Goal: Task Accomplishment & Management: Complete application form

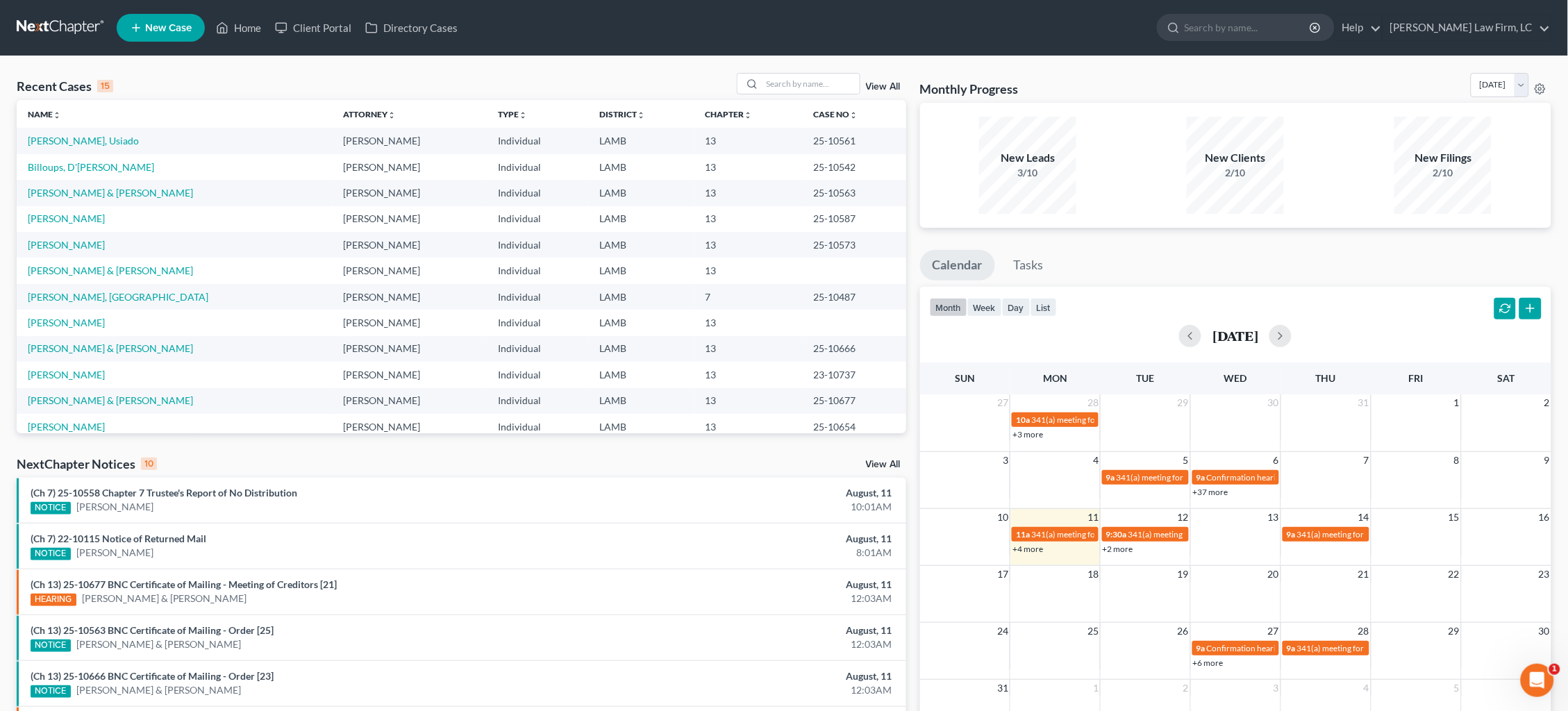
click at [38, 25] on link at bounding box center [61, 27] width 89 height 25
click at [804, 95] on div at bounding box center [798, 84] width 123 height 21
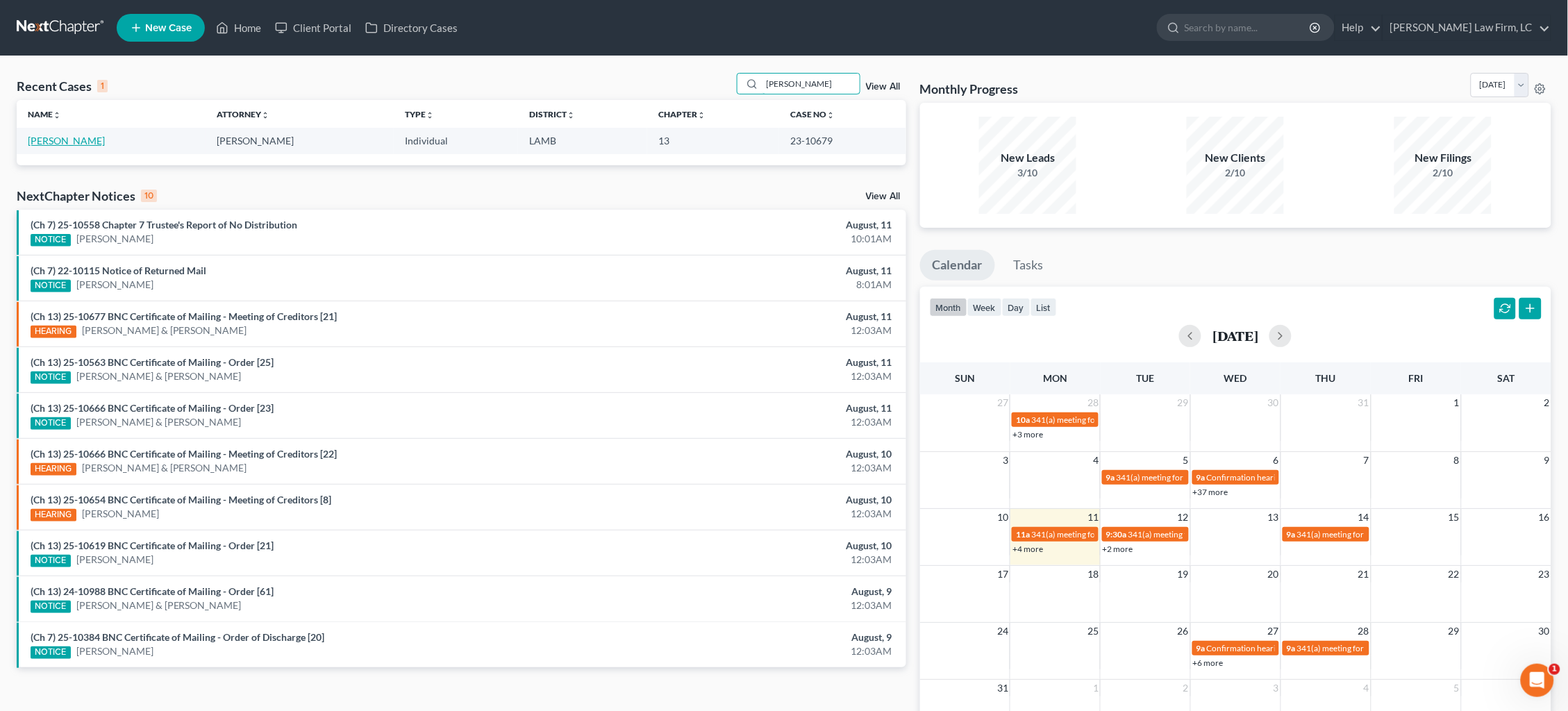
type input "wilcher"
click at [56, 139] on link "[PERSON_NAME]" at bounding box center [66, 140] width 77 height 12
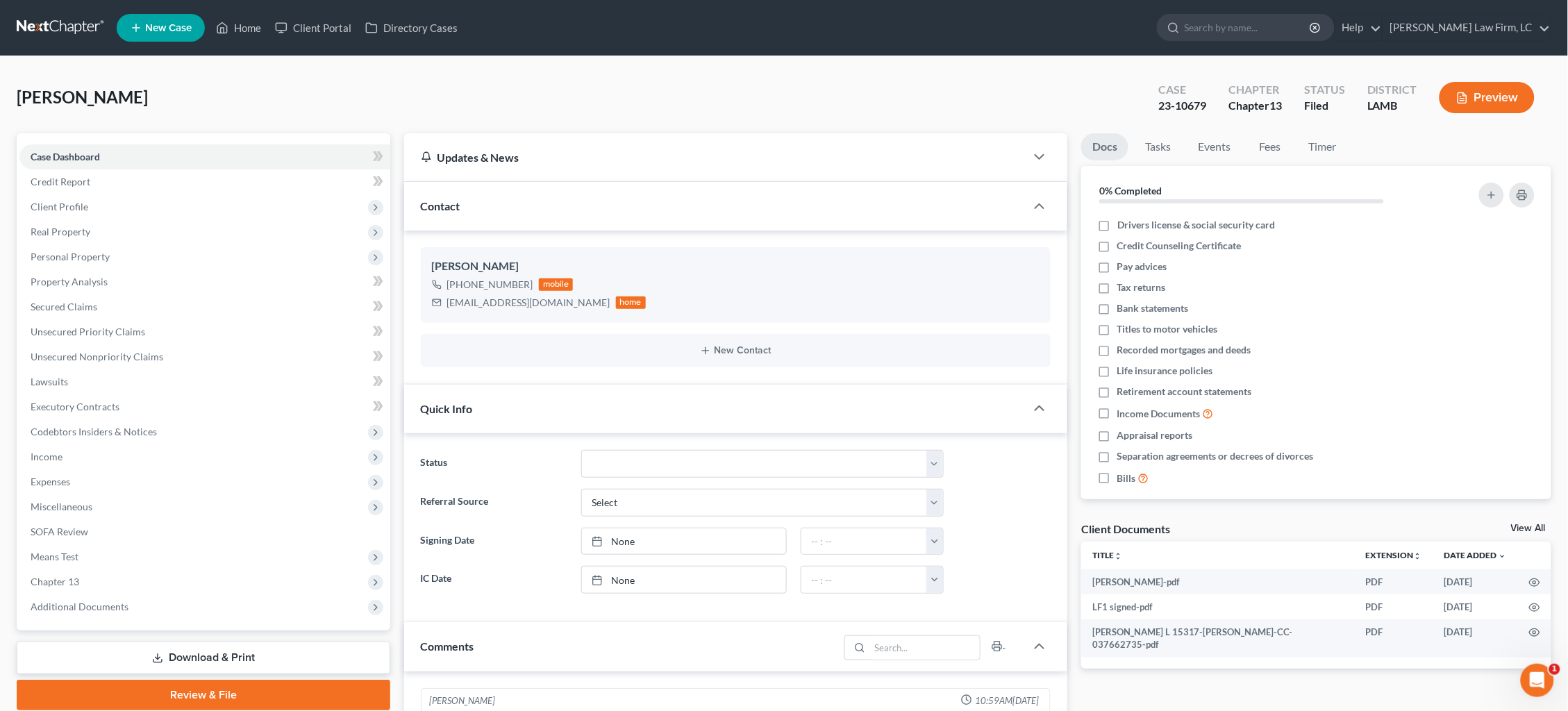
click at [56, 22] on link at bounding box center [61, 27] width 89 height 25
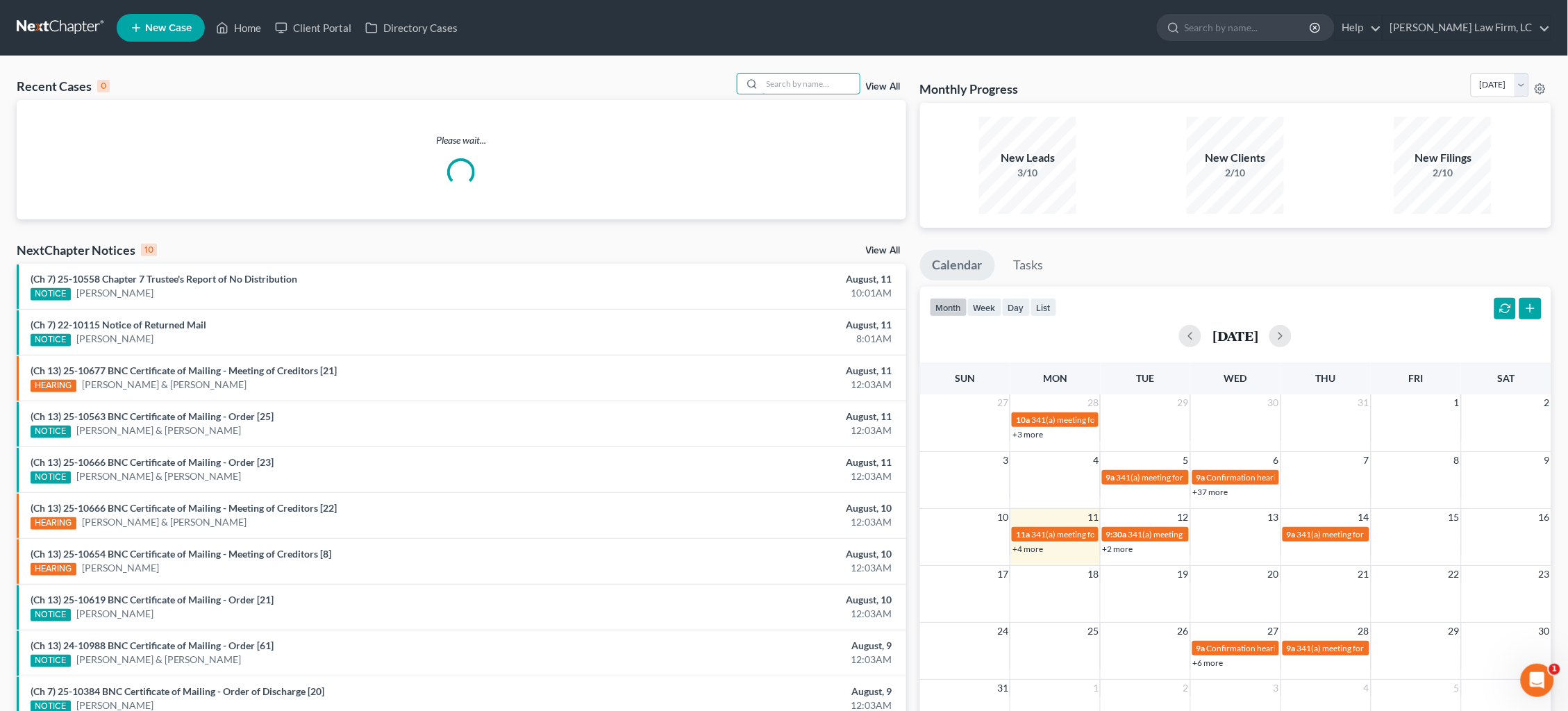
click at [825, 73] on div at bounding box center [798, 84] width 123 height 21
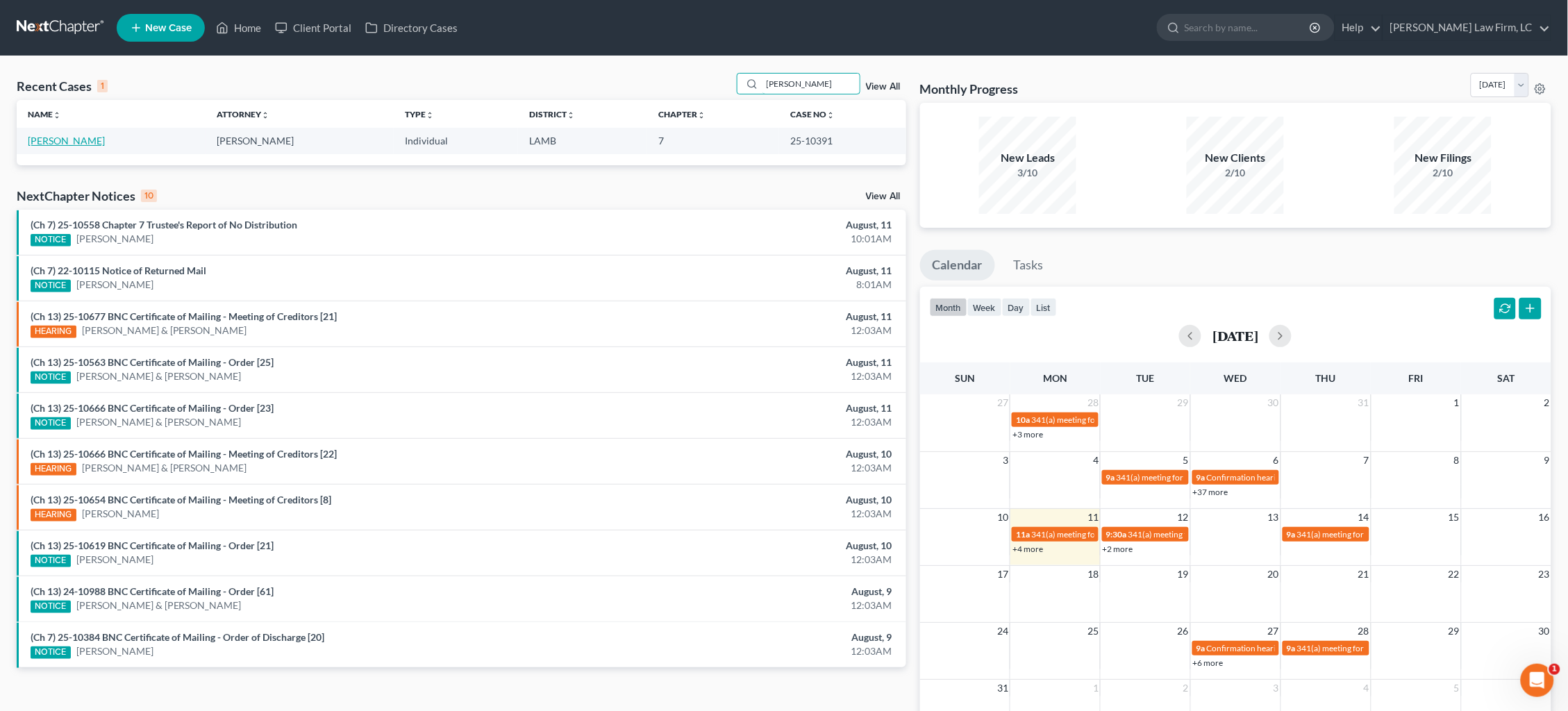
type input "mott"
click at [75, 142] on link "Mott, Melissa" at bounding box center [66, 140] width 77 height 12
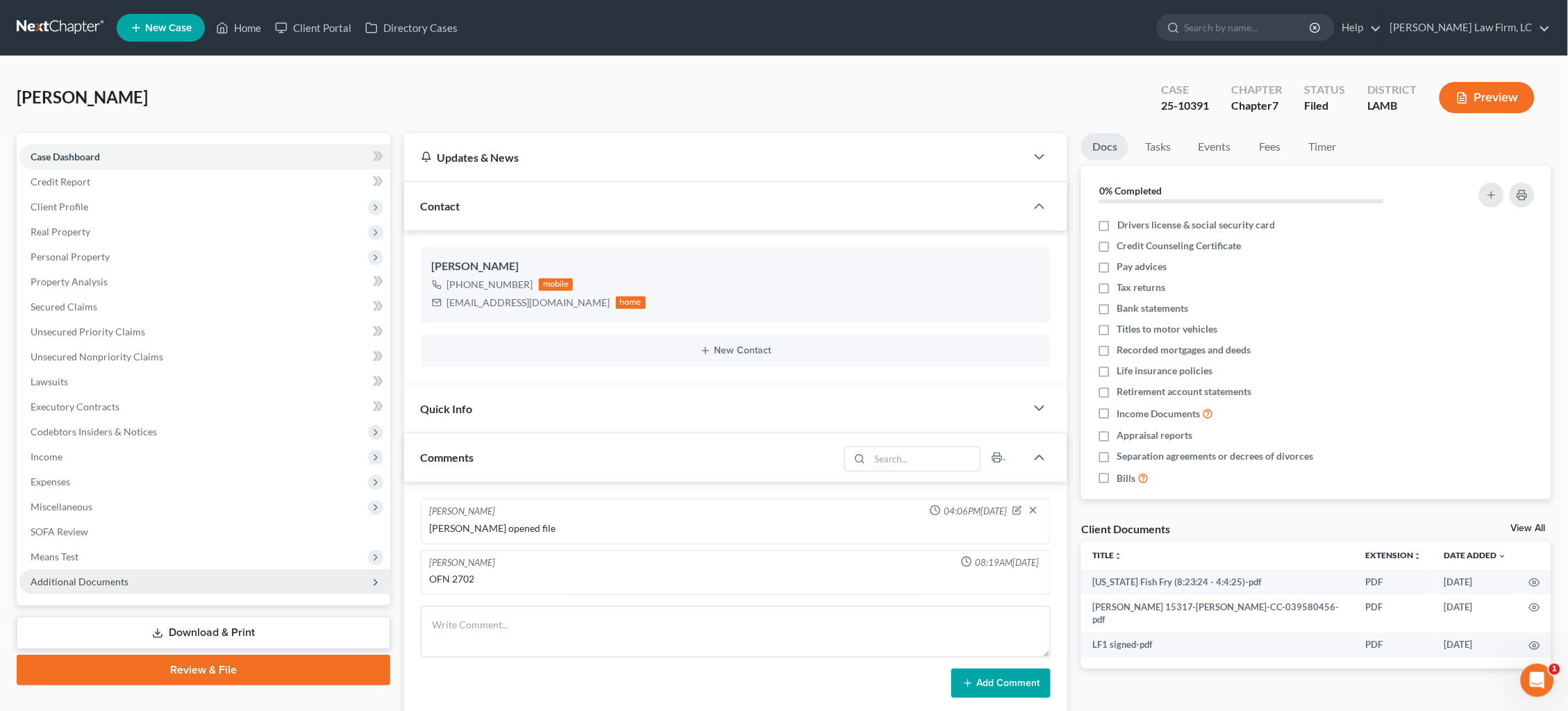
click at [98, 576] on span "Additional Documents" at bounding box center [79, 581] width 98 height 12
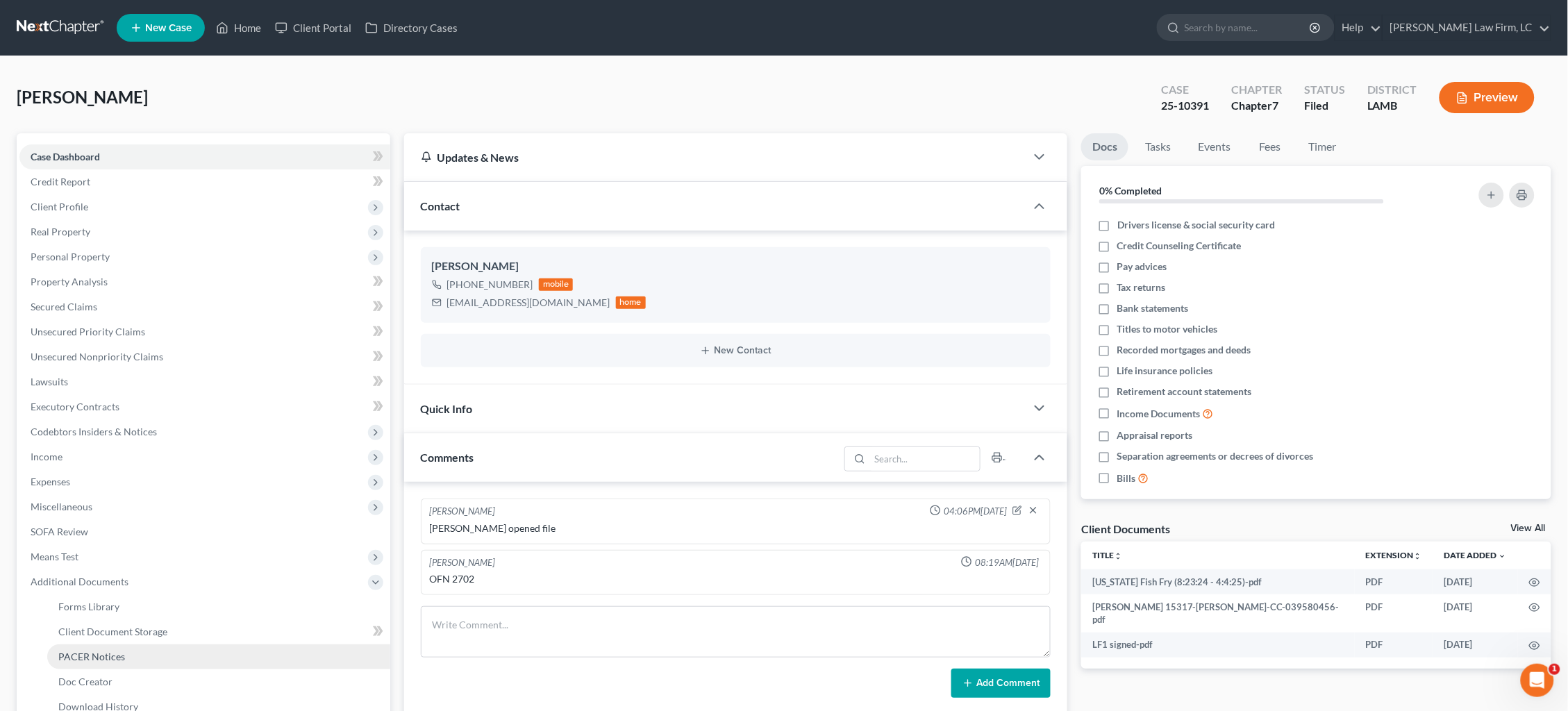
click at [90, 651] on span "PACER Notices" at bounding box center [91, 656] width 67 height 12
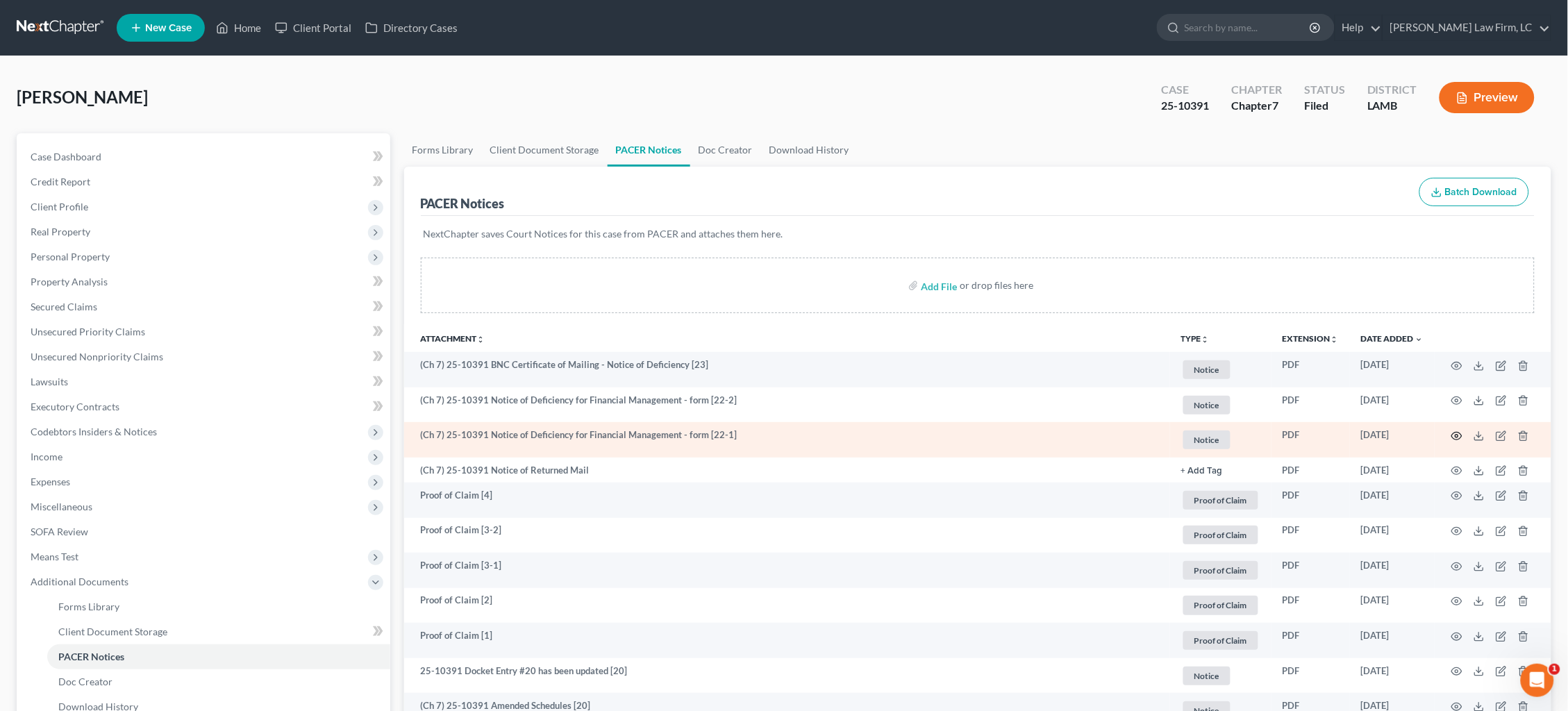
click at [1459, 432] on icon "button" at bounding box center [1457, 436] width 11 height 11
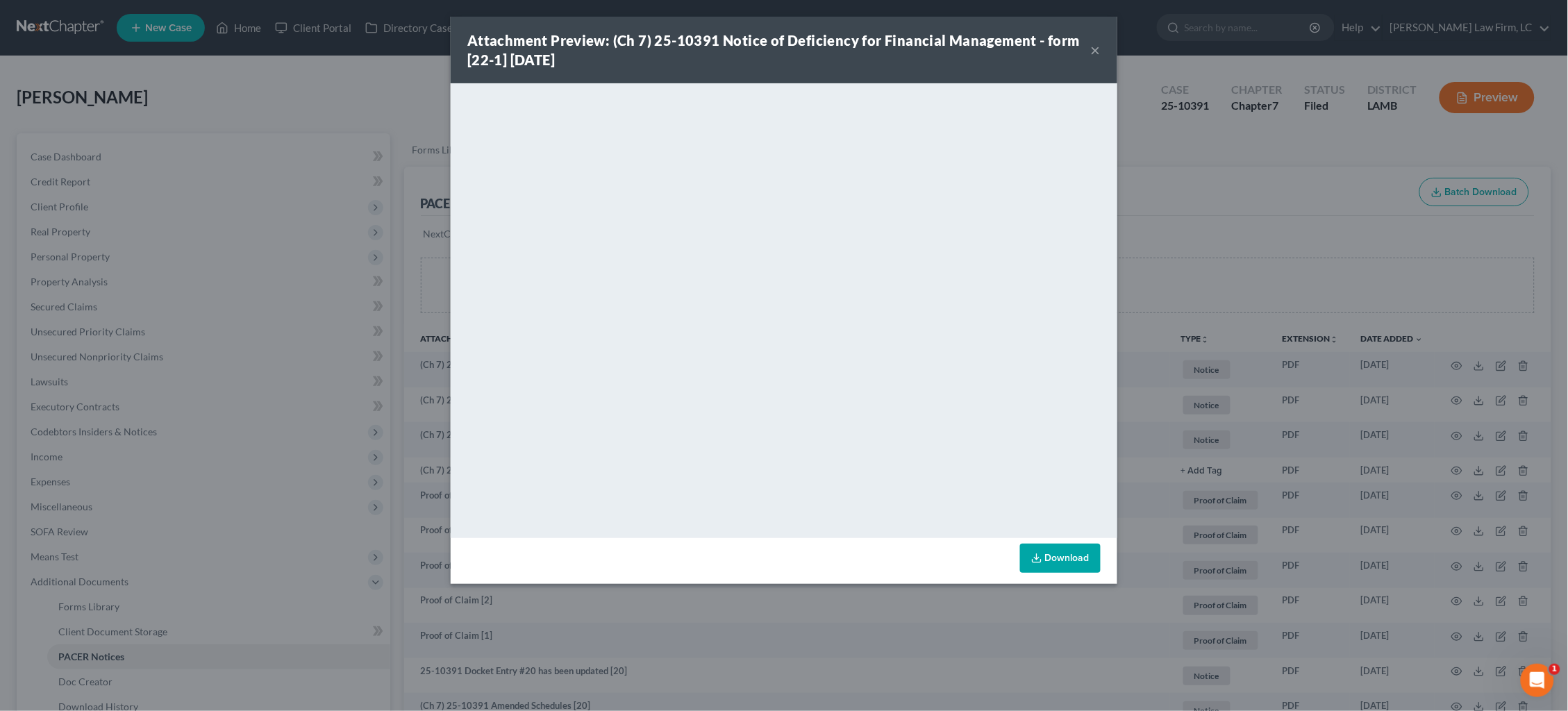
click at [1213, 274] on div "Attachment Preview: (Ch 7) 25-10391 Notice of Deficiency for Financial Manageme…" at bounding box center [784, 356] width 1568 height 711
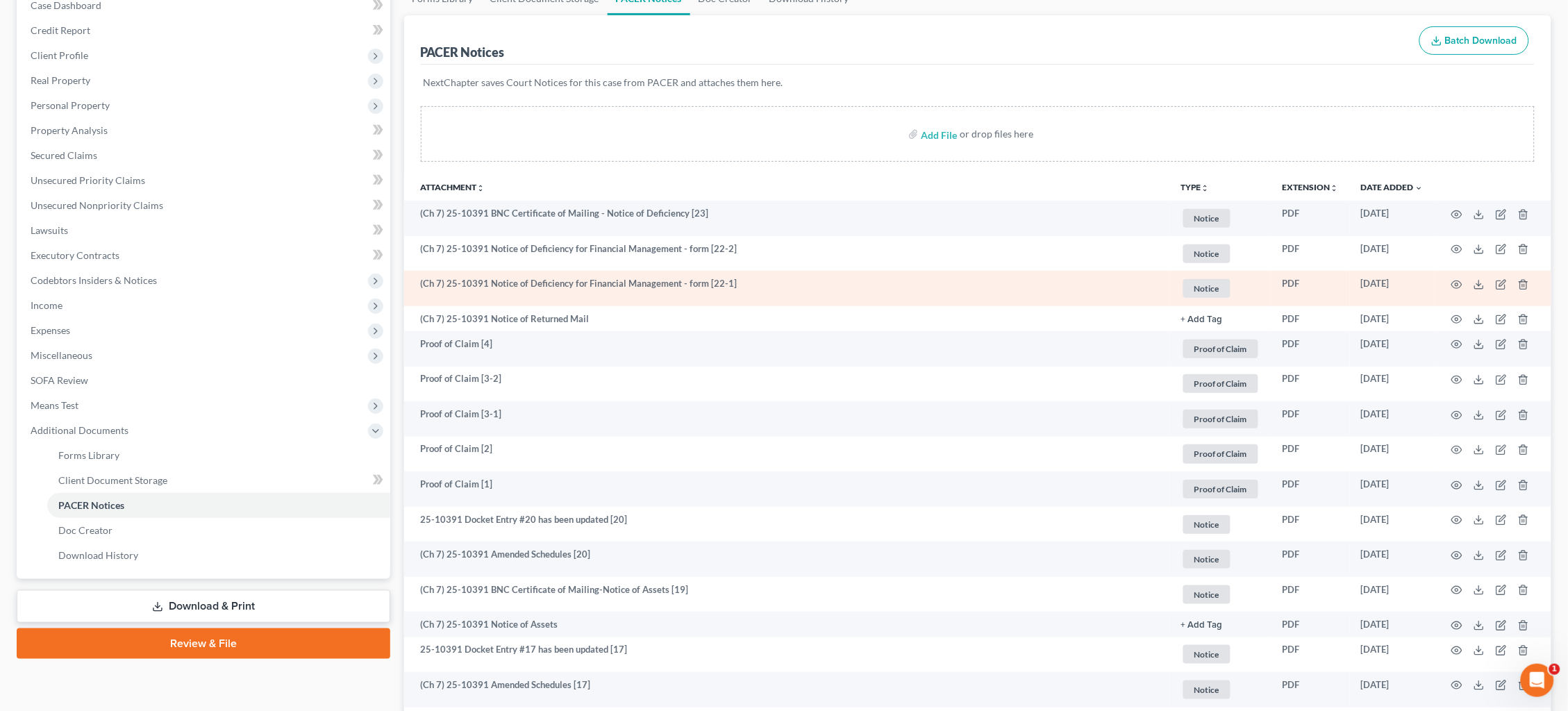
scroll to position [153, 0]
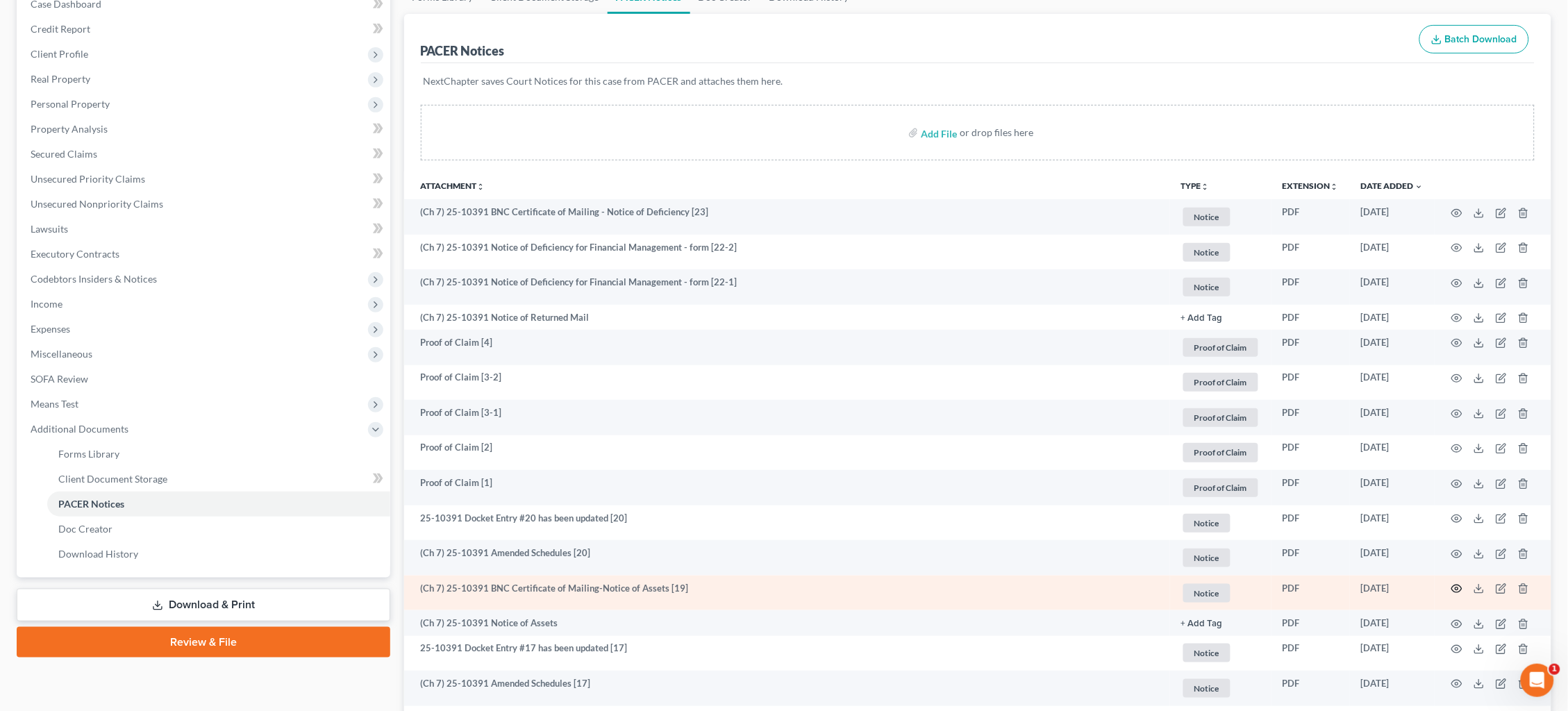
click at [1457, 588] on circle "button" at bounding box center [1457, 589] width 2 height 2
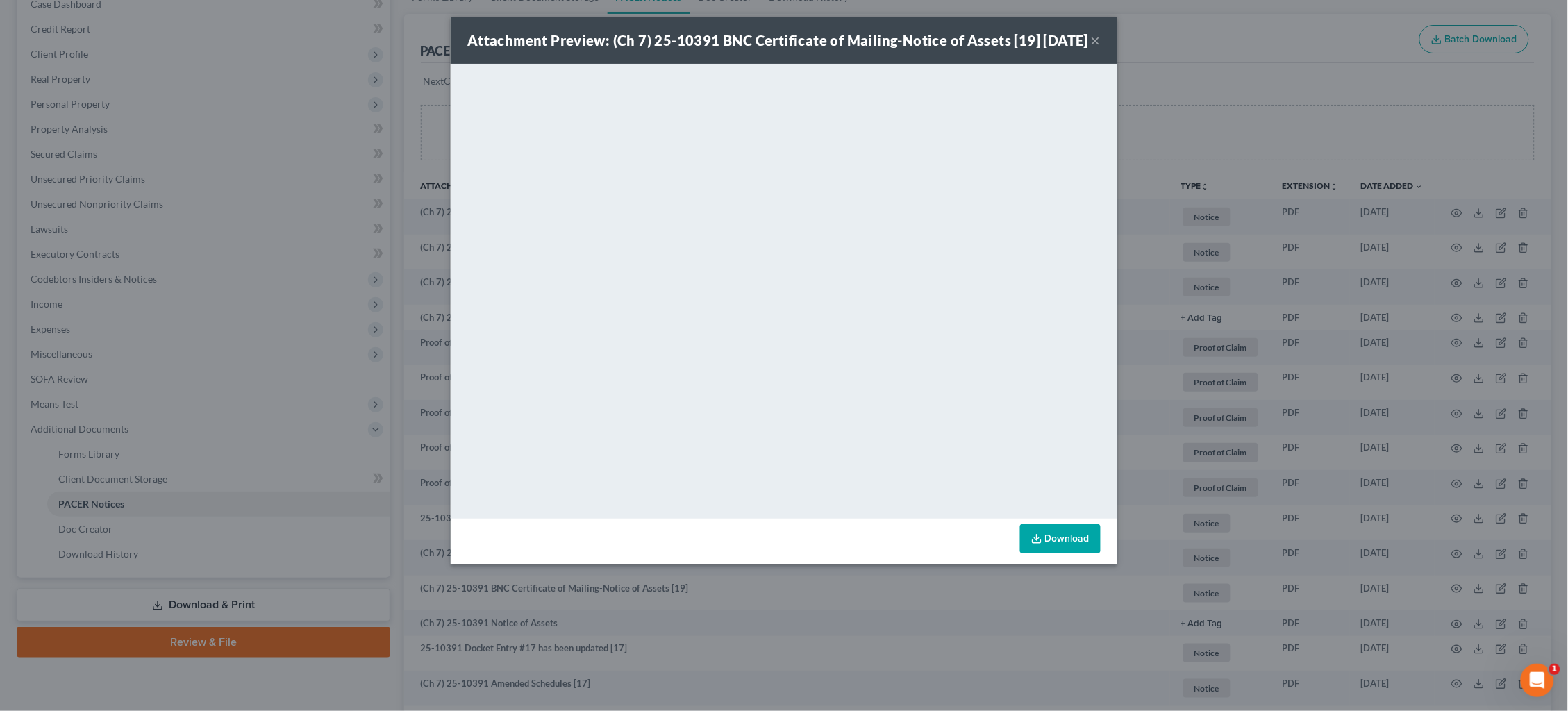
click at [1146, 428] on div "Attachment Preview: (Ch 7) 25-10391 BNC Certificate of Mailing-Notice of Assets…" at bounding box center [784, 356] width 1568 height 711
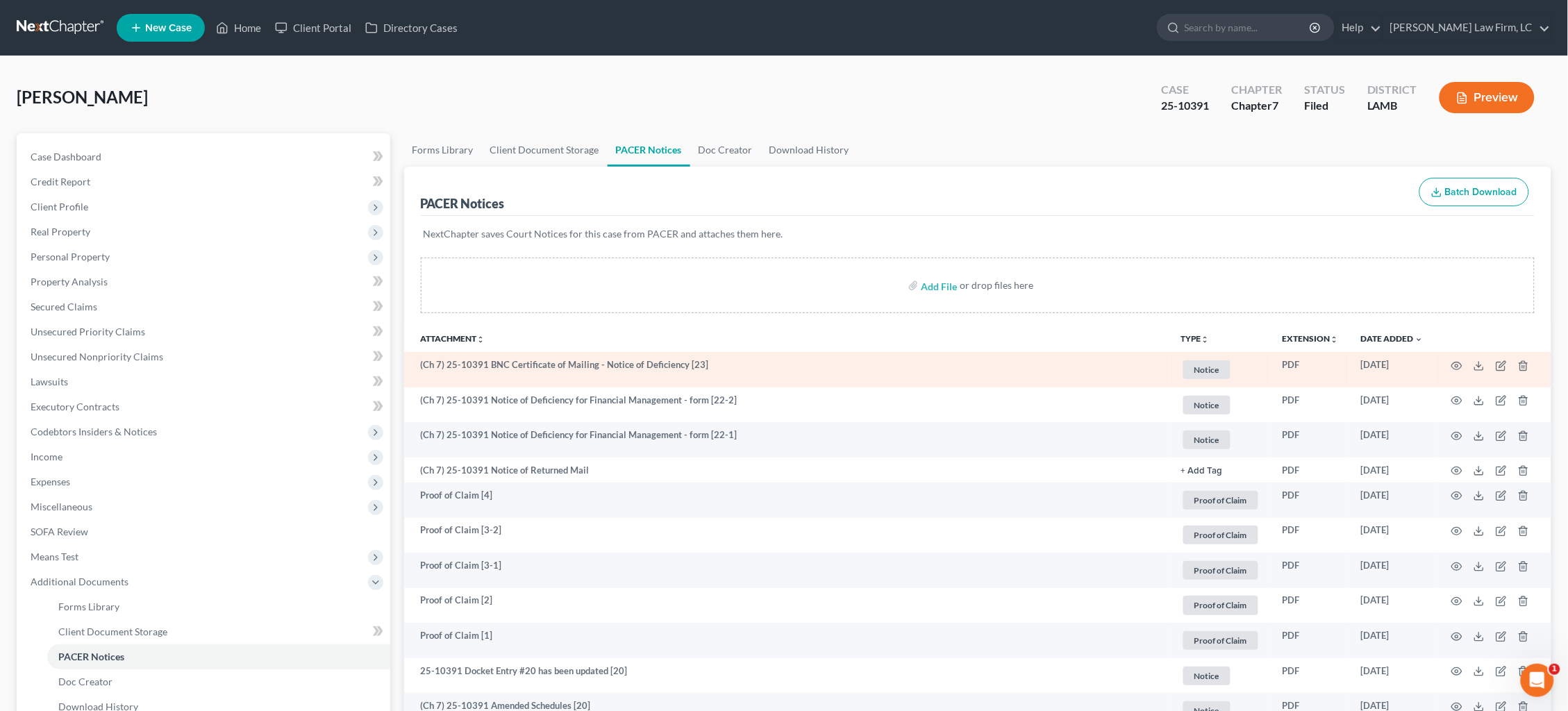
scroll to position [0, 0]
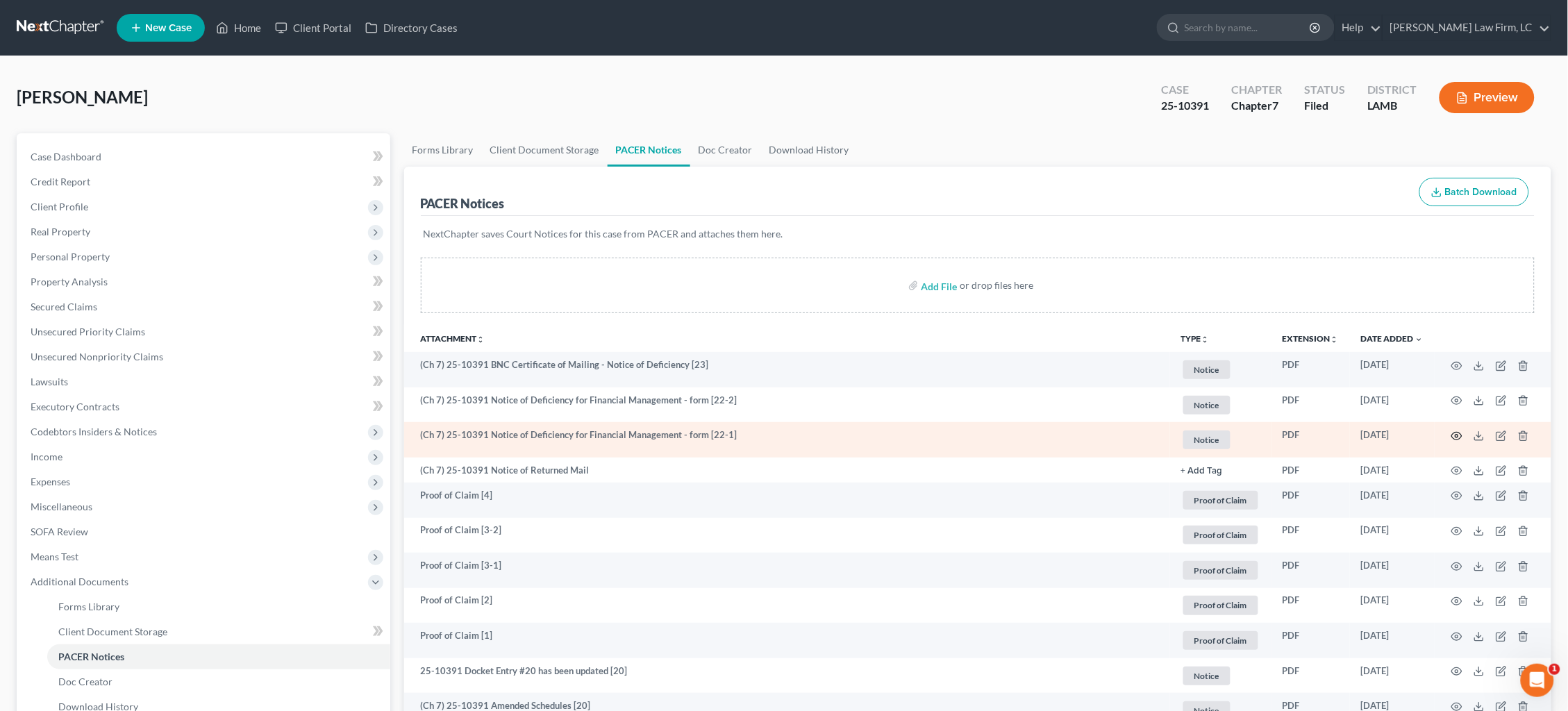
click at [1457, 436] on icon "button" at bounding box center [1457, 436] width 11 height 11
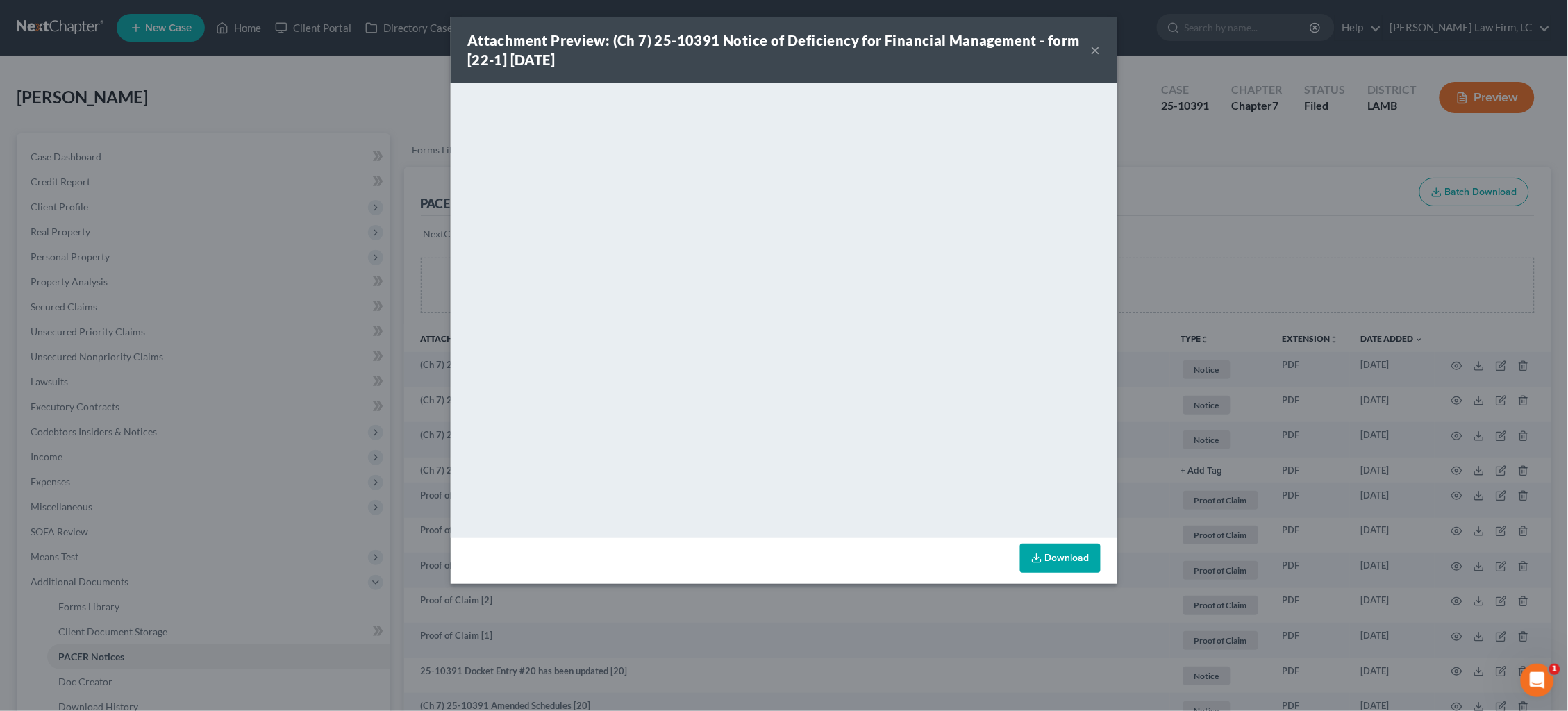
click at [1192, 196] on div "Attachment Preview: (Ch 7) 25-10391 Notice of Deficiency for Financial Manageme…" at bounding box center [784, 356] width 1568 height 711
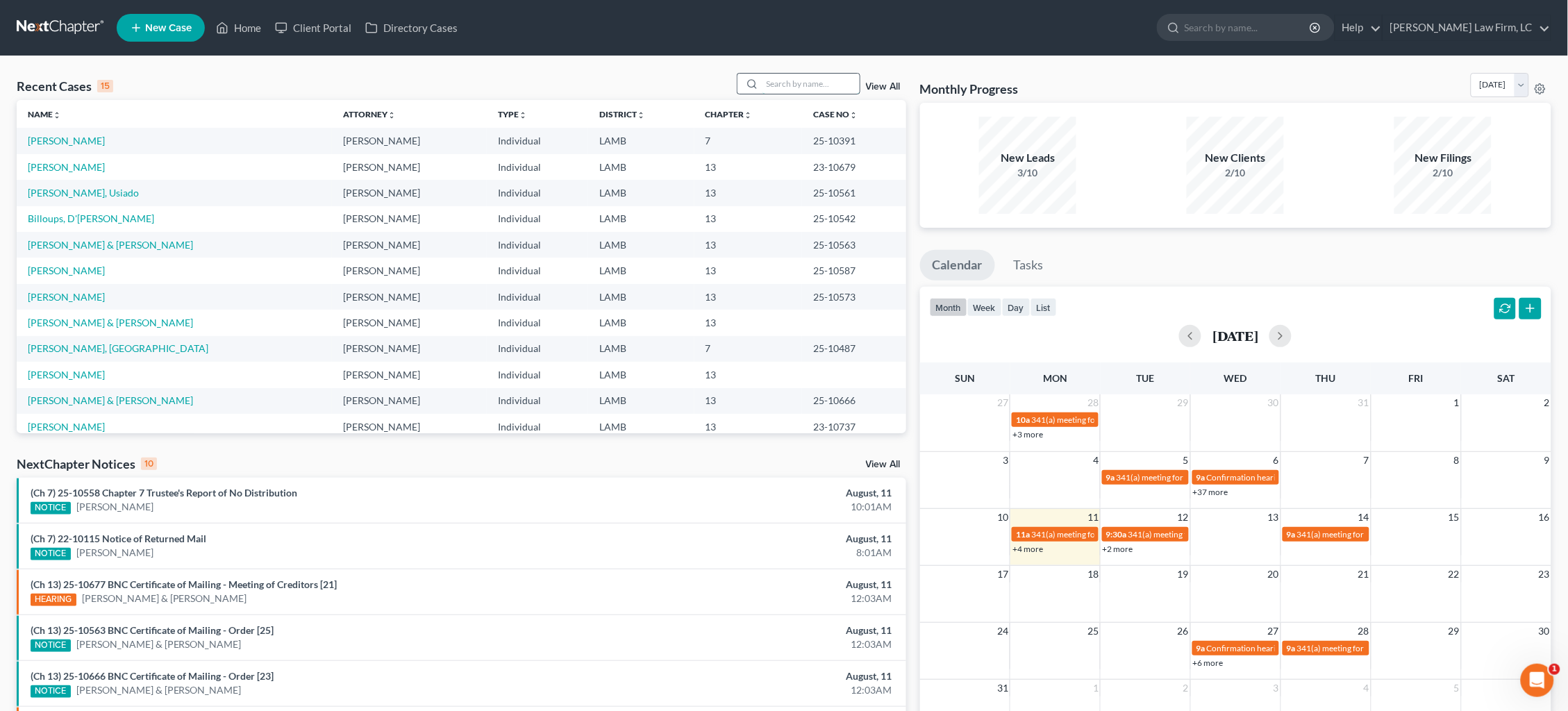
click at [800, 80] on input "search" at bounding box center [811, 84] width 97 height 20
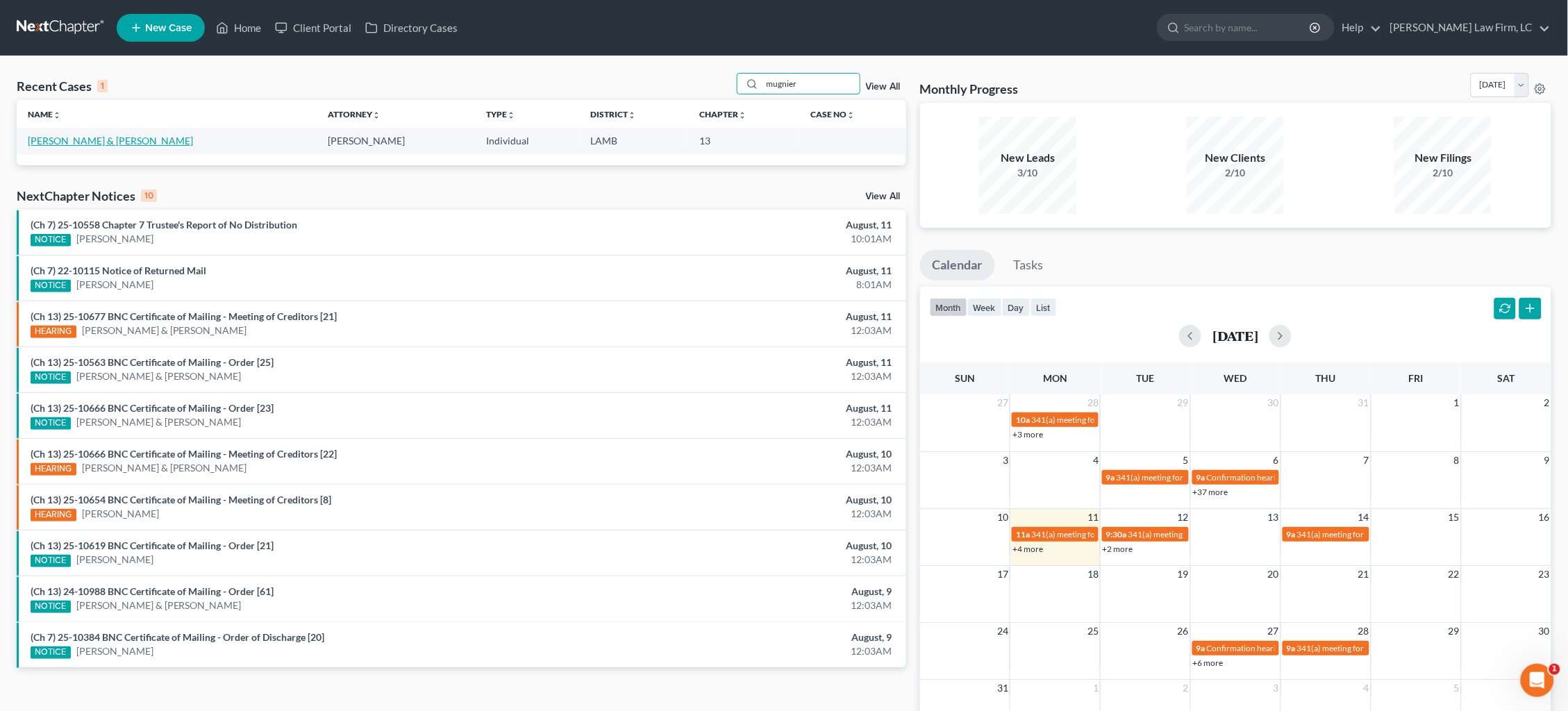
type input "mugnier"
click at [112, 142] on link "[PERSON_NAME] & [PERSON_NAME]" at bounding box center [111, 140] width 165 height 12
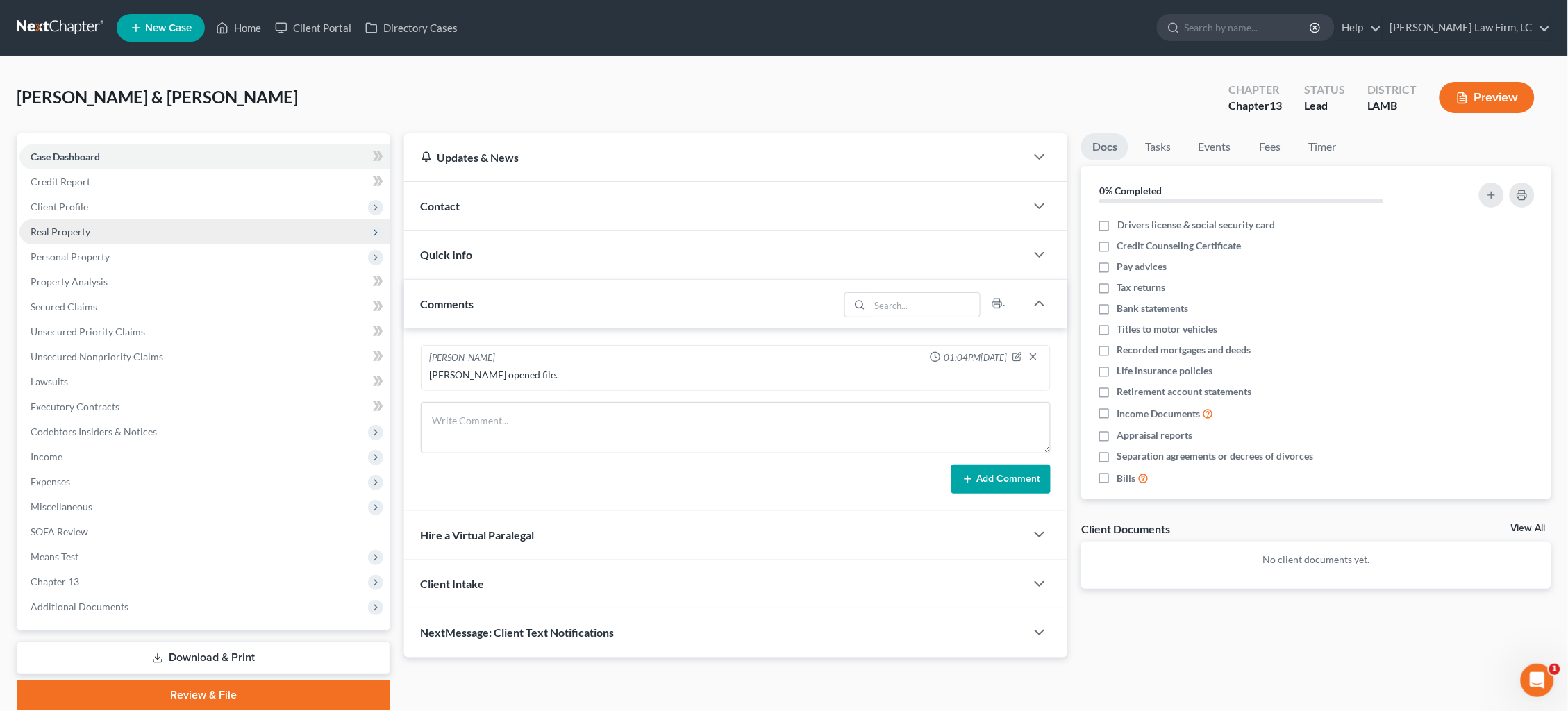
click at [109, 229] on span "Real Property" at bounding box center [204, 231] width 371 height 25
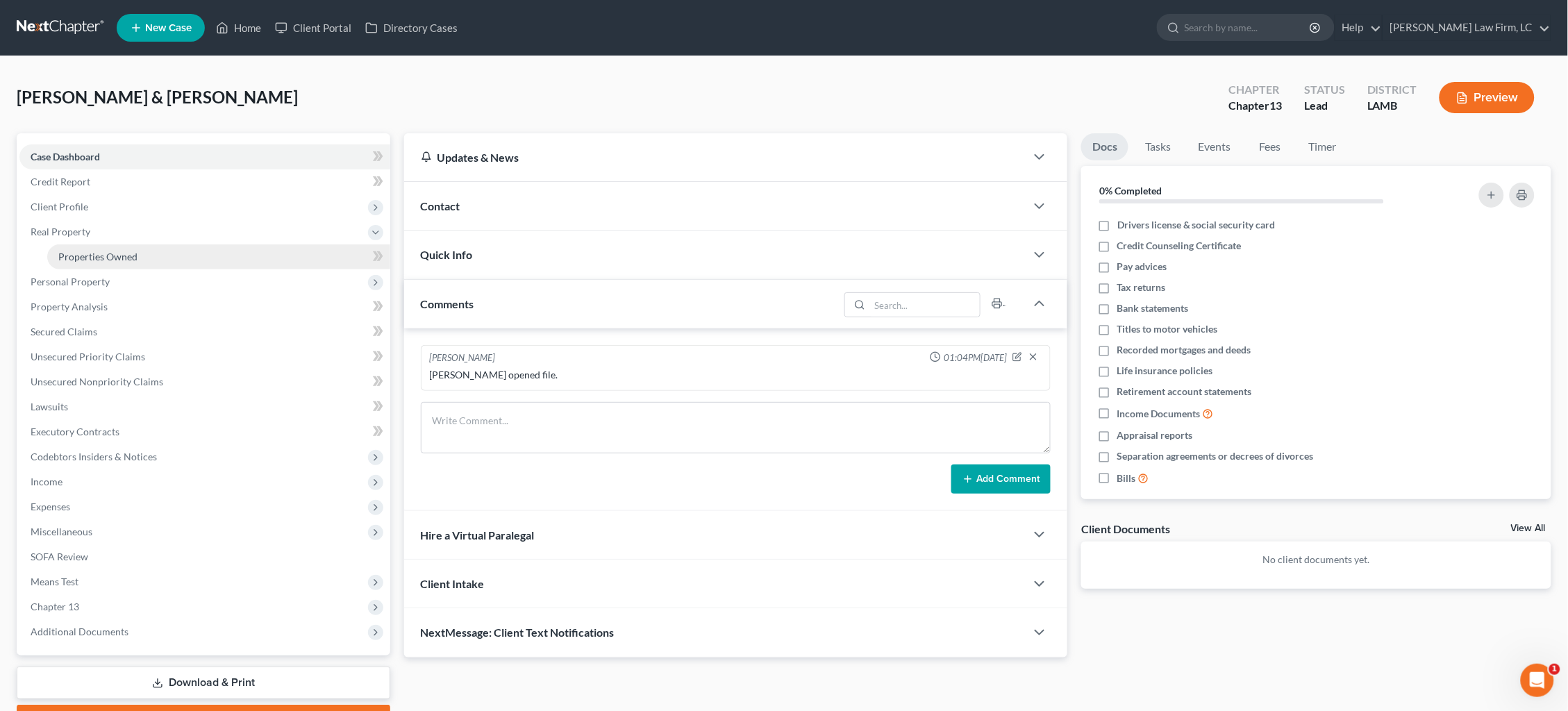
click at [112, 254] on span "Properties Owned" at bounding box center [98, 256] width 80 height 12
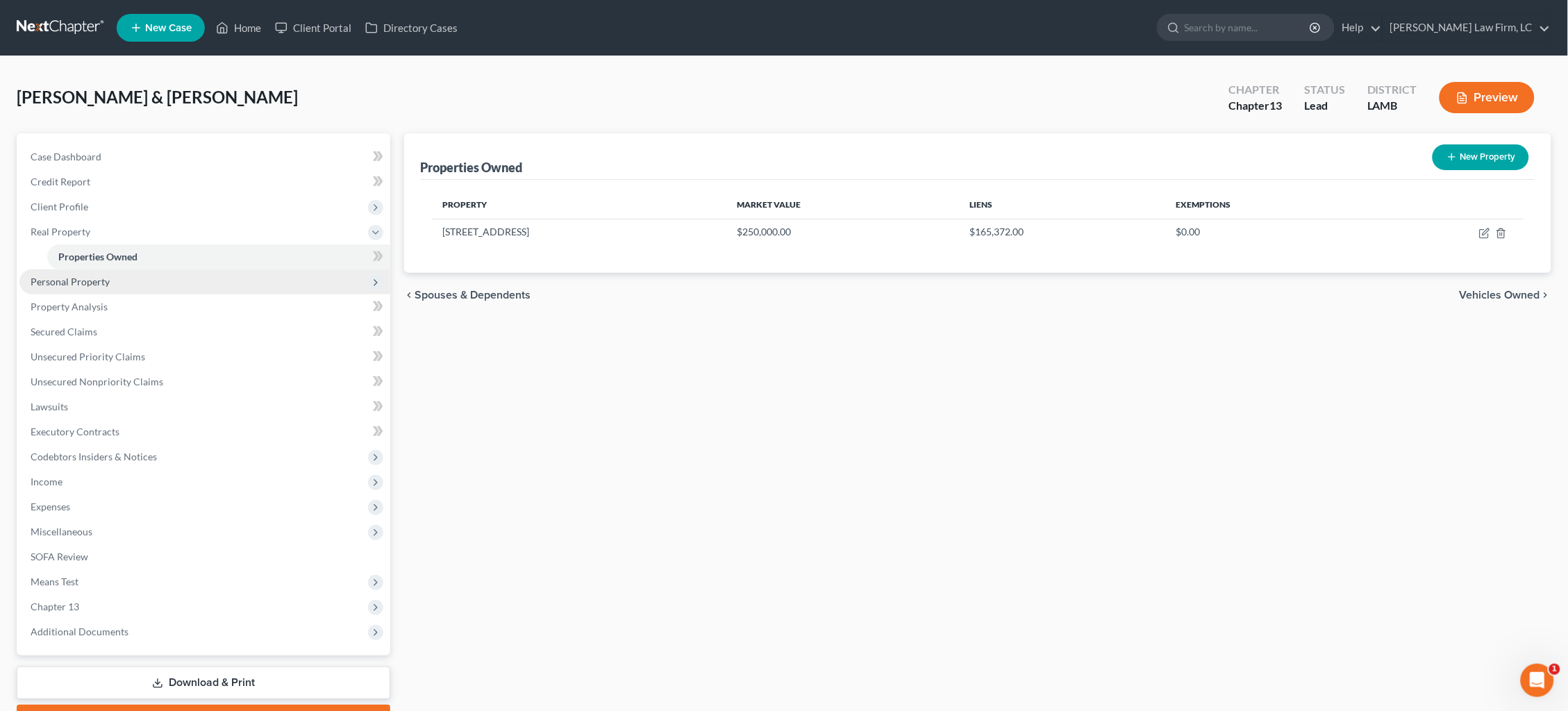
click at [215, 277] on span "Personal Property" at bounding box center [204, 282] width 371 height 25
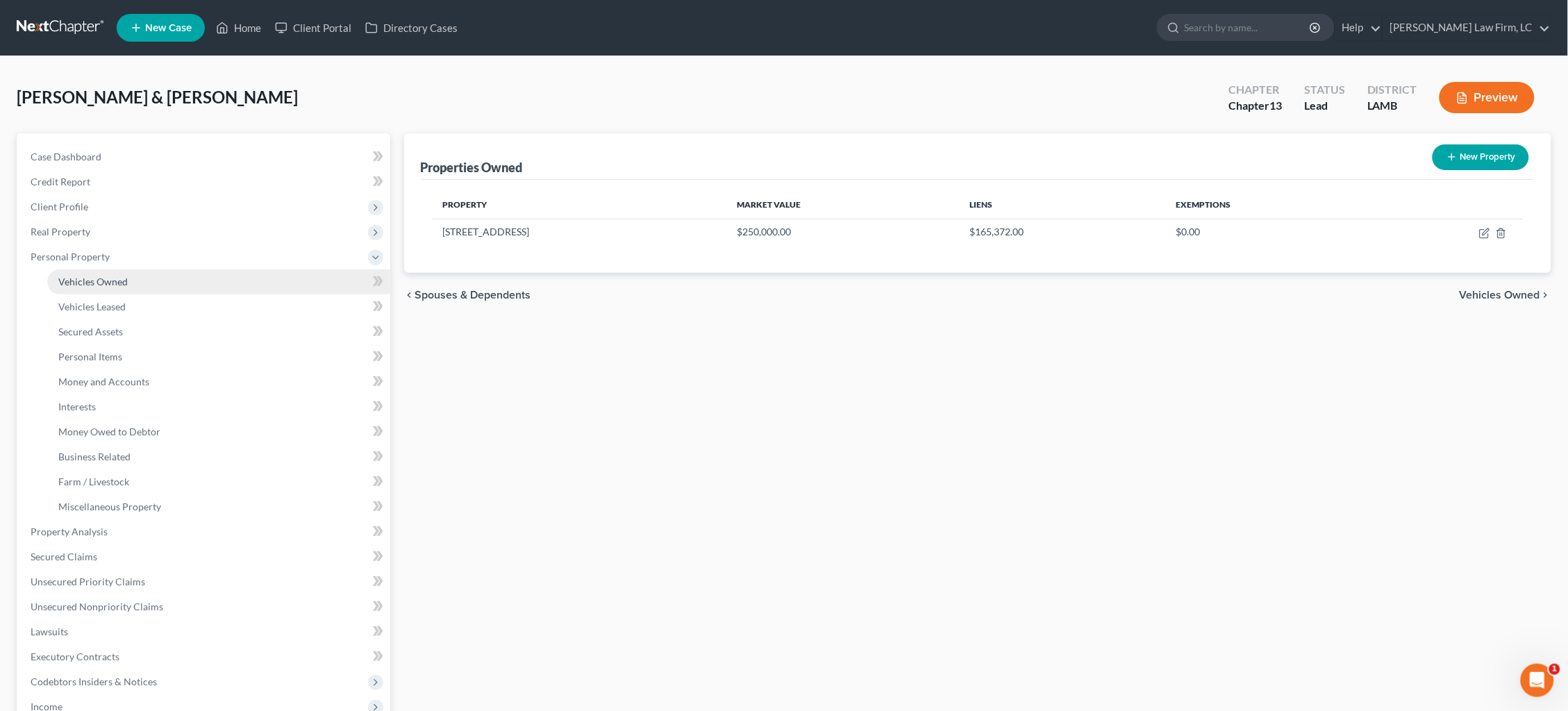
click at [204, 277] on link "Vehicles Owned" at bounding box center [218, 282] width 343 height 25
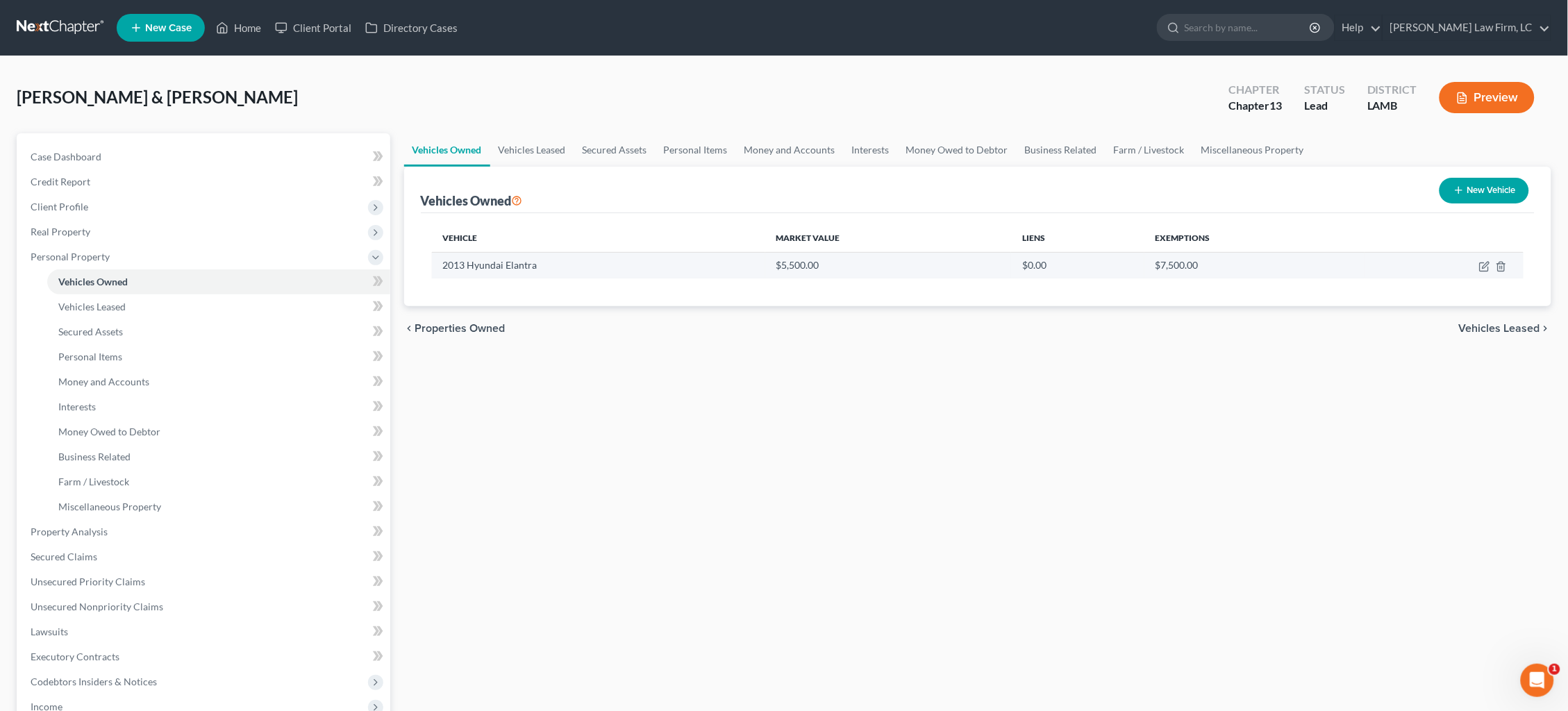
drag, startPoint x: 1485, startPoint y: 262, endPoint x: 1406, endPoint y: 261, distance: 79.0
click at [1484, 262] on icon "button" at bounding box center [1484, 266] width 11 height 11
select select "0"
select select "13"
select select "3"
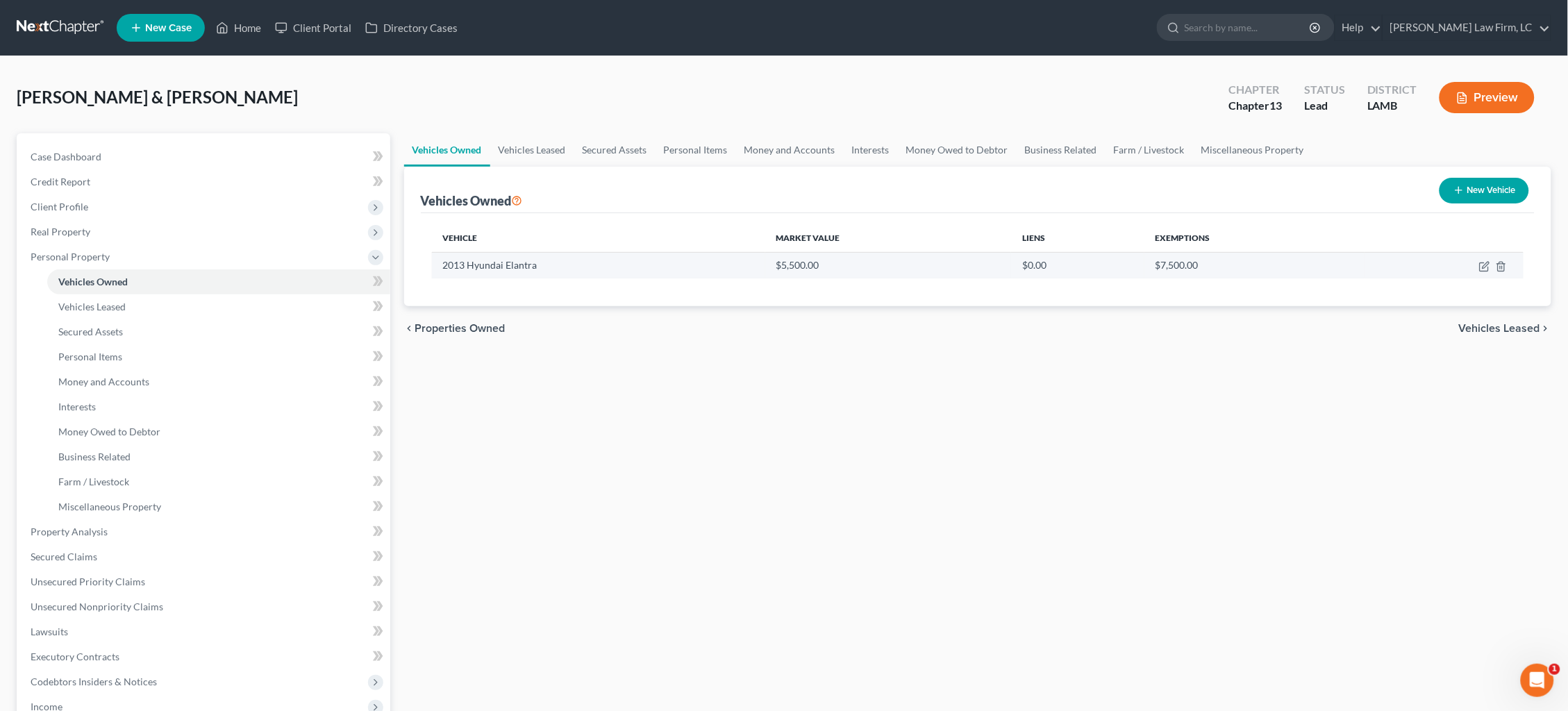
select select "2"
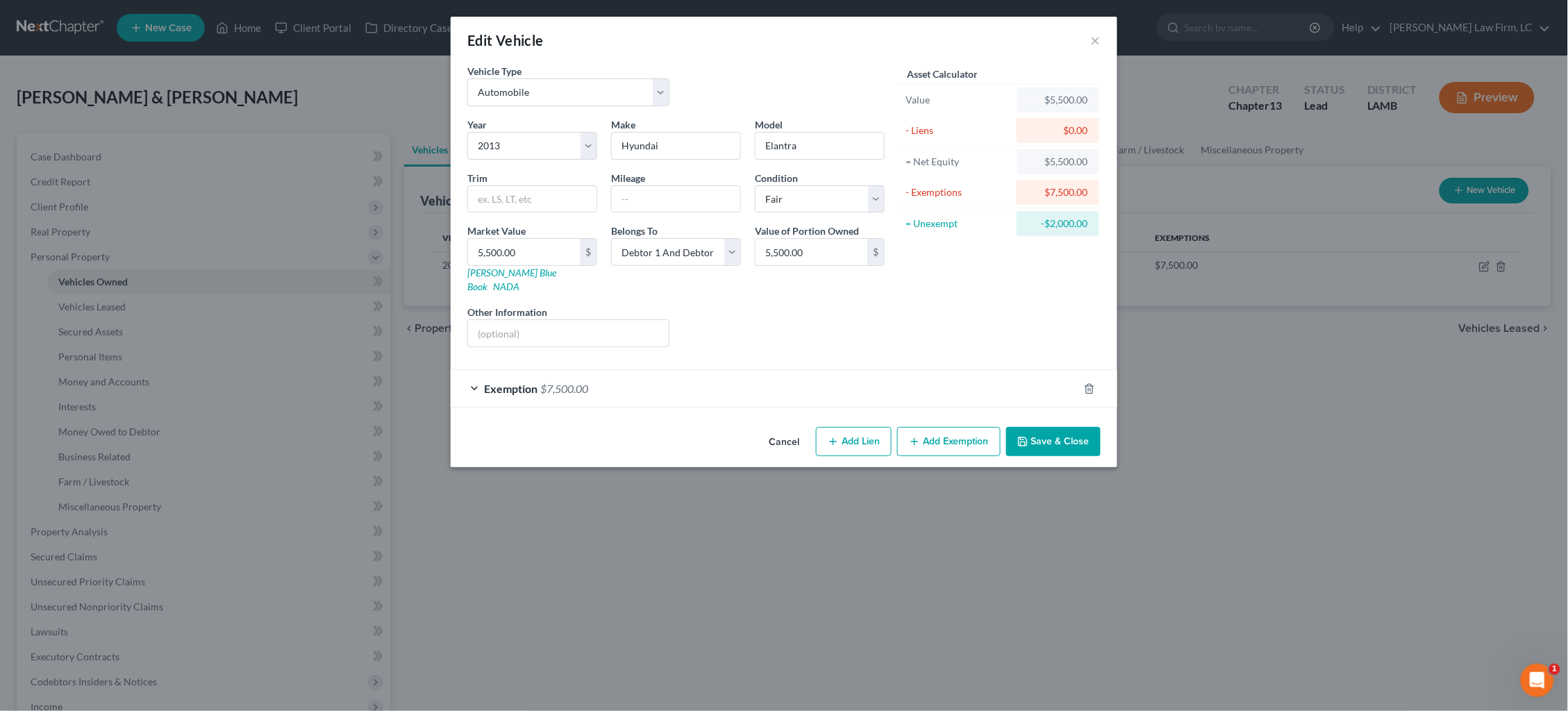
click at [839, 572] on div "Edit Vehicle × Vehicle Type Select Automobile Truck Trailer Watercraft Aircraft…" at bounding box center [784, 356] width 1568 height 711
click at [775, 429] on button "Cancel" at bounding box center [784, 442] width 53 height 28
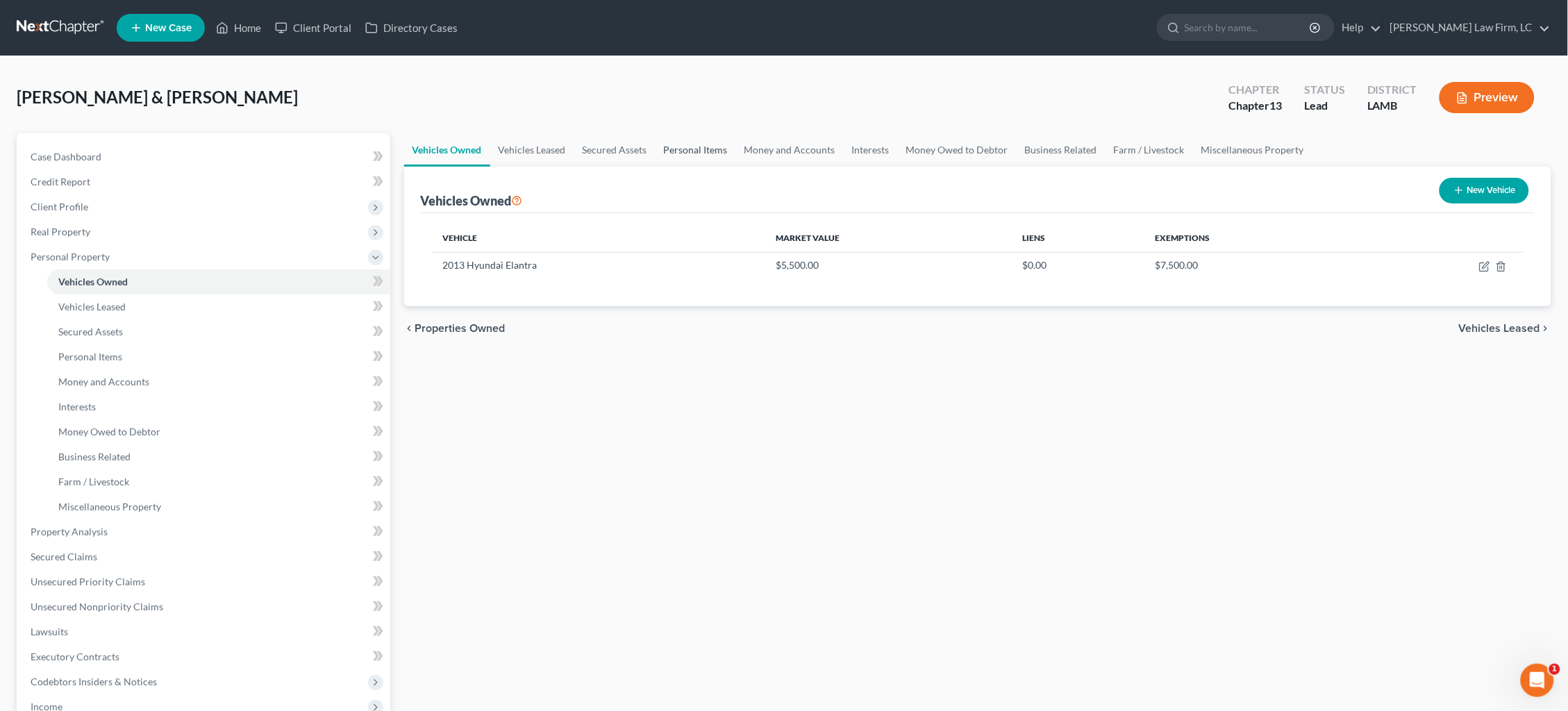
click at [680, 145] on link "Personal Items" at bounding box center [695, 150] width 80 height 33
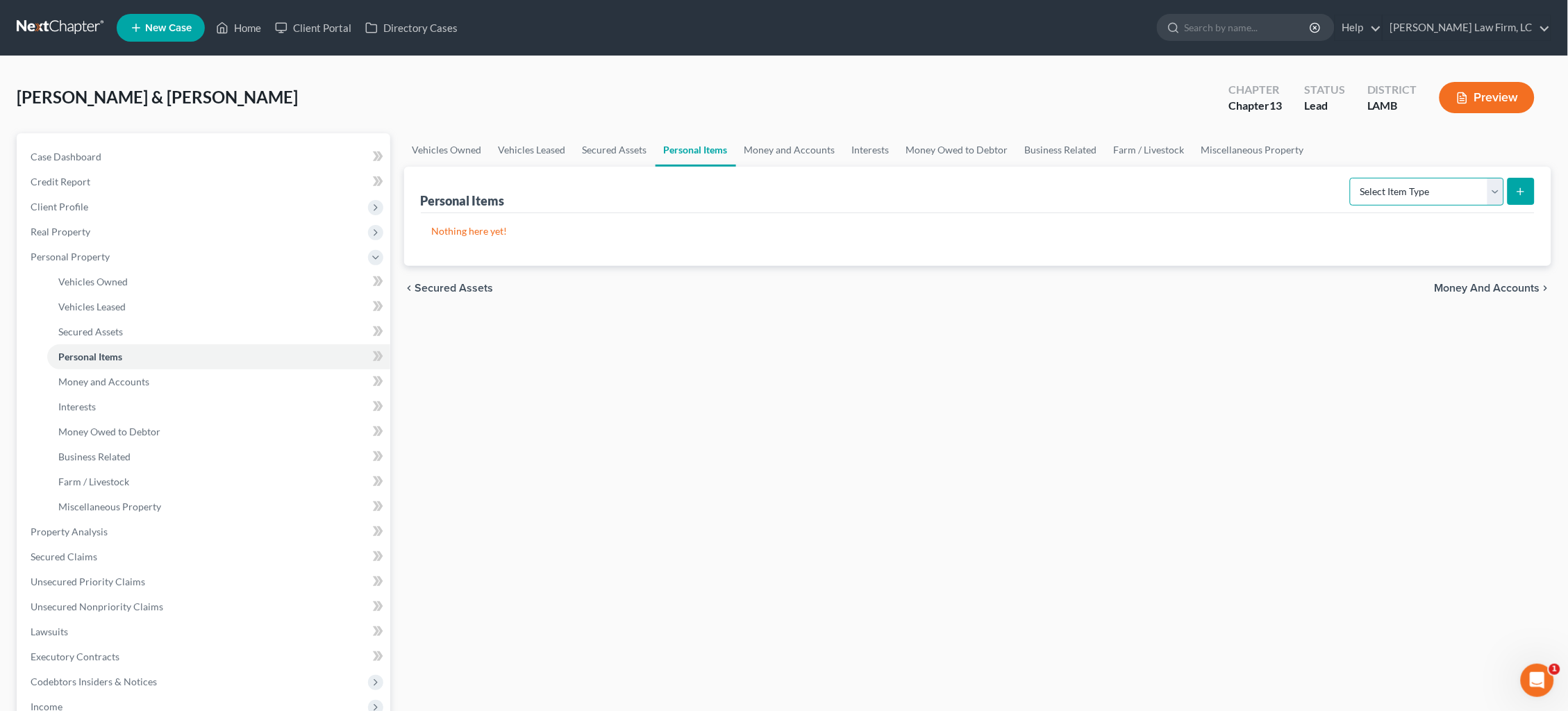
select select "clothing"
click at [1522, 194] on icon "submit" at bounding box center [1521, 192] width 11 height 11
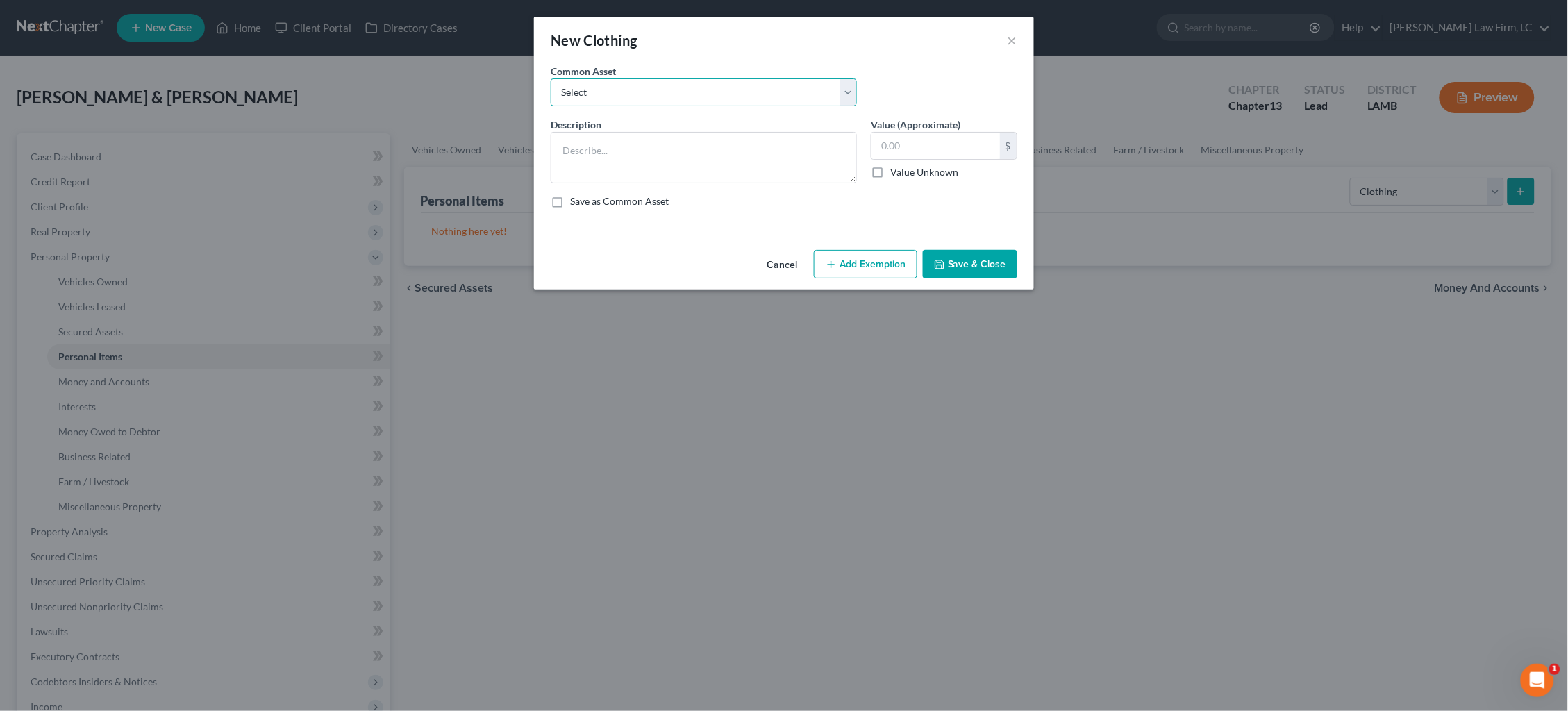
select select "0"
type textarea "Wearing apparel ($500)"
type input "500.00"
click at [861, 262] on button "Add Exemption" at bounding box center [866, 264] width 103 height 29
select select "2"
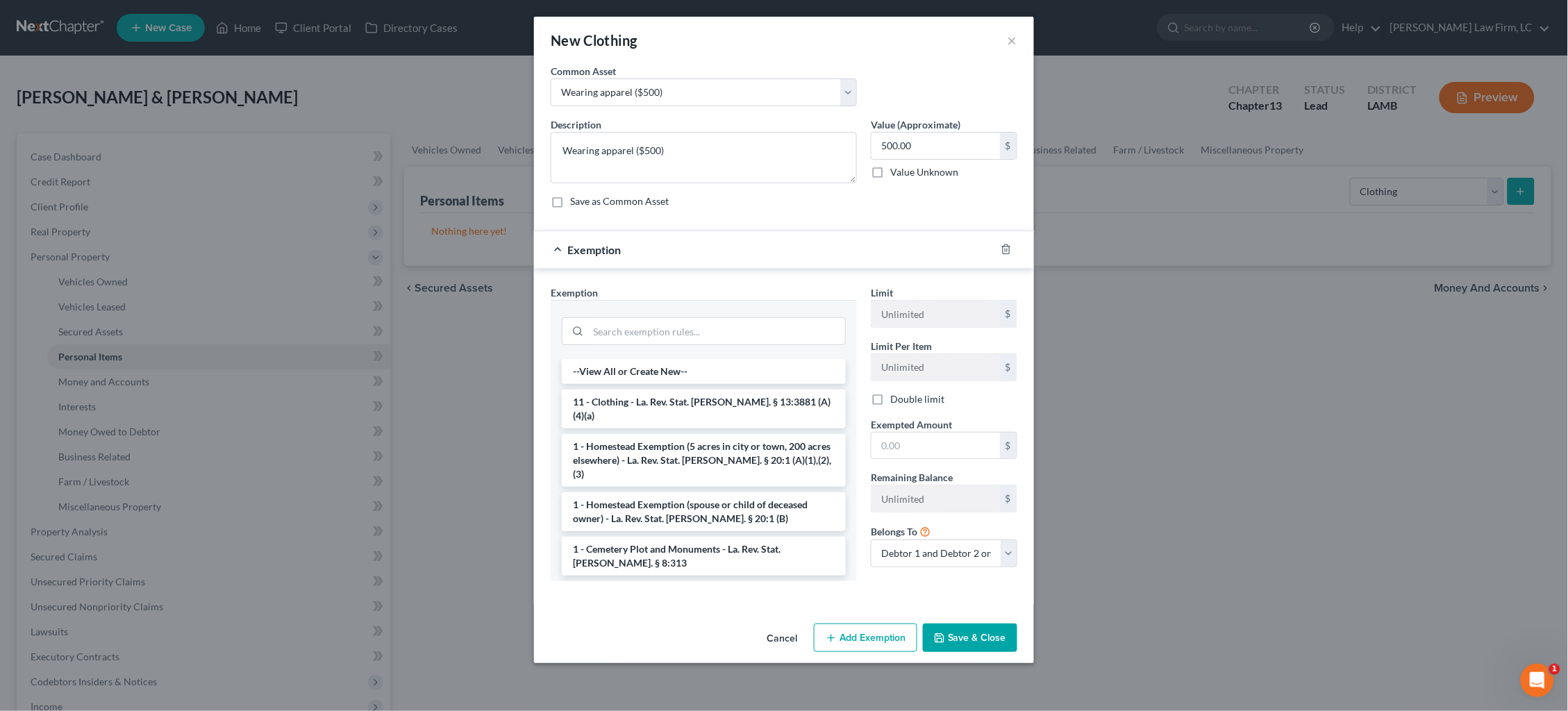
drag, startPoint x: 691, startPoint y: 400, endPoint x: 700, endPoint y: 402, distance: 9.2
click at [691, 400] on li "11 - Clothing - La. Rev. Stat. Ann. § 13:3881 (A)(4)(a)" at bounding box center [703, 409] width 284 height 39
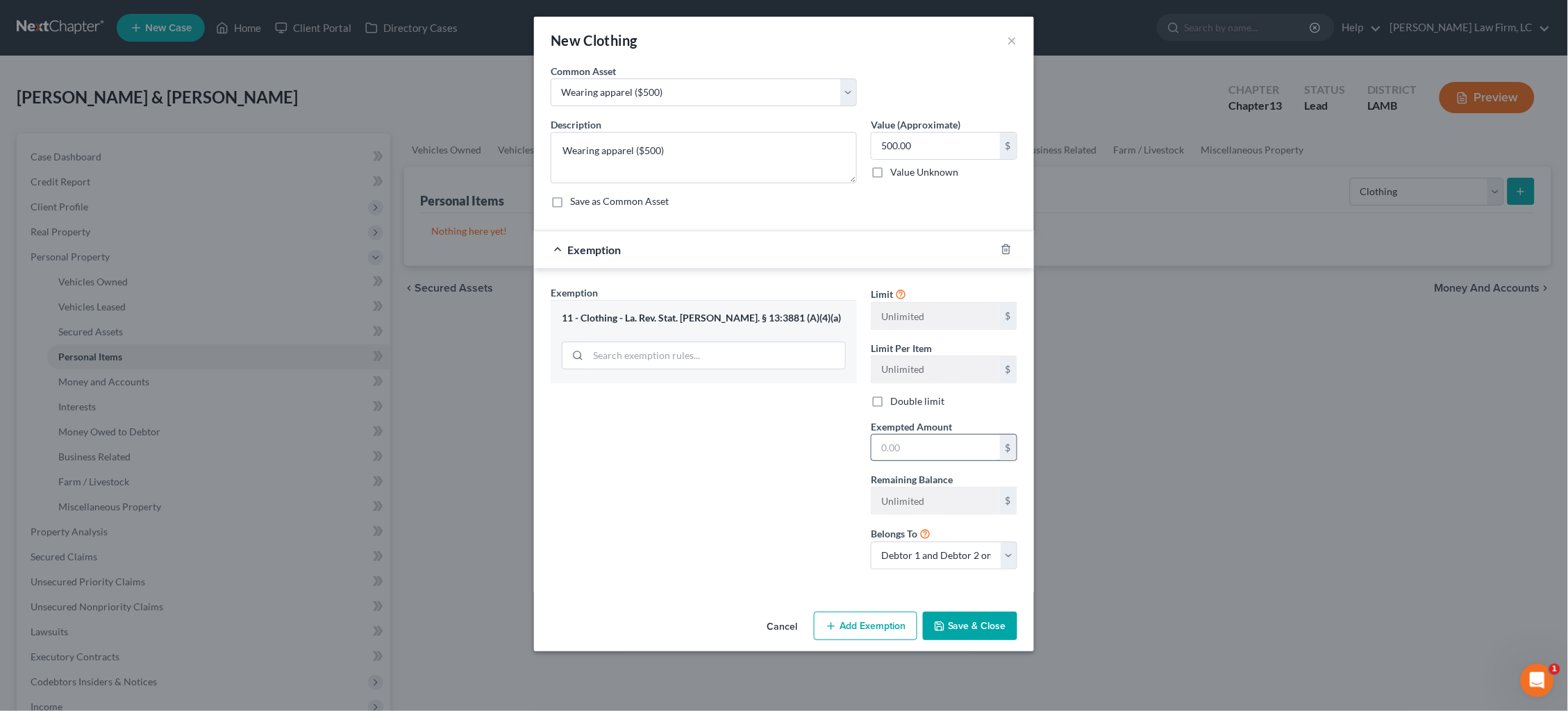
click at [965, 444] on input "text" at bounding box center [936, 447] width 129 height 26
type input "500.00"
click at [979, 631] on button "Save & Close" at bounding box center [970, 626] width 95 height 29
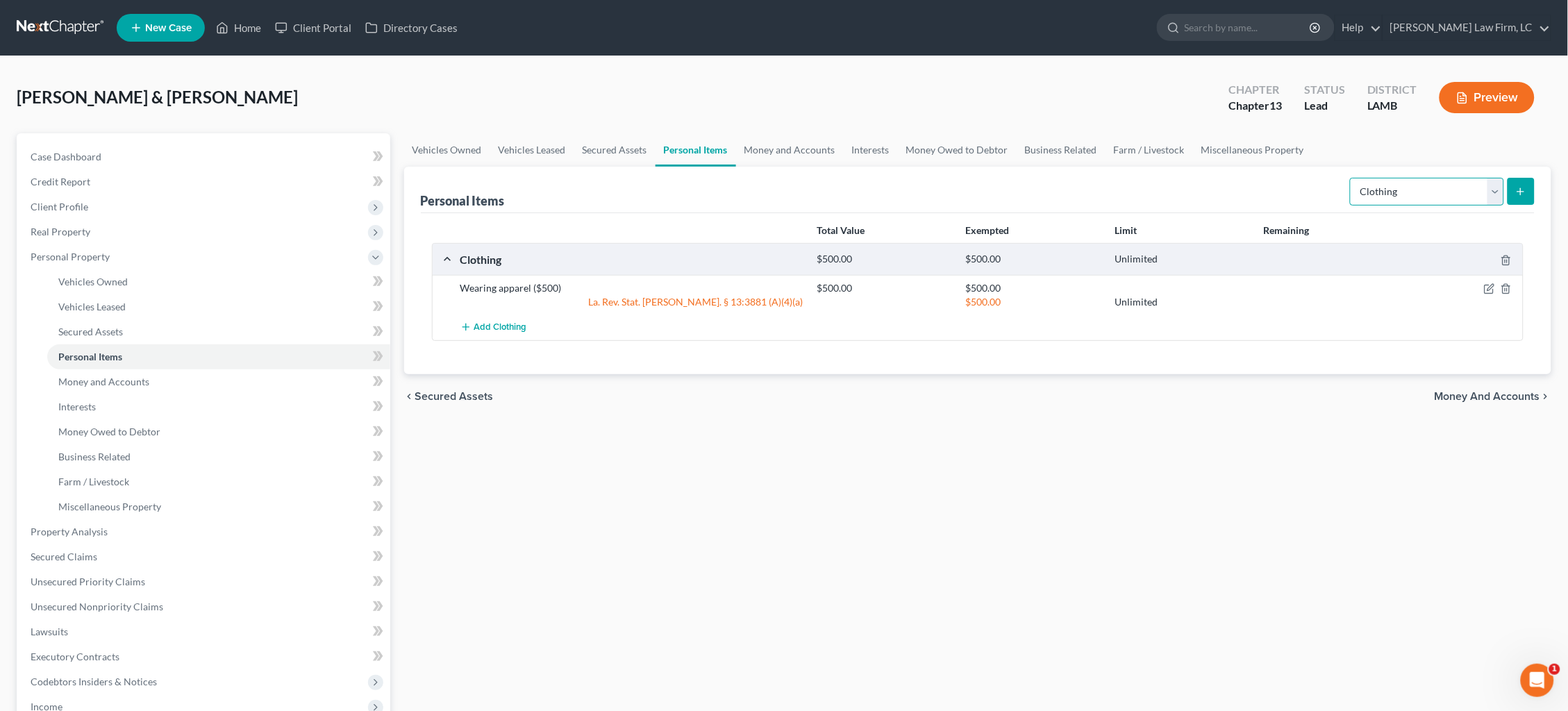
select select "jewelry"
click at [1517, 203] on button "submit" at bounding box center [1521, 191] width 27 height 27
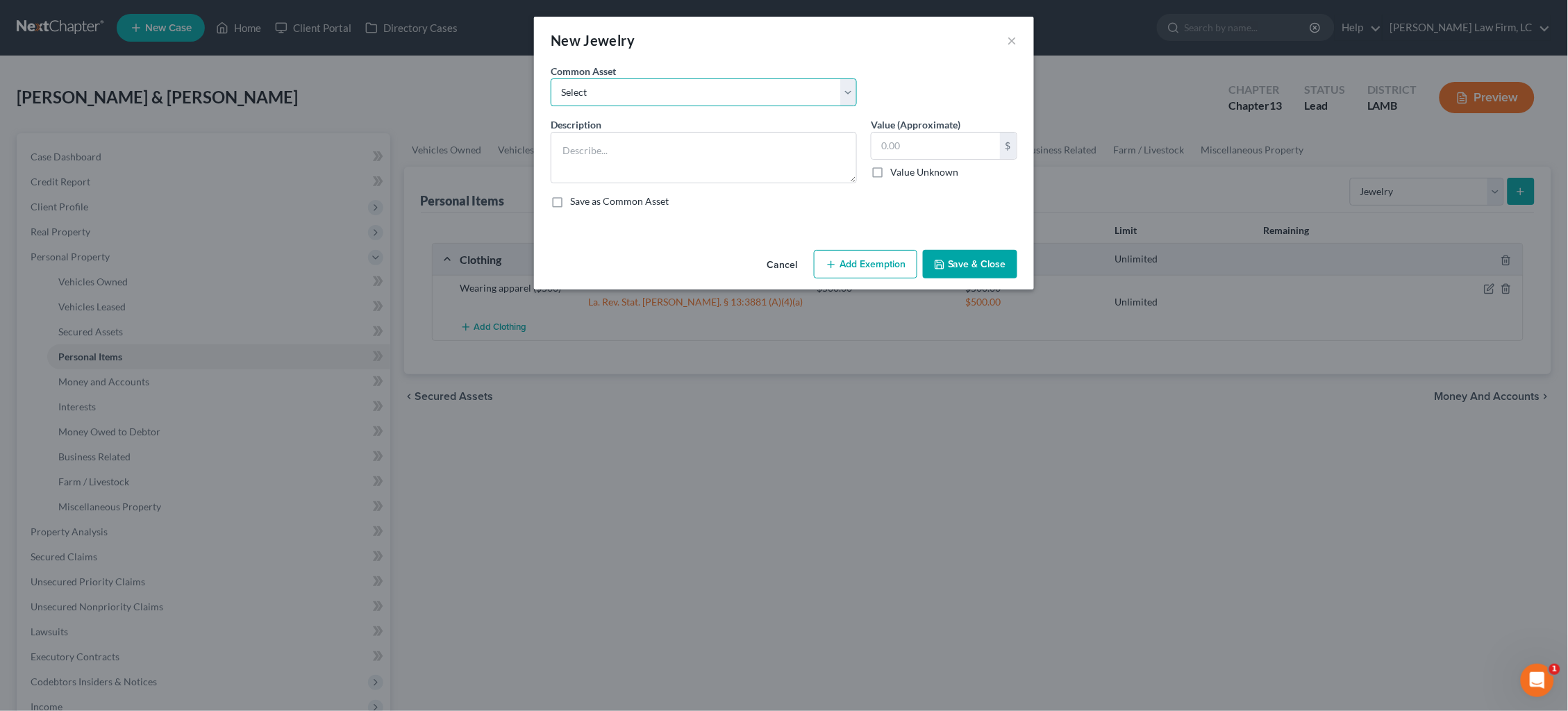
select select "0"
type textarea "Wedding and engagement rings ($2000), Costume jewelry ($30)"
type input "2,030.00"
click at [827, 146] on textarea "Wedding and engagement rings ($2000), Costume jewelry ($30)" at bounding box center [703, 157] width 306 height 52
type textarea "Wedding and engagement rings ($2000), Costume jewelry ($45)"
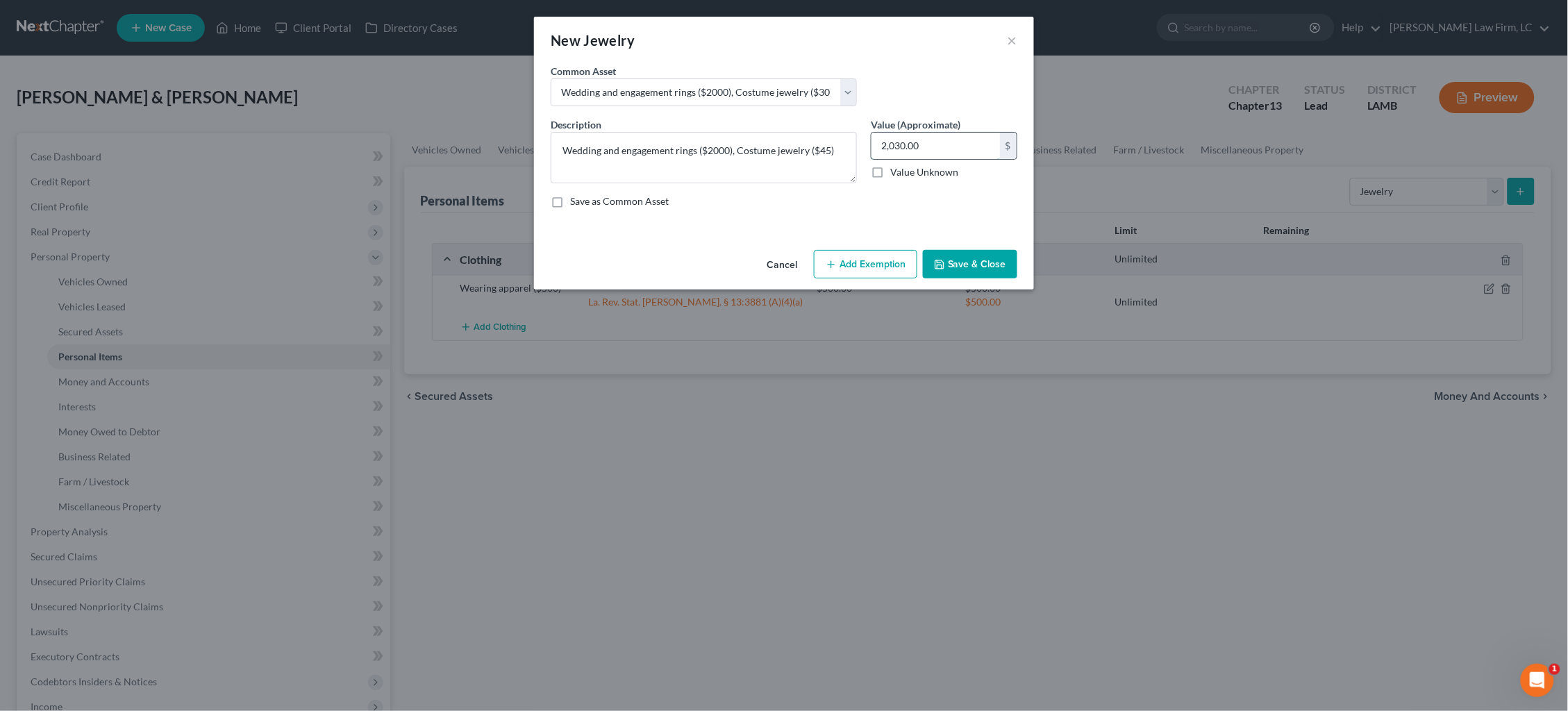
click at [905, 141] on input "2,030.00" at bounding box center [936, 146] width 129 height 26
type input "2"
type input "2,045"
click at [873, 266] on button "Add Exemption" at bounding box center [866, 264] width 103 height 29
select select "2"
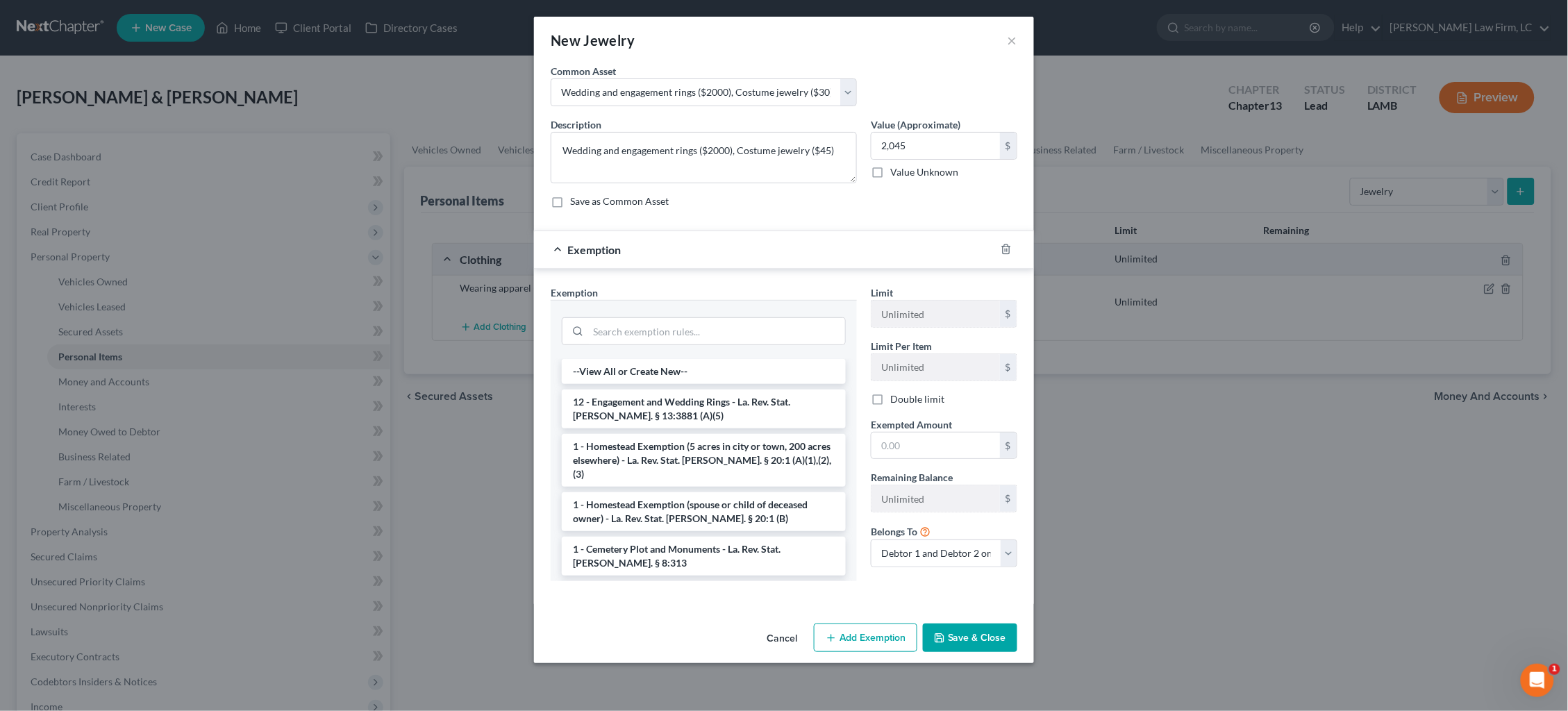
drag, startPoint x: 704, startPoint y: 402, endPoint x: 830, endPoint y: 447, distance: 133.8
click at [702, 402] on li "12 - Engagement and Wedding Rings - La. Rev. Stat. Ann. § 13:3881 (A)(5)" at bounding box center [703, 409] width 284 height 39
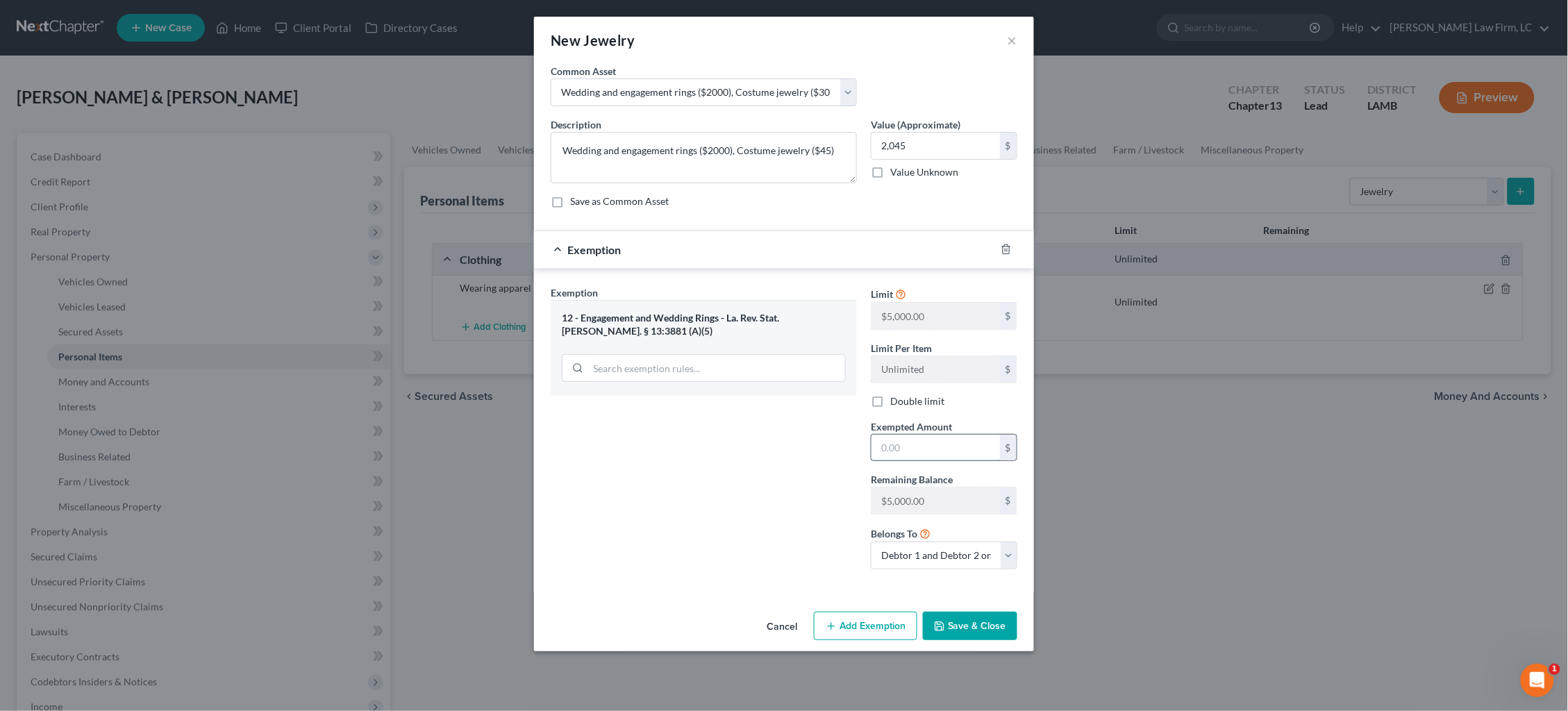
click at [893, 455] on input "text" at bounding box center [936, 447] width 129 height 26
type input "2,000.00"
click at [971, 626] on button "Save & Close" at bounding box center [970, 626] width 95 height 29
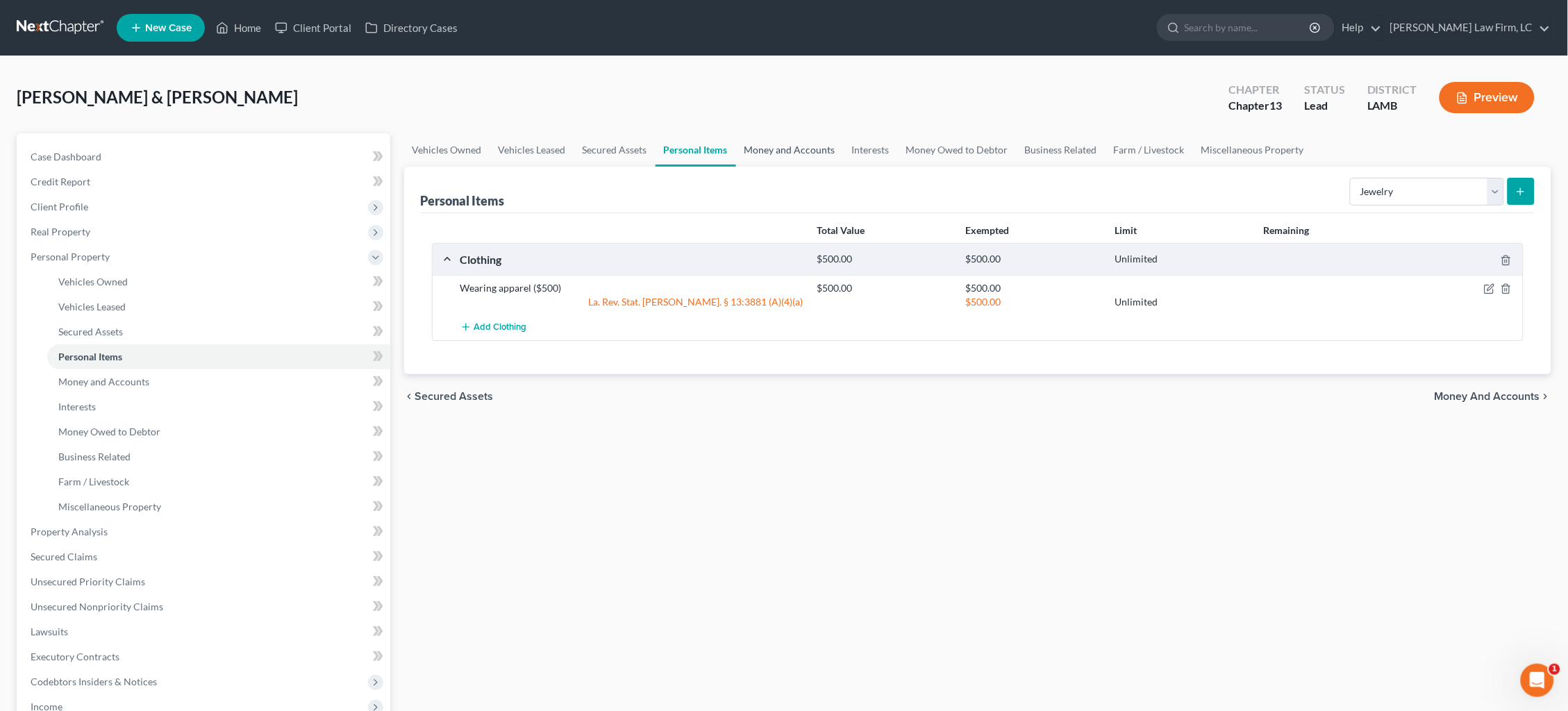
click at [803, 150] on link "Money and Accounts" at bounding box center [789, 150] width 107 height 33
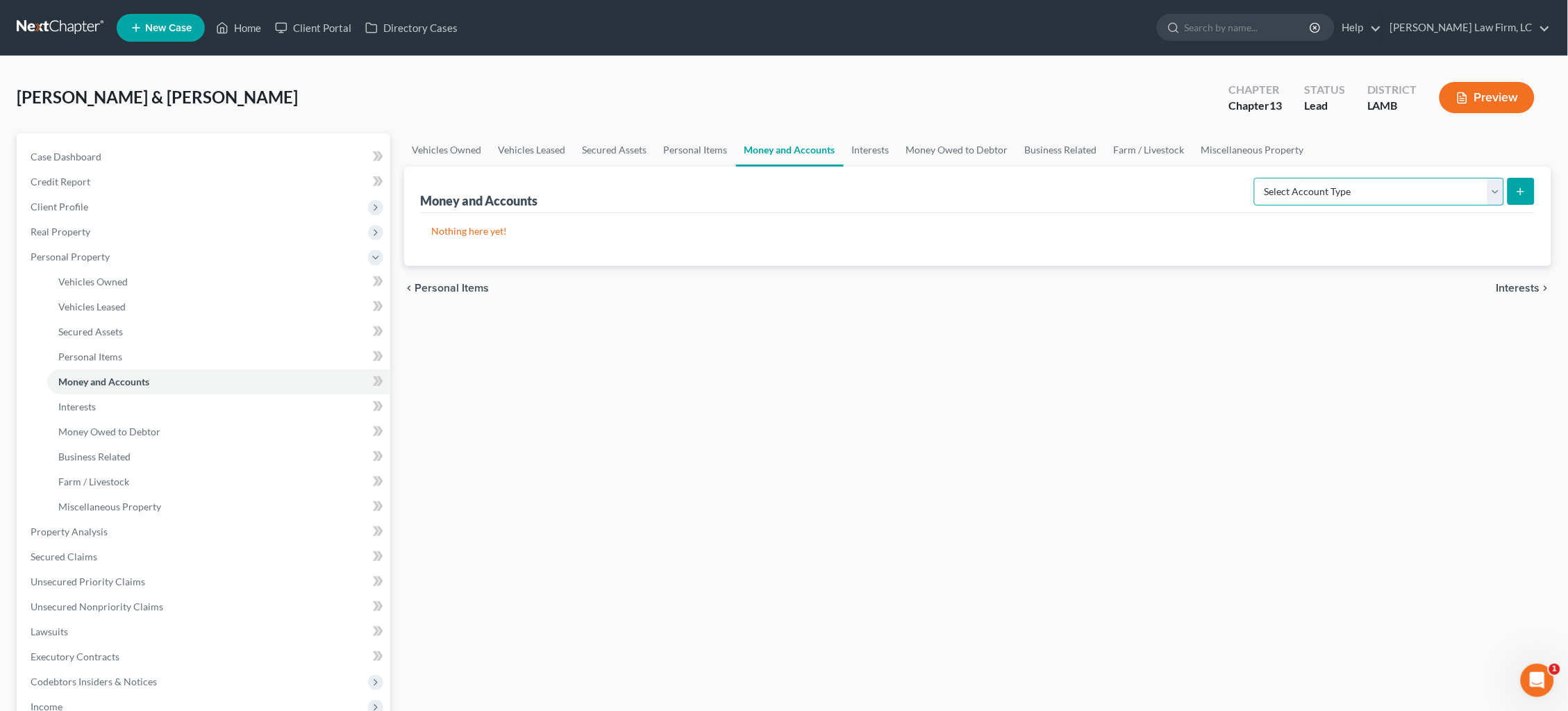
select select "checking"
click at [1523, 198] on button "submit" at bounding box center [1521, 191] width 27 height 27
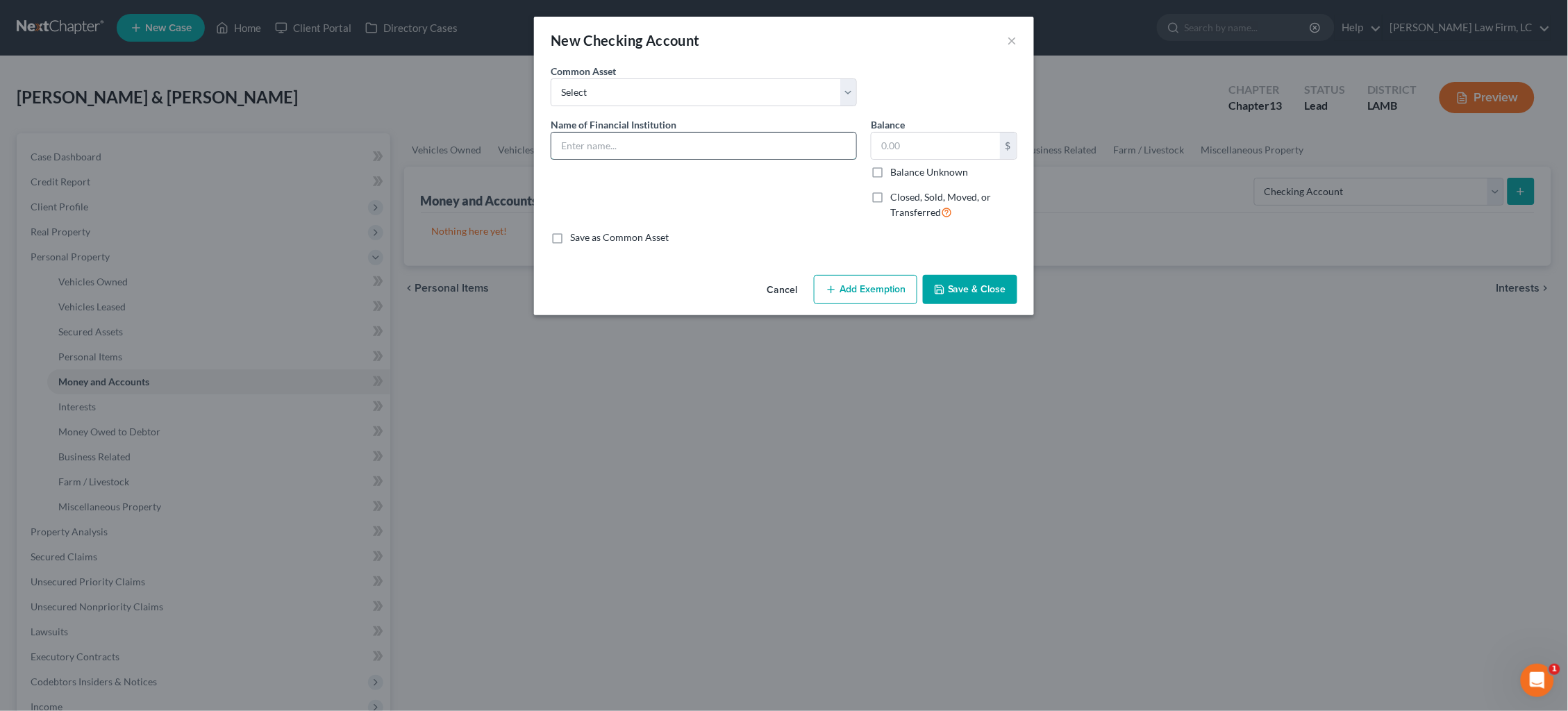
click at [725, 150] on input "text" at bounding box center [703, 146] width 305 height 26
type input "Capital One"
click at [908, 165] on label "Balance Unknown" at bounding box center [929, 172] width 78 height 14
click at [905, 165] on input "Balance Unknown" at bounding box center [900, 169] width 9 height 9
checkbox input "true"
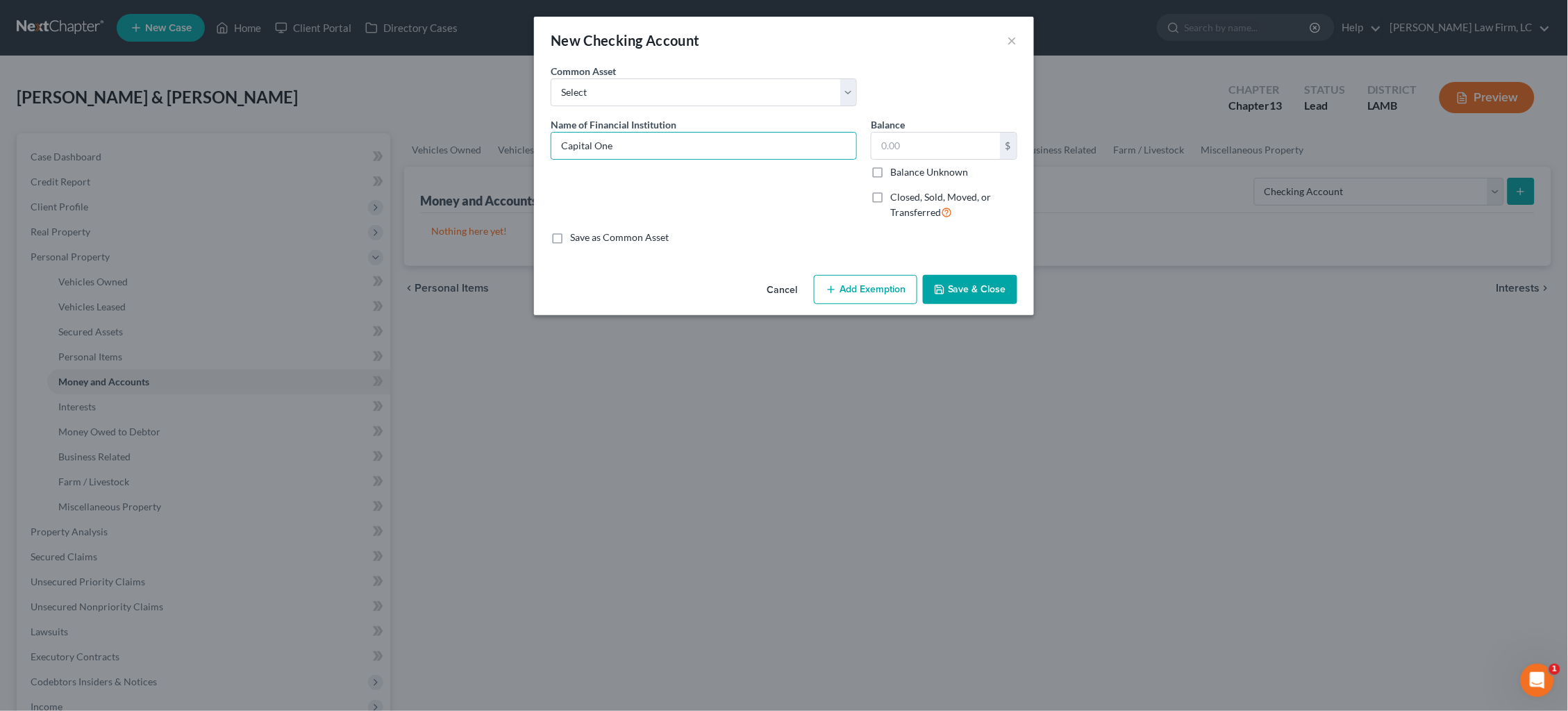
type input "0.00"
click at [965, 282] on button "Save & Close" at bounding box center [970, 289] width 95 height 29
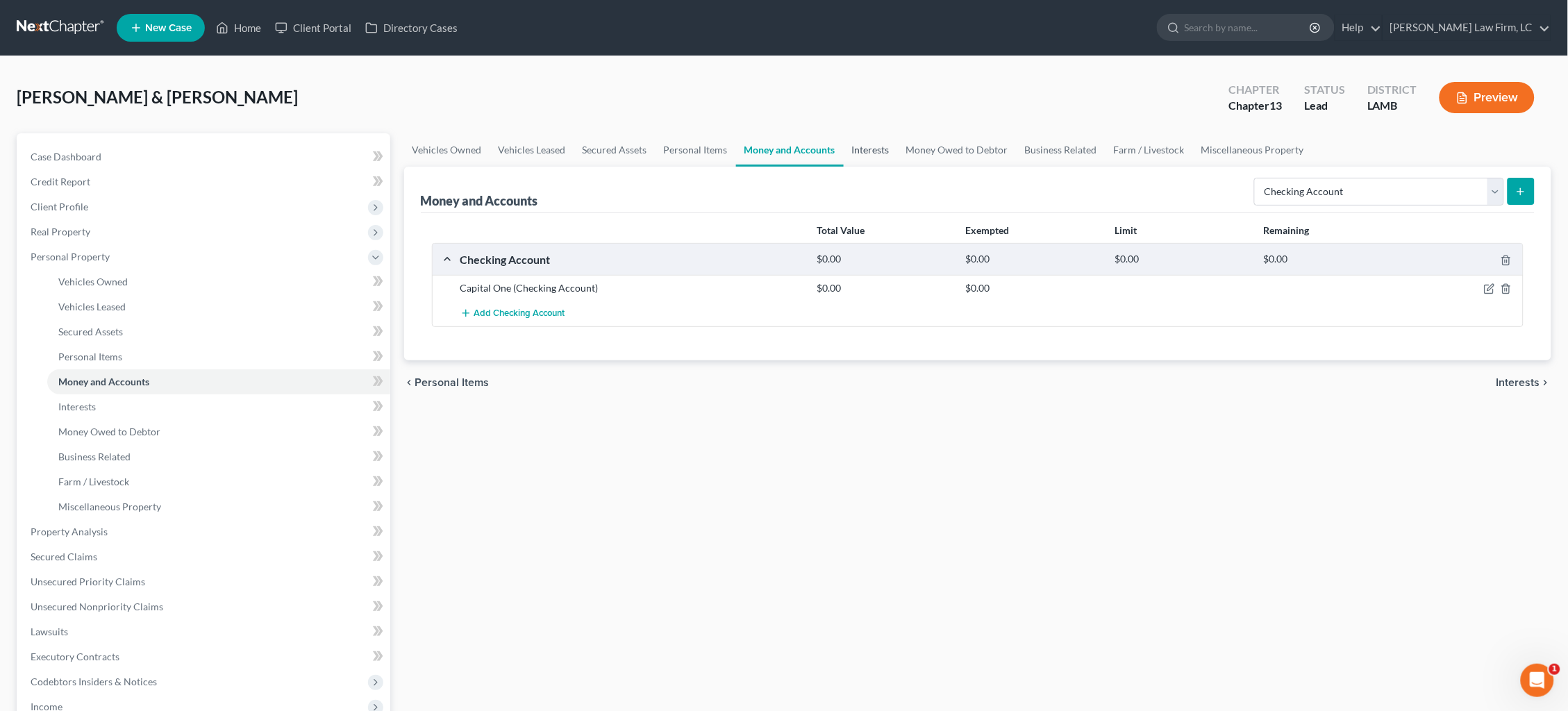
click at [850, 145] on link "Interests" at bounding box center [871, 150] width 54 height 33
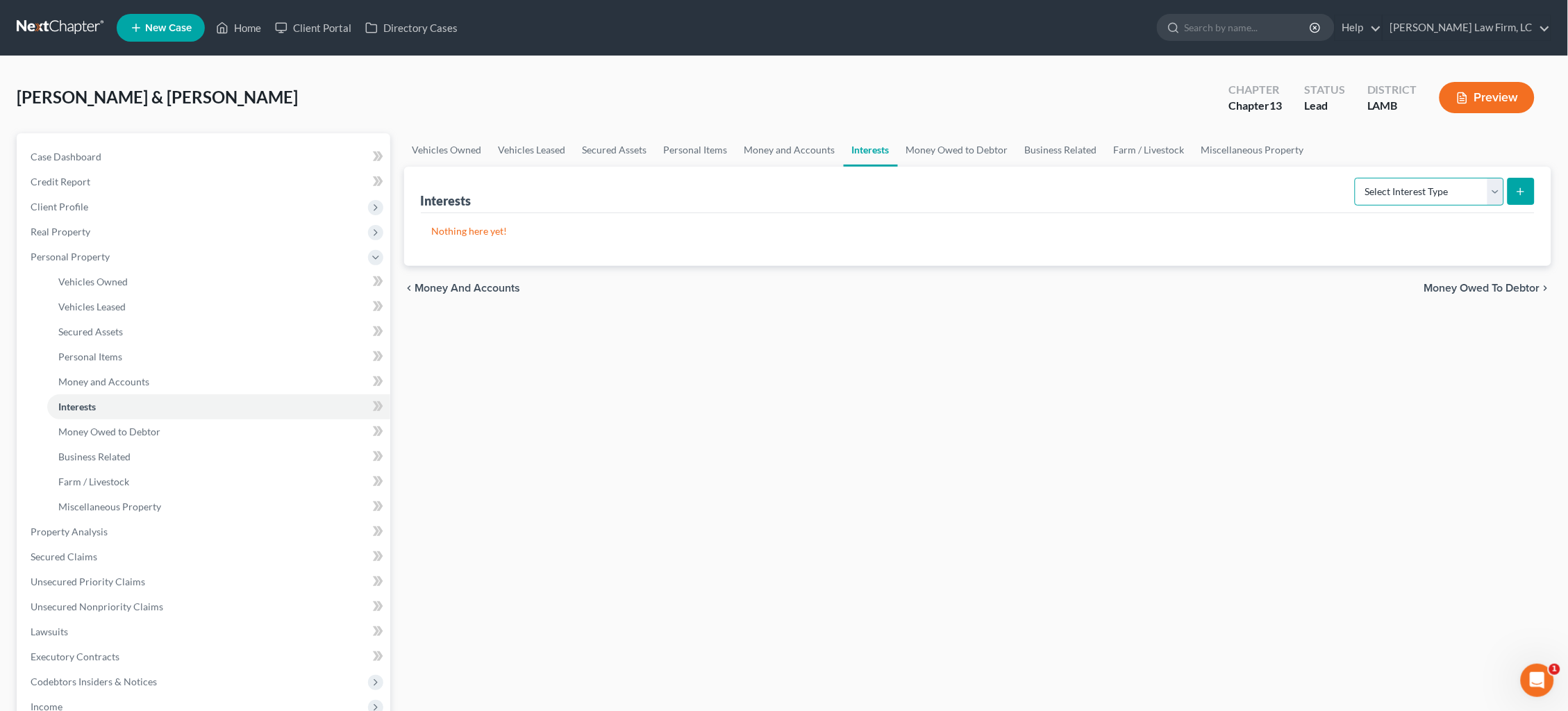
select select "other_retirement_plan"
click at [1512, 188] on button "submit" at bounding box center [1521, 191] width 27 height 27
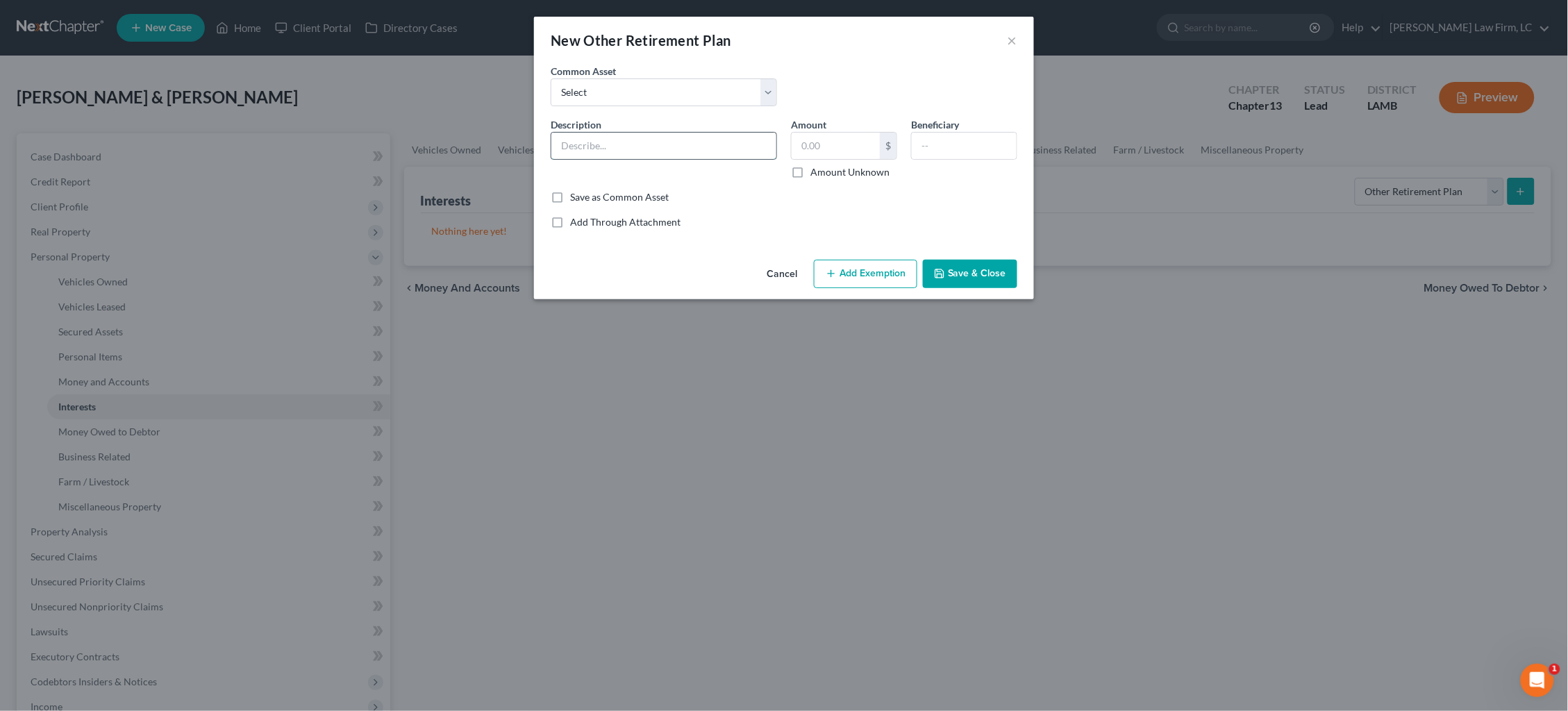
click at [756, 150] on input "text" at bounding box center [663, 146] width 225 height 26
type input "TRSL"
click at [823, 165] on label "Amount Unknown" at bounding box center [850, 172] width 80 height 14
click at [823, 165] on input "Amount Unknown" at bounding box center [820, 169] width 9 height 9
checkbox input "true"
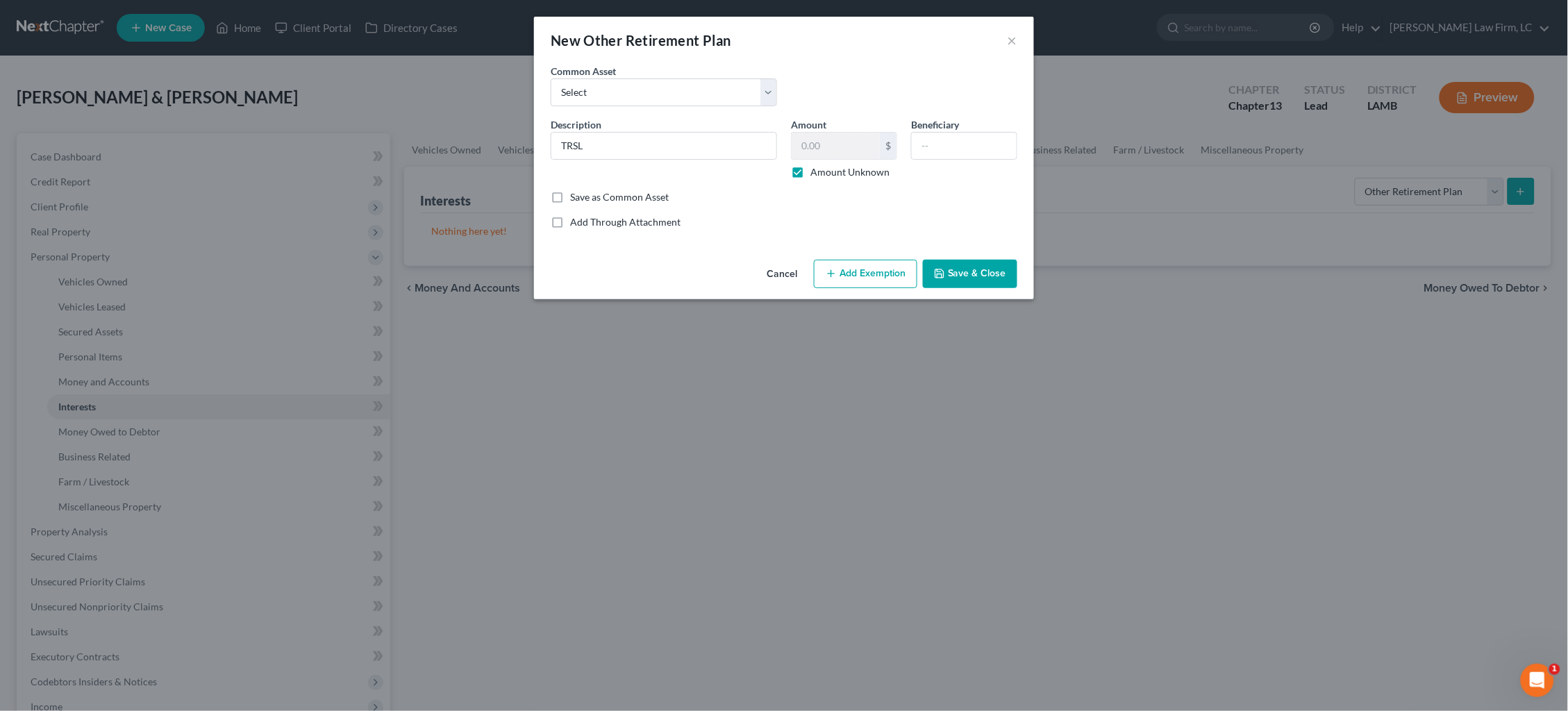
click at [858, 269] on button "Add Exemption" at bounding box center [866, 274] width 103 height 29
select select "2"
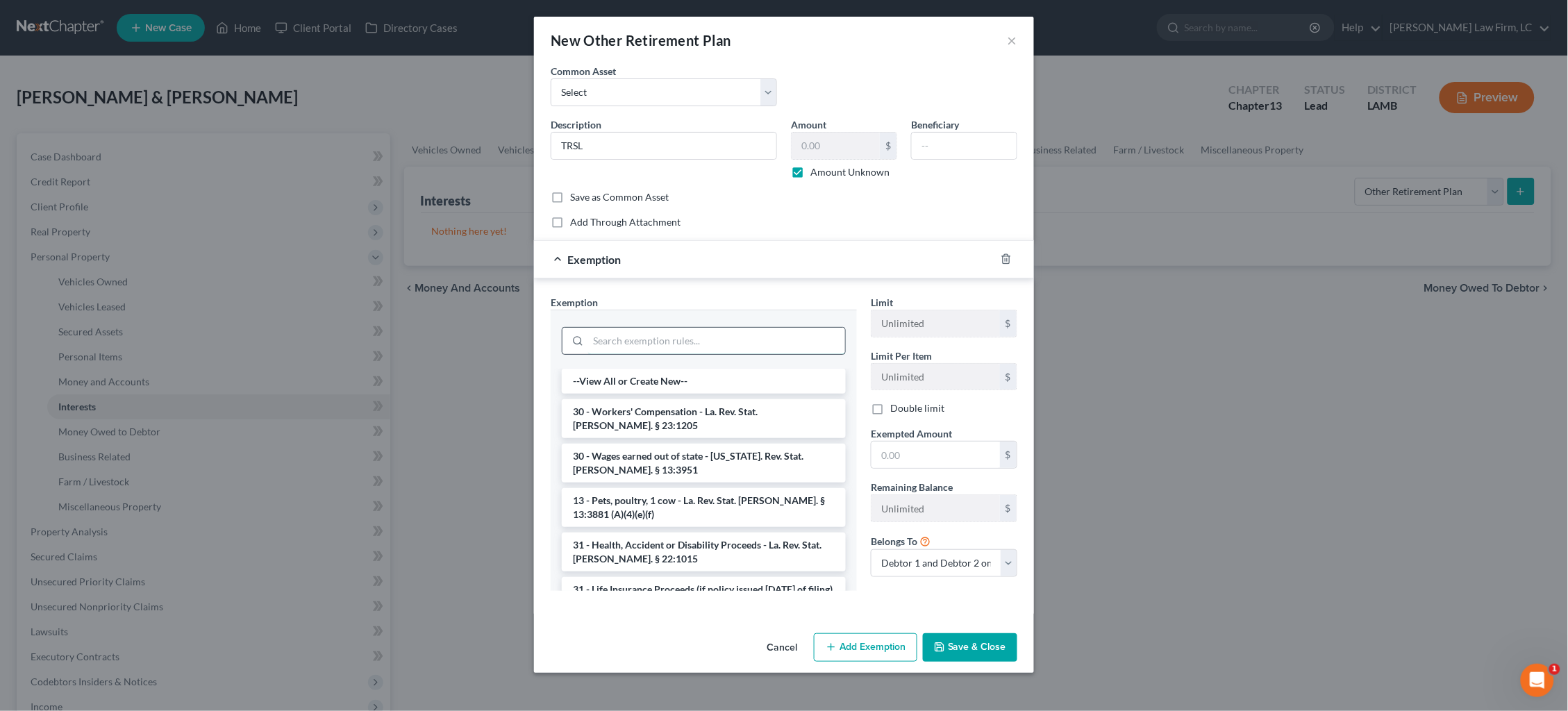
click at [673, 339] on input "search" at bounding box center [716, 340] width 257 height 26
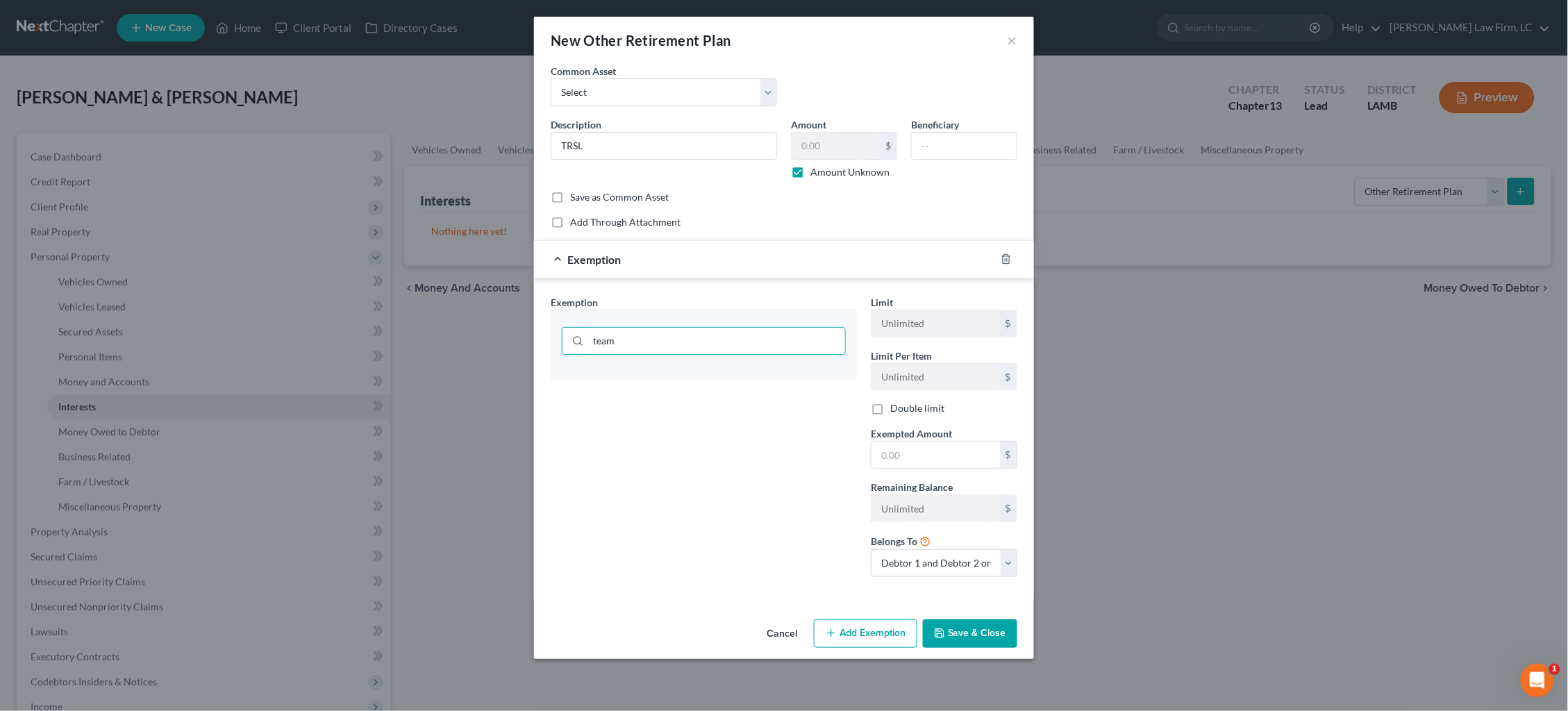
drag, startPoint x: 670, startPoint y: 339, endPoint x: 686, endPoint y: 380, distance: 44.0
click at [683, 379] on div "Exemption Set must be selected for CA. Exemption * team" at bounding box center [704, 441] width 320 height 293
click at [747, 342] on input "team" at bounding box center [716, 340] width 257 height 26
type input "teac"
click at [742, 375] on li "21 - Teacher Retirement - La. Rev. Stat. Ann. § 11:704" at bounding box center [703, 388] width 284 height 39
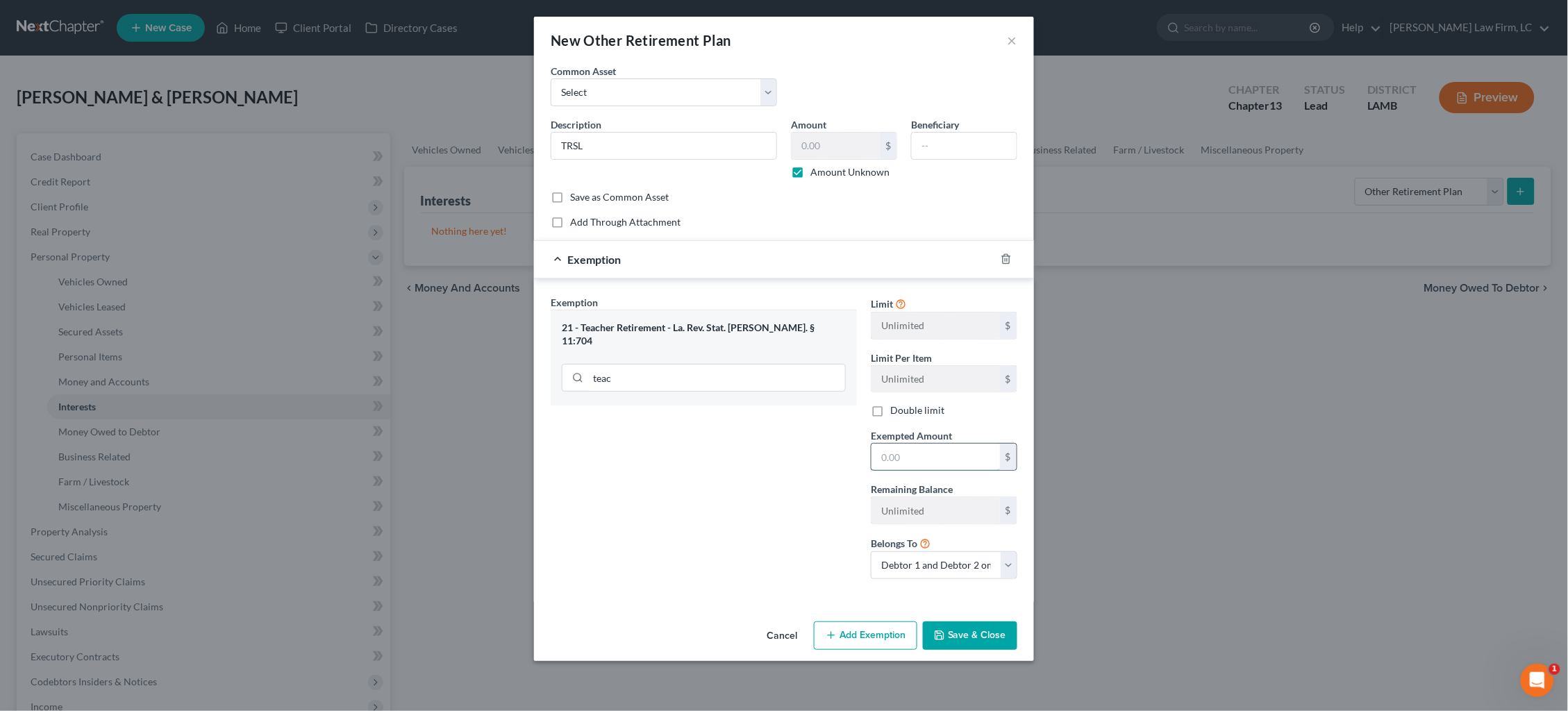
click at [944, 456] on input "text" at bounding box center [936, 457] width 129 height 26
type input "100.00"
click at [982, 626] on button "Save & Close" at bounding box center [970, 635] width 95 height 29
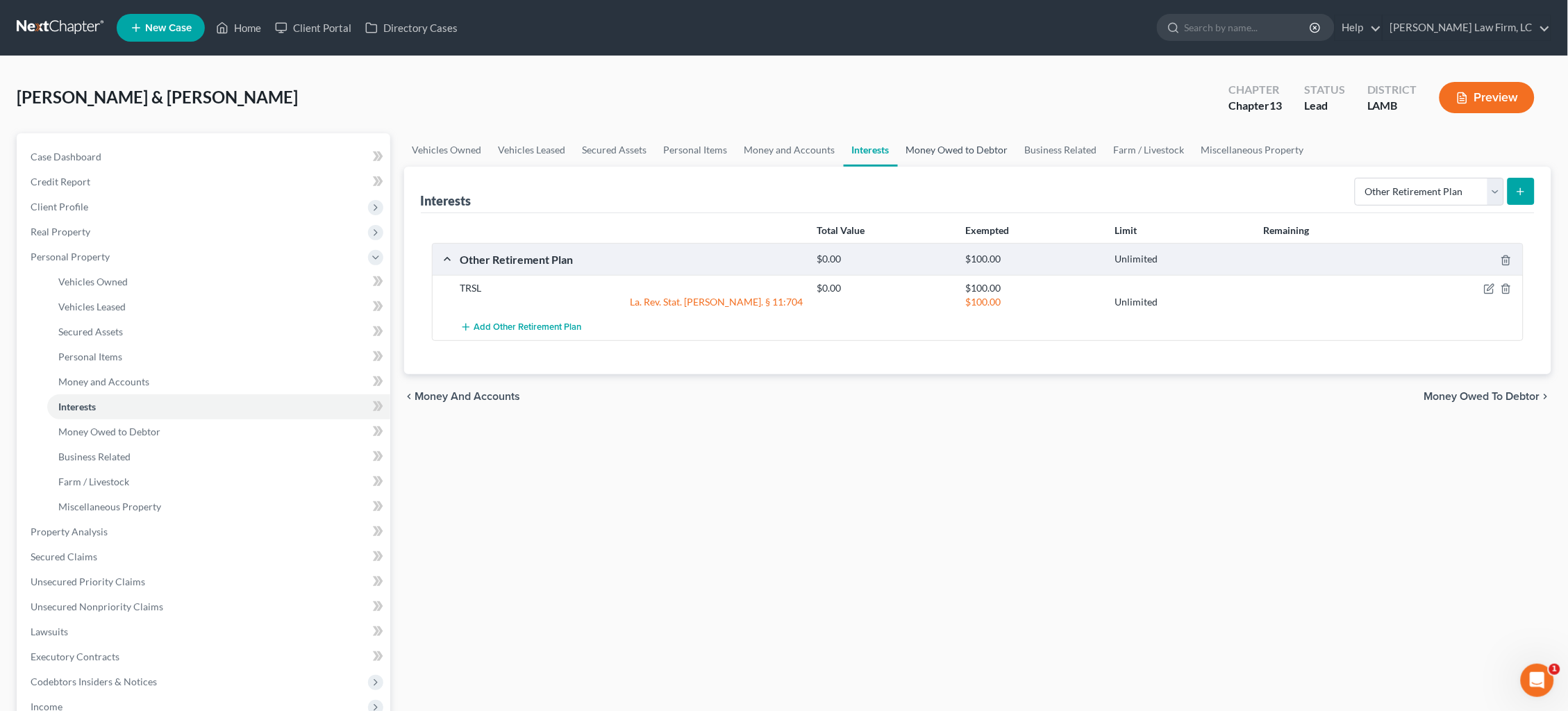
click at [943, 144] on link "Money Owed to Debtor" at bounding box center [957, 150] width 119 height 33
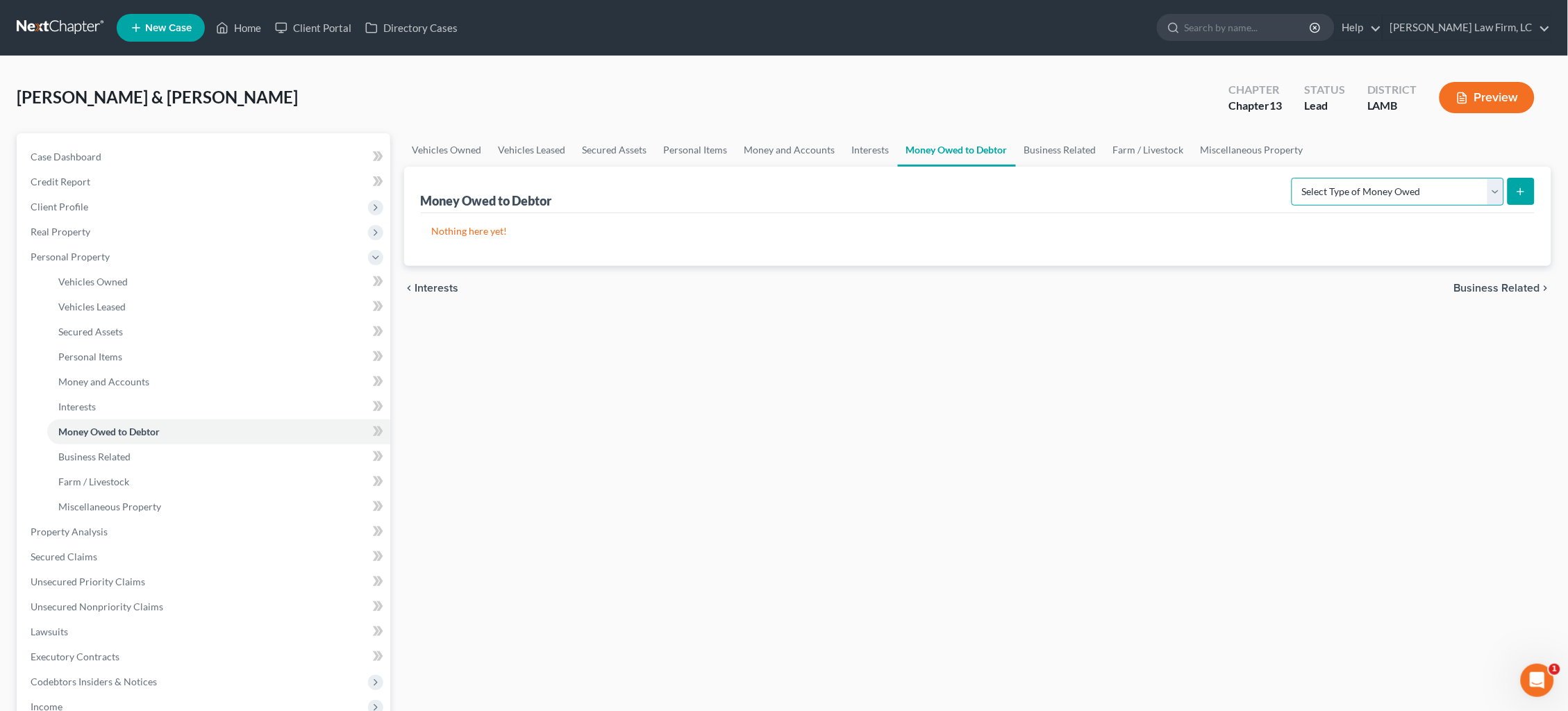
select select "unpaid_wages"
click at [1520, 188] on icon "submit" at bounding box center [1521, 192] width 11 height 11
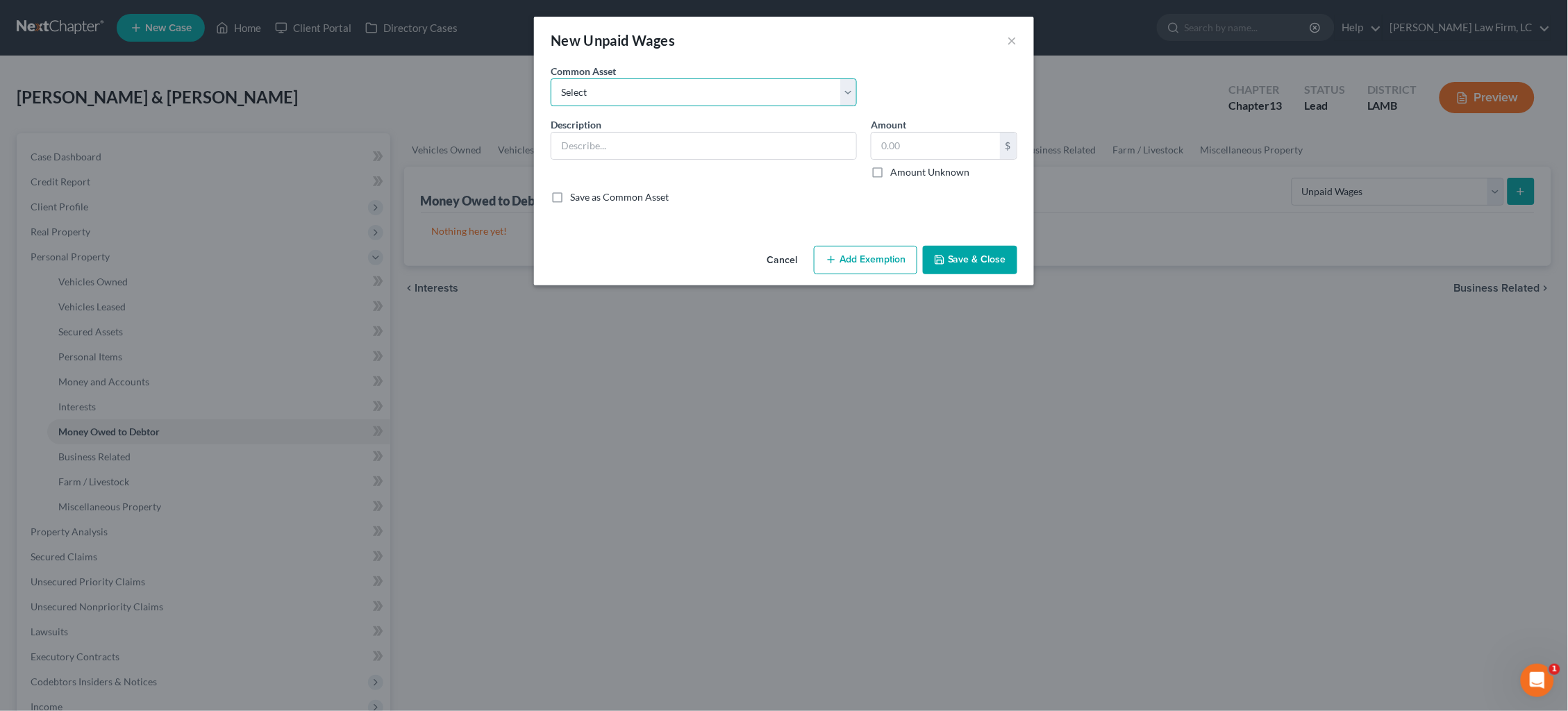
select select "0"
type input "75 percent of earned unpaid wages"
type input "0.00"
checkbox input "true"
click at [865, 262] on button "Add Exemption" at bounding box center [866, 260] width 103 height 29
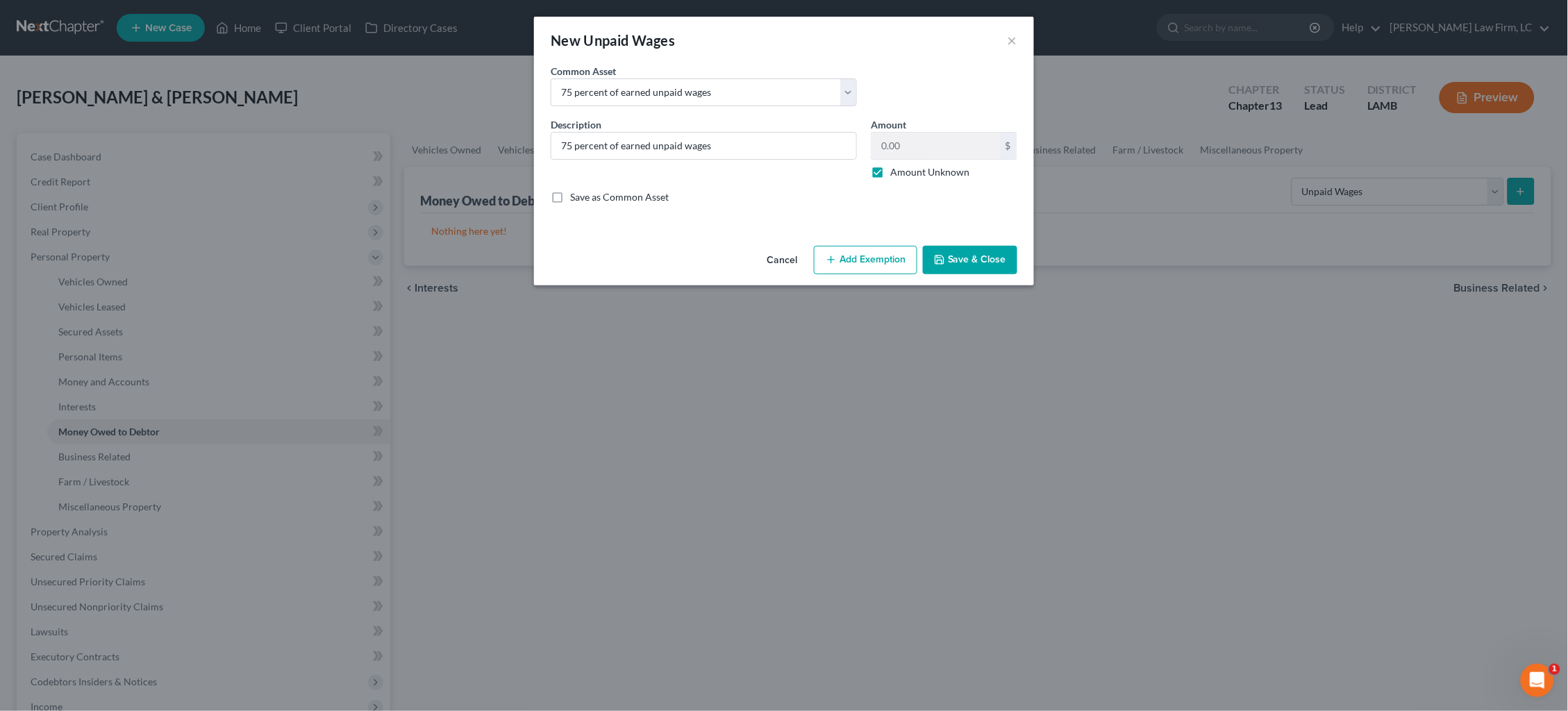
select select "2"
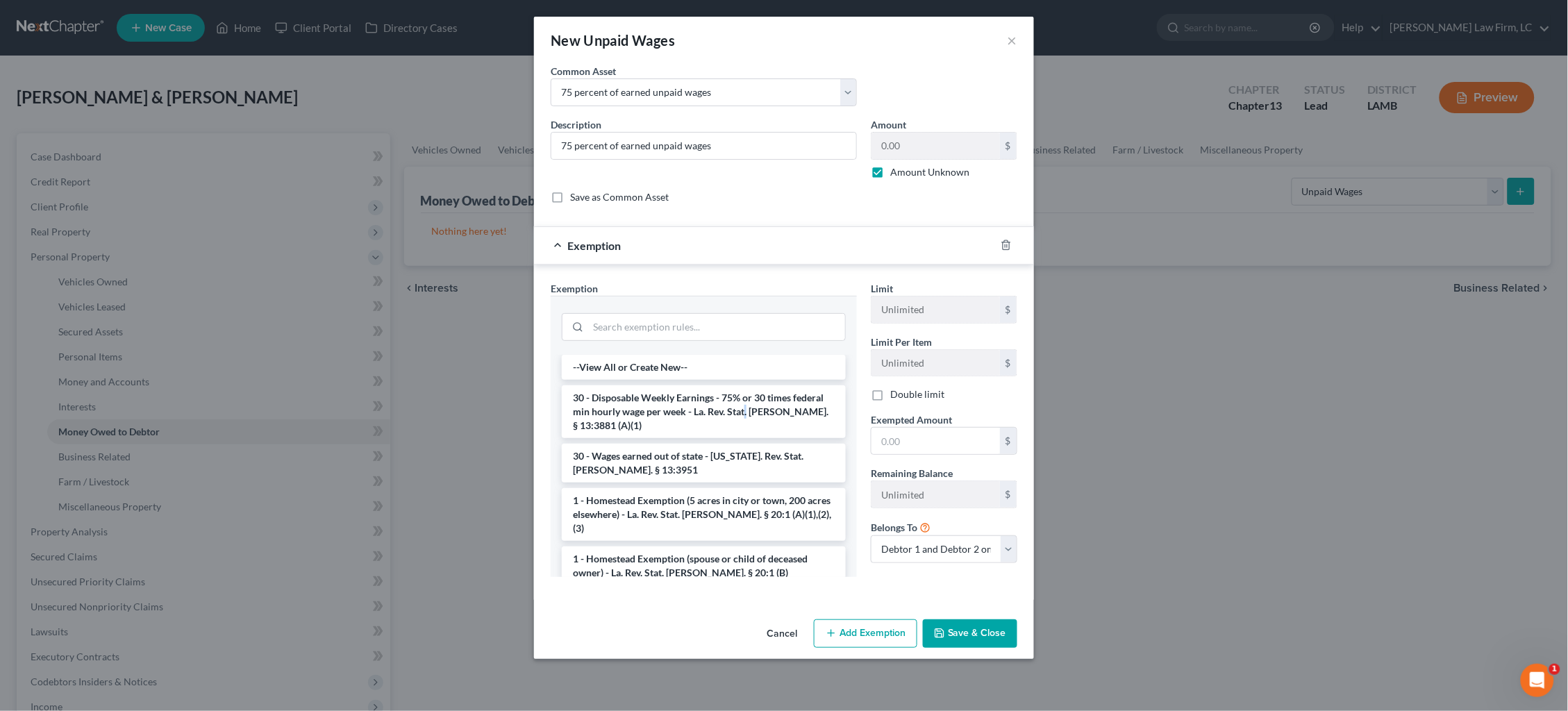
drag, startPoint x: 745, startPoint y: 401, endPoint x: 846, endPoint y: 420, distance: 102.8
click at [748, 402] on li "30 - Disposable Weekly Earnings - 75% or 30 times federal min hourly wage per w…" at bounding box center [703, 412] width 284 height 52
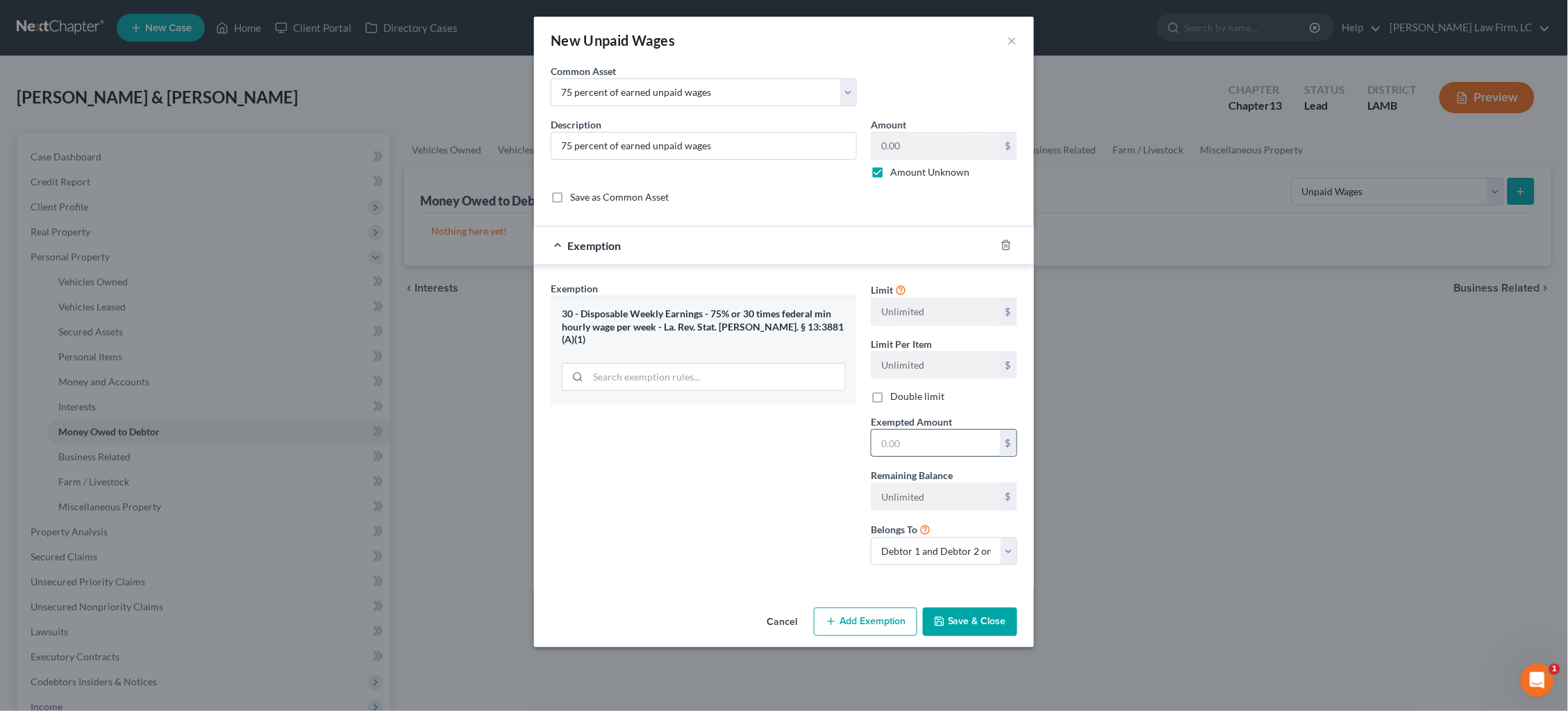
click at [936, 433] on input "text" at bounding box center [936, 442] width 129 height 26
type input "100.00"
click at [971, 620] on button "Save & Close" at bounding box center [970, 622] width 95 height 29
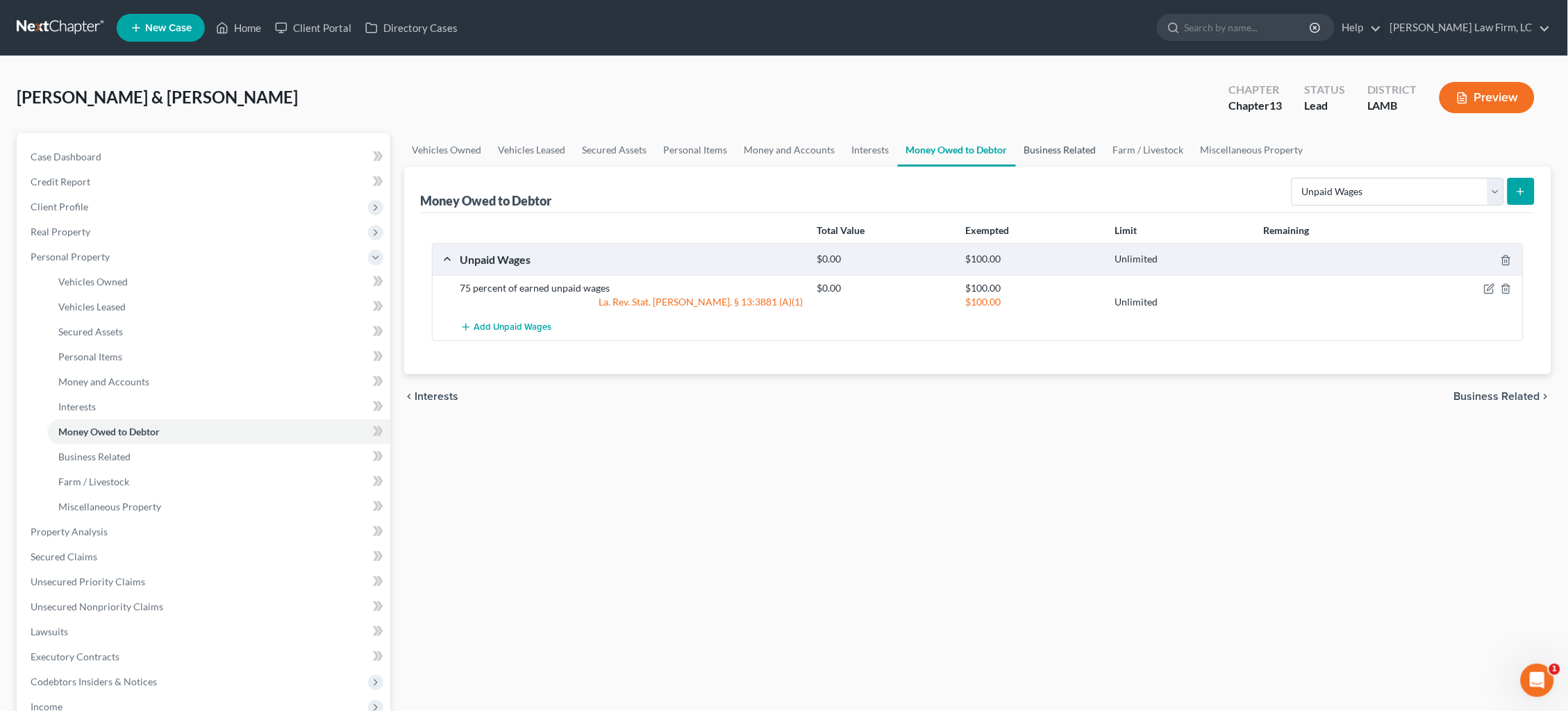
click at [1044, 150] on link "Business Related" at bounding box center [1060, 150] width 89 height 33
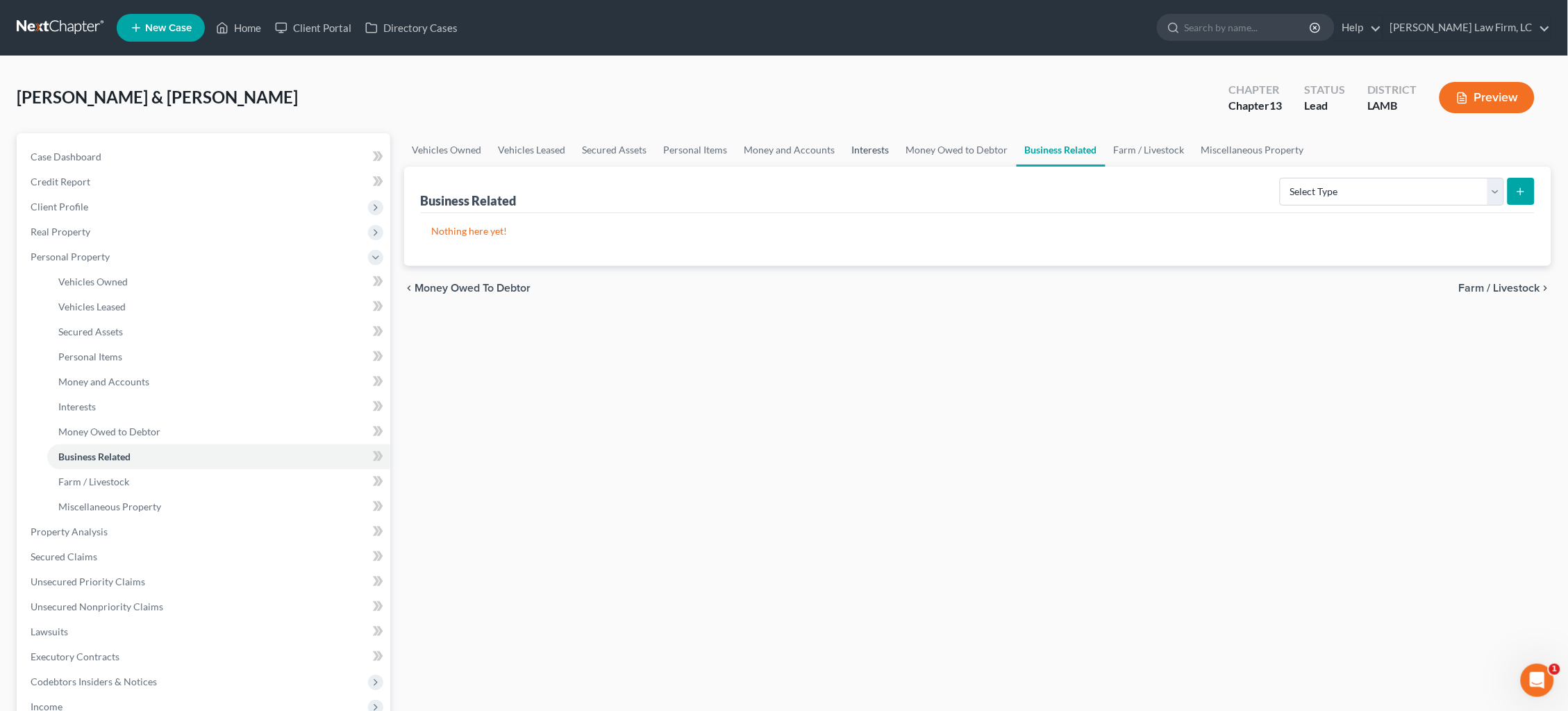
click at [854, 147] on link "Interests" at bounding box center [871, 150] width 54 height 33
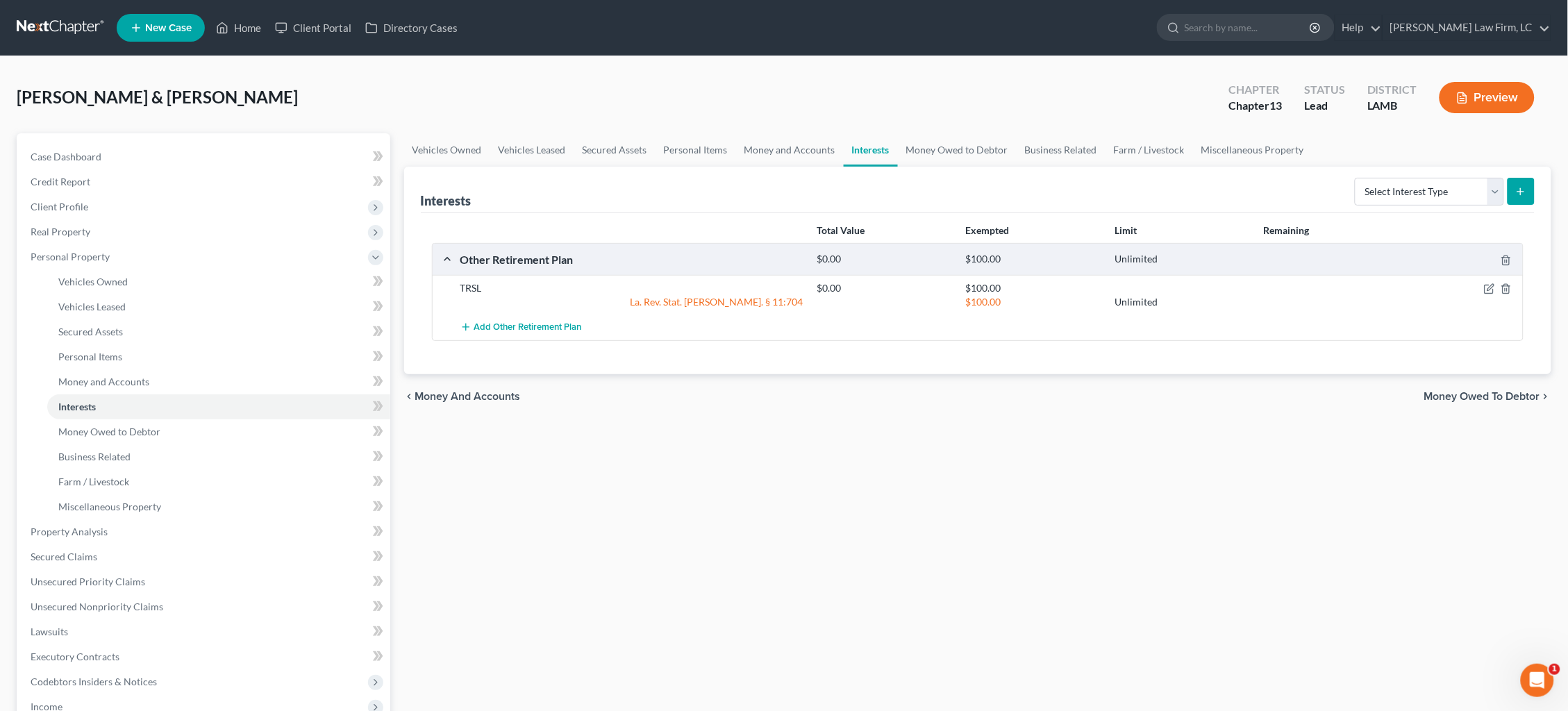
click at [49, 36] on link at bounding box center [61, 27] width 89 height 25
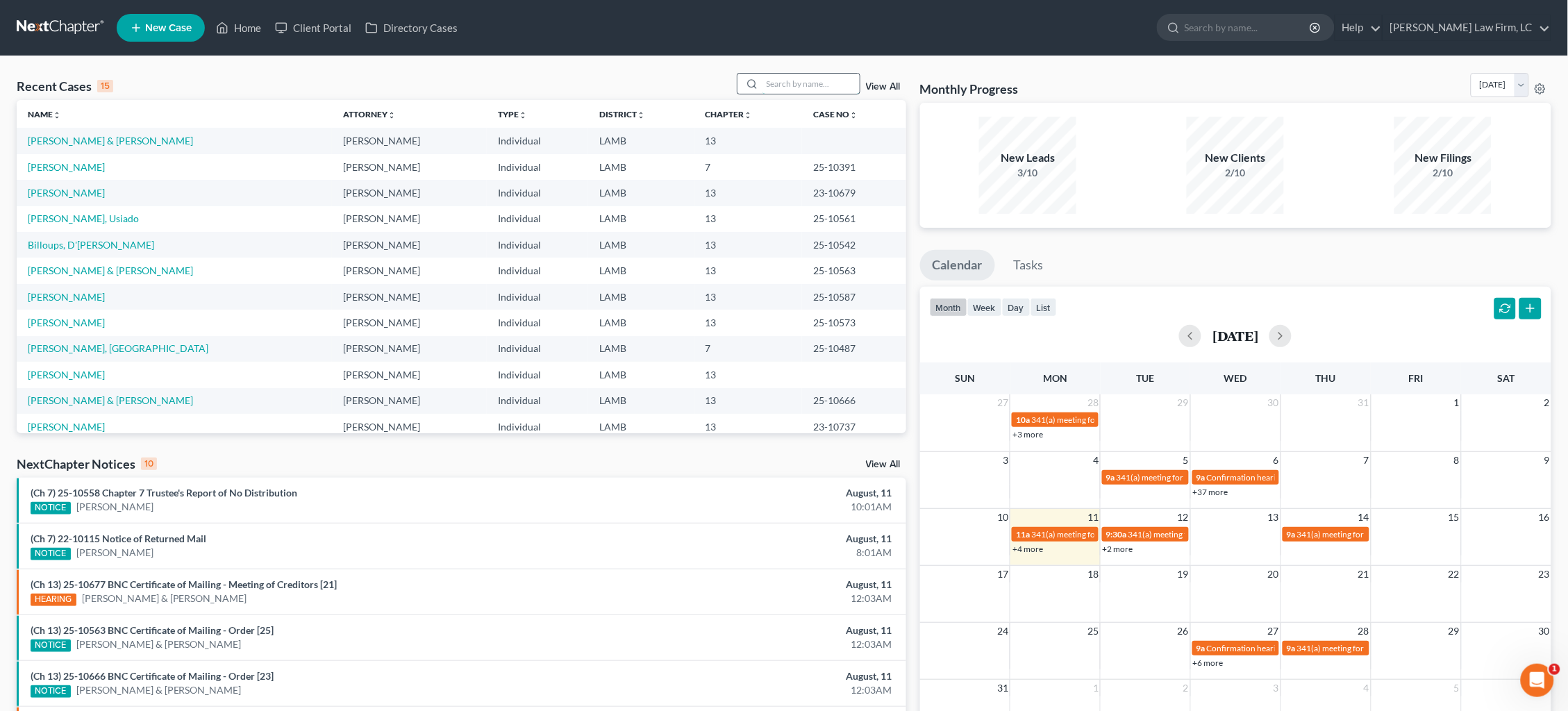
click at [808, 86] on input "search" at bounding box center [811, 84] width 97 height 20
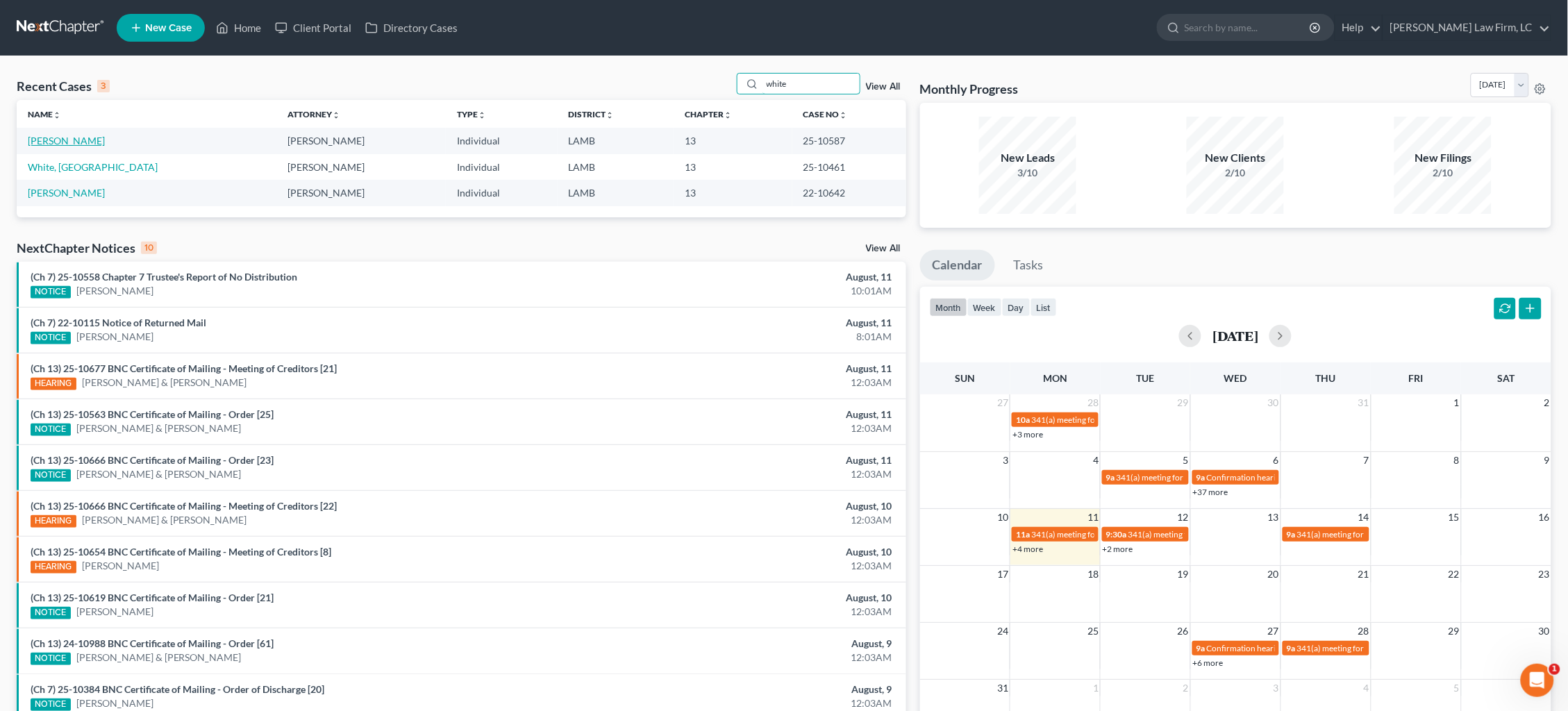
type input "white"
click at [54, 142] on link "[PERSON_NAME]" at bounding box center [66, 140] width 77 height 12
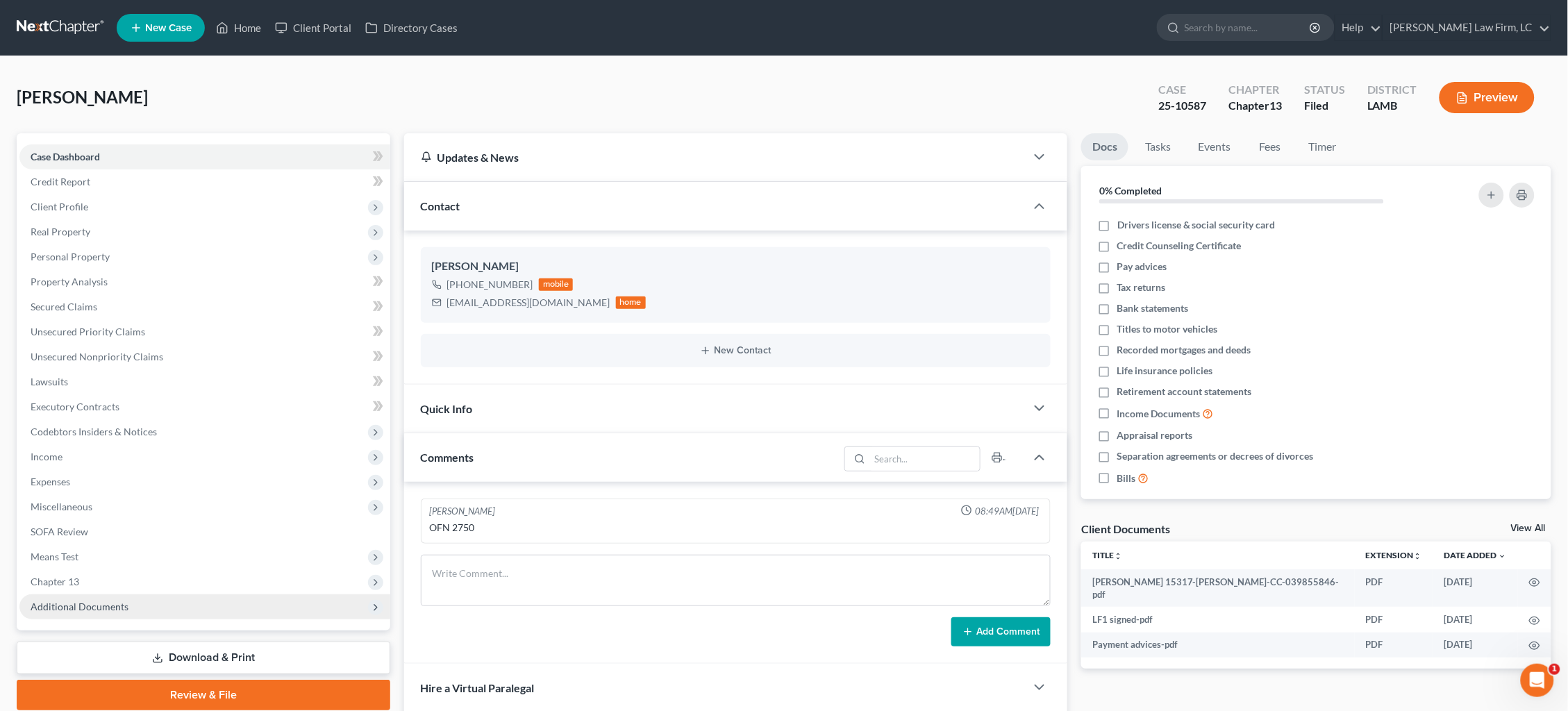
click at [90, 600] on span "Additional Documents" at bounding box center [79, 606] width 98 height 12
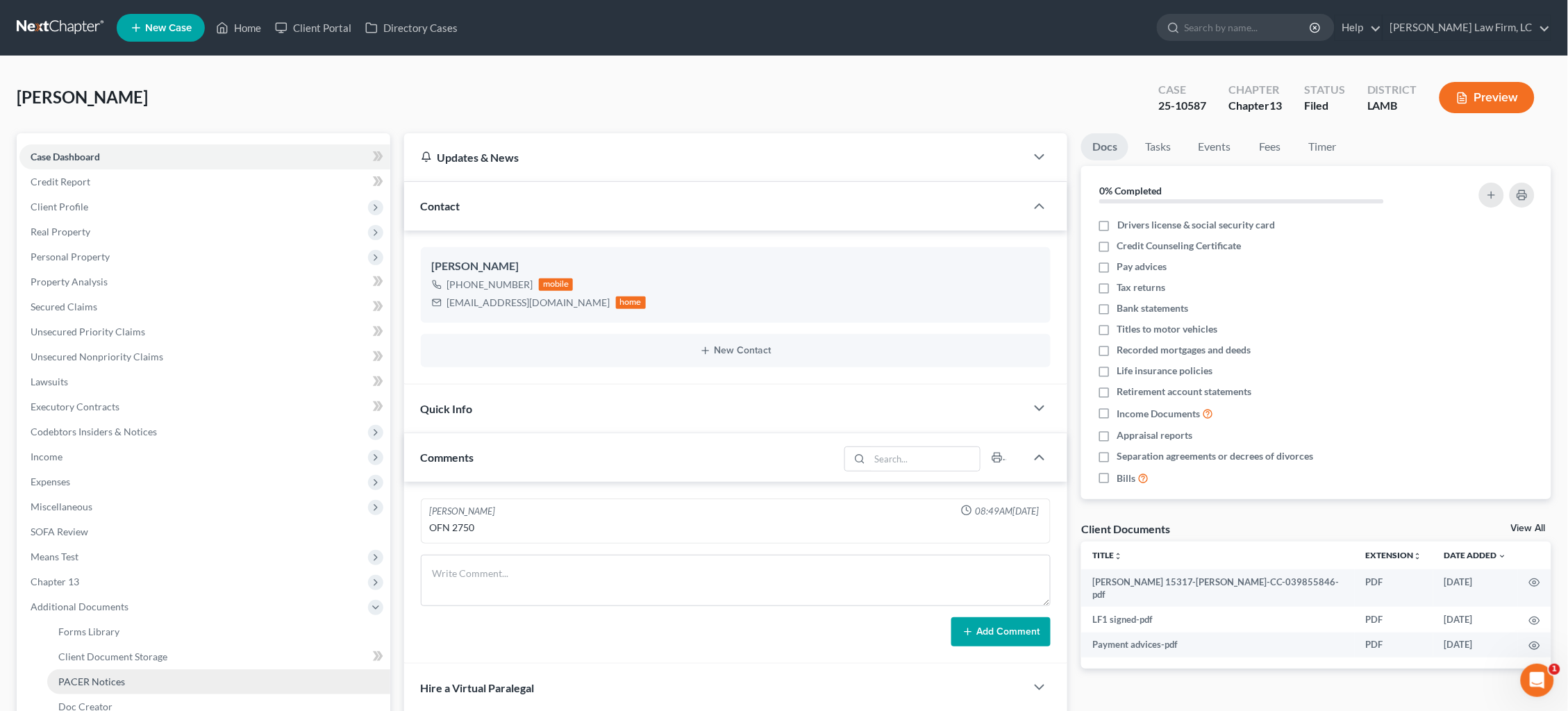
drag, startPoint x: 119, startPoint y: 661, endPoint x: 150, endPoint y: 654, distance: 31.8
click at [119, 675] on span "PACER Notices" at bounding box center [91, 681] width 67 height 12
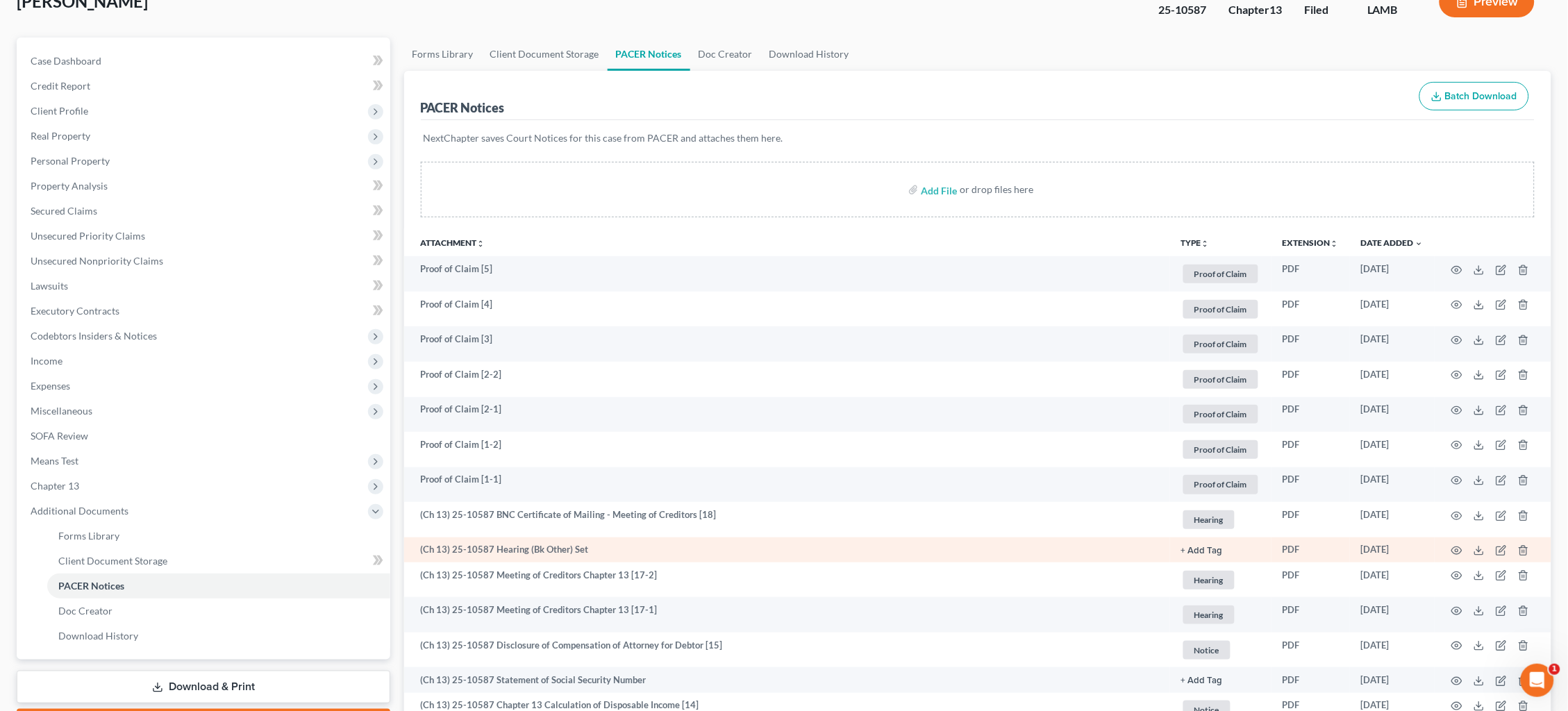
scroll to position [104, 0]
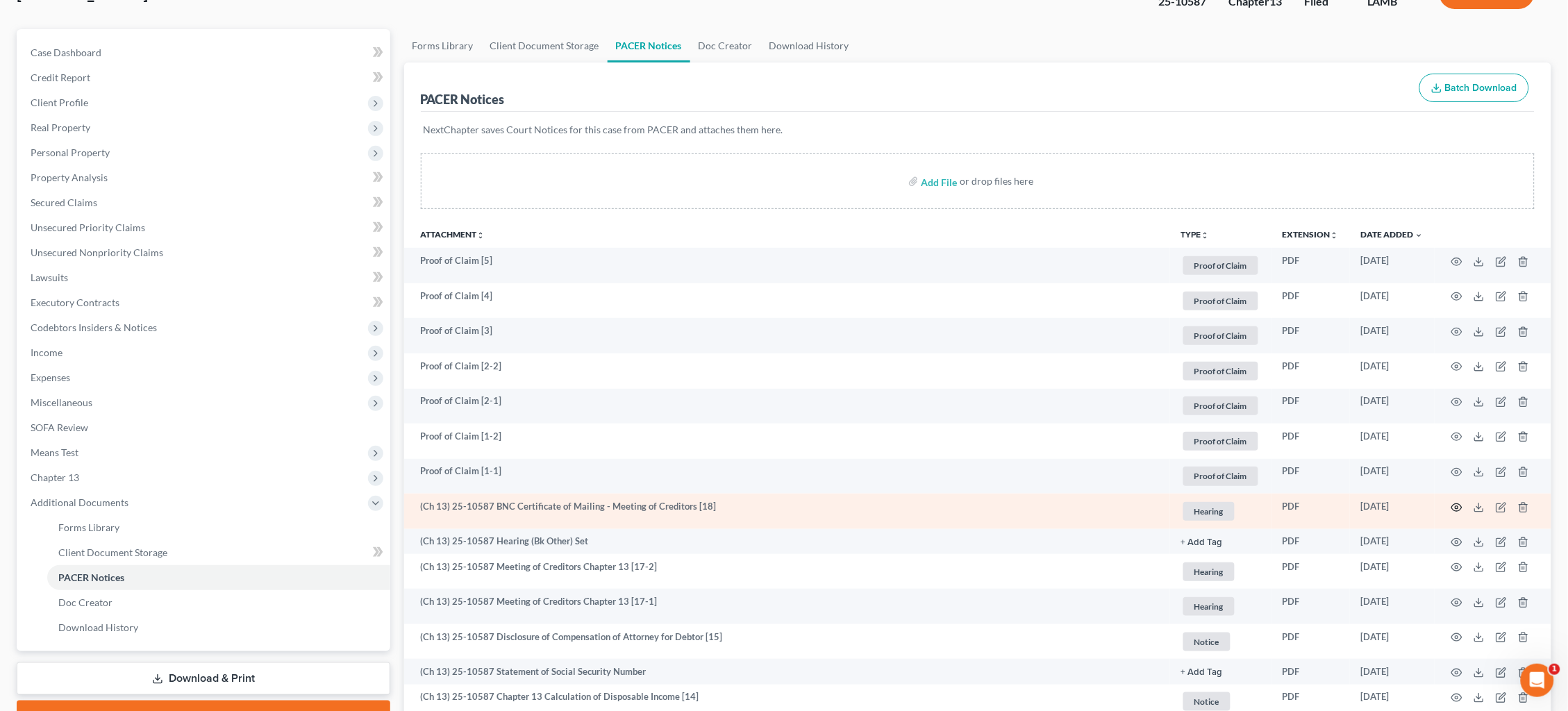
click at [1457, 503] on icon "button" at bounding box center [1457, 507] width 11 height 11
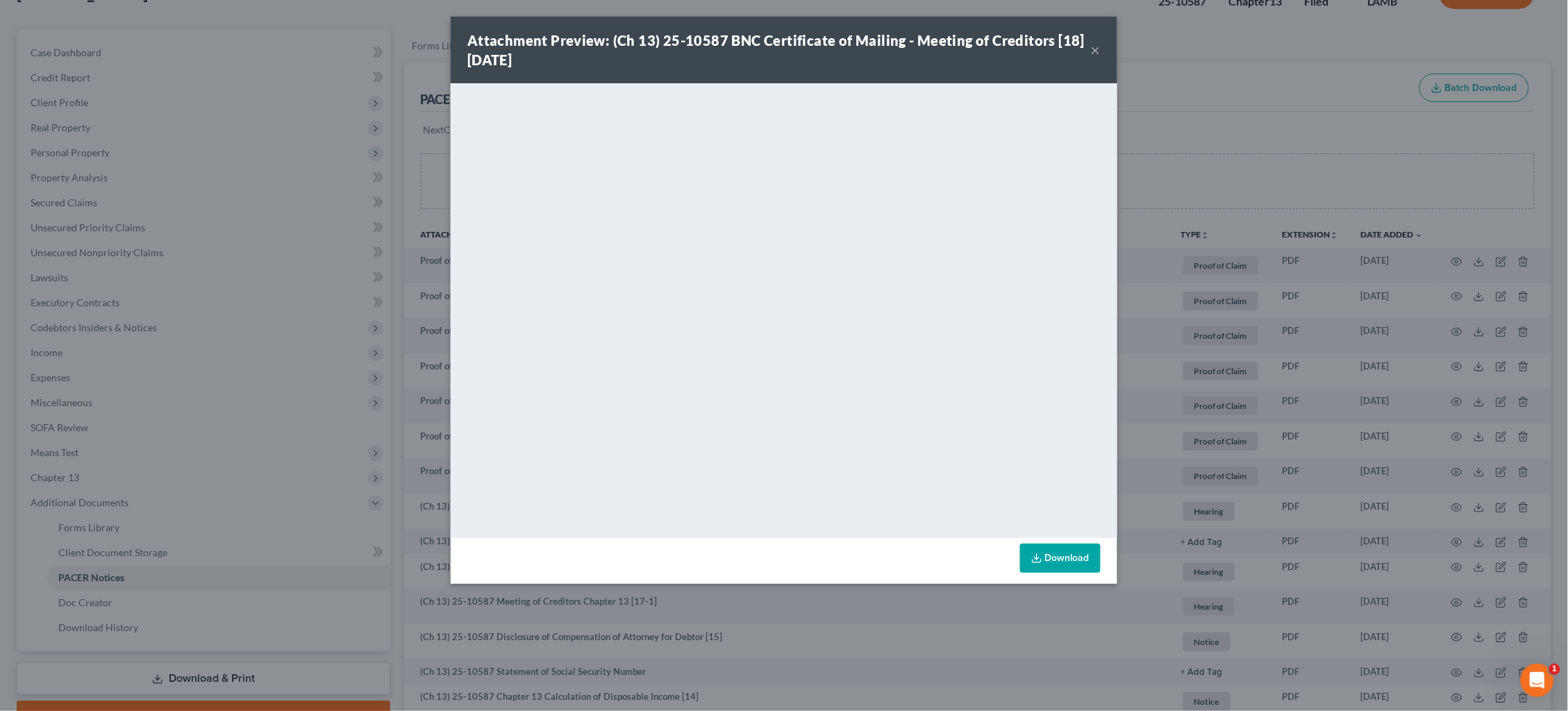
click at [1232, 353] on div "Attachment Preview: (Ch 13) 25-10587 BNC Certificate of Mailing - Meeting of Cr…" at bounding box center [784, 356] width 1568 height 711
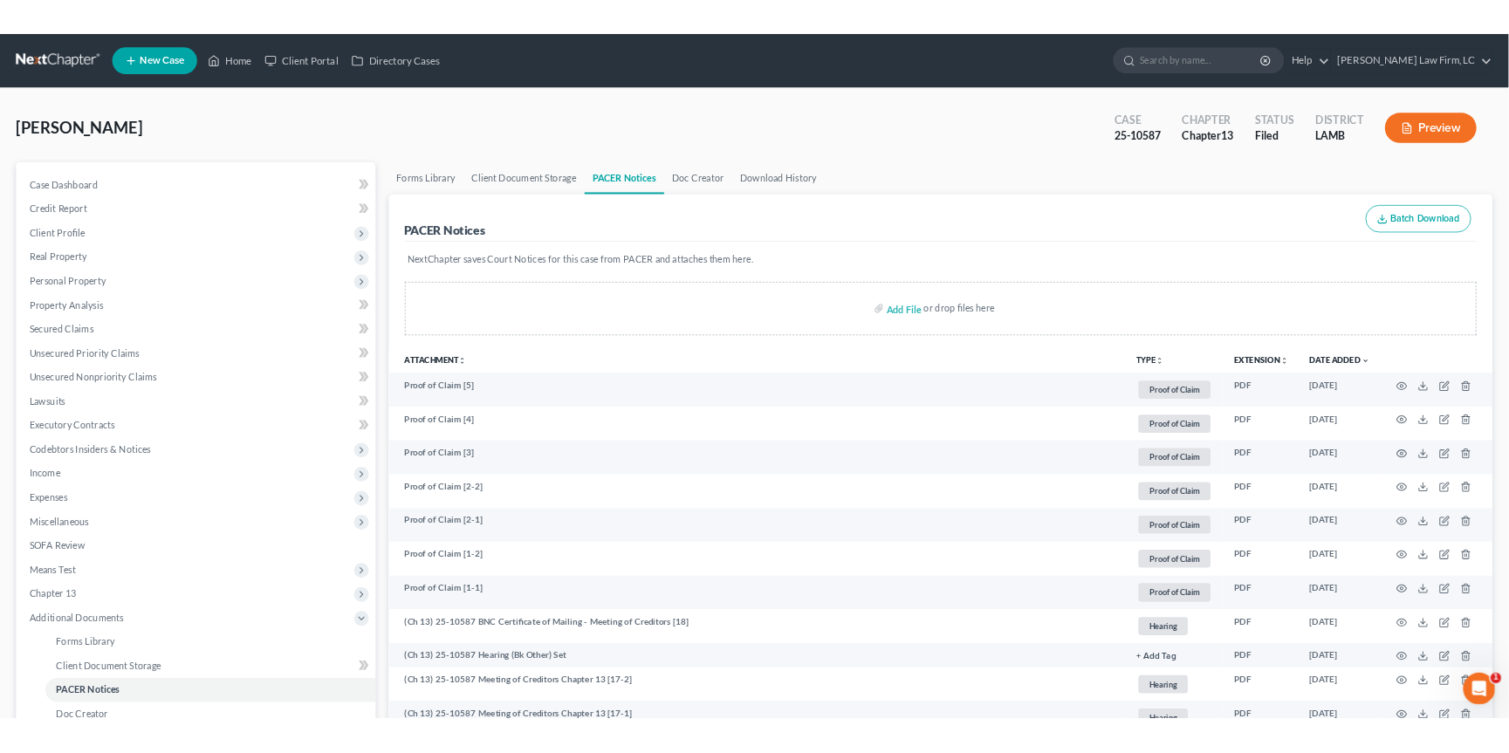
scroll to position [0, 0]
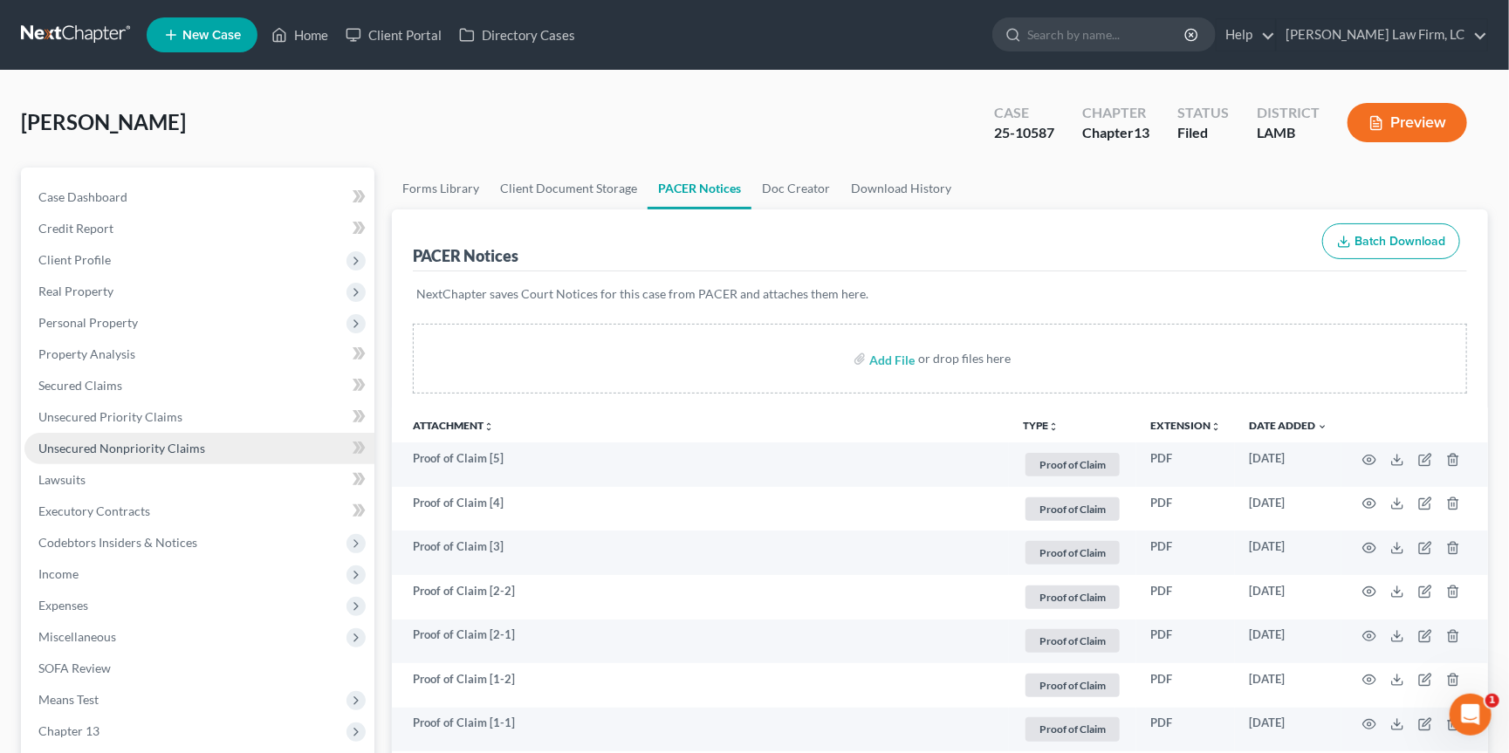
click at [188, 443] on span "Unsecured Nonpriority Claims" at bounding box center [121, 448] width 167 height 15
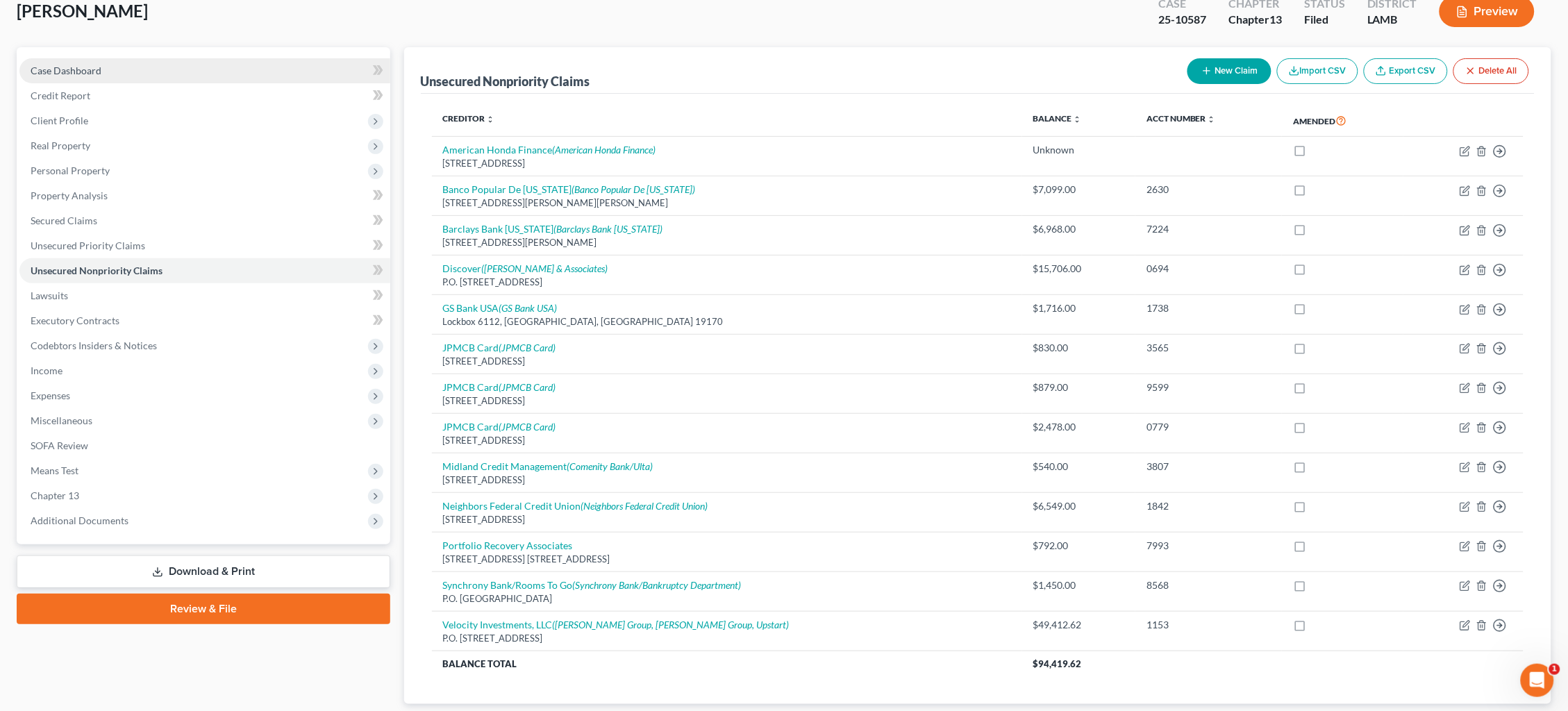
scroll to position [76, 0]
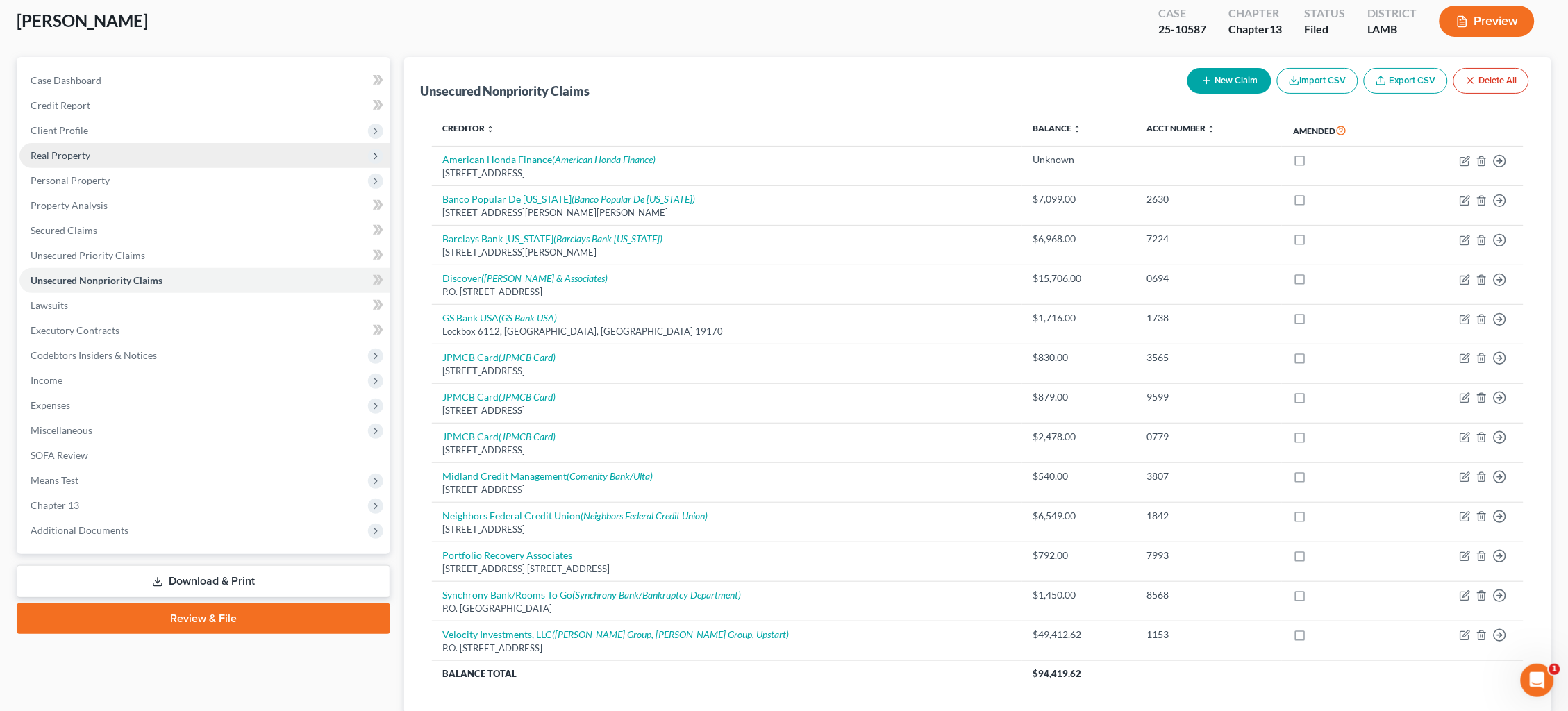
click at [102, 152] on span "Real Property" at bounding box center [204, 155] width 371 height 25
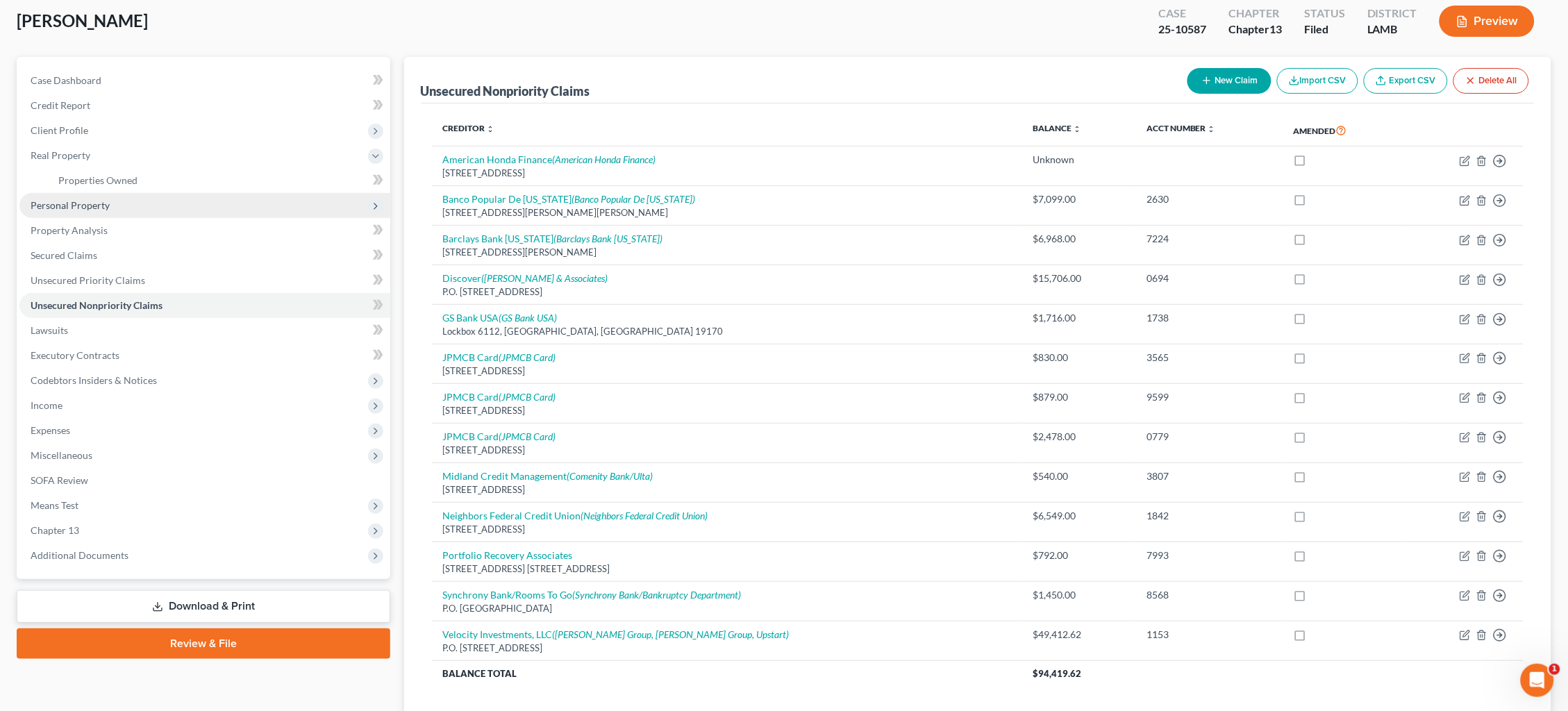
click at [109, 197] on span "Personal Property" at bounding box center [204, 205] width 371 height 25
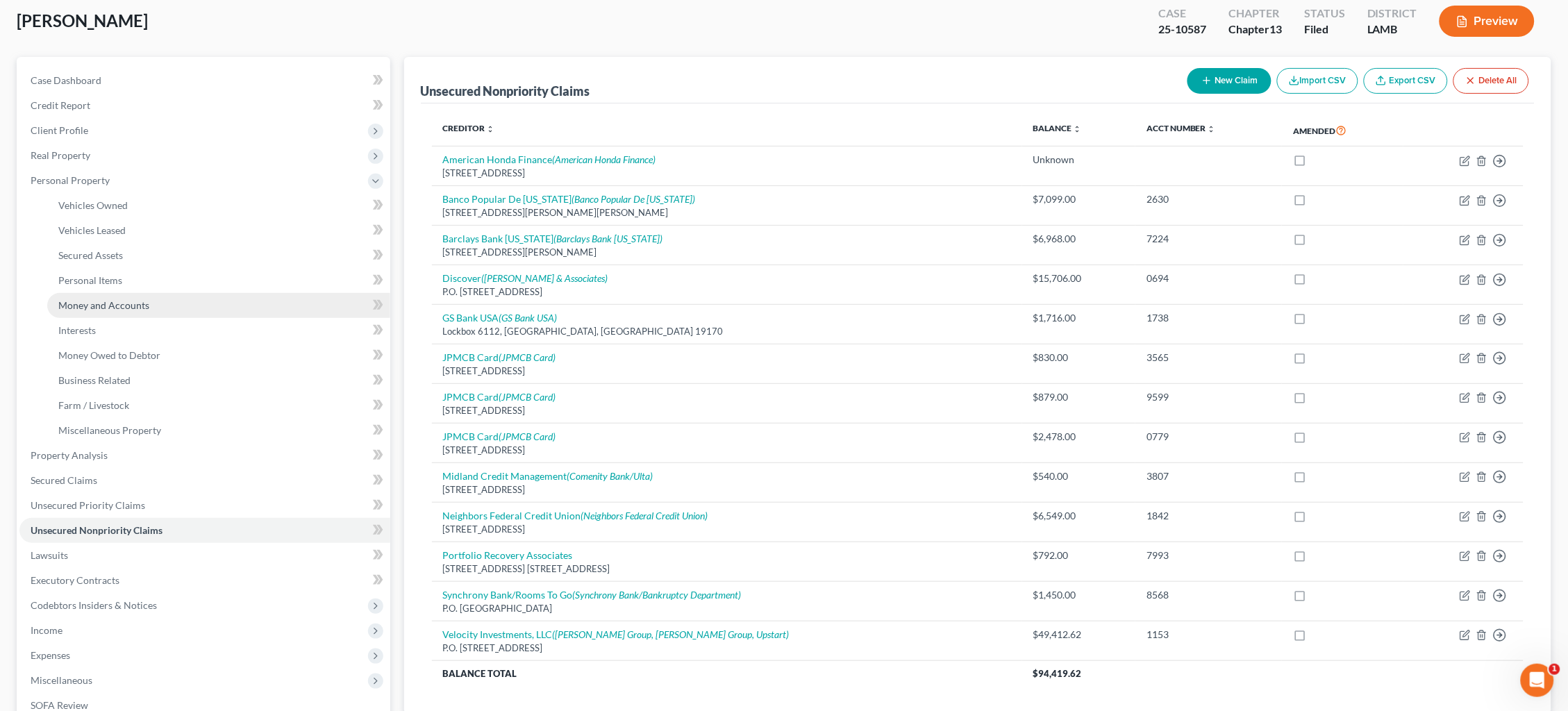
click at [109, 299] on span "Money and Accounts" at bounding box center [103, 305] width 91 height 12
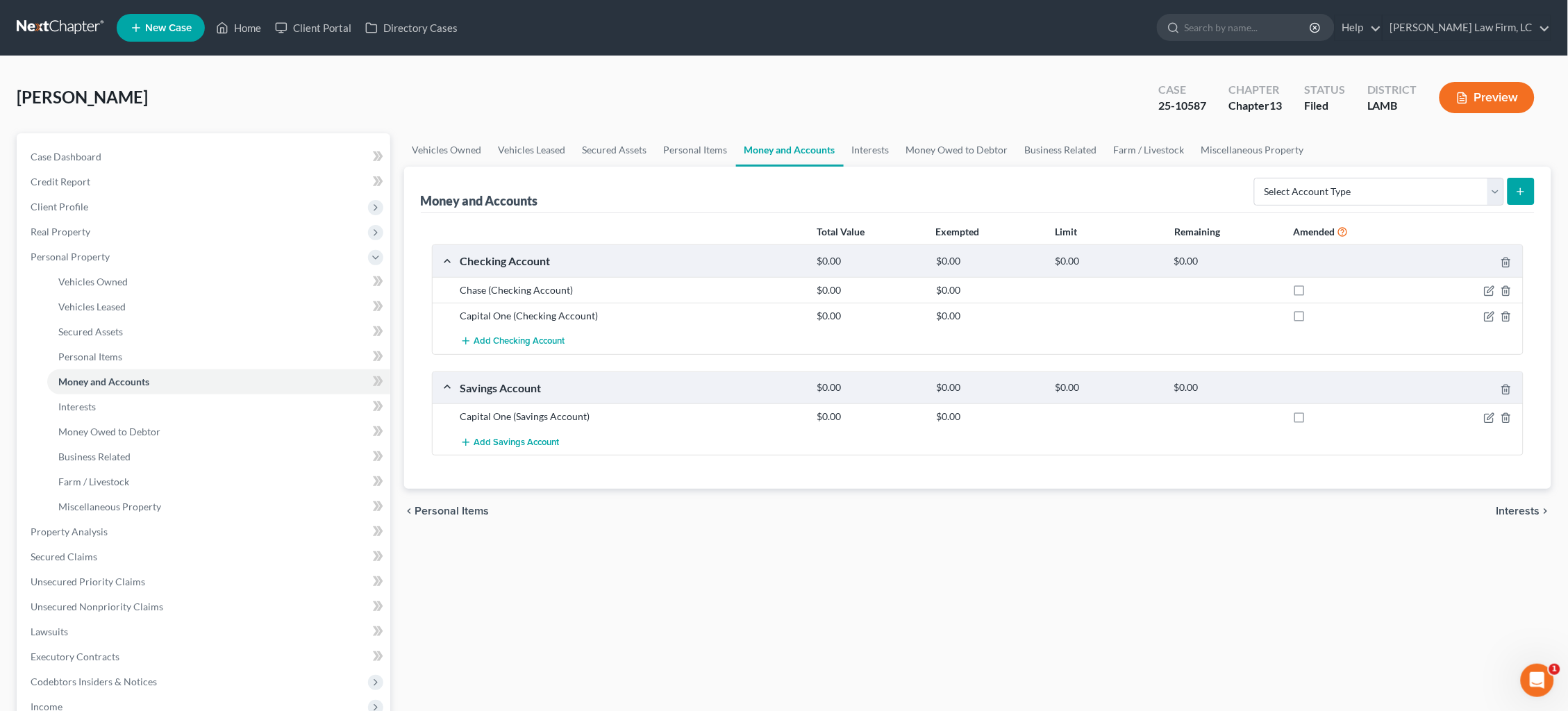
click at [68, 26] on link at bounding box center [61, 27] width 89 height 25
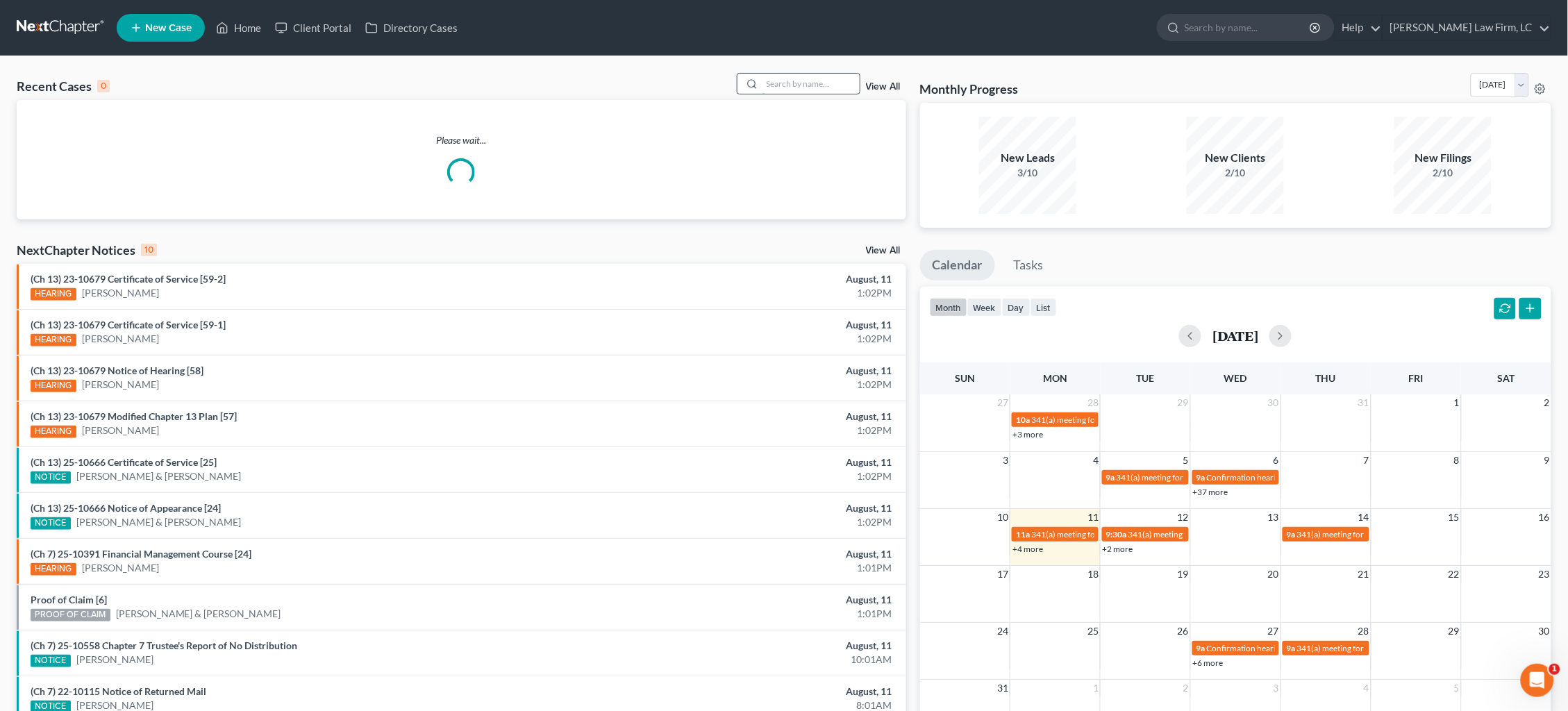
click at [821, 80] on input "search" at bounding box center [811, 84] width 97 height 20
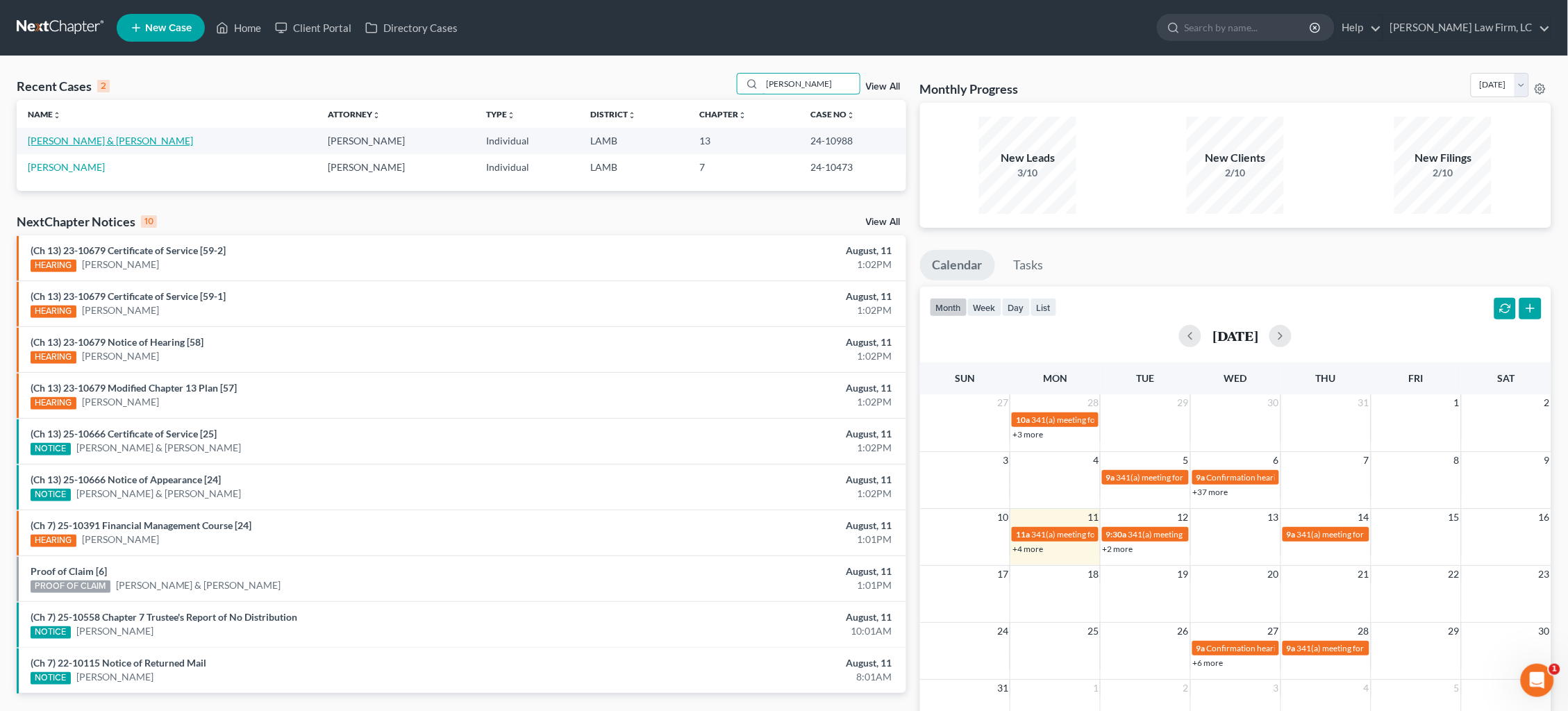
type input "[PERSON_NAME]"
click at [90, 139] on link "[PERSON_NAME] & [PERSON_NAME]" at bounding box center [111, 140] width 165 height 12
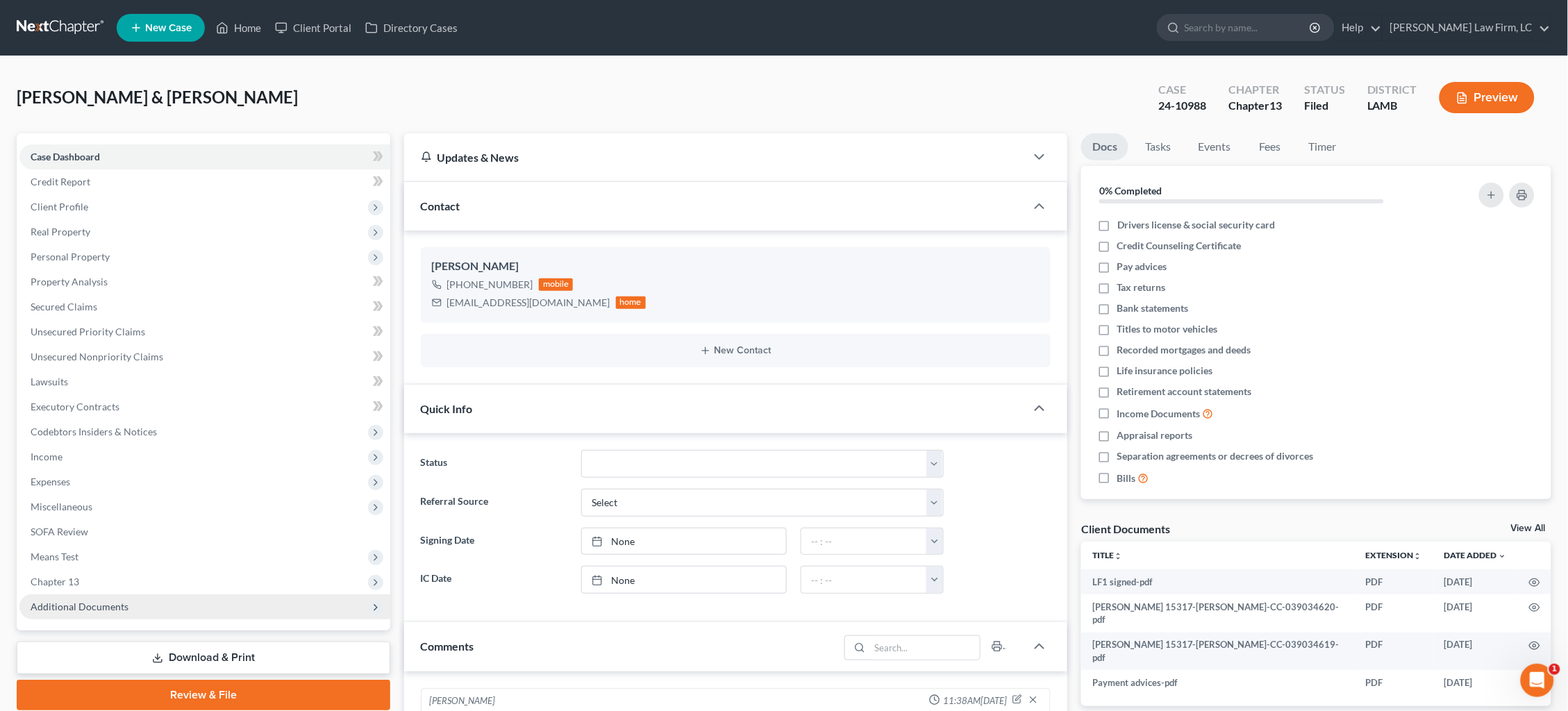
click at [216, 595] on span "Additional Documents" at bounding box center [204, 606] width 371 height 25
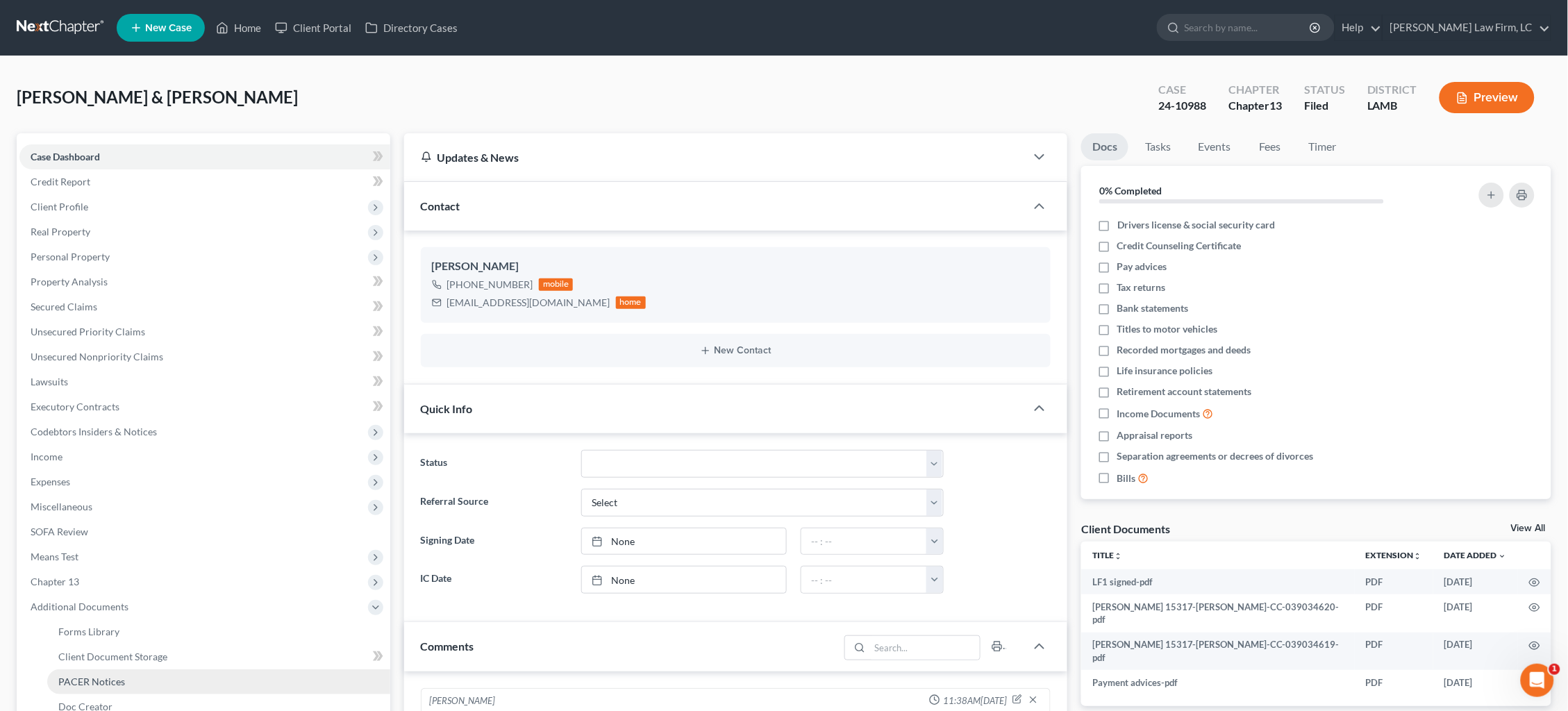
drag, startPoint x: 184, startPoint y: 670, endPoint x: 298, endPoint y: 656, distance: 114.9
click at [184, 670] on link "PACER Notices" at bounding box center [218, 682] width 343 height 25
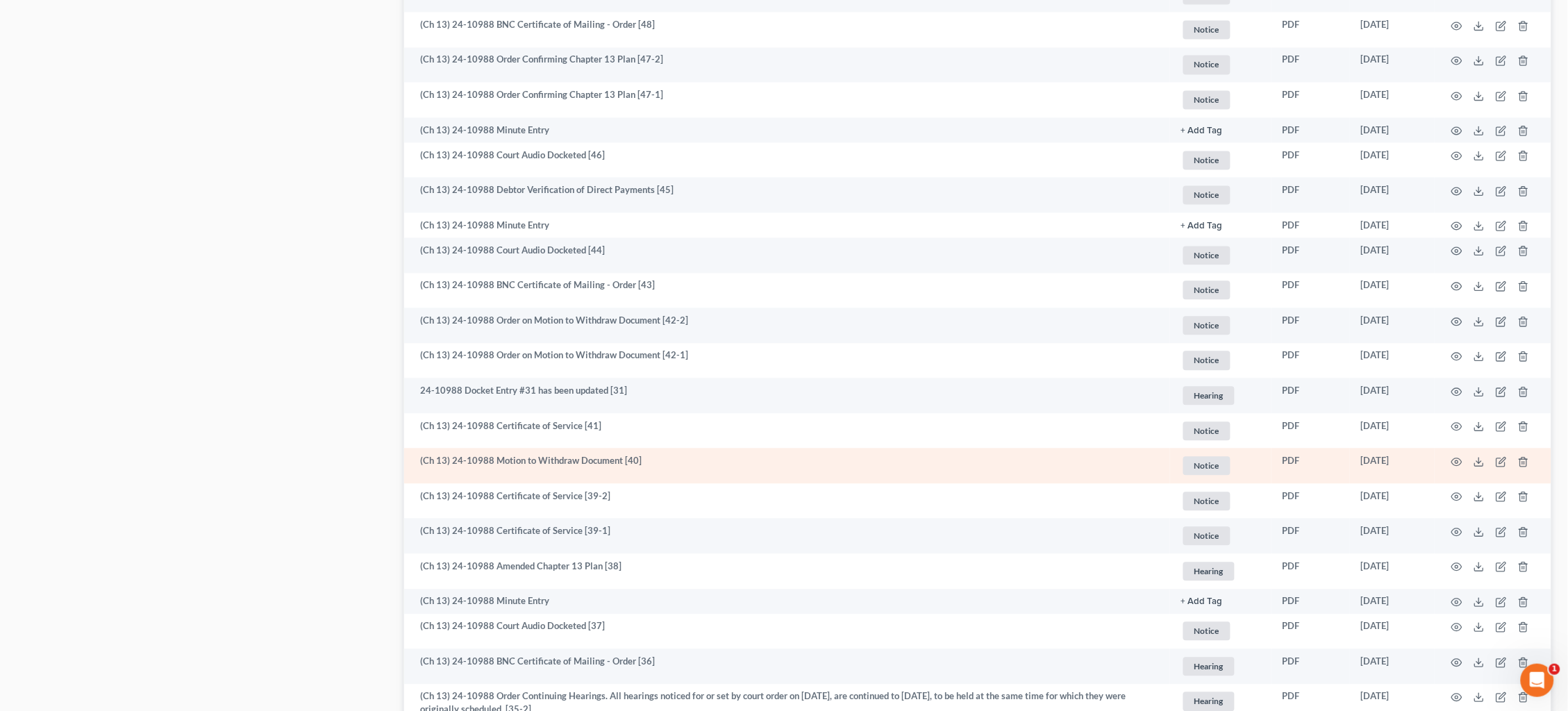
scroll to position [927, 0]
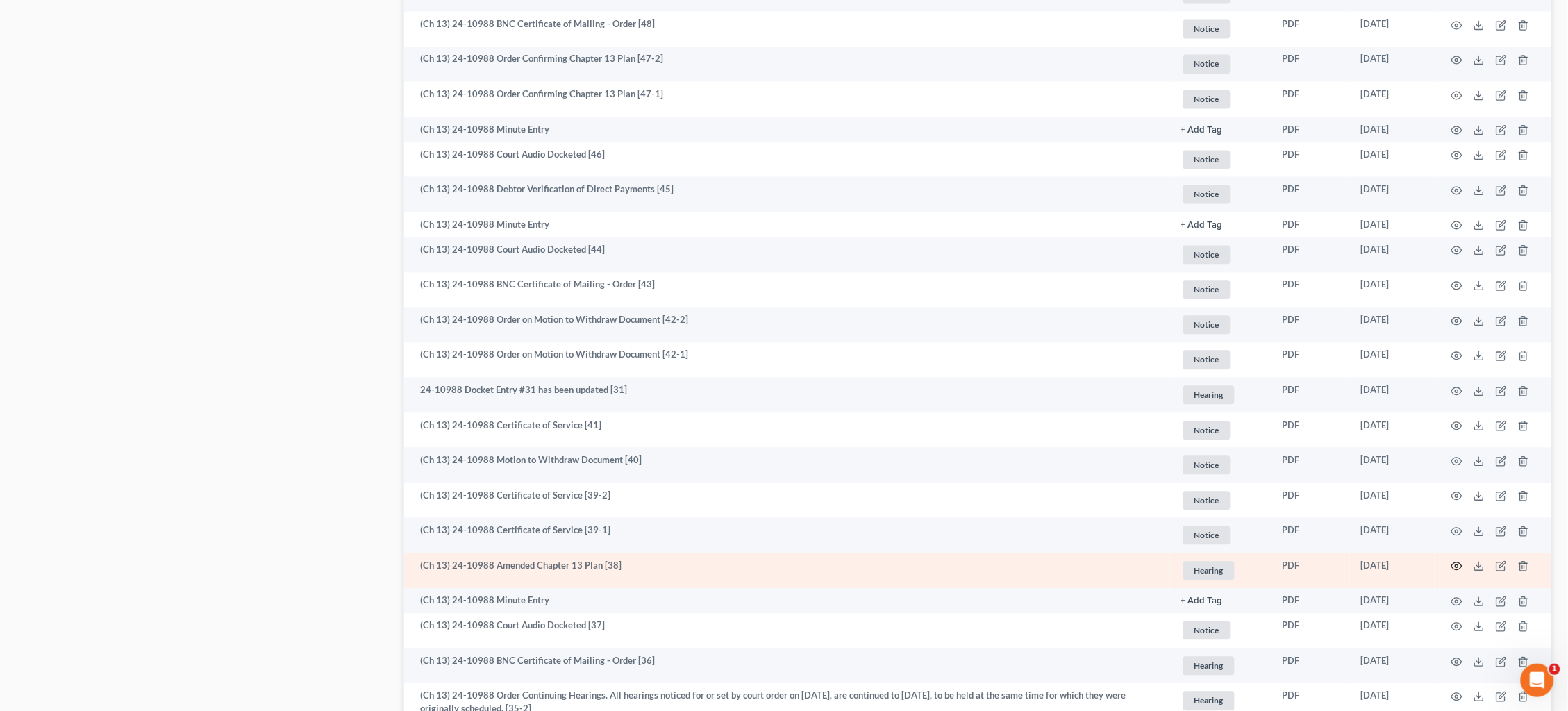
click at [1460, 561] on icon "button" at bounding box center [1457, 566] width 11 height 11
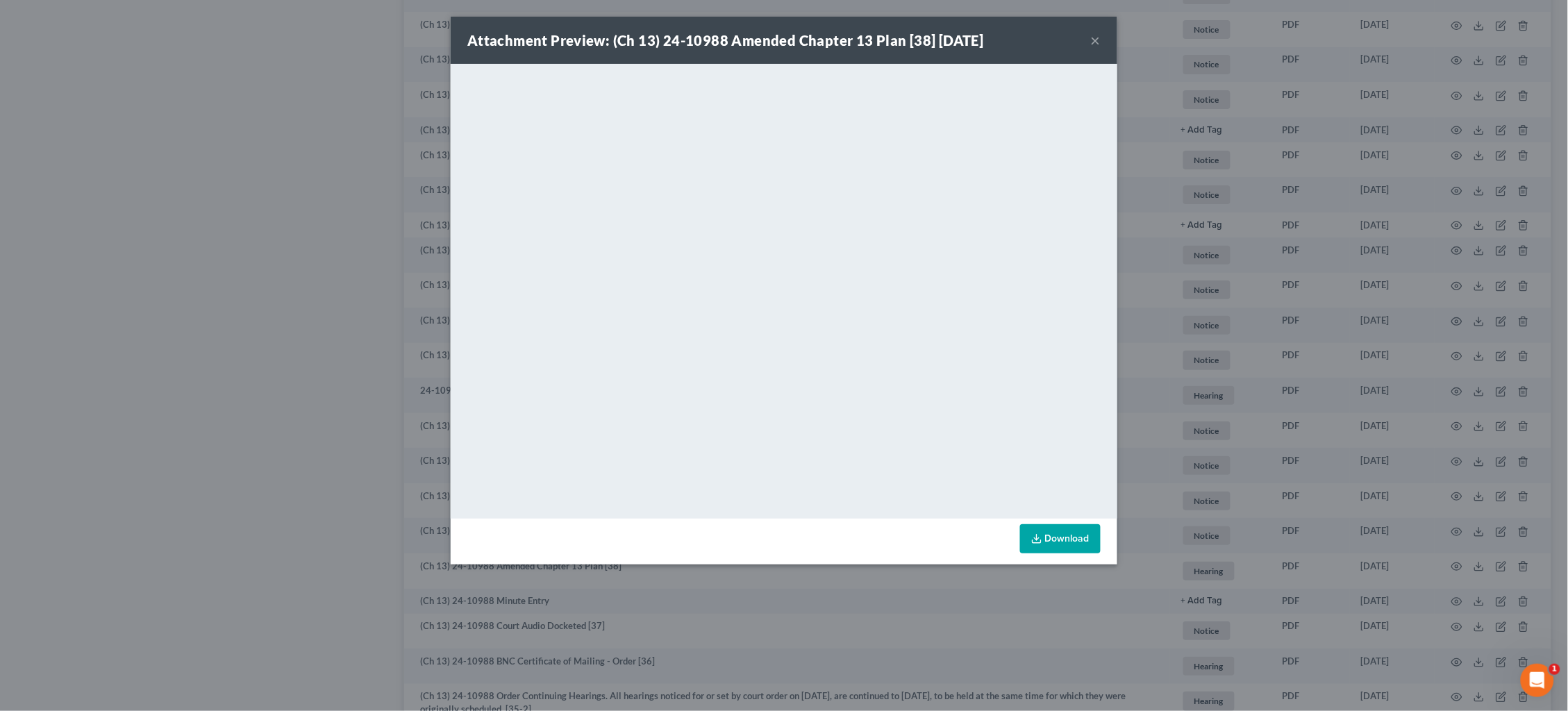
click at [1407, 276] on div "Attachment Preview: (Ch 13) 24-10988 Amended Chapter 13 Plan [38] [DATE] × <obj…" at bounding box center [784, 356] width 1568 height 711
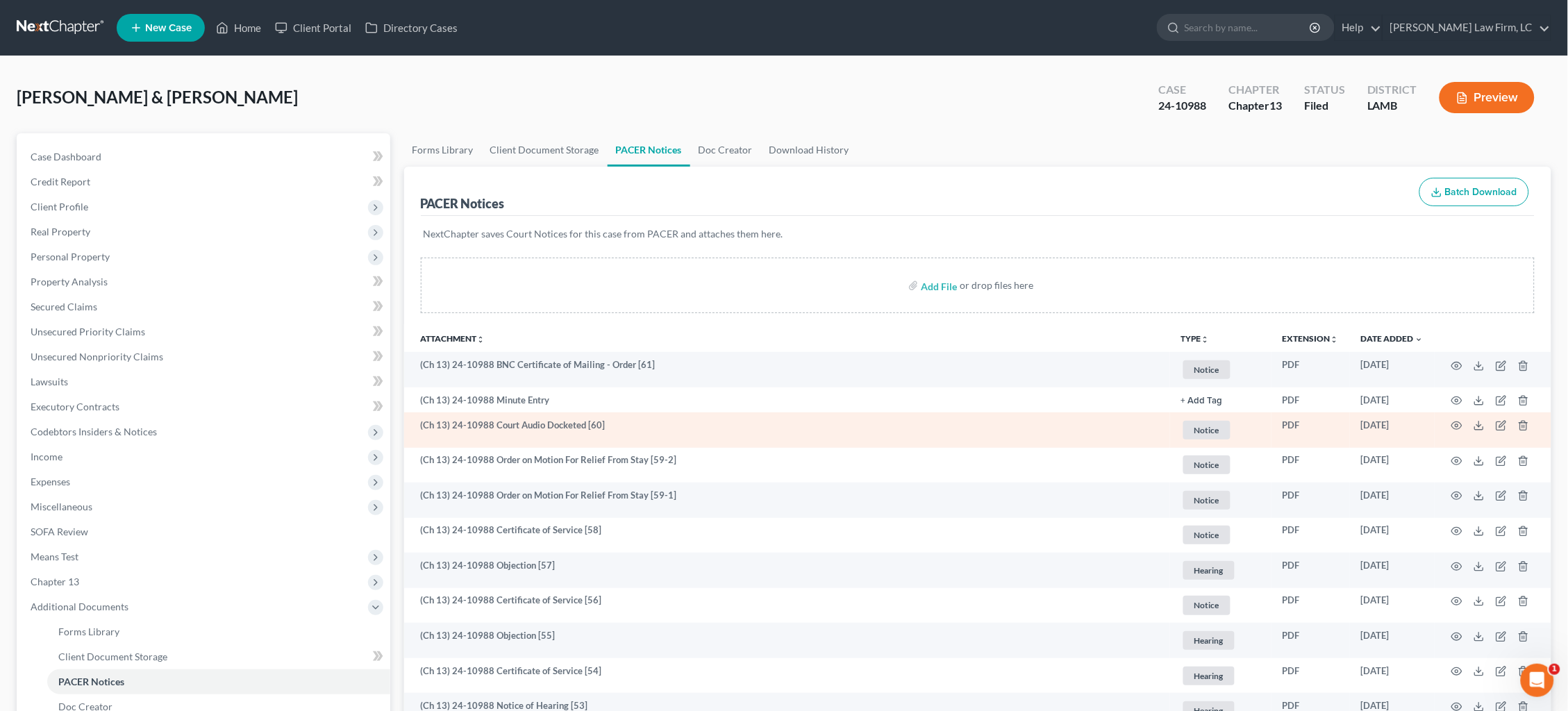
scroll to position [0, 0]
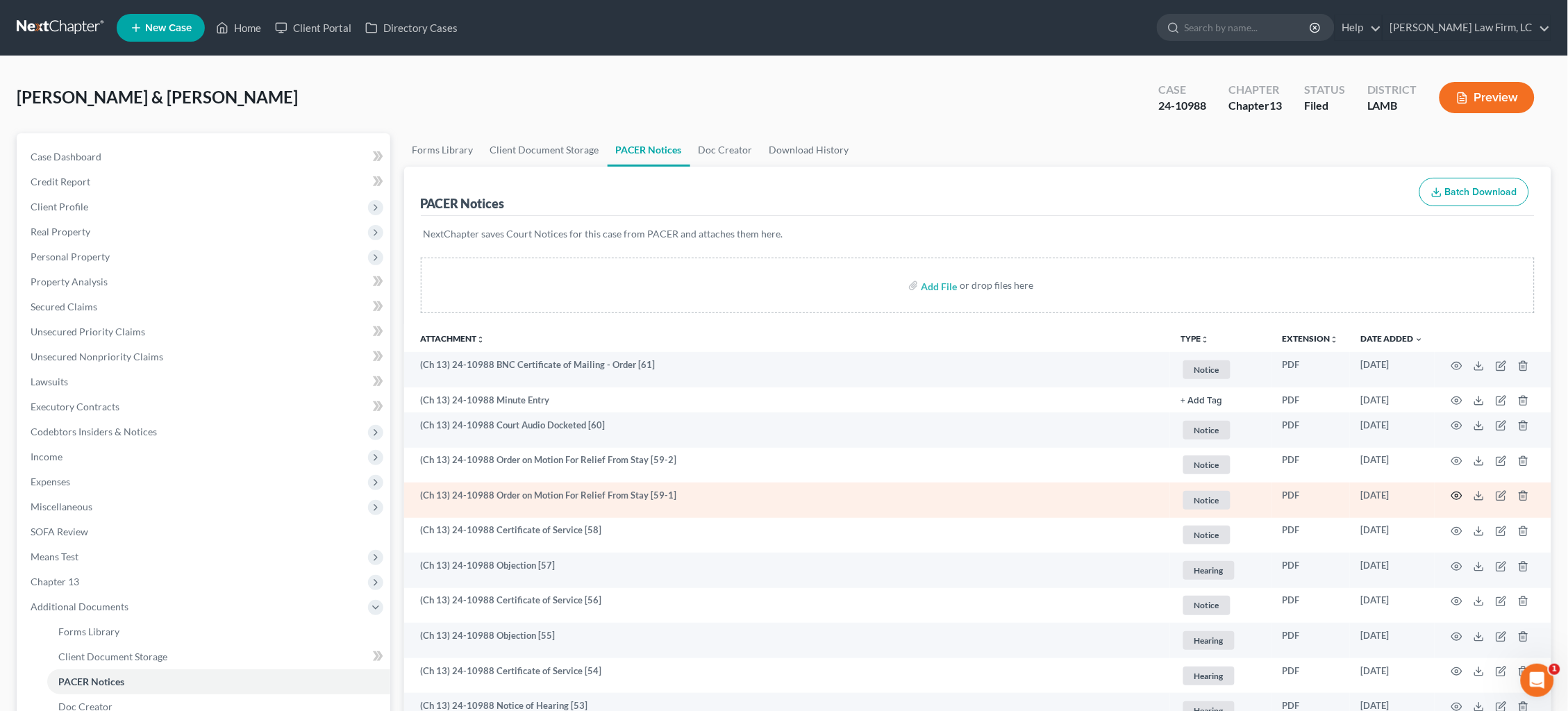
click at [1457, 491] on icon "button" at bounding box center [1457, 495] width 11 height 11
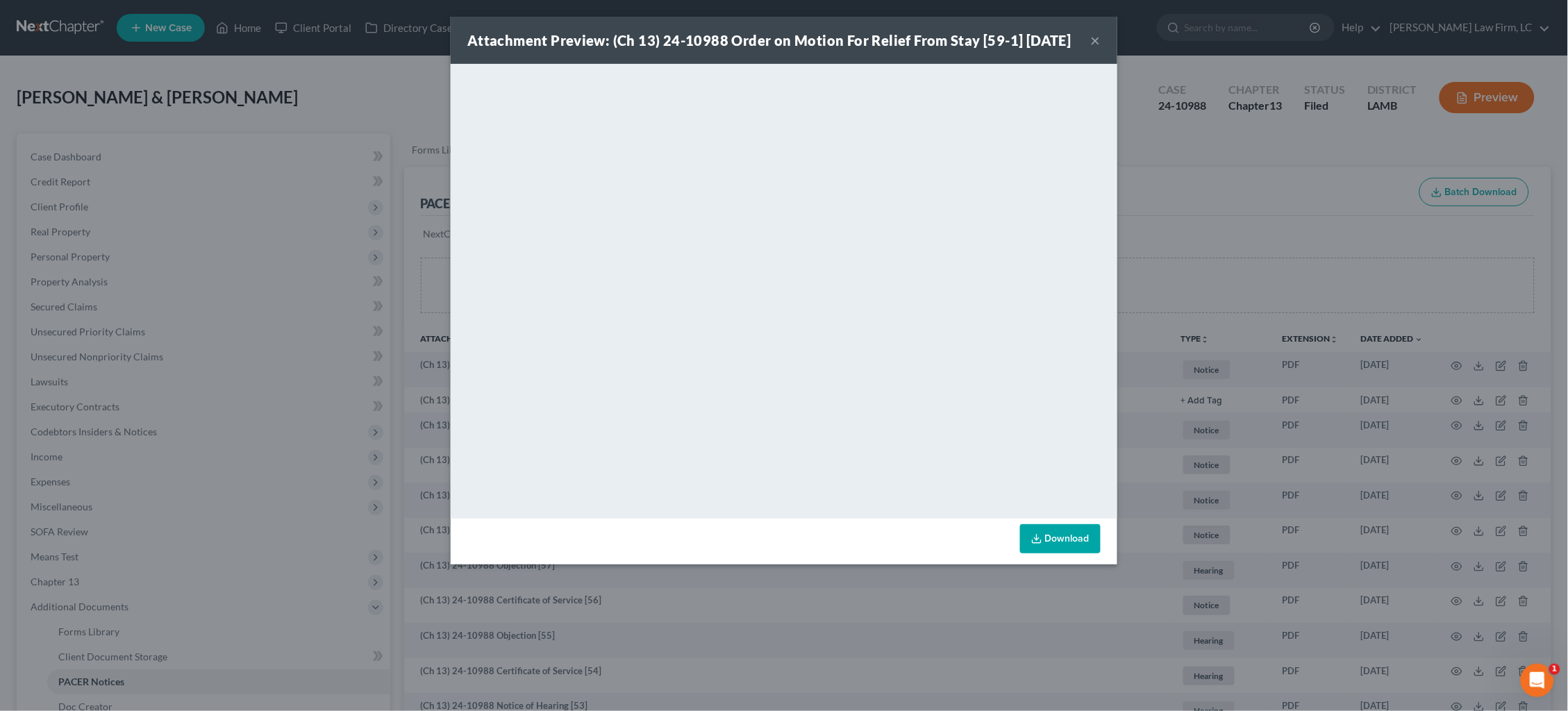
click at [1263, 213] on div "Attachment Preview: (Ch 13) 24-10988 Order on Motion For Relief From Stay [59-1…" at bounding box center [784, 356] width 1568 height 711
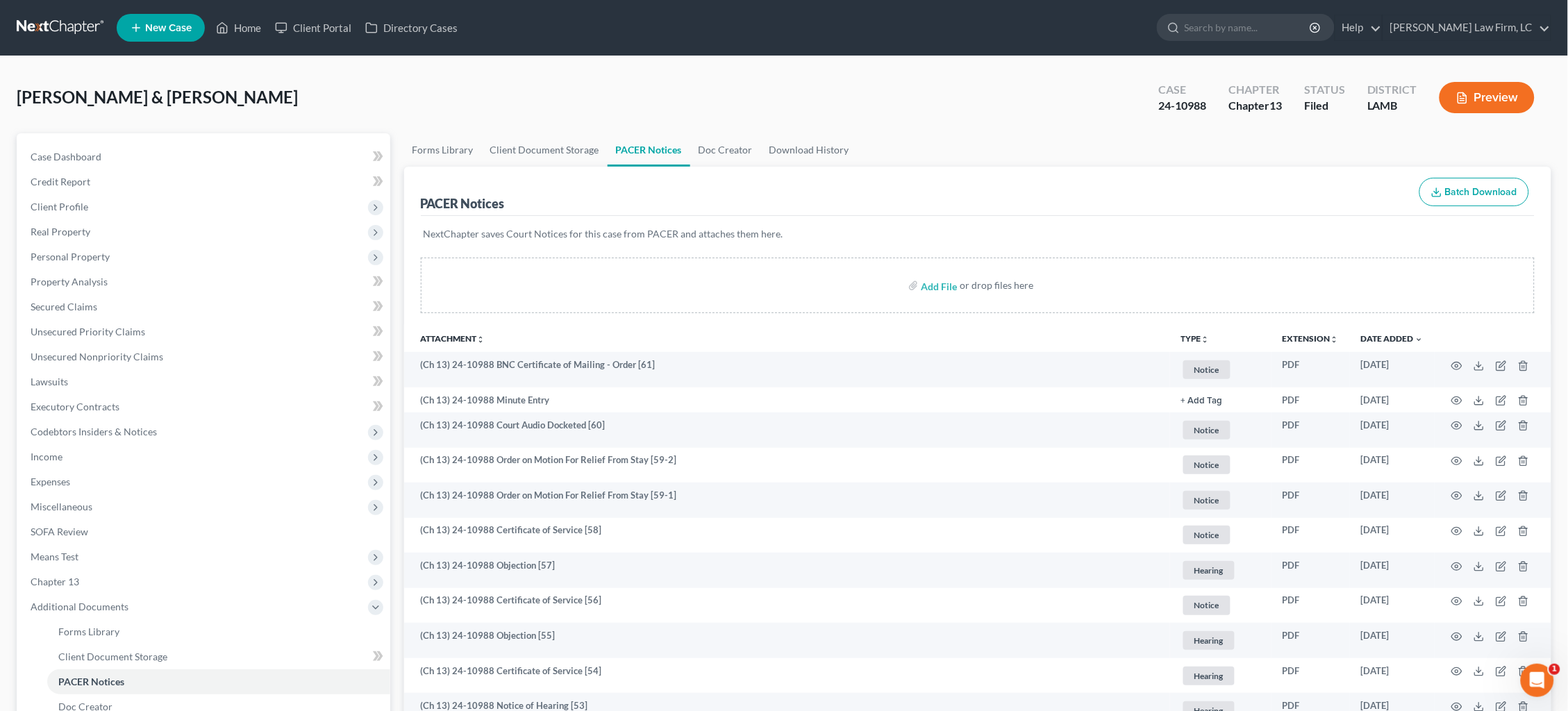
click at [57, 24] on link at bounding box center [61, 27] width 89 height 25
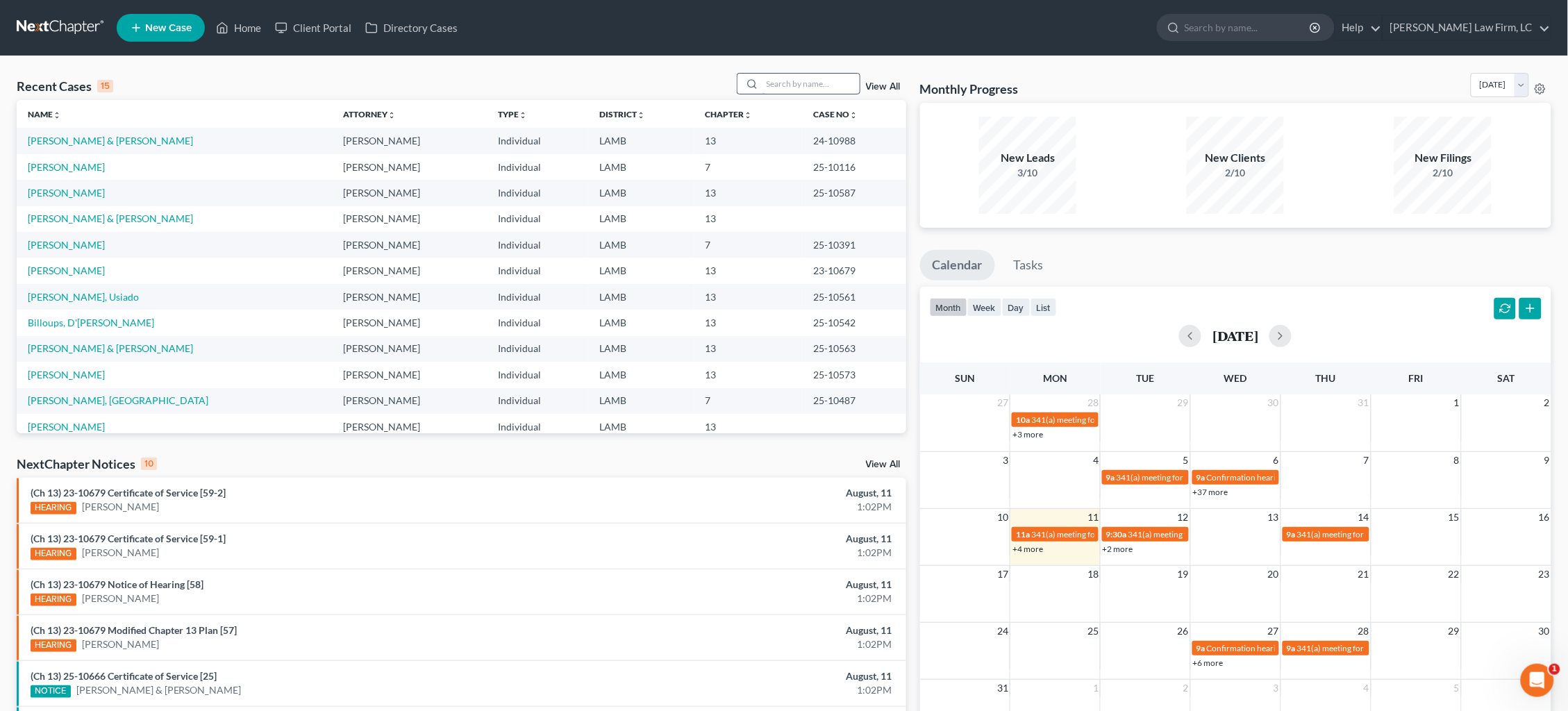
click at [790, 84] on input "search" at bounding box center [811, 84] width 97 height 20
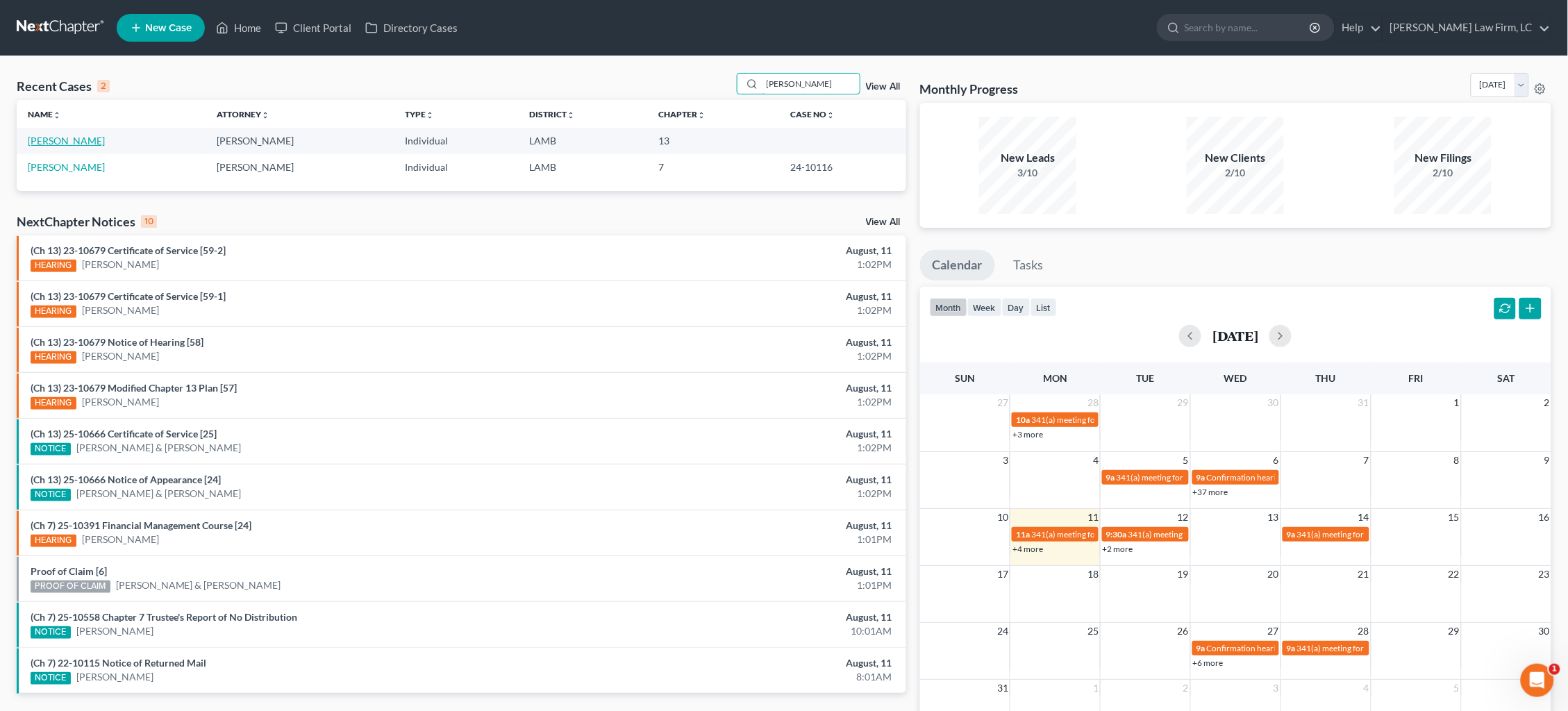
type input "[PERSON_NAME]"
click at [58, 141] on link "[PERSON_NAME]" at bounding box center [66, 140] width 77 height 12
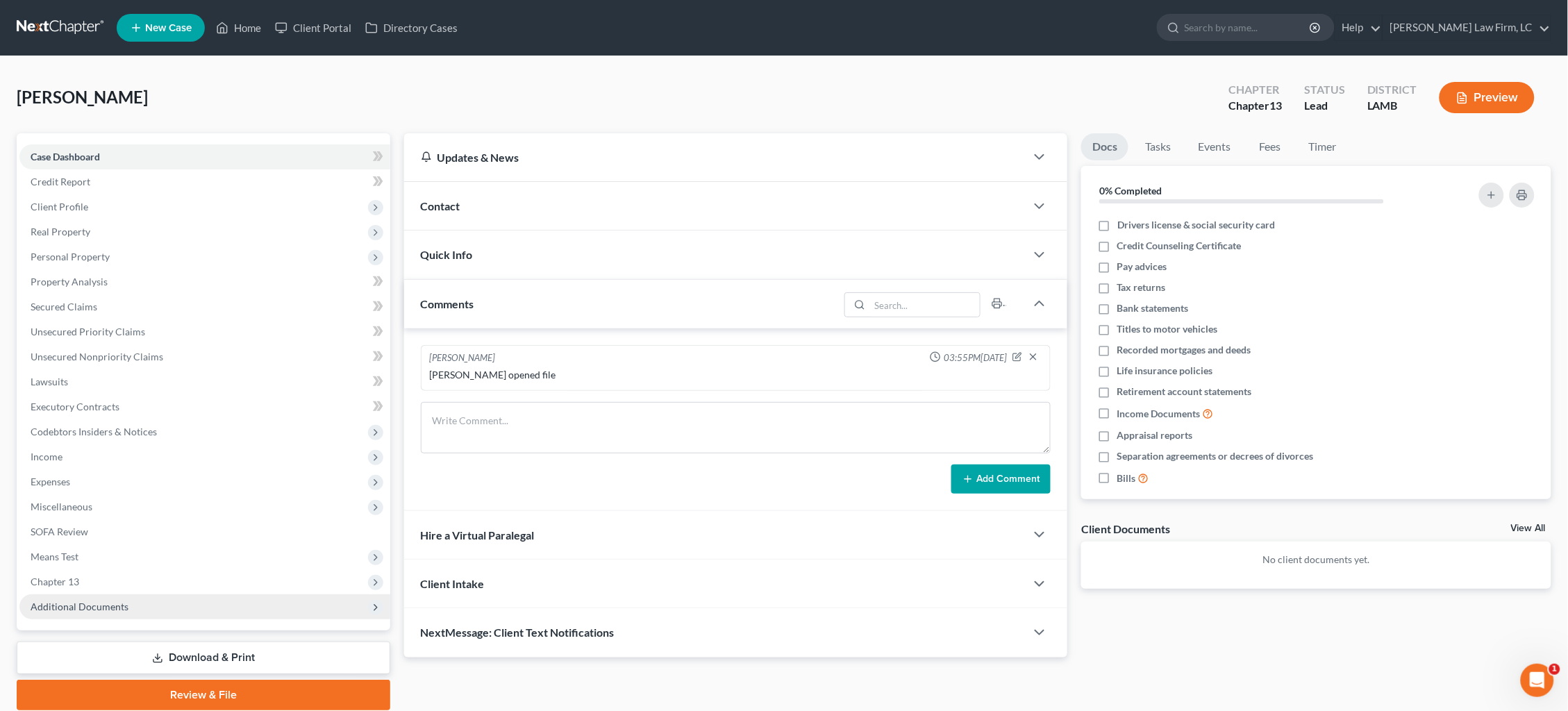
click at [112, 600] on span "Additional Documents" at bounding box center [79, 606] width 98 height 12
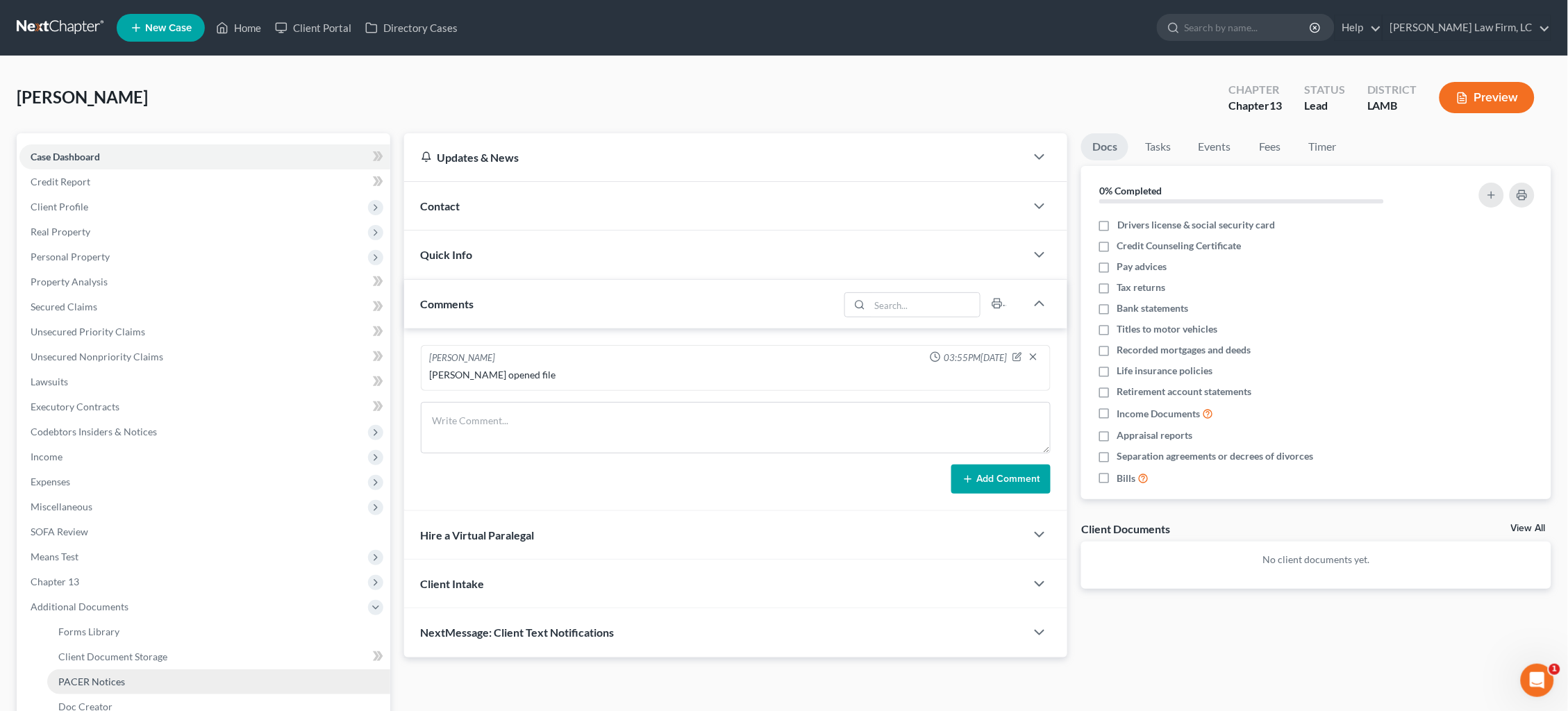
click at [105, 675] on span "PACER Notices" at bounding box center [91, 681] width 67 height 12
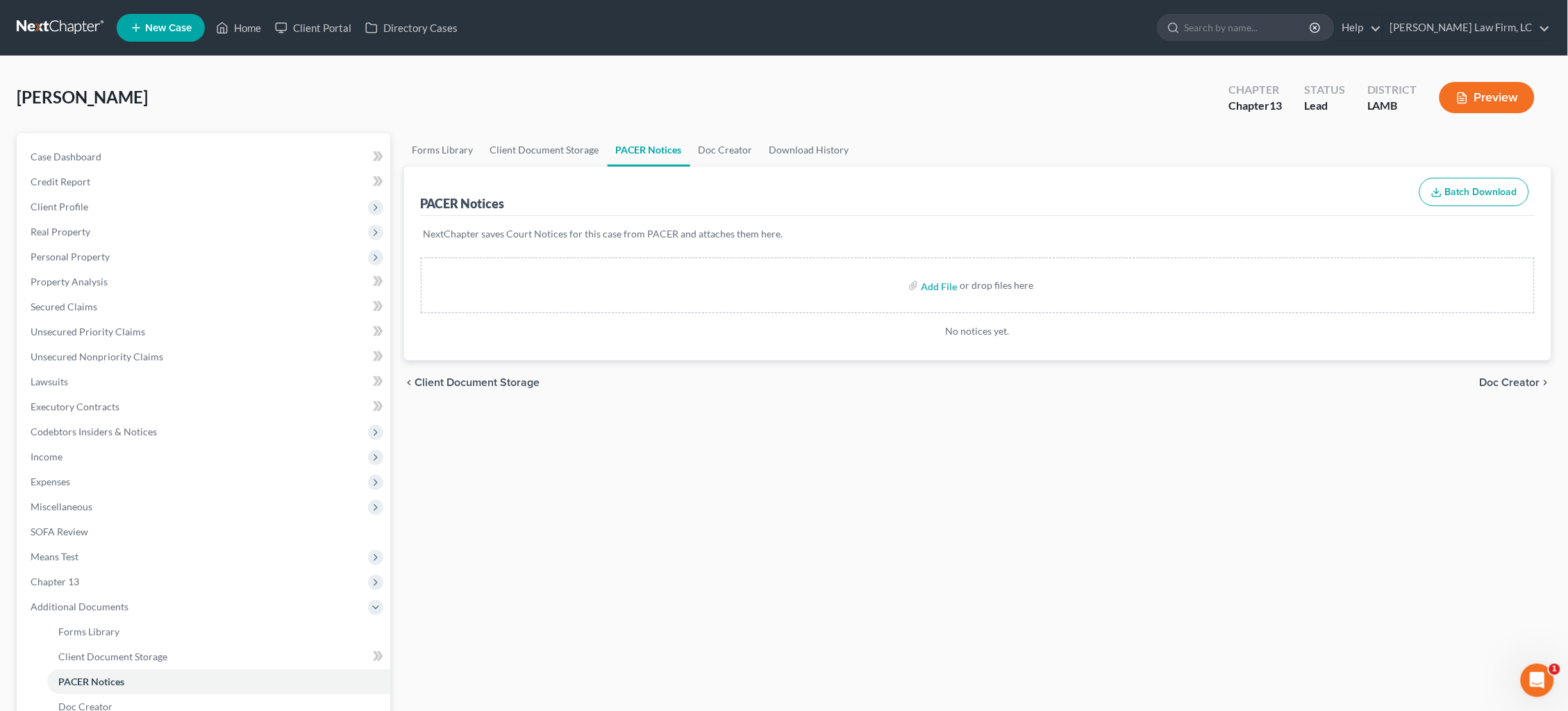
scroll to position [1, 0]
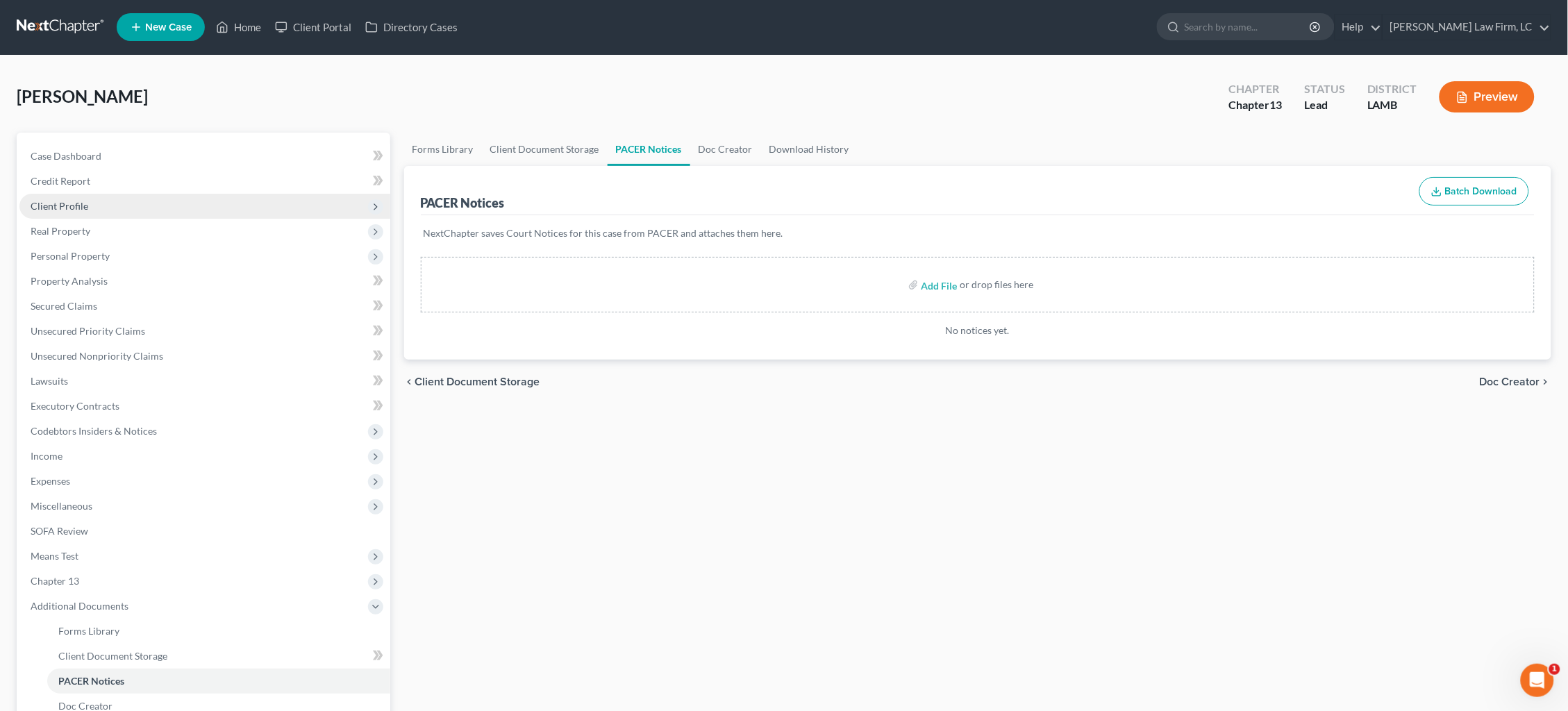
click at [98, 200] on span "Client Profile" at bounding box center [204, 206] width 371 height 25
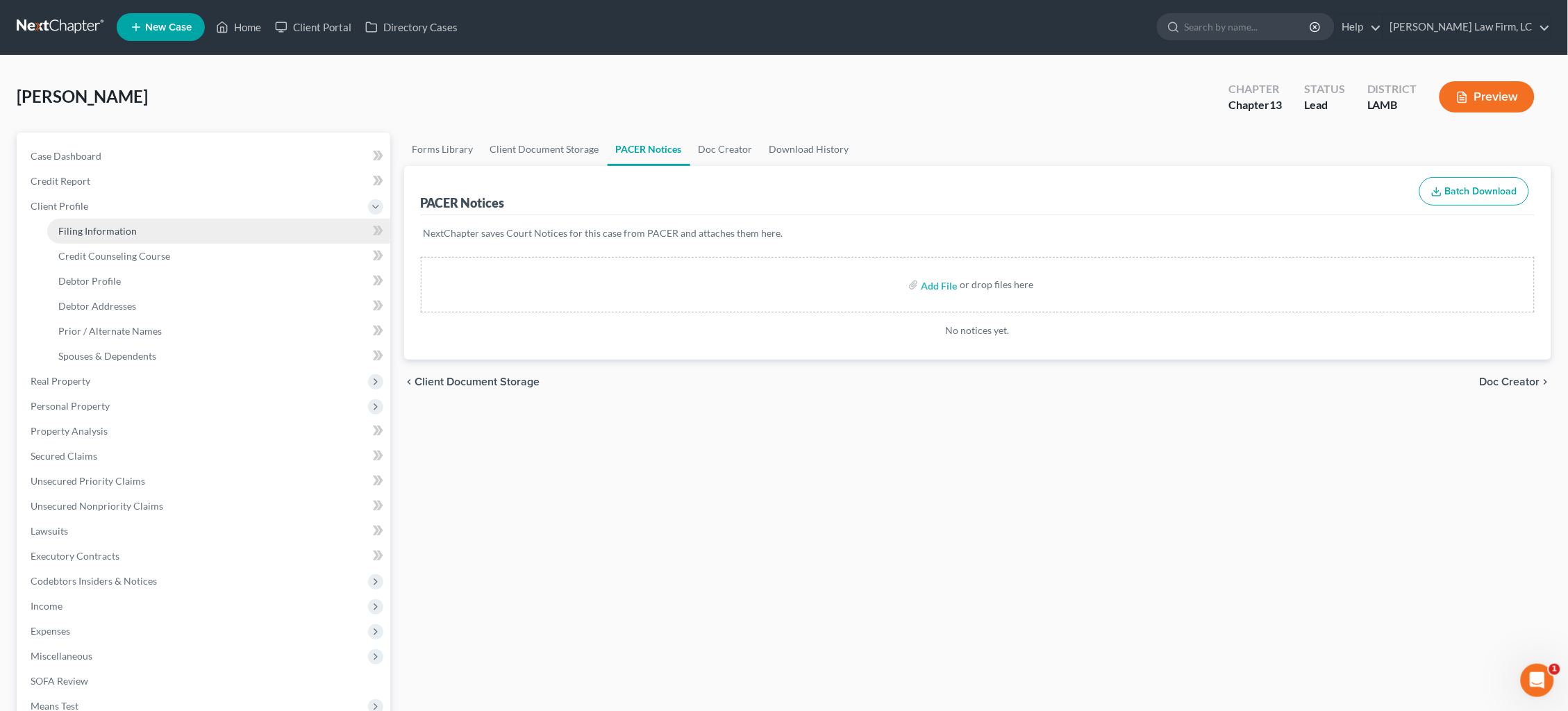
click at [109, 227] on span "Filing Information" at bounding box center [97, 231] width 79 height 12
select select "1"
select select "0"
select select "3"
select select "19"
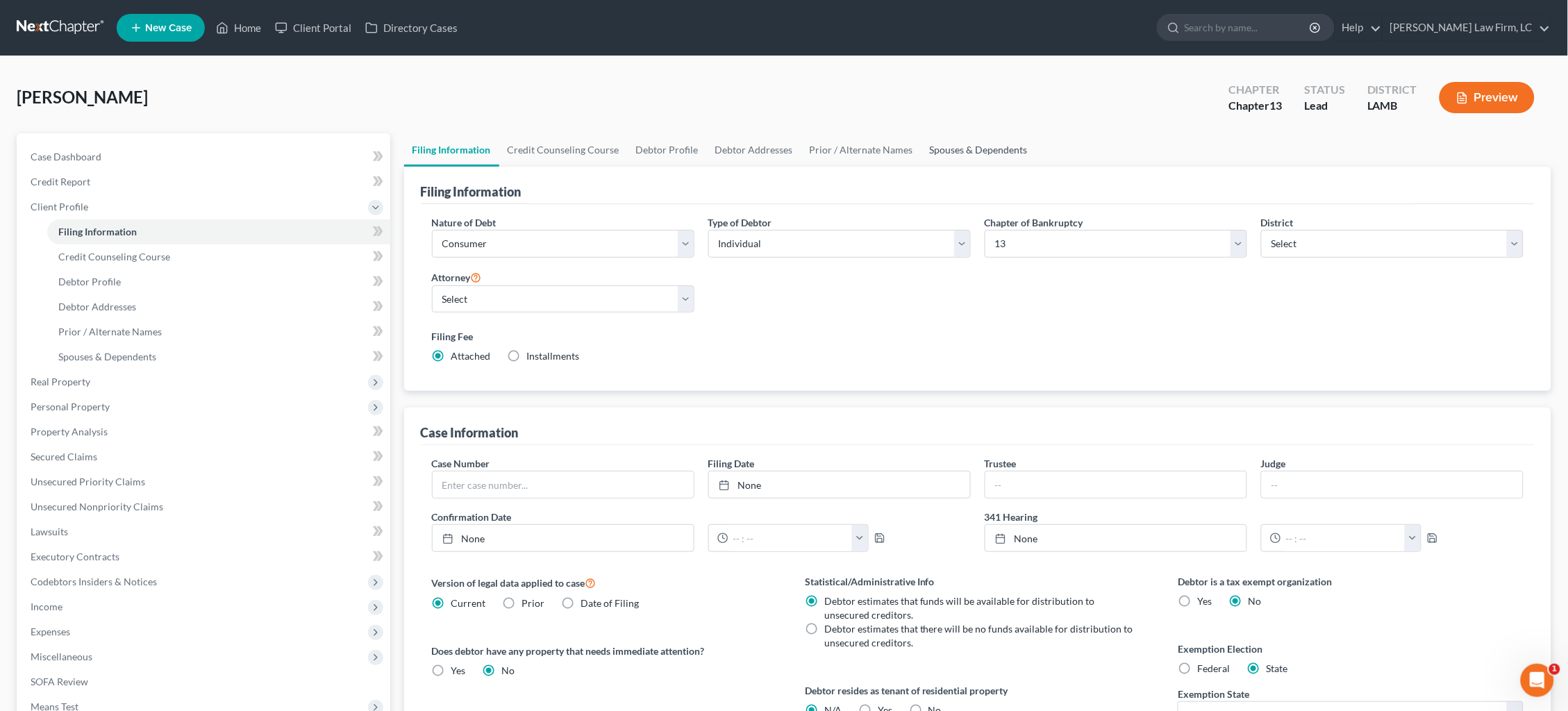
click at [979, 145] on link "Spouses & Dependents" at bounding box center [979, 150] width 115 height 33
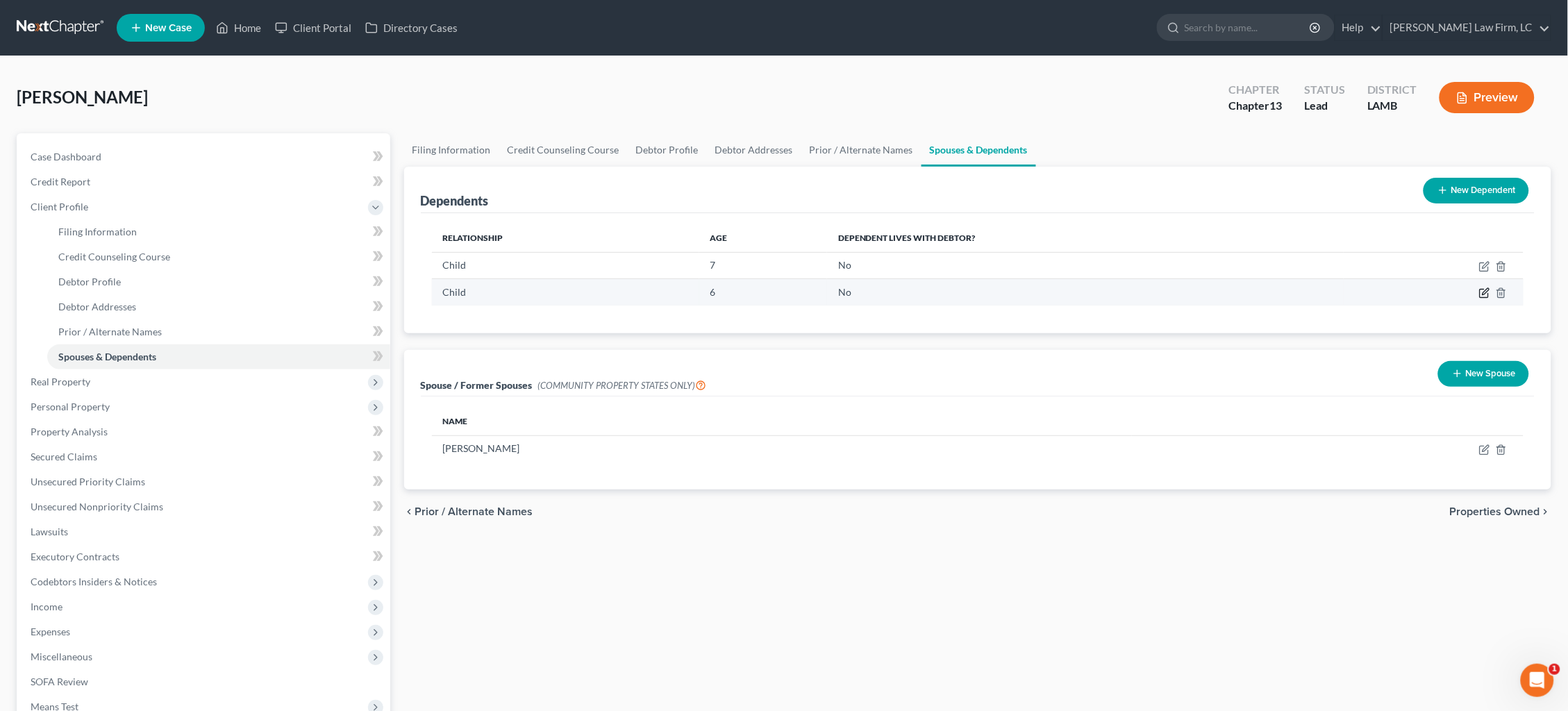
click at [1484, 291] on icon "button" at bounding box center [1486, 292] width 6 height 6
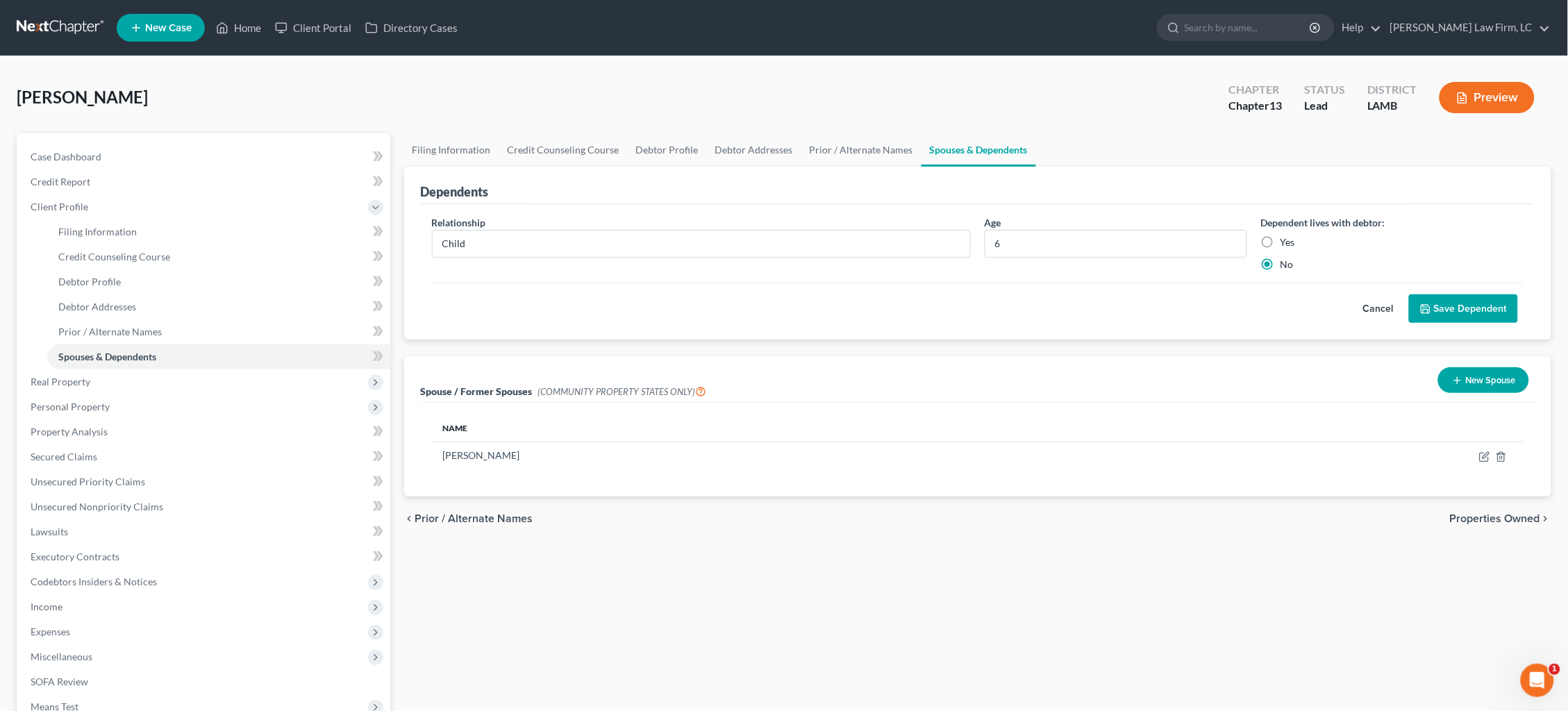
click at [1281, 242] on label "Yes" at bounding box center [1288, 242] width 14 height 14
click at [1286, 242] on input "Yes" at bounding box center [1290, 239] width 9 height 9
radio input "true"
click at [1460, 309] on button "Save Dependent" at bounding box center [1463, 309] width 109 height 29
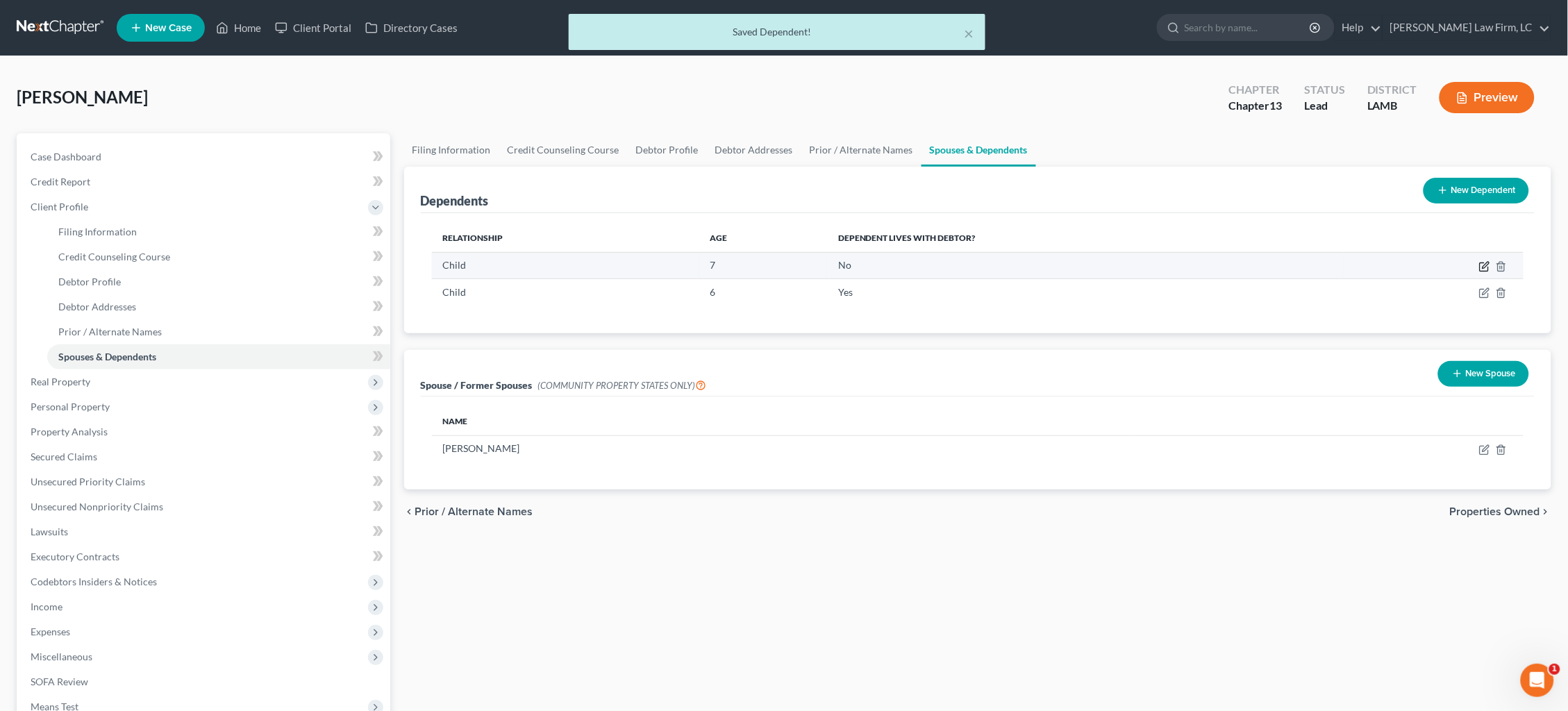
click at [1483, 263] on icon "button" at bounding box center [1484, 266] width 11 height 11
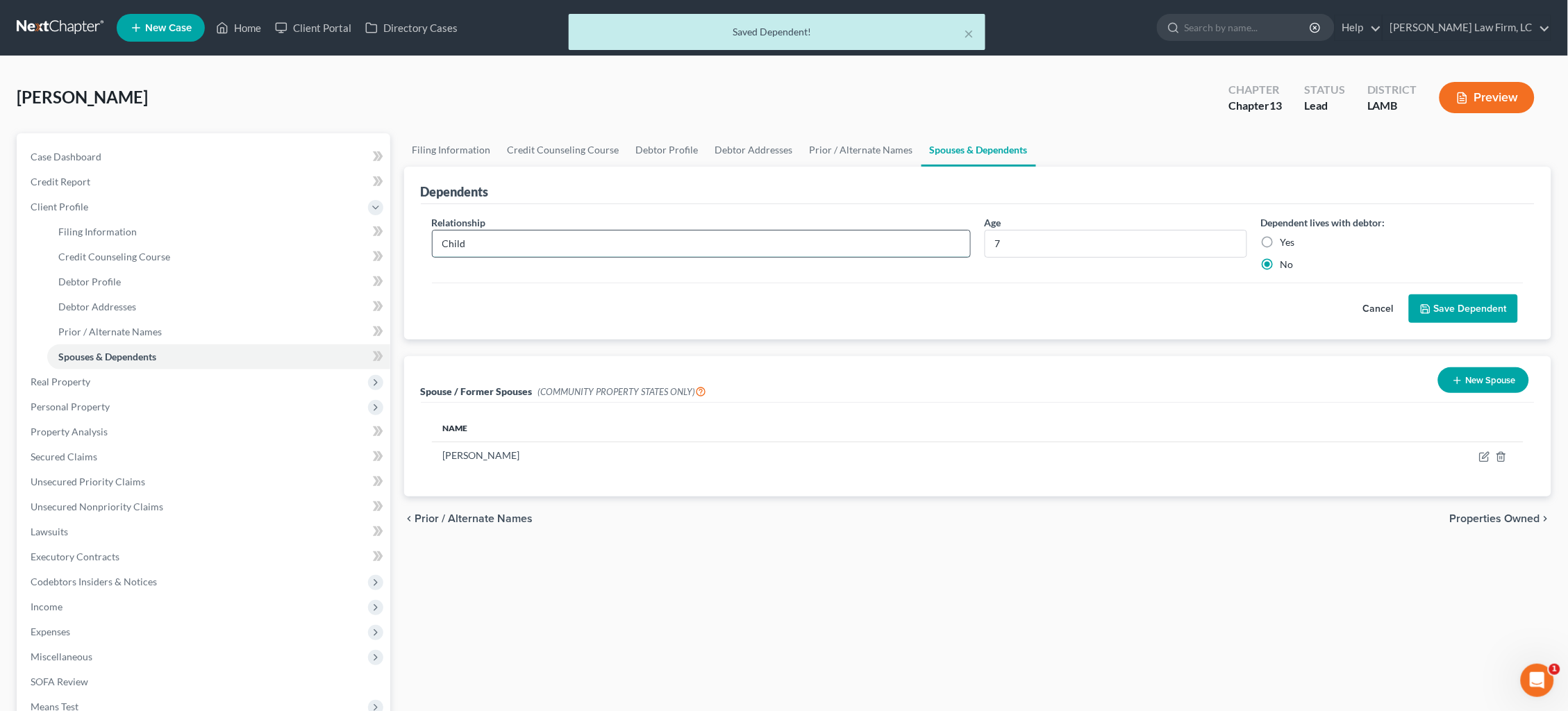
click at [440, 243] on input "Child" at bounding box center [702, 243] width 538 height 26
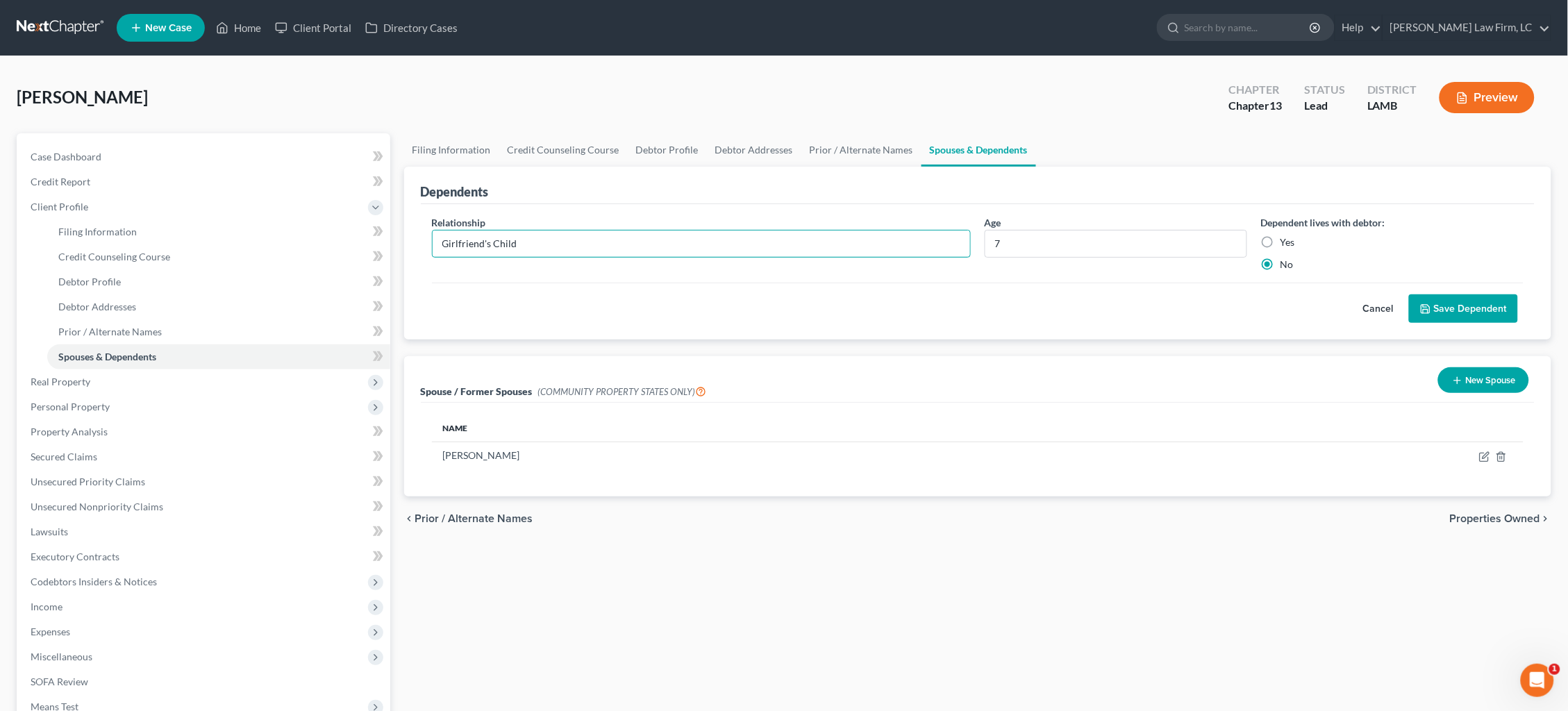
type input "Girlfriend's Child"
click at [1281, 243] on label "Yes" at bounding box center [1288, 242] width 14 height 14
click at [1286, 243] on input "Yes" at bounding box center [1290, 239] width 9 height 9
radio input "true"
click at [1451, 309] on button "Save Dependent" at bounding box center [1463, 309] width 109 height 29
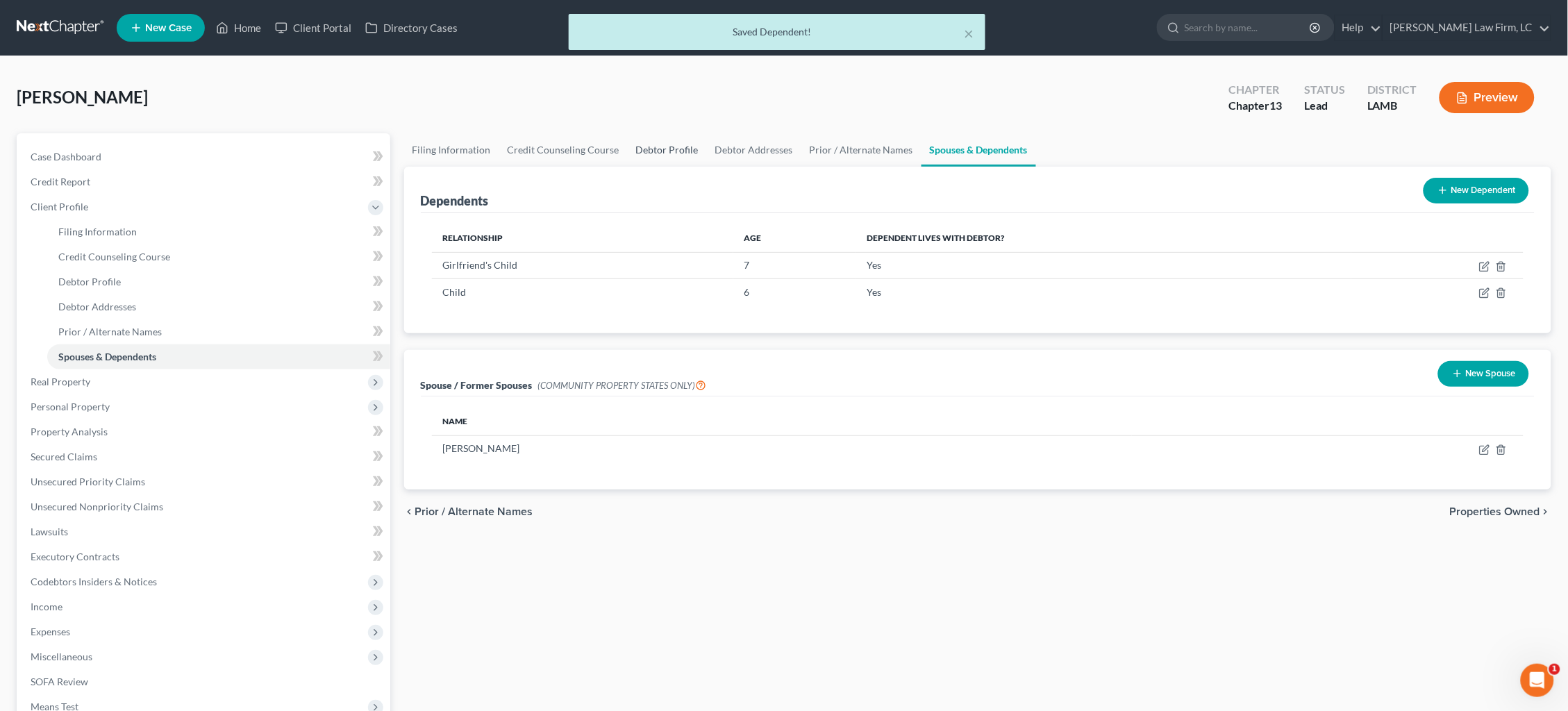
click at [676, 154] on link "Debtor Profile" at bounding box center [667, 150] width 80 height 33
select select "3"
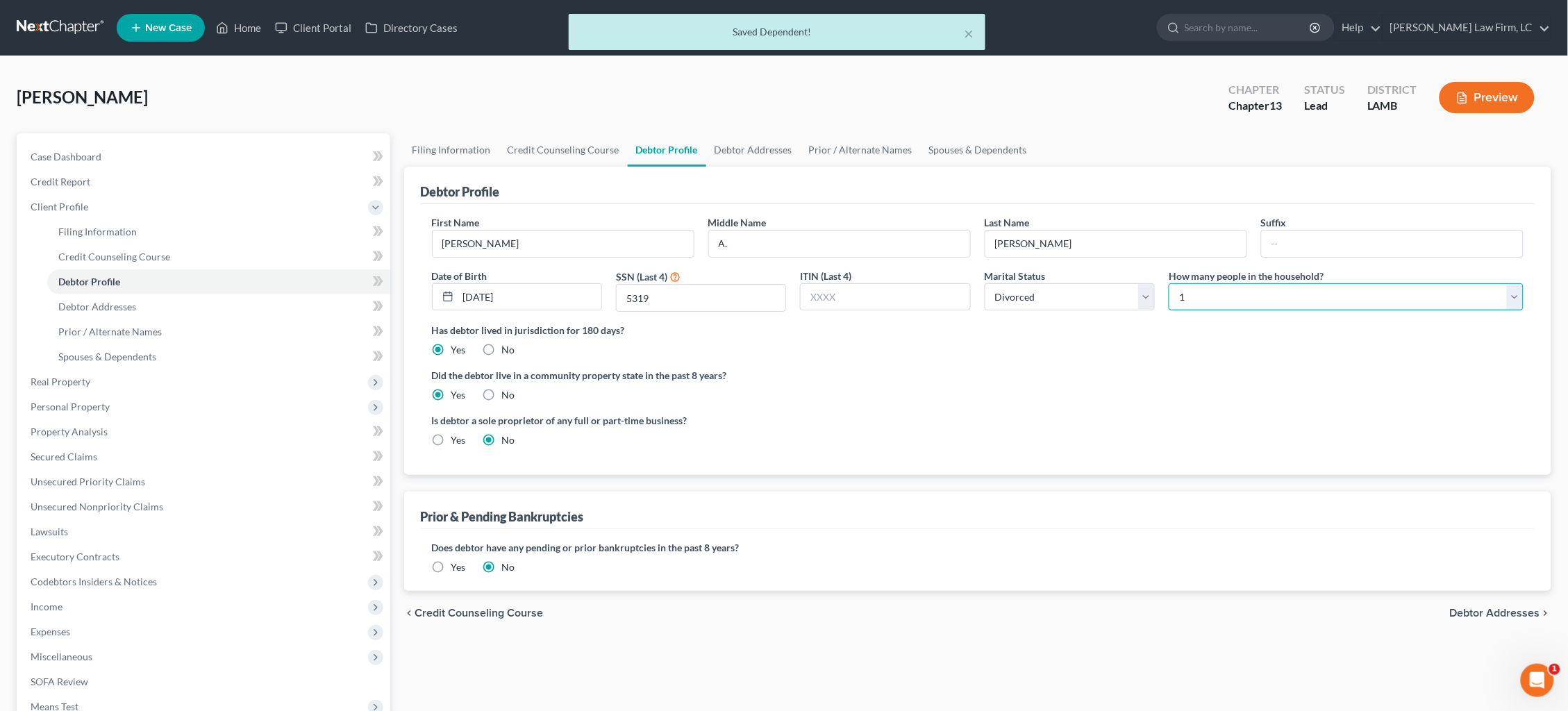
select select "1"
click at [1487, 608] on span "Debtor Addresses" at bounding box center [1495, 613] width 90 height 11
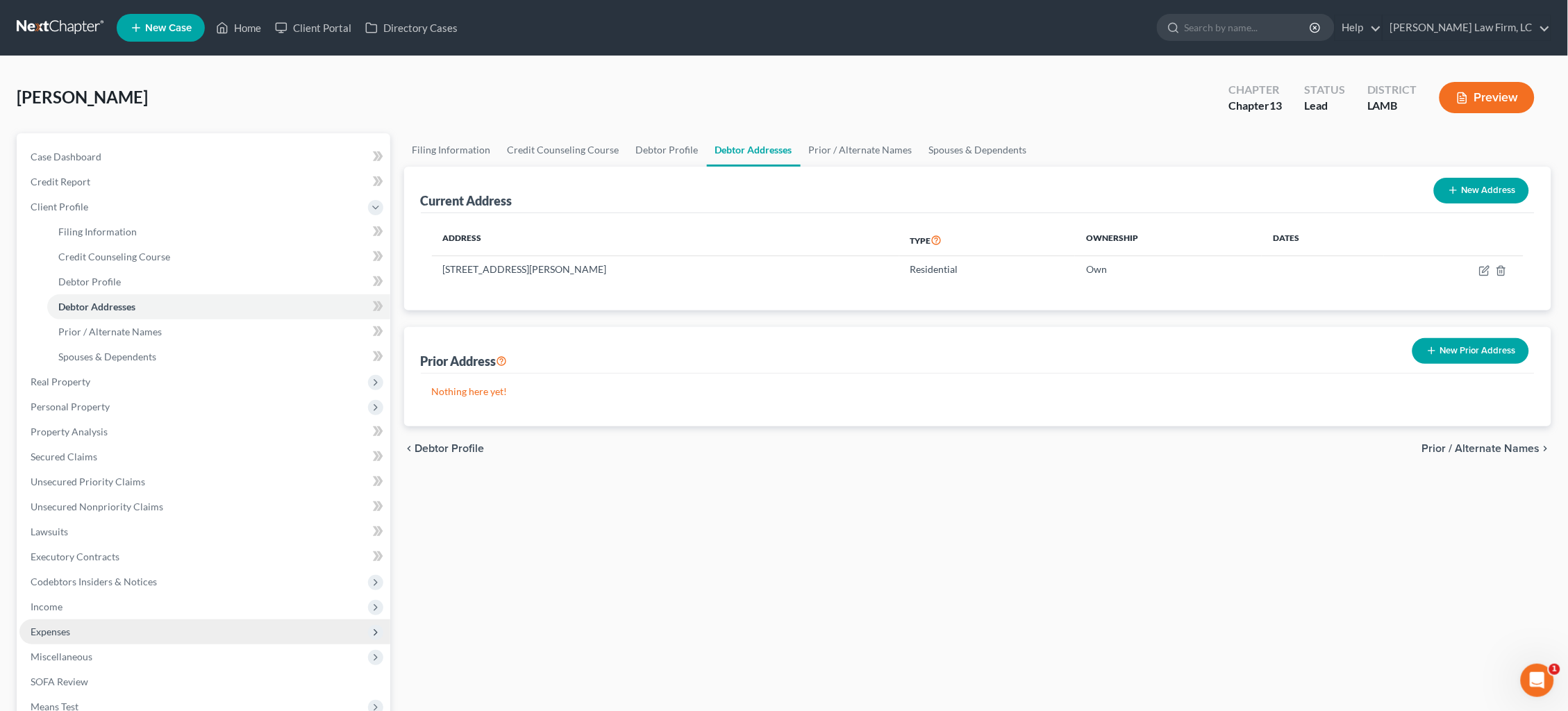
click at [85, 620] on span "Expenses" at bounding box center [204, 631] width 371 height 25
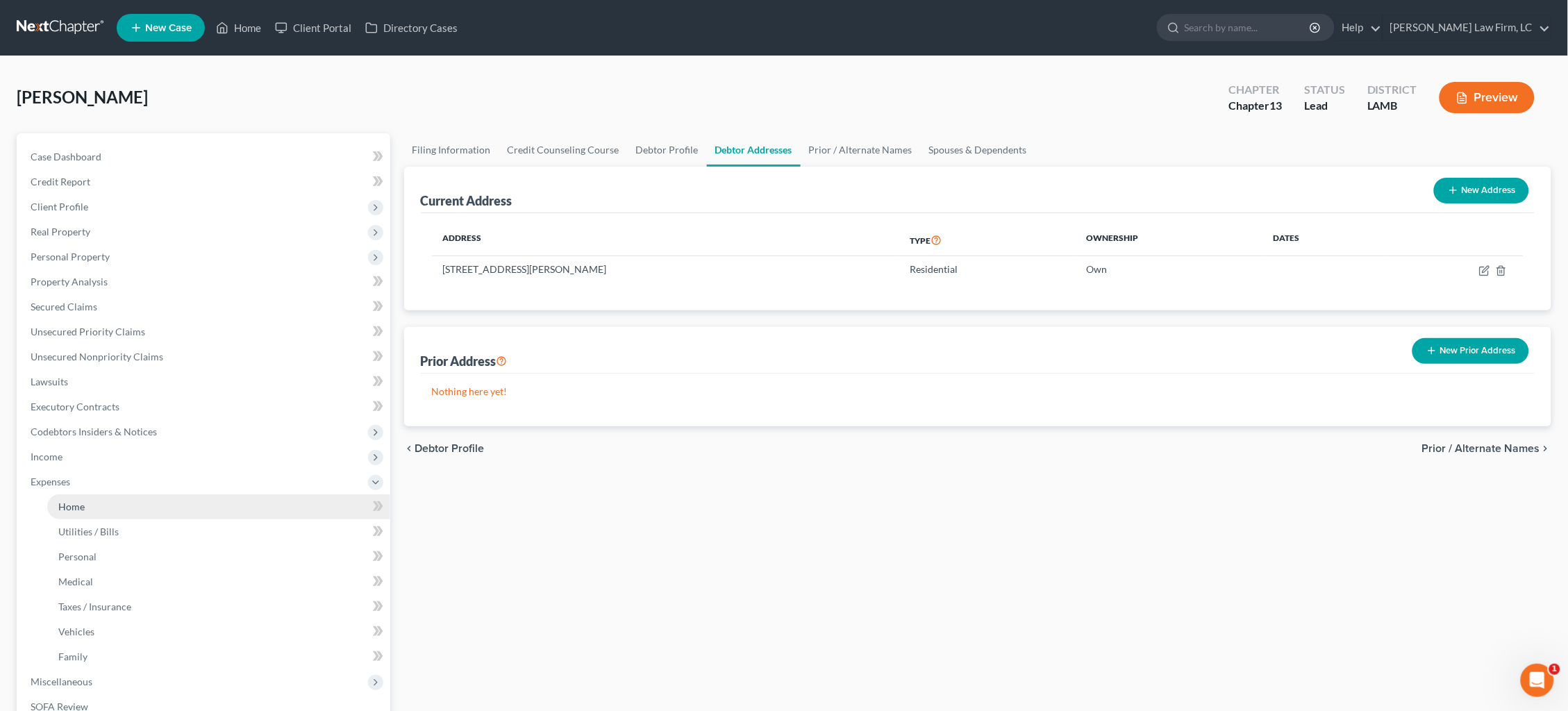
click at [88, 495] on link "Home" at bounding box center [218, 507] width 343 height 25
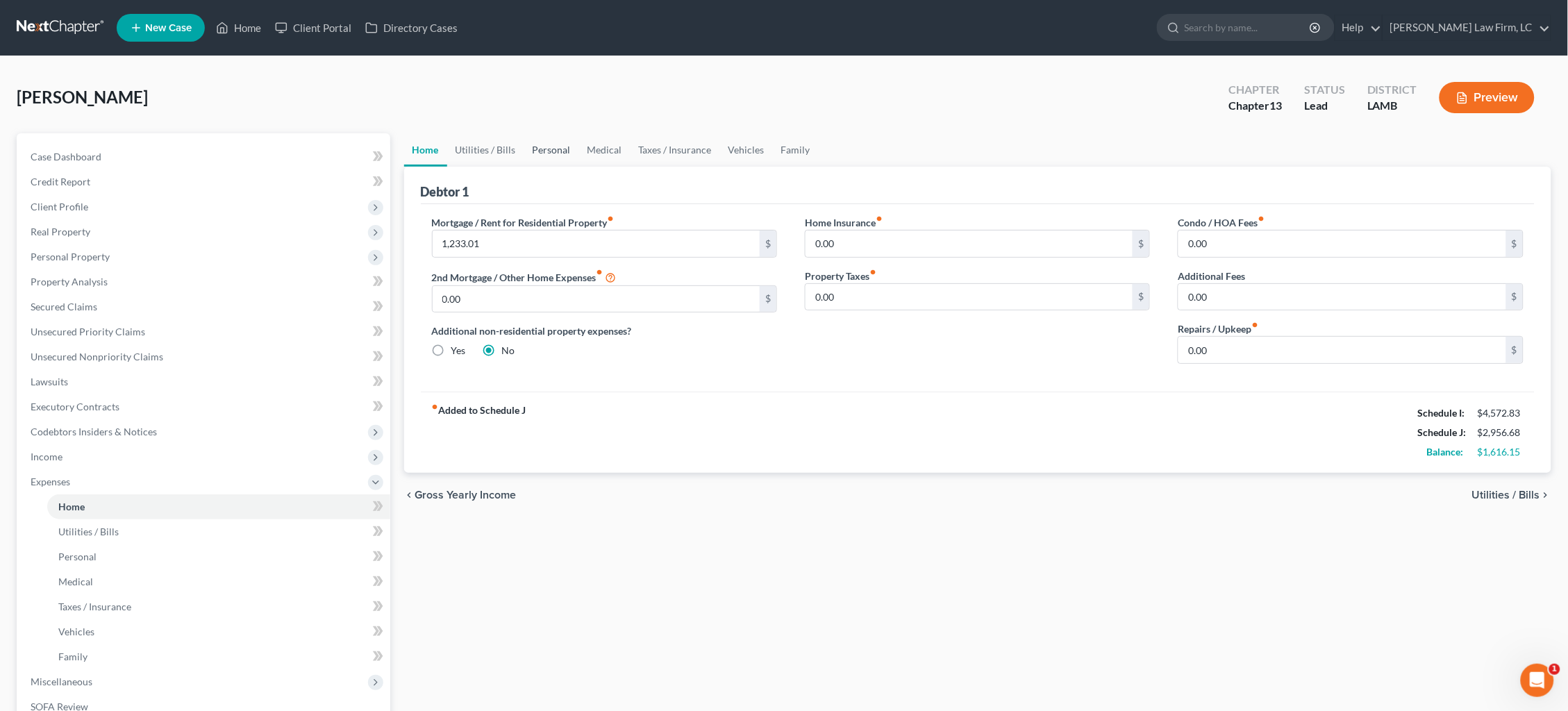
click at [535, 141] on link "Personal" at bounding box center [551, 150] width 55 height 33
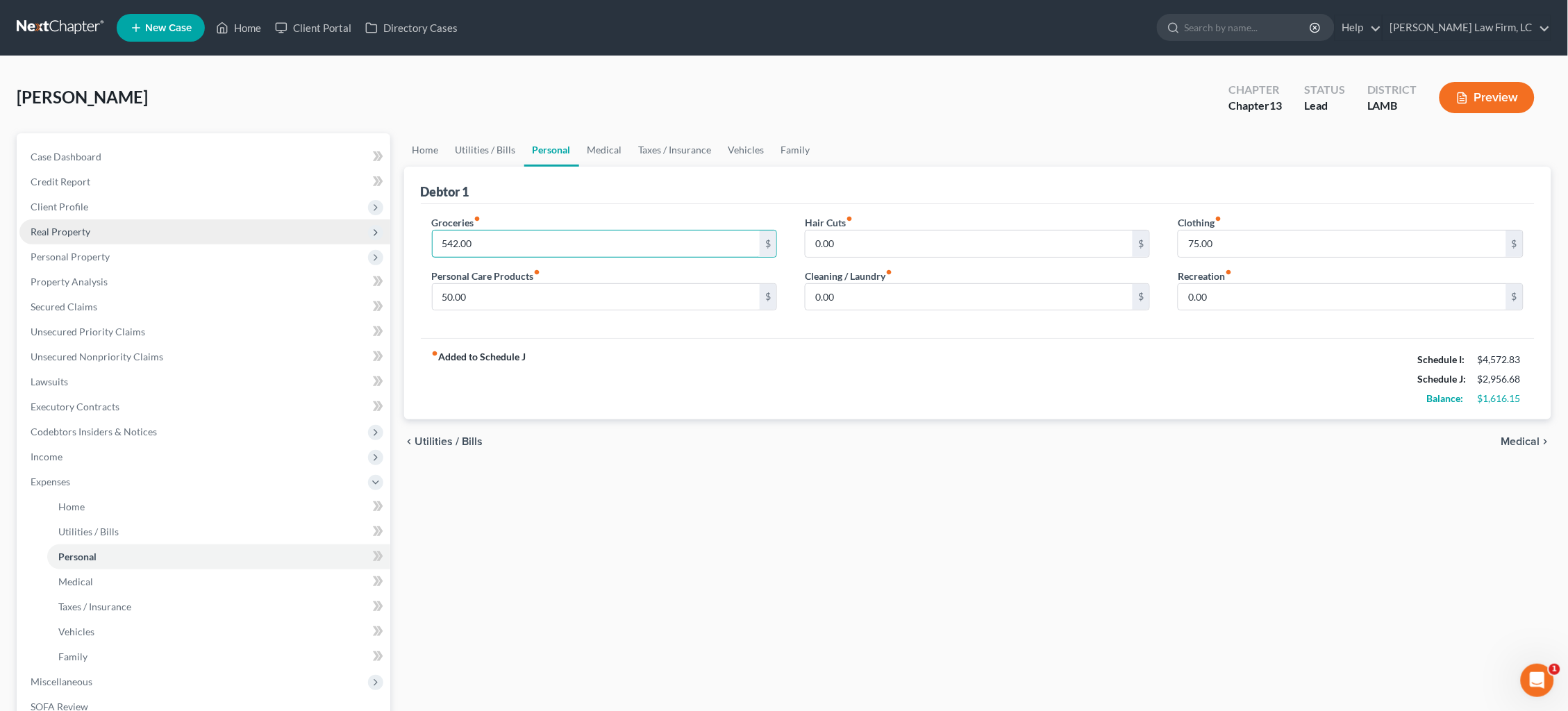
drag, startPoint x: 491, startPoint y: 244, endPoint x: 357, endPoint y: 238, distance: 134.1
click at [357, 238] on div "Petition Navigation Case Dashboard Payments Invoices Payments Payments Credit R…" at bounding box center [784, 509] width 1549 height 752
type input "938.00"
drag, startPoint x: 487, startPoint y: 297, endPoint x: 348, endPoint y: 266, distance: 142.4
click at [380, 286] on div "Petition Navigation Case Dashboard Payments Invoices Payments Payments Credit R…" at bounding box center [784, 509] width 1549 height 752
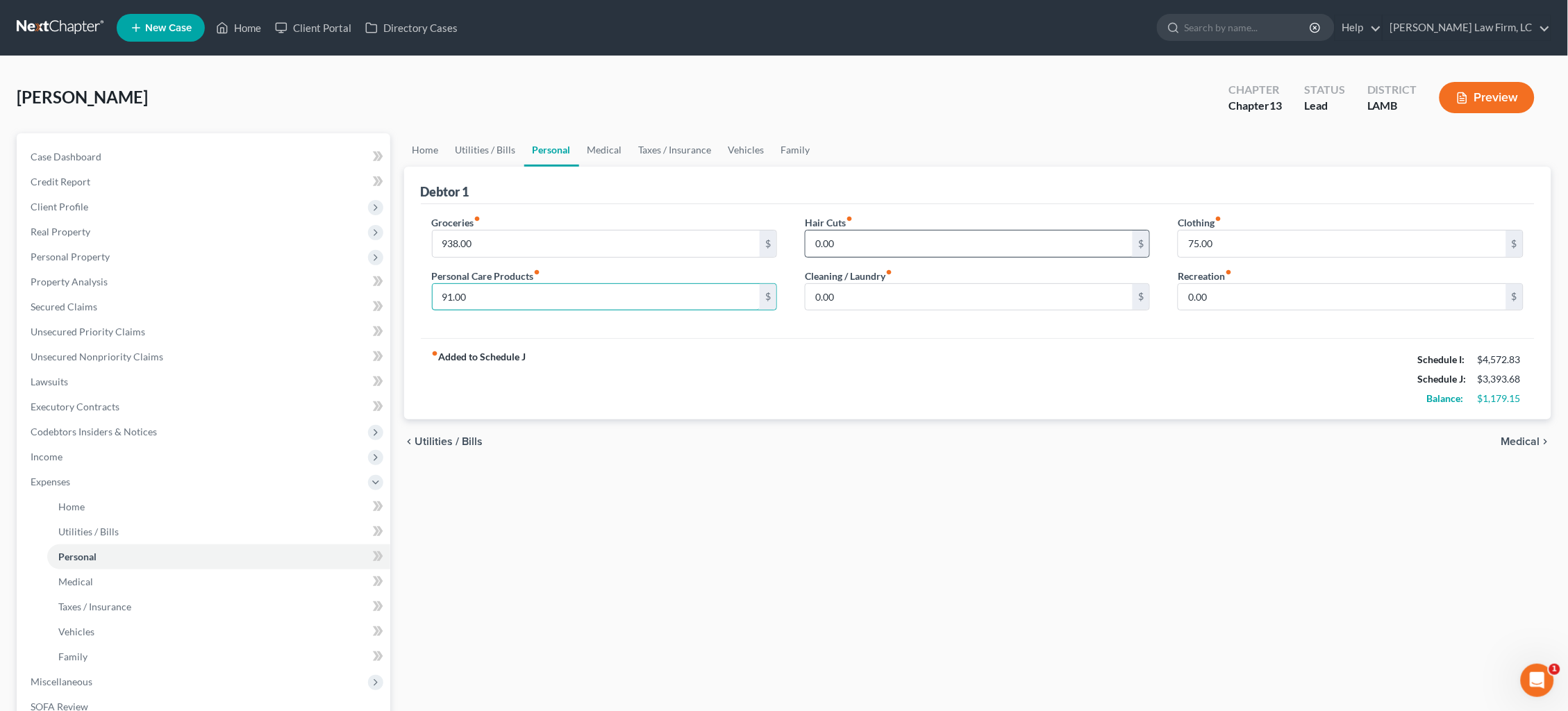
type input "91.00"
drag, startPoint x: 1091, startPoint y: 237, endPoint x: 1083, endPoint y: 235, distance: 8.2
click at [1084, 235] on div "Groceries fiber_manual_record 938.00 $ Personal Care Products fiber_manual_reco…" at bounding box center [979, 269] width 1120 height 107
type input "181.00"
click at [609, 153] on link "Medical" at bounding box center [605, 150] width 52 height 33
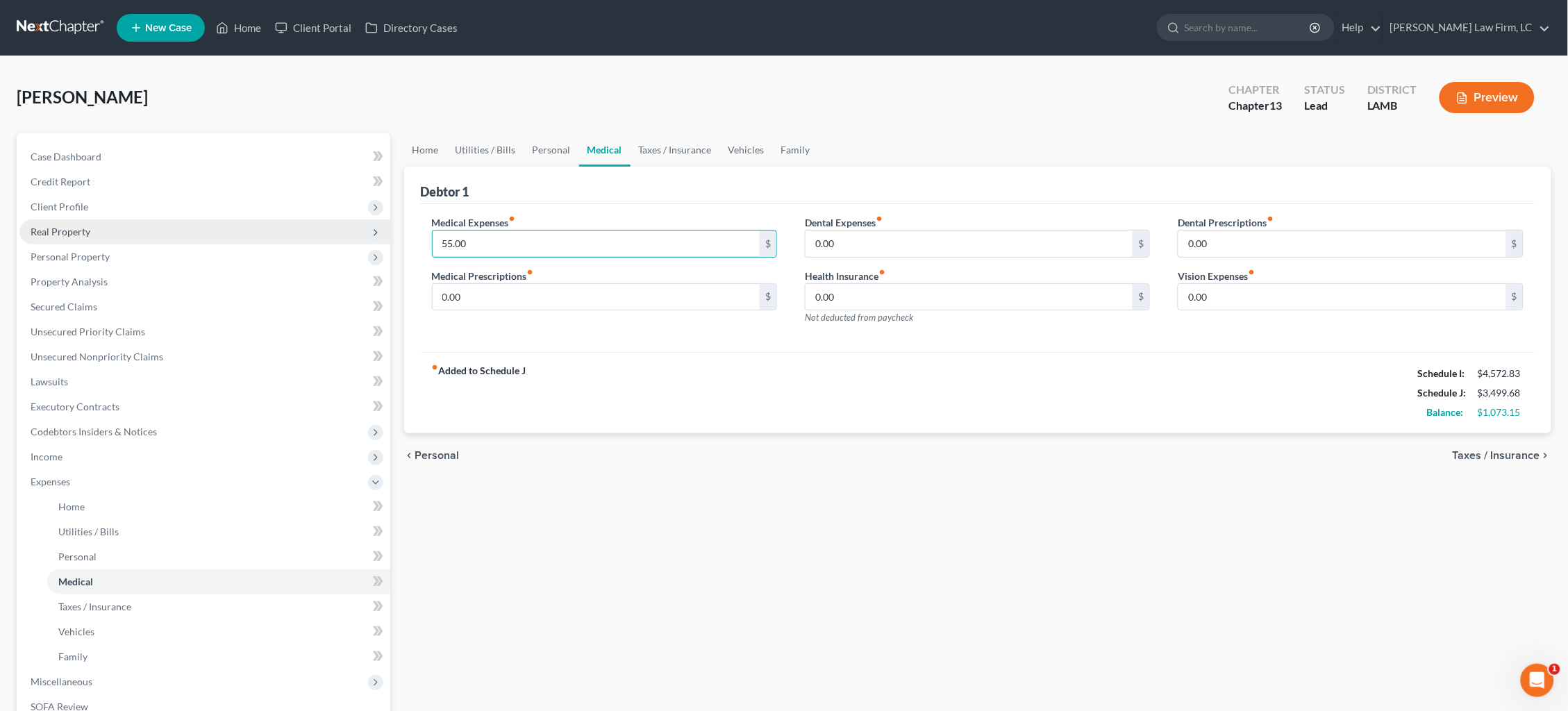
drag, startPoint x: 500, startPoint y: 246, endPoint x: 267, endPoint y: 220, distance: 234.4
click at [276, 221] on div "Petition Navigation Case Dashboard Payments Invoices Payments Payments Credit R…" at bounding box center [784, 509] width 1549 height 752
type input "168.00"
click at [790, 150] on link "Family" at bounding box center [796, 150] width 46 height 33
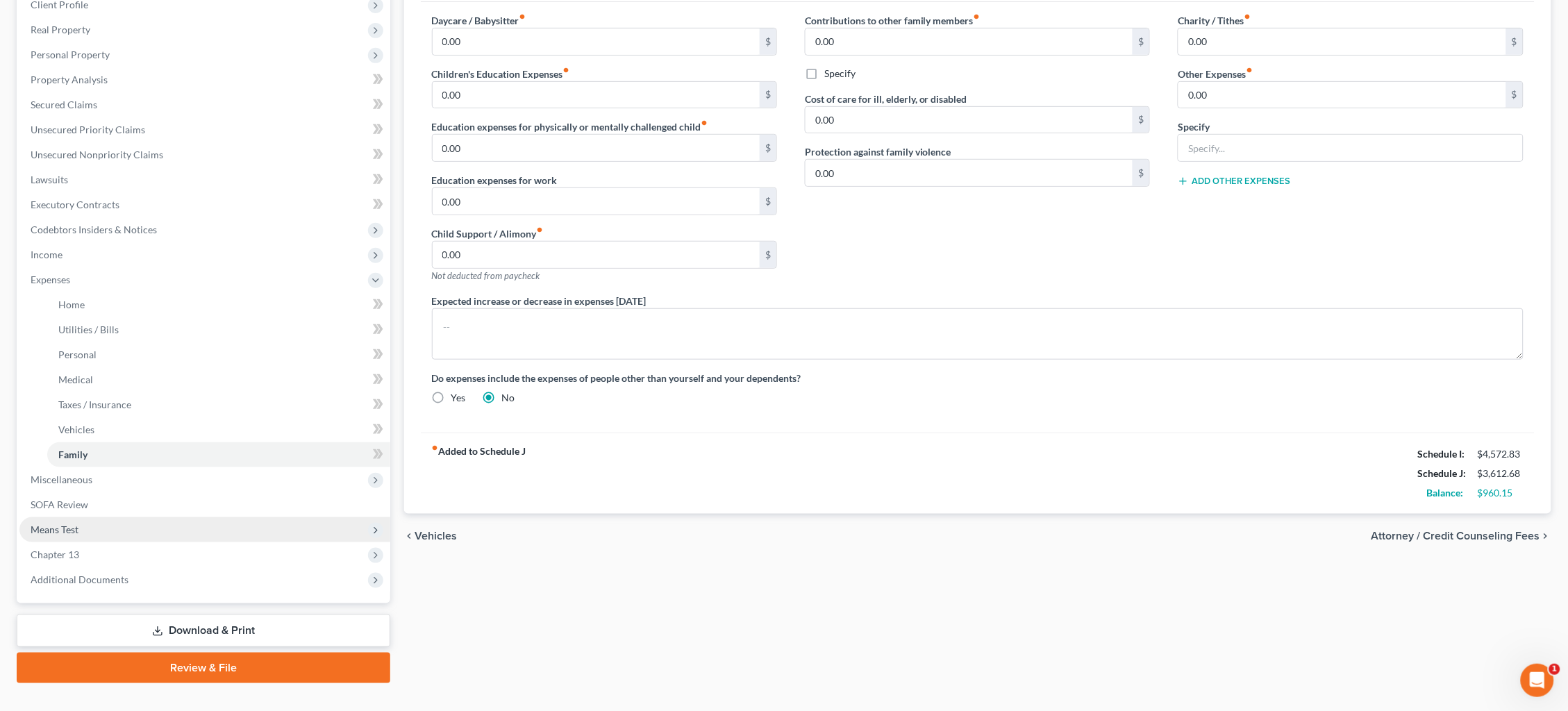
click at [228, 517] on span "Means Test" at bounding box center [204, 529] width 371 height 25
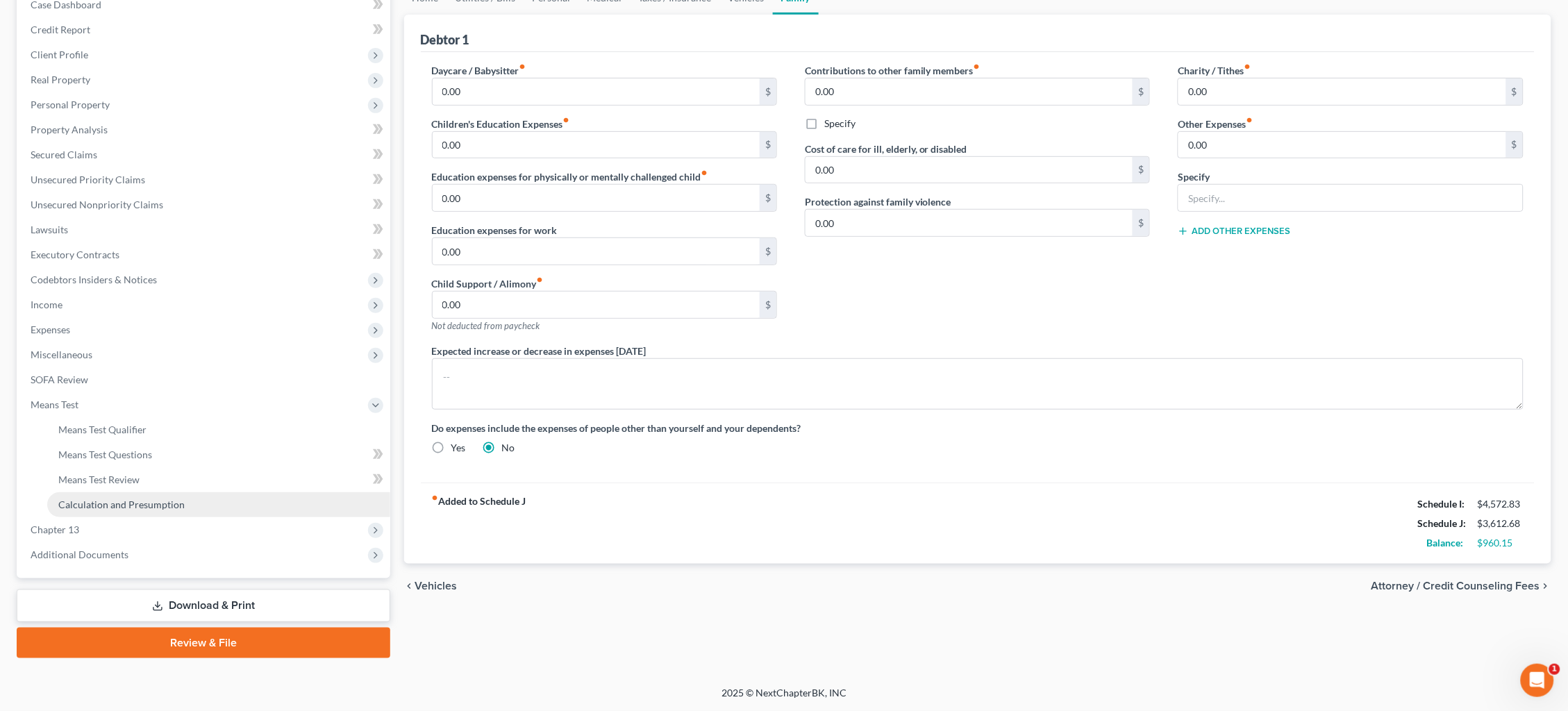
scroll to position [130, 0]
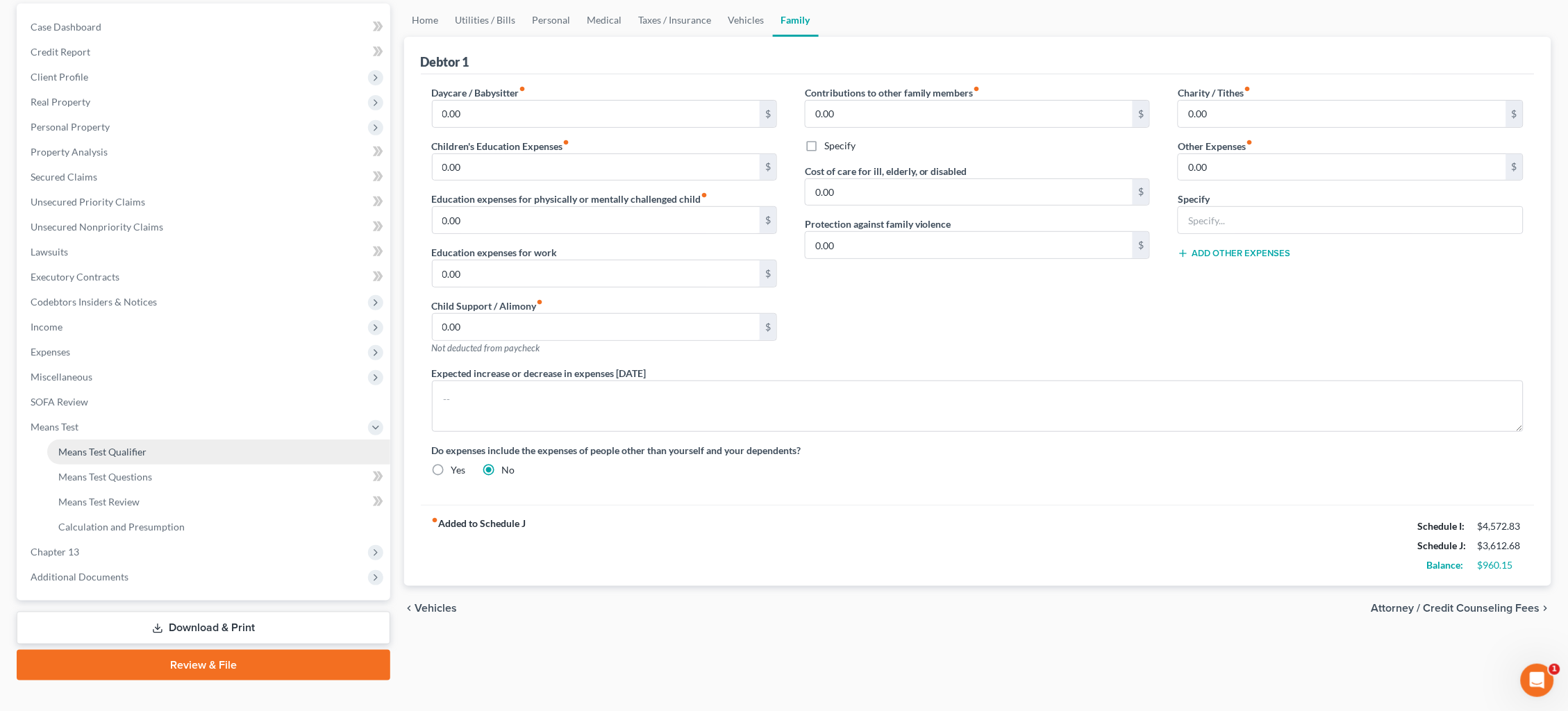
click at [235, 440] on link "Means Test Qualifier" at bounding box center [218, 452] width 343 height 25
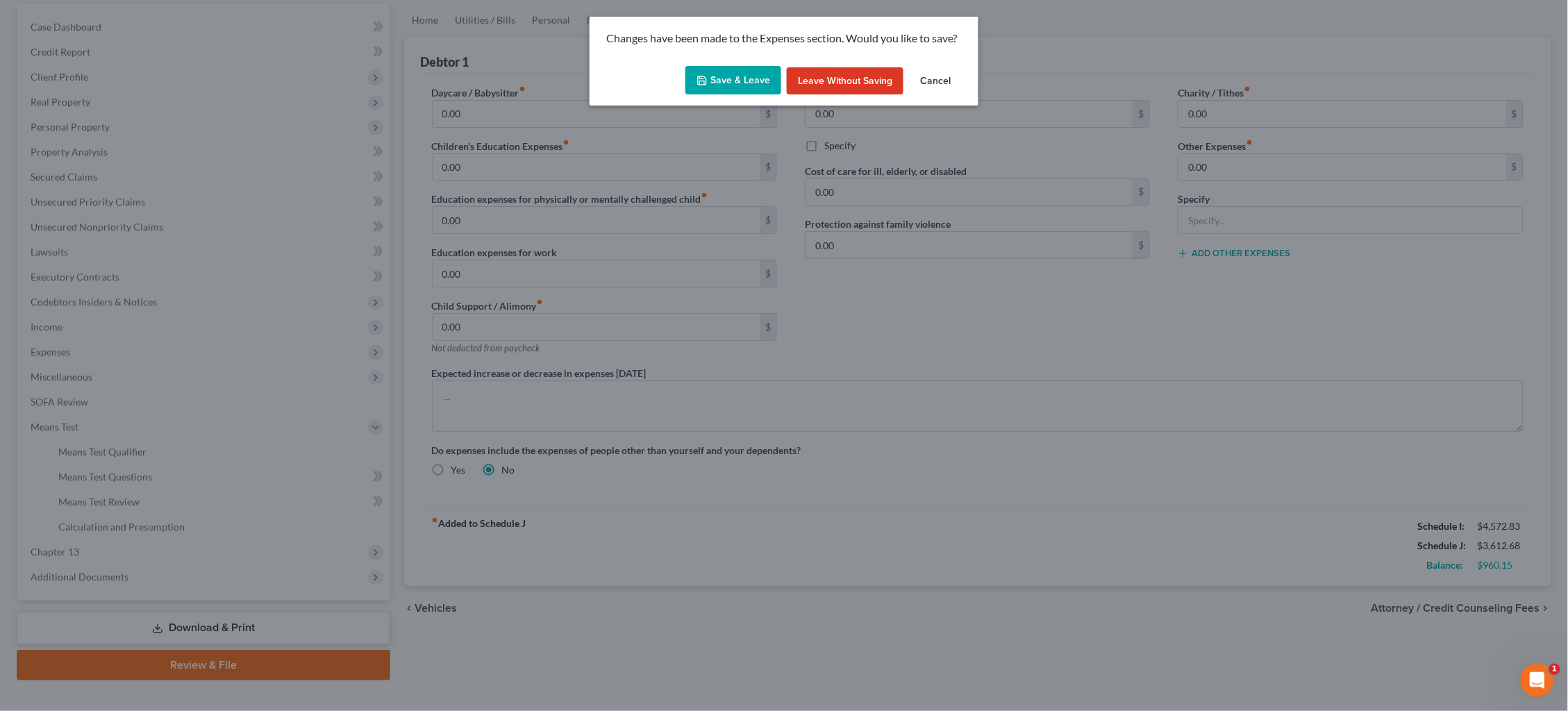
drag, startPoint x: 732, startPoint y: 80, endPoint x: 730, endPoint y: 88, distance: 8.2
click at [732, 80] on button "Save & Leave" at bounding box center [733, 80] width 95 height 29
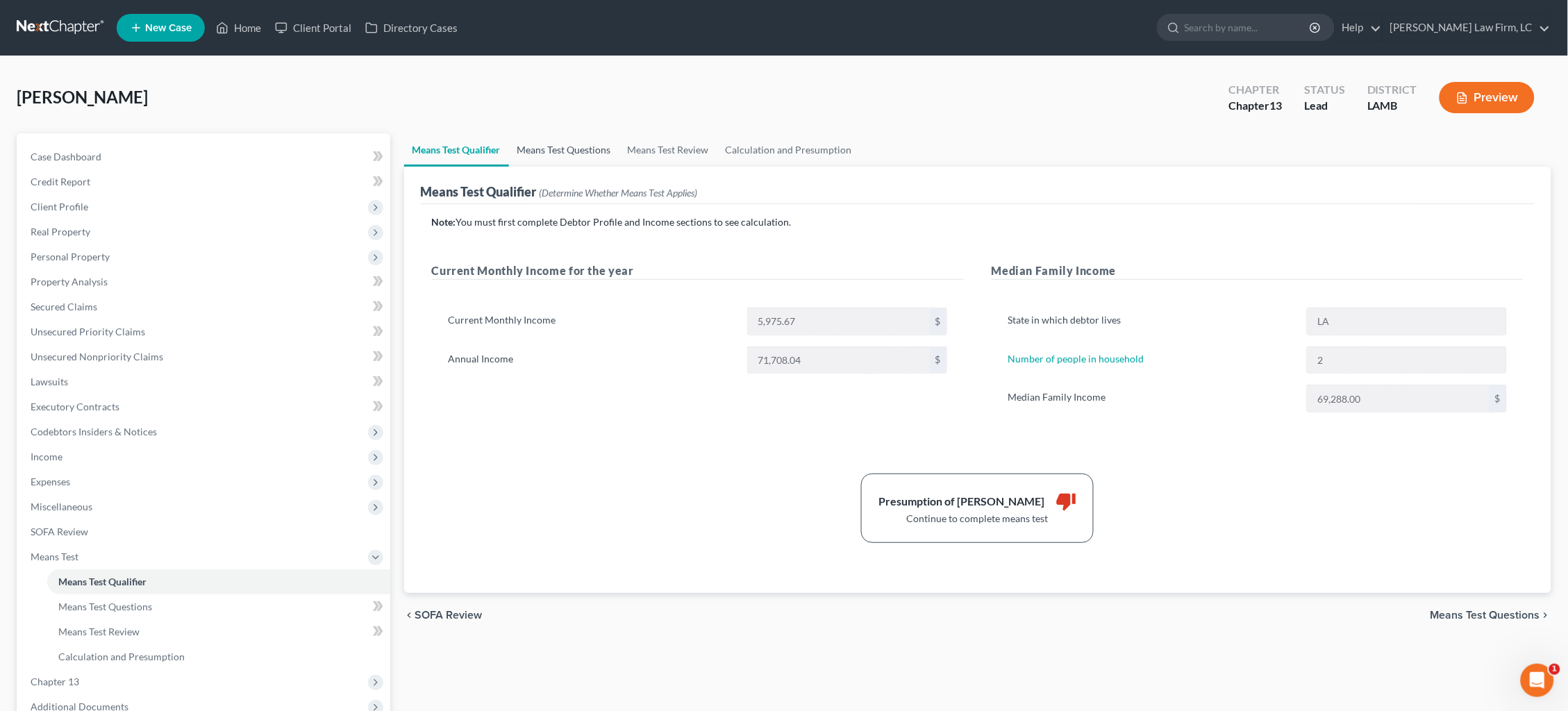
click at [561, 150] on link "Means Test Questions" at bounding box center [564, 150] width 111 height 33
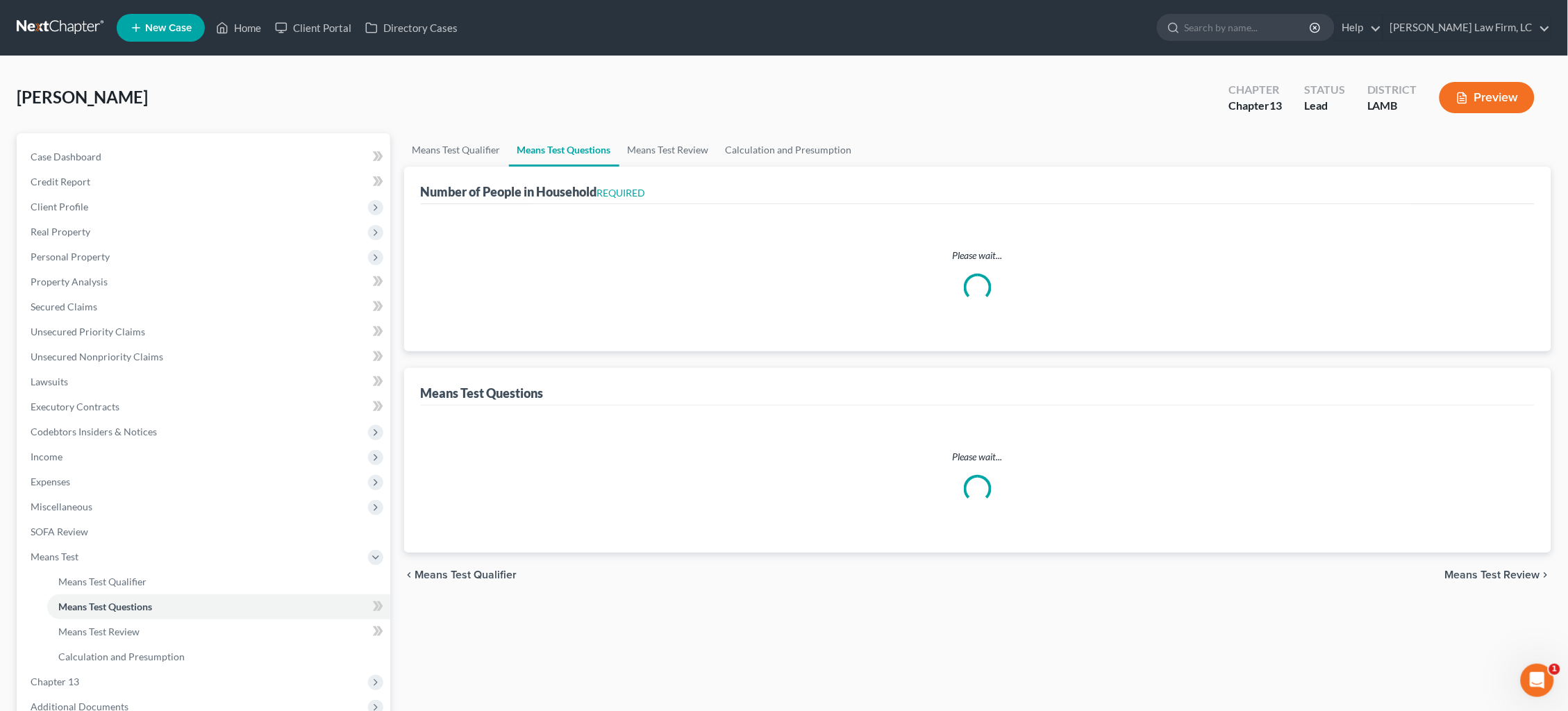
select select "0"
select select "60"
select select "1"
select select "60"
select select "1"
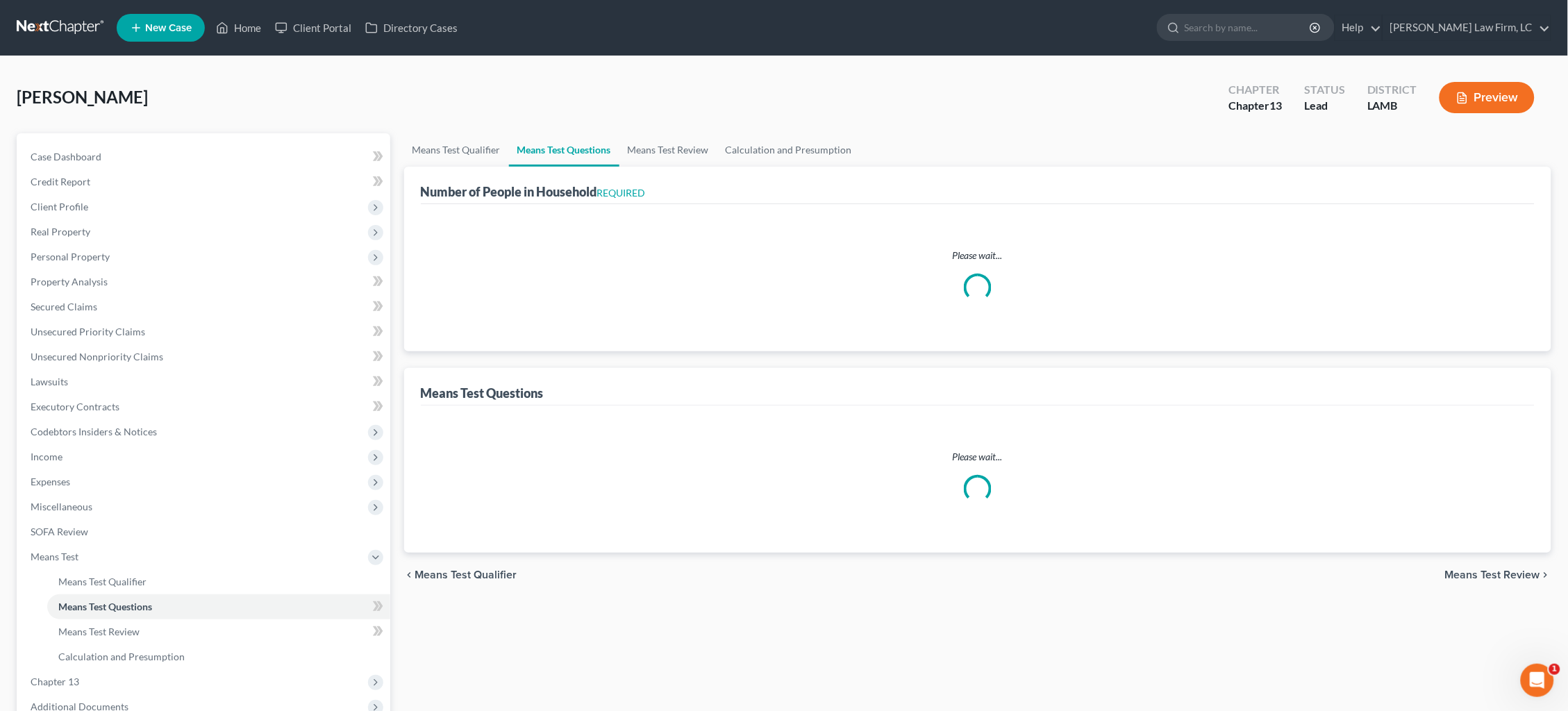
select select "1"
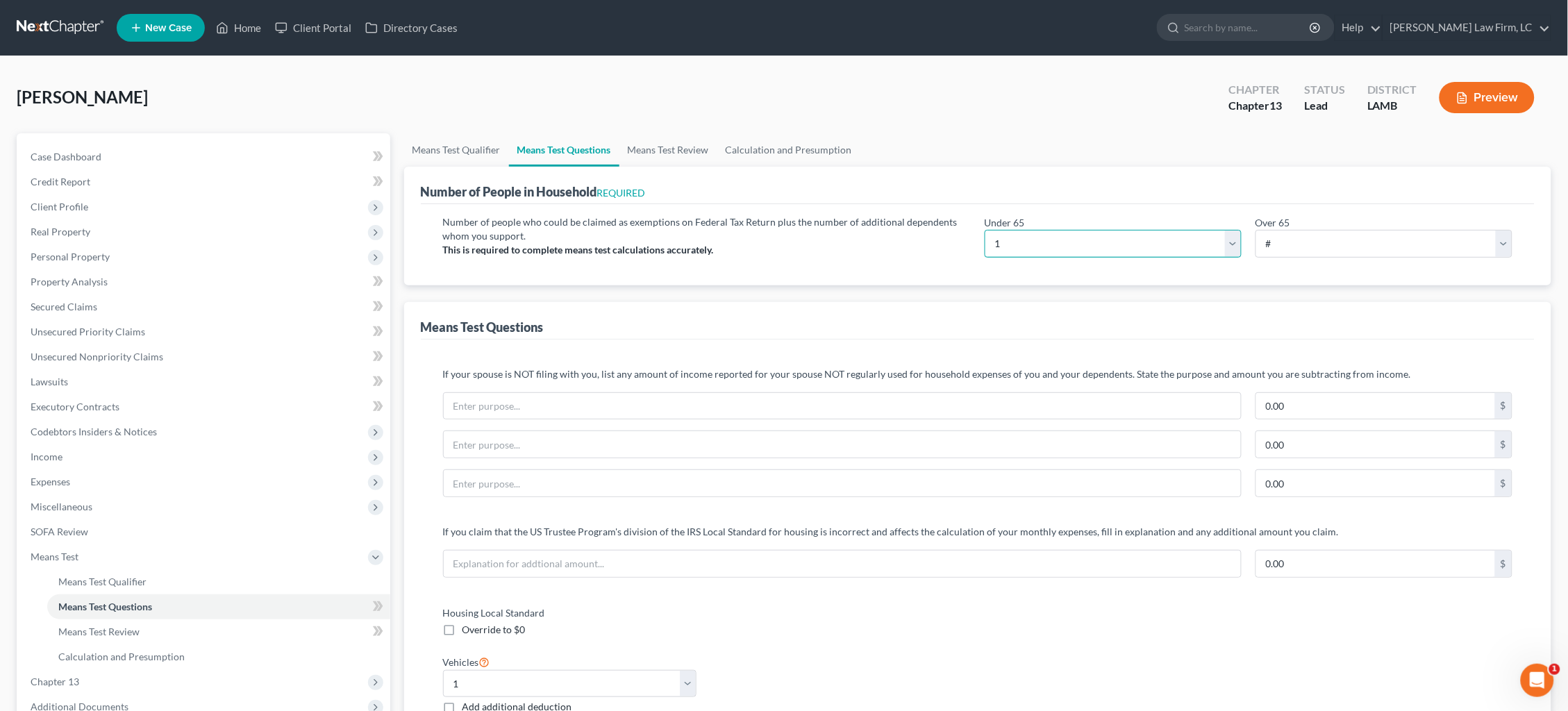
select select "2"
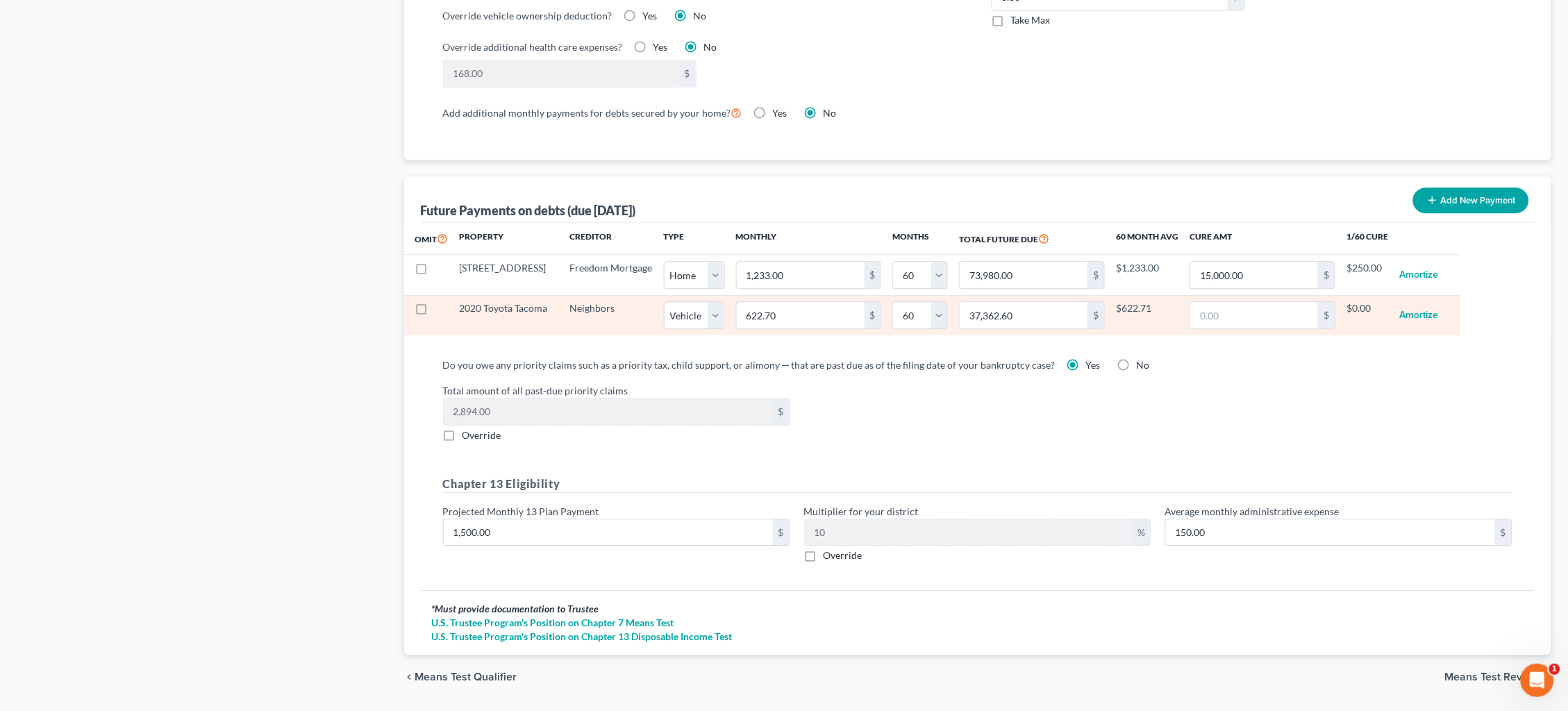
scroll to position [1193, 0]
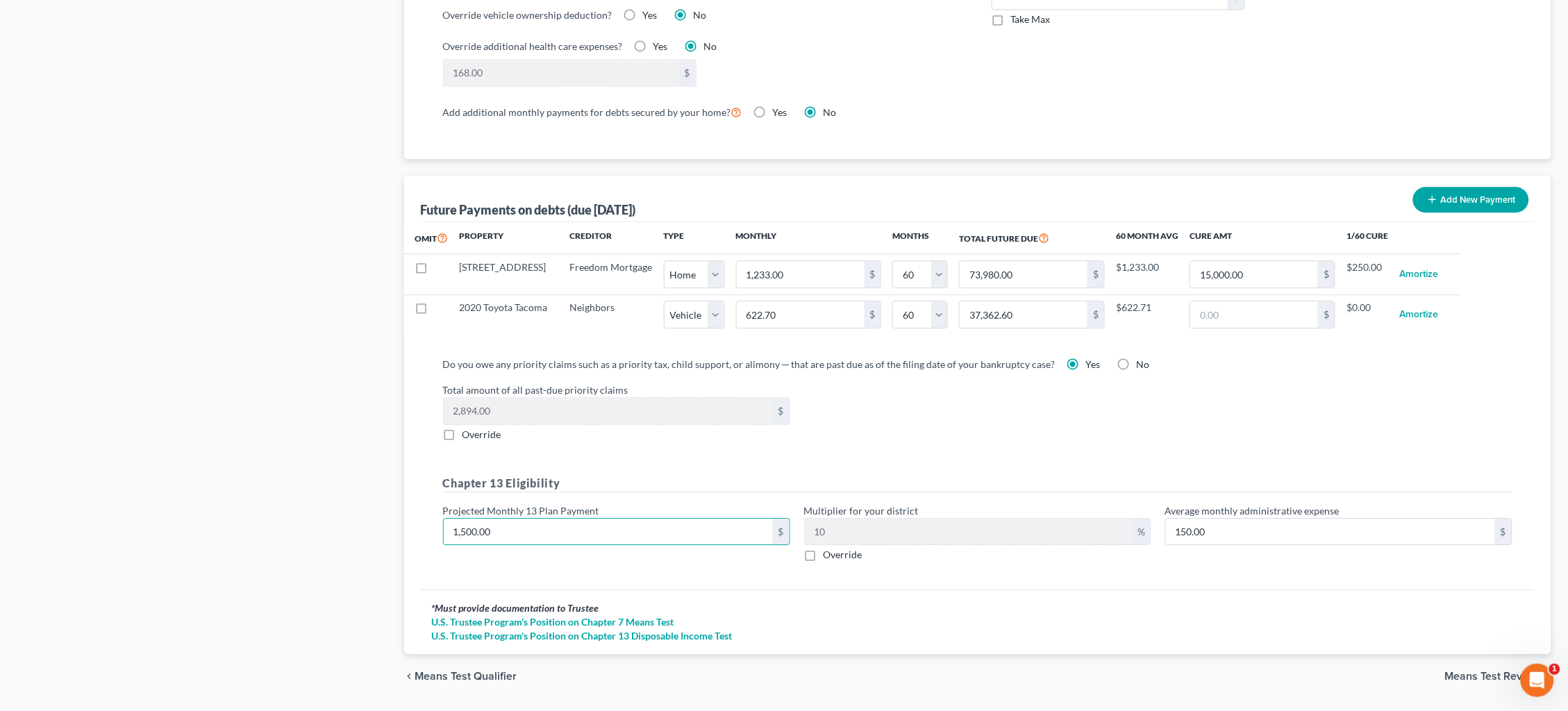
drag, startPoint x: 504, startPoint y: 529, endPoint x: 352, endPoint y: 511, distance: 153.1
type input "1"
type input "0.10"
type input "10"
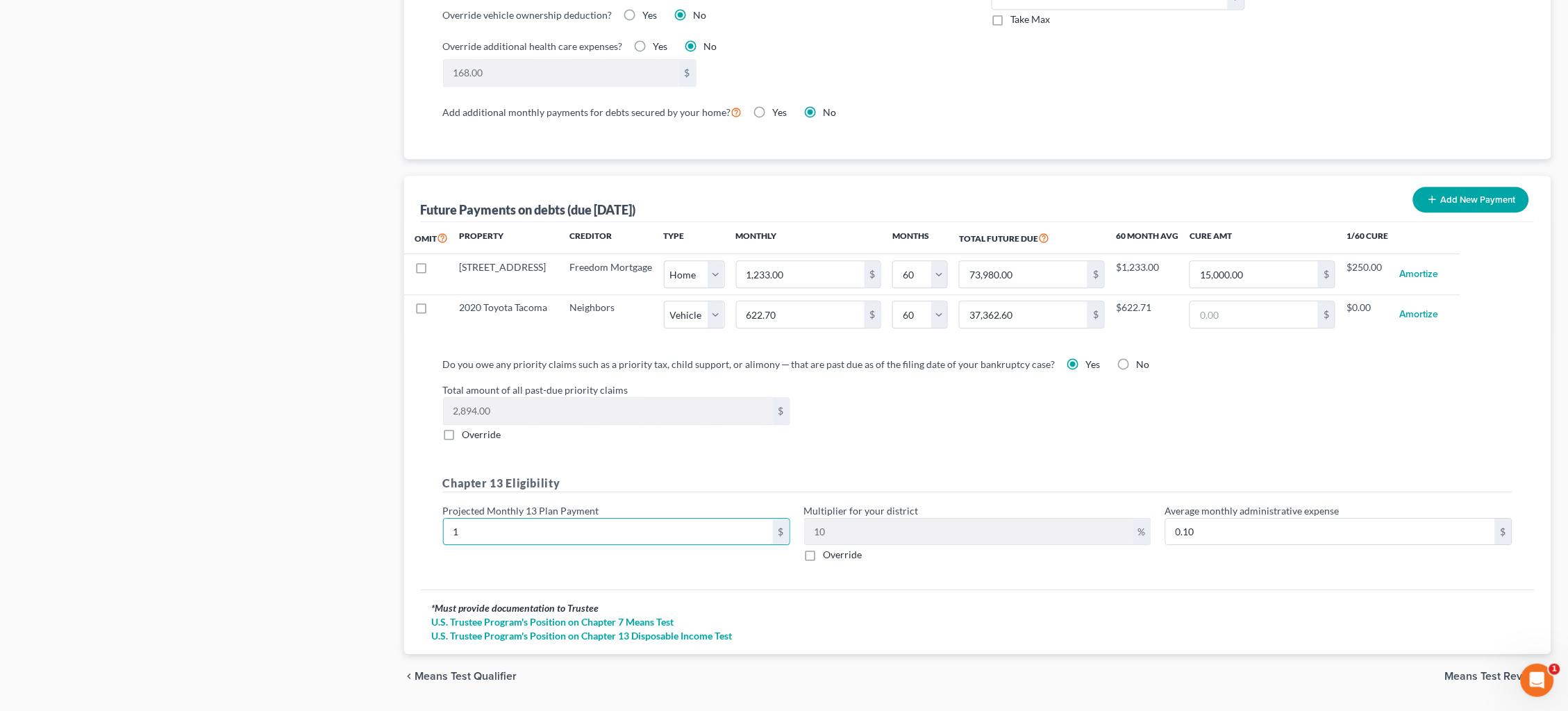
type input "1.00"
type input "100"
type input "10.00"
type input "1000"
type input "100.00"
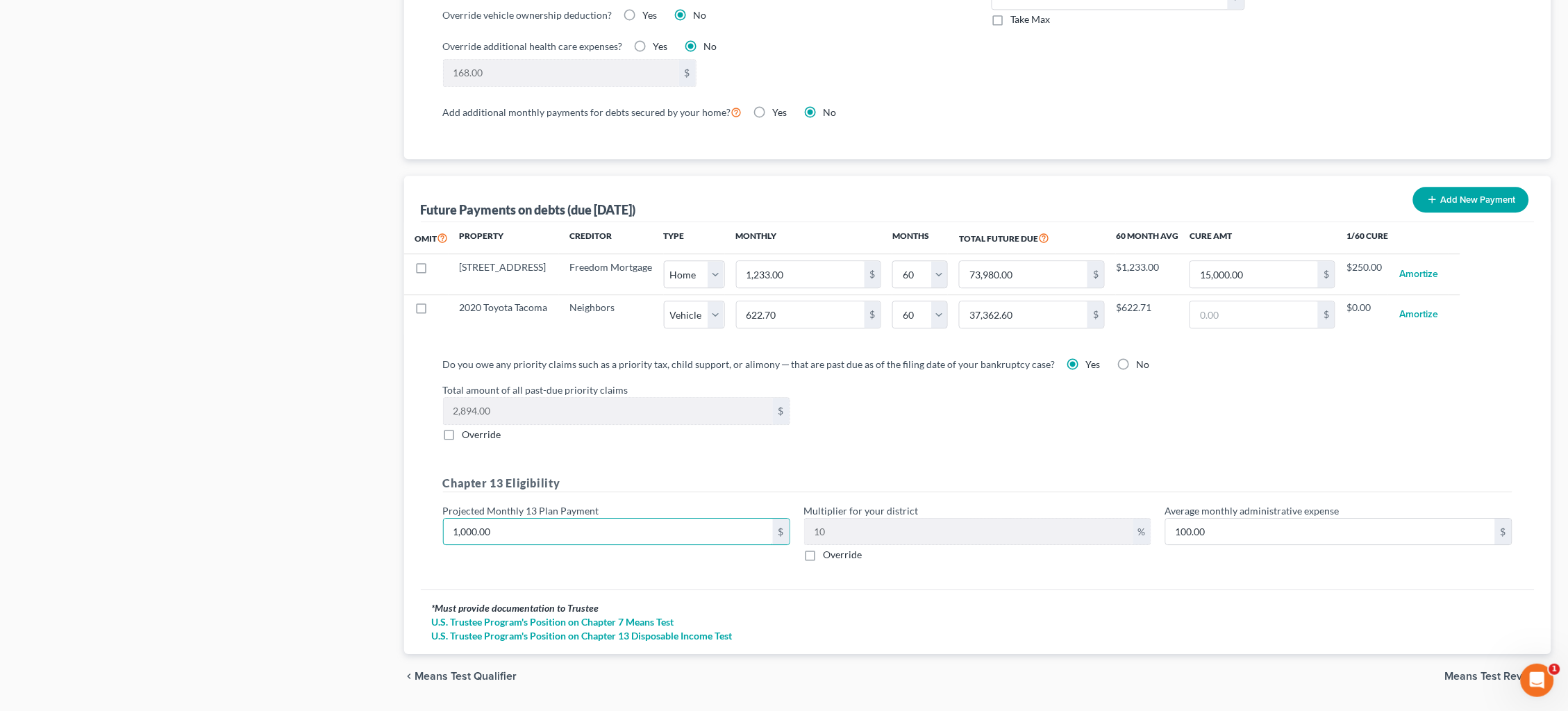
type input "1,000.00"
click at [1461, 670] on span "Means Test Review" at bounding box center [1493, 676] width 95 height 11
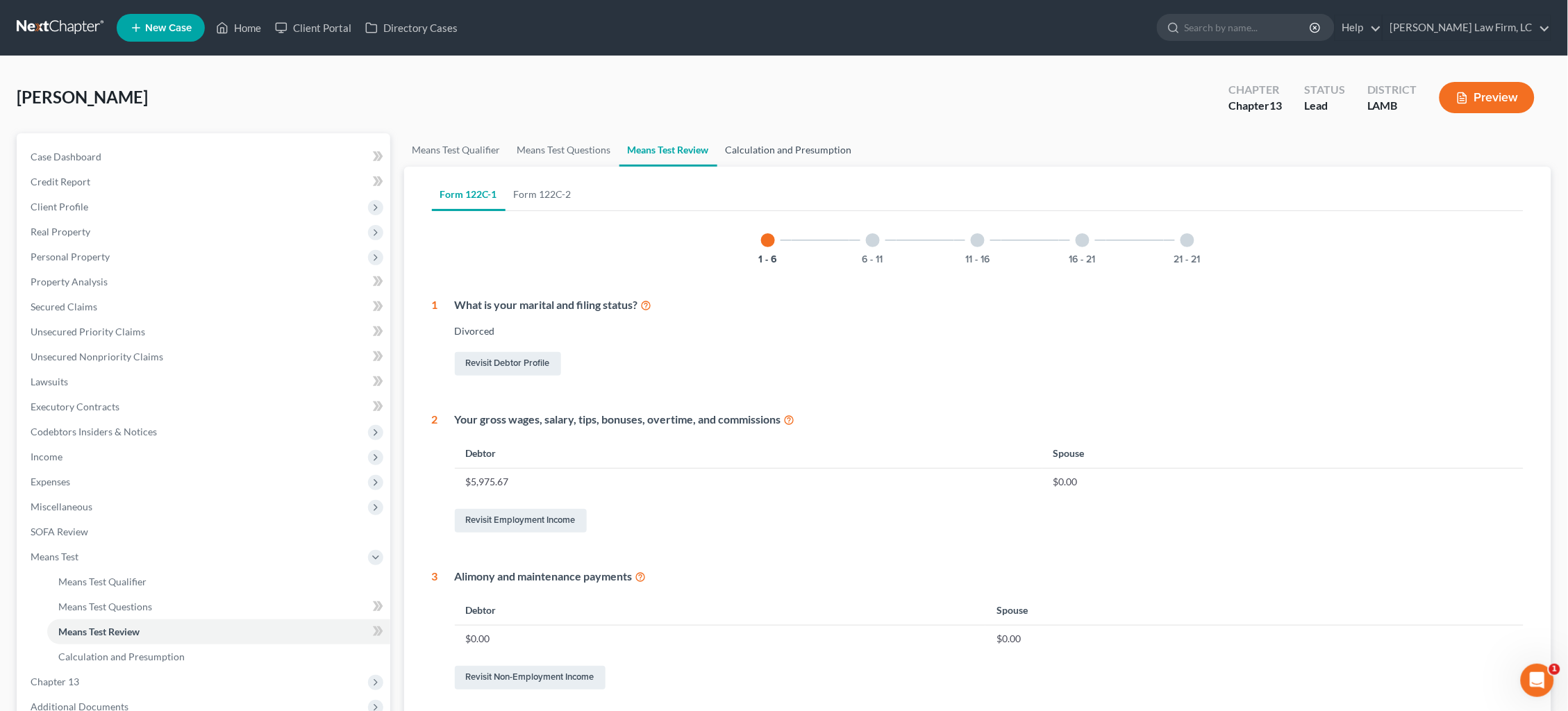
click at [815, 158] on link "Calculation and Presumption" at bounding box center [789, 150] width 143 height 33
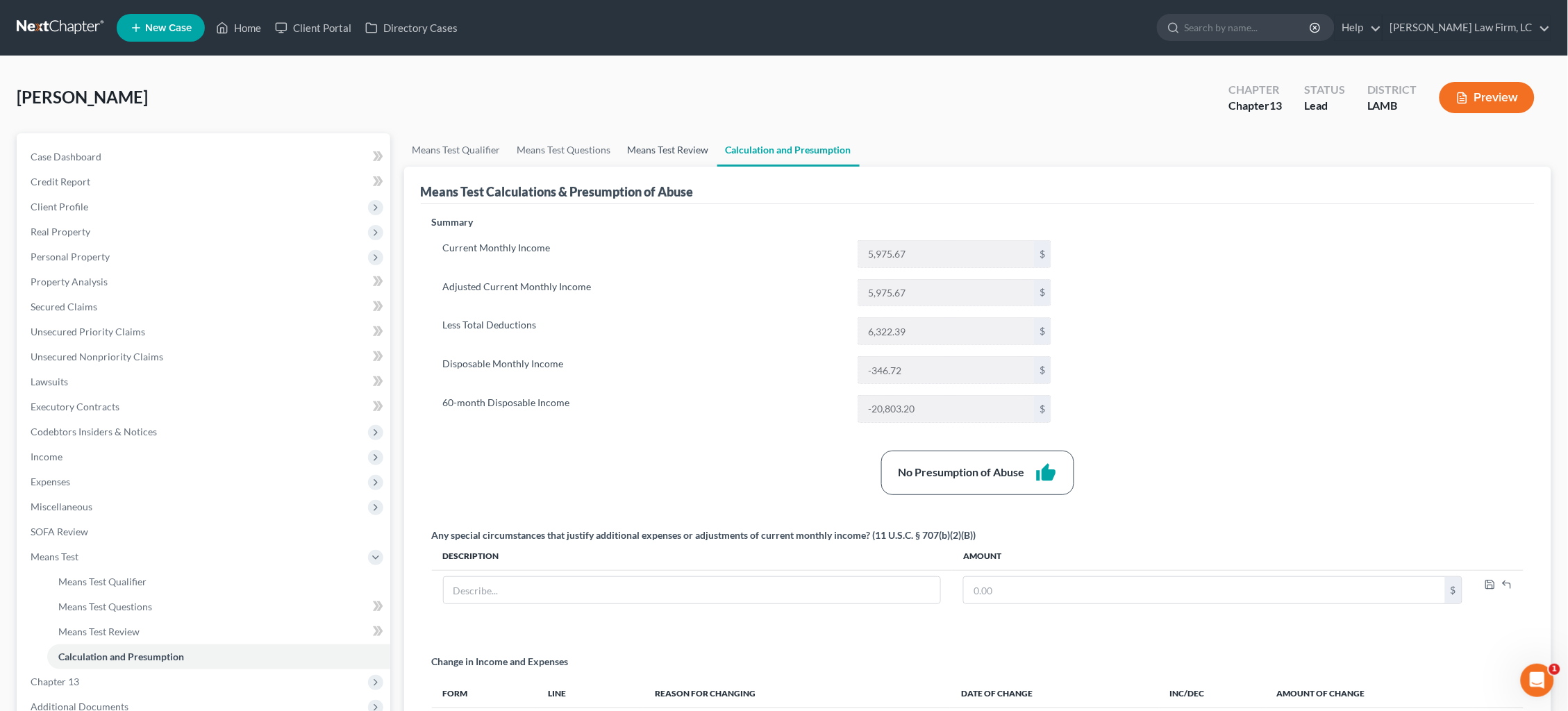
click at [659, 150] on link "Means Test Review" at bounding box center [668, 150] width 98 height 33
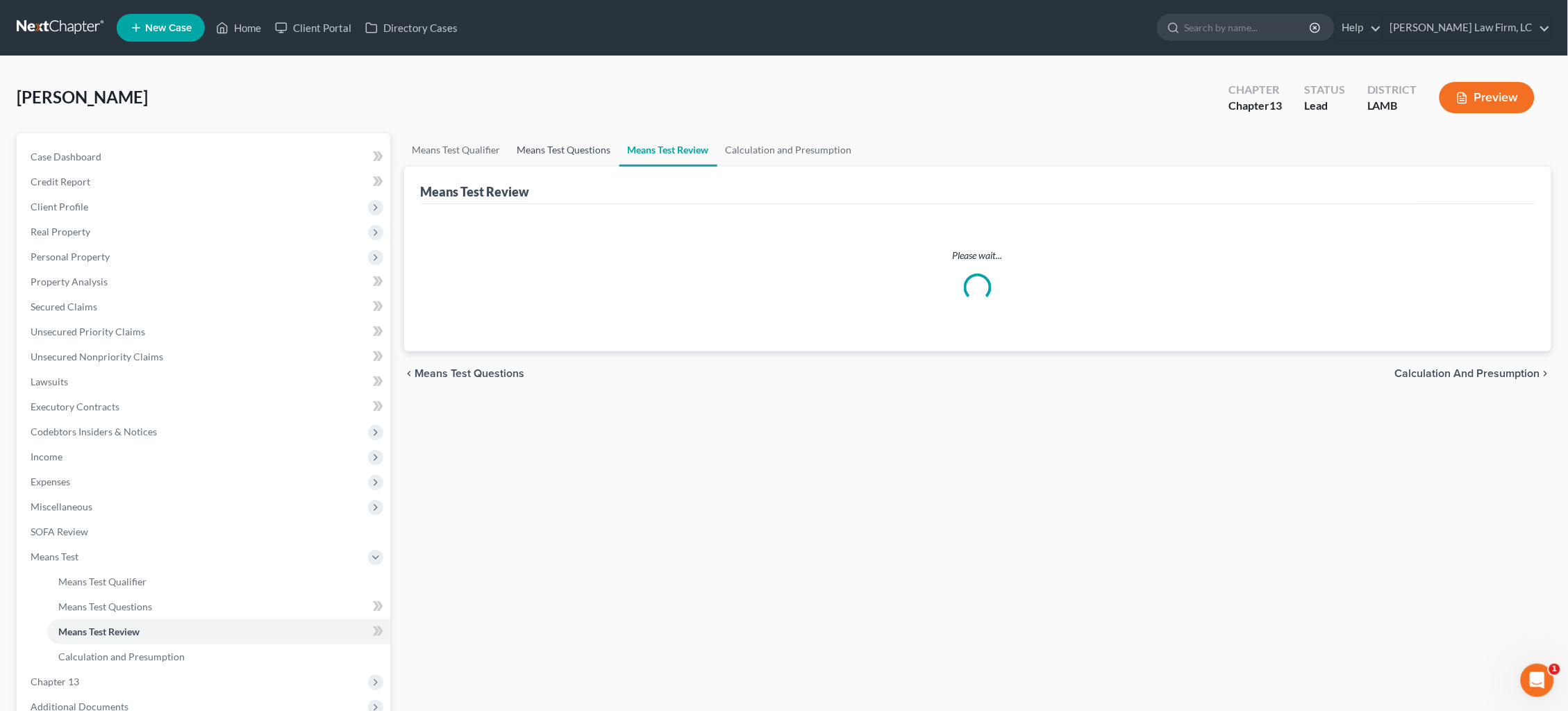
click at [570, 152] on link "Means Test Questions" at bounding box center [564, 150] width 111 height 33
select select "2"
select select "1"
select select "0"
select select "60"
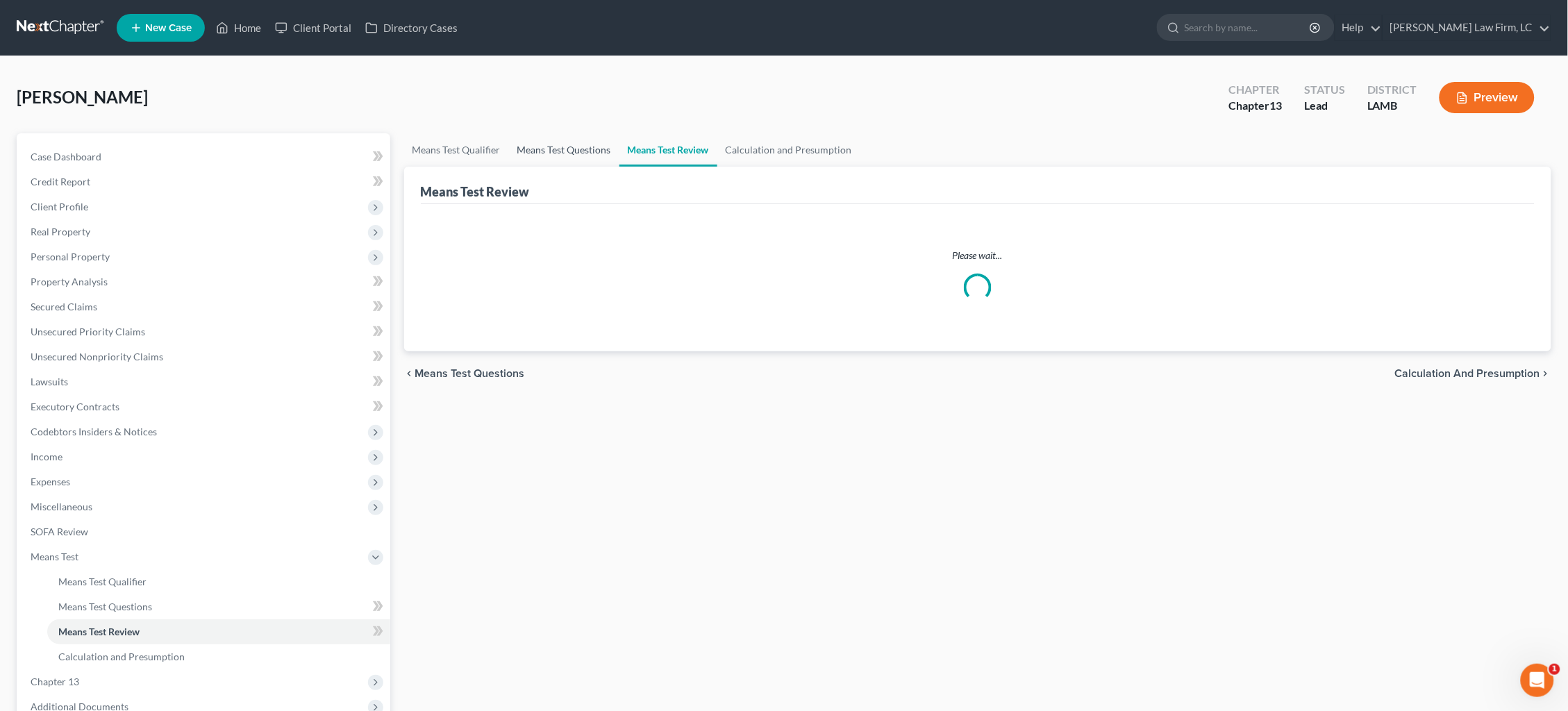
select select "1"
select select "60"
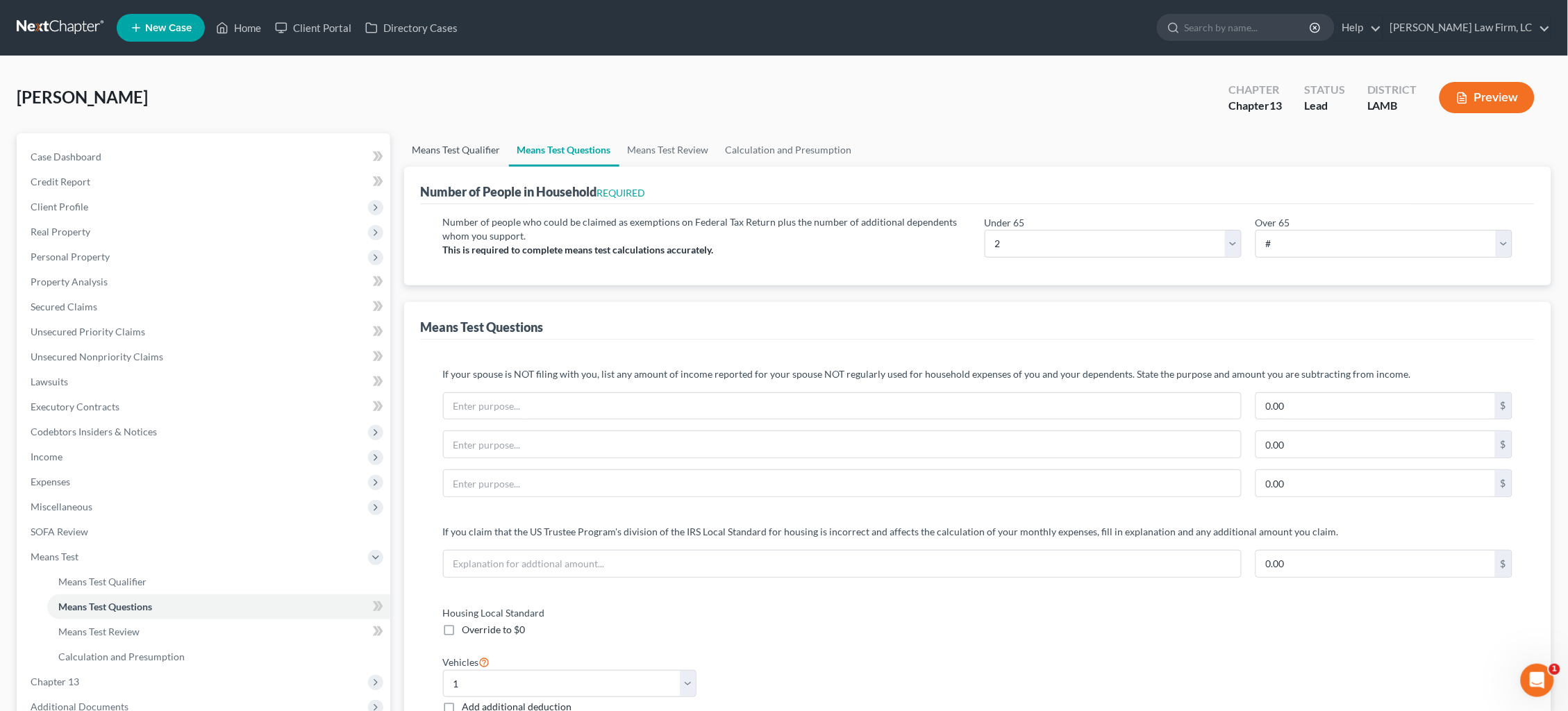
click at [443, 146] on link "Means Test Qualifier" at bounding box center [457, 150] width 105 height 33
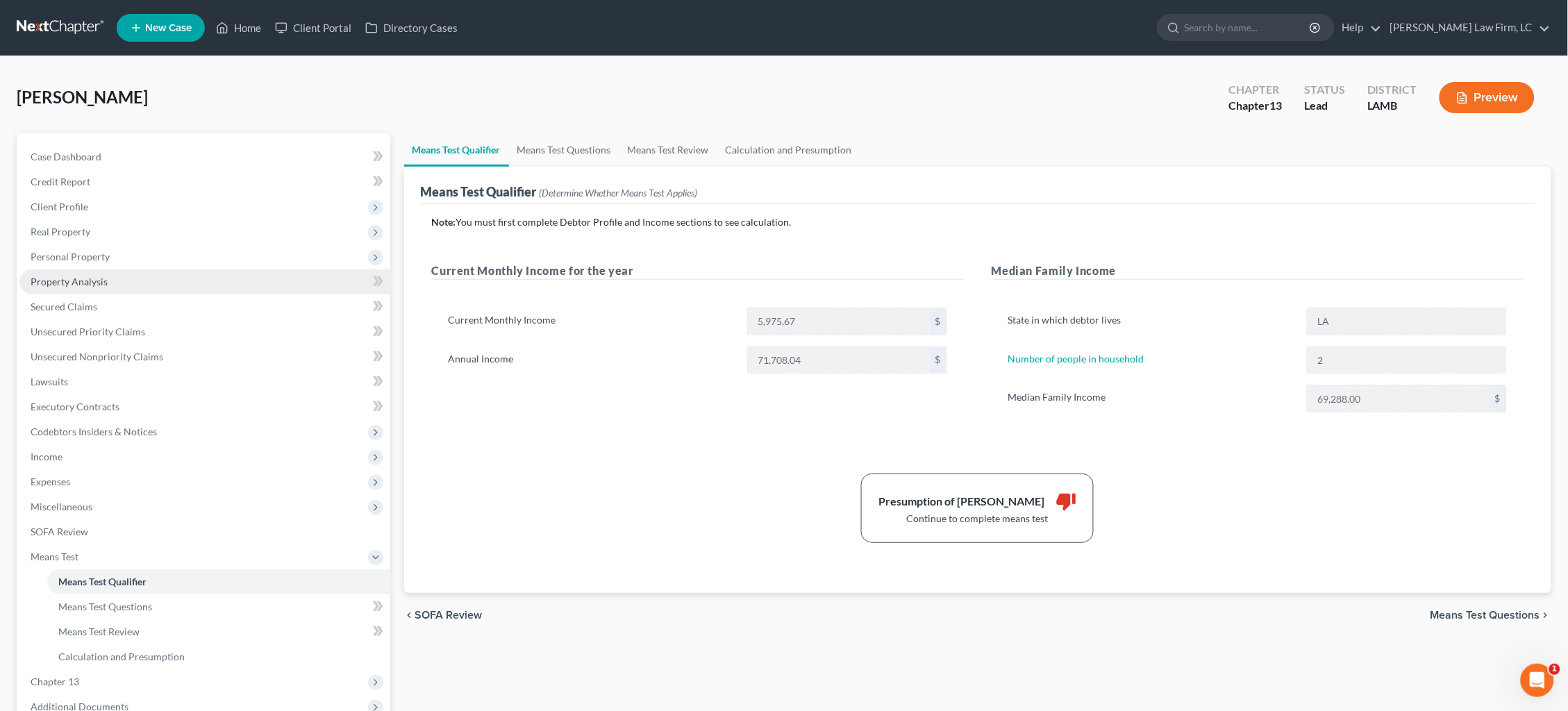
click at [90, 276] on span "Property Analysis" at bounding box center [68, 282] width 77 height 12
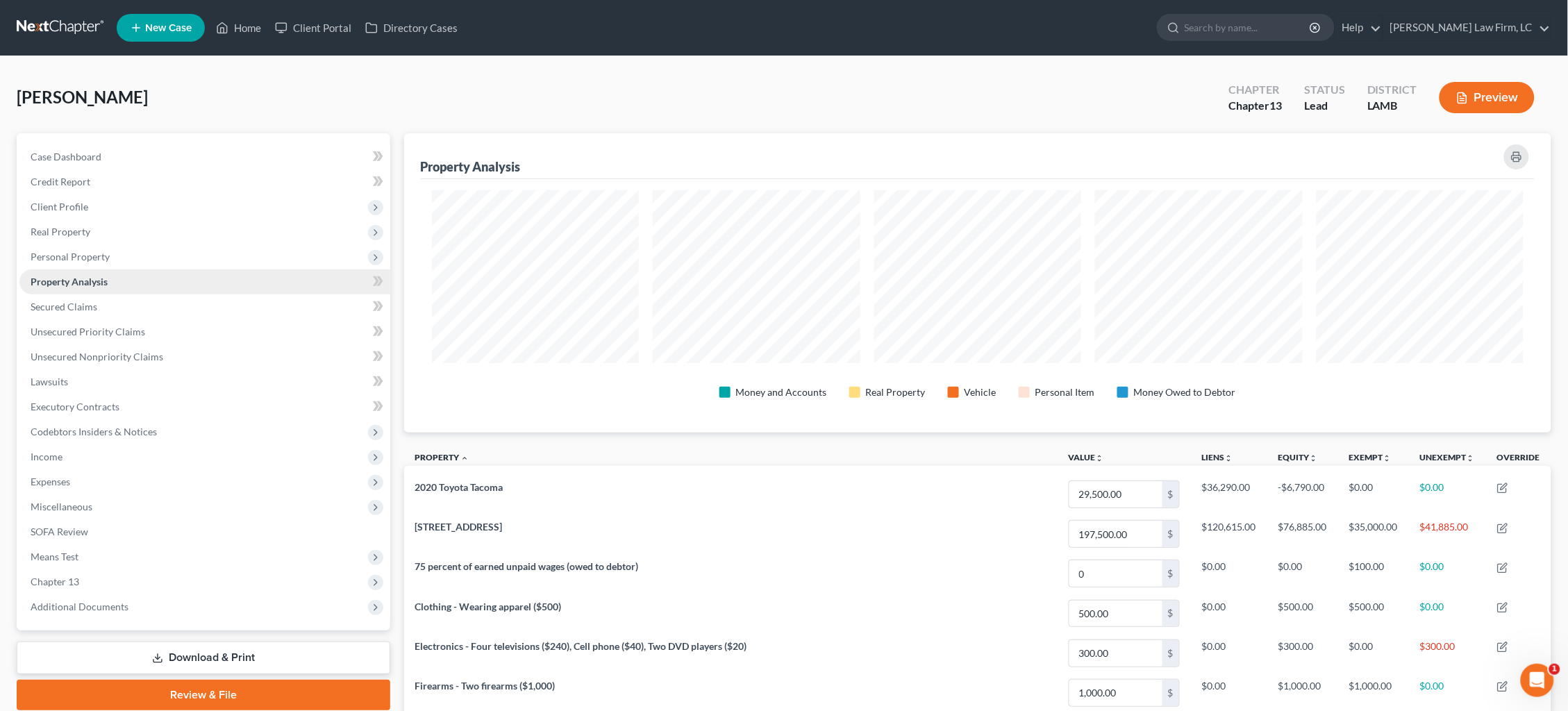
scroll to position [298, 1147]
click at [126, 235] on span "Real Property" at bounding box center [204, 231] width 371 height 25
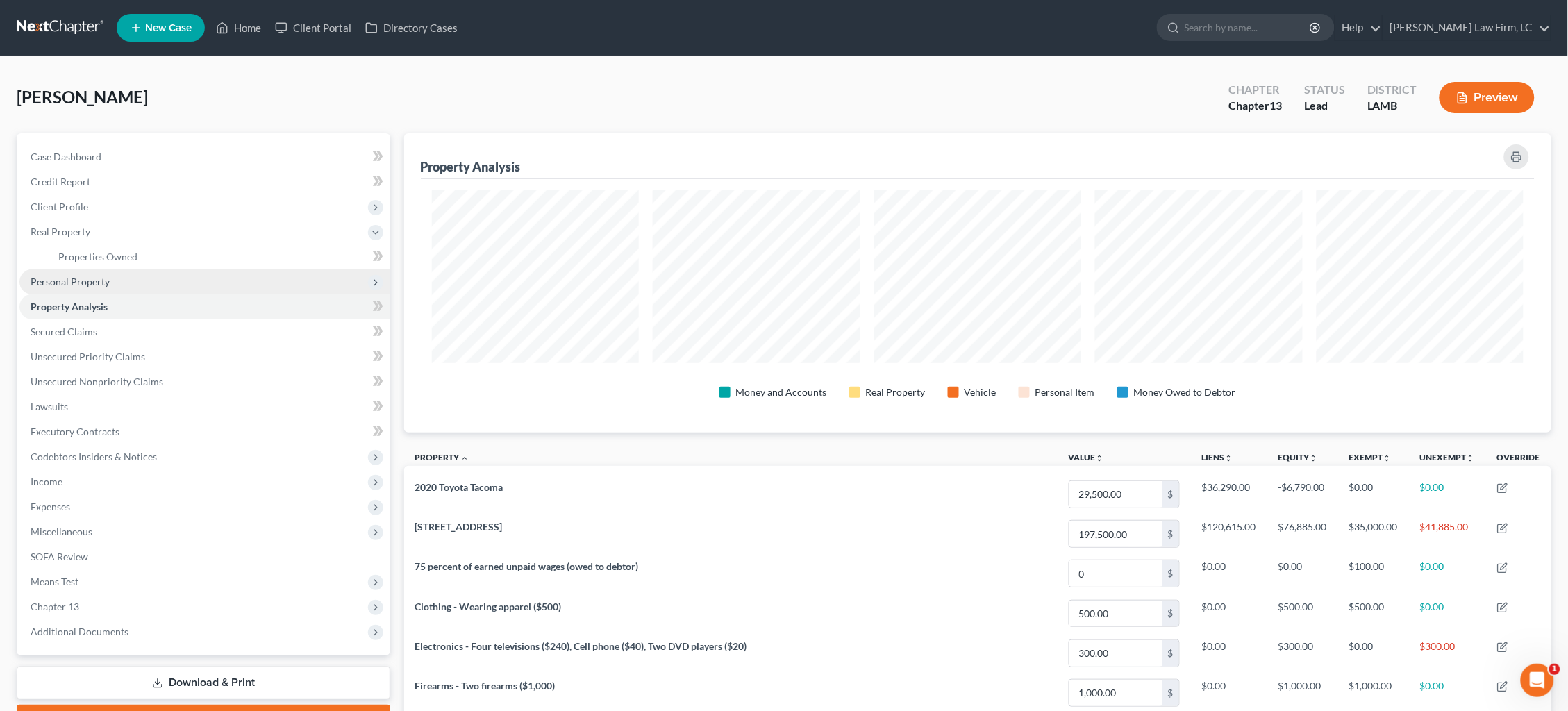
click at [126, 282] on span "Personal Property" at bounding box center [204, 282] width 371 height 25
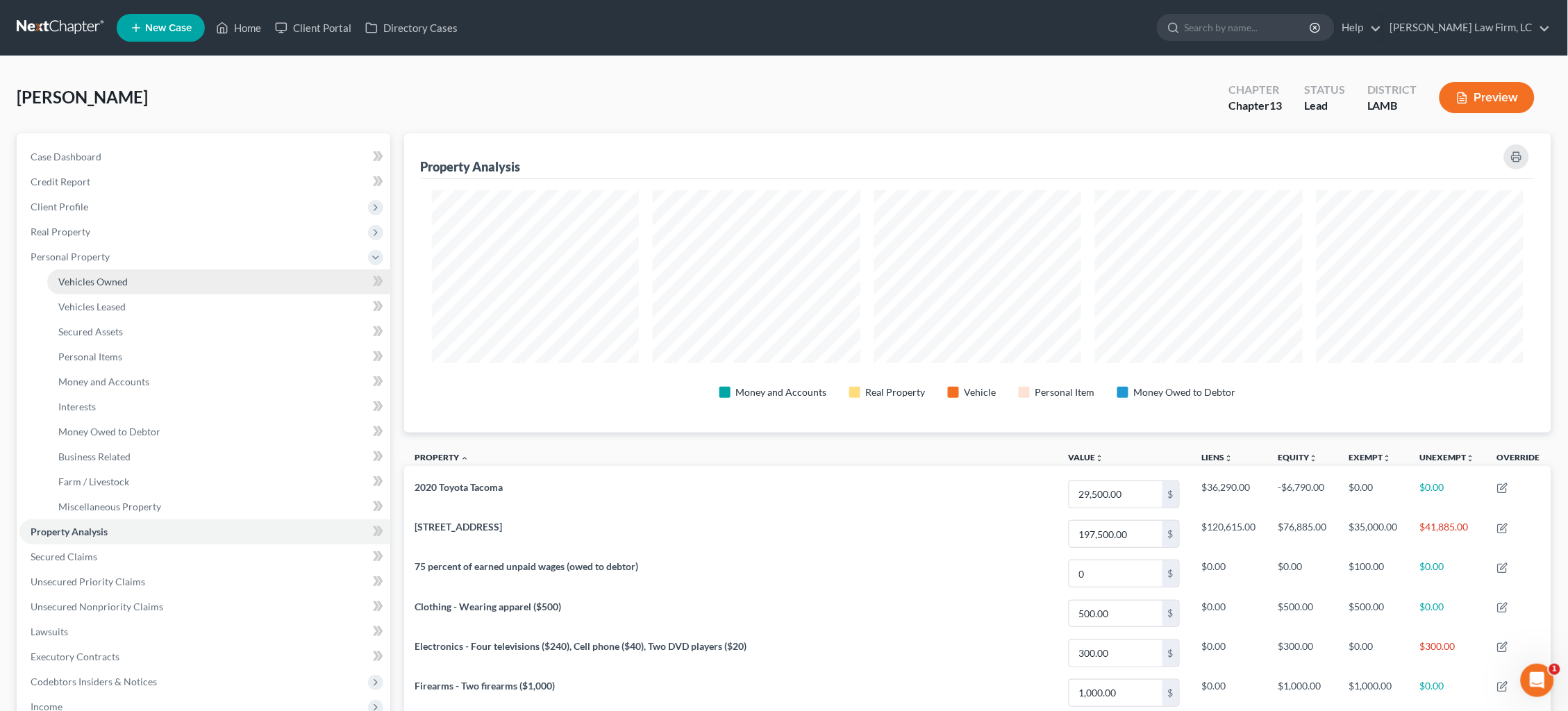
click at [141, 276] on link "Vehicles Owned" at bounding box center [218, 282] width 343 height 25
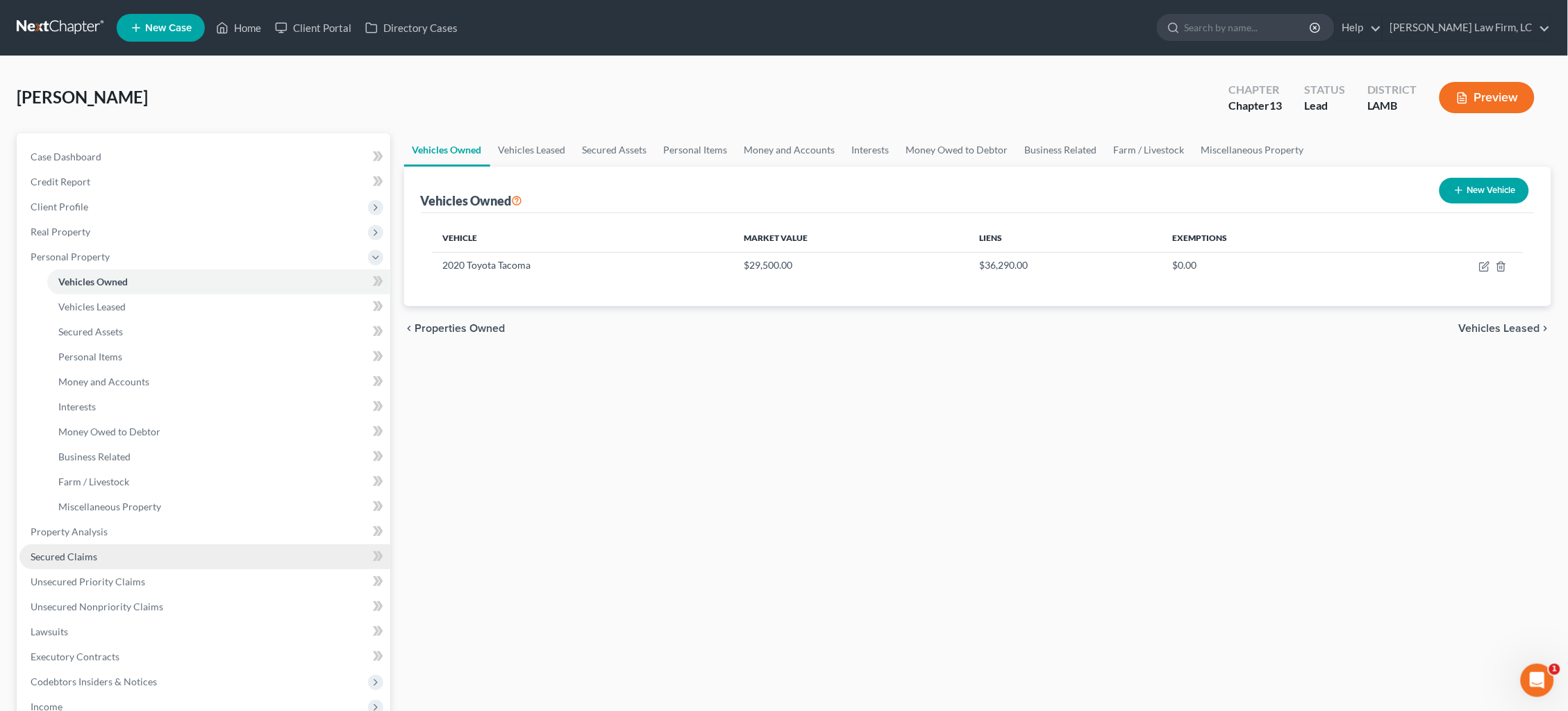
click at [145, 544] on link "Secured Claims" at bounding box center [204, 556] width 371 height 25
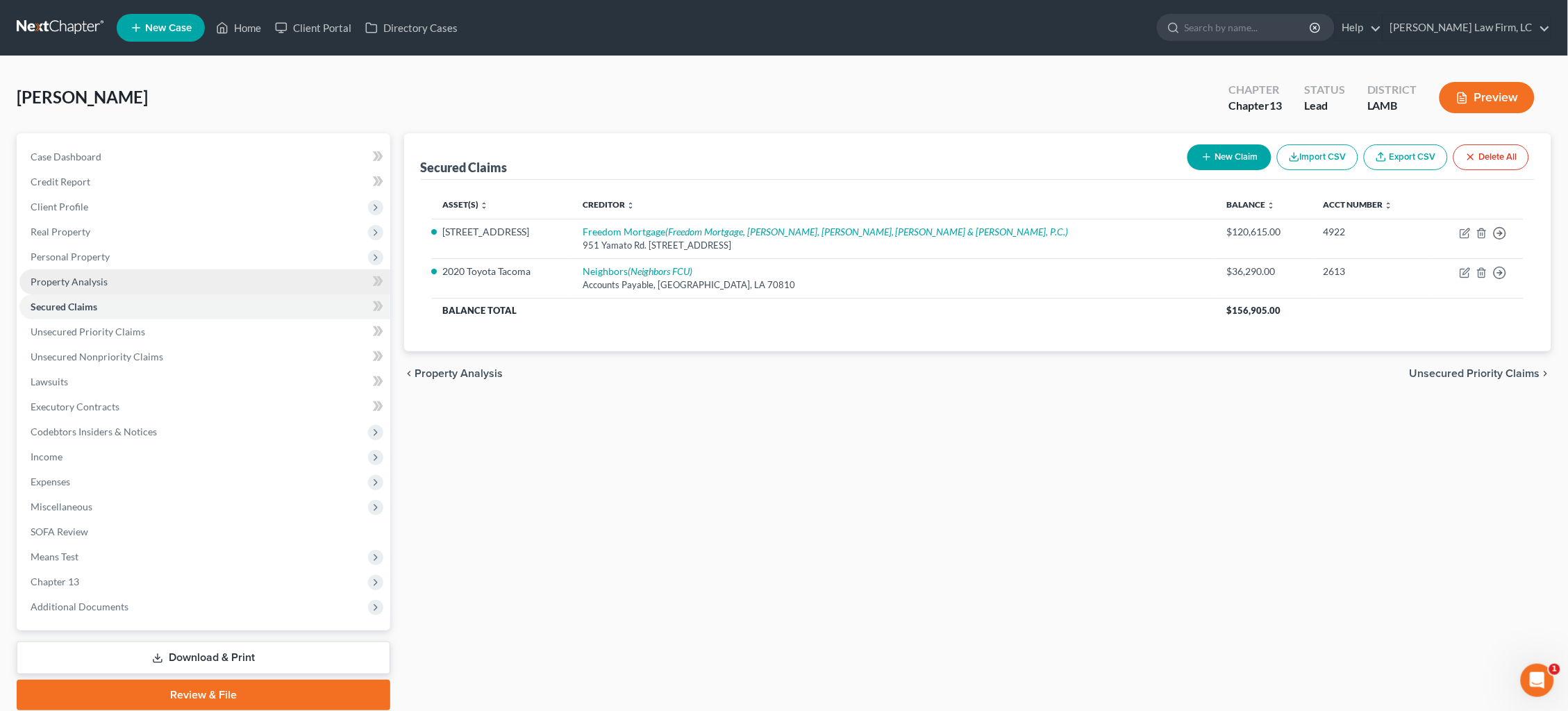
click at [183, 282] on link "Property Analysis" at bounding box center [204, 282] width 371 height 25
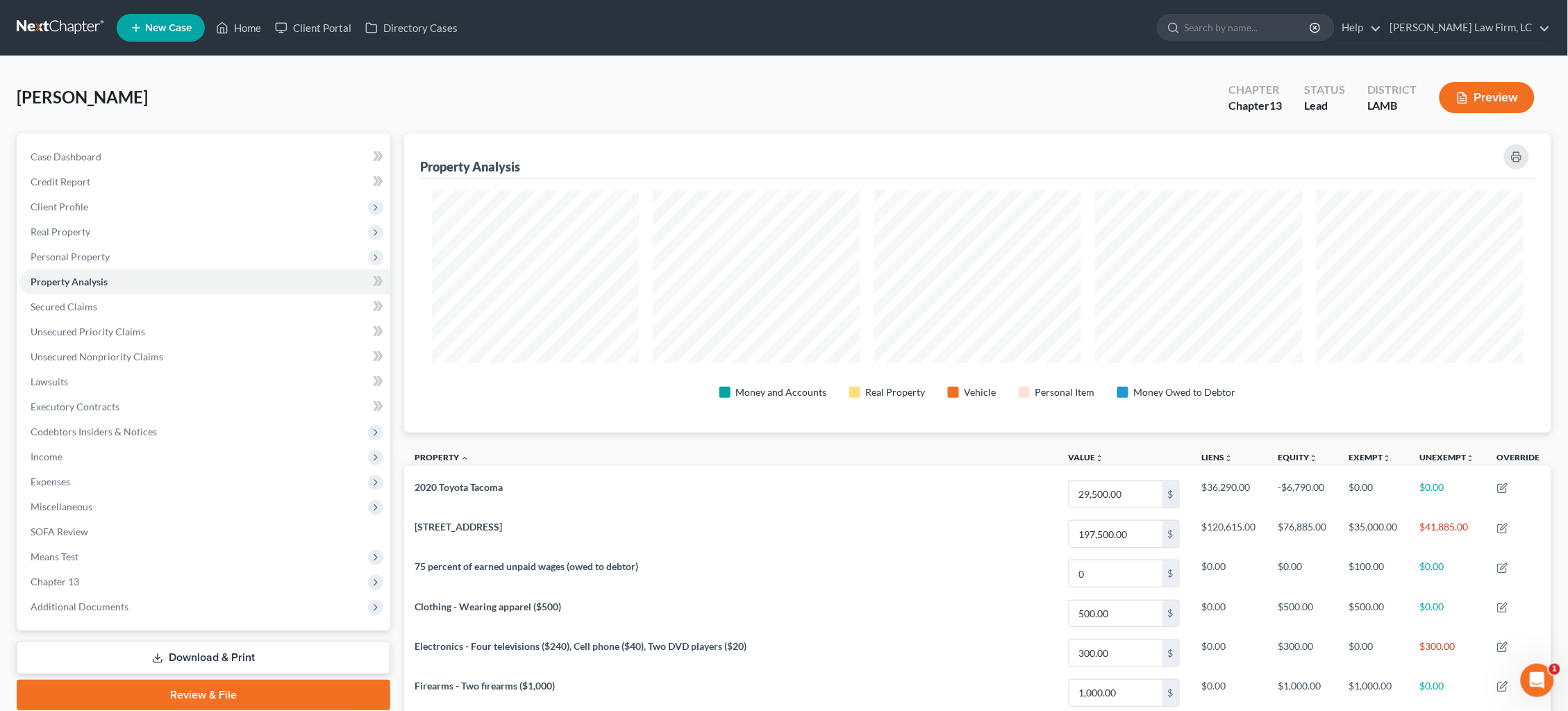
click at [47, 27] on link at bounding box center [61, 27] width 89 height 25
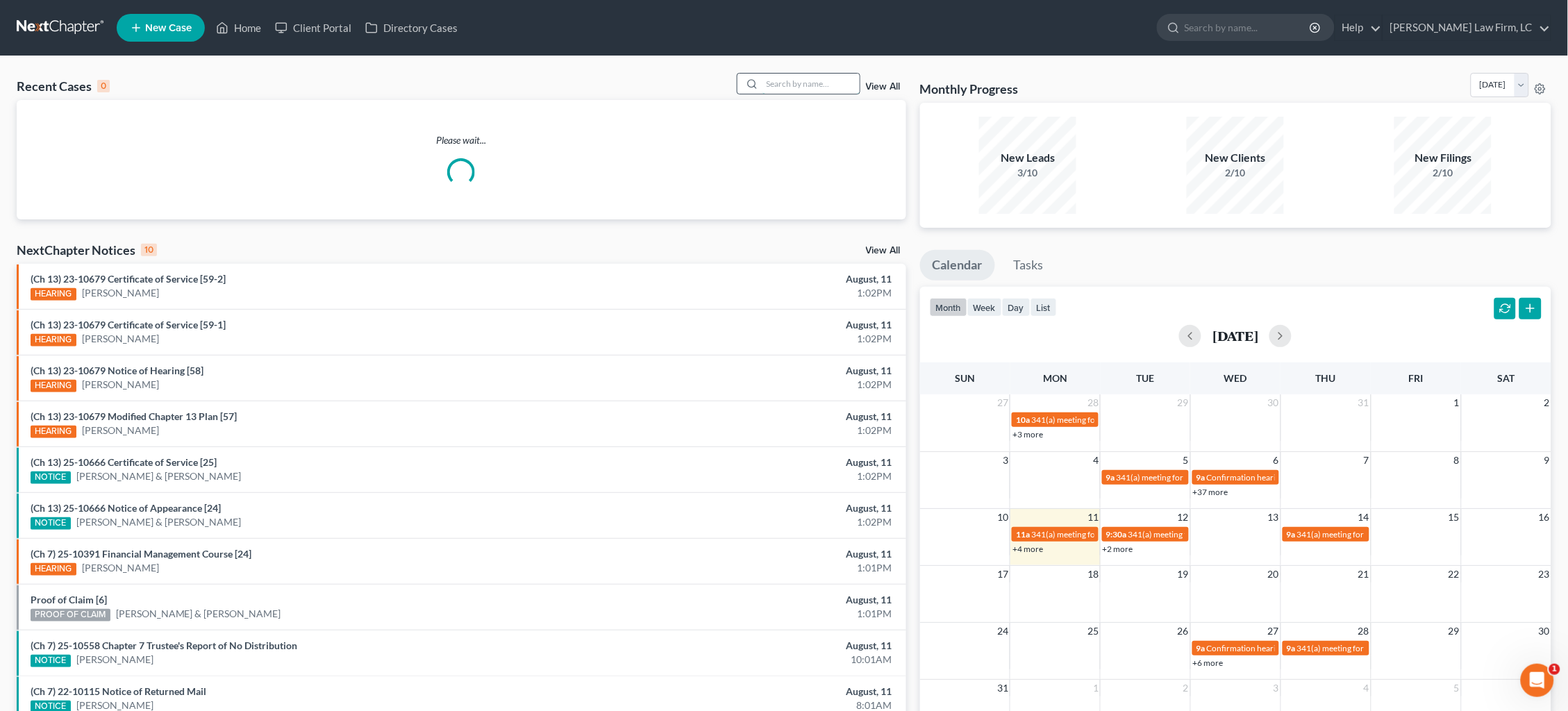
click at [780, 87] on input "search" at bounding box center [811, 84] width 97 height 20
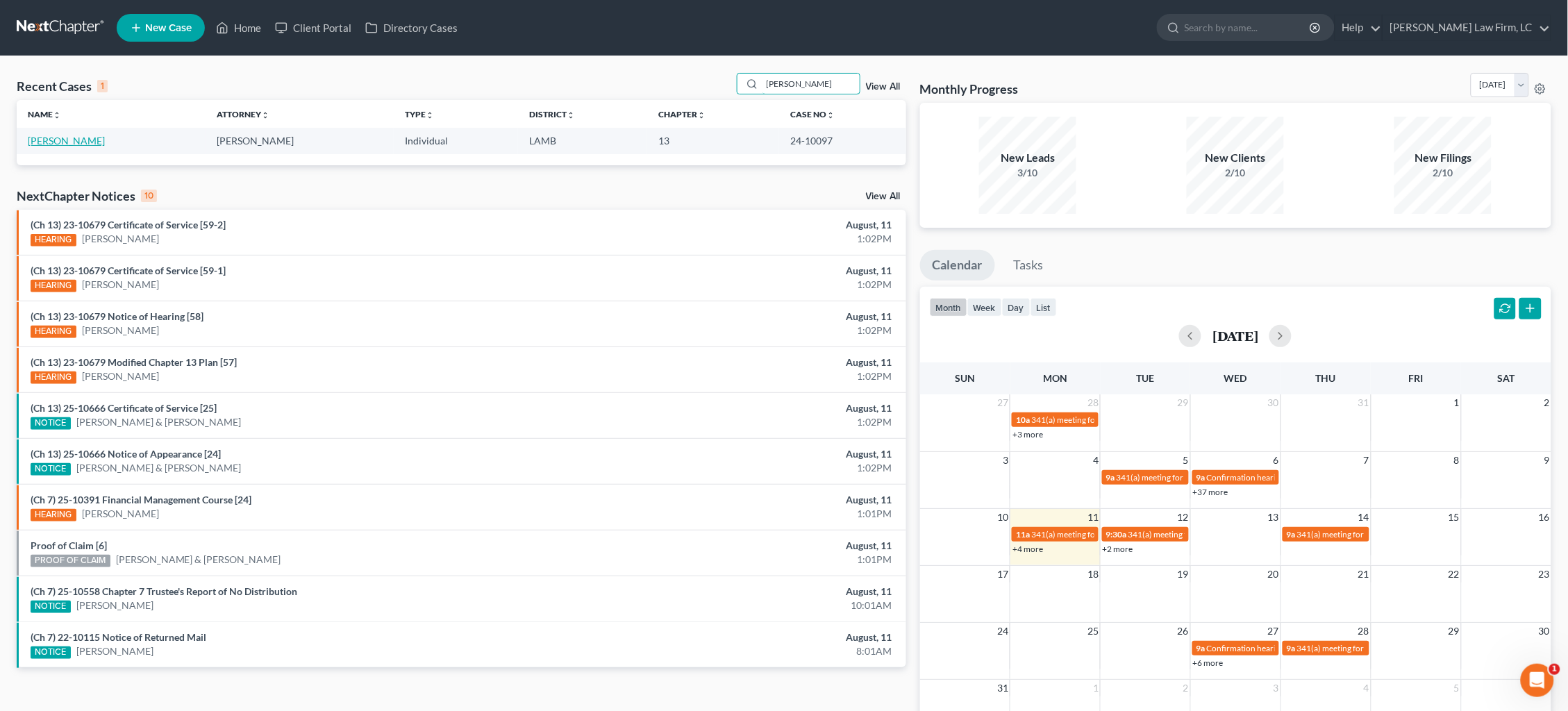
type input "Bailey"
click at [44, 141] on link "[PERSON_NAME]" at bounding box center [66, 140] width 77 height 12
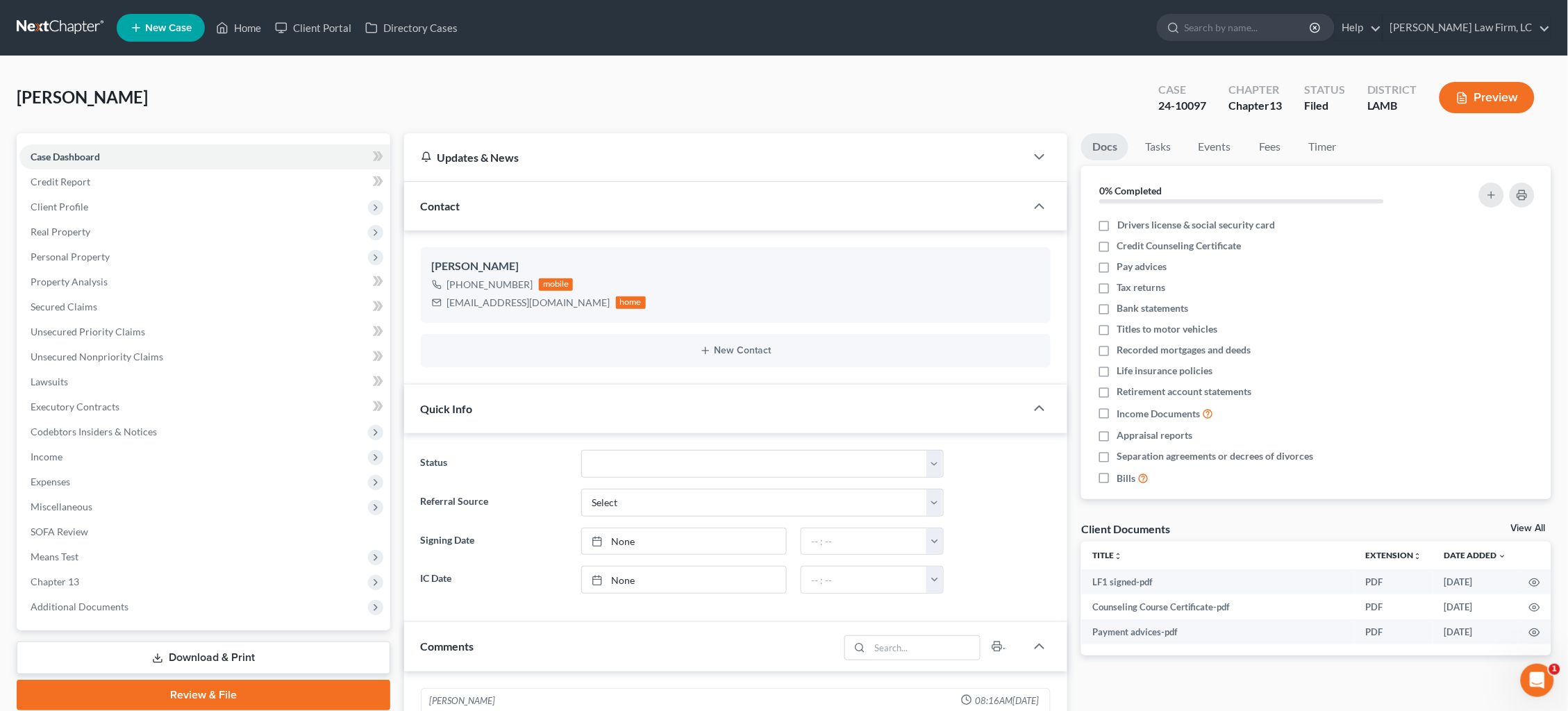
click at [59, 30] on link at bounding box center [61, 27] width 89 height 25
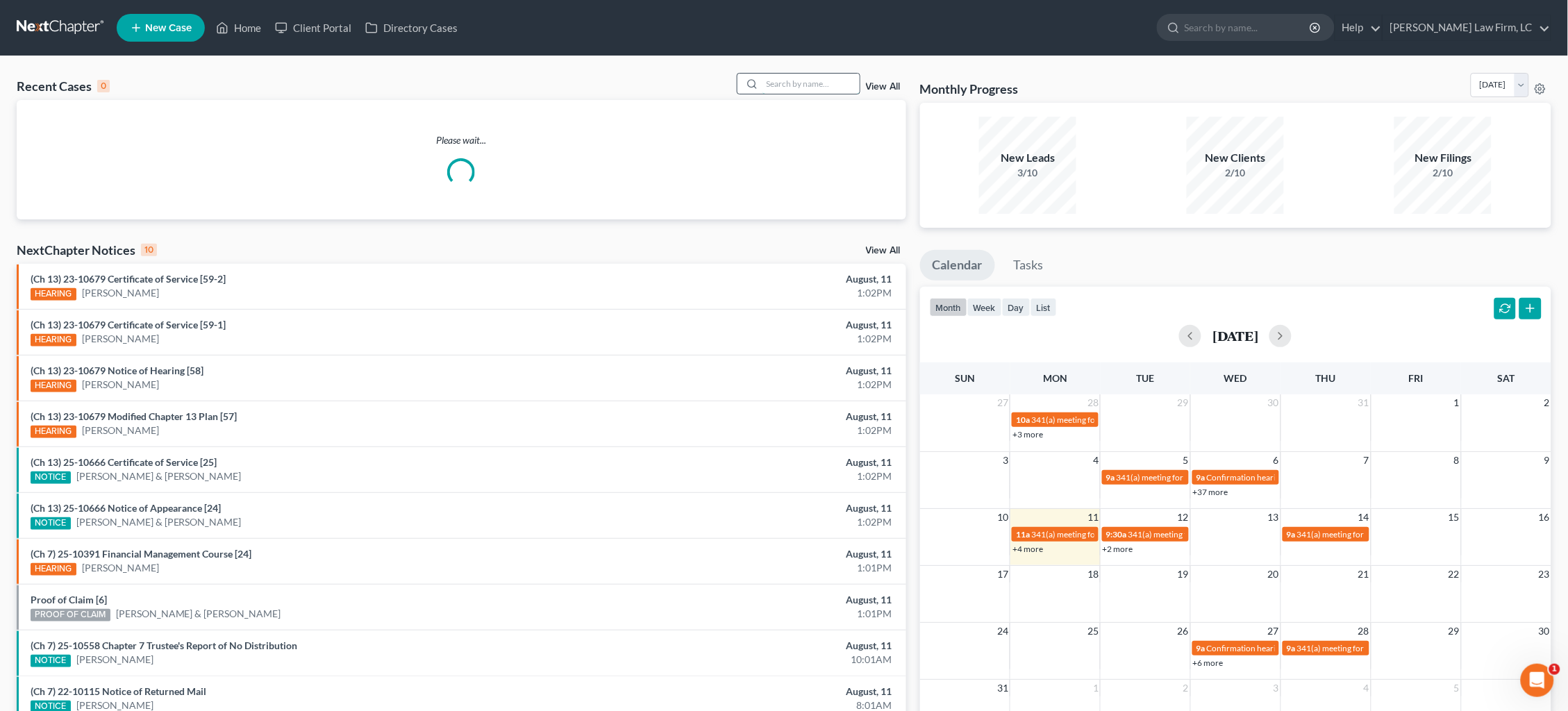
click at [835, 86] on input "search" at bounding box center [811, 84] width 97 height 20
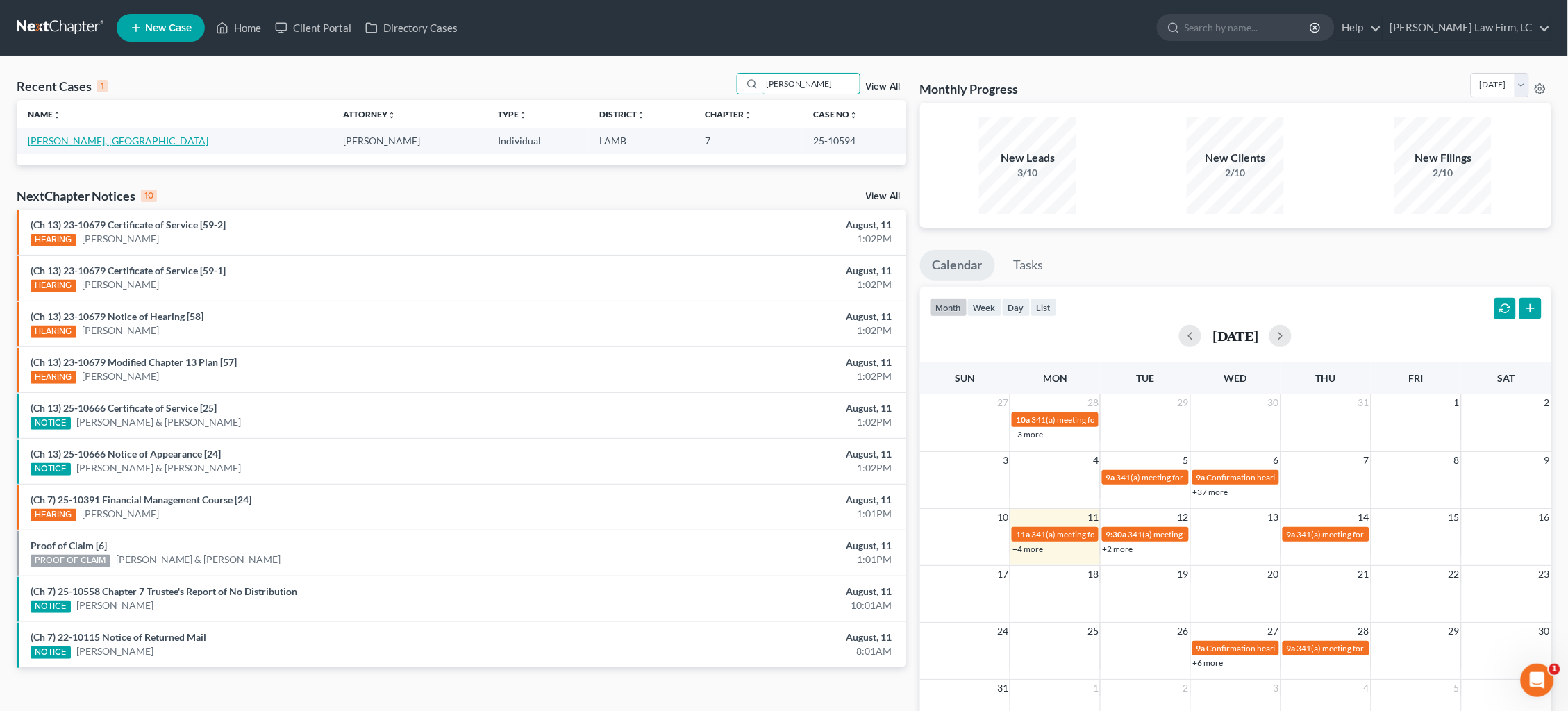
type input "[PERSON_NAME]"
click at [65, 138] on link "Tullier, Madison" at bounding box center [118, 140] width 181 height 12
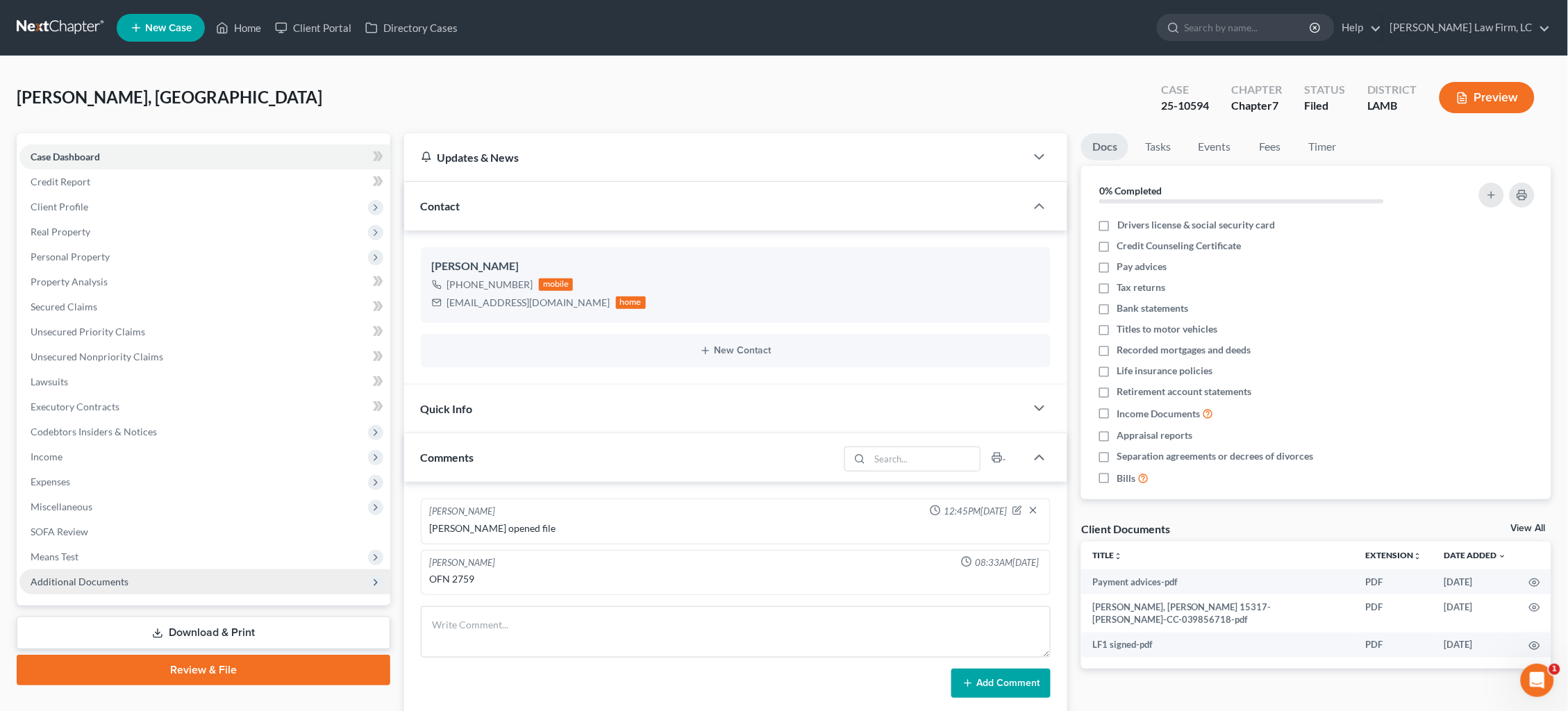
click at [111, 576] on span "Additional Documents" at bounding box center [79, 581] width 98 height 12
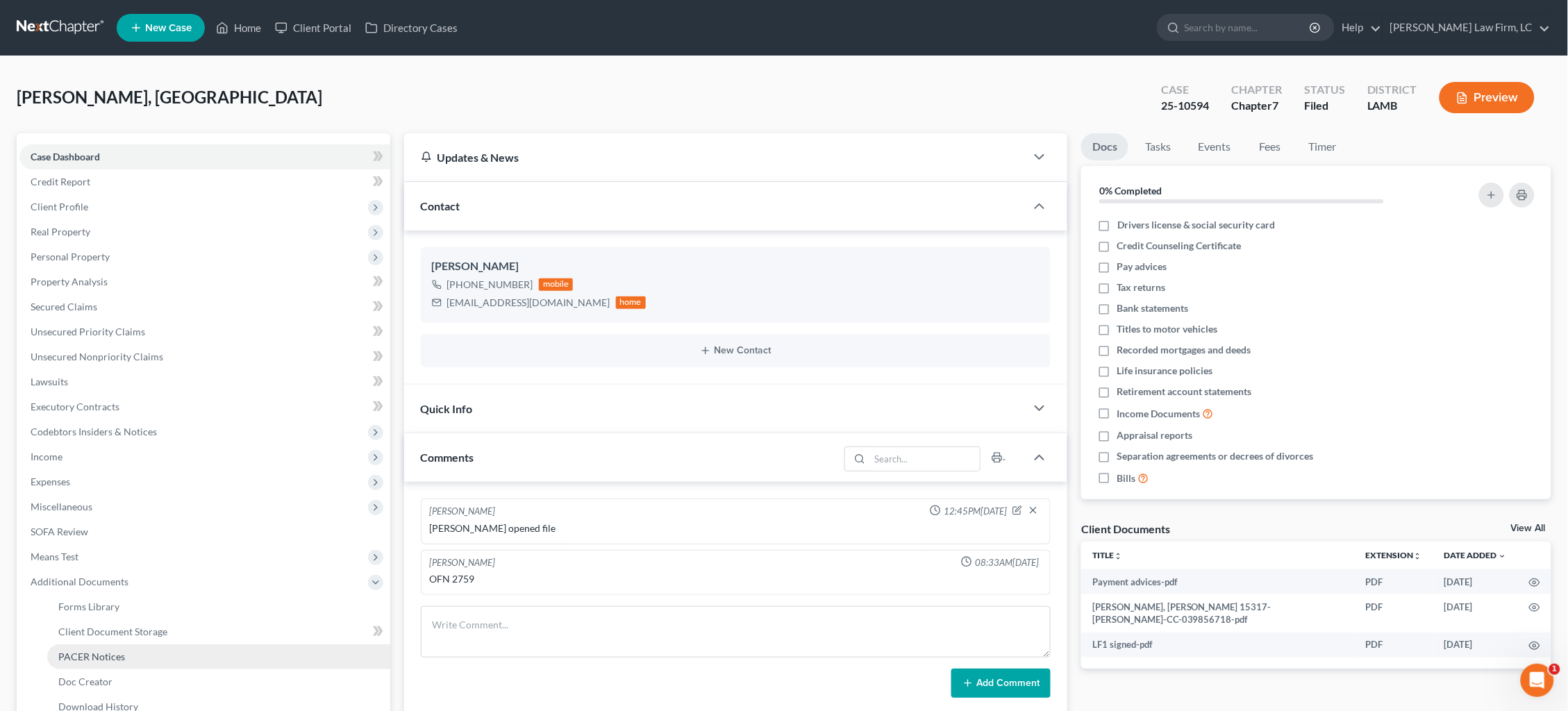
click at [130, 644] on link "PACER Notices" at bounding box center [218, 656] width 343 height 25
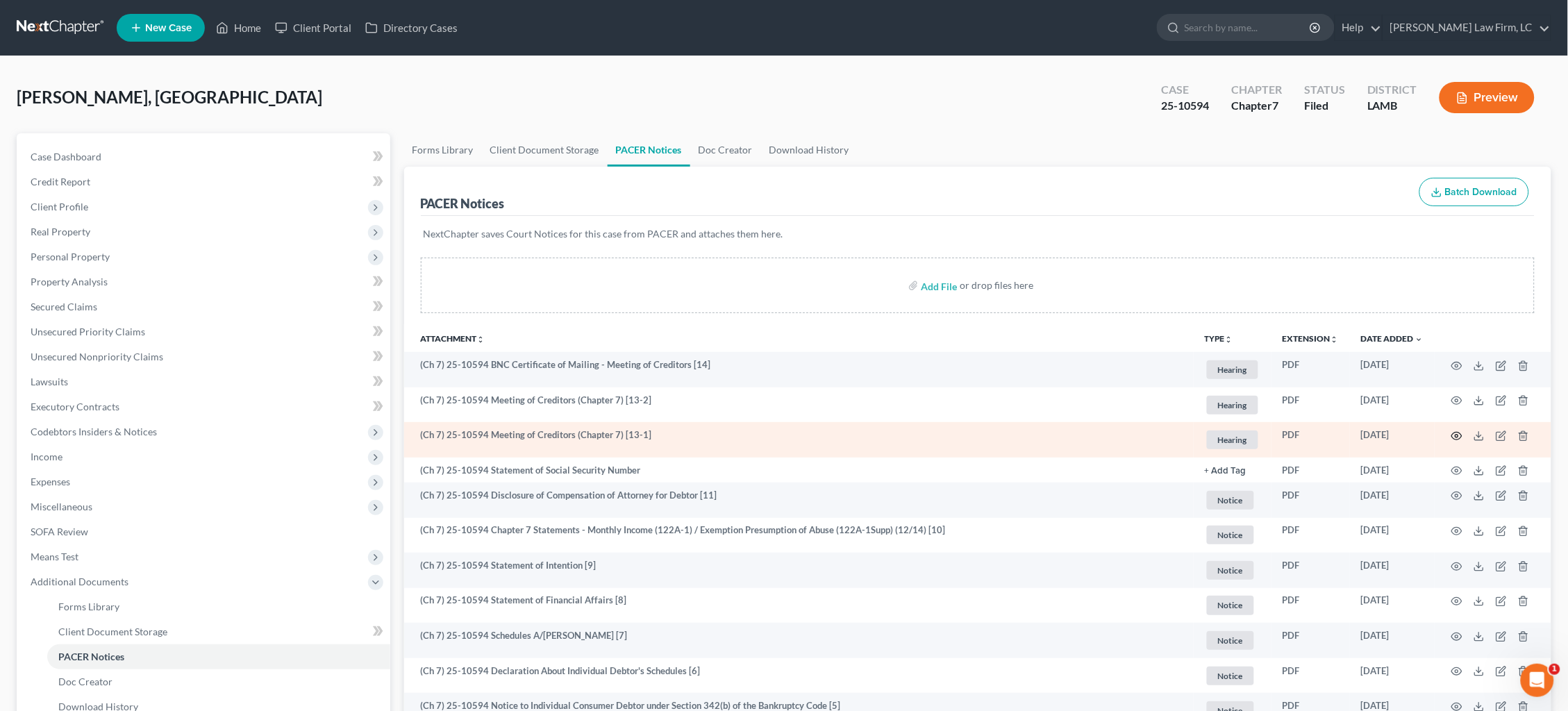
click at [1460, 434] on icon "button" at bounding box center [1457, 436] width 11 height 11
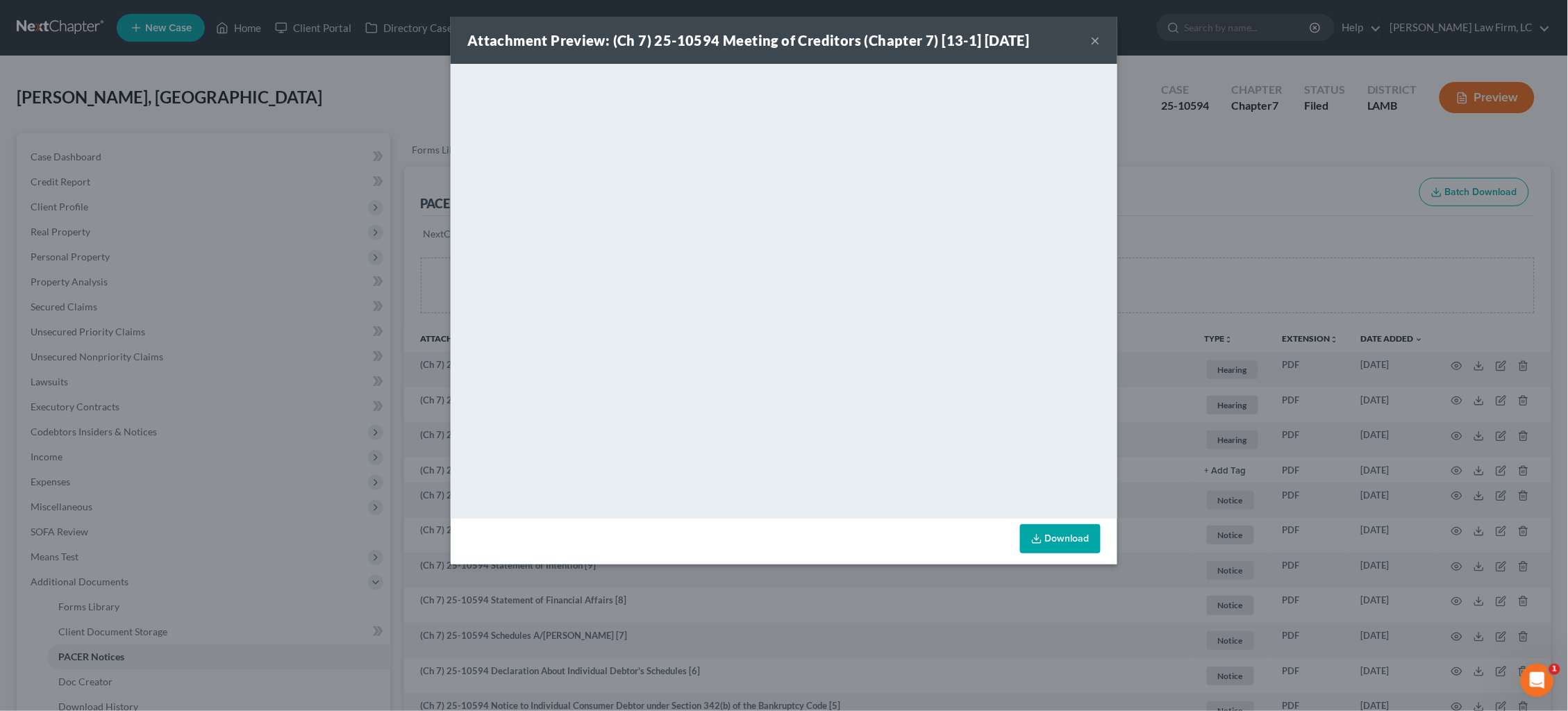
drag, startPoint x: 261, startPoint y: 216, endPoint x: 177, endPoint y: 228, distance: 84.9
click at [260, 216] on div "Attachment Preview: (Ch 7) 25-10594 Meeting of Creditors (Chapter 7) [13-1] 07/…" at bounding box center [784, 356] width 1568 height 711
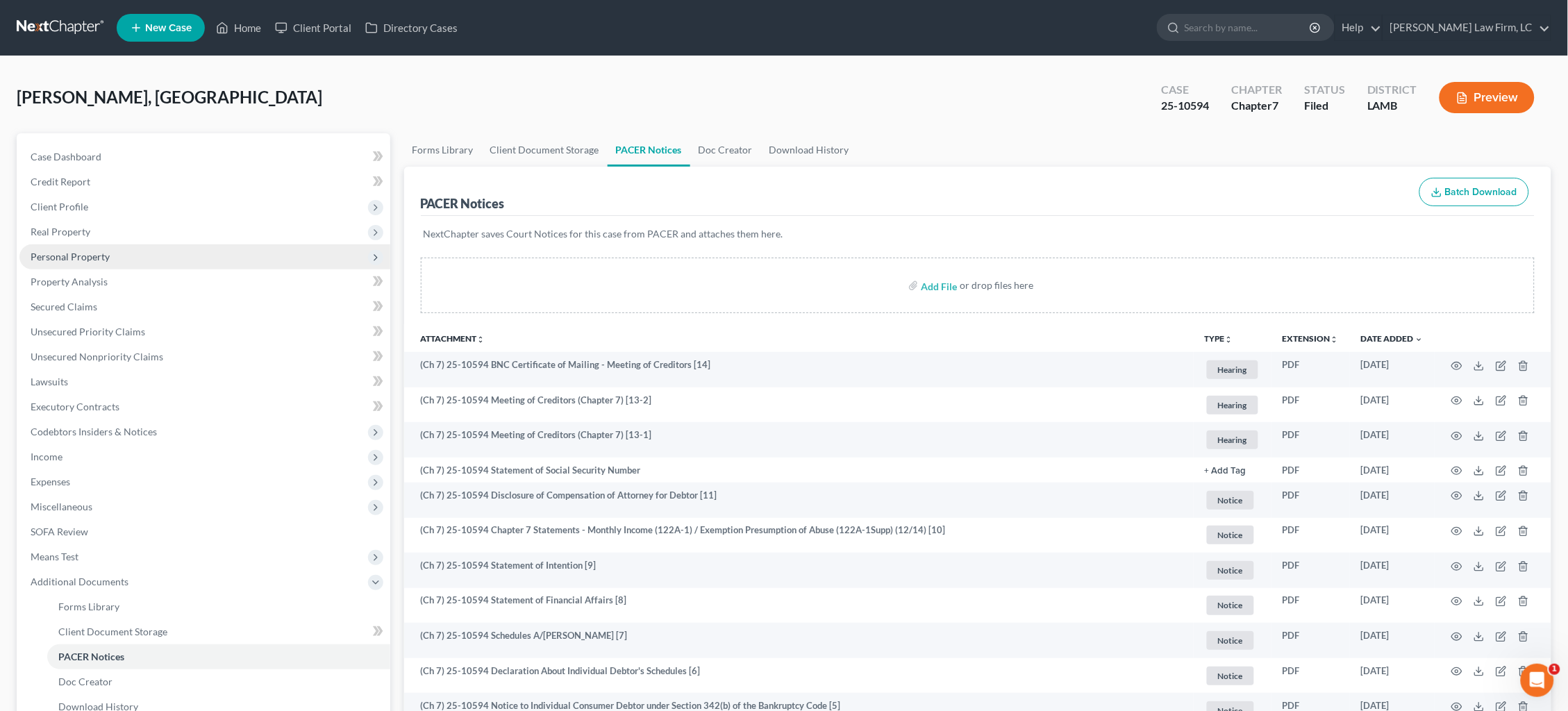
click at [106, 244] on span "Personal Property" at bounding box center [204, 256] width 371 height 25
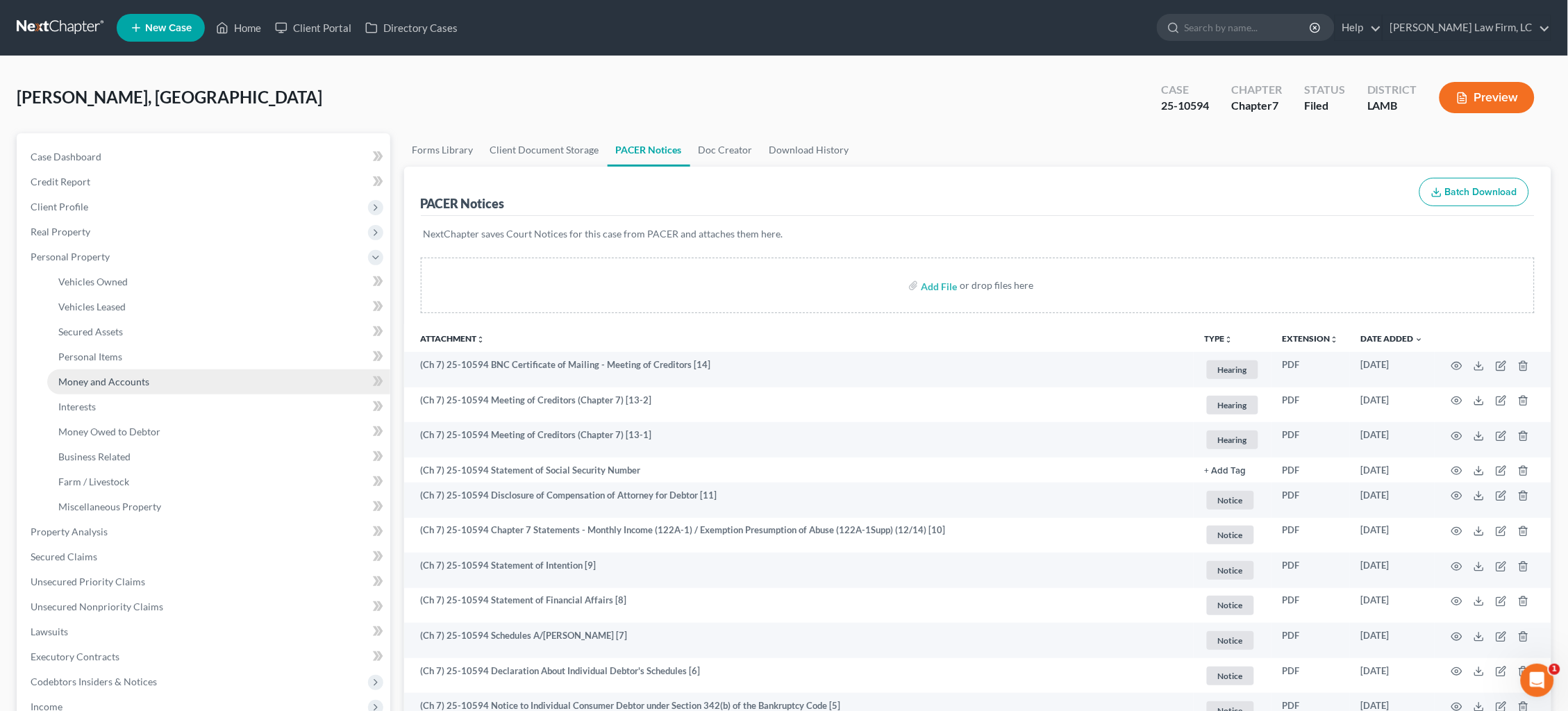
click at [121, 375] on span "Money and Accounts" at bounding box center [103, 381] width 91 height 12
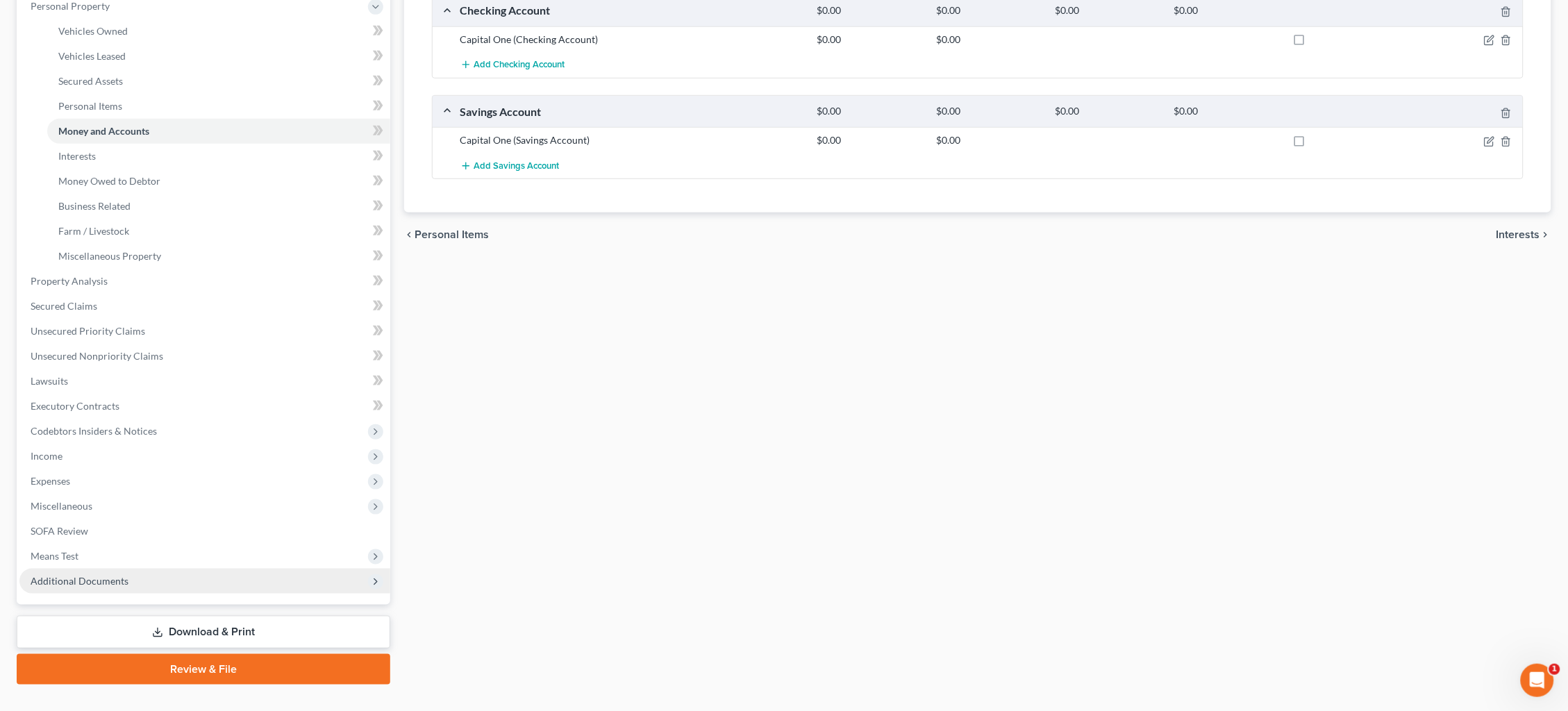
click at [112, 569] on span "Additional Documents" at bounding box center [204, 581] width 371 height 25
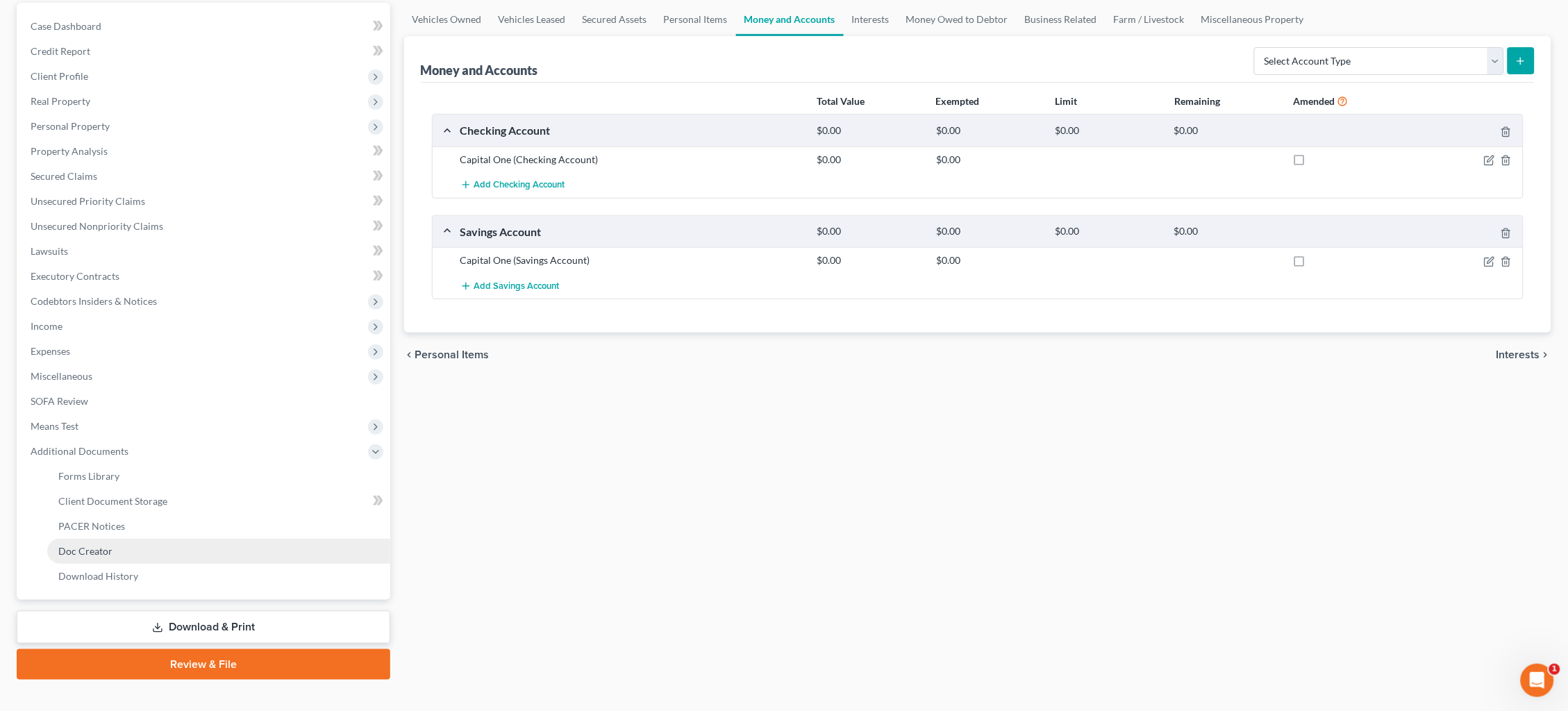
scroll to position [130, 0]
click at [119, 517] on link "PACER Notices" at bounding box center [218, 526] width 343 height 25
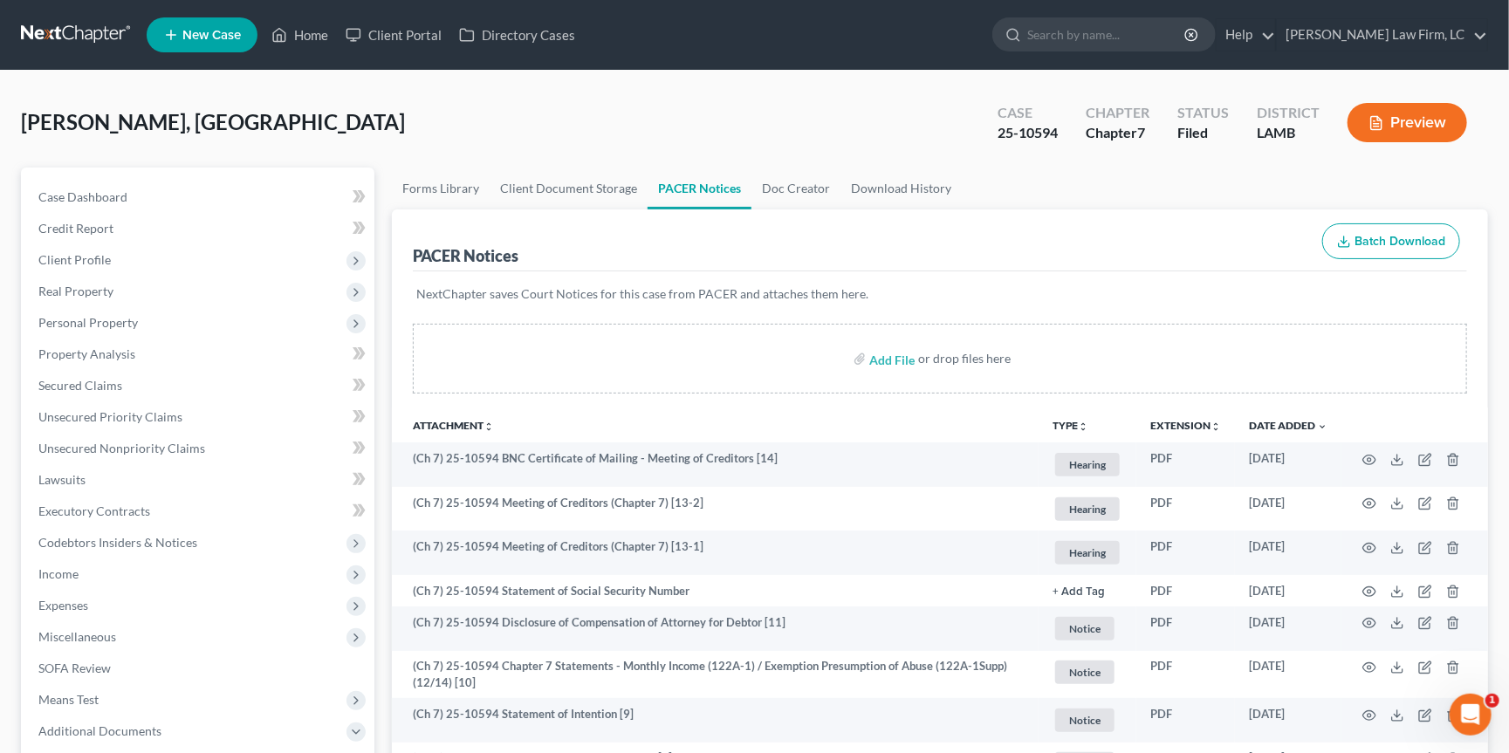
click at [59, 28] on link at bounding box center [77, 34] width 112 height 31
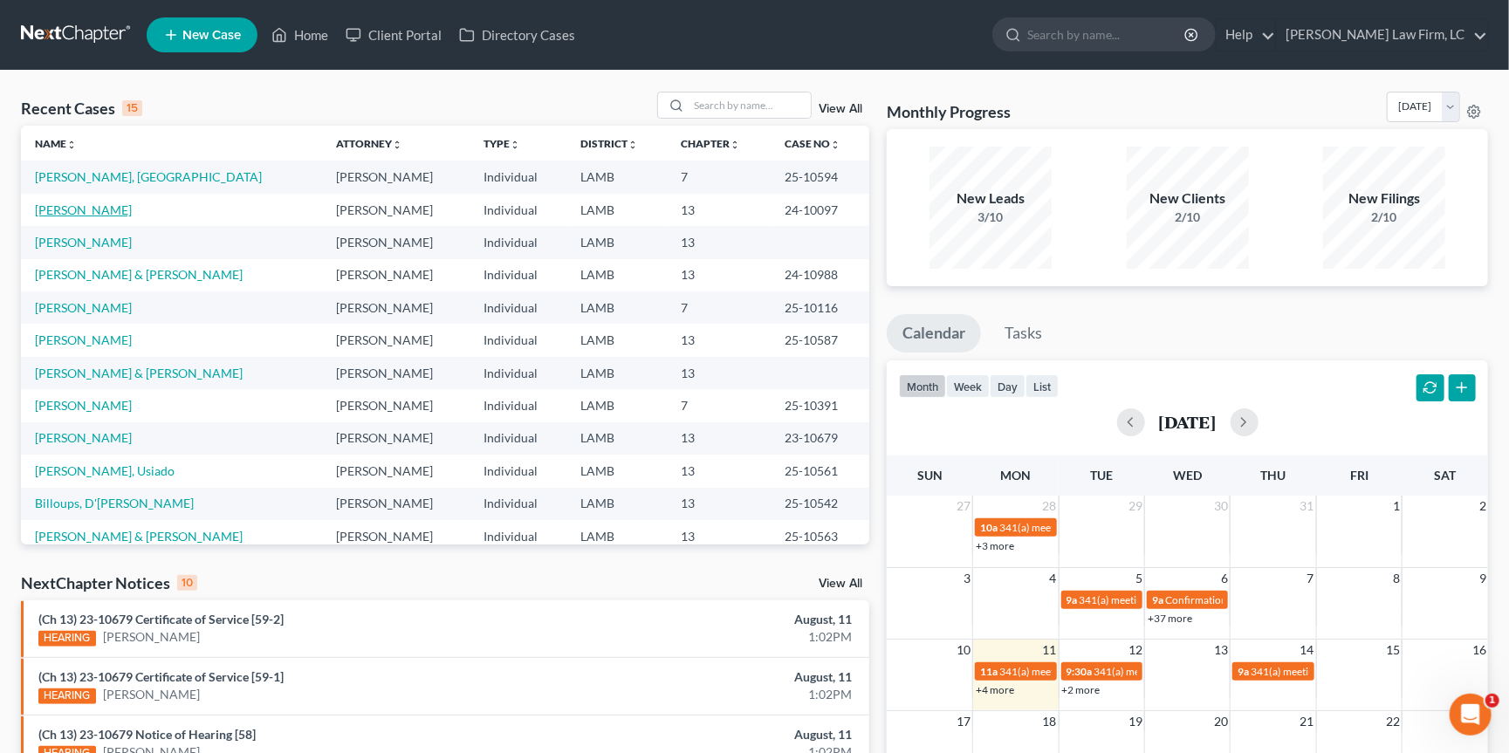
click at [95, 212] on link "[PERSON_NAME]" at bounding box center [83, 210] width 97 height 15
select select "2"
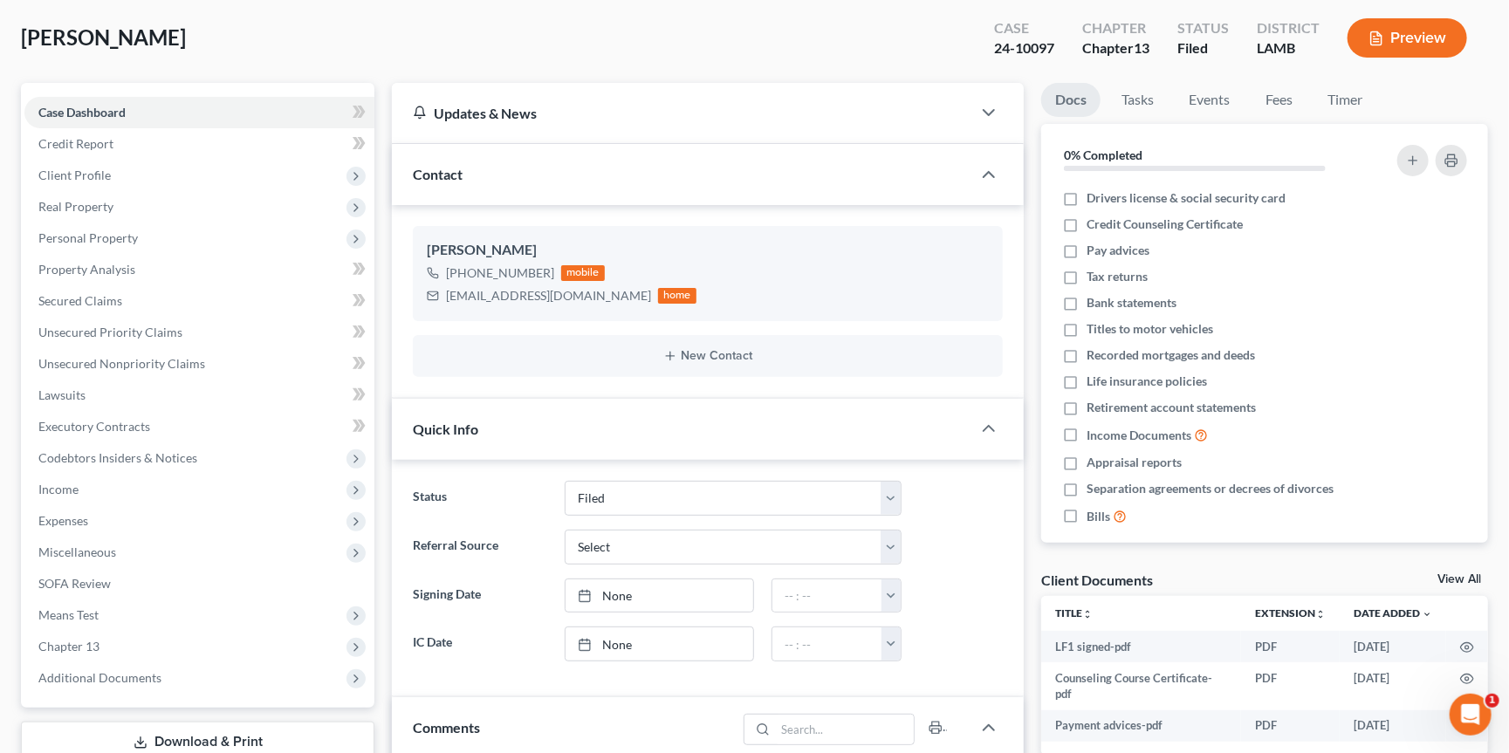
scroll to position [244, 0]
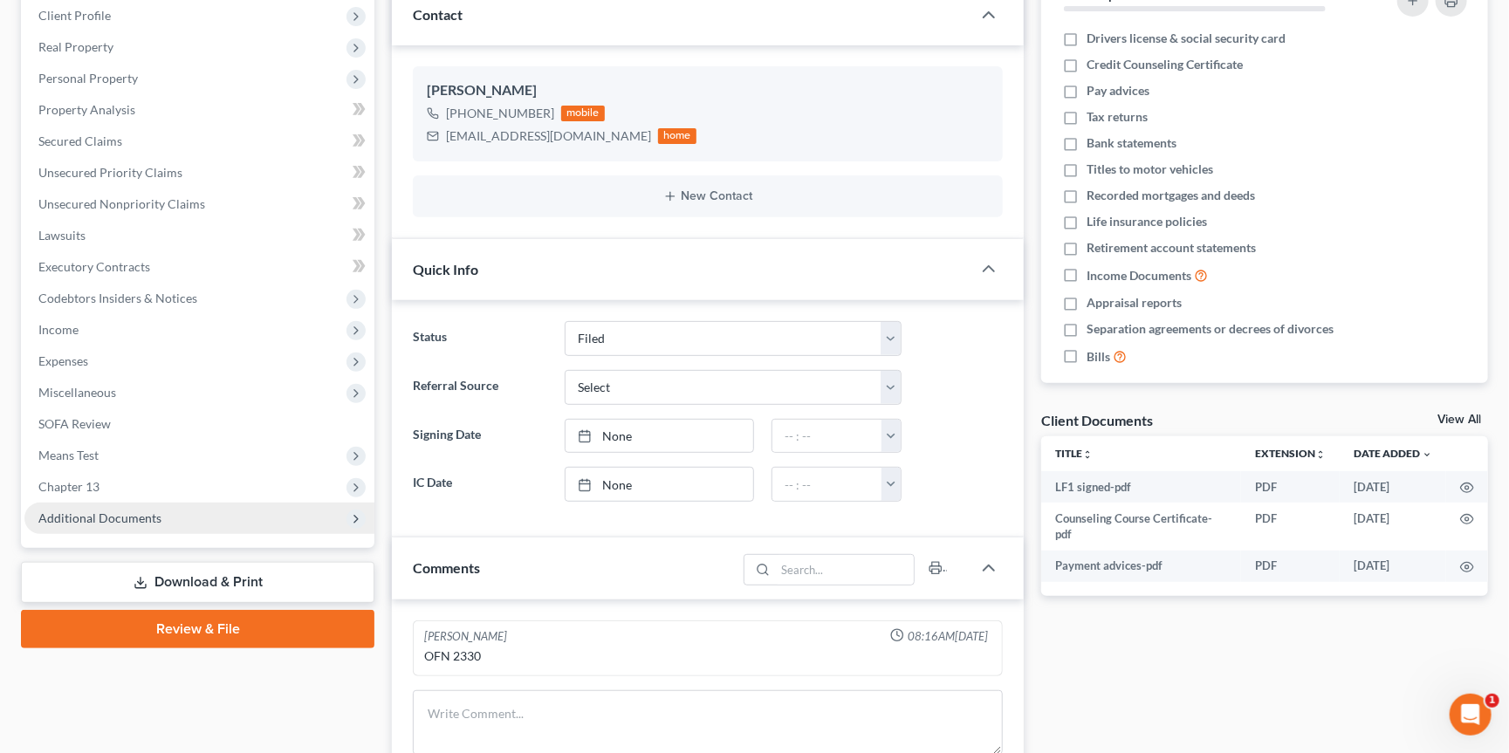
click at [149, 508] on span "Additional Documents" at bounding box center [199, 518] width 350 height 31
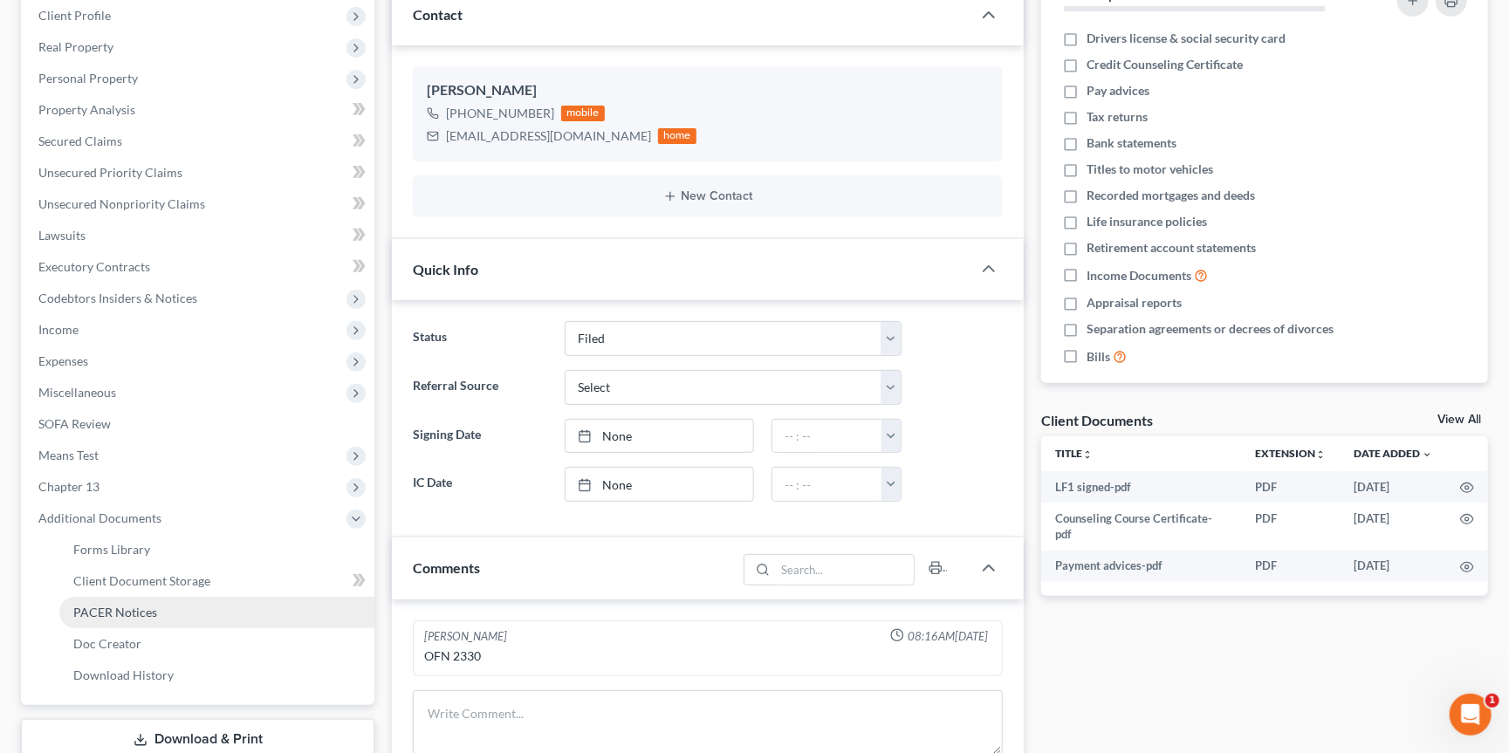
click at [137, 605] on span "PACER Notices" at bounding box center [115, 612] width 84 height 15
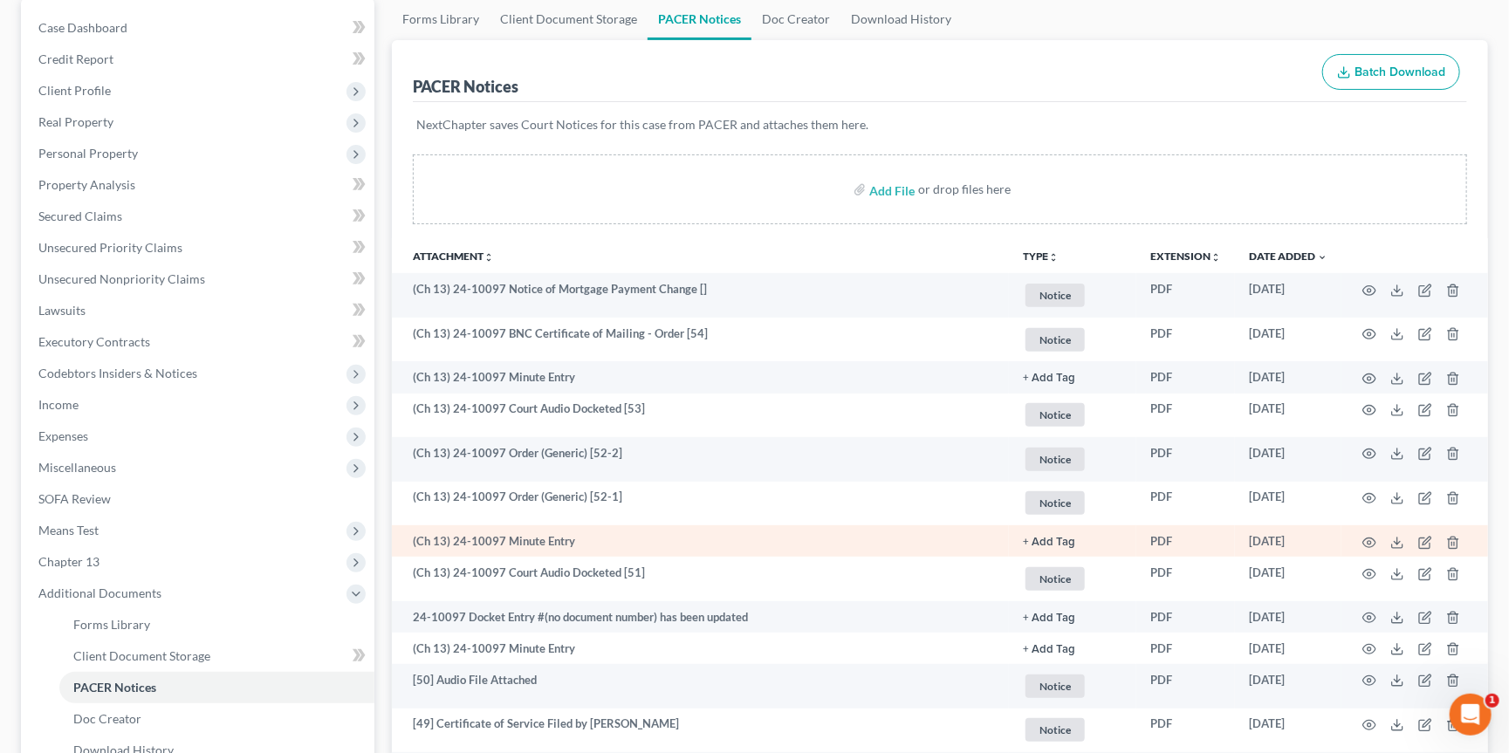
scroll to position [169, 0]
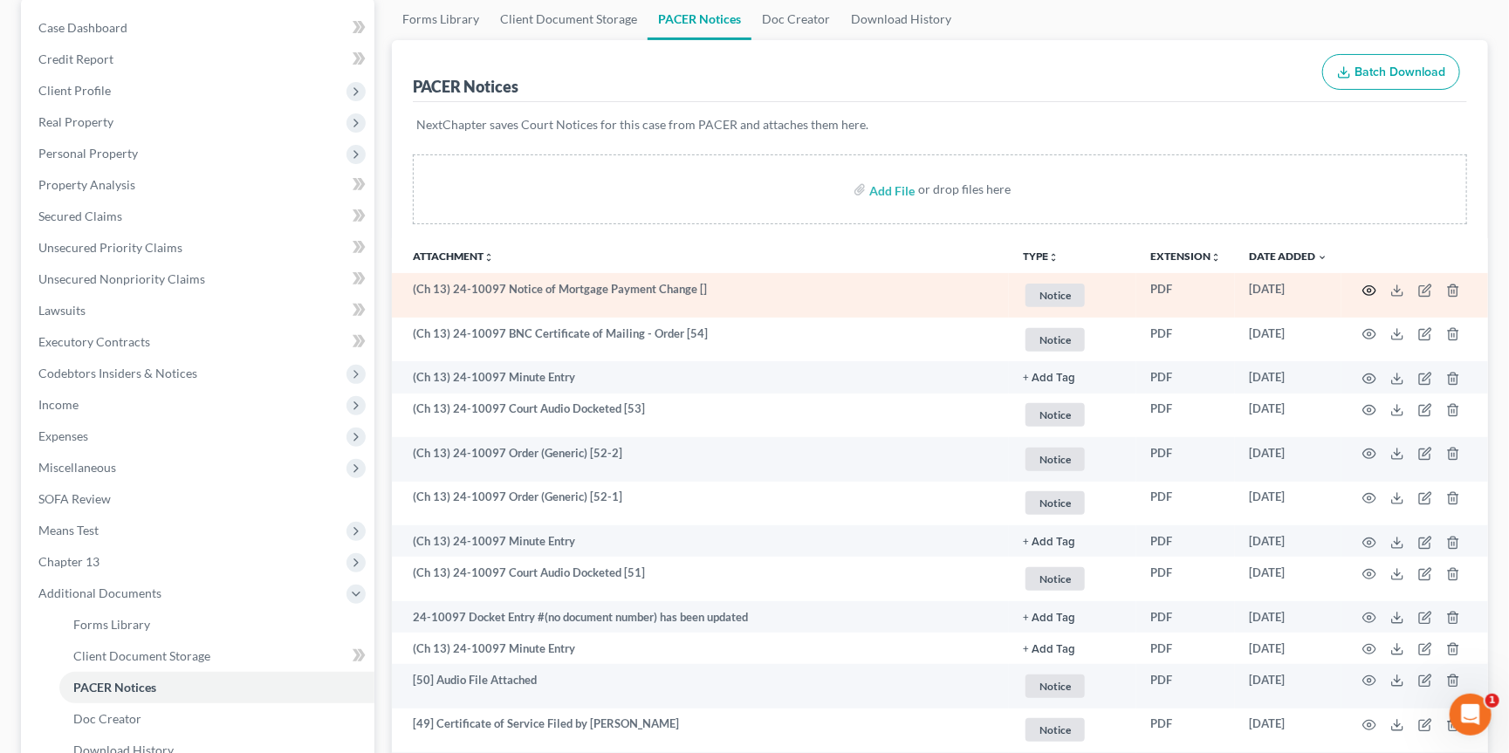
click at [1364, 292] on icon "button" at bounding box center [1370, 291] width 14 height 14
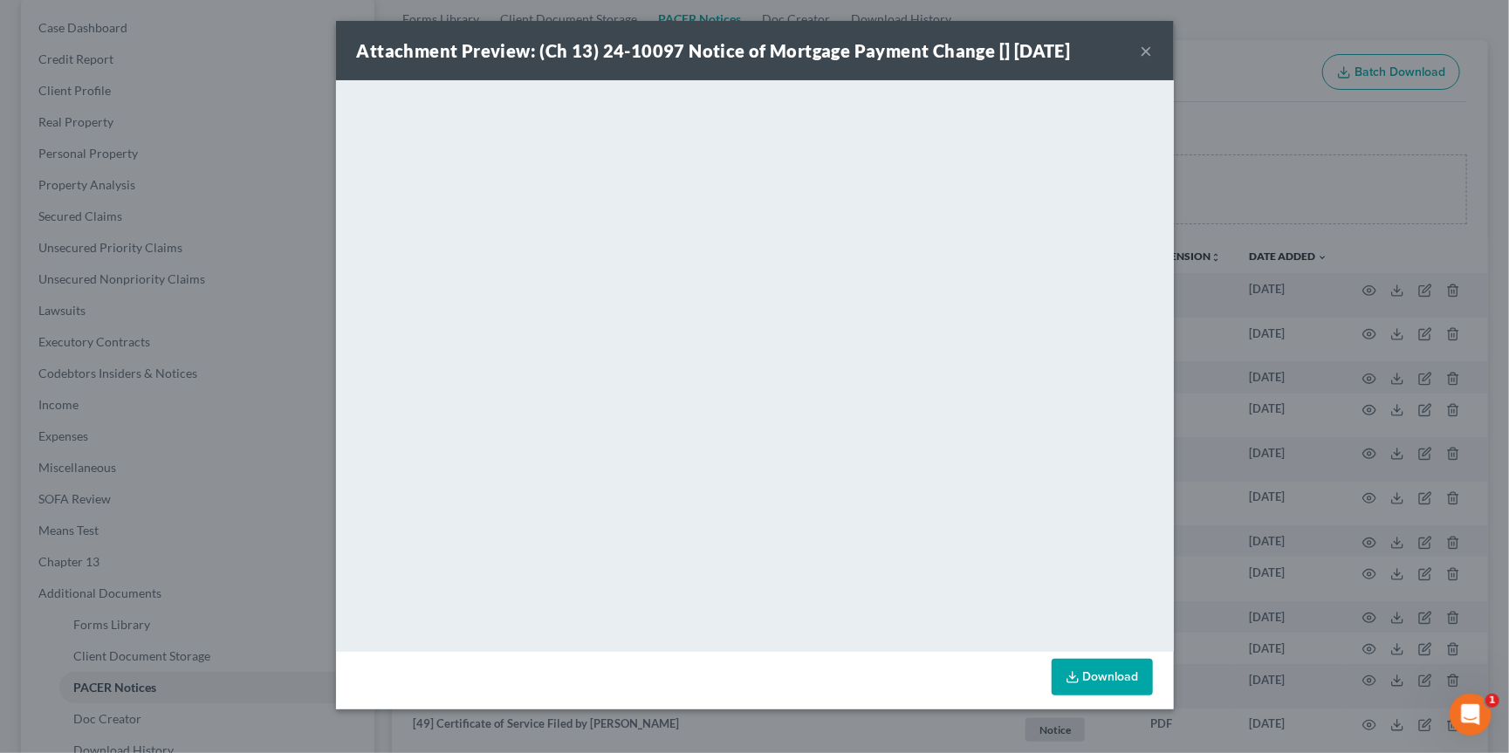
click at [1211, 370] on div "Attachment Preview: (Ch 13) 24-10097 Notice of Mortgage Payment Change [] 08/07…" at bounding box center [754, 376] width 1509 height 753
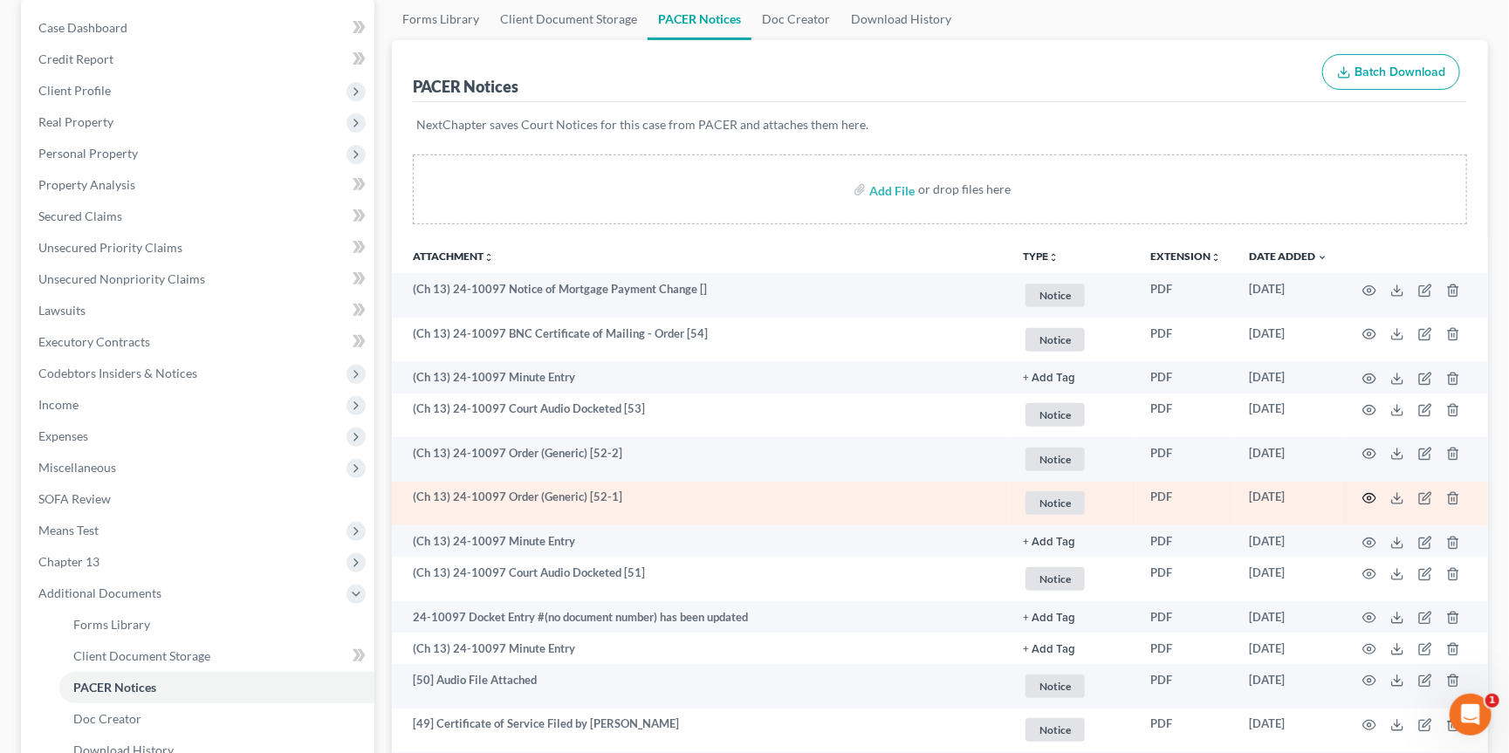
click at [1374, 501] on icon "button" at bounding box center [1370, 498] width 14 height 14
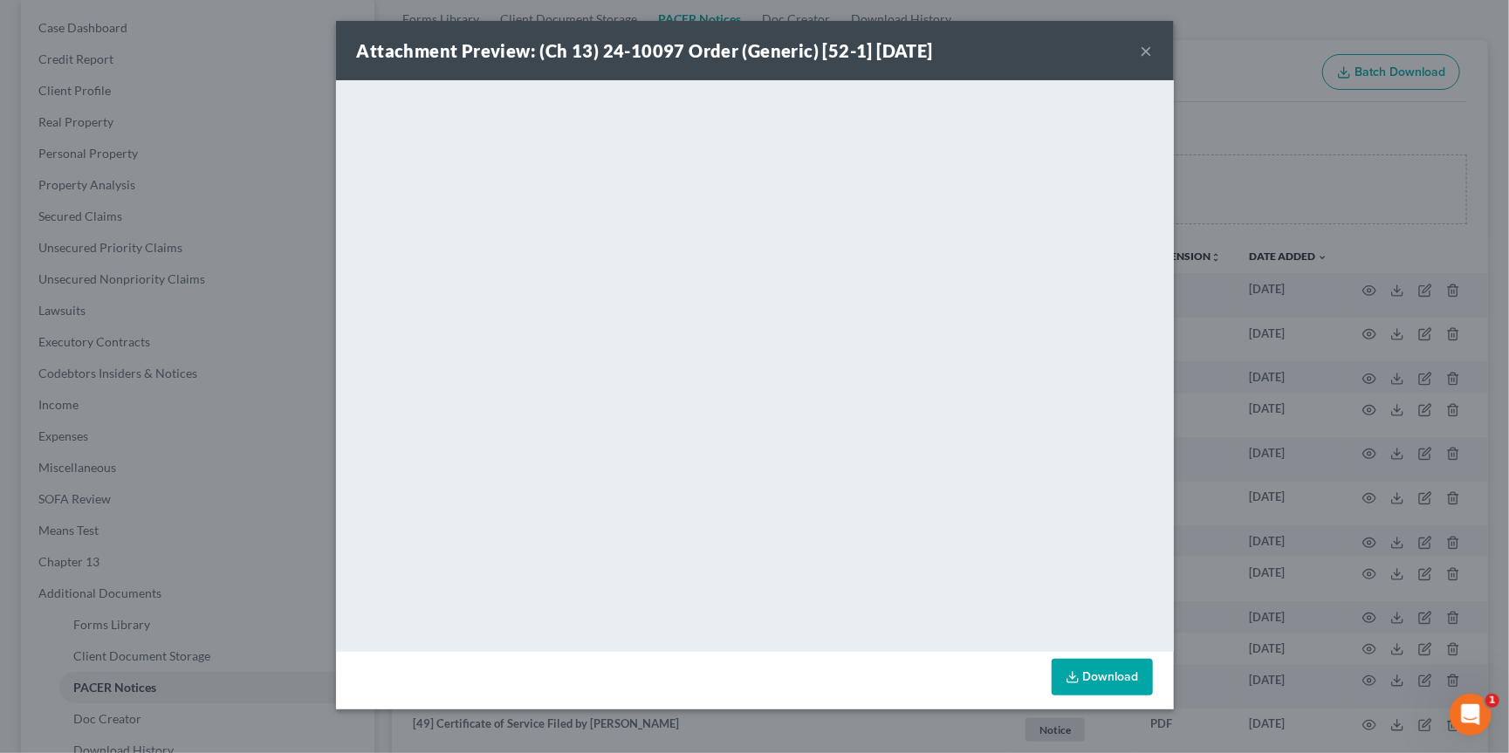
click at [1145, 57] on button "×" at bounding box center [1147, 50] width 12 height 21
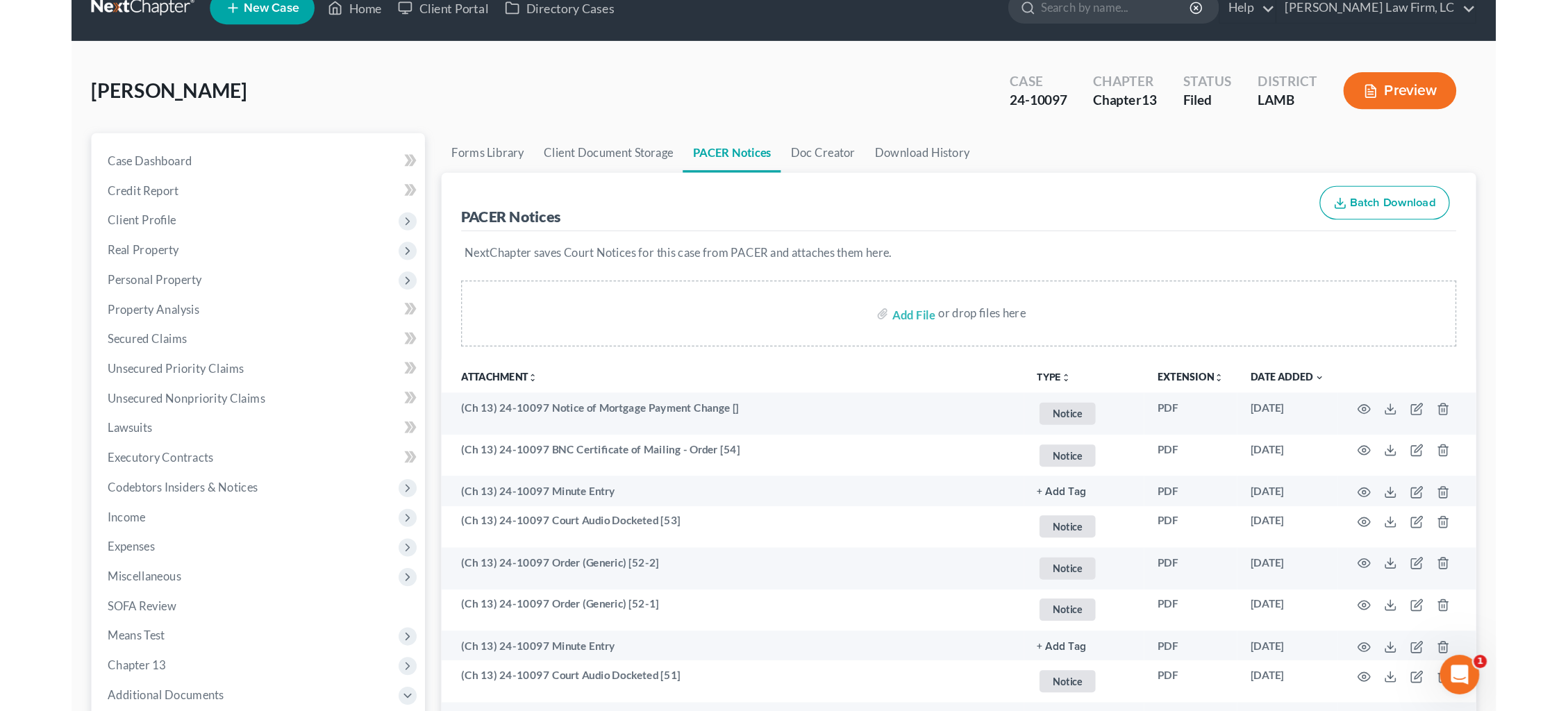
scroll to position [15, 0]
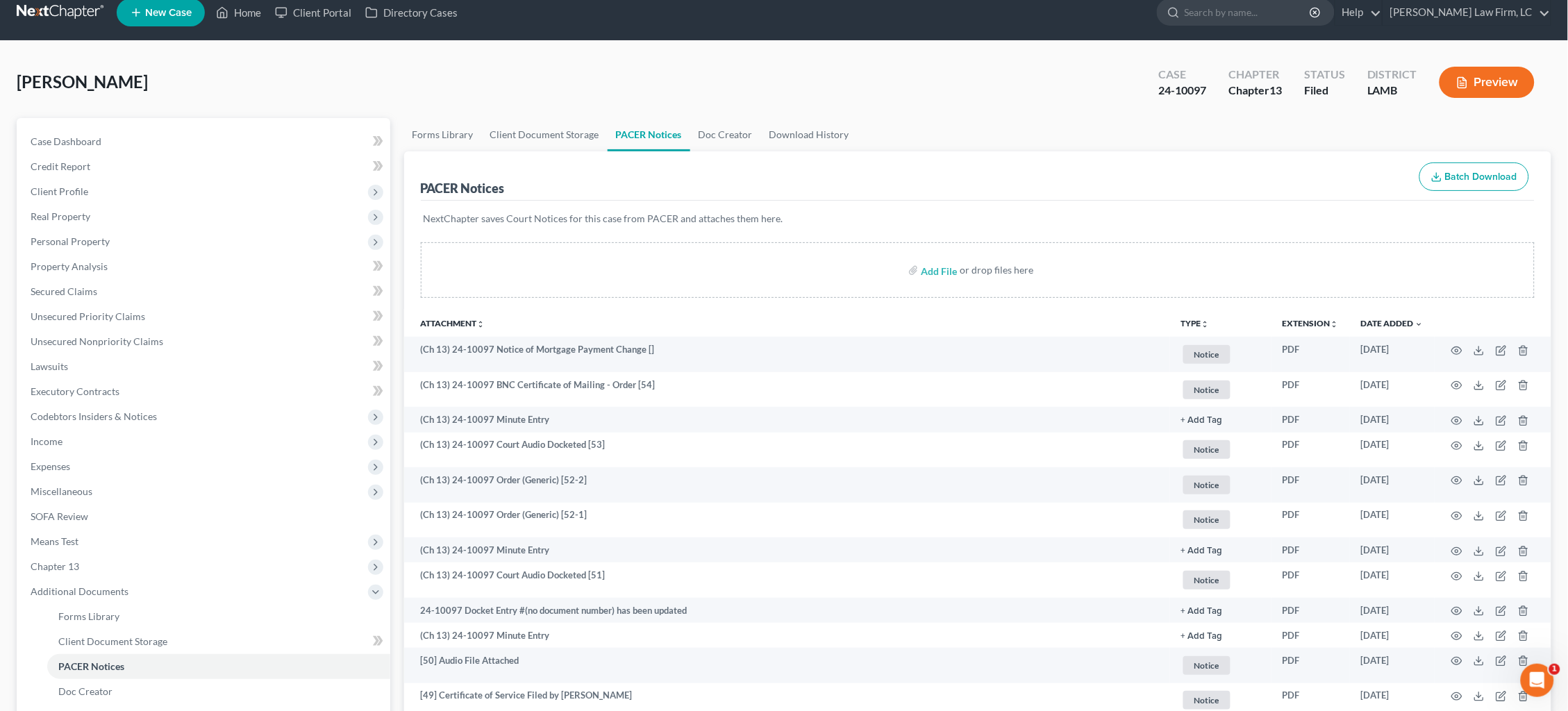
click at [158, 16] on span "New Case" at bounding box center [168, 13] width 46 height 10
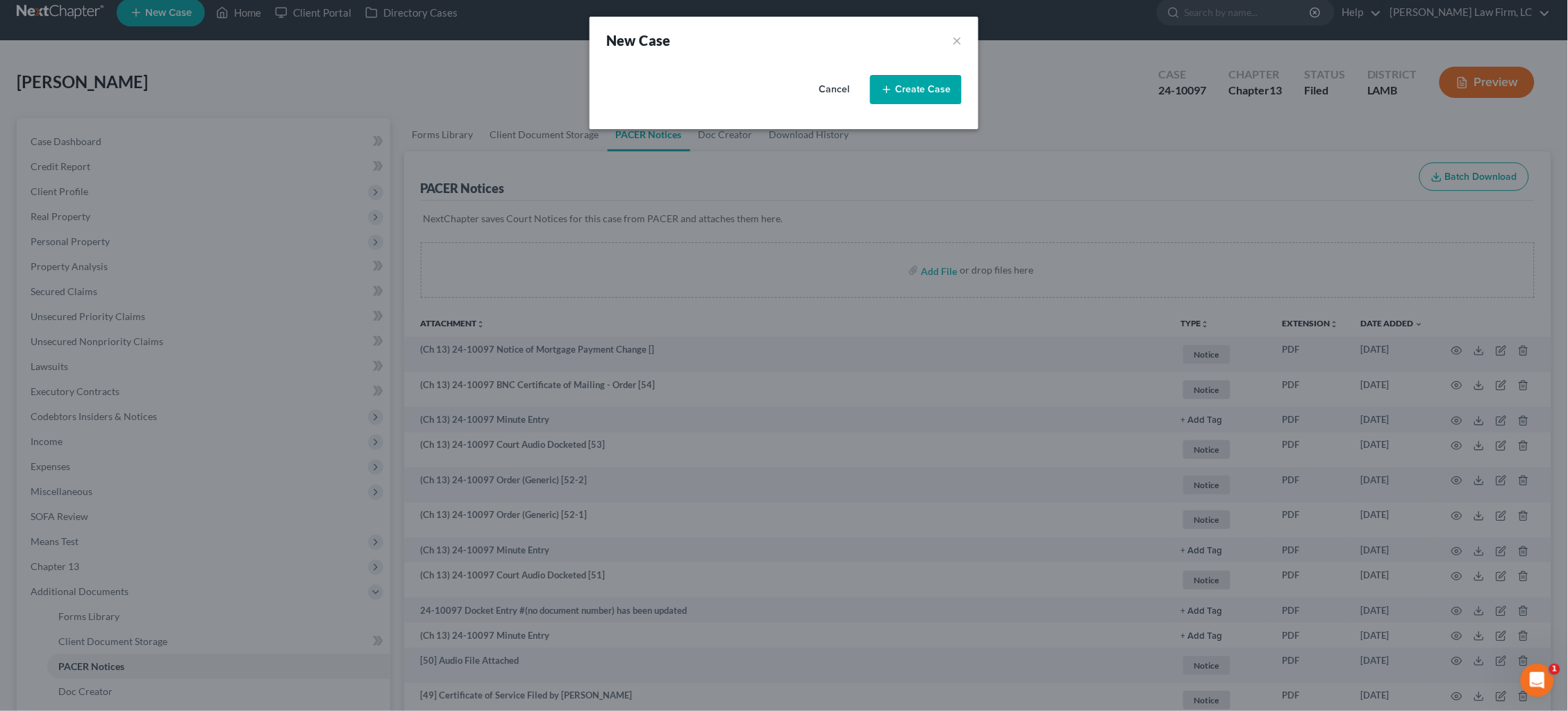
select select "35"
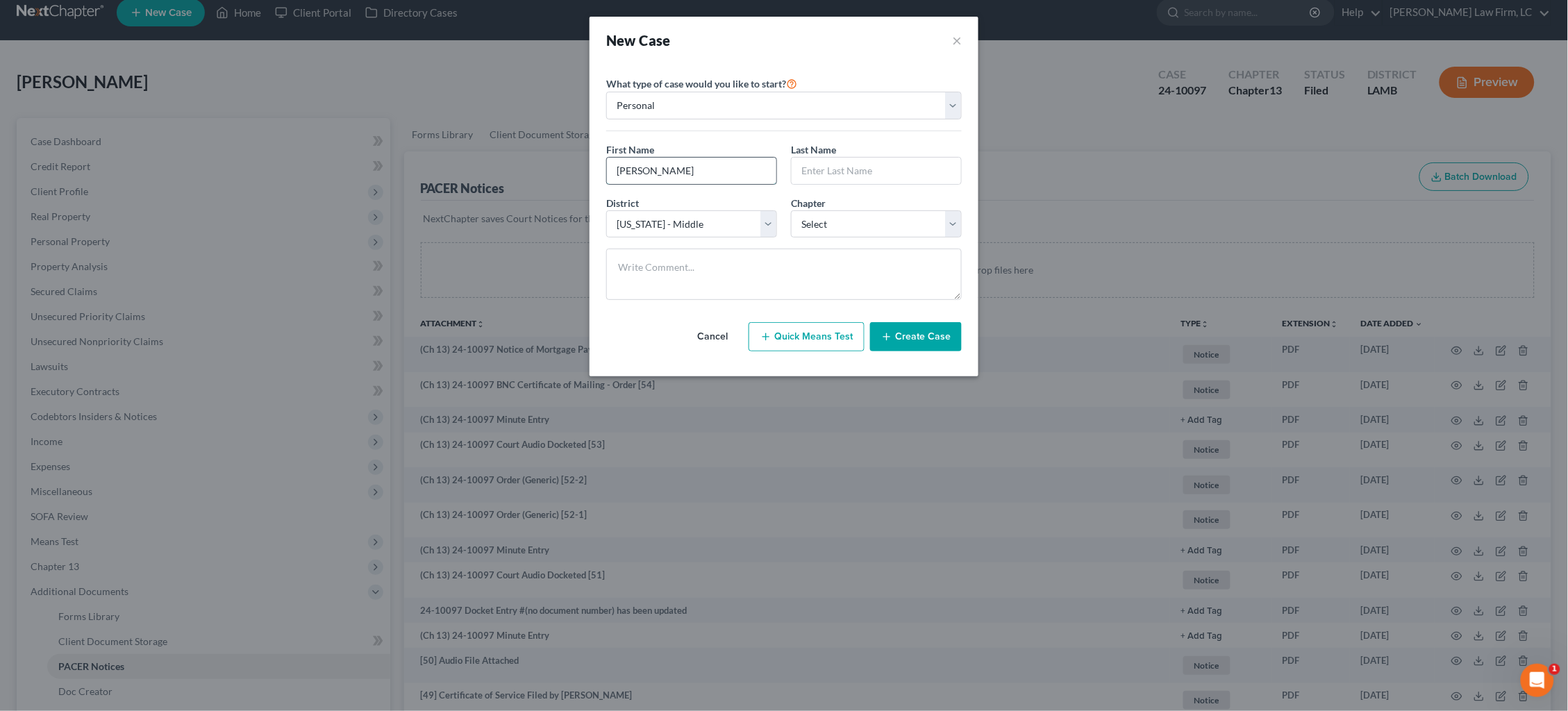
type input "Jennifer"
type input "Hopkins"
select select "0"
click at [749, 277] on textarea at bounding box center [784, 274] width 356 height 52
type textarea "David opened file"
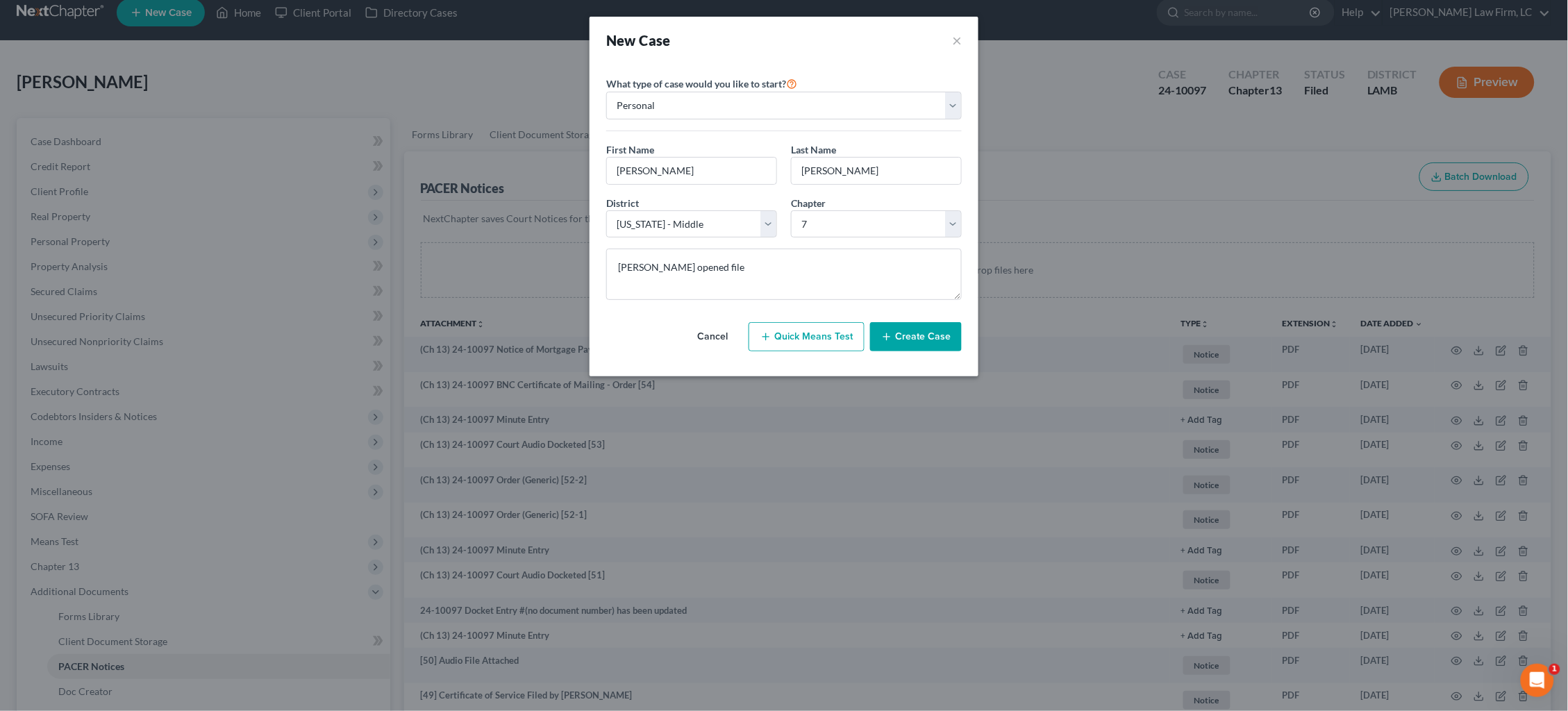
click at [916, 331] on button "Create Case" at bounding box center [916, 336] width 91 height 29
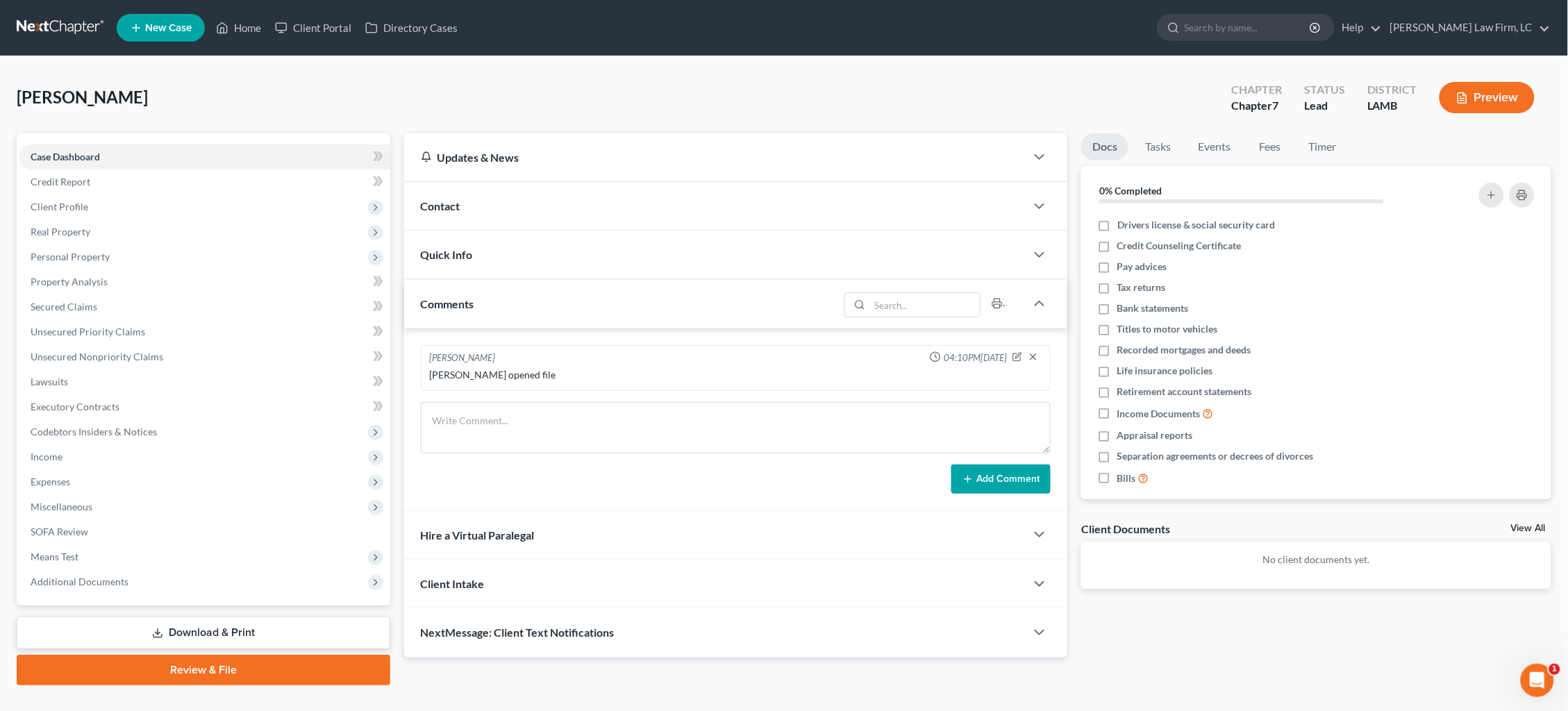
click at [670, 205] on div "Contact" at bounding box center [715, 206] width 622 height 48
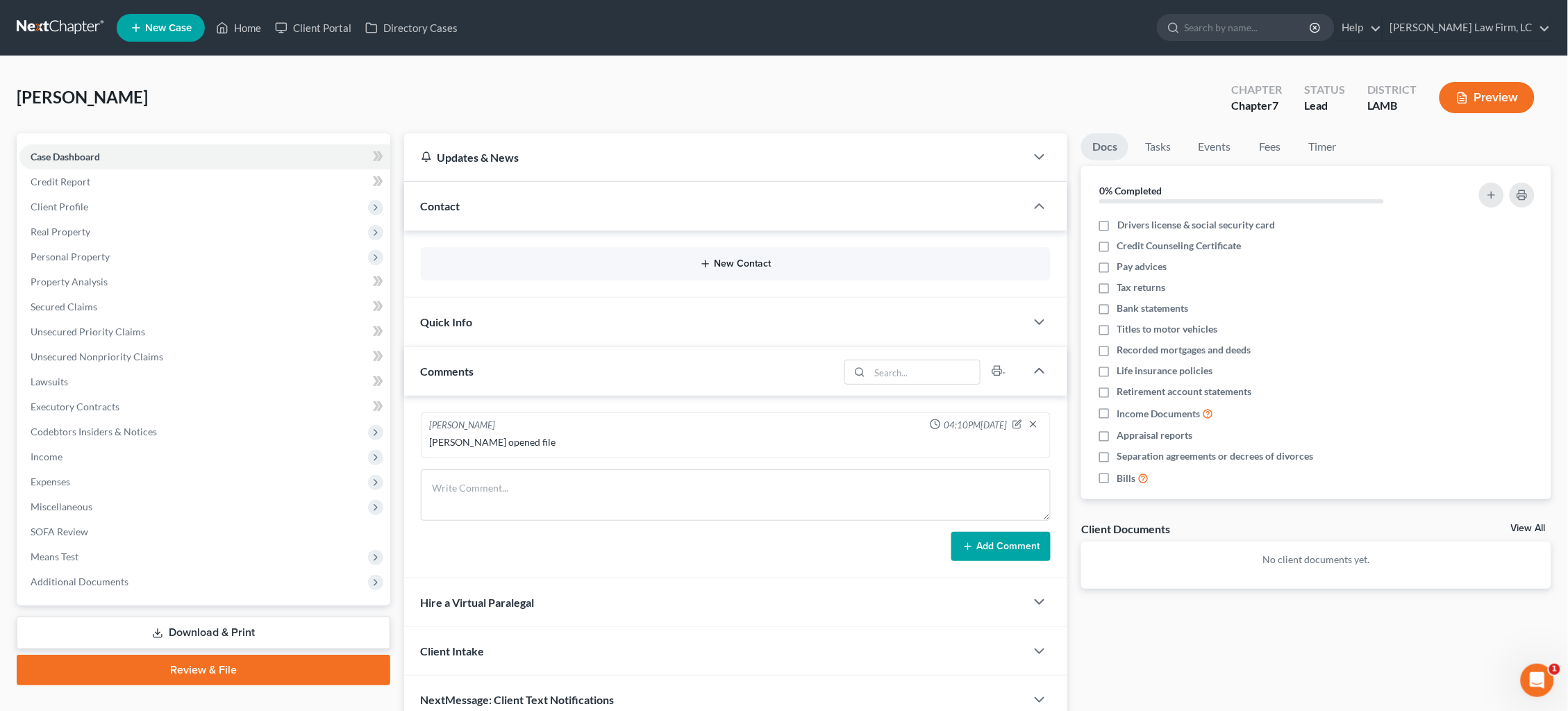
click at [649, 259] on button "New Contact" at bounding box center [736, 264] width 609 height 11
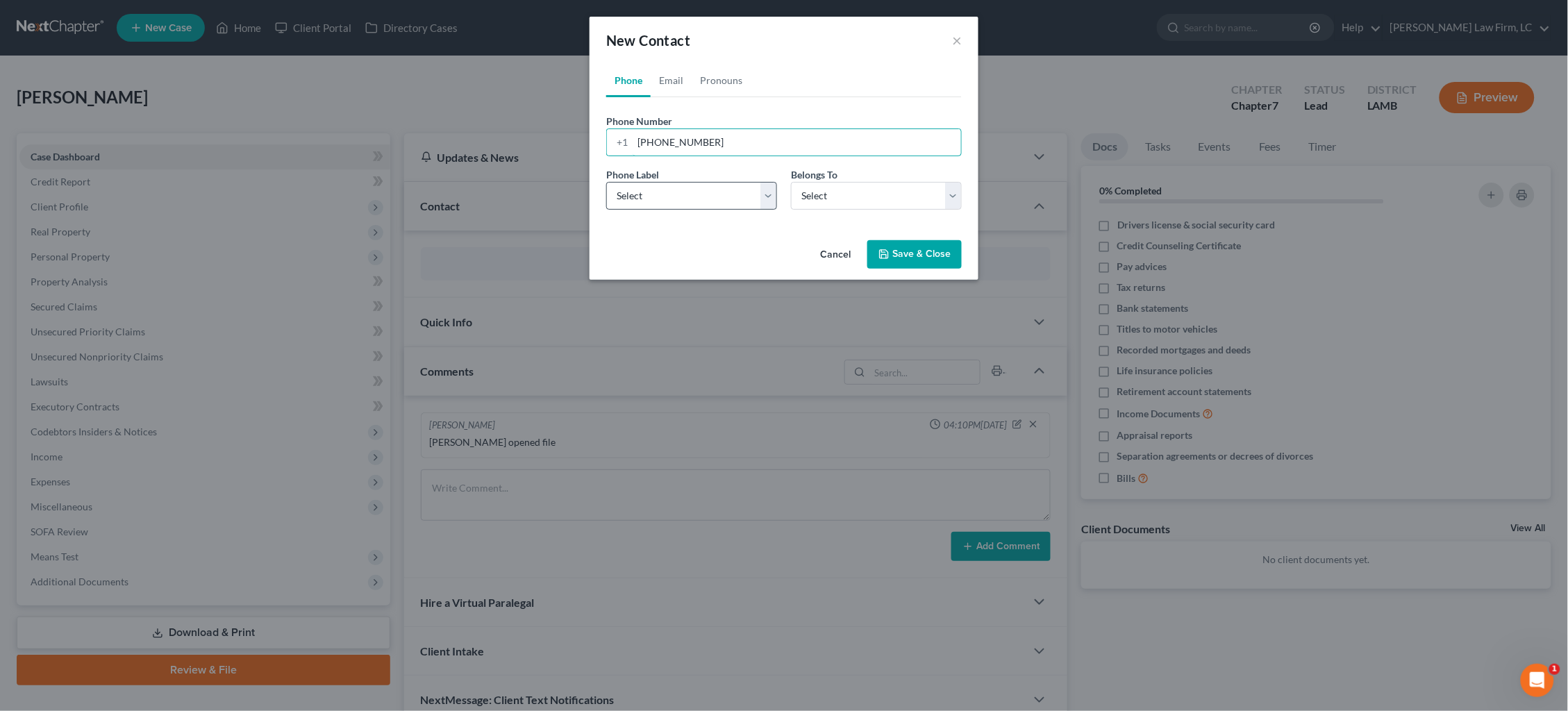
type input "225-620-7049"
select select "0"
click at [675, 76] on link "Email" at bounding box center [671, 80] width 41 height 33
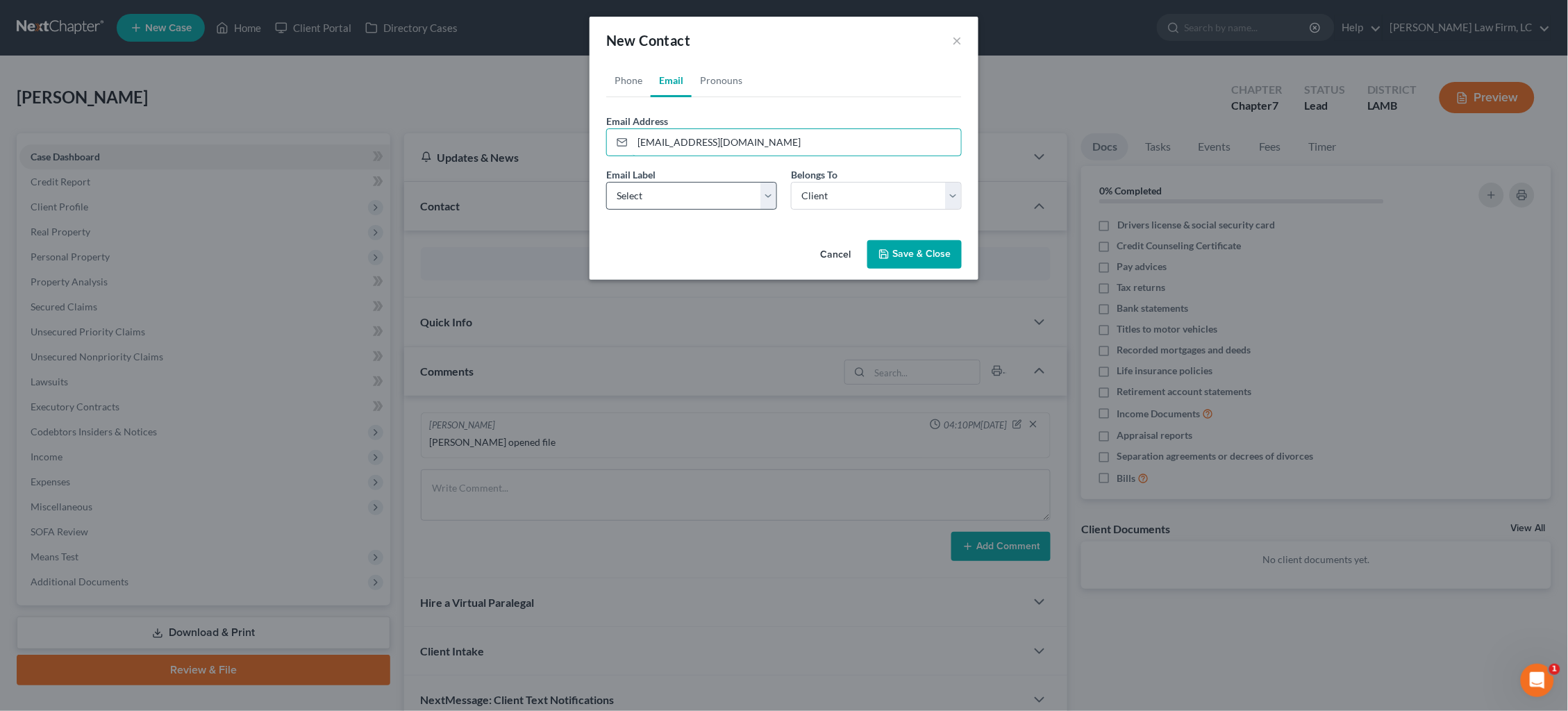
type input "jenniferhopkins@gmail.com"
select select "0"
click at [906, 261] on button "Save & Close" at bounding box center [914, 254] width 95 height 29
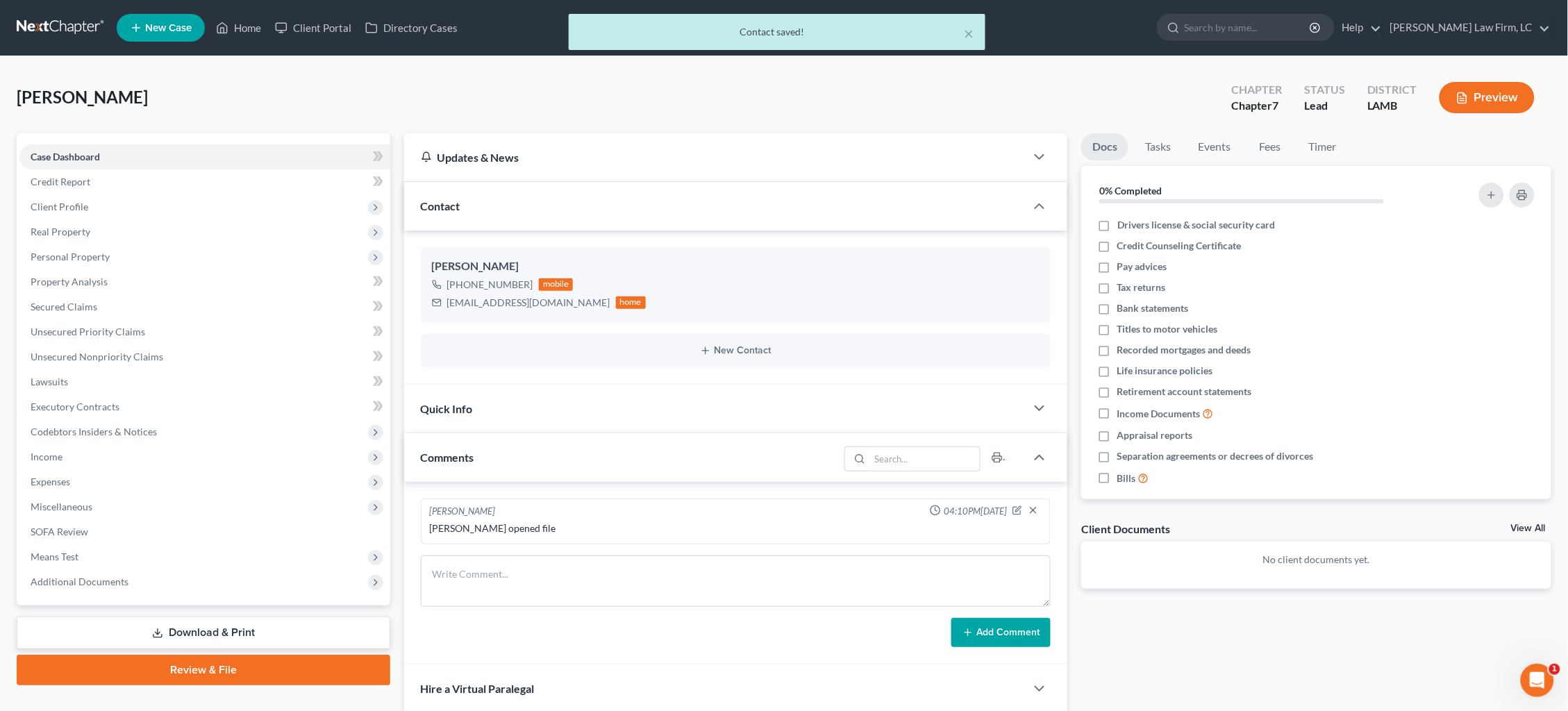
drag, startPoint x: 70, startPoint y: 209, endPoint x: 71, endPoint y: 216, distance: 7.1
click at [70, 209] on span "Client Profile" at bounding box center [59, 206] width 57 height 12
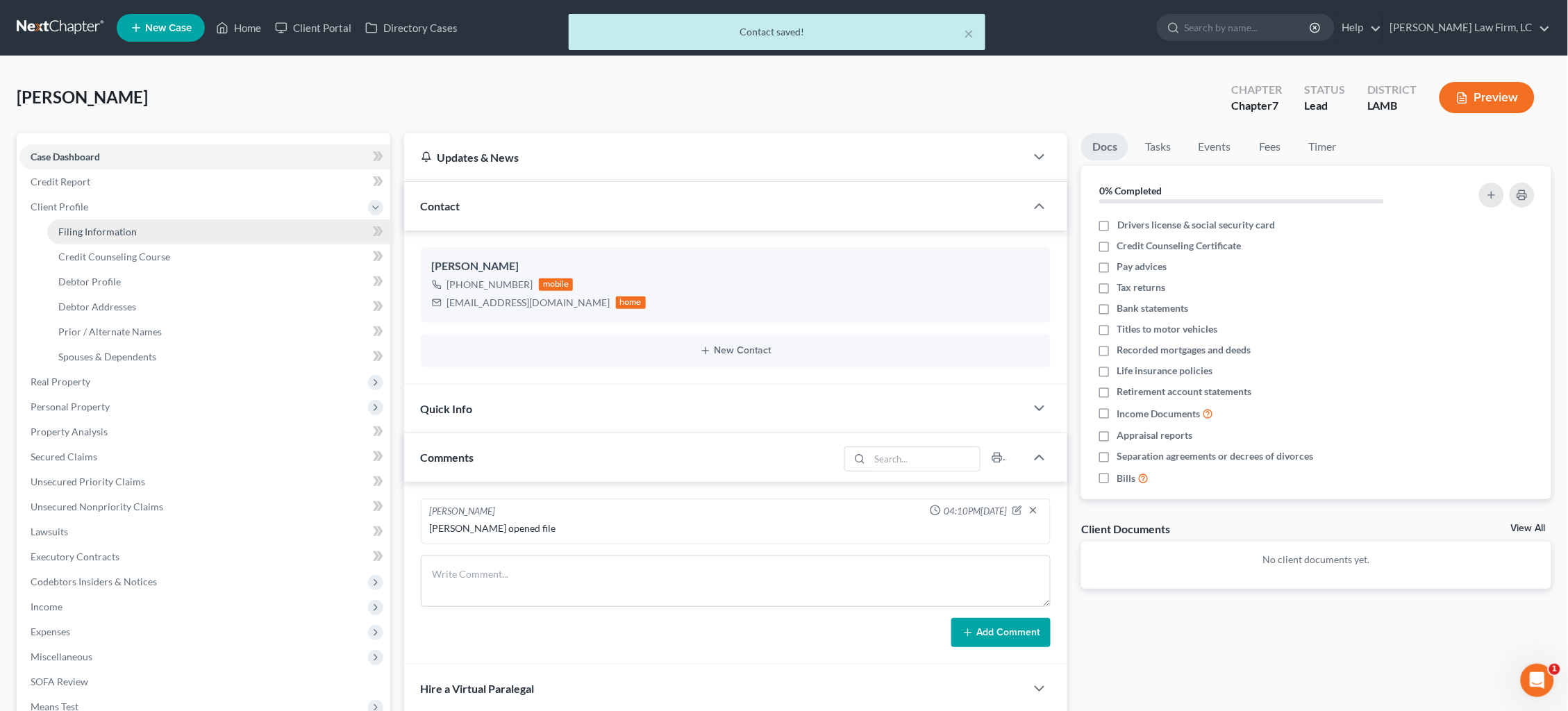
click at [74, 235] on link "Filing Information" at bounding box center [218, 231] width 343 height 25
select select "1"
select select "0"
select select "35"
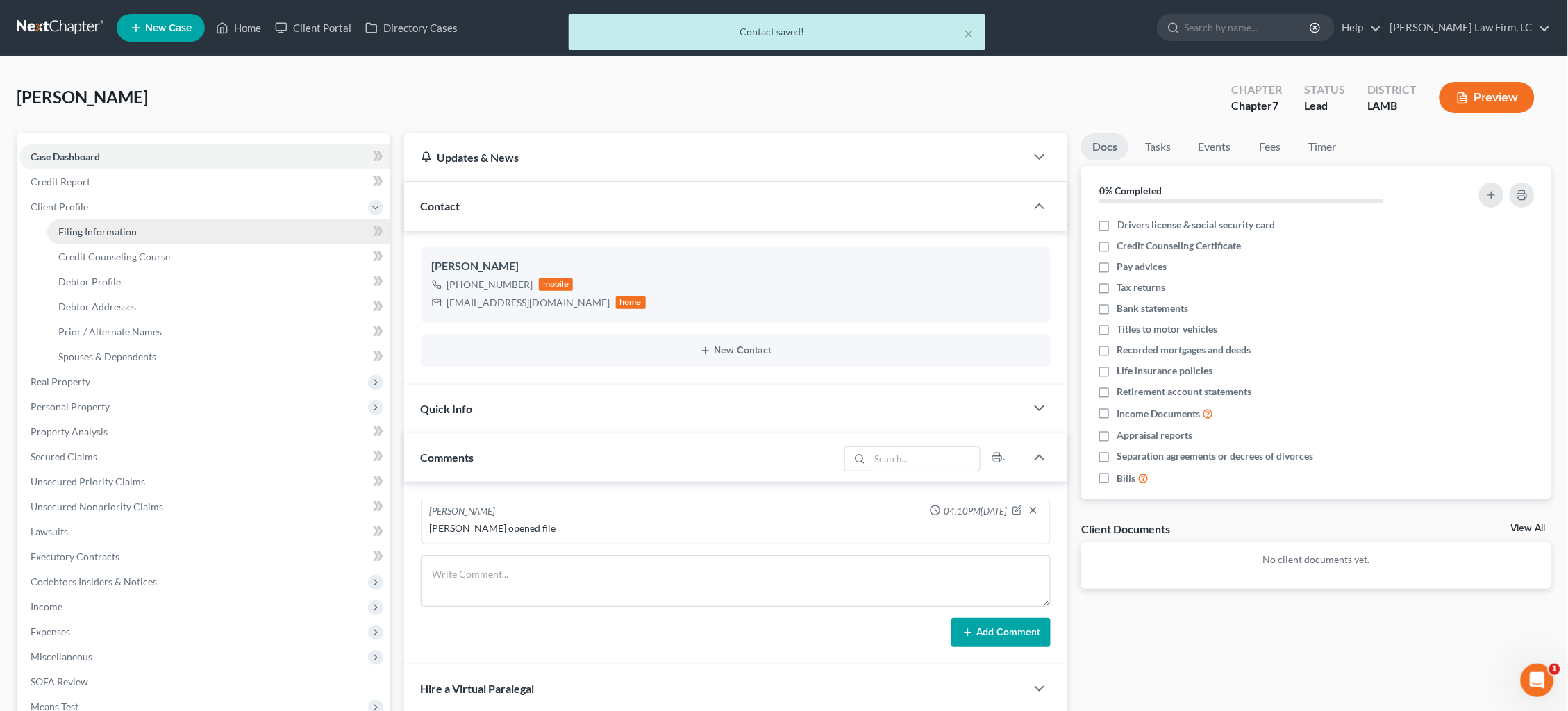
select select "19"
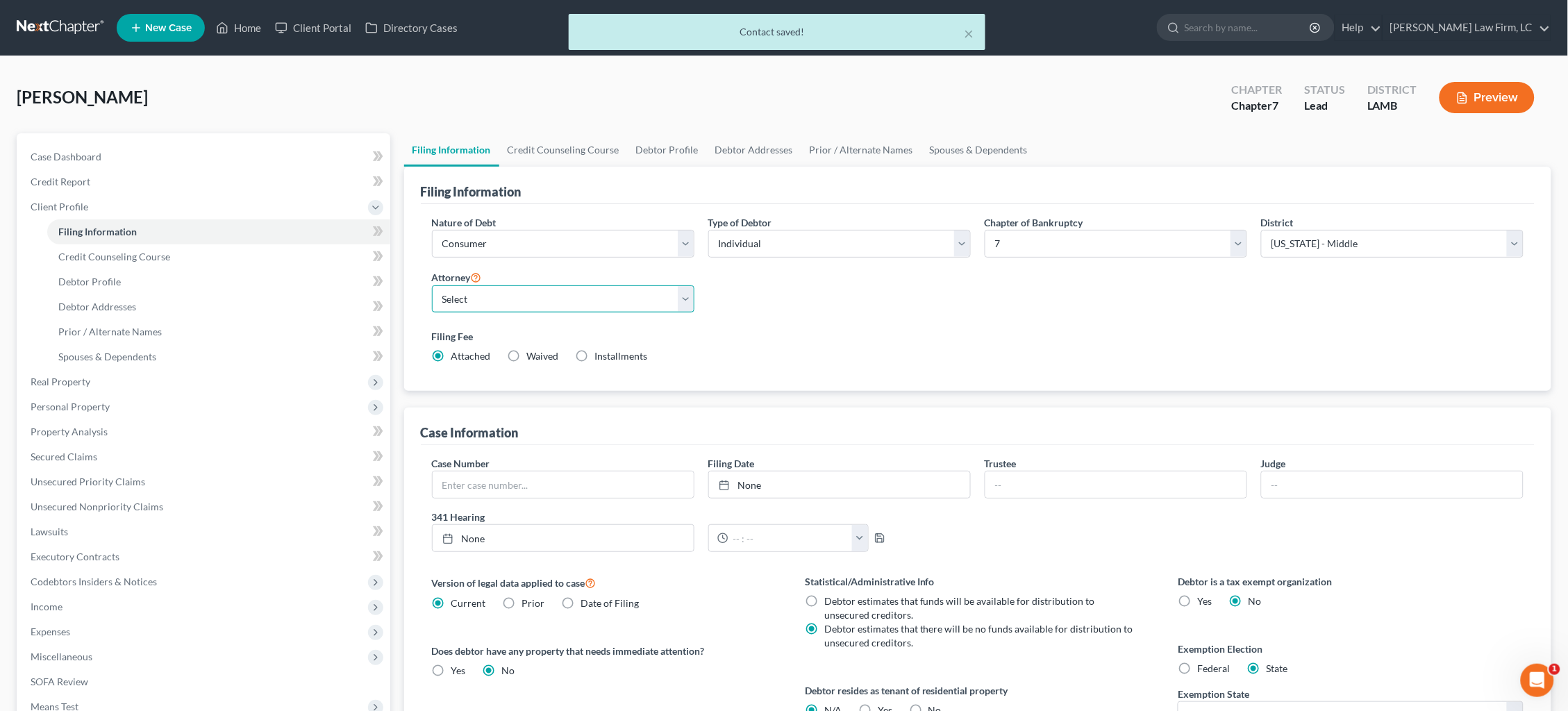
select select "0"
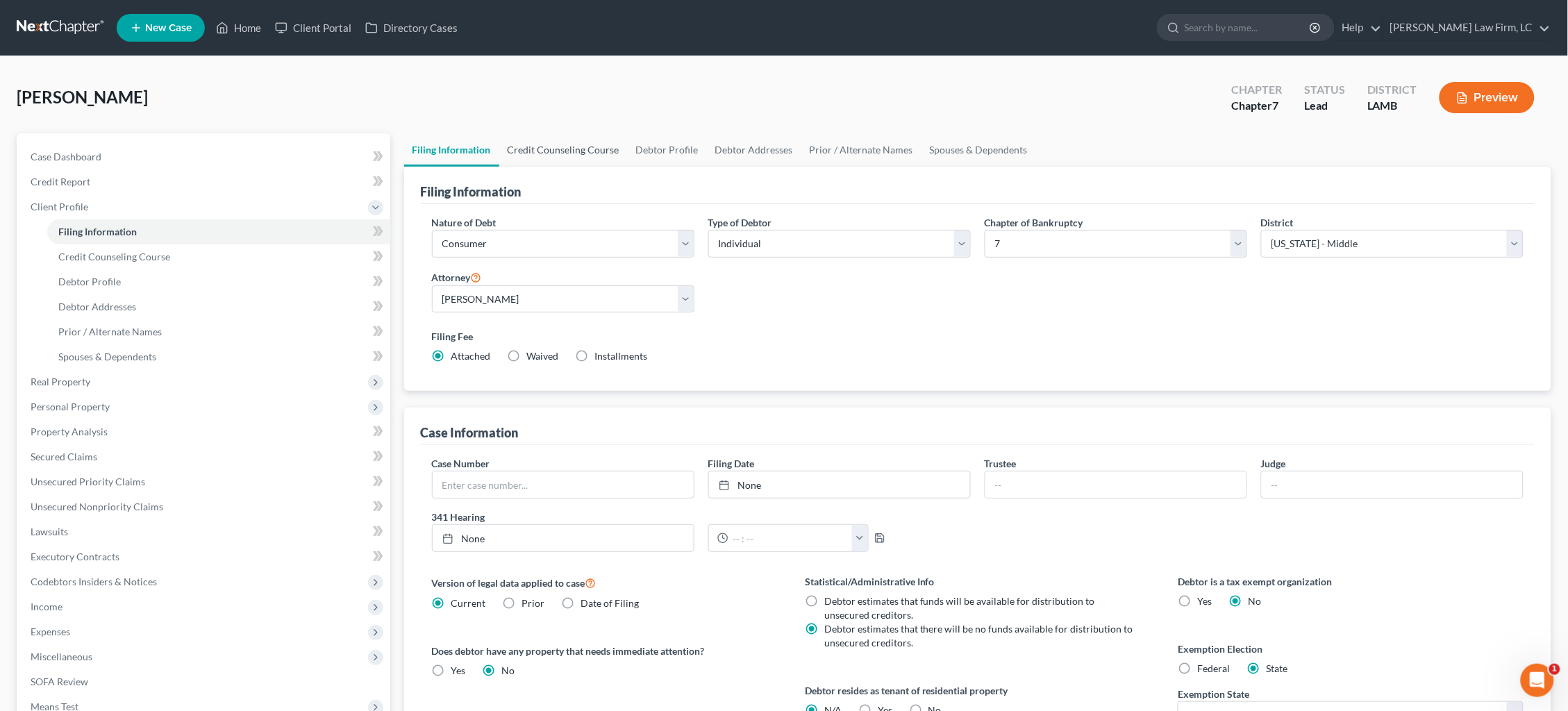
click at [558, 152] on link "Credit Counseling Course" at bounding box center [564, 150] width 129 height 33
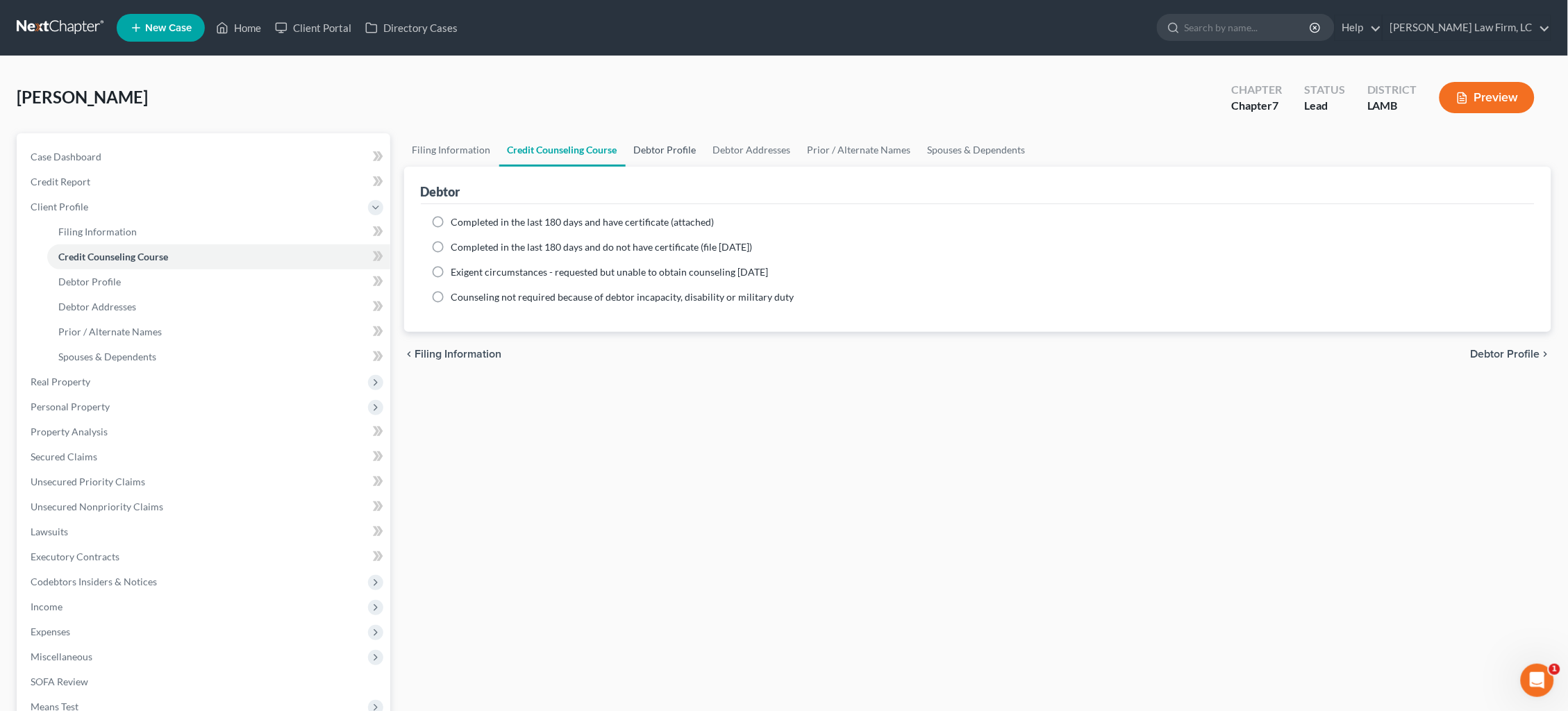
click at [670, 146] on link "Debtor Profile" at bounding box center [666, 150] width 80 height 33
select select "0"
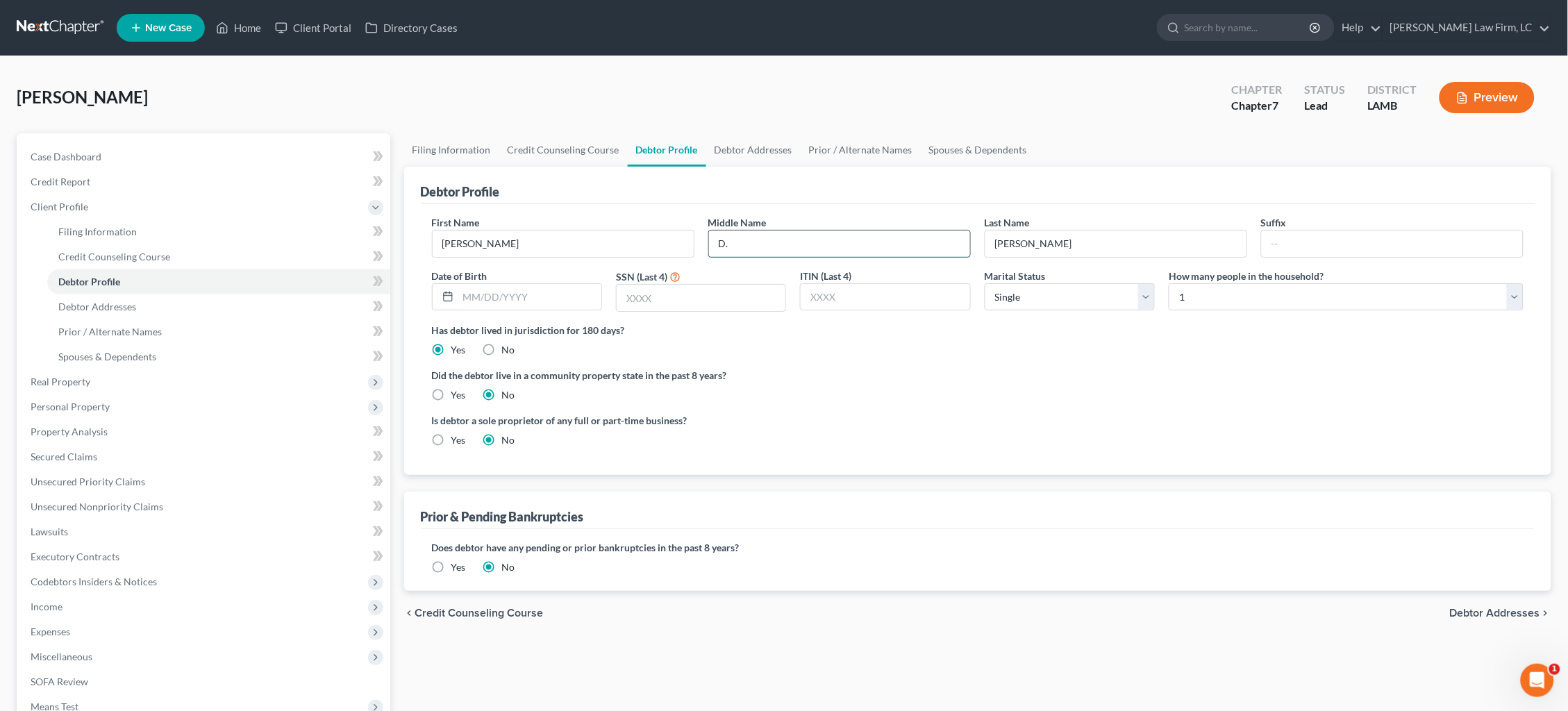
type input "D."
type input "02/08/1982"
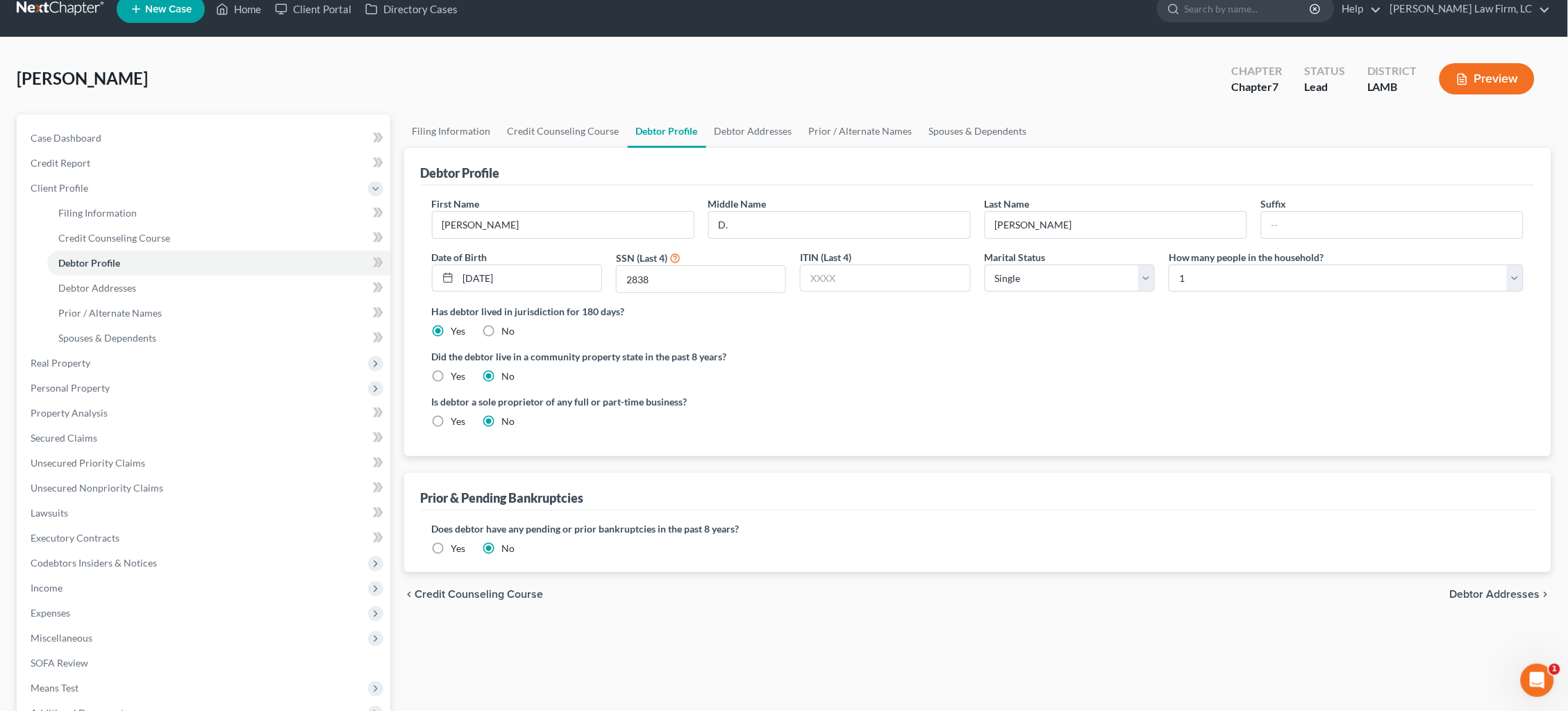
scroll to position [14, 0]
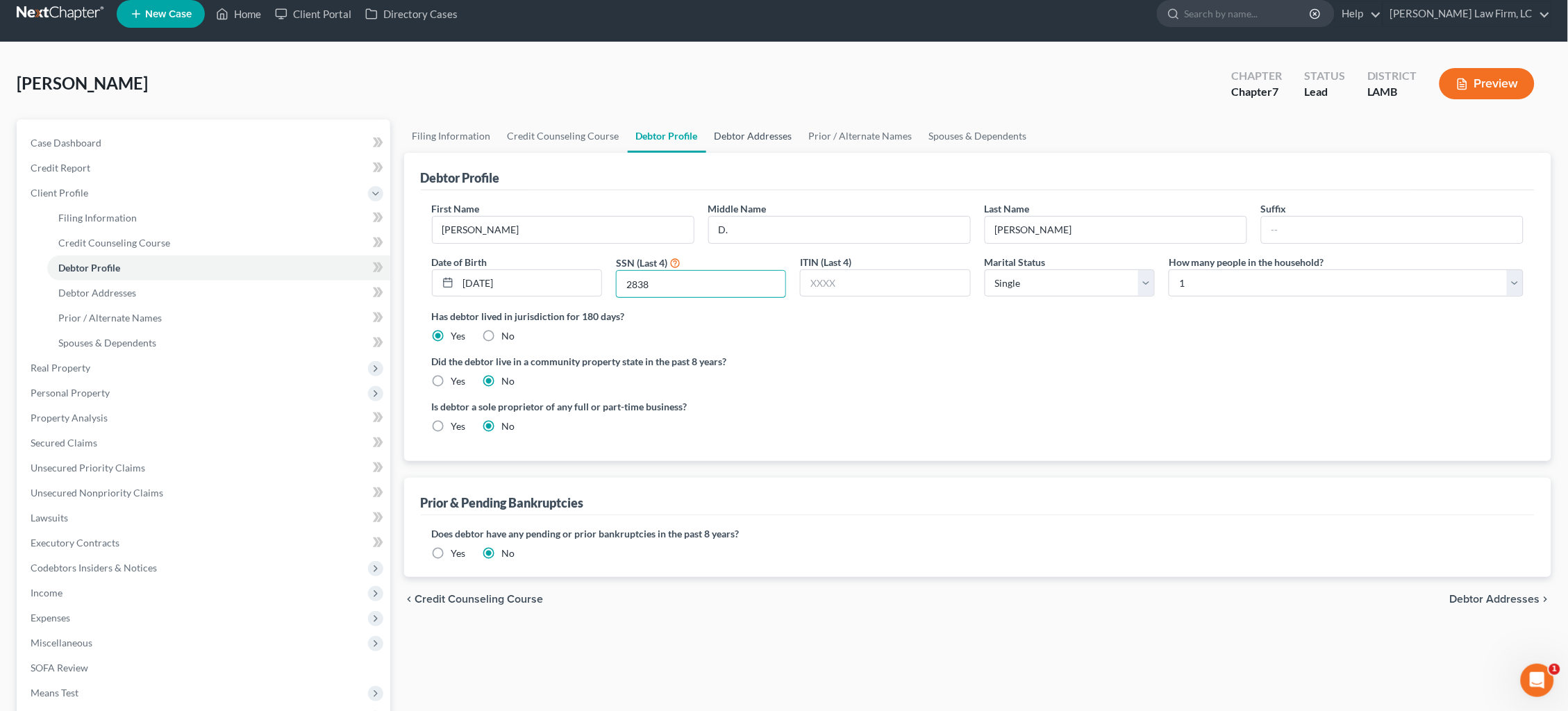
type input "2838"
click at [749, 135] on link "Debtor Addresses" at bounding box center [753, 136] width 95 height 33
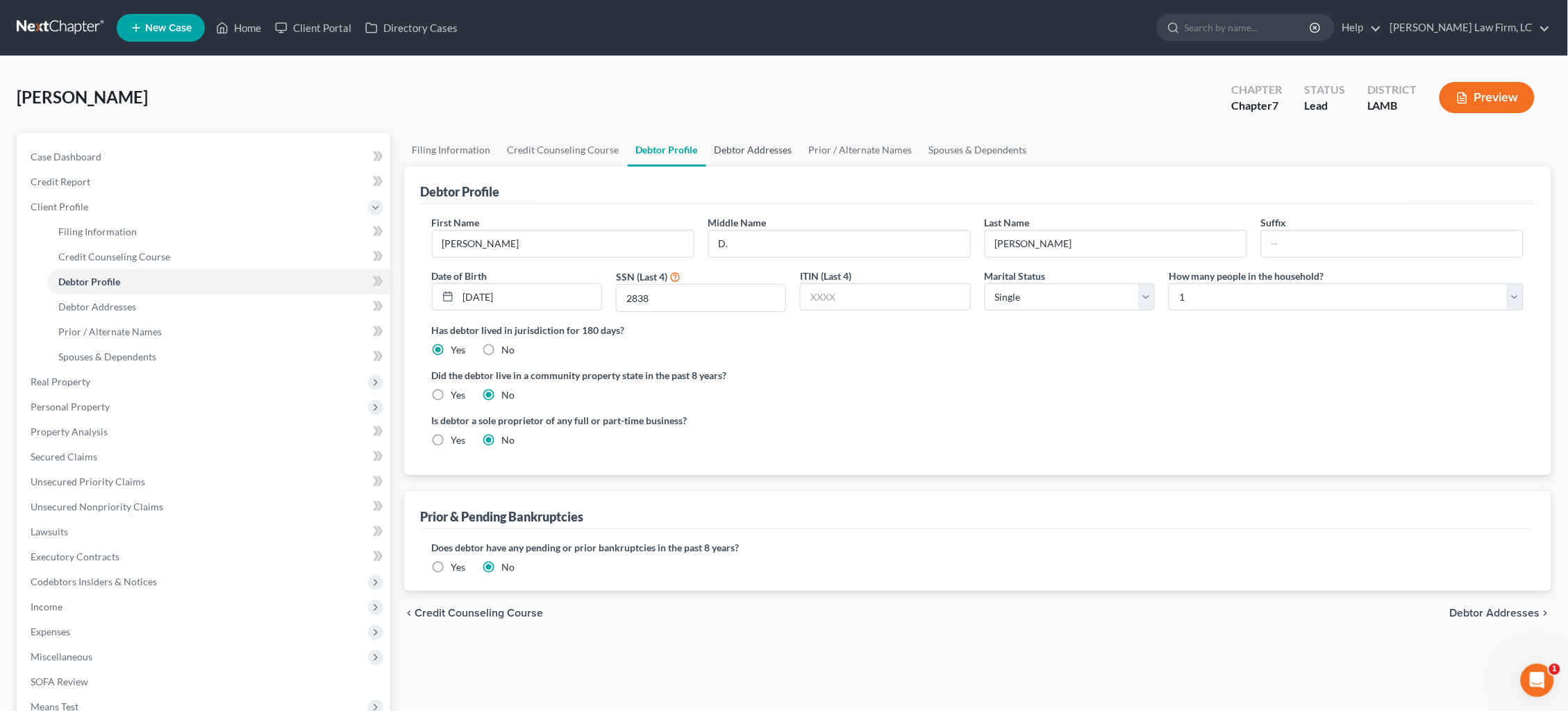
select select "0"
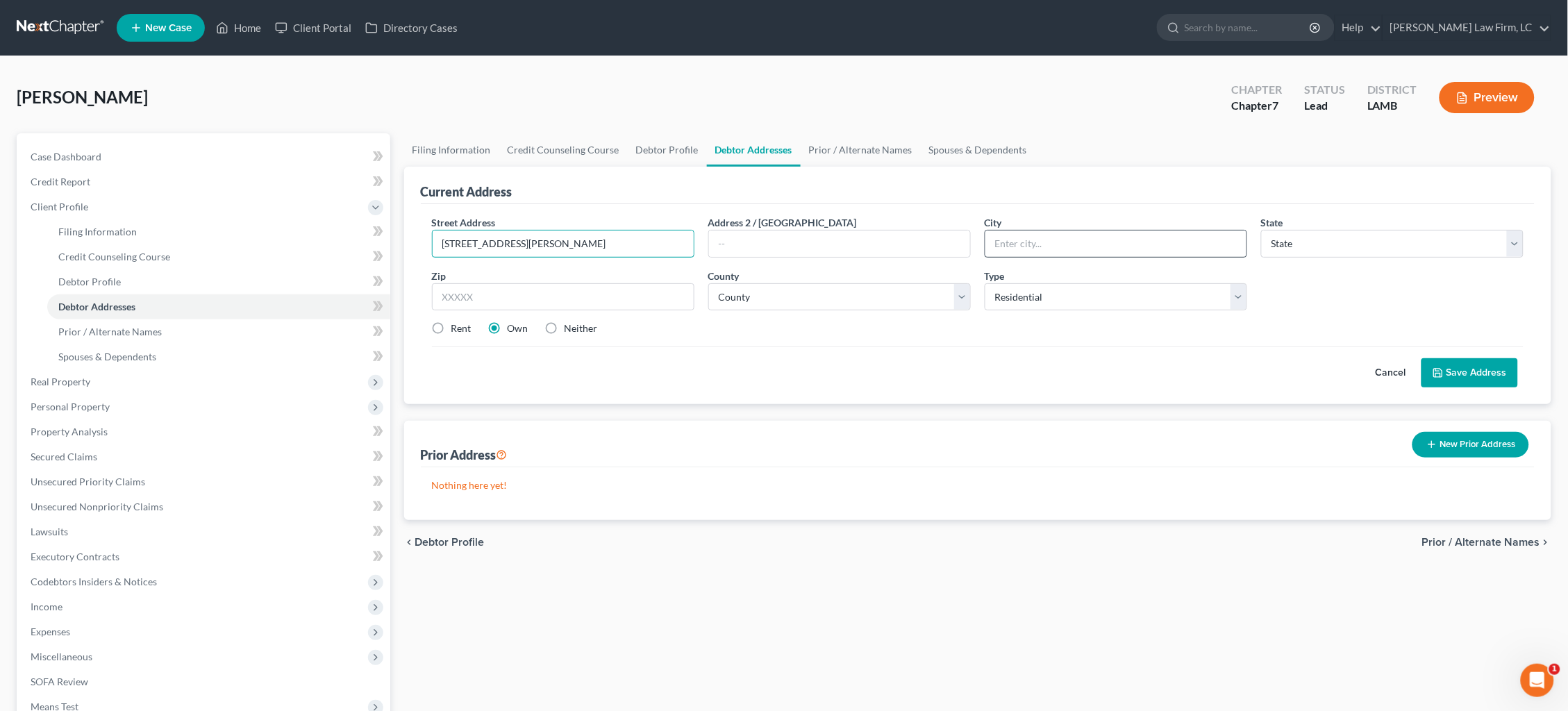
type input "11874 Brown Rd."
type input "Denham Springs"
select select "19"
type input "70726"
select select "31"
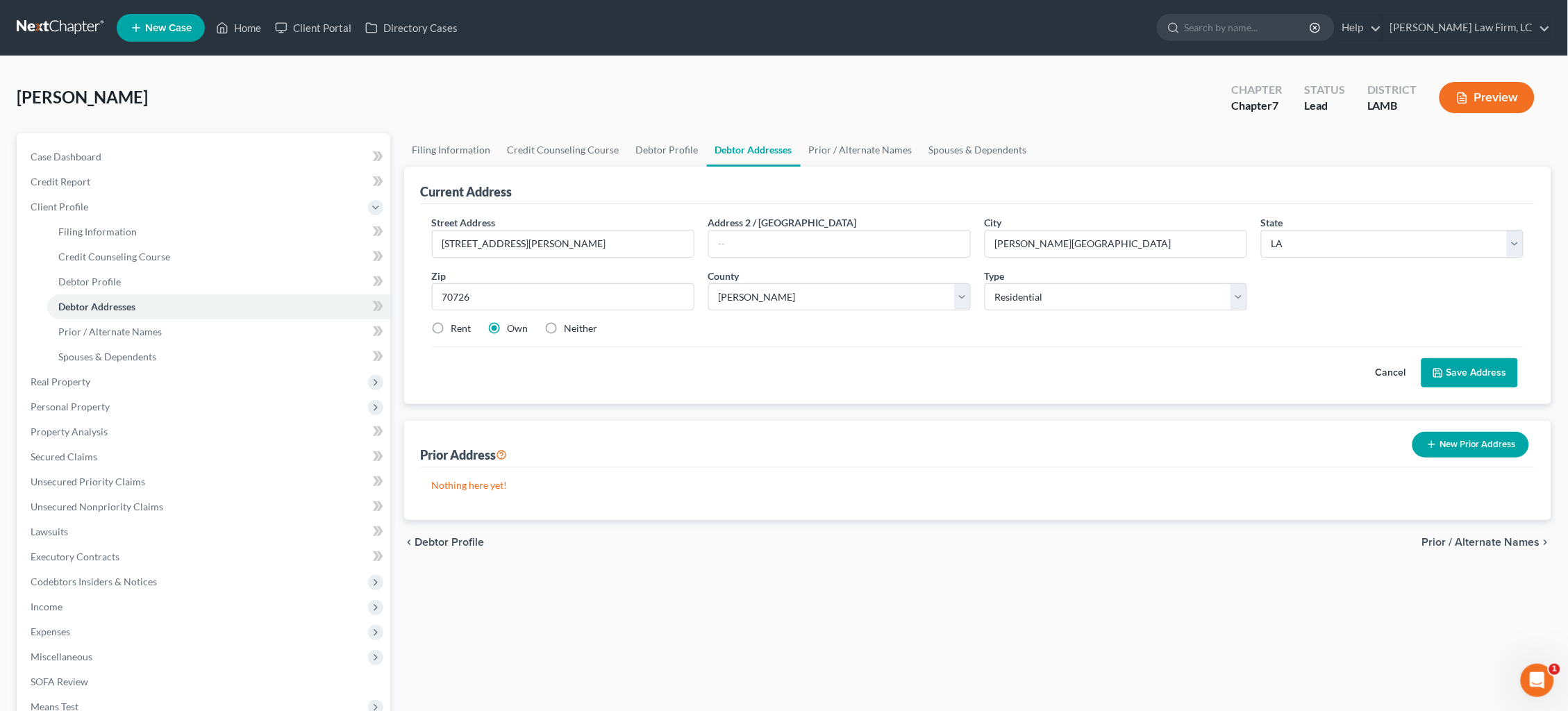
click at [565, 336] on label "Neither" at bounding box center [582, 328] width 33 height 14
click at [570, 331] on input "Neither" at bounding box center [574, 325] width 9 height 9
radio input "true"
click at [1200, 371] on button "Save Address" at bounding box center [1469, 372] width 96 height 29
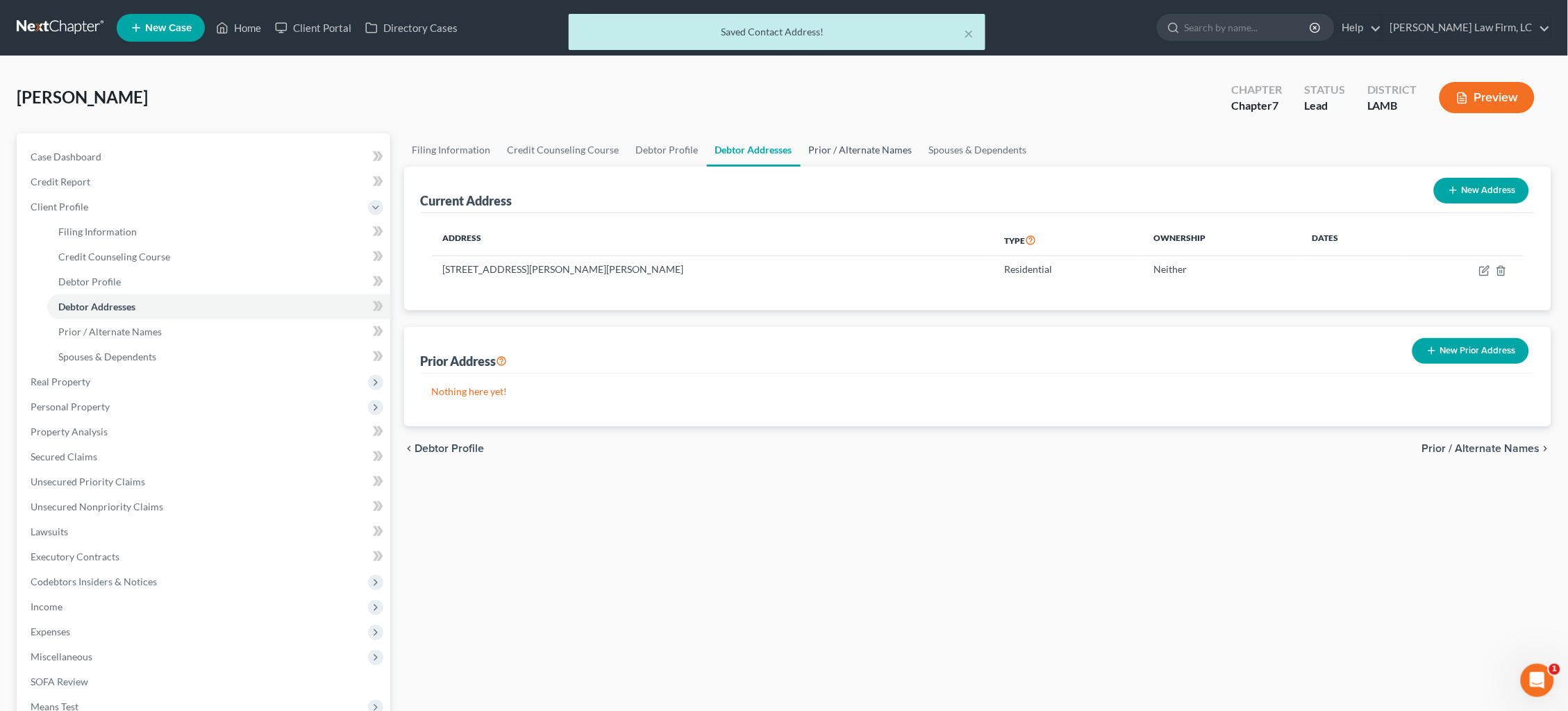
click at [839, 141] on link "Prior / Alternate Names" at bounding box center [861, 150] width 120 height 33
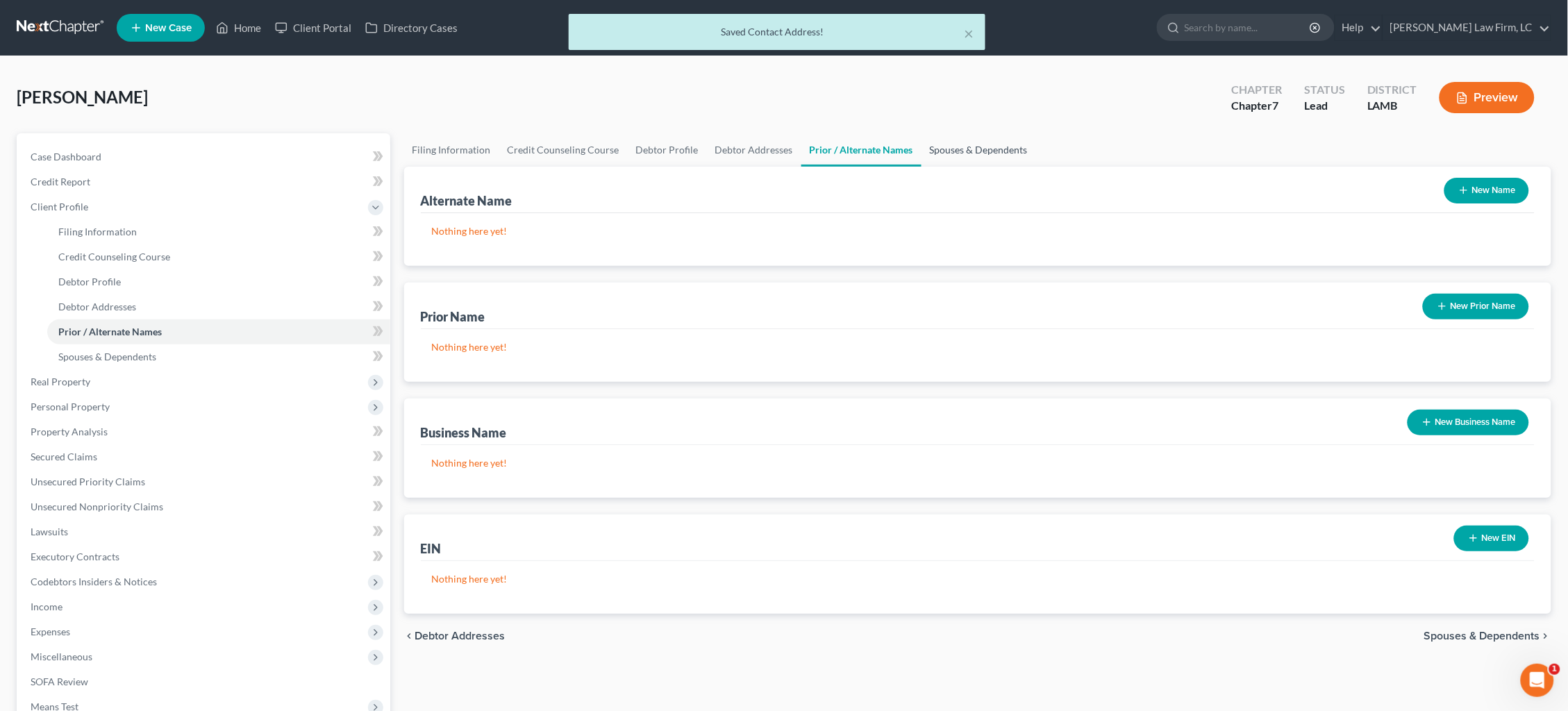
click at [981, 142] on link "Spouses & Dependents" at bounding box center [979, 150] width 115 height 33
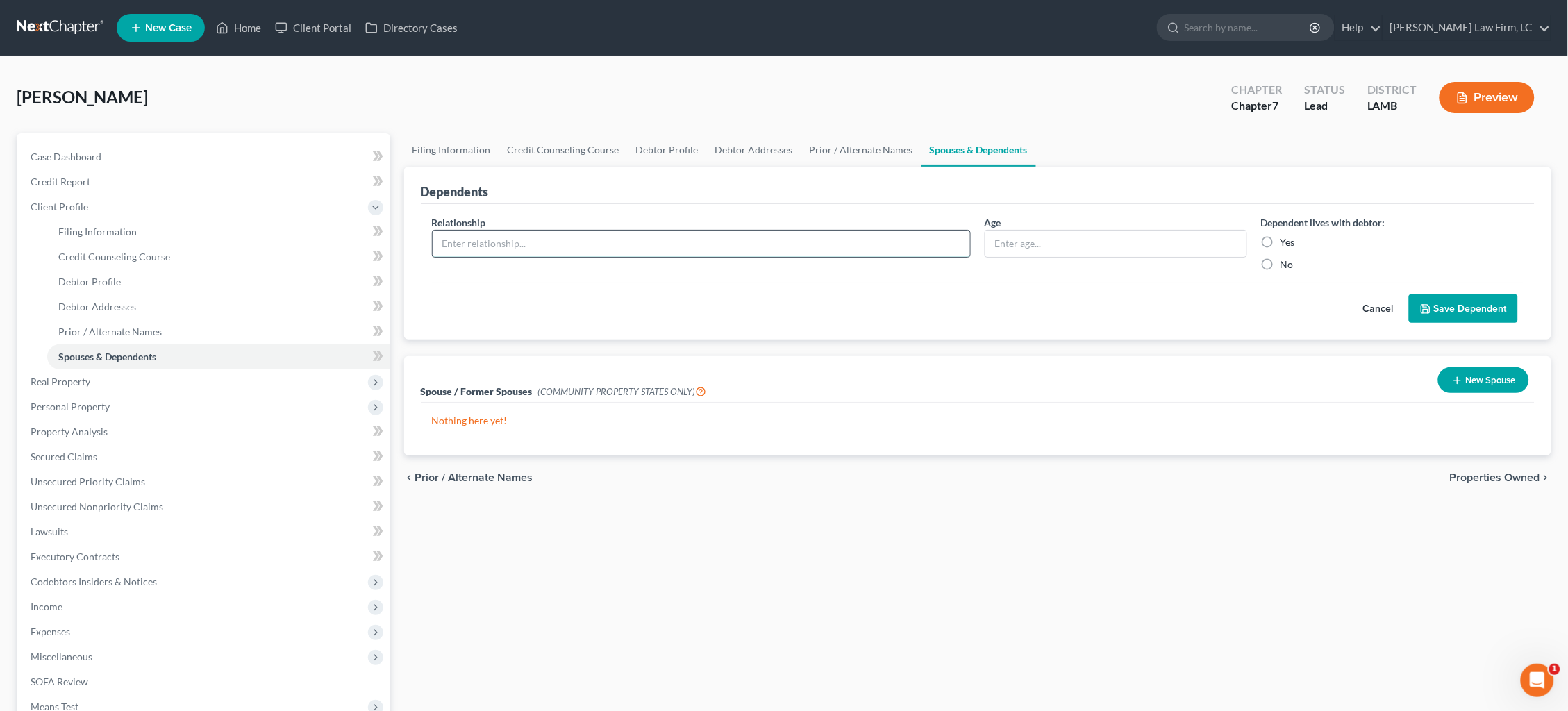
click at [557, 243] on input "text" at bounding box center [702, 243] width 538 height 26
type input "Chil"
click at [84, 183] on span "Credit Report" at bounding box center [60, 181] width 60 height 12
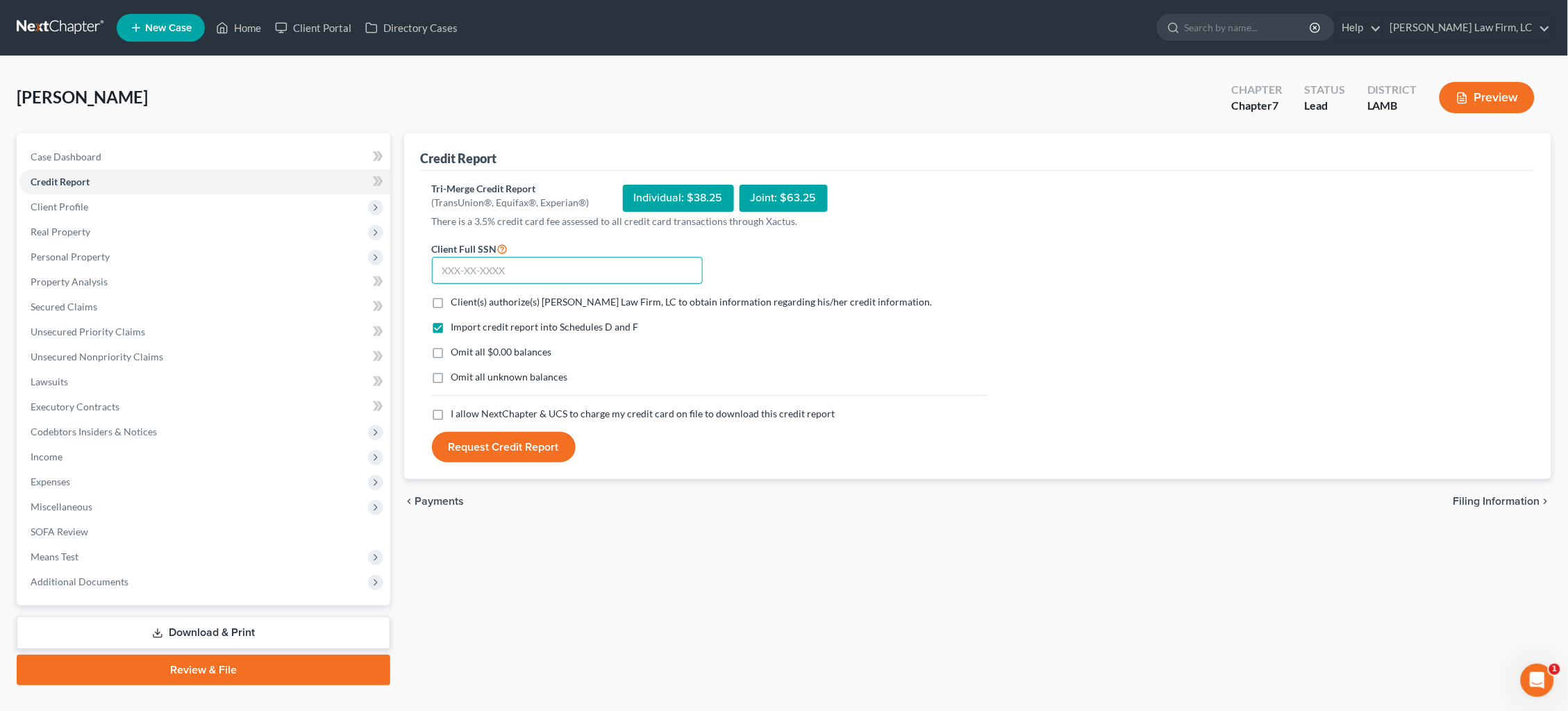
click at [539, 262] on input "text" at bounding box center [567, 270] width 270 height 28
type input "433-71-2838"
click at [543, 297] on span "Client(s) authorize(s) Dickson Law Firm, LC to obtain information regarding his…" at bounding box center [691, 301] width 481 height 12
click at [466, 297] on input "Client(s) authorize(s) Dickson Law Firm, LC to obtain information regarding his…" at bounding box center [461, 299] width 9 height 9
checkbox input "true"
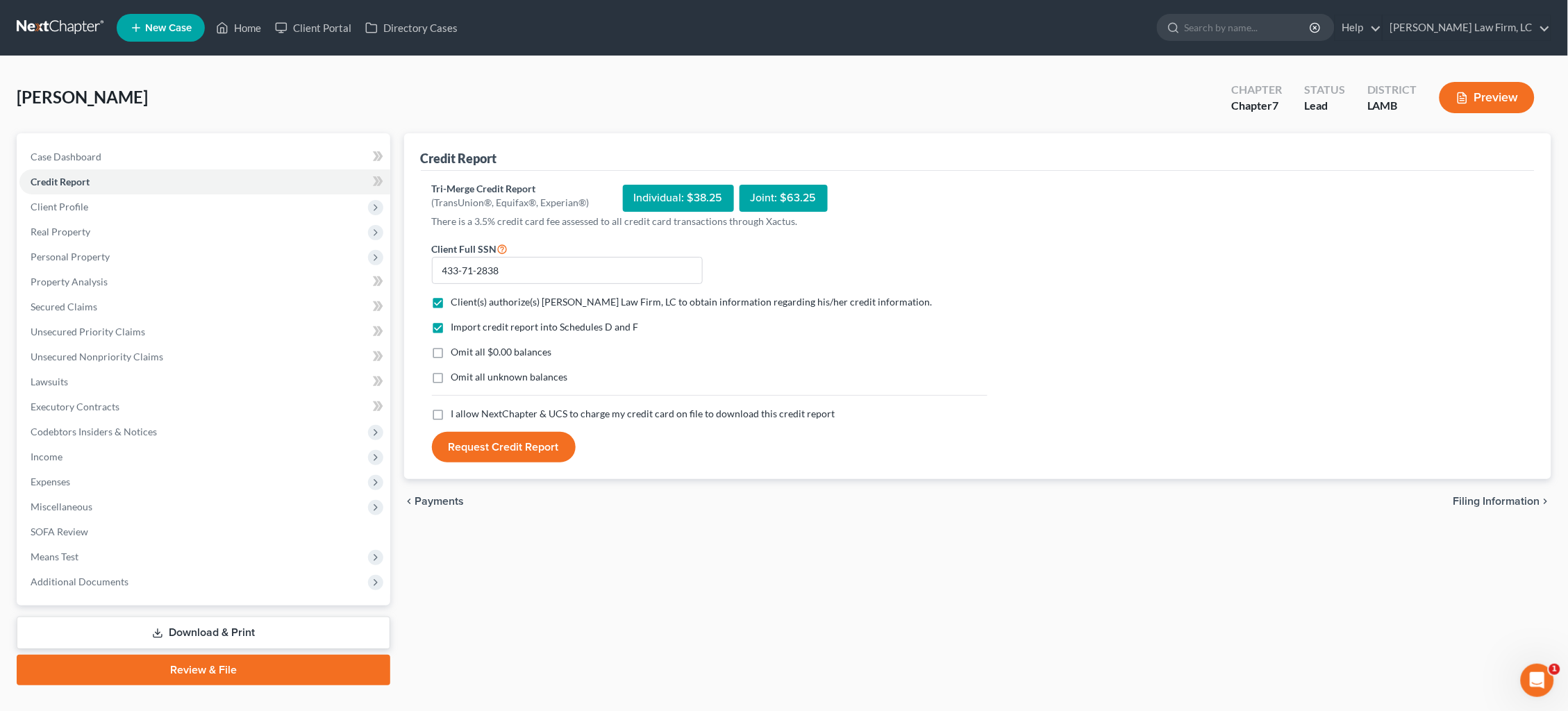
click at [550, 409] on span "I allow NextChapter & UCS to charge my credit card on file to download this cre…" at bounding box center [643, 413] width 384 height 12
click at [466, 409] on input "I allow NextChapter & UCS to charge my credit card on file to download this cre…" at bounding box center [461, 411] width 9 height 9
checkbox input "true"
click at [535, 447] on button "Request Credit Report" at bounding box center [504, 447] width 144 height 30
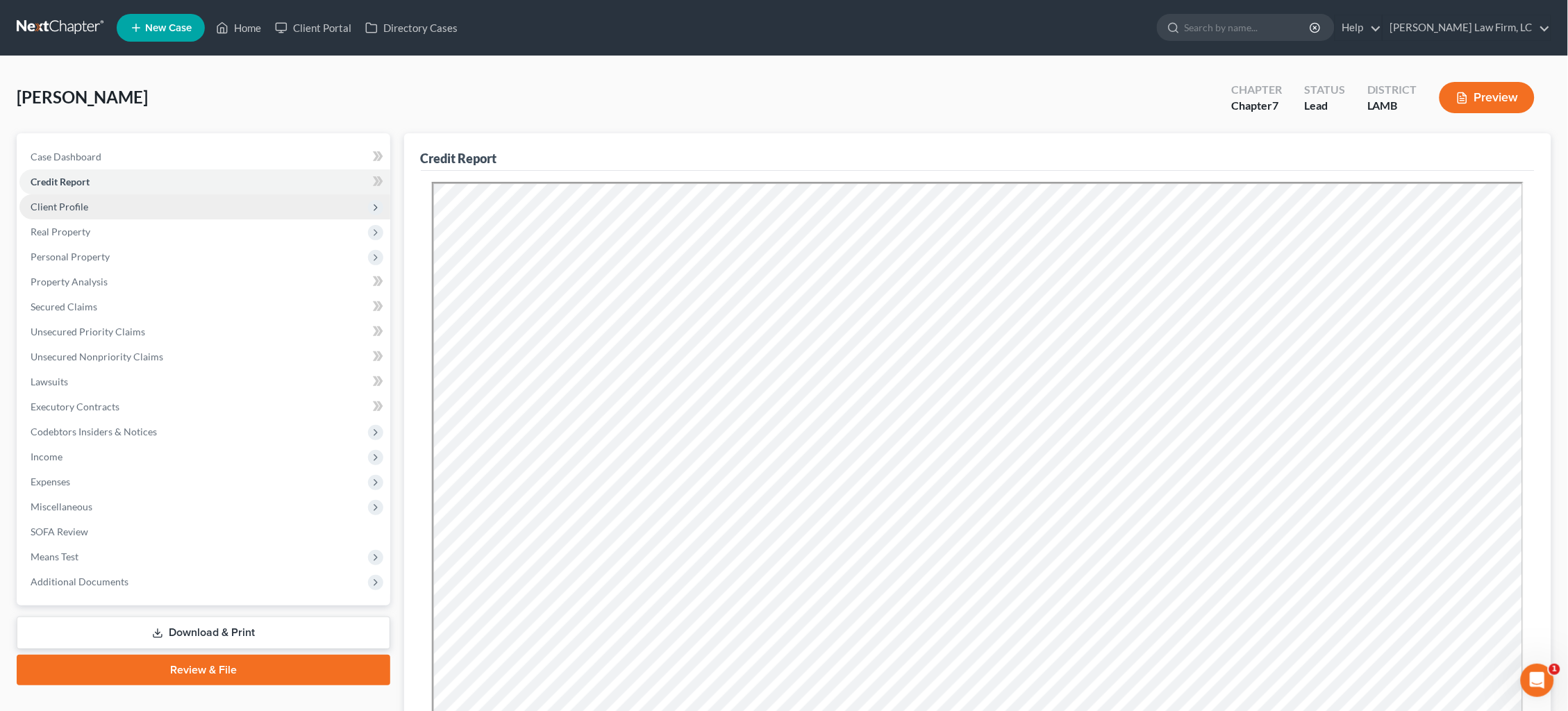
click at [150, 203] on span "Client Profile" at bounding box center [204, 206] width 371 height 25
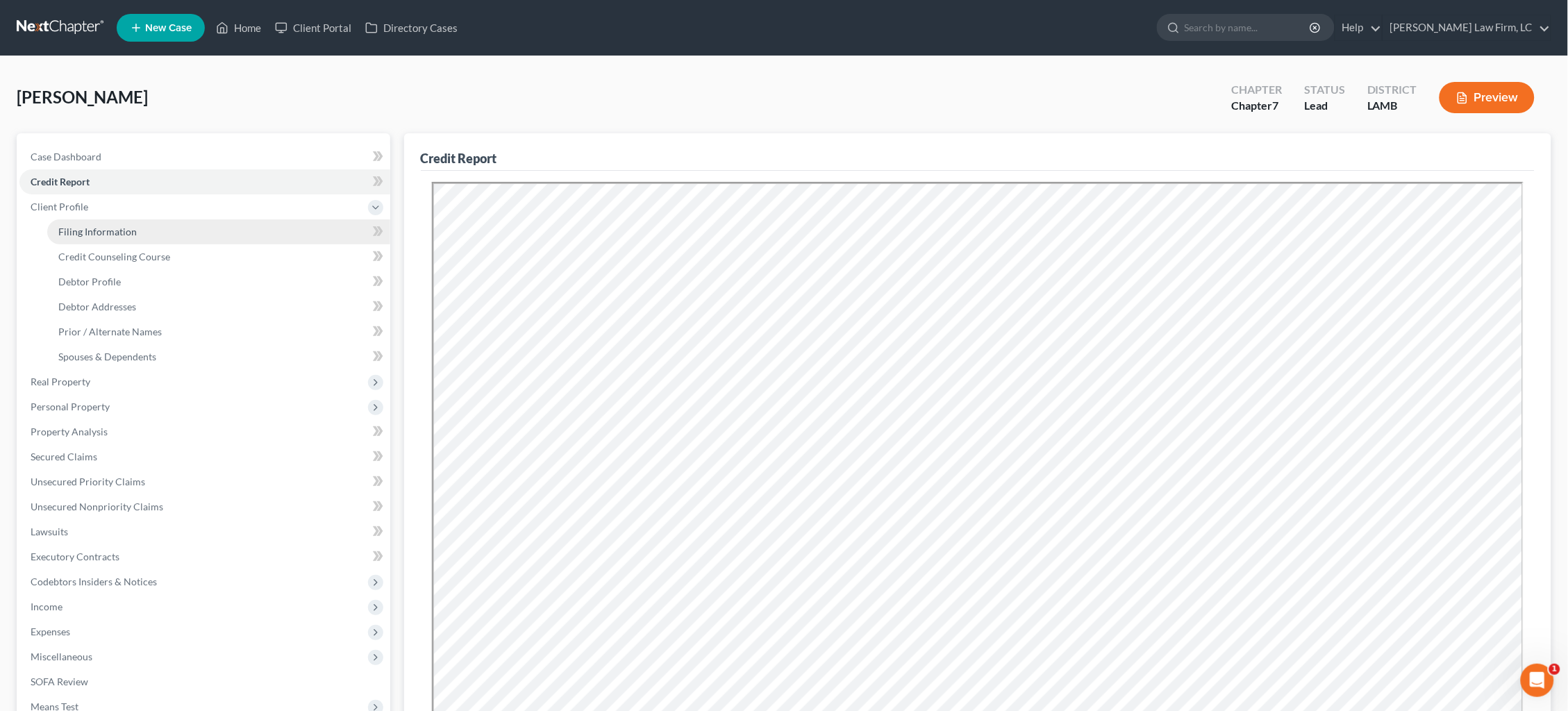
click at [142, 226] on link "Filing Information" at bounding box center [218, 231] width 343 height 25
select select "1"
select select "0"
select select "35"
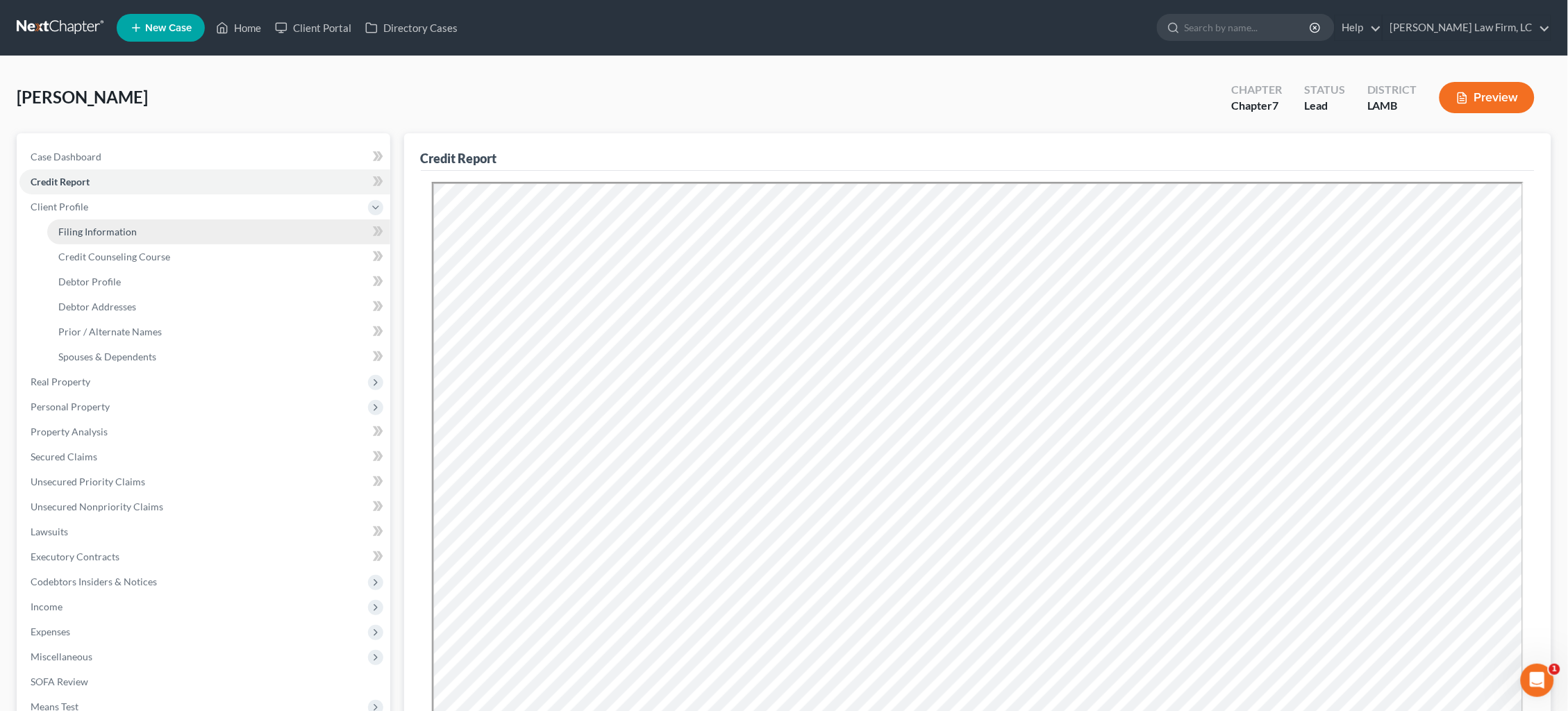
select select "0"
select select "19"
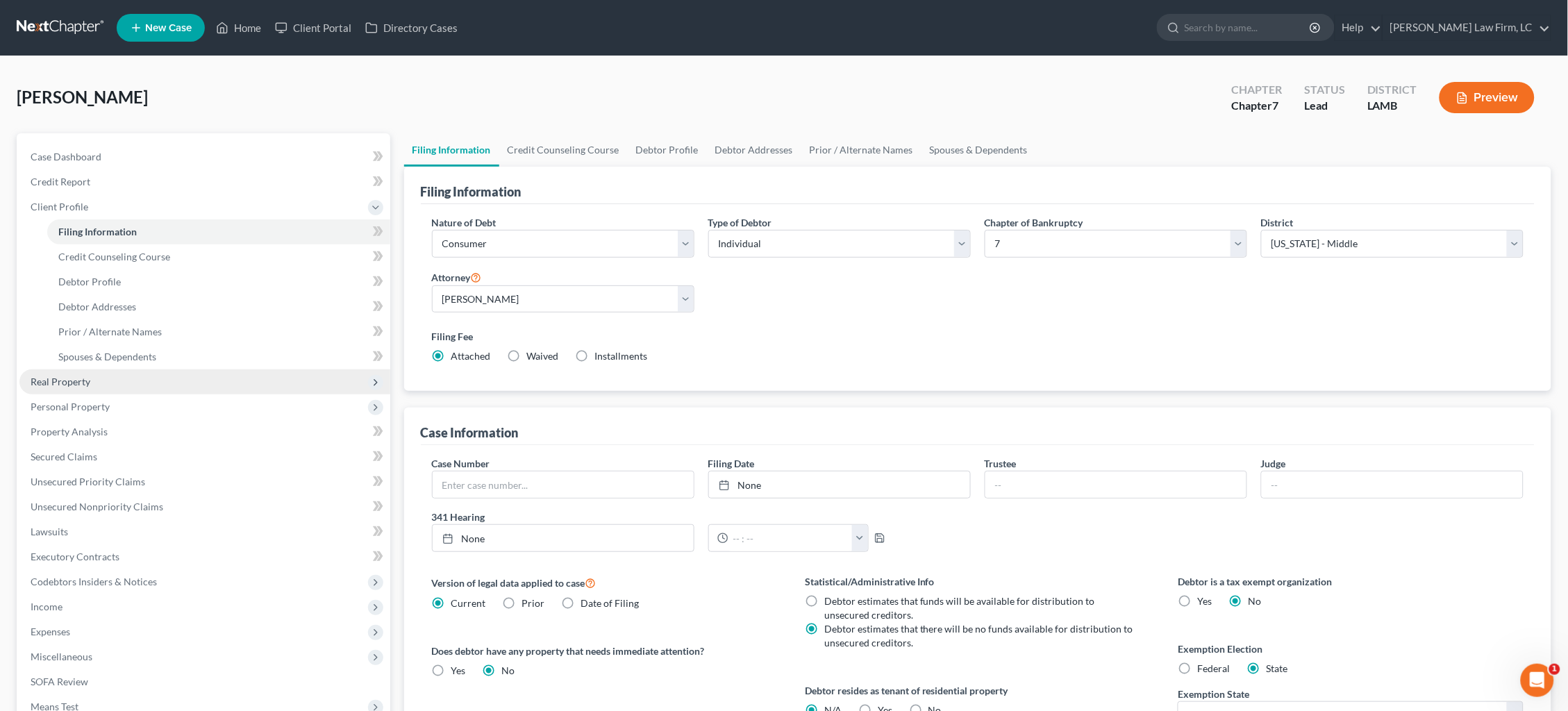
drag, startPoint x: 123, startPoint y: 359, endPoint x: 131, endPoint y: 375, distance: 17.9
click at [123, 359] on link "Spouses & Dependents" at bounding box center [218, 356] width 343 height 25
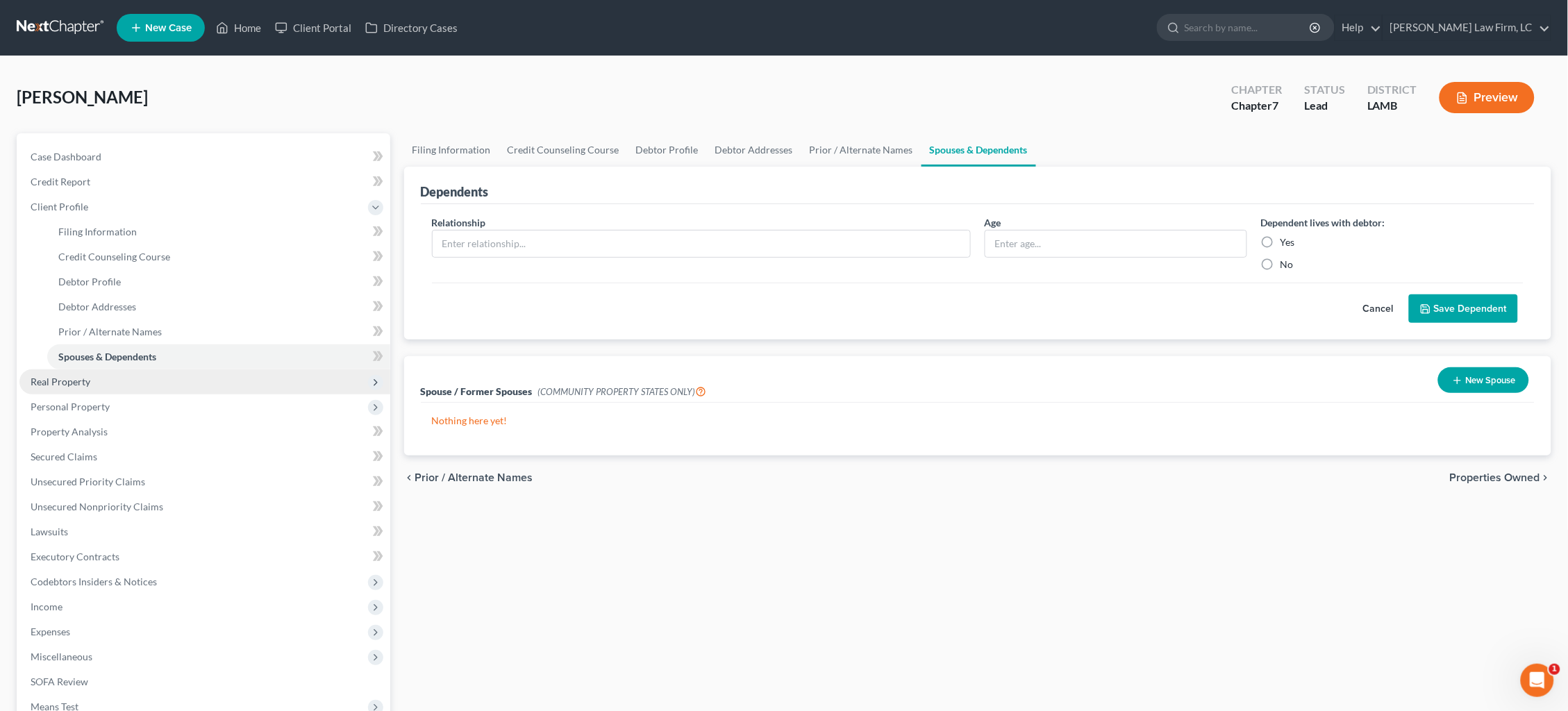
click at [137, 375] on span "Real Property" at bounding box center [204, 381] width 371 height 25
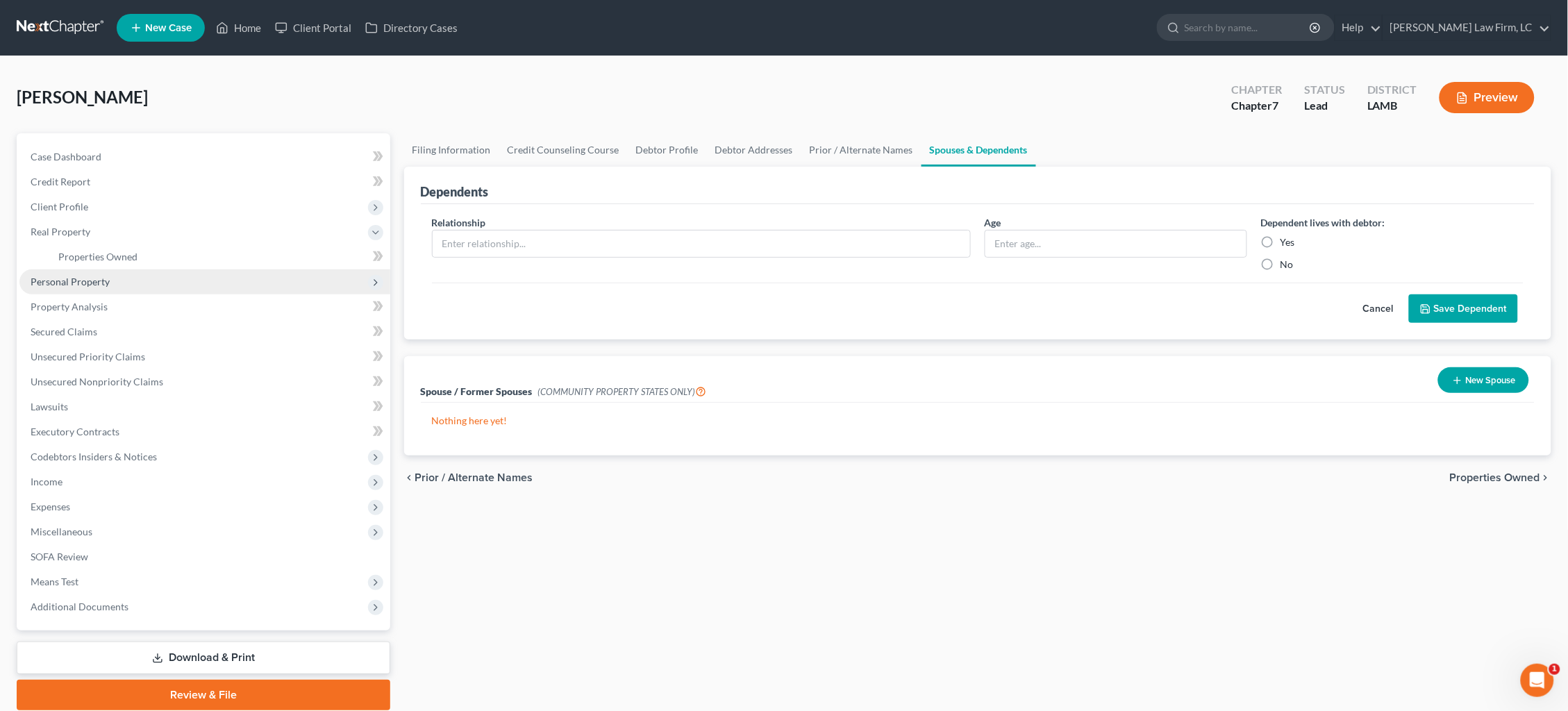
click at [103, 279] on span "Personal Property" at bounding box center [70, 282] width 80 height 12
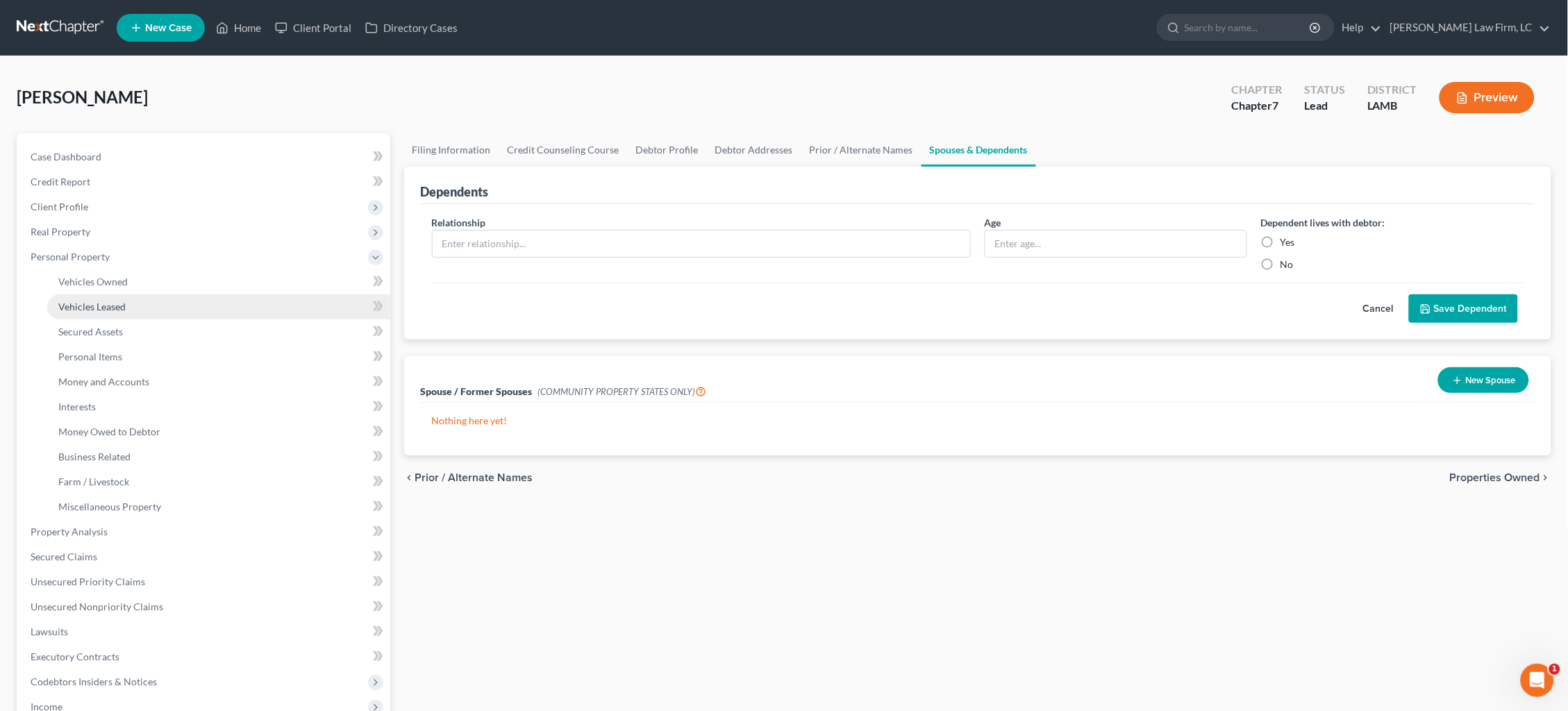
click at [160, 302] on link "Vehicles Leased" at bounding box center [218, 306] width 343 height 25
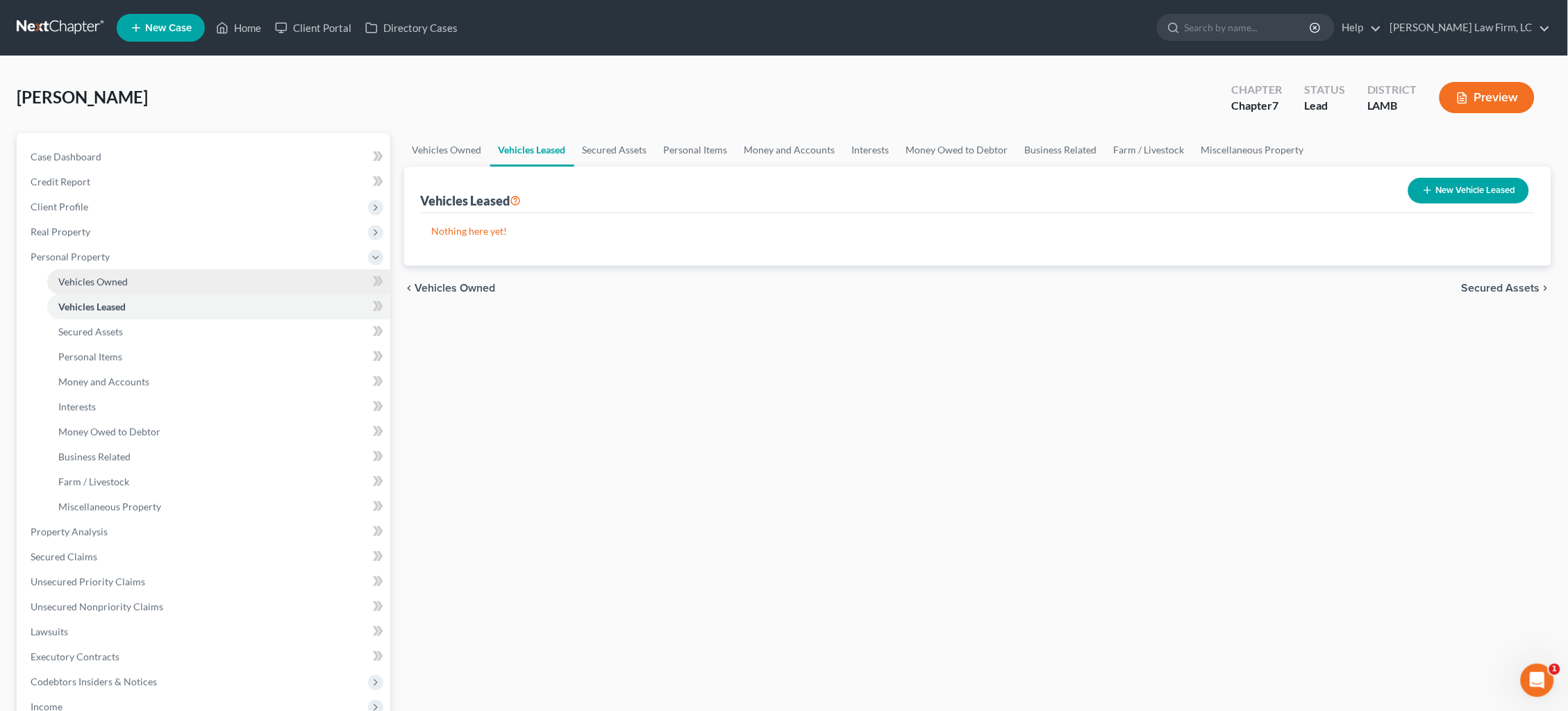
click at [154, 281] on link "Vehicles Owned" at bounding box center [218, 282] width 343 height 25
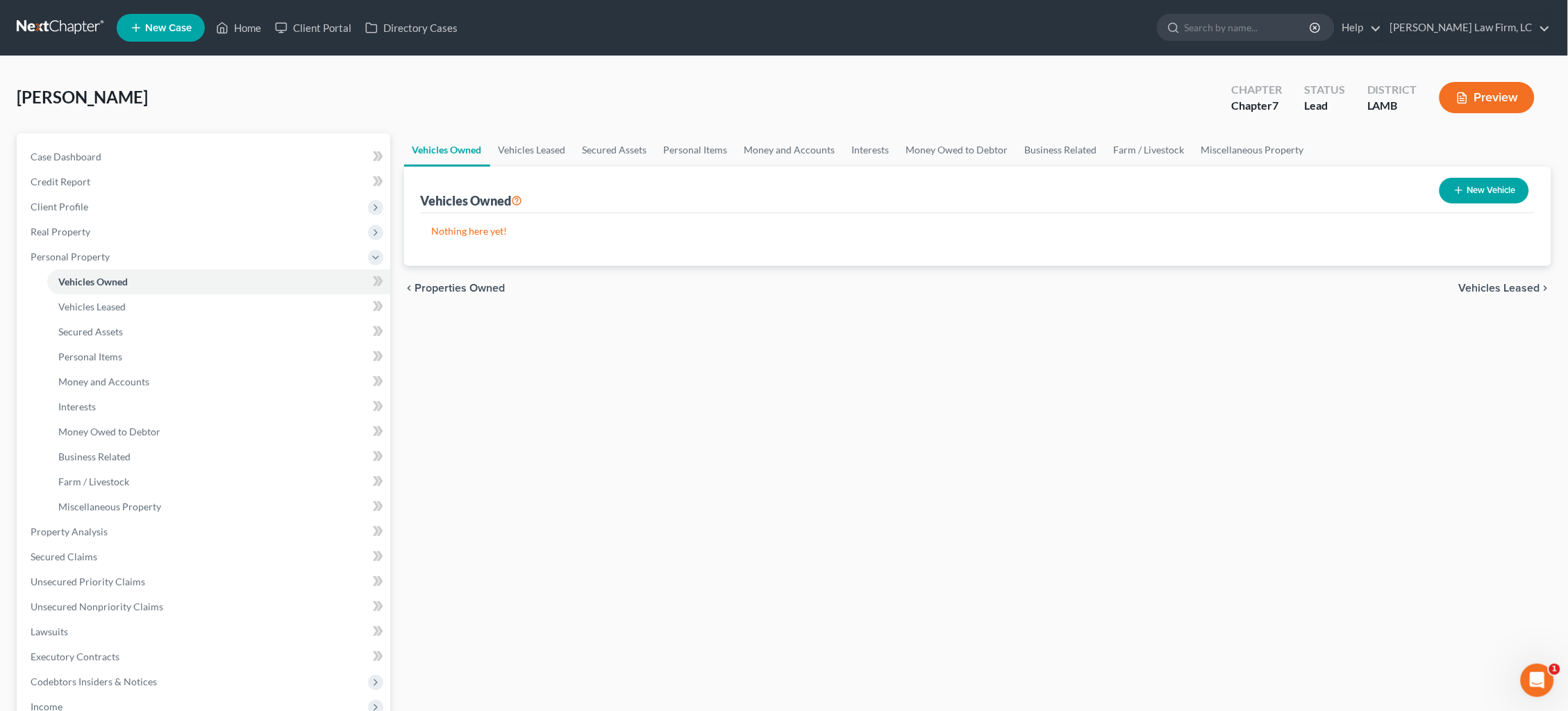
click at [1200, 190] on button "New Vehicle" at bounding box center [1484, 190] width 90 height 25
select select "0"
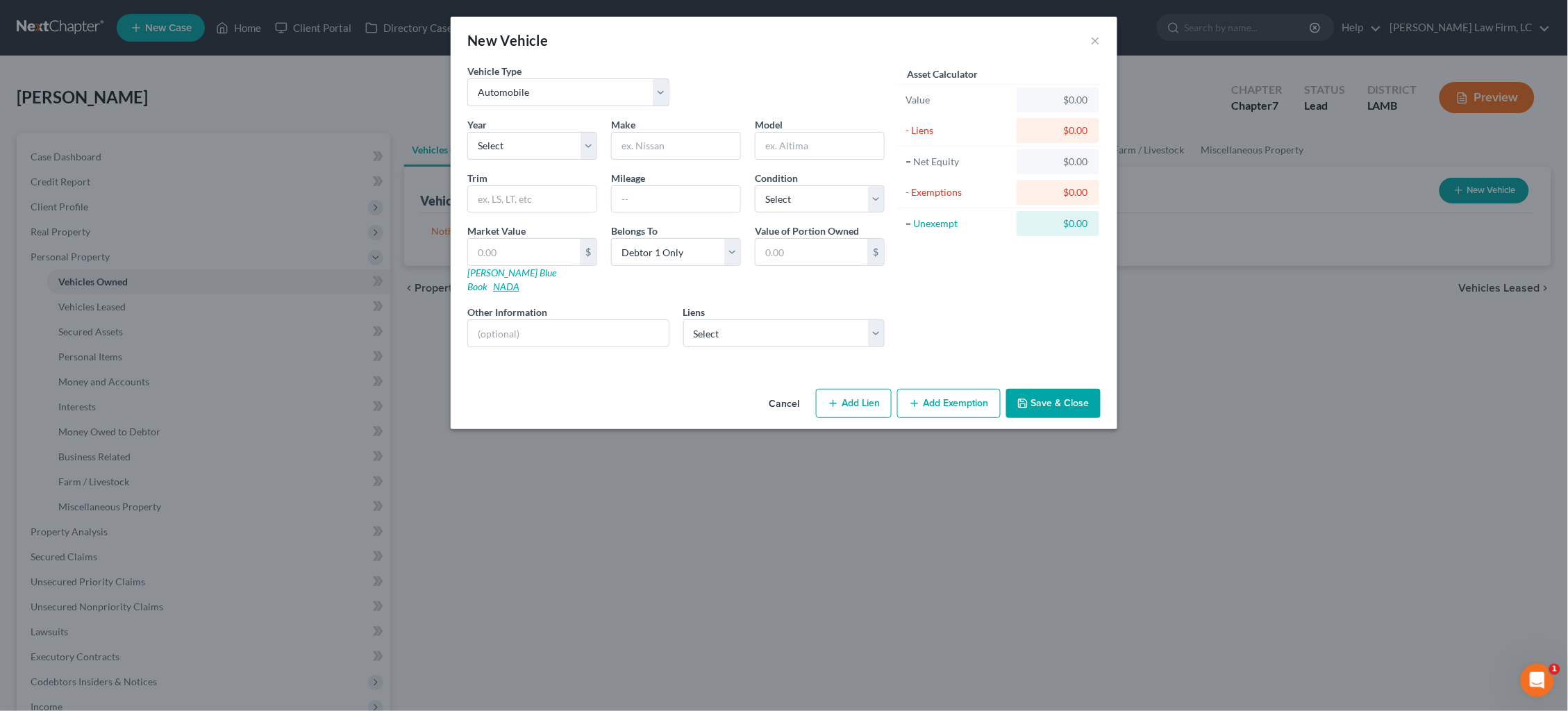
click at [519, 281] on link "NADA" at bounding box center [506, 286] width 26 height 12
select select "0"
select select
select select "45"
select select "0"
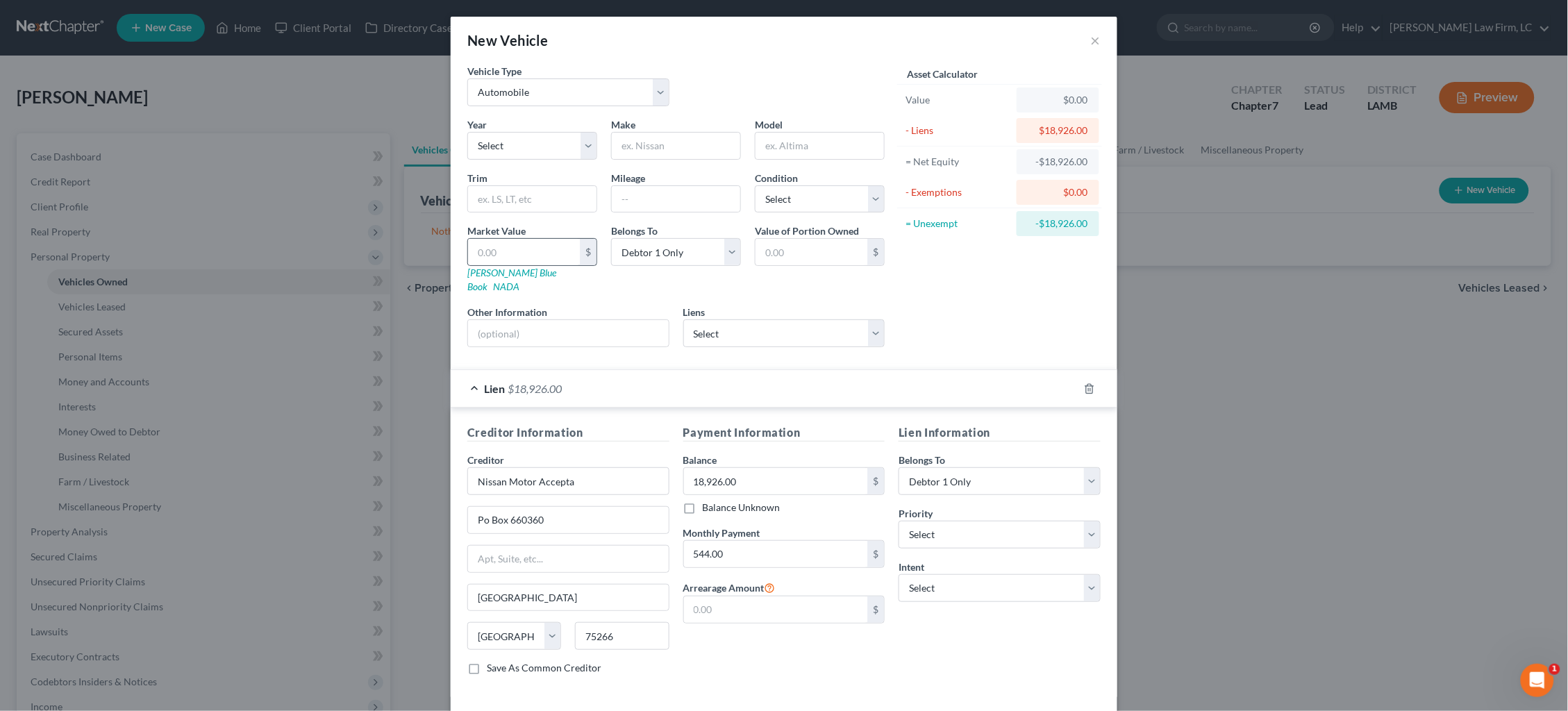
click at [581, 248] on div "$" at bounding box center [588, 251] width 17 height 26
click at [562, 249] on input "text" at bounding box center [523, 251] width 112 height 26
type input "2"
type input "2.00"
type input "22"
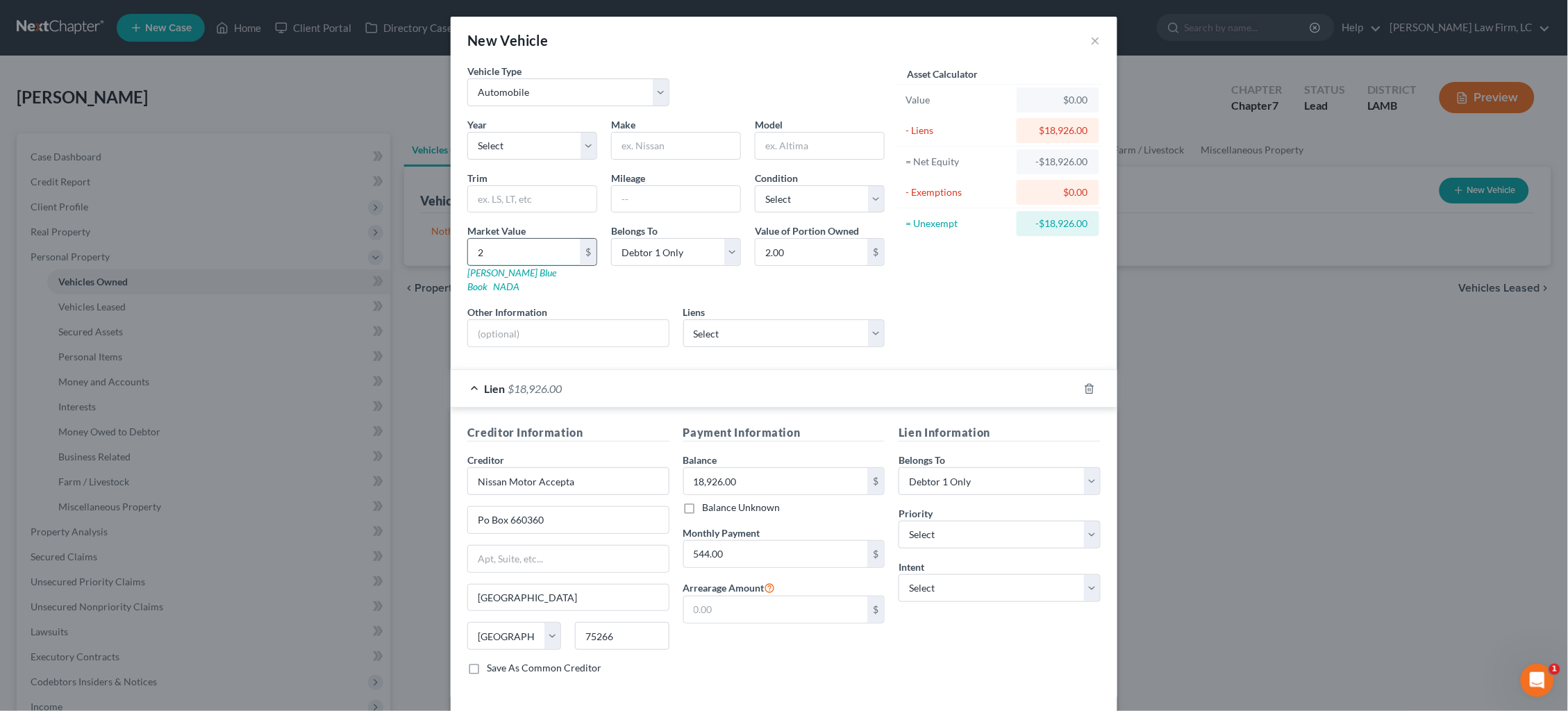
type input "22.00"
type input "2"
type input "2.00"
type input "21"
type input "21.00"
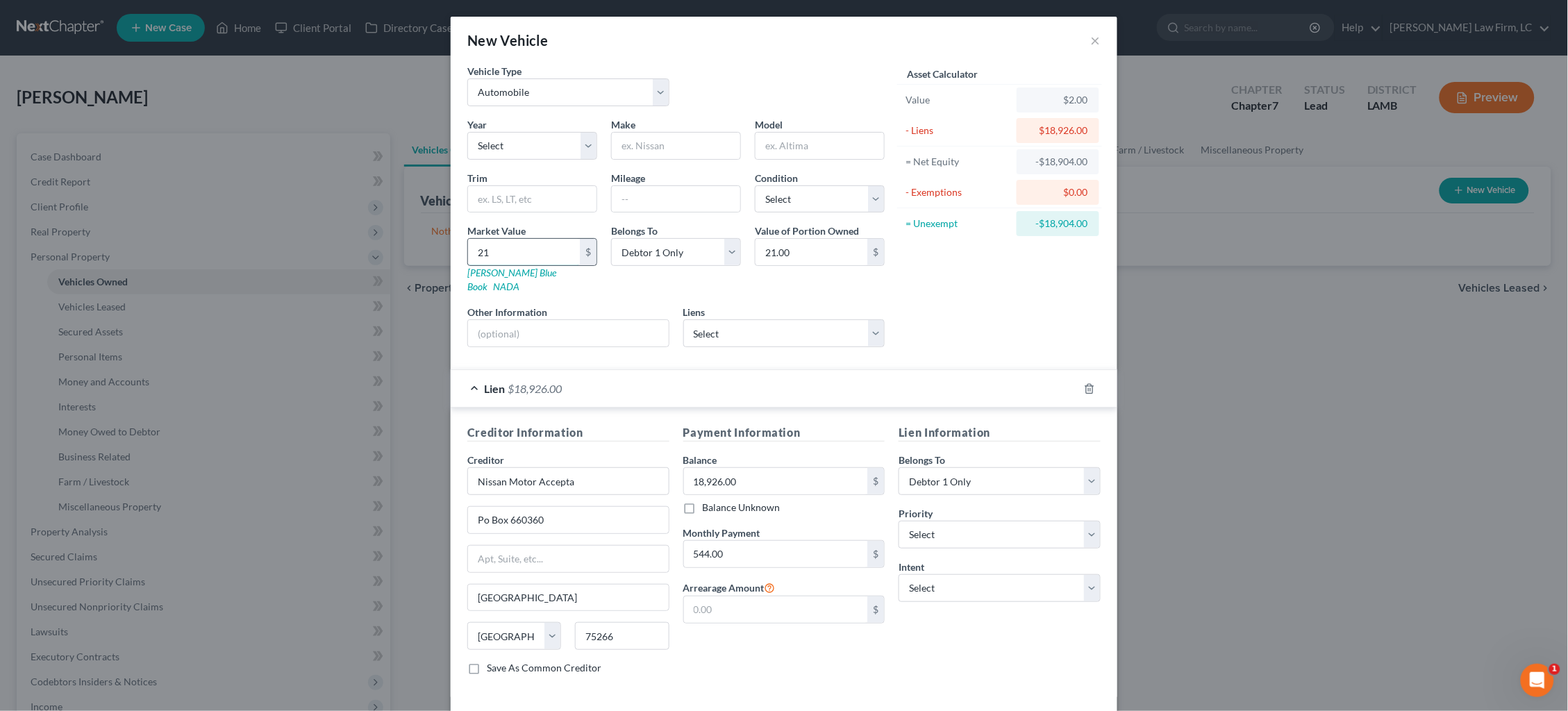
type input "215"
type input "215.00"
type input "2150"
type input "2,150.00"
type input "2,1500"
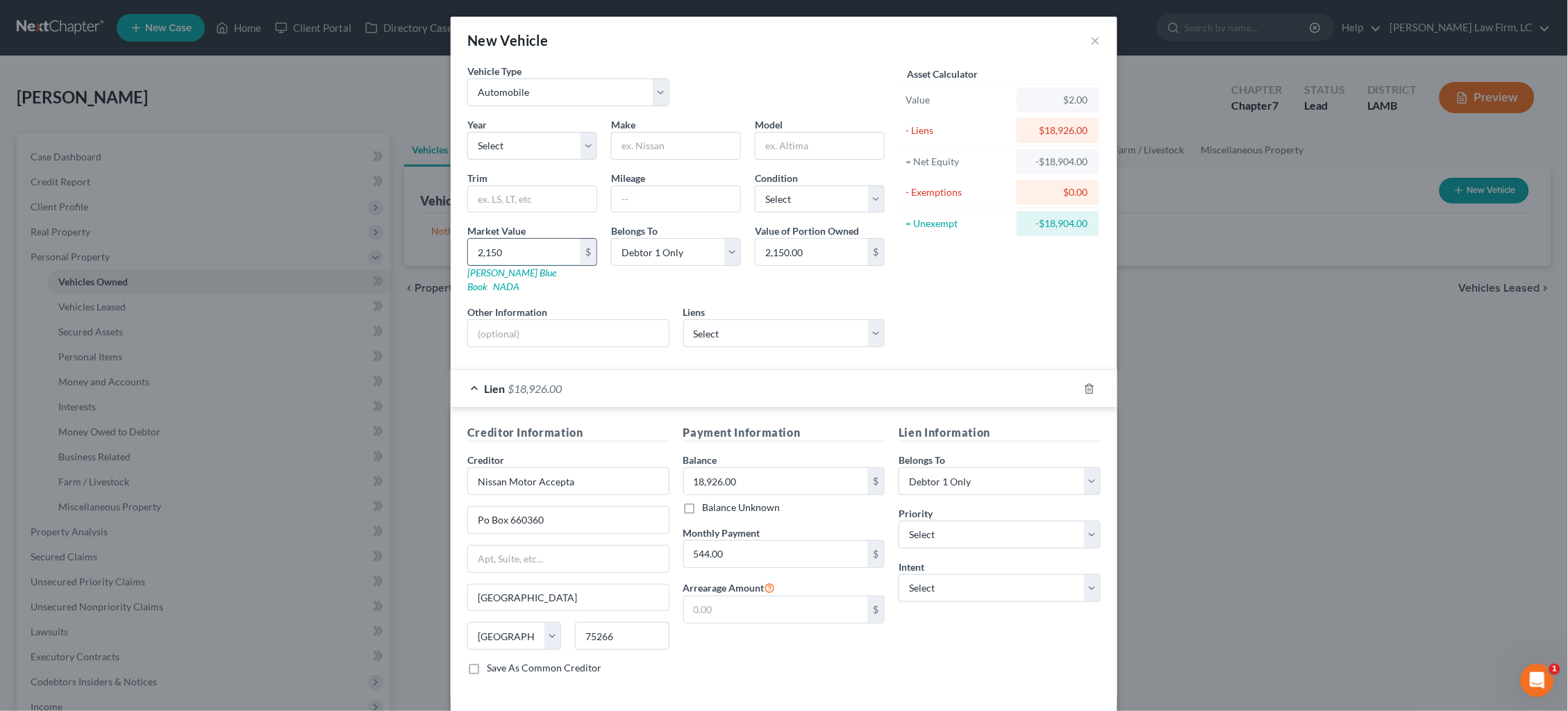
type input "21,500.00"
type input "21,500"
select select "2"
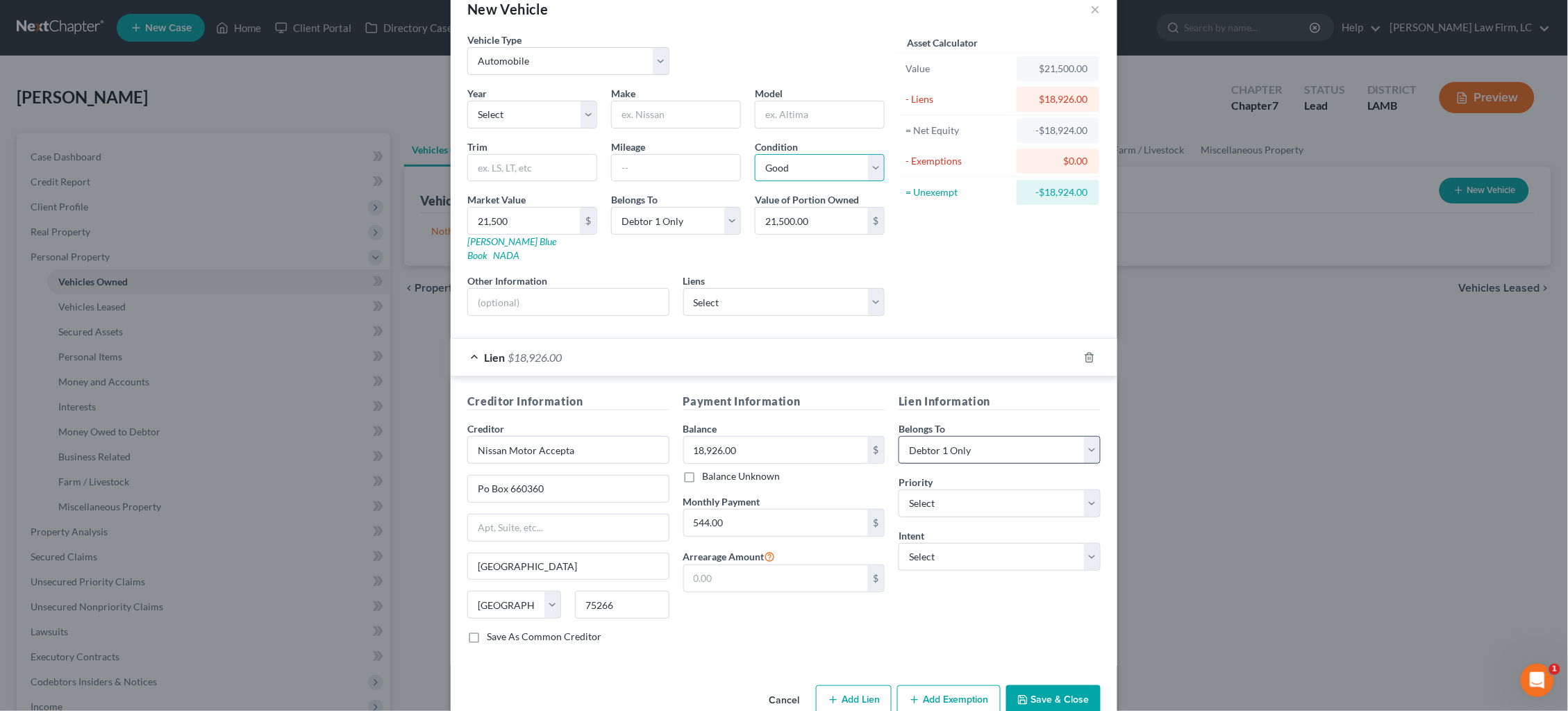
scroll to position [38, 0]
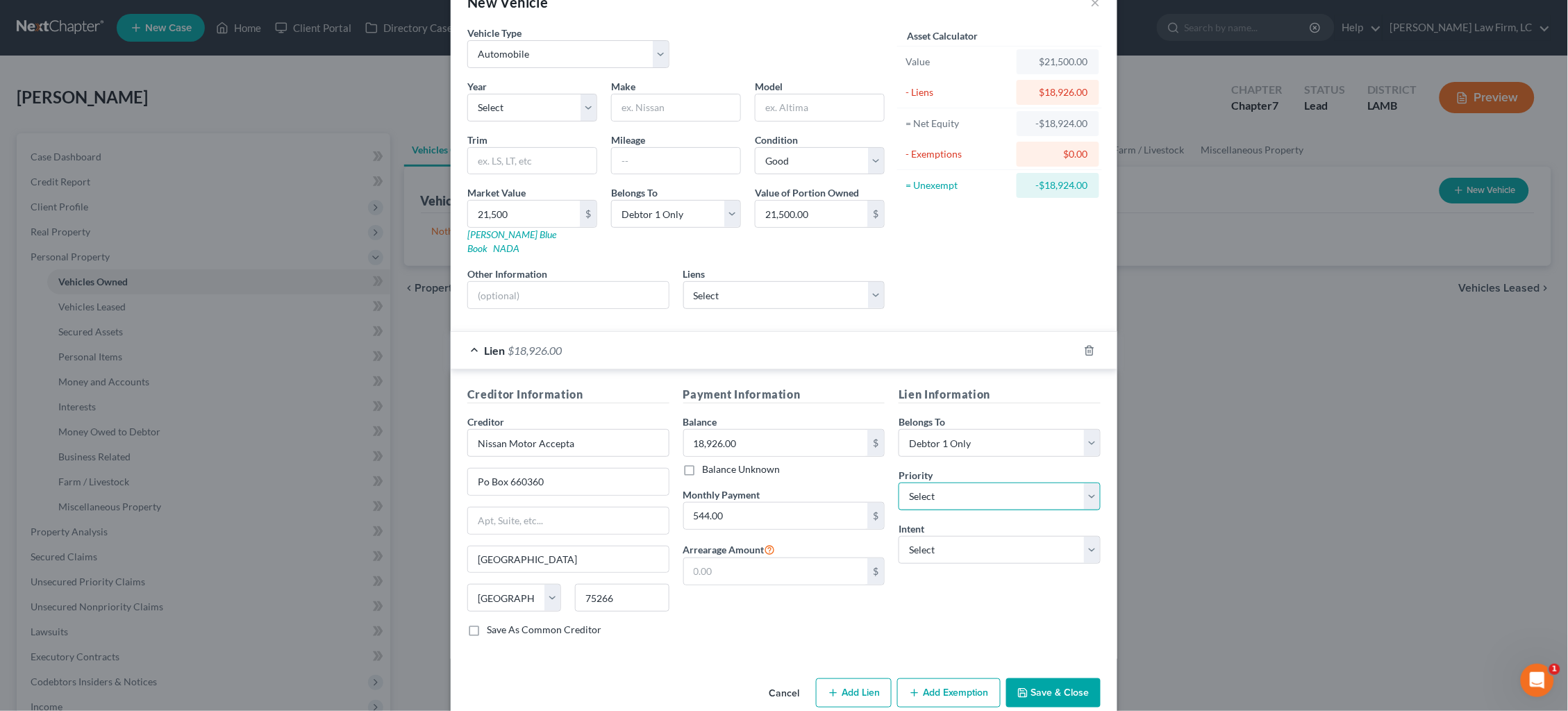
select select "0"
select select "2"
drag, startPoint x: 947, startPoint y: 674, endPoint x: 850, endPoint y: 600, distance: 122.0
click at [946, 599] on button "Add Exemption" at bounding box center [949, 693] width 103 height 29
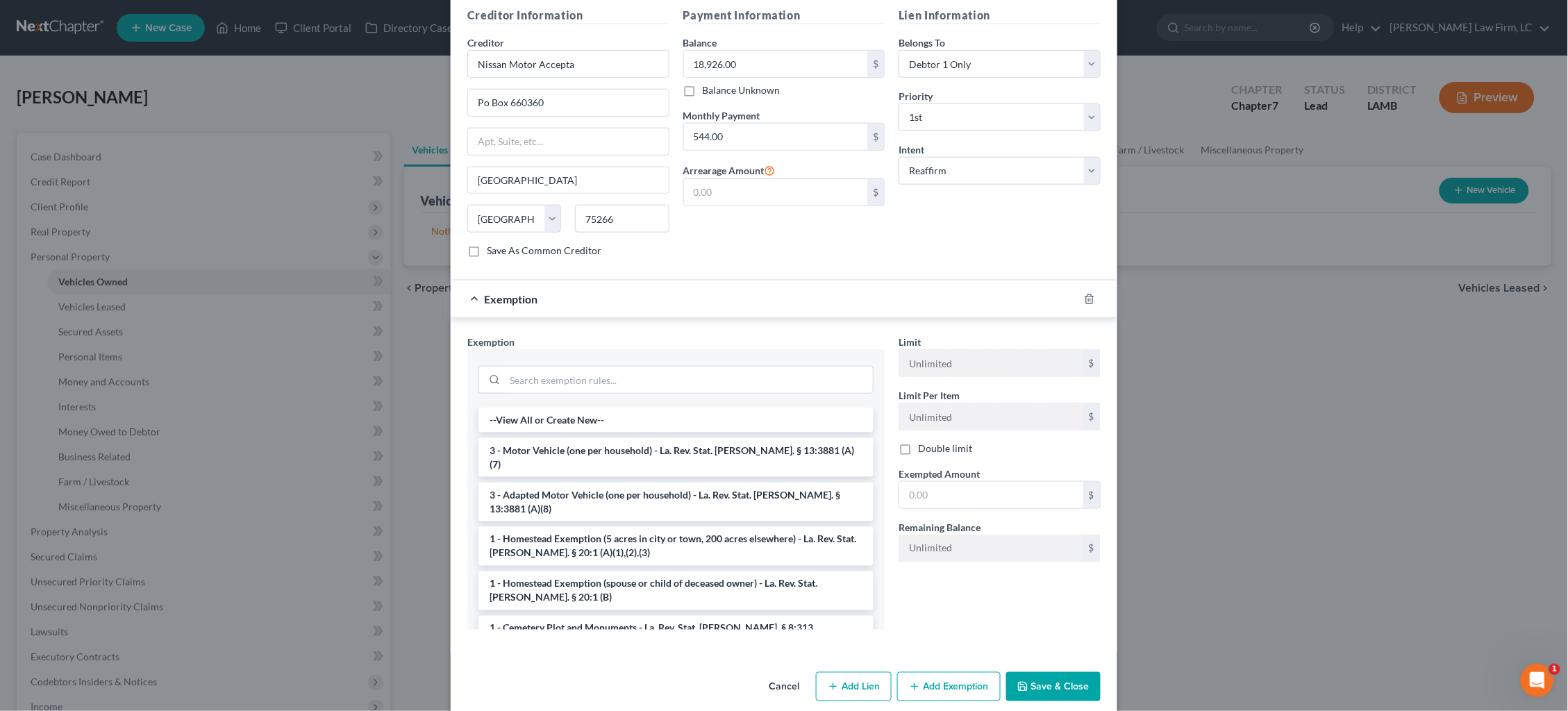
drag, startPoint x: 706, startPoint y: 431, endPoint x: 749, endPoint y: 436, distance: 43.3
click at [706, 438] on li "3 - Motor Vehicle (one per household) - La. Rev. Stat. Ann. § 13:3881 (A)(7)" at bounding box center [675, 457] width 395 height 39
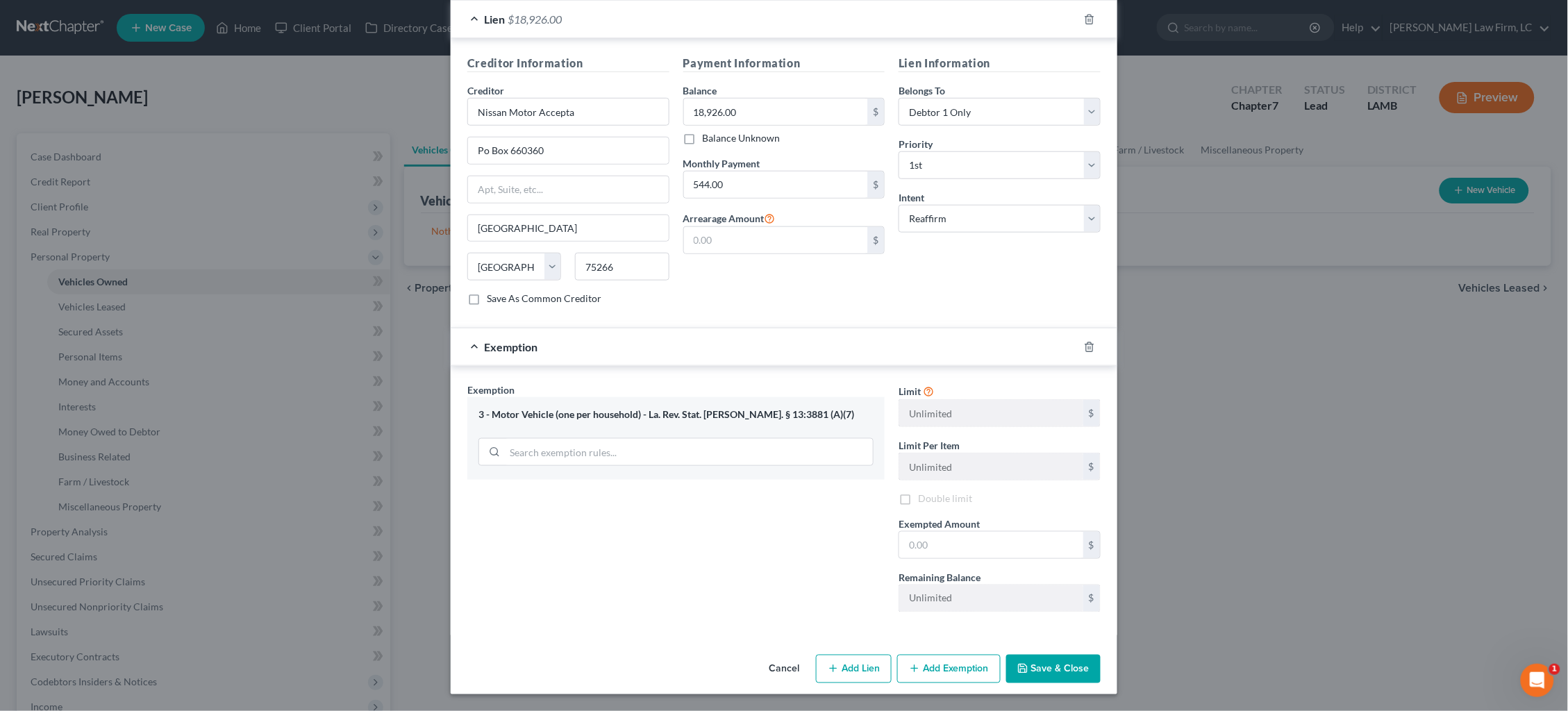
scroll to position [348, 0]
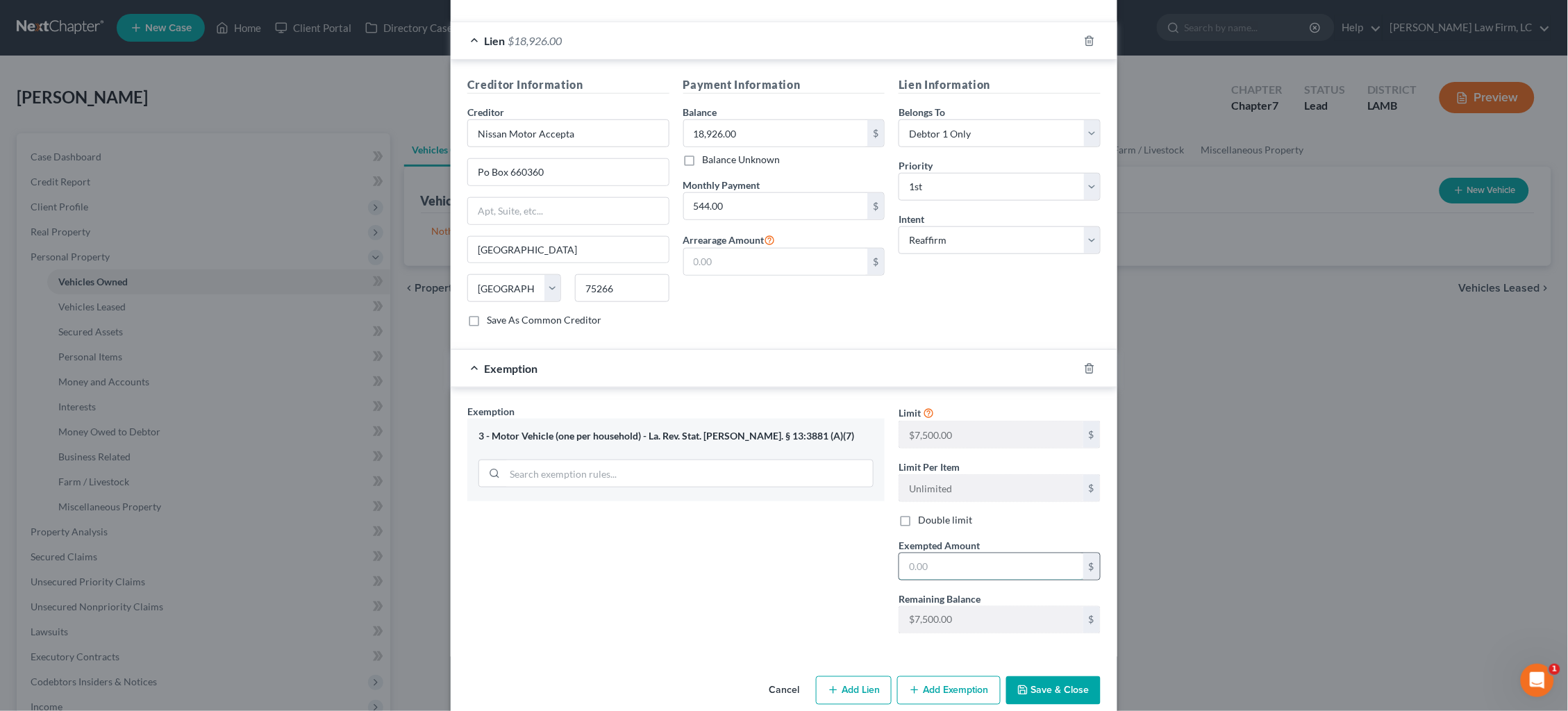
click at [950, 557] on input "text" at bounding box center [991, 566] width 184 height 26
type input "7,500.00"
click at [1067, 599] on button "Save & Close" at bounding box center [1053, 691] width 95 height 29
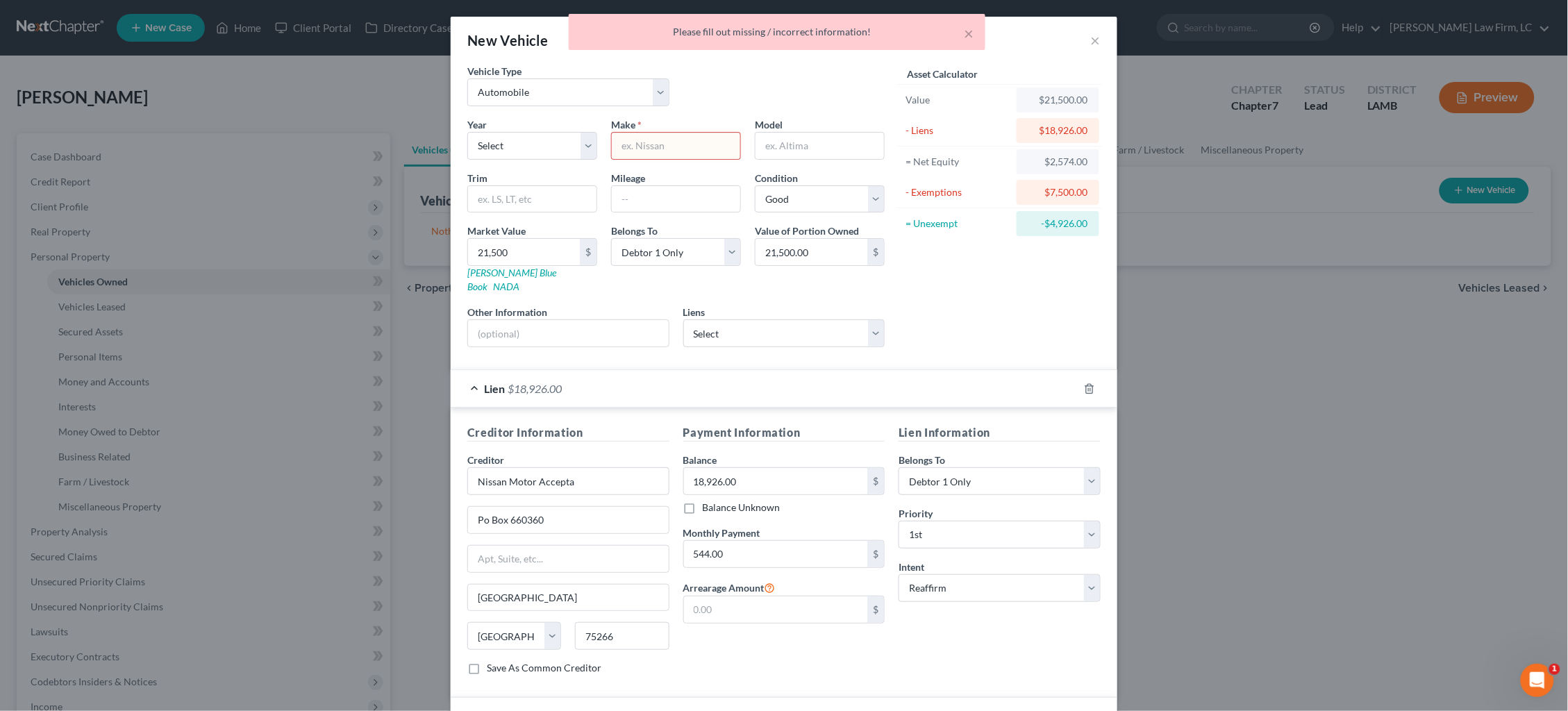
scroll to position [0, 0]
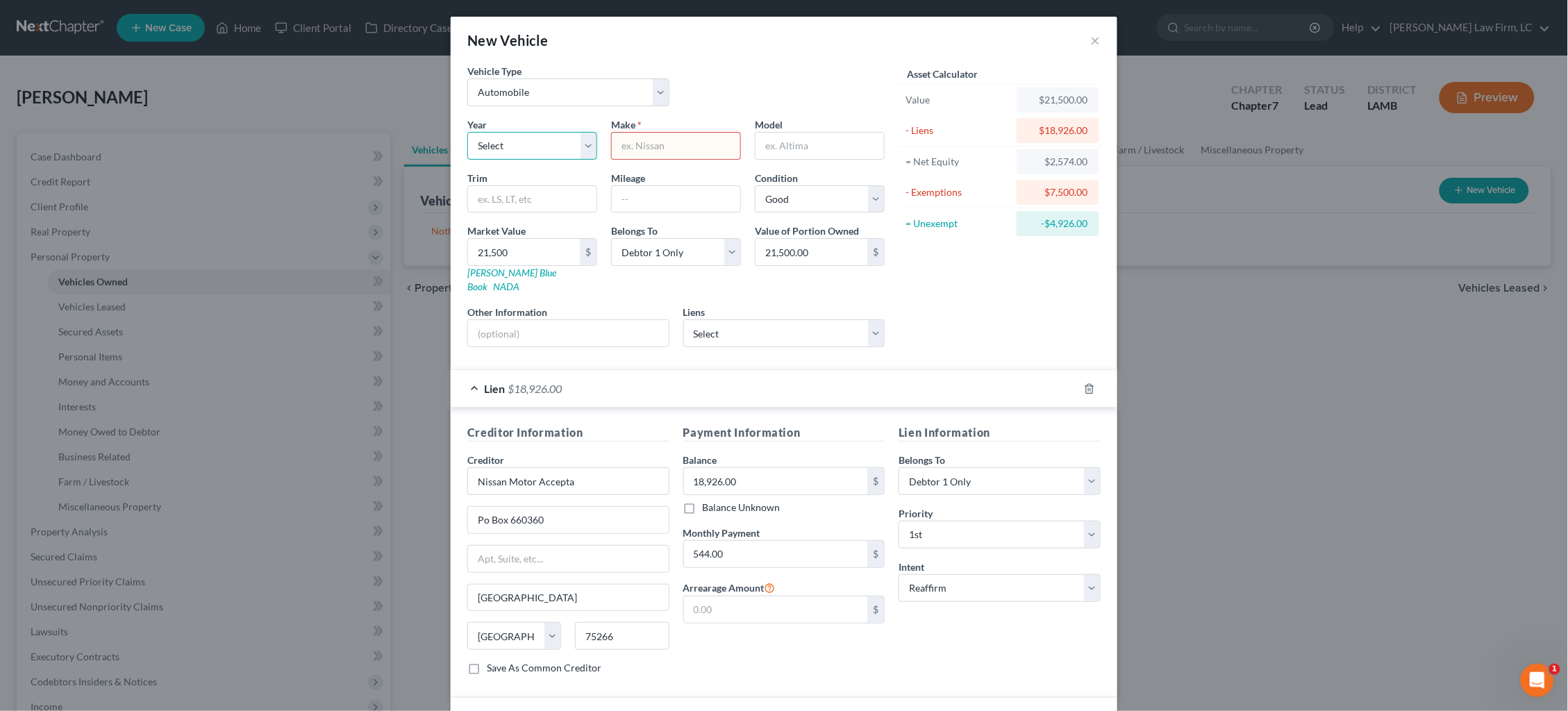
select select "4"
click at [655, 149] on input "text" at bounding box center [676, 146] width 129 height 26
type input "Nissan"
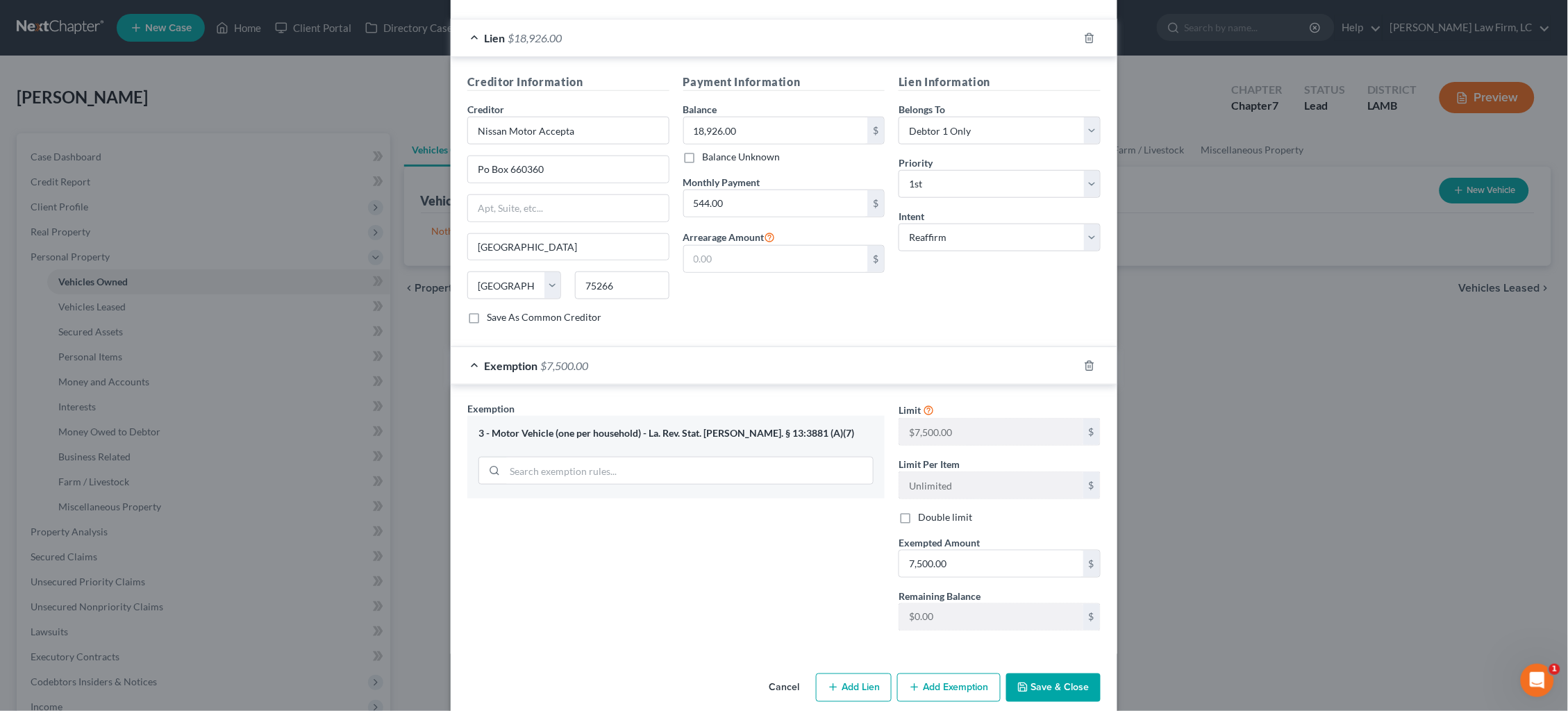
scroll to position [350, 0]
type input "Altima"
click at [1076, 599] on button "Save & Close" at bounding box center [1053, 689] width 95 height 29
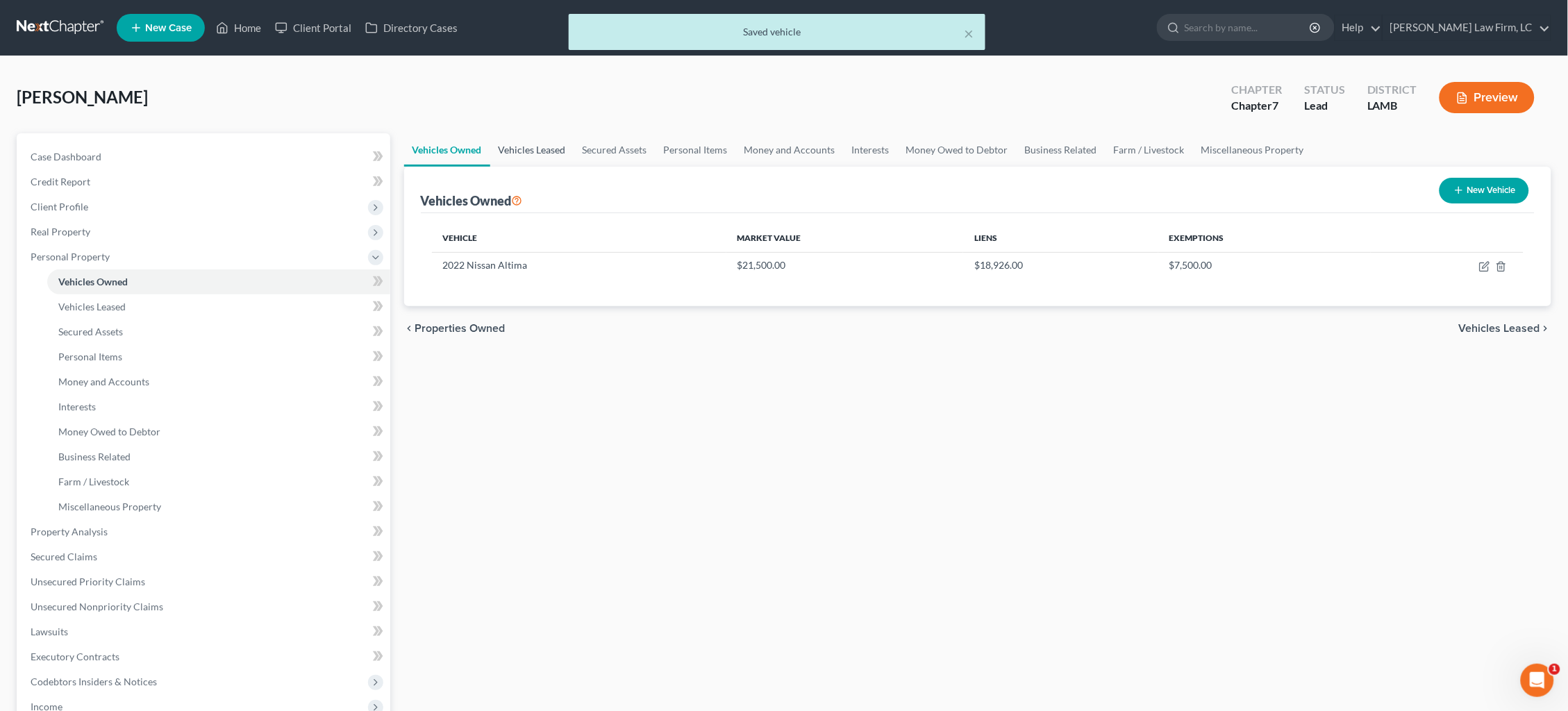
click at [536, 145] on link "Vehicles Leased" at bounding box center [532, 150] width 84 height 33
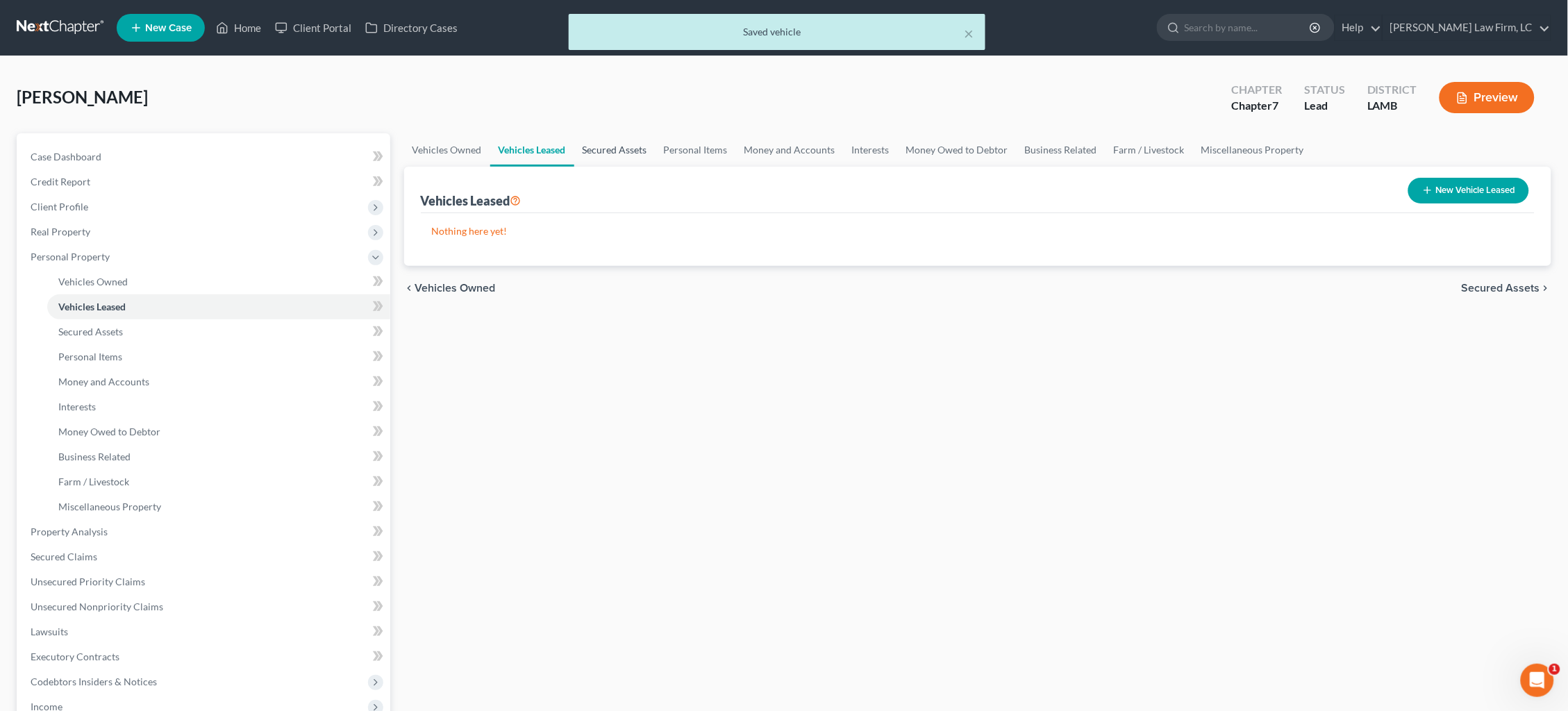
click at [624, 147] on link "Secured Assets" at bounding box center [615, 150] width 81 height 33
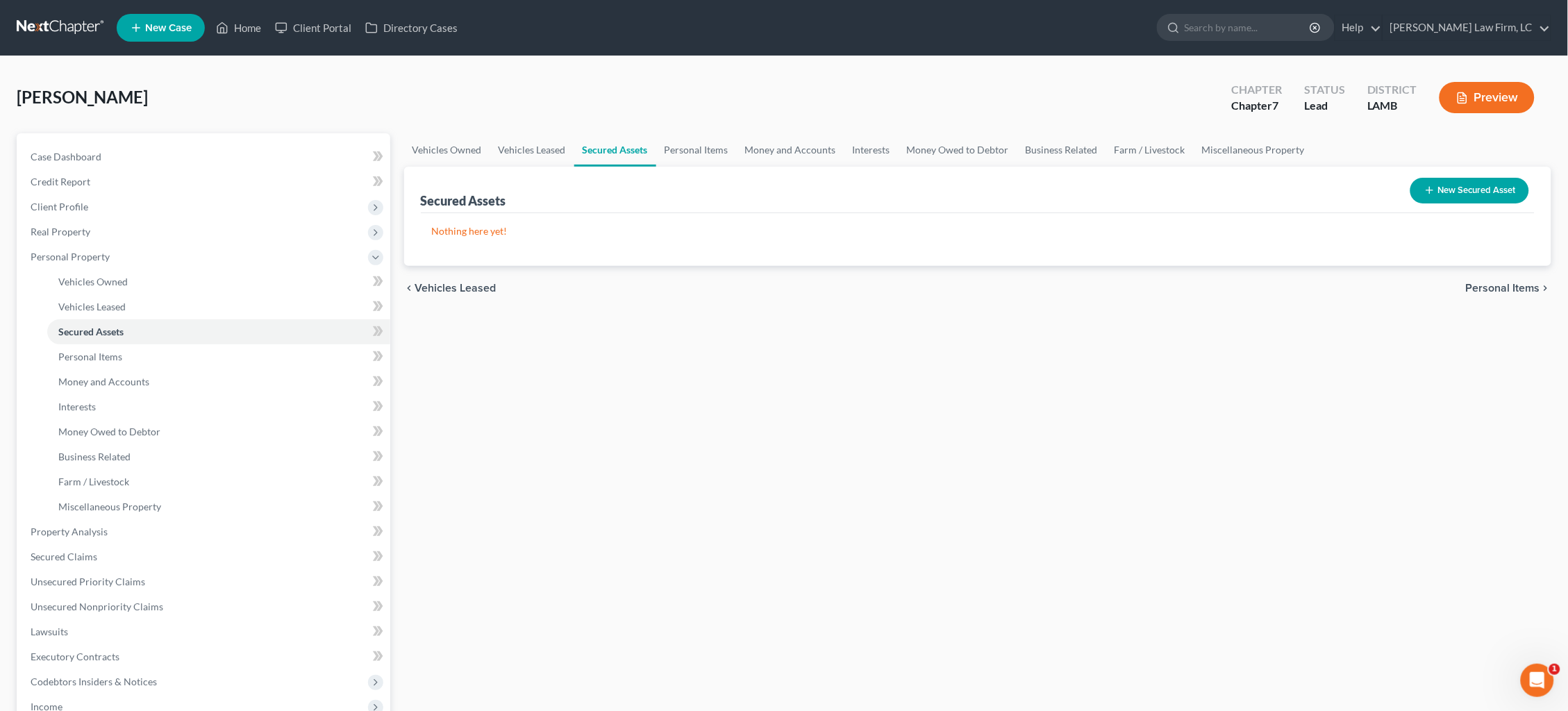
scroll to position [1, 0]
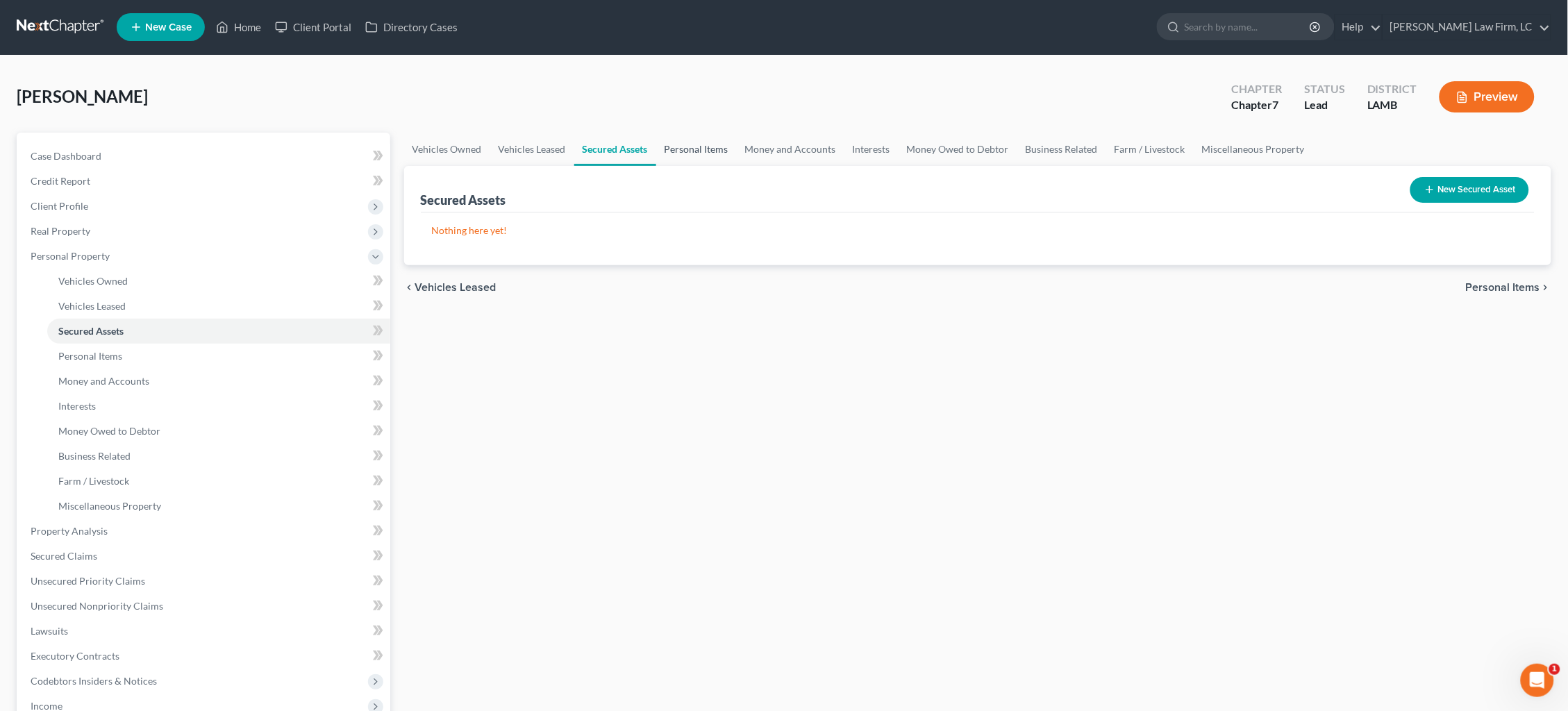
click at [699, 149] on link "Personal Items" at bounding box center [696, 150] width 80 height 33
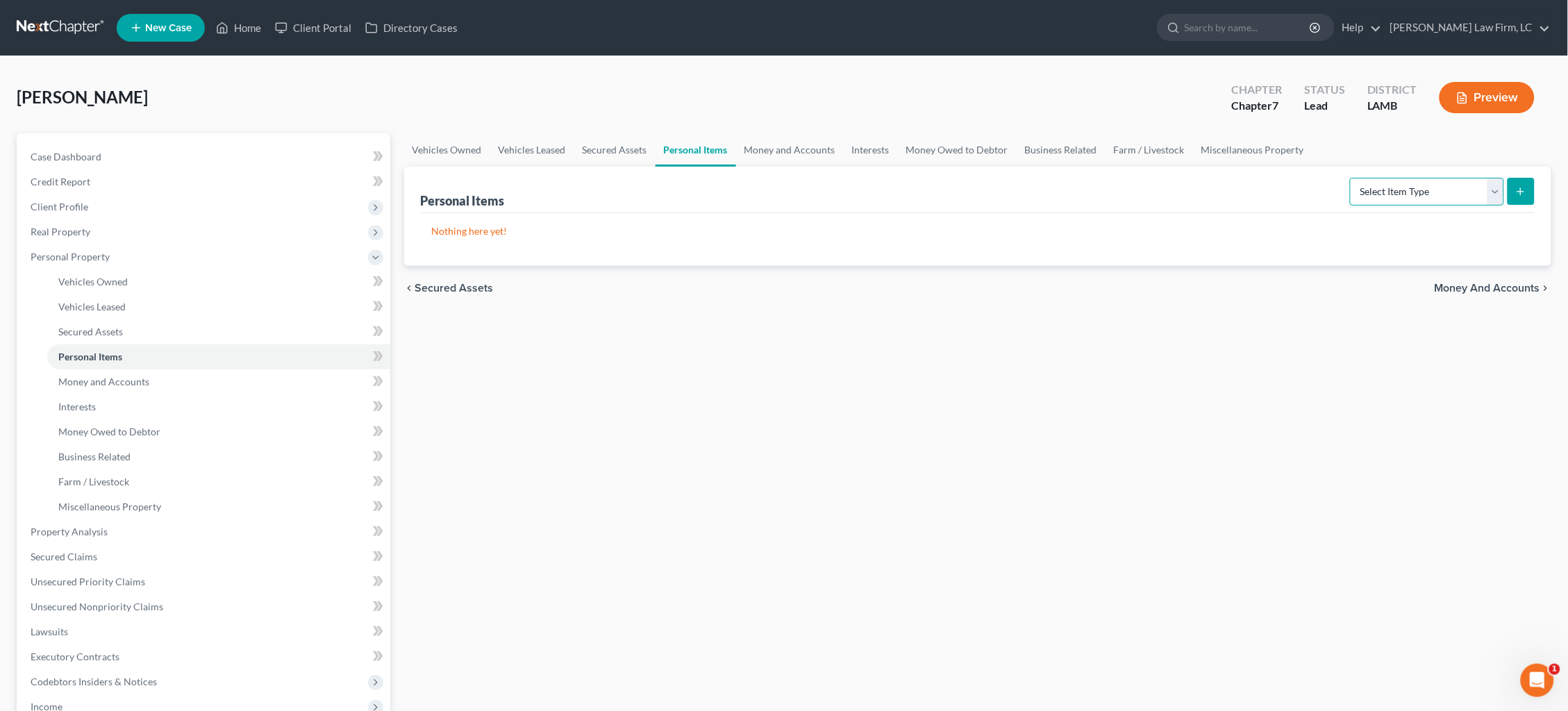
select select "clothing"
click at [1200, 194] on button "submit" at bounding box center [1521, 191] width 27 height 27
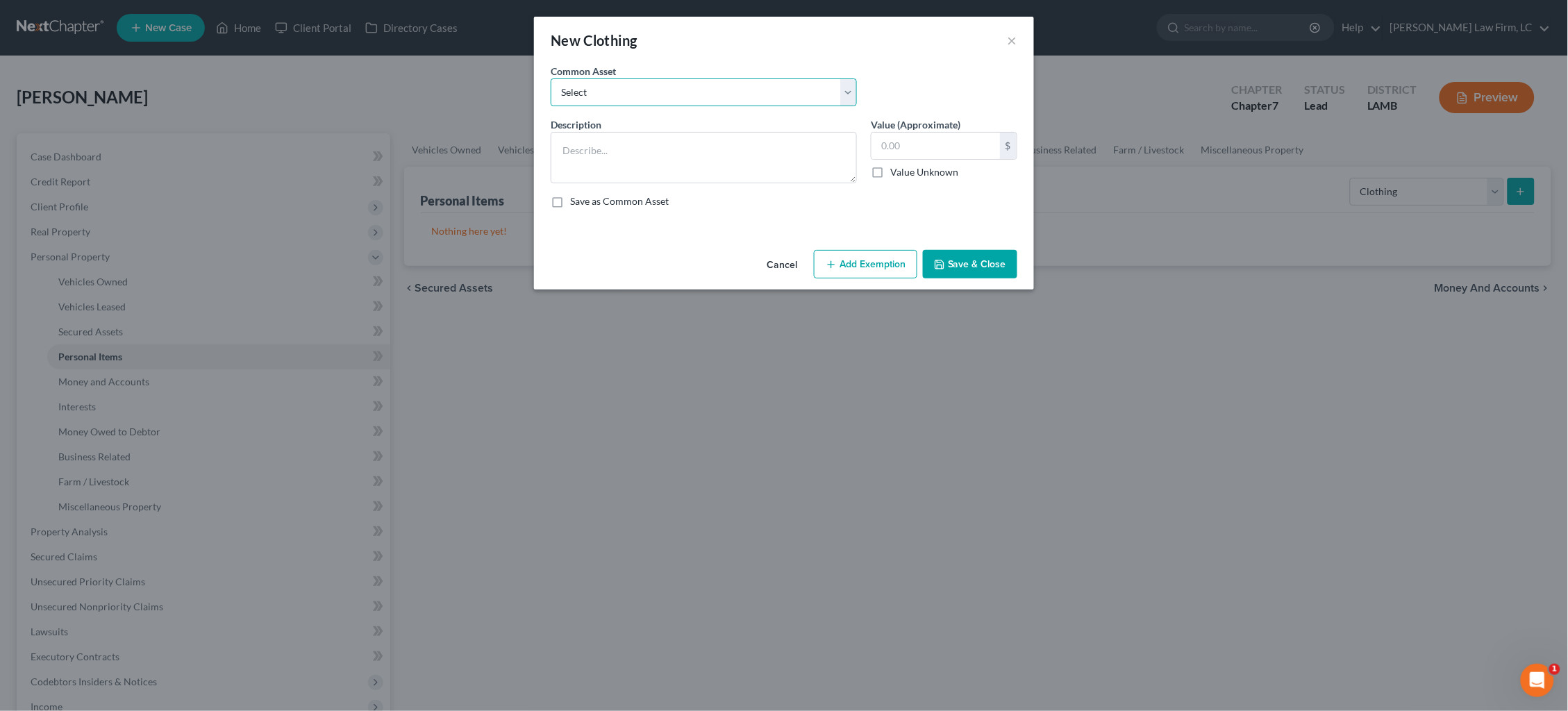
select select "0"
type textarea "Wearing apparel ($500)"
type input "500.00"
click at [854, 258] on button "Add Exemption" at bounding box center [866, 264] width 103 height 29
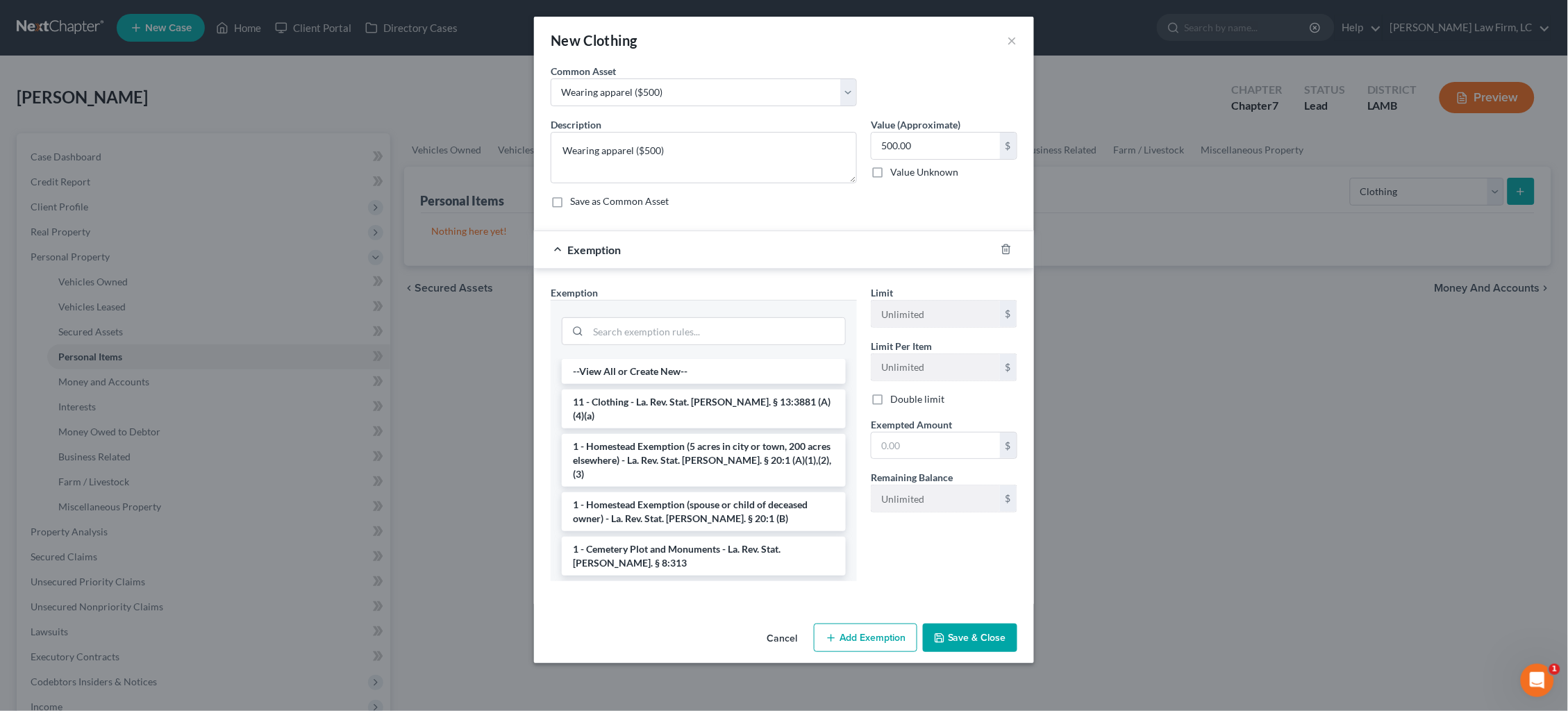
drag, startPoint x: 706, startPoint y: 404, endPoint x: 752, endPoint y: 402, distance: 46.0
click at [706, 403] on li "11 - Clothing - La. Rev. Stat. Ann. § 13:3881 (A)(4)(a)" at bounding box center [703, 409] width 284 height 39
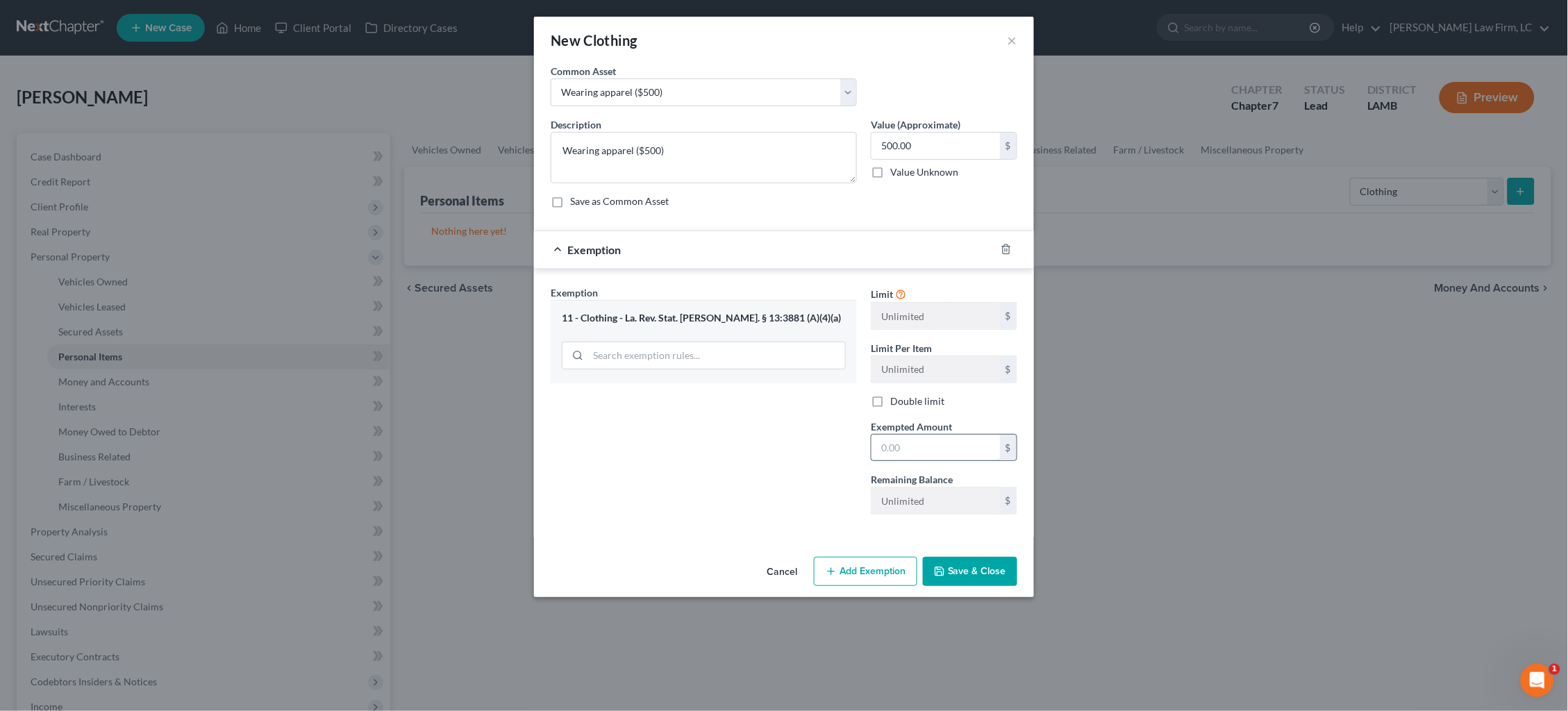
click at [917, 440] on input "text" at bounding box center [936, 447] width 129 height 26
type input "500.00"
drag, startPoint x: 982, startPoint y: 566, endPoint x: 1031, endPoint y: 547, distance: 52.6
click at [982, 565] on button "Save & Close" at bounding box center [970, 571] width 95 height 29
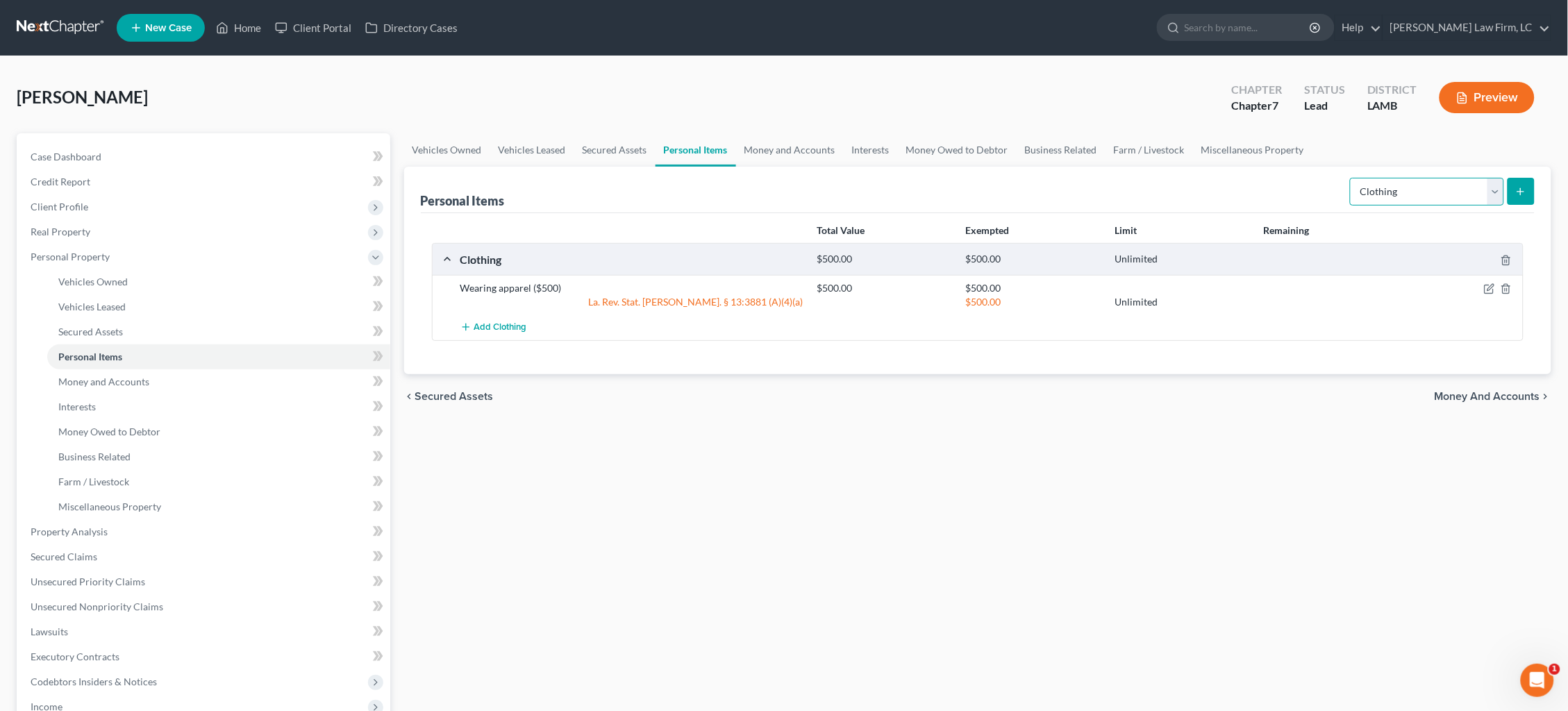
select select "jewelry"
click at [1200, 192] on icon "submit" at bounding box center [1521, 192] width 11 height 11
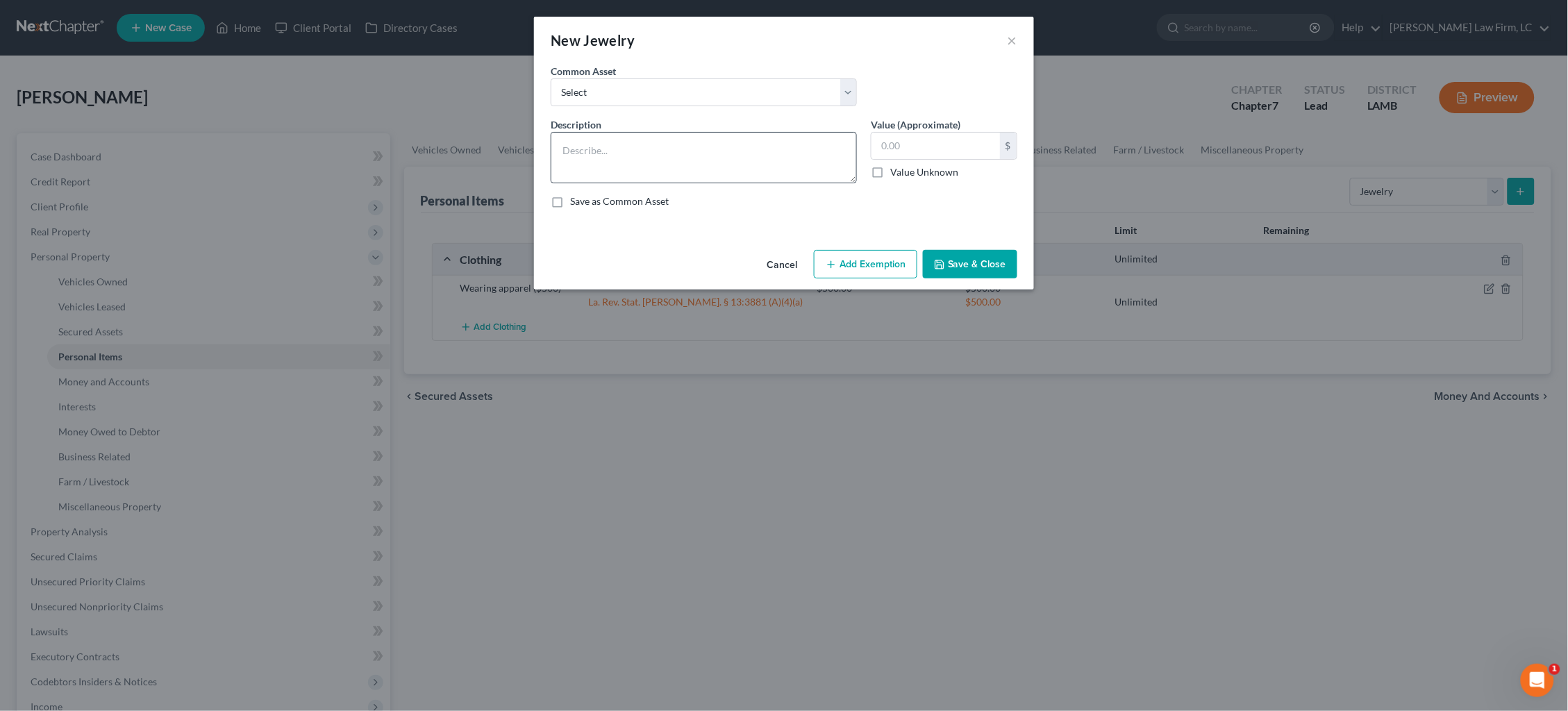
click at [632, 130] on div "Description *" at bounding box center [704, 150] width 320 height 66
click at [637, 142] on textarea at bounding box center [703, 157] width 306 height 52
type textarea "Costume Jewelry ($45)"
click at [938, 149] on input "text" at bounding box center [936, 146] width 129 height 26
type input "45.00"
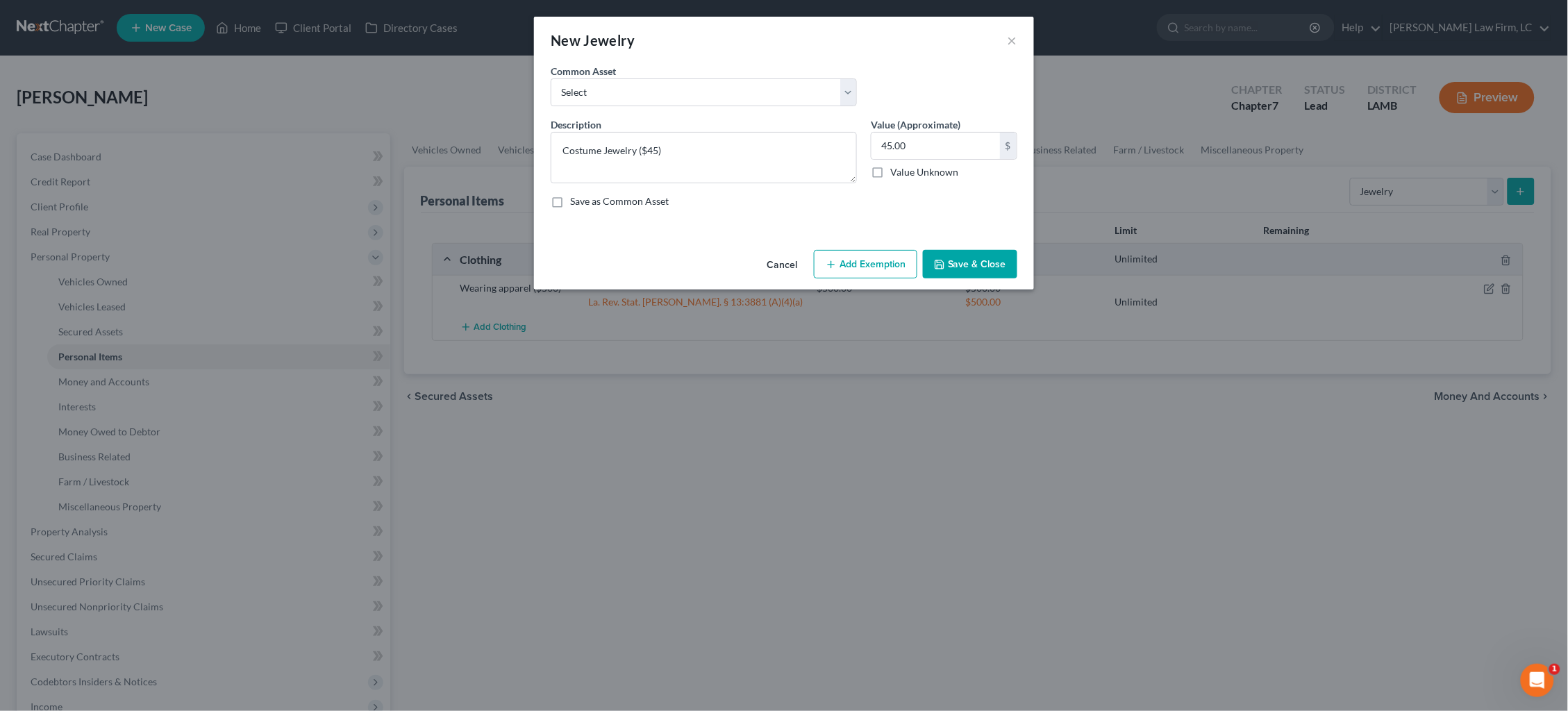
click at [968, 255] on button "Save & Close" at bounding box center [970, 264] width 95 height 29
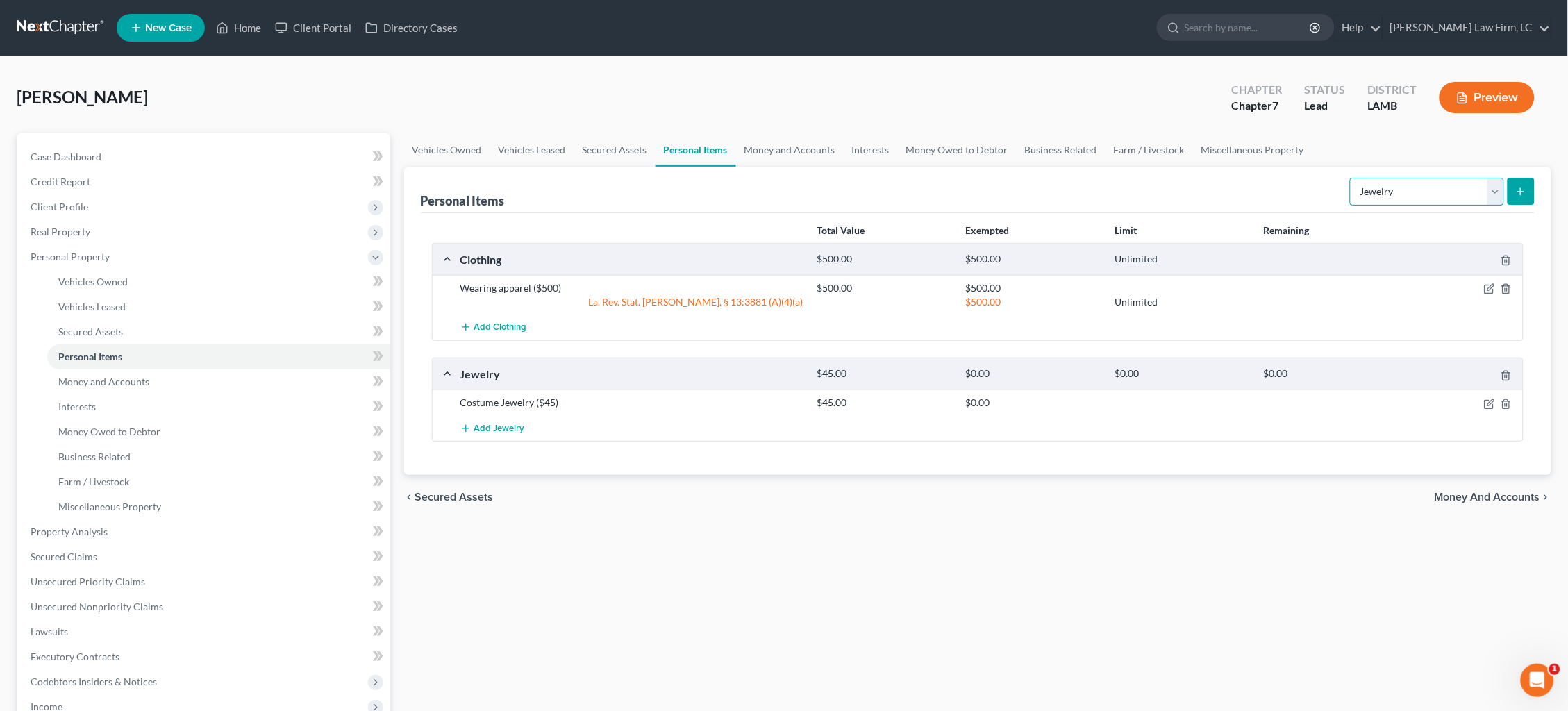
select select "household_goods"
click at [1200, 196] on icon "submit" at bounding box center [1521, 192] width 11 height 11
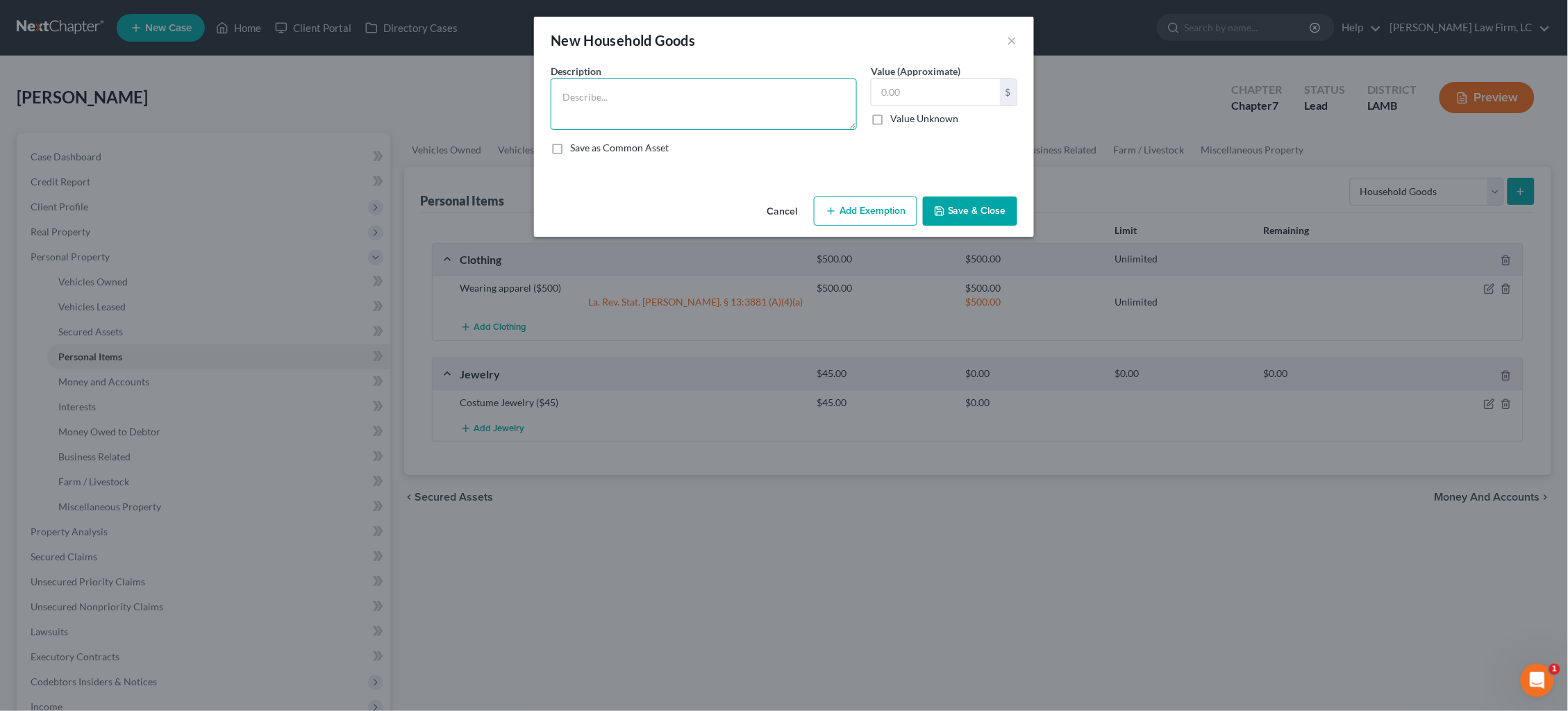
click at [748, 105] on textarea at bounding box center [703, 104] width 306 height 52
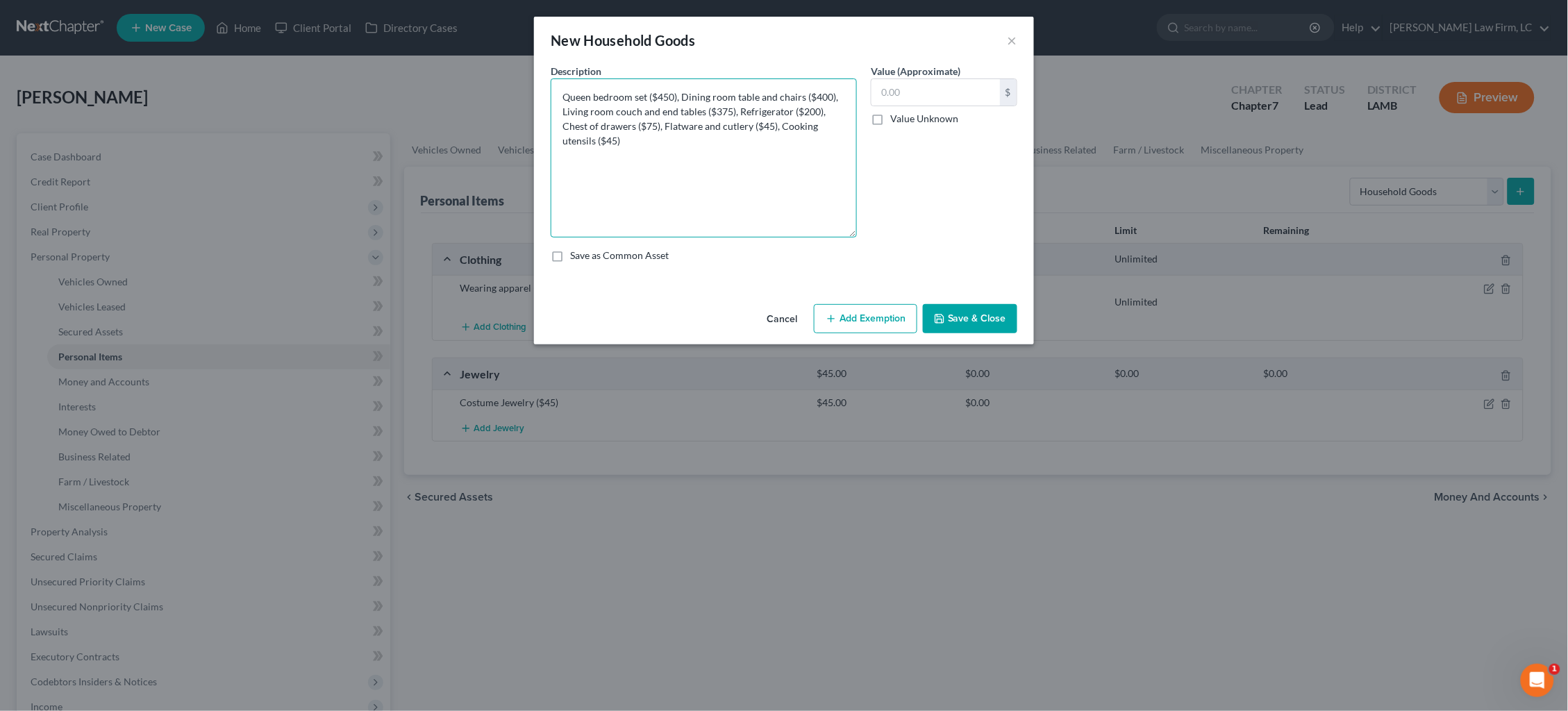
click at [856, 227] on textarea "Queen bedroom set ($450), Dining room table and chairs ($400), Living room couc…" at bounding box center [703, 158] width 306 height 159
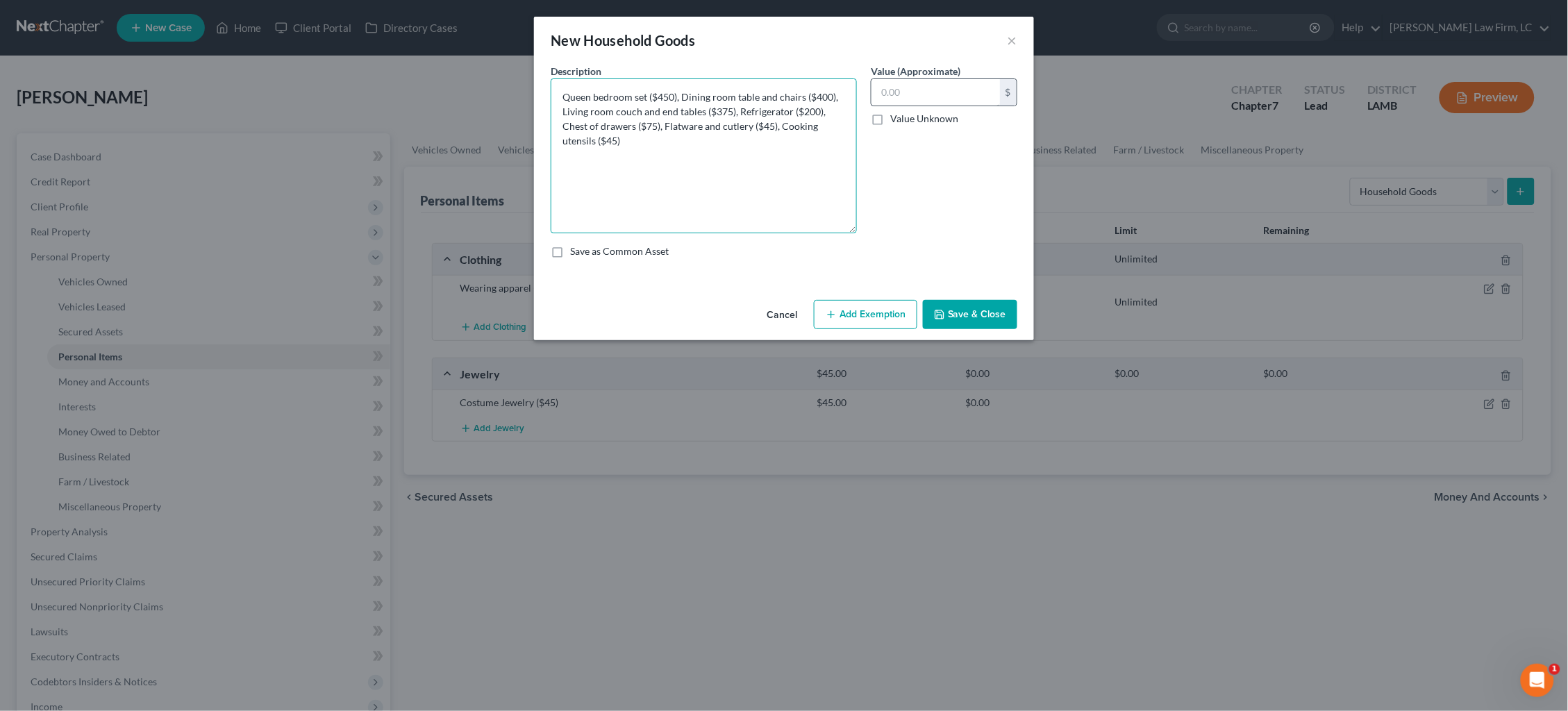
type textarea "Queen bedroom set ($450), Dining room table and chairs ($400), Living room couc…"
click at [968, 101] on input "text" at bounding box center [936, 92] width 129 height 26
type input "1,590.00"
click at [877, 313] on button "Add Exemption" at bounding box center [866, 314] width 103 height 29
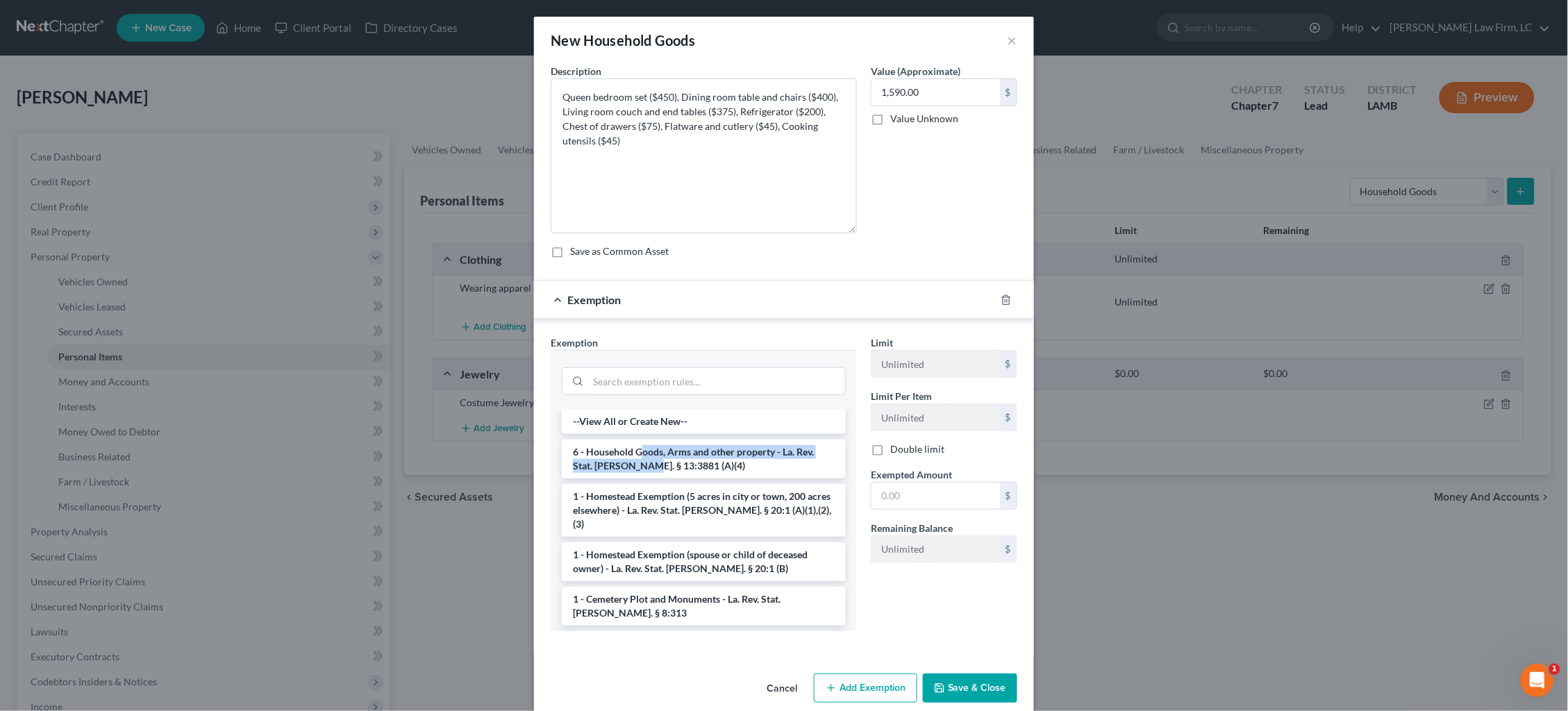
click at [644, 455] on li "6 - Household Goods, Arms and other property - La. Rev. Stat. Ann. § 13:3881 (A…" at bounding box center [703, 459] width 284 height 39
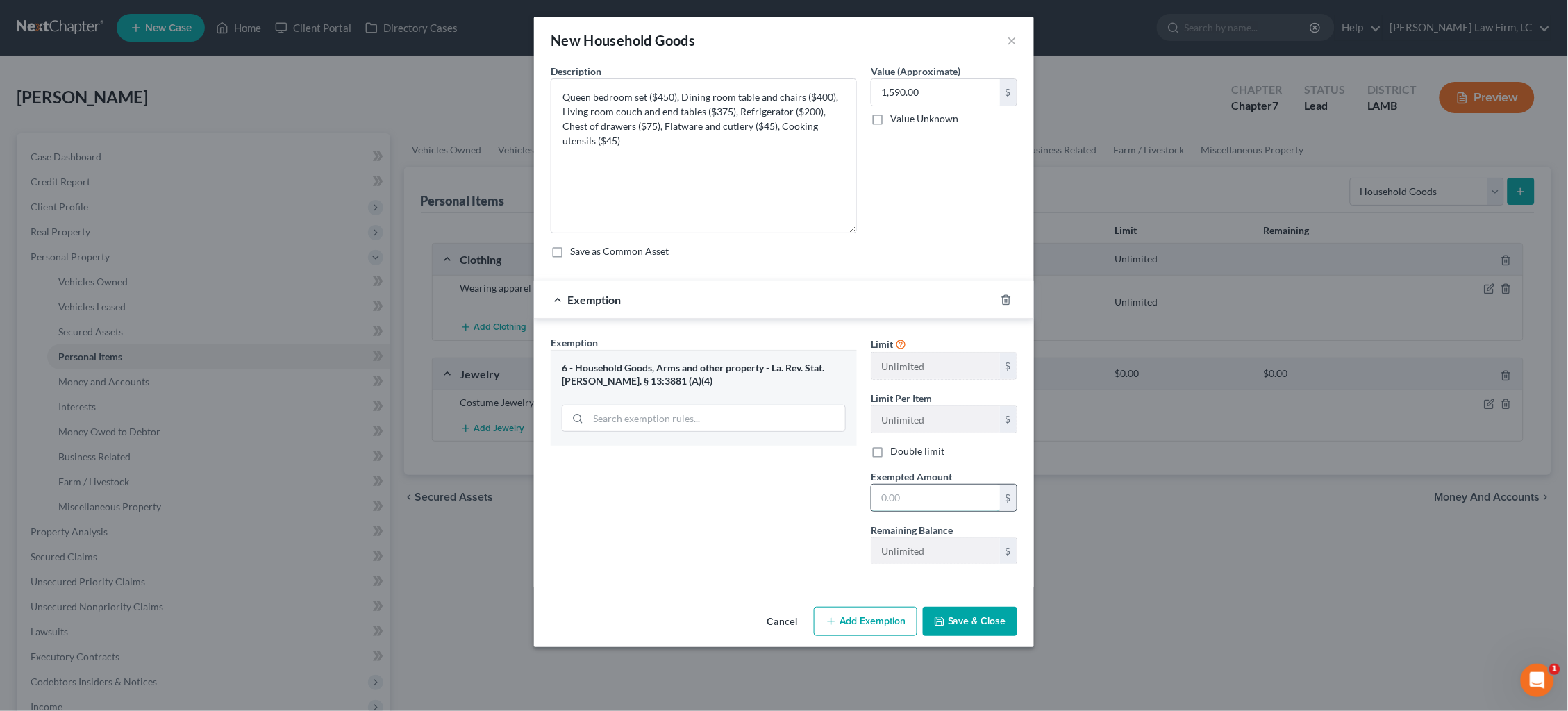
click at [909, 491] on input "text" at bounding box center [936, 497] width 129 height 26
type input "1,590.00"
click at [982, 599] on button "Save & Close" at bounding box center [970, 621] width 95 height 29
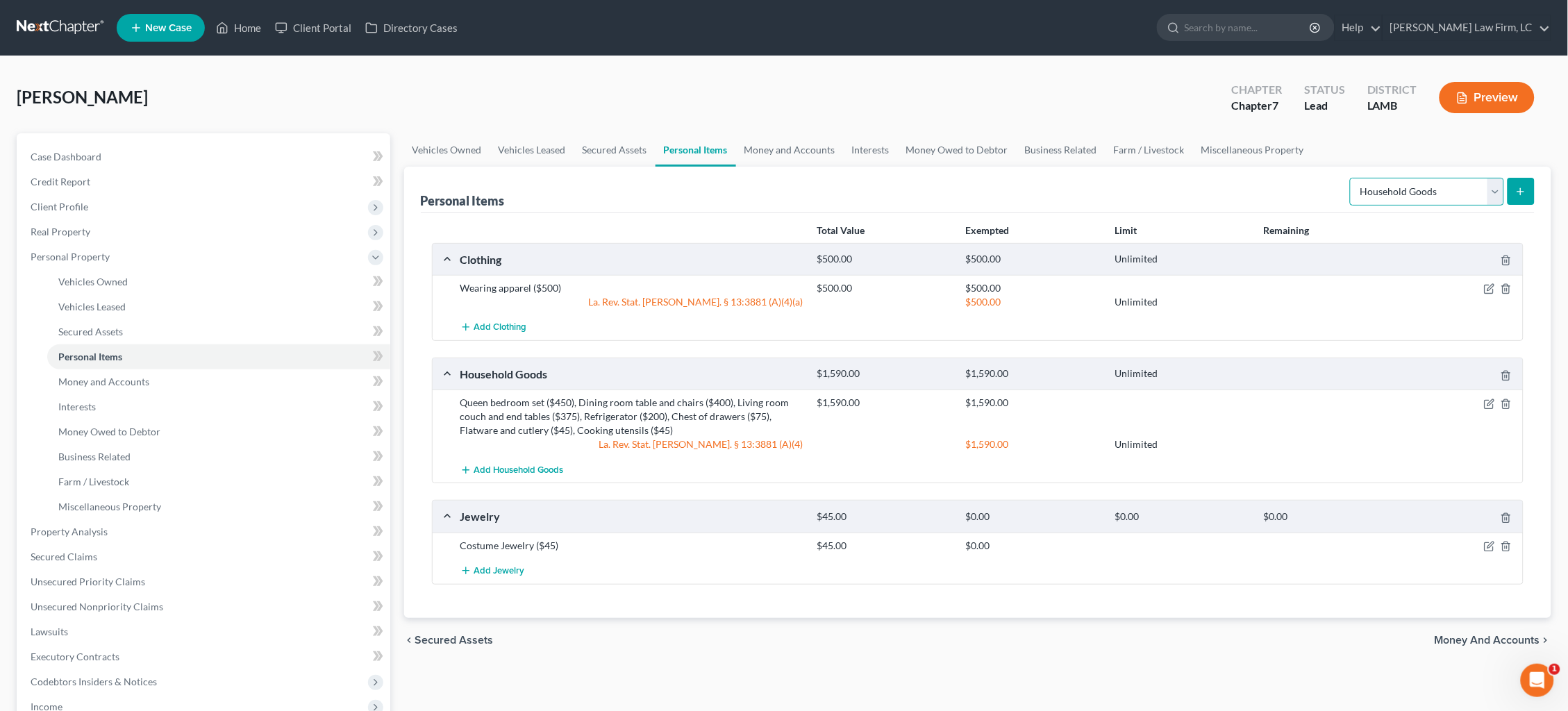
select select "electronics"
click at [1200, 191] on icon "submit" at bounding box center [1521, 192] width 11 height 11
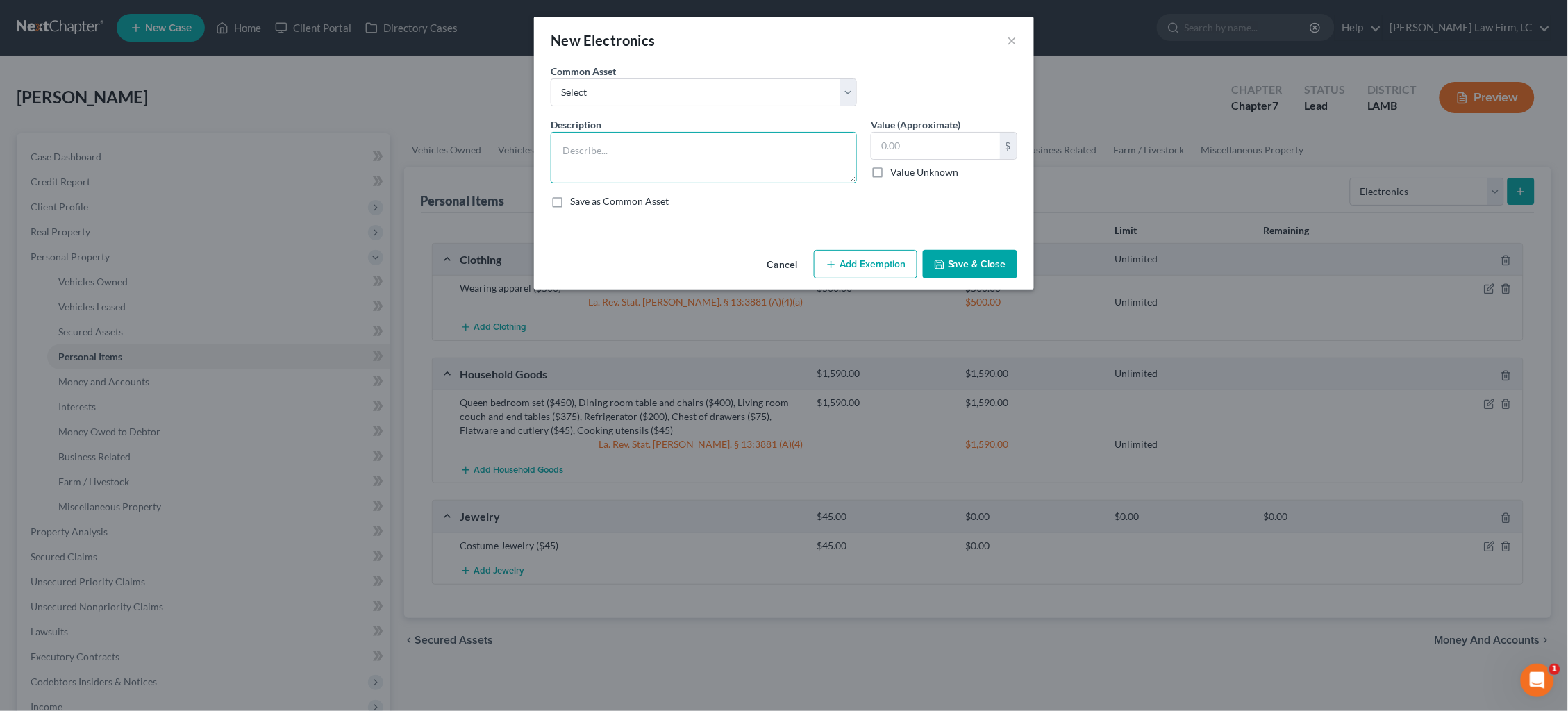
click at [692, 150] on textarea at bounding box center [703, 157] width 306 height 52
type textarea "Television ($65), Cell phone ($50)"
click at [895, 140] on input "text" at bounding box center [936, 146] width 129 height 26
type input "115.00"
click at [971, 266] on button "Save & Close" at bounding box center [970, 264] width 95 height 29
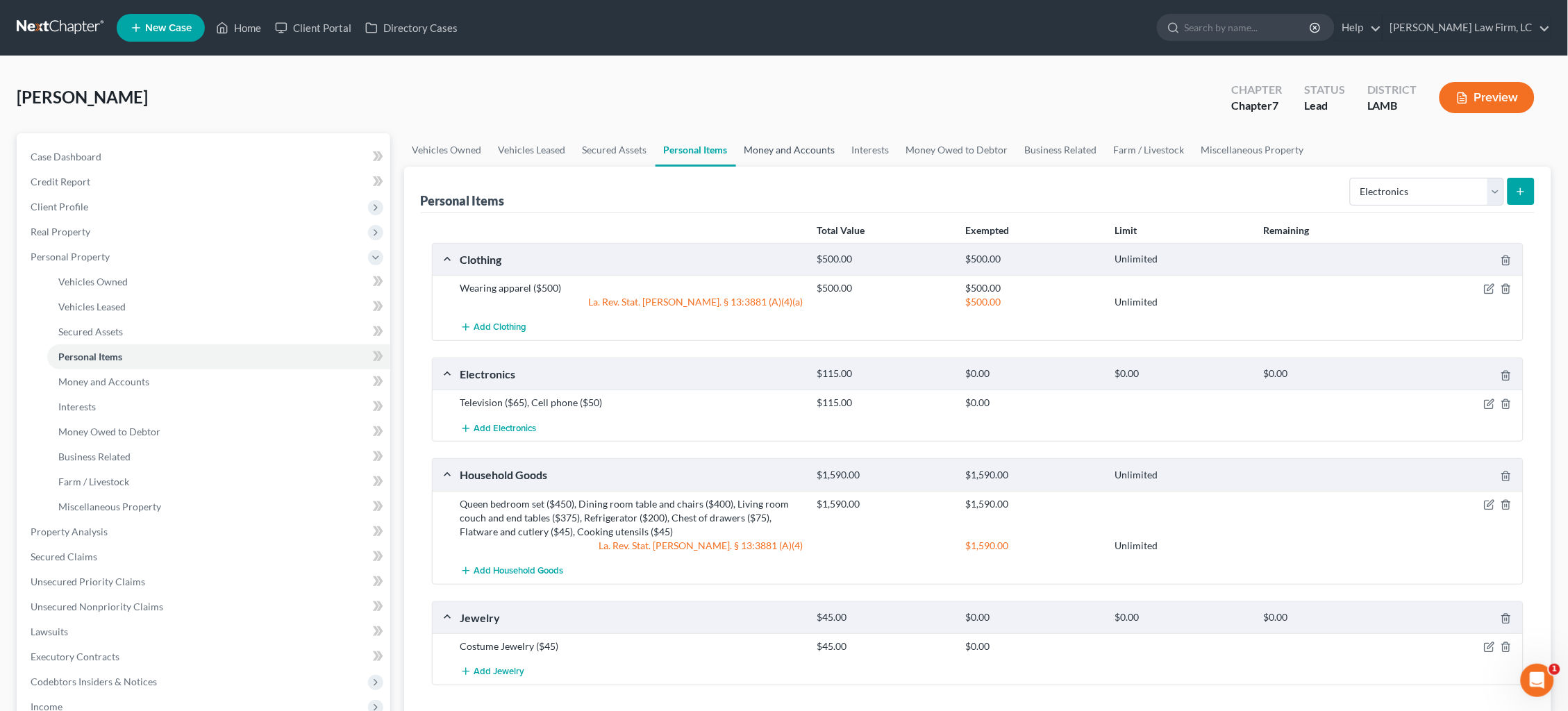
click at [786, 154] on link "Money and Accounts" at bounding box center [789, 150] width 107 height 33
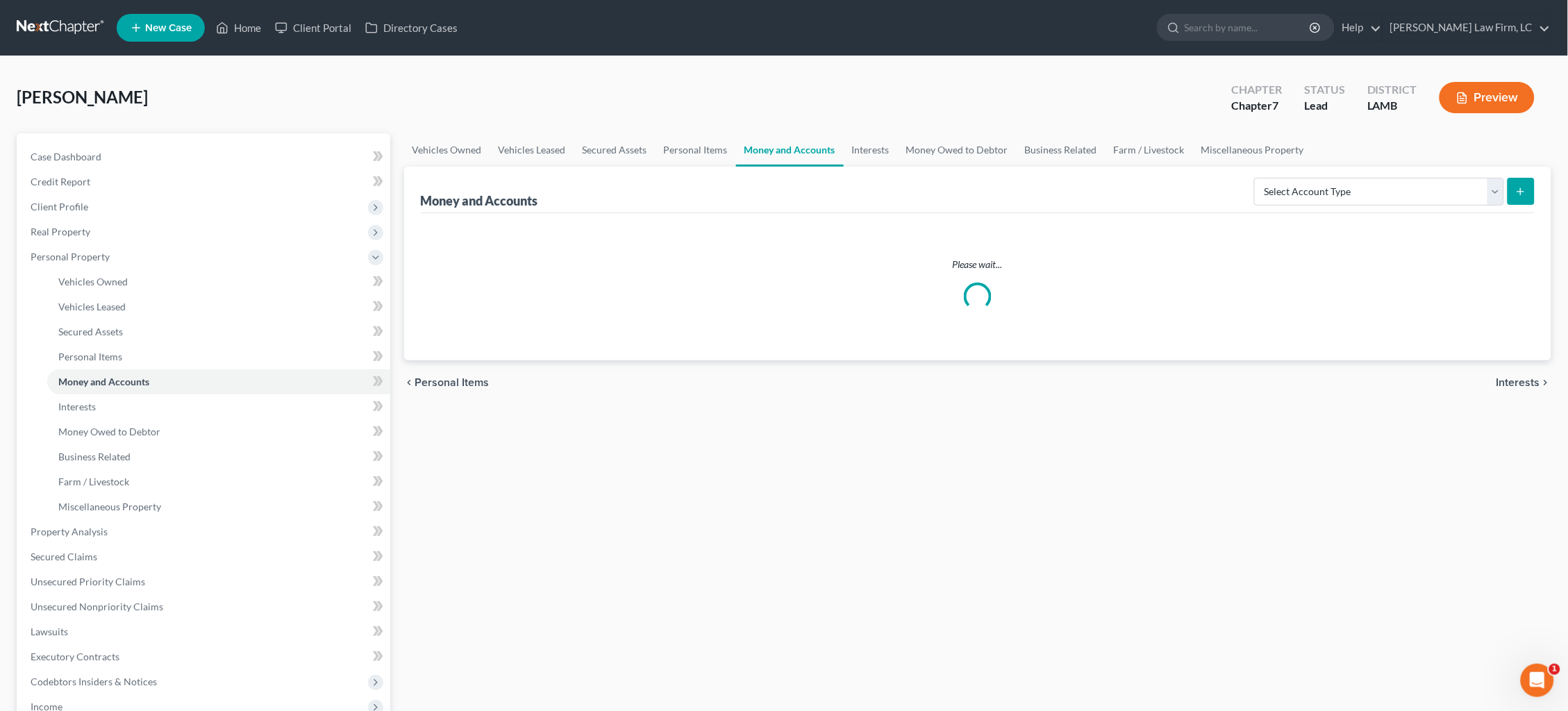
click at [789, 150] on link "Money and Accounts" at bounding box center [789, 150] width 107 height 33
select select "checking"
click at [1200, 192] on line "submit" at bounding box center [1521, 192] width 6 height 0
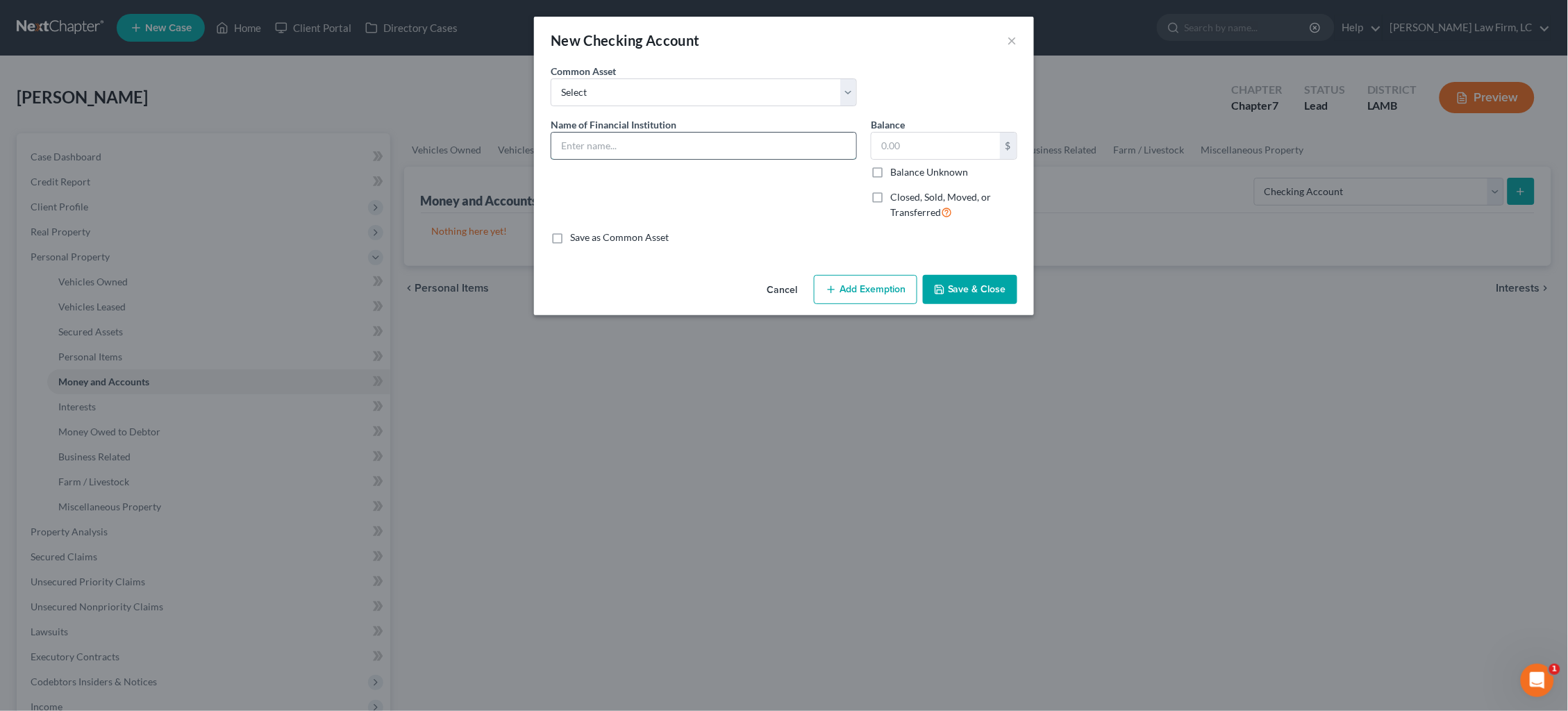
click at [600, 138] on input "text" at bounding box center [703, 146] width 305 height 26
type input "Capital One"
click at [929, 172] on label "Balance Unknown" at bounding box center [929, 172] width 78 height 14
click at [905, 172] on input "Balance Unknown" at bounding box center [900, 169] width 9 height 9
checkbox input "true"
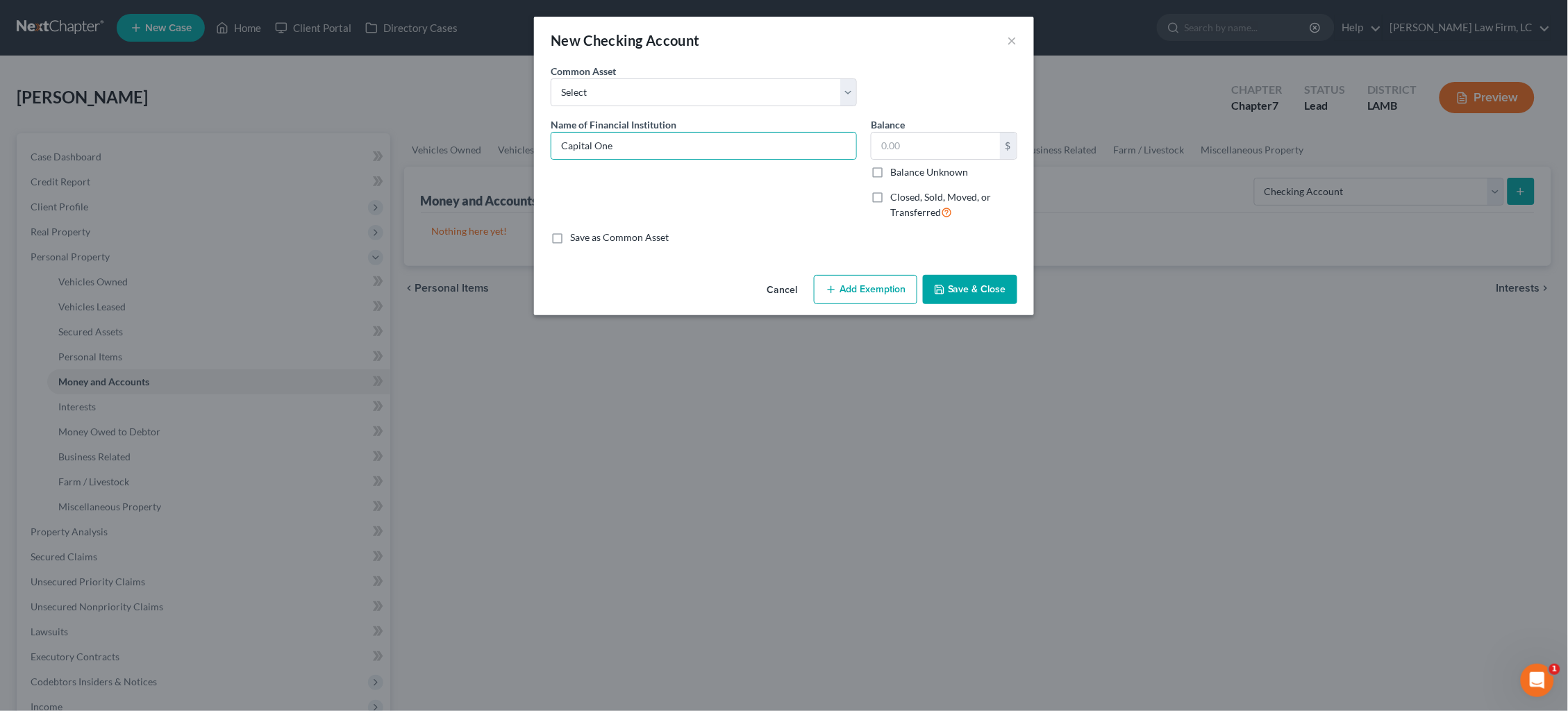
type input "0.00"
click at [959, 288] on button "Save & Close" at bounding box center [970, 289] width 95 height 29
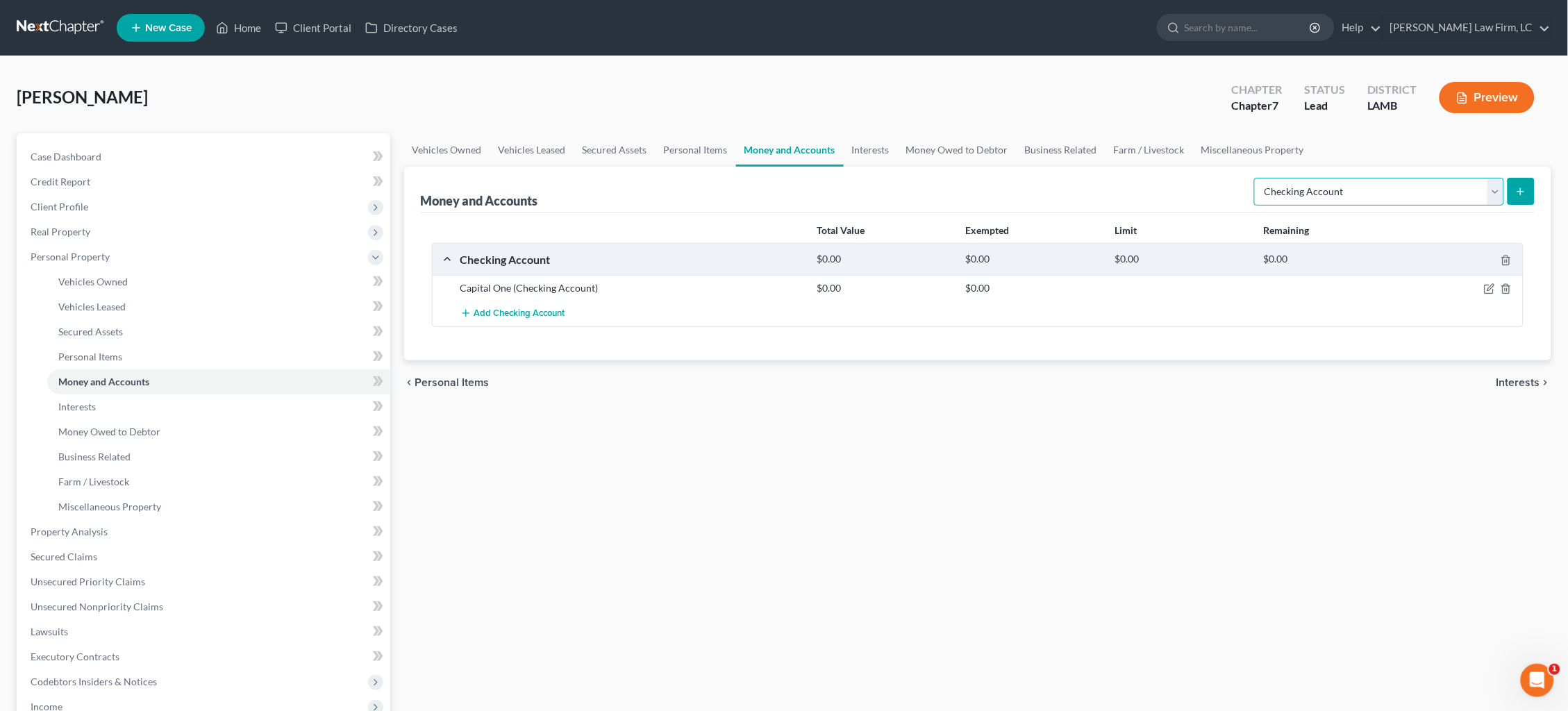
select select "savings"
click at [1200, 196] on icon "submit" at bounding box center [1521, 192] width 11 height 11
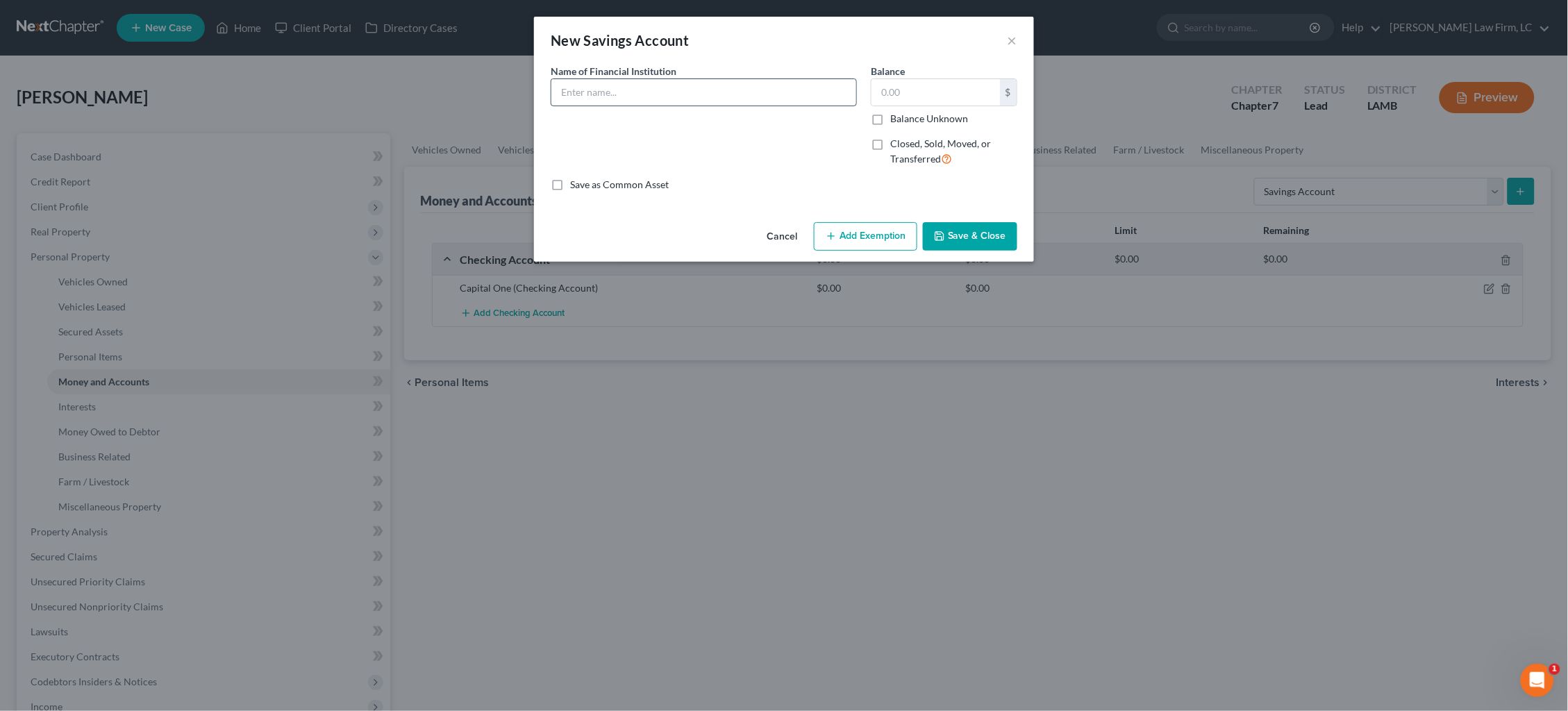
click at [769, 95] on input "text" at bounding box center [703, 92] width 305 height 26
type input "Capital One"
click at [934, 118] on label "Balance Unknown" at bounding box center [929, 118] width 78 height 14
click at [905, 118] on input "Balance Unknown" at bounding box center [900, 116] width 9 height 9
checkbox input "true"
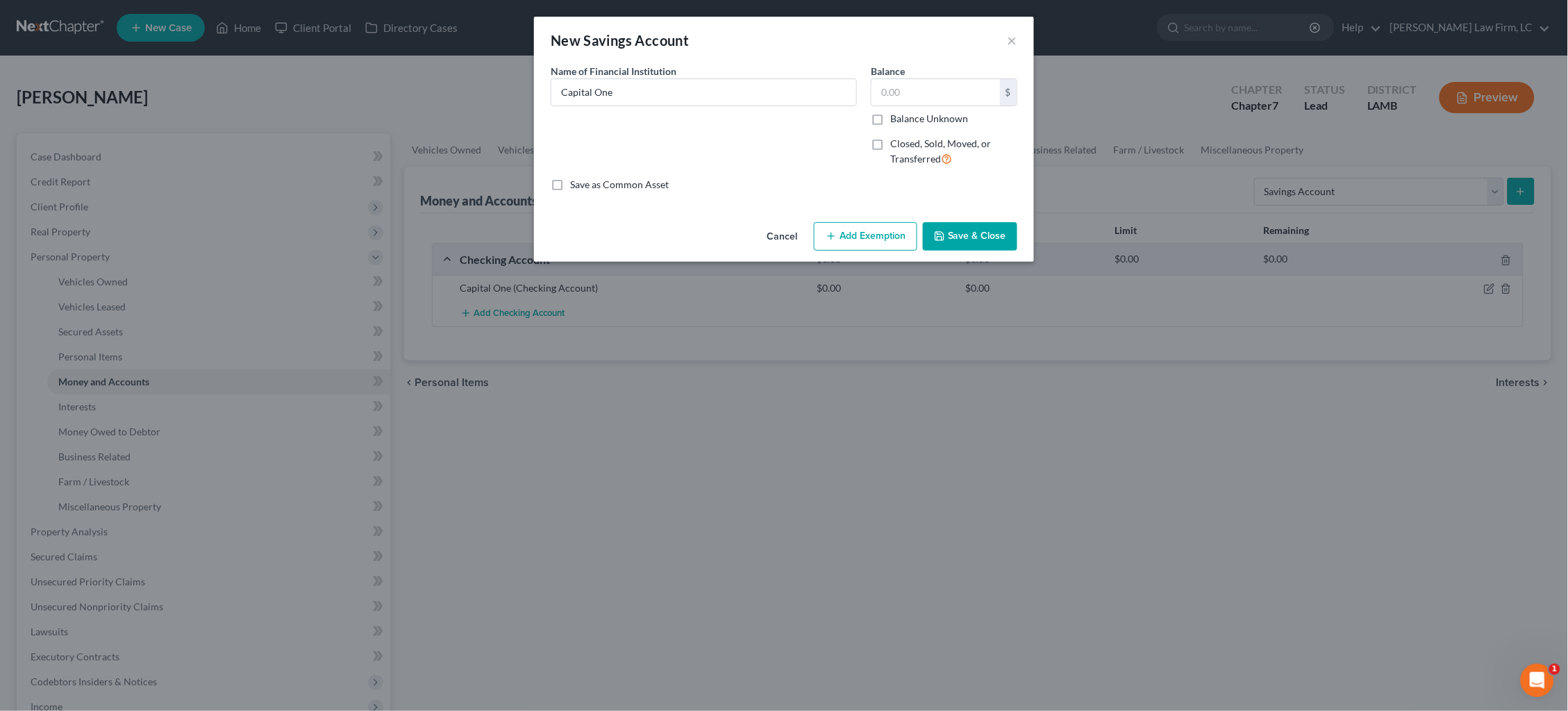
type input "0.00"
click at [965, 233] on button "Save & Close" at bounding box center [970, 236] width 95 height 29
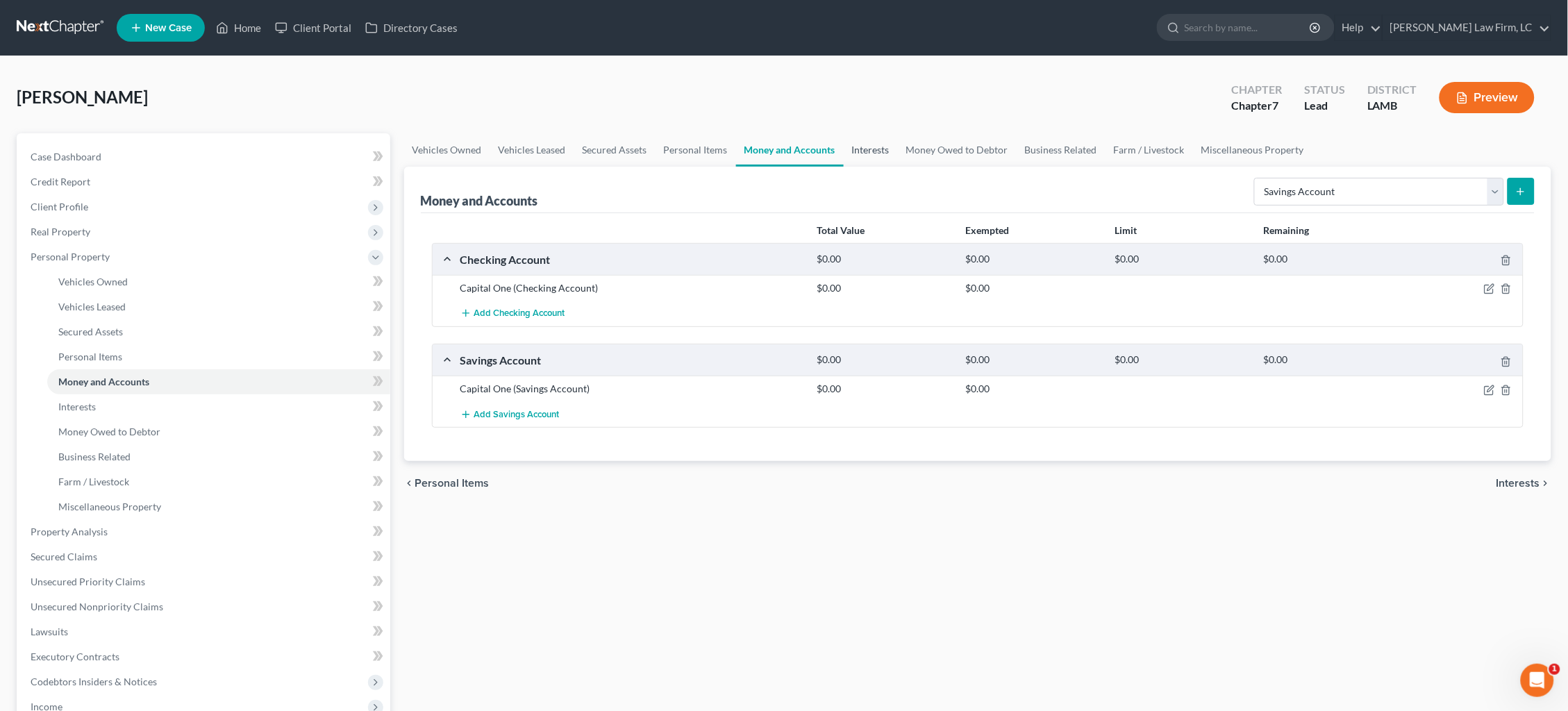
click at [877, 151] on link "Interests" at bounding box center [871, 150] width 54 height 33
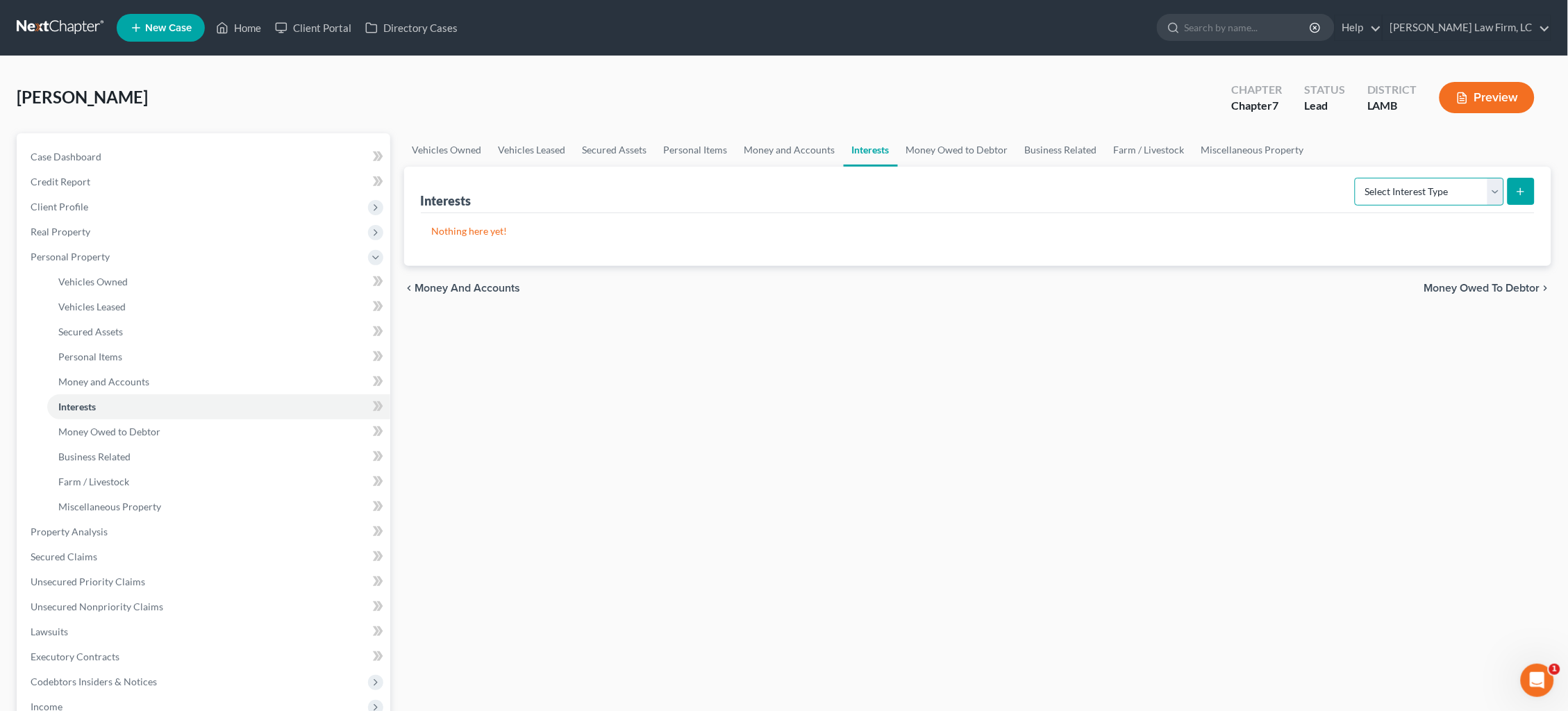
select select "ira"
click at [1200, 196] on button "submit" at bounding box center [1521, 191] width 27 height 27
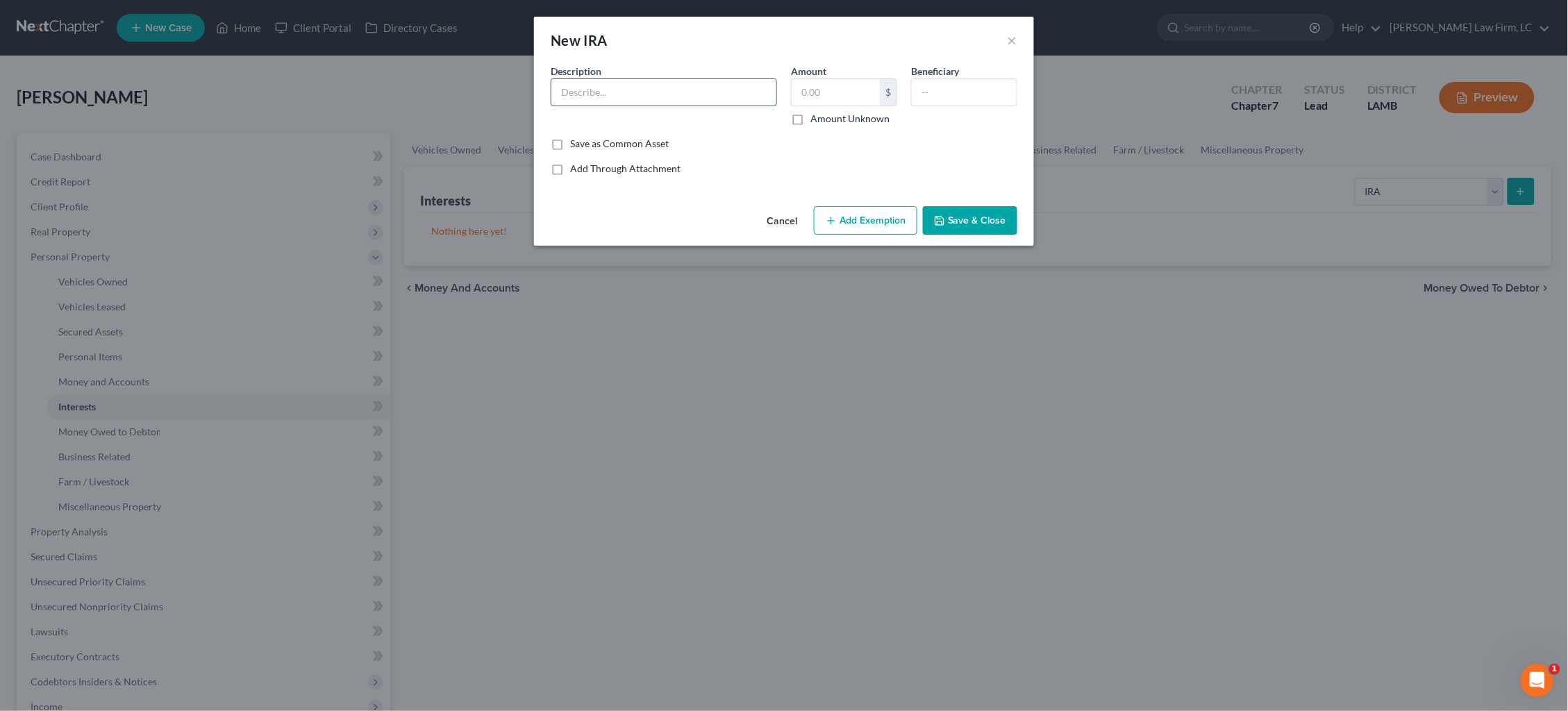
click at [681, 96] on input "text" at bounding box center [663, 92] width 225 height 26
type input "S"
type input "IRA"
drag, startPoint x: 866, startPoint y: 118, endPoint x: 866, endPoint y: 126, distance: 8.0
click at [867, 118] on label "Amount Unknown" at bounding box center [850, 118] width 80 height 14
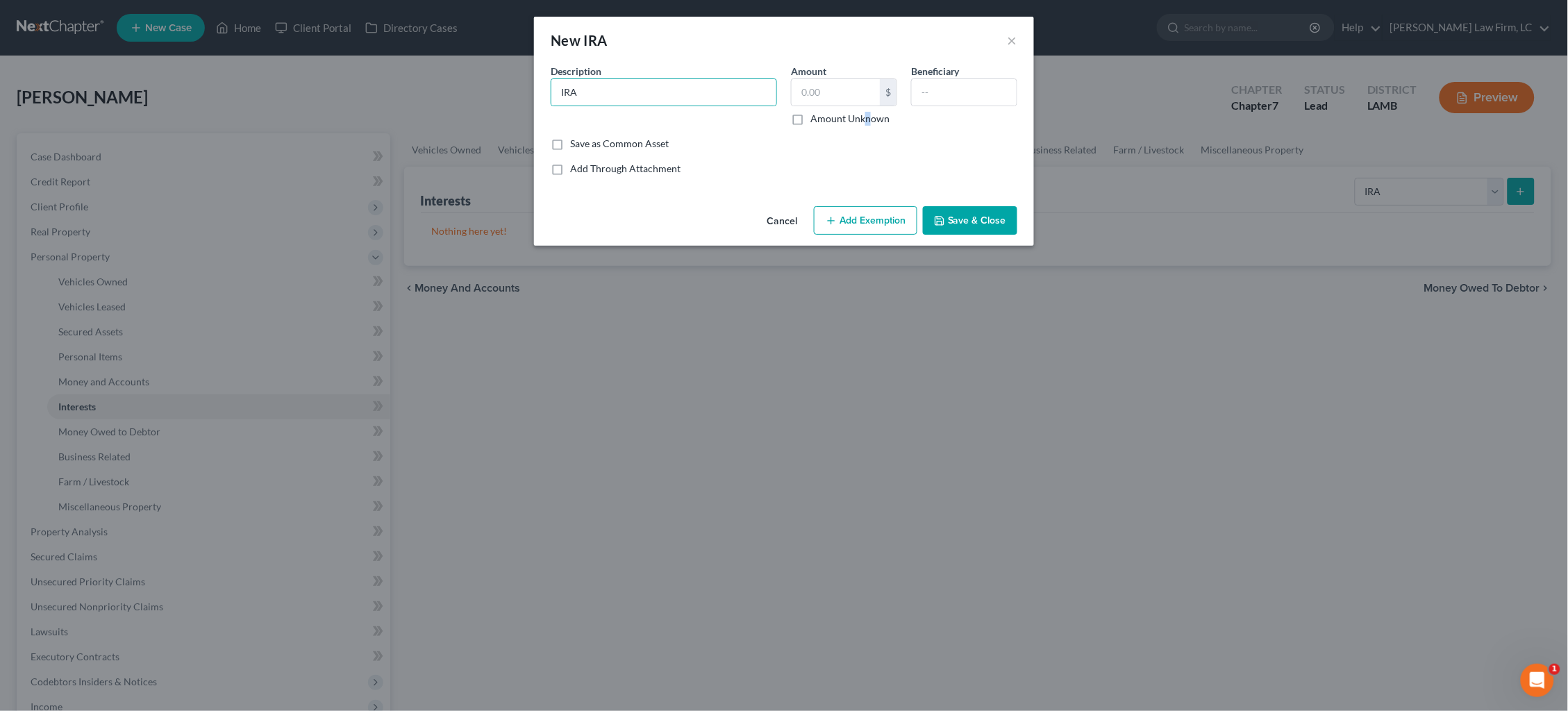
click at [825, 118] on input "Amount Unknown" at bounding box center [820, 116] width 9 height 9
checkbox input "true"
click at [871, 226] on button "Add Exemption" at bounding box center [866, 220] width 103 height 29
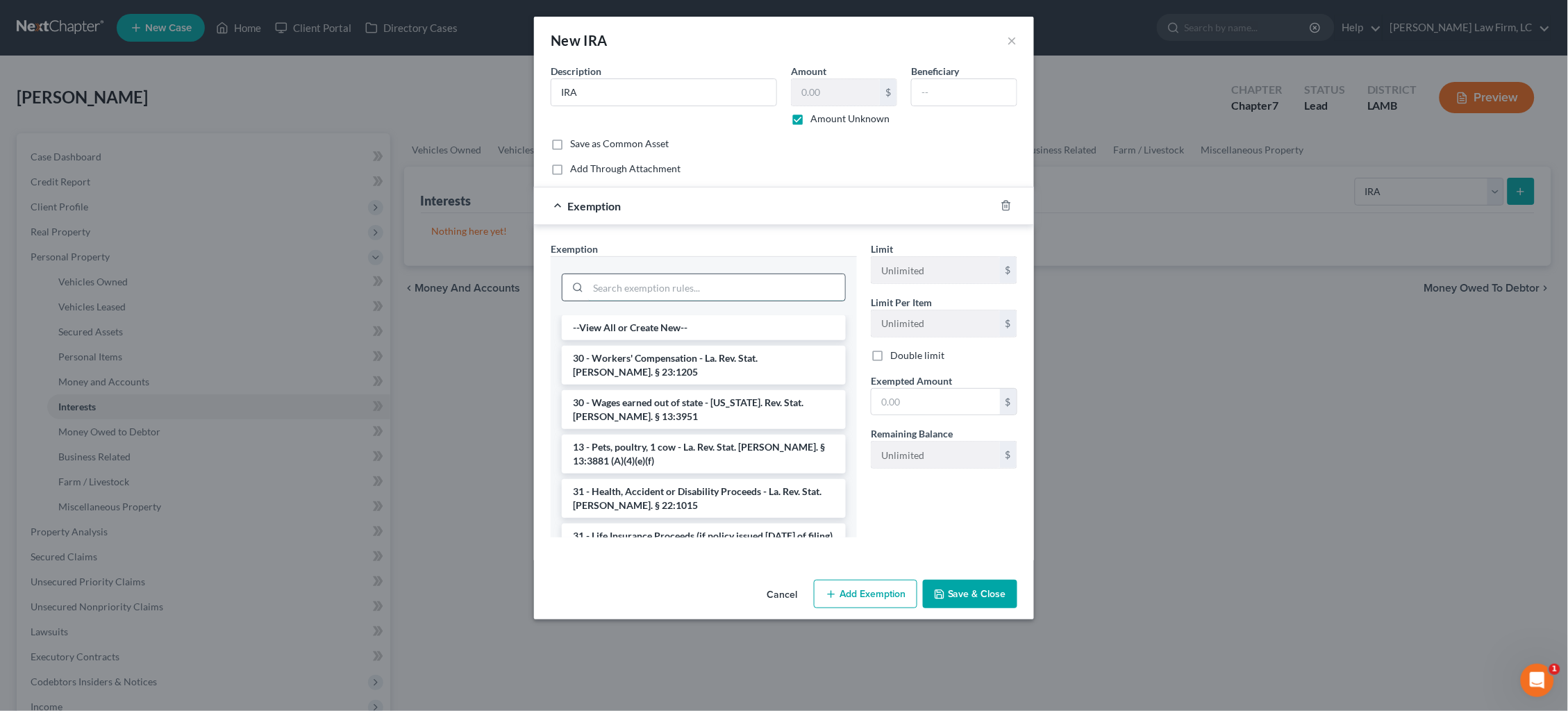
click at [740, 280] on input "search" at bounding box center [716, 287] width 257 height 26
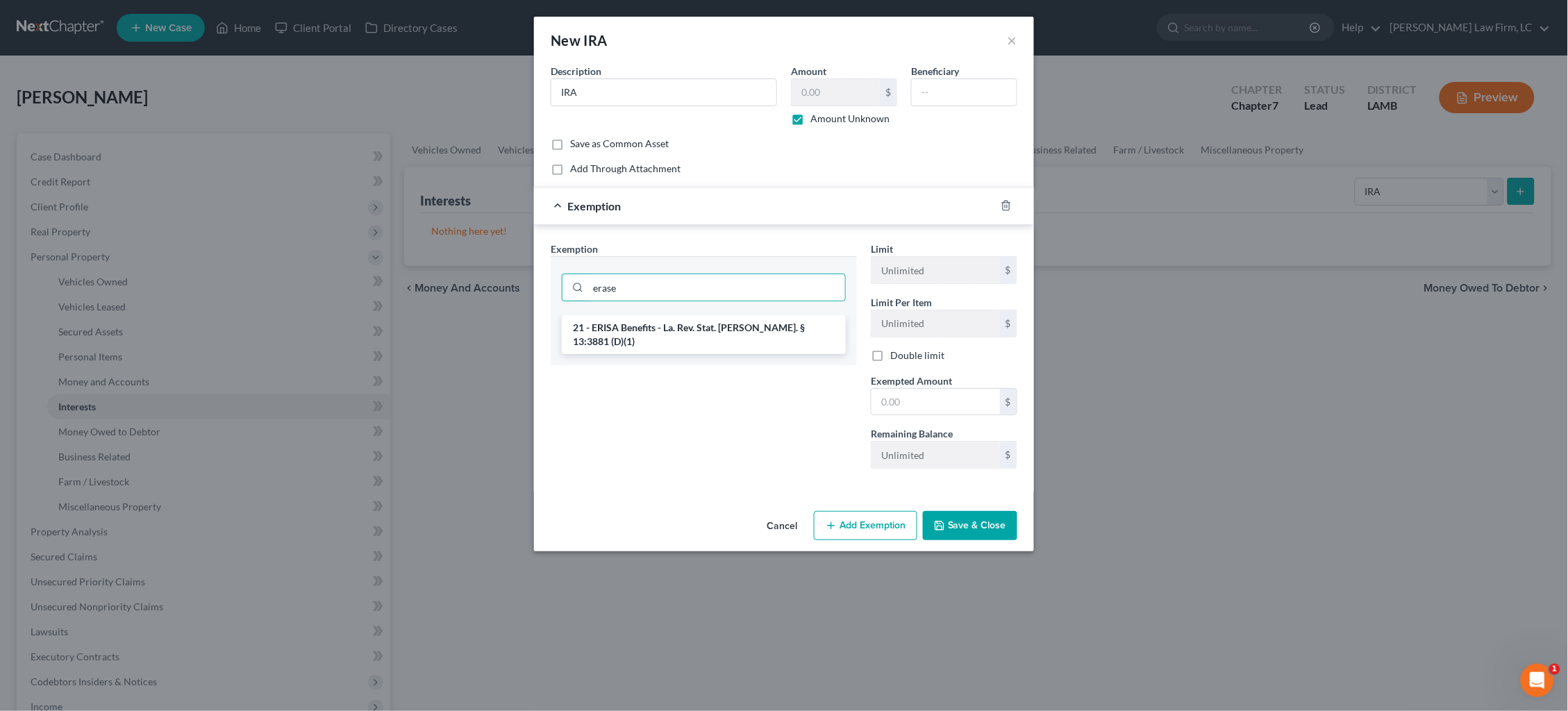
drag, startPoint x: 735, startPoint y: 283, endPoint x: 747, endPoint y: 328, distance: 46.6
click at [747, 328] on div "Exemption Set must be selected for CA. Exemption * erase 21 - ERISA Benefits - …" at bounding box center [704, 360] width 320 height 238
click at [732, 293] on input "erase" at bounding box center [716, 287] width 257 height 26
type input "erisa"
drag, startPoint x: 730, startPoint y: 324, endPoint x: 745, endPoint y: 331, distance: 16.6
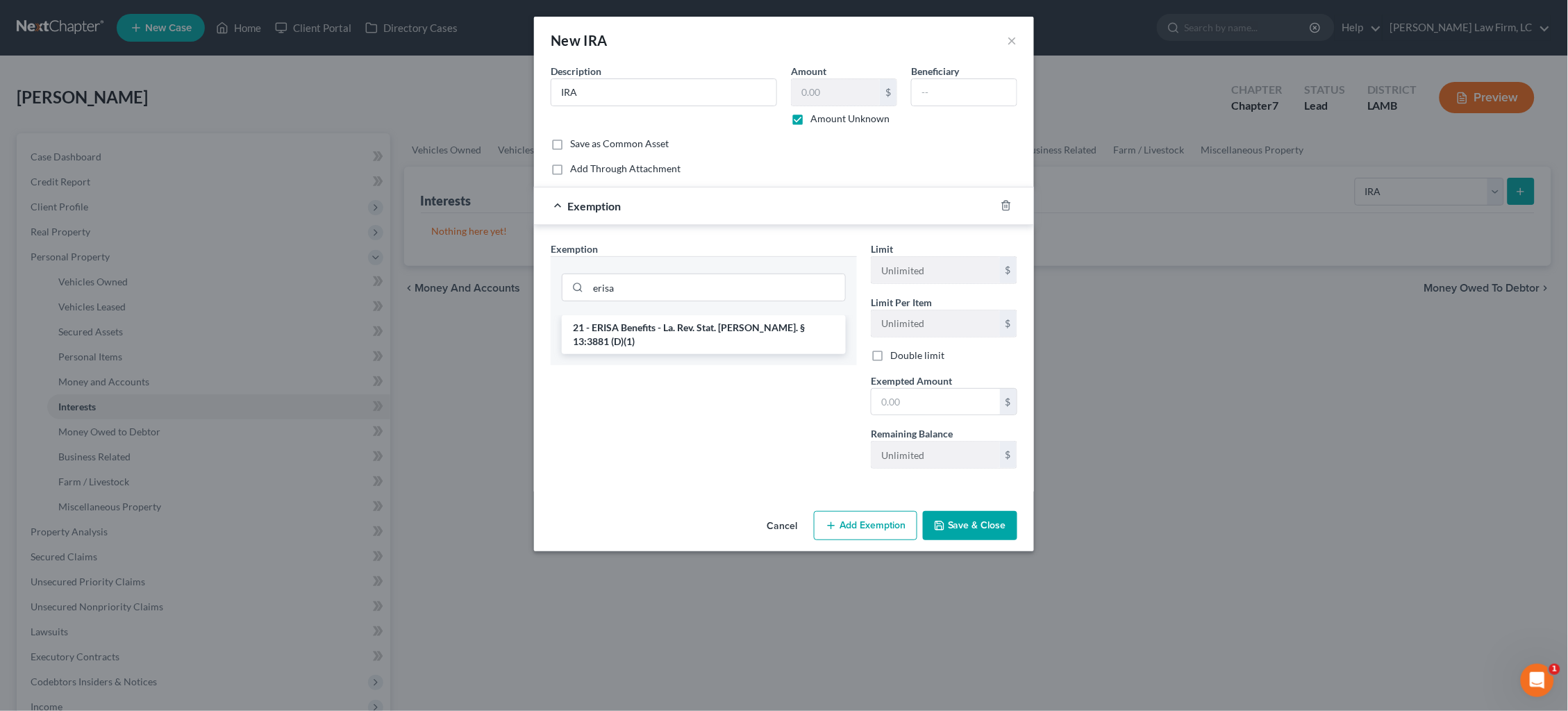
click at [730, 324] on li "21 - ERISA Benefits - La. Rev. Stat. Ann. § 13:3881 (D)(1)" at bounding box center [703, 334] width 284 height 39
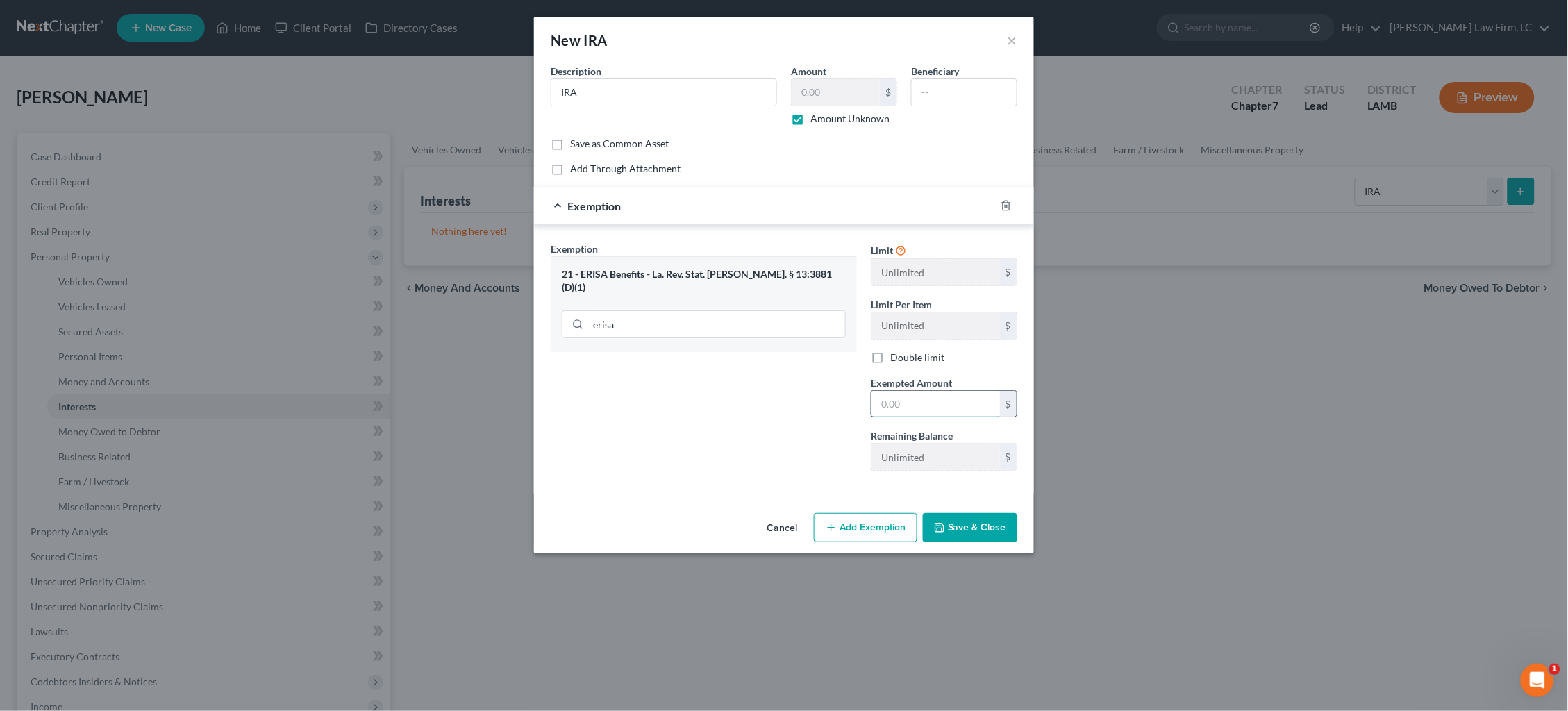
click at [940, 414] on input "text" at bounding box center [936, 403] width 129 height 26
type input "100.00"
click at [989, 526] on button "Save & Close" at bounding box center [970, 527] width 95 height 29
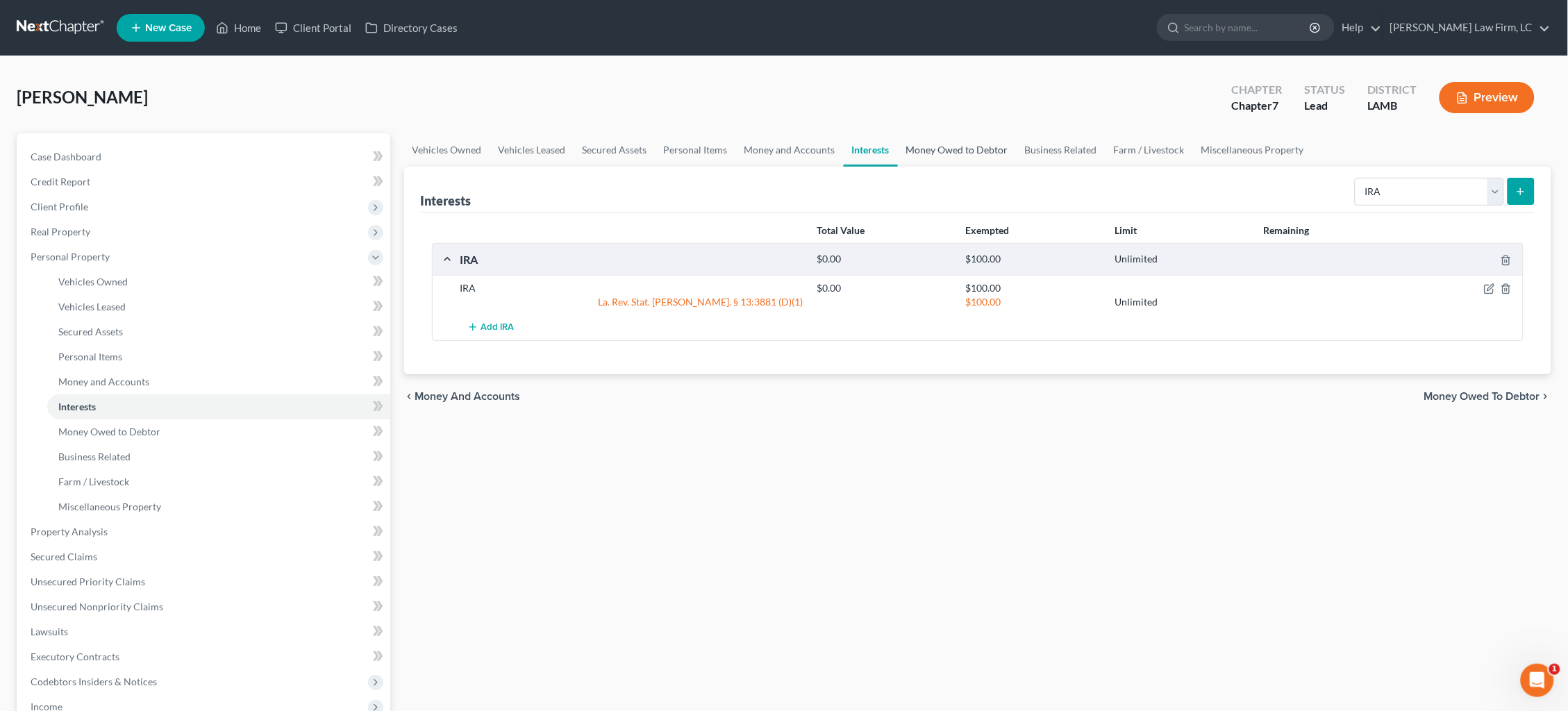
click at [963, 150] on link "Money Owed to Debtor" at bounding box center [957, 150] width 119 height 33
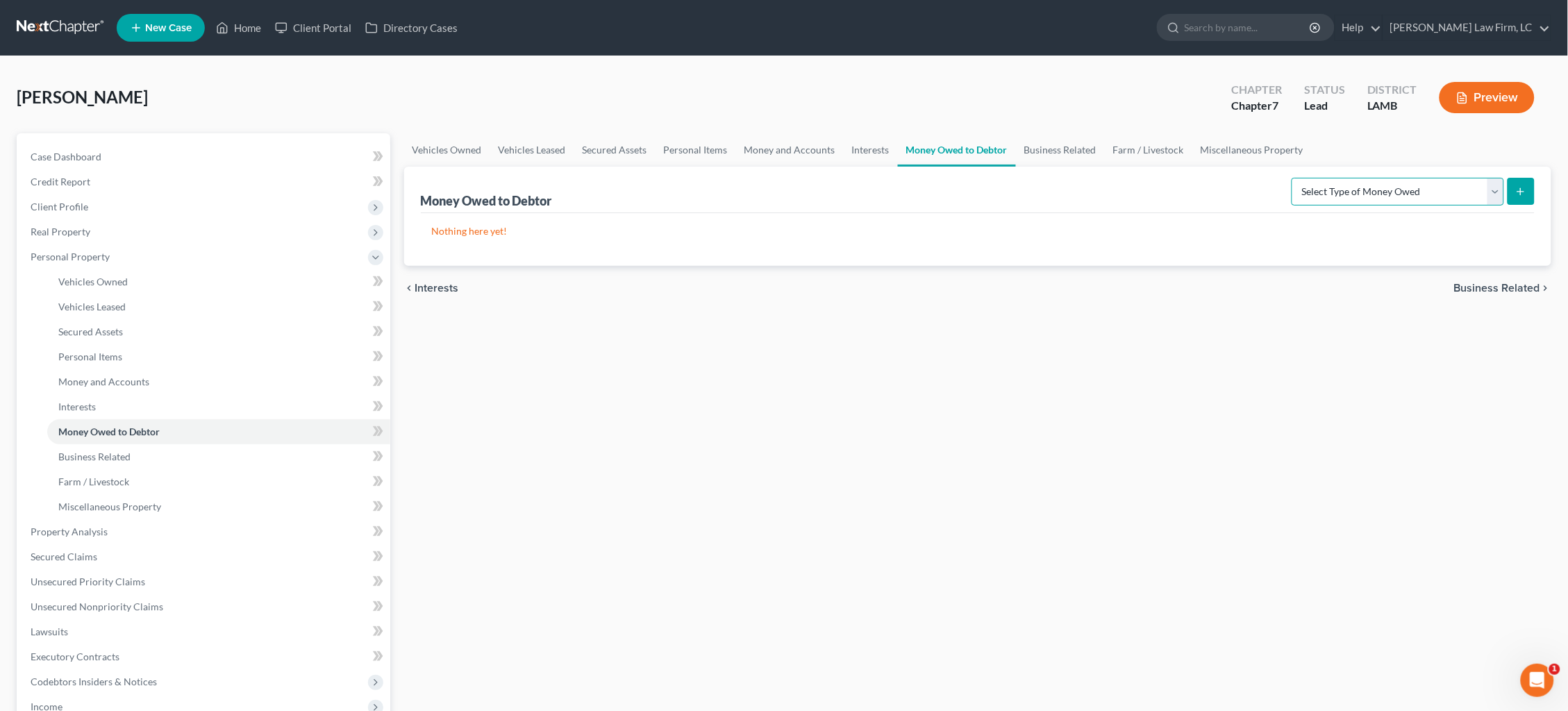
select select "unpaid_wages"
click at [1200, 184] on button "submit" at bounding box center [1521, 191] width 27 height 27
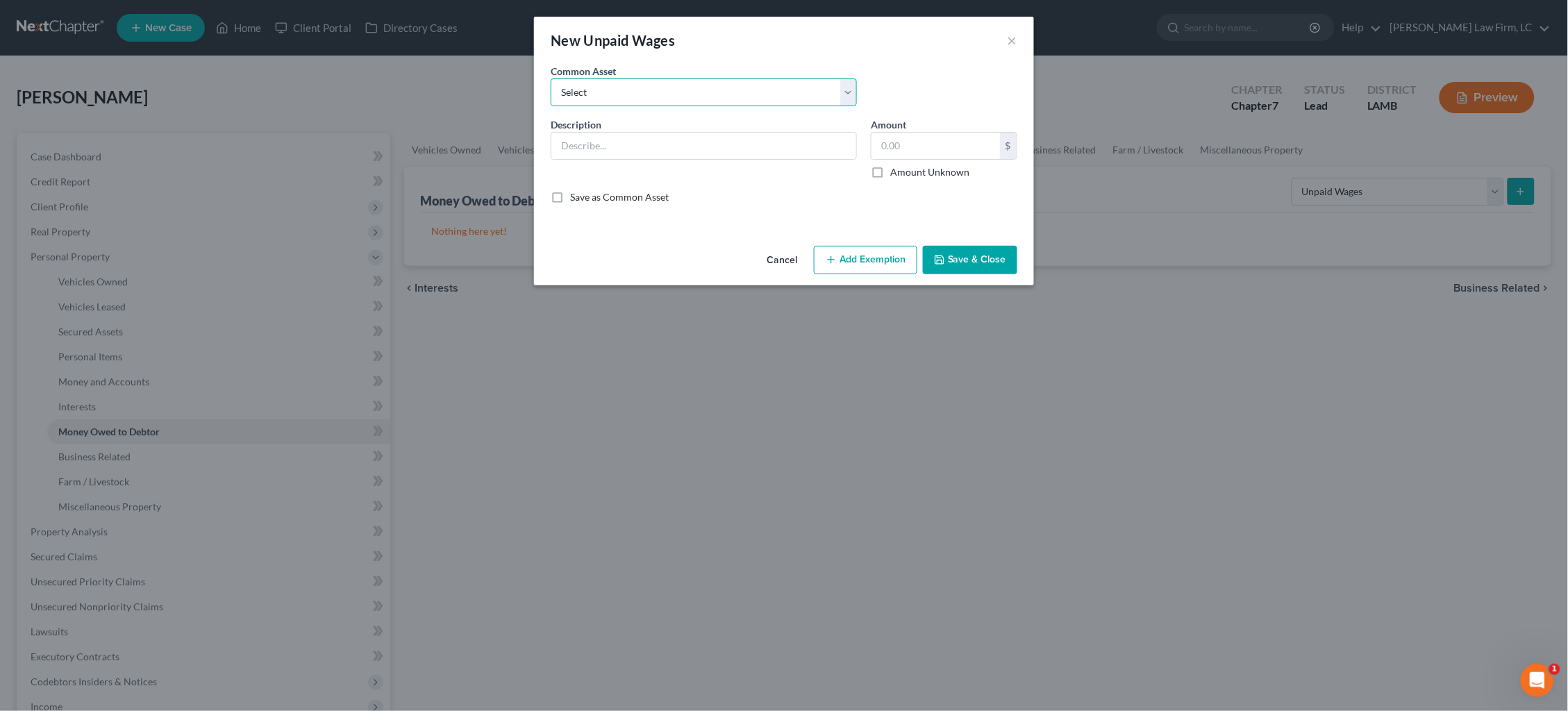
select select "0"
type input "75 percent of earned unpaid wages"
type input "0.00"
checkbox input "true"
click at [896, 262] on button "Add Exemption" at bounding box center [866, 260] width 103 height 29
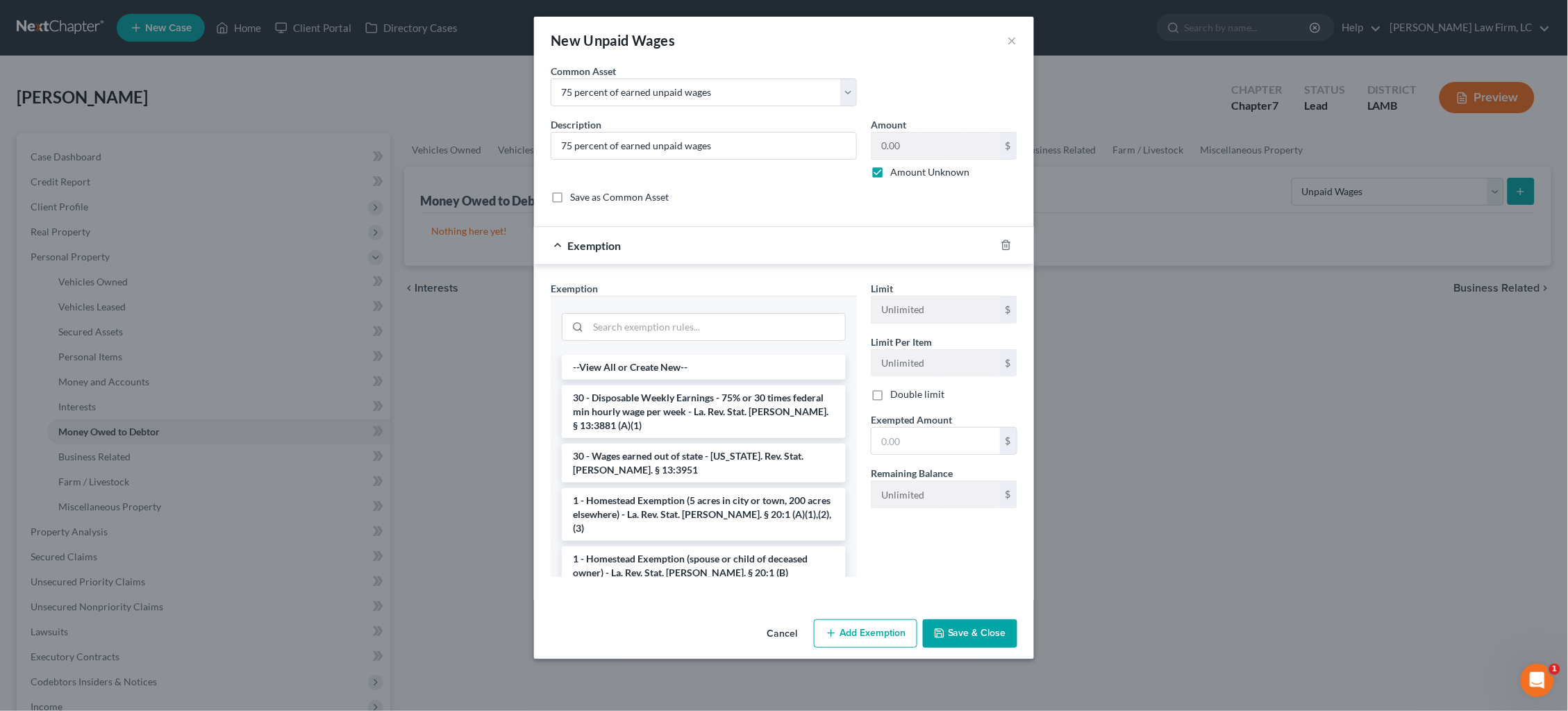
drag, startPoint x: 722, startPoint y: 399, endPoint x: 789, endPoint y: 414, distance: 68.7
click at [722, 400] on li "30 - Disposable Weekly Earnings - 75% or 30 times federal min hourly wage per w…" at bounding box center [703, 412] width 284 height 52
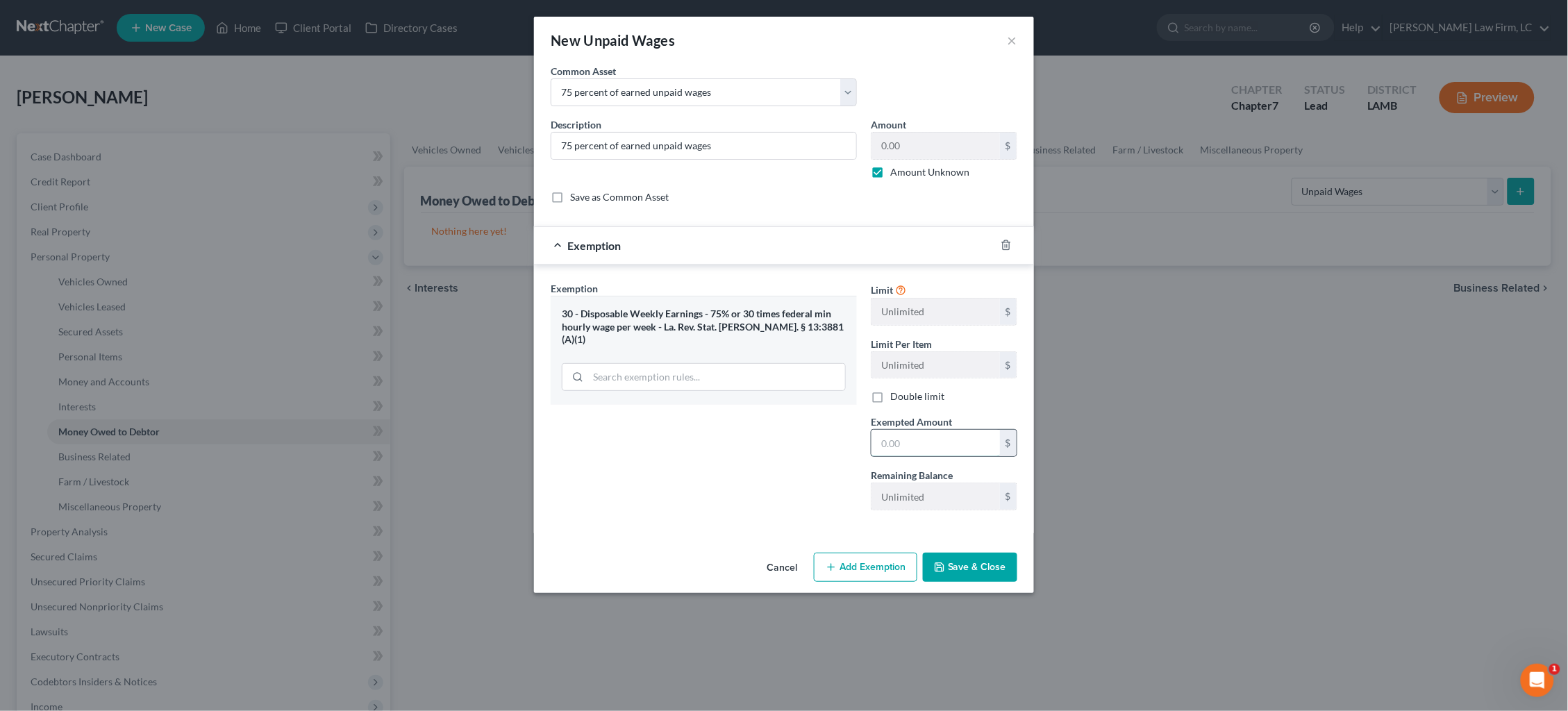
click at [921, 435] on input "text" at bounding box center [936, 442] width 129 height 26
type input "100.00"
click at [998, 558] on button "Save & Close" at bounding box center [970, 567] width 95 height 29
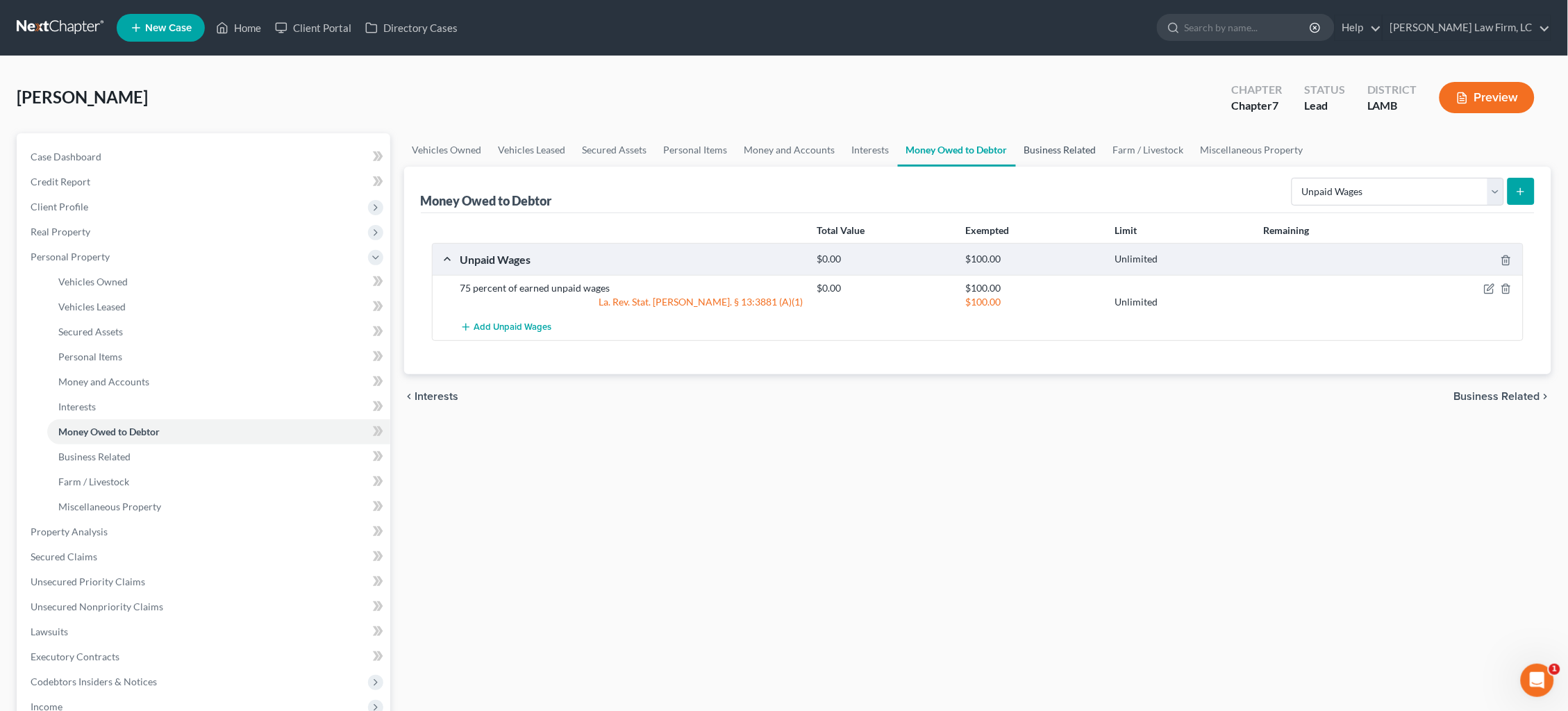
drag, startPoint x: 1054, startPoint y: 146, endPoint x: 1084, endPoint y: 150, distance: 30.3
click at [1054, 146] on link "Business Related" at bounding box center [1060, 150] width 89 height 33
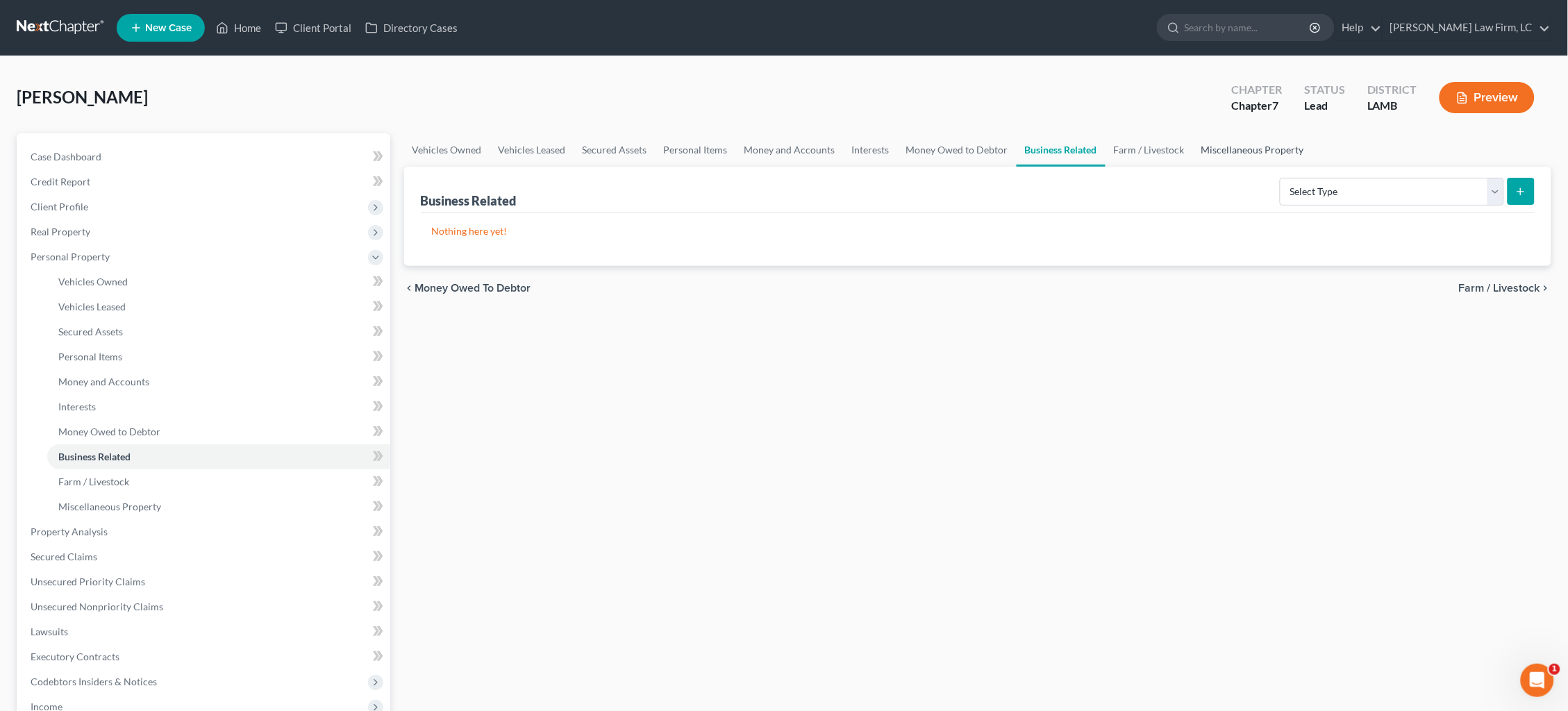
drag, startPoint x: 1172, startPoint y: 155, endPoint x: 1189, endPoint y: 150, distance: 17.7
click at [1172, 155] on link "Farm / Livestock" at bounding box center [1150, 150] width 88 height 33
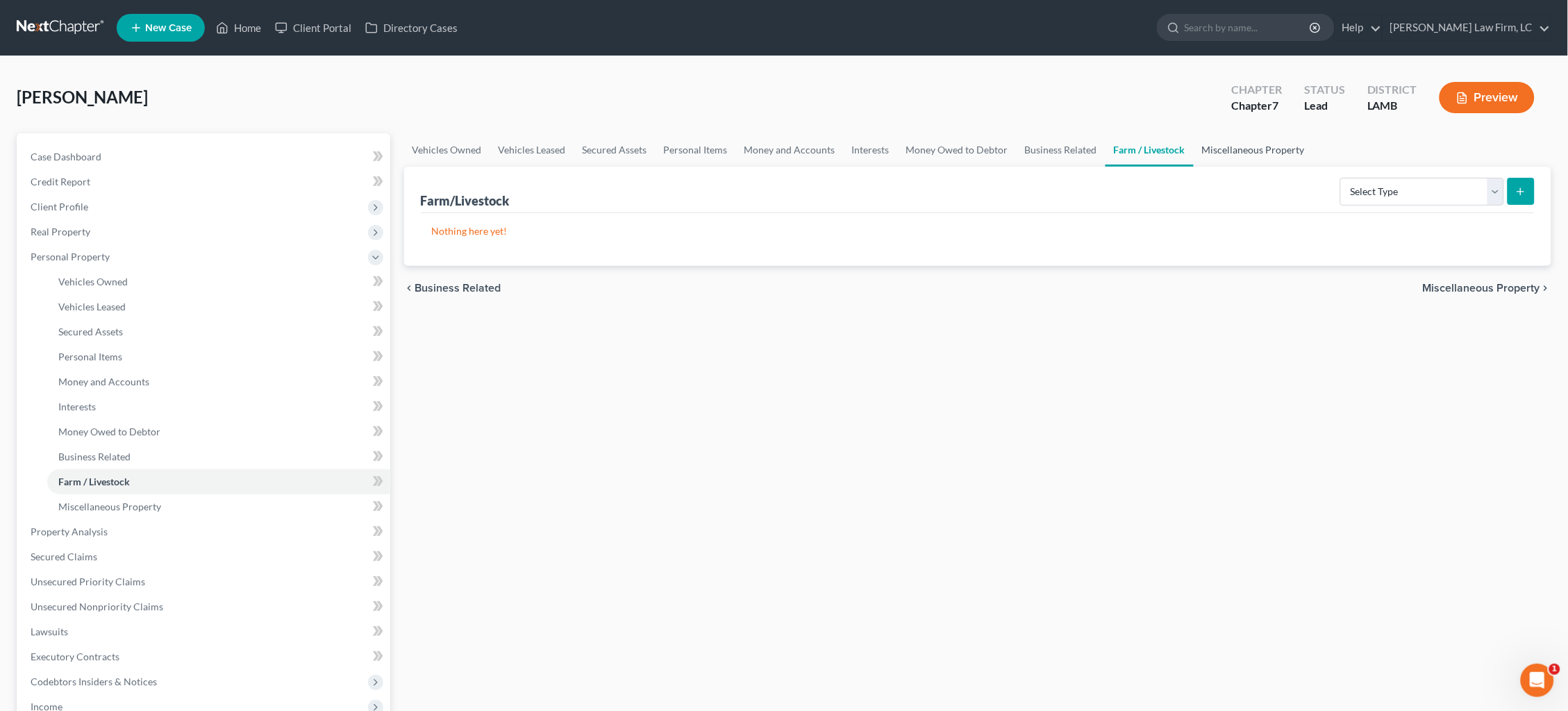
click at [1200, 142] on link "Miscellaneous Property" at bounding box center [1254, 150] width 119 height 33
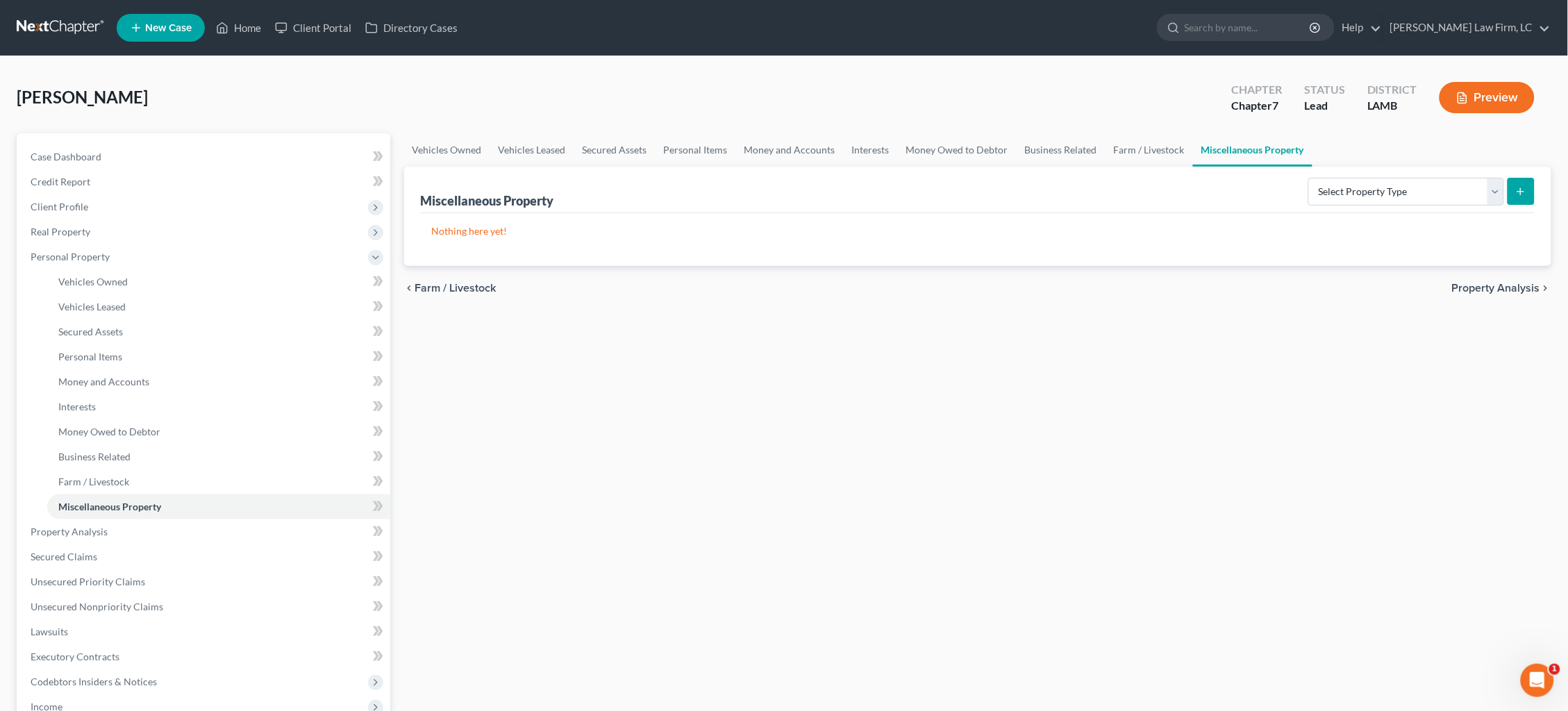
click at [1200, 286] on span "Property Analysis" at bounding box center [1496, 288] width 88 height 11
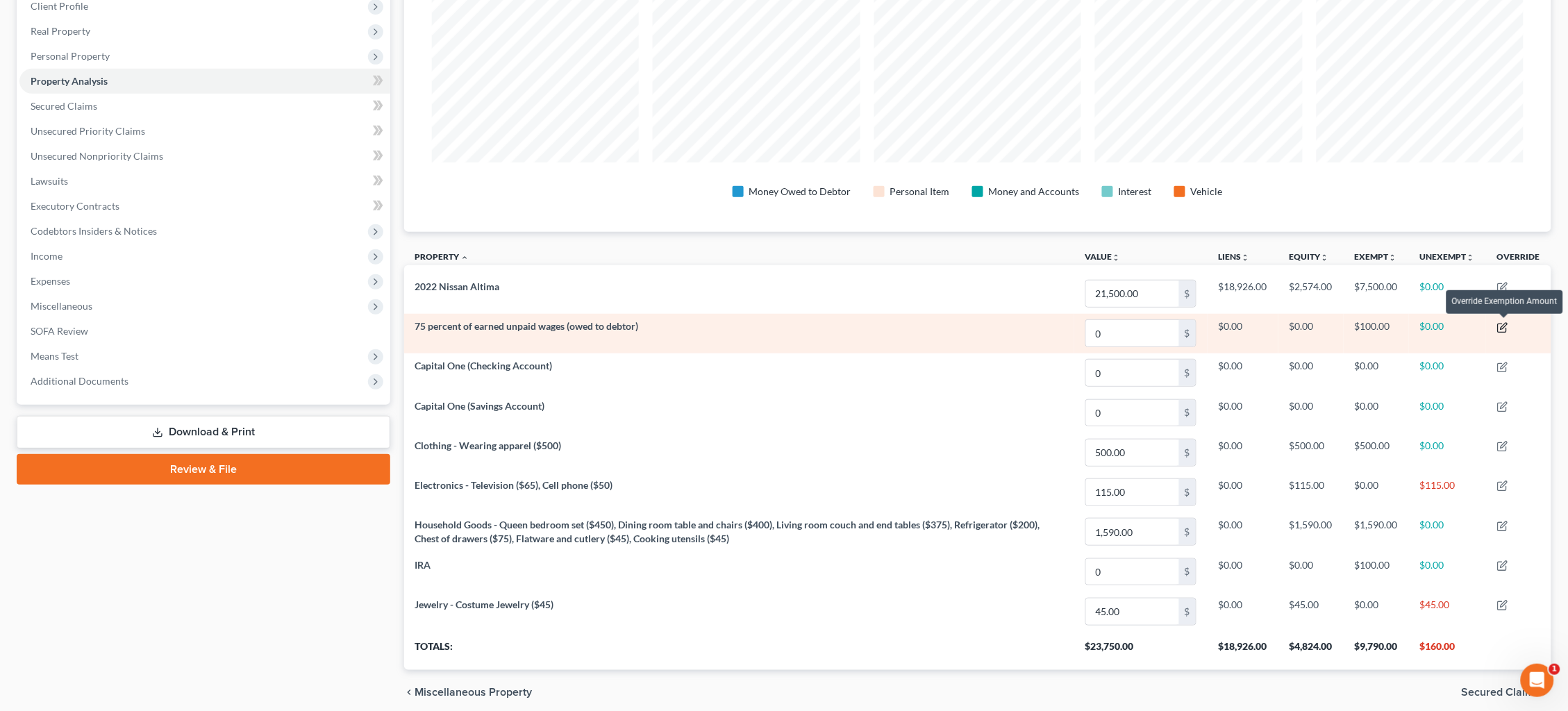
click at [1200, 327] on icon "button" at bounding box center [1503, 328] width 11 height 11
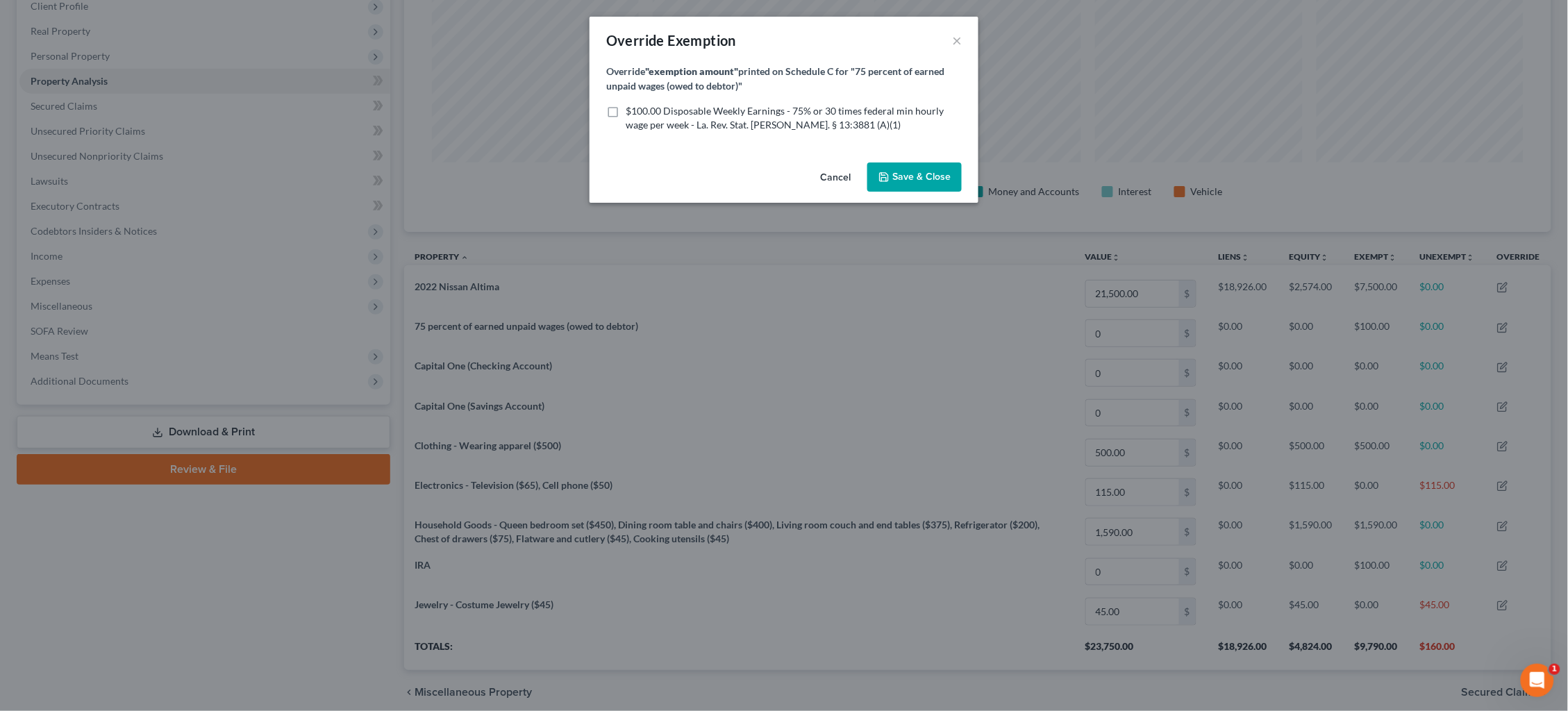
click at [774, 115] on span "$100.00 Disposable Weekly Earnings - 75% or 30 times federal min hourly wage pe…" at bounding box center [785, 118] width 318 height 25
click at [640, 113] on input "$100.00 Disposable Weekly Earnings - 75% or 30 times federal min hourly wage pe…" at bounding box center [636, 108] width 9 height 9
checkbox input "true"
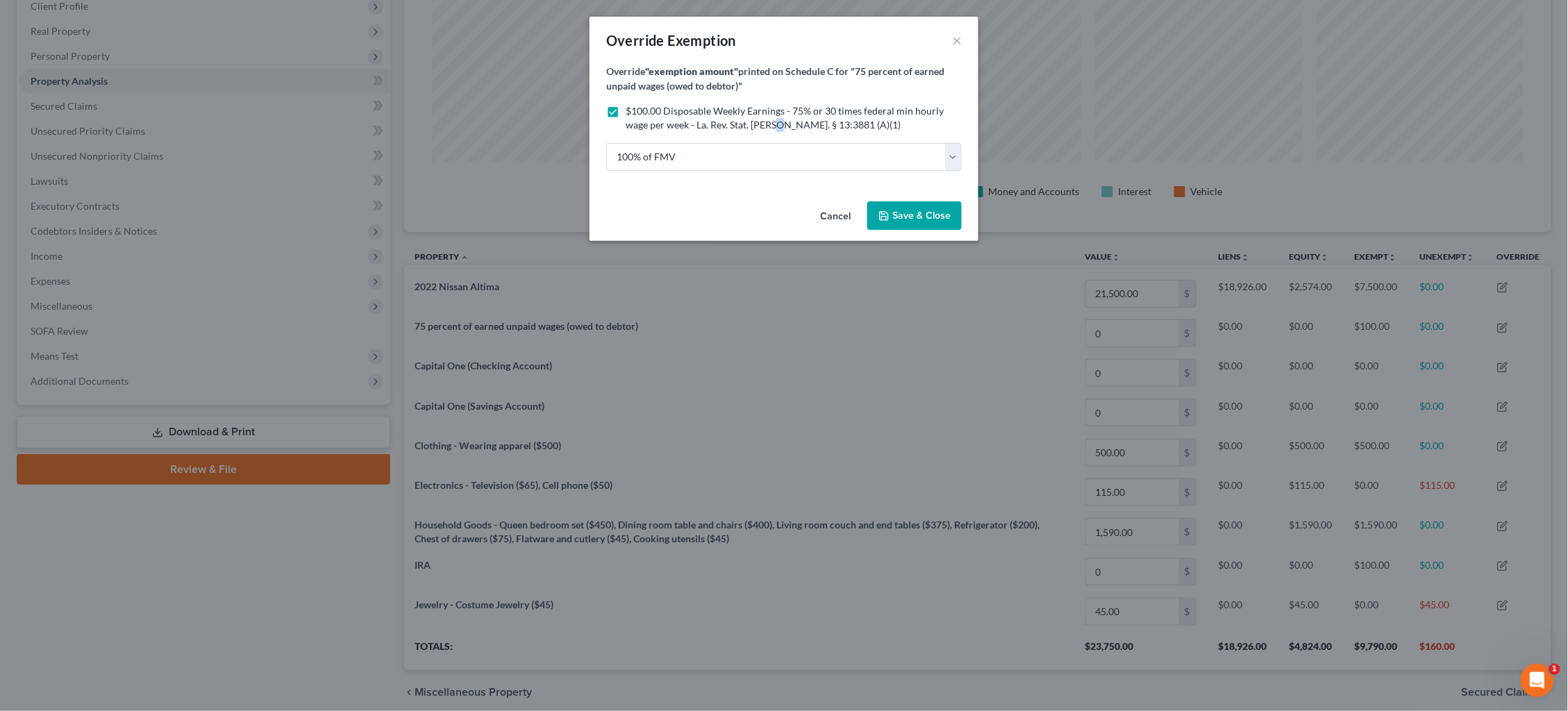
click at [917, 210] on span "Save & Close" at bounding box center [921, 216] width 58 height 12
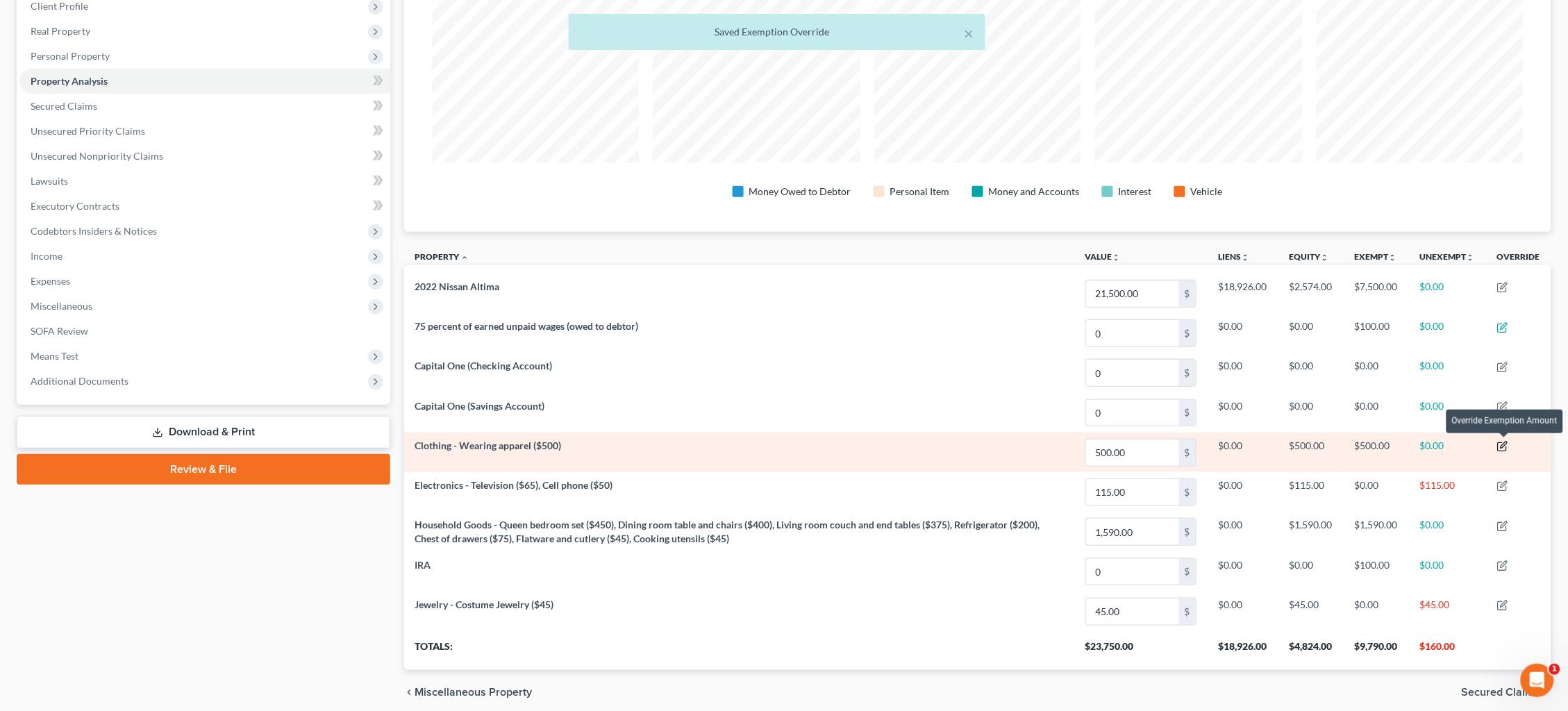
click at [1200, 444] on icon "button" at bounding box center [1503, 446] width 11 height 11
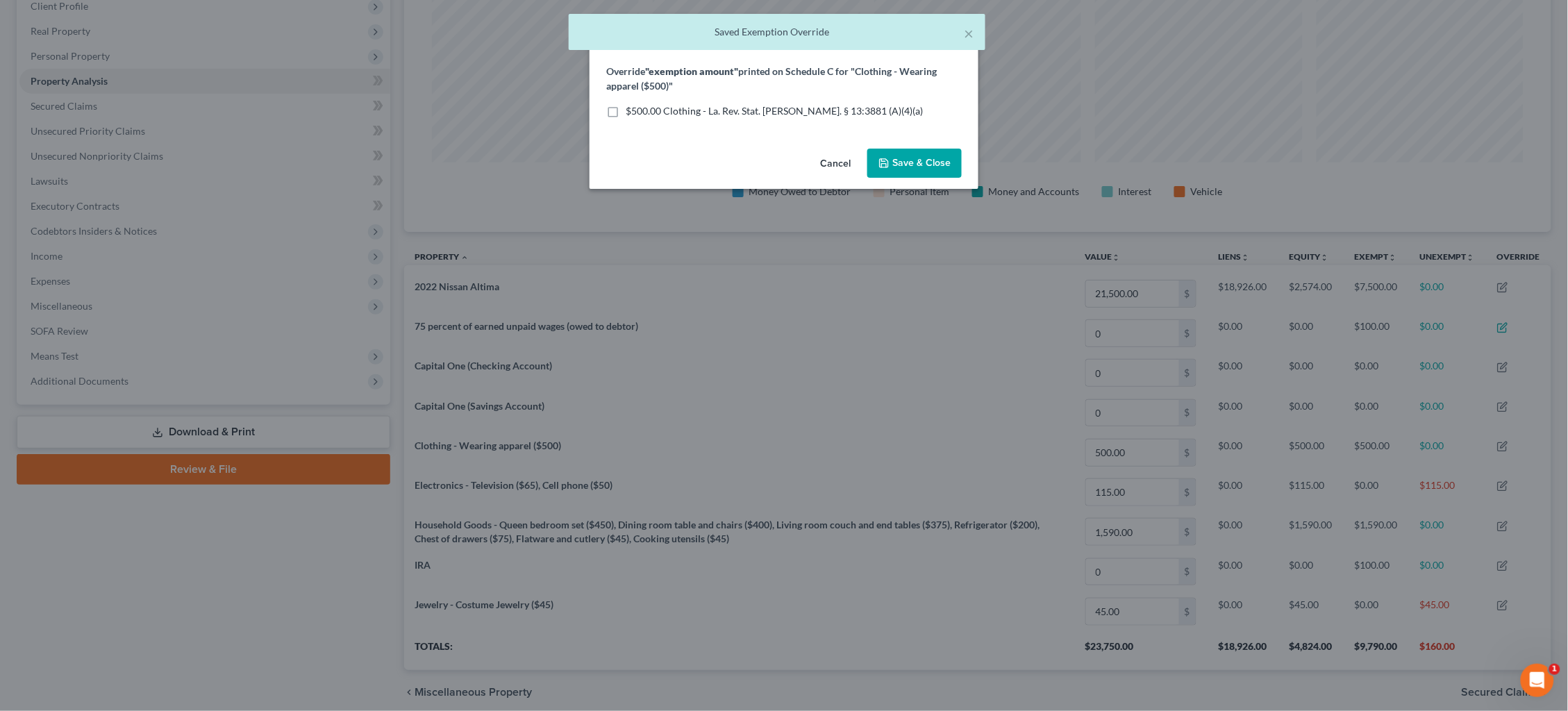
click at [627, 105] on span "$500.00 Clothing - La. Rev. Stat. Ann. § 13:3881 (A)(4)(a)" at bounding box center [775, 111] width 298 height 12
click at [632, 104] on input "$500.00 Clothing - La. Rev. Stat. Ann. § 13:3881 (A)(4)(a)" at bounding box center [636, 108] width 9 height 9
checkbox input "true"
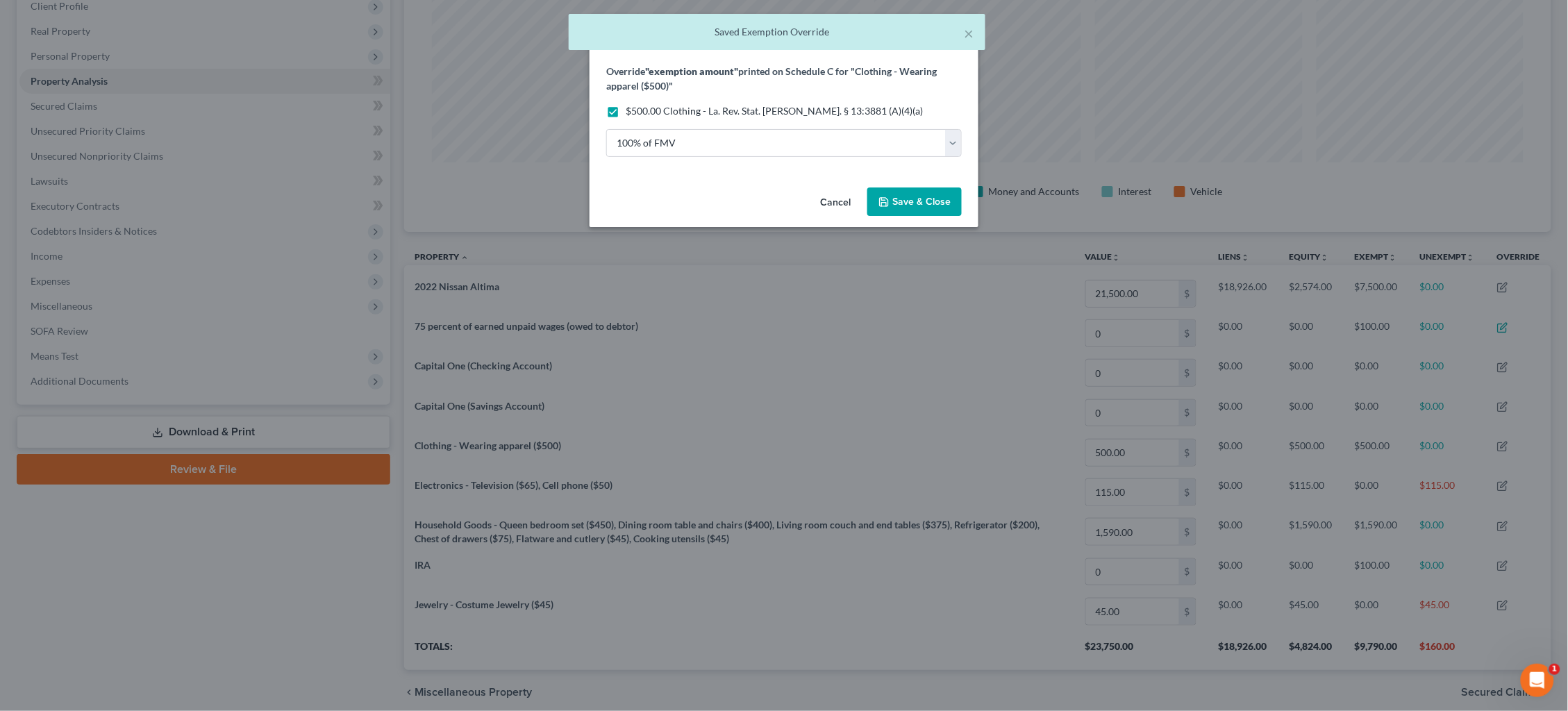
click at [921, 200] on span "Save & Close" at bounding box center [921, 201] width 58 height 12
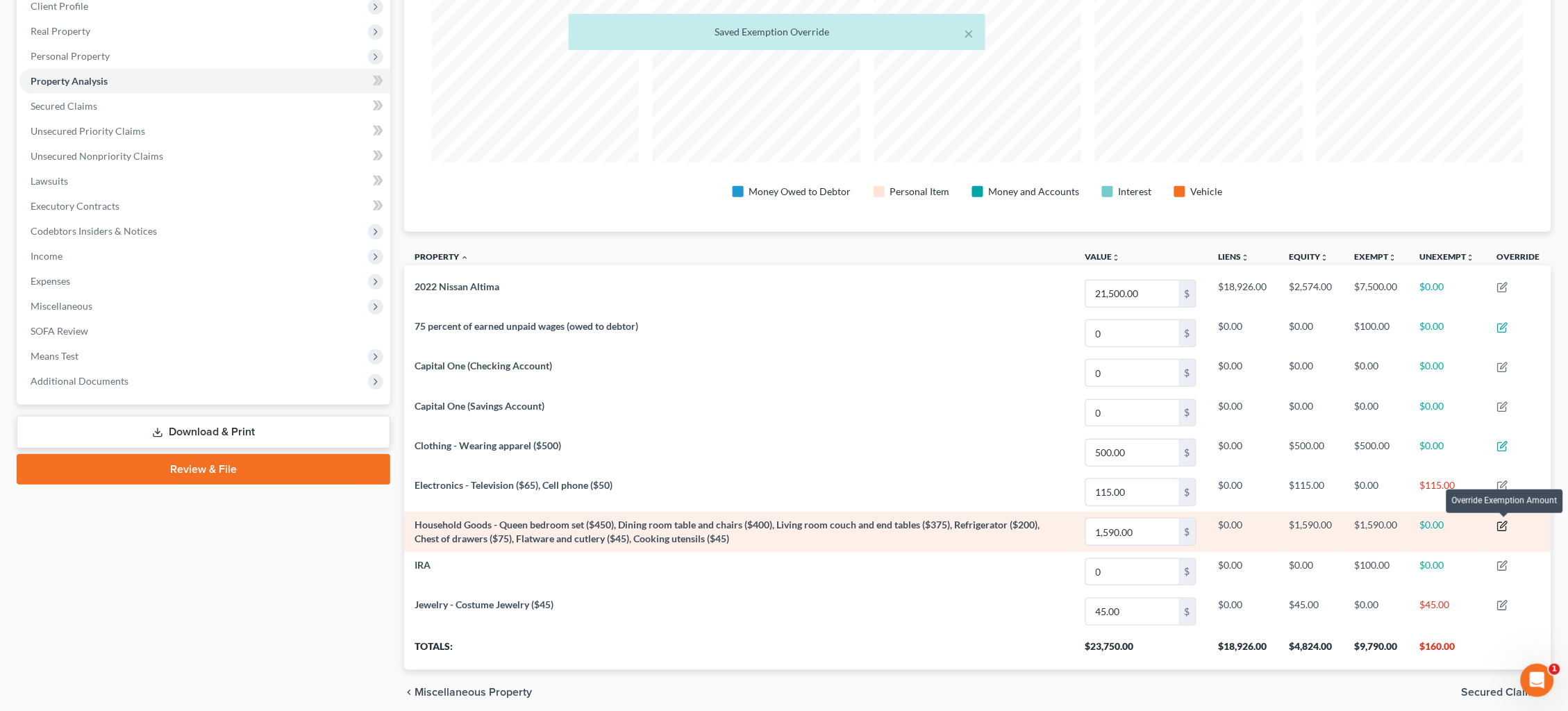
click at [1200, 526] on icon "button" at bounding box center [1504, 525] width 6 height 6
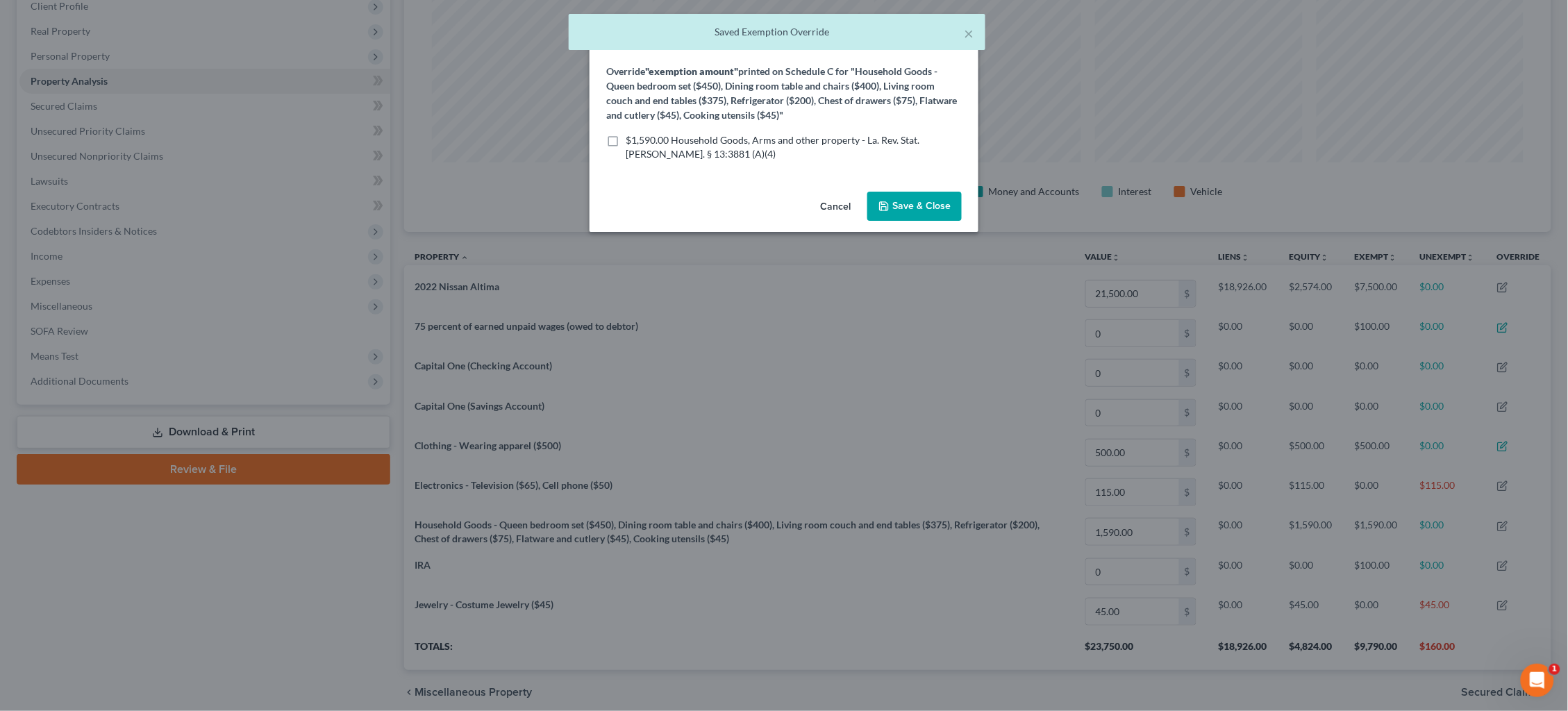
click at [656, 145] on span "$1,590.00 Household Goods, Arms and other property - La. Rev. Stat. Ann. § 13:3…" at bounding box center [772, 146] width 294 height 25
click at [640, 142] on input "$1,590.00 Household Goods, Arms and other property - La. Rev. Stat. Ann. § 13:3…" at bounding box center [636, 138] width 9 height 9
checkbox input "true"
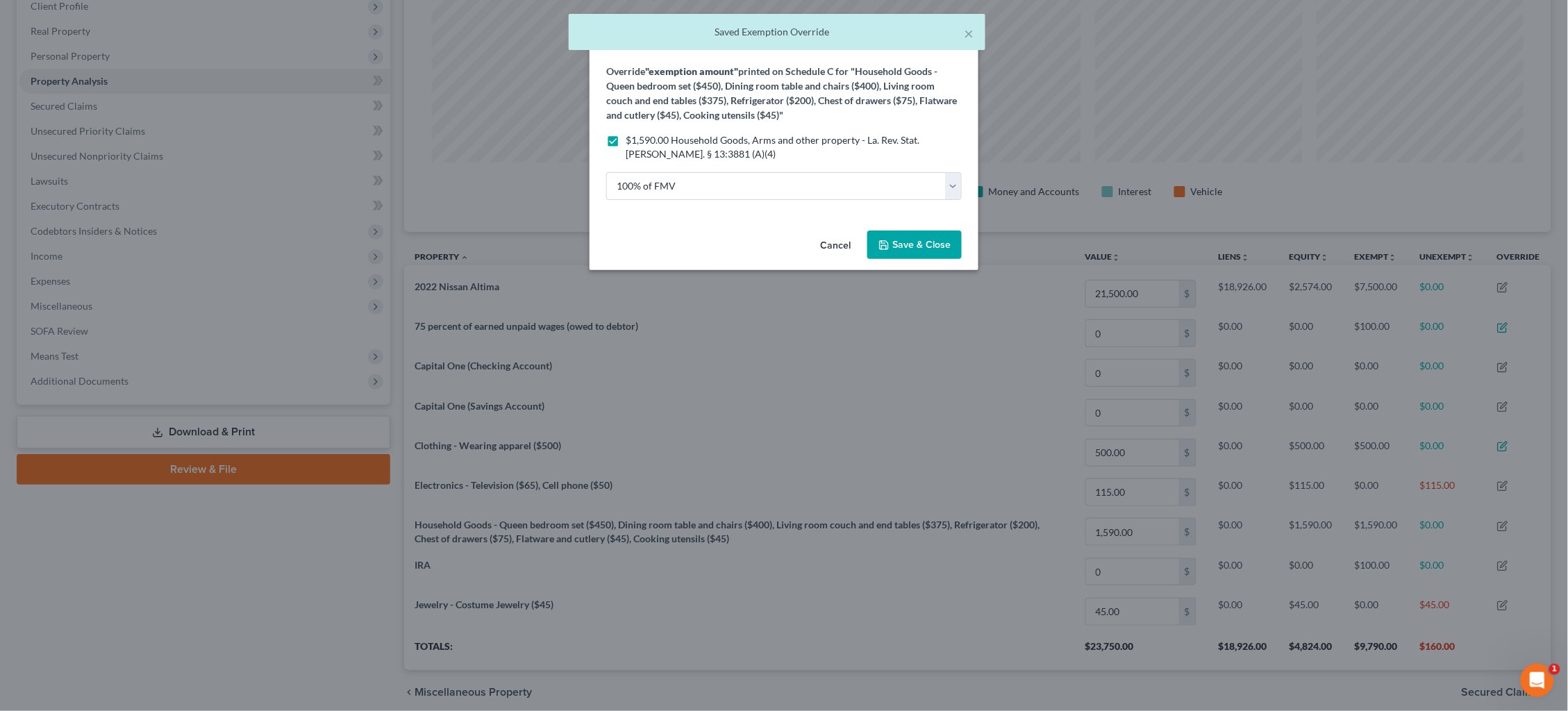
click at [920, 239] on span "Save & Close" at bounding box center [921, 244] width 58 height 12
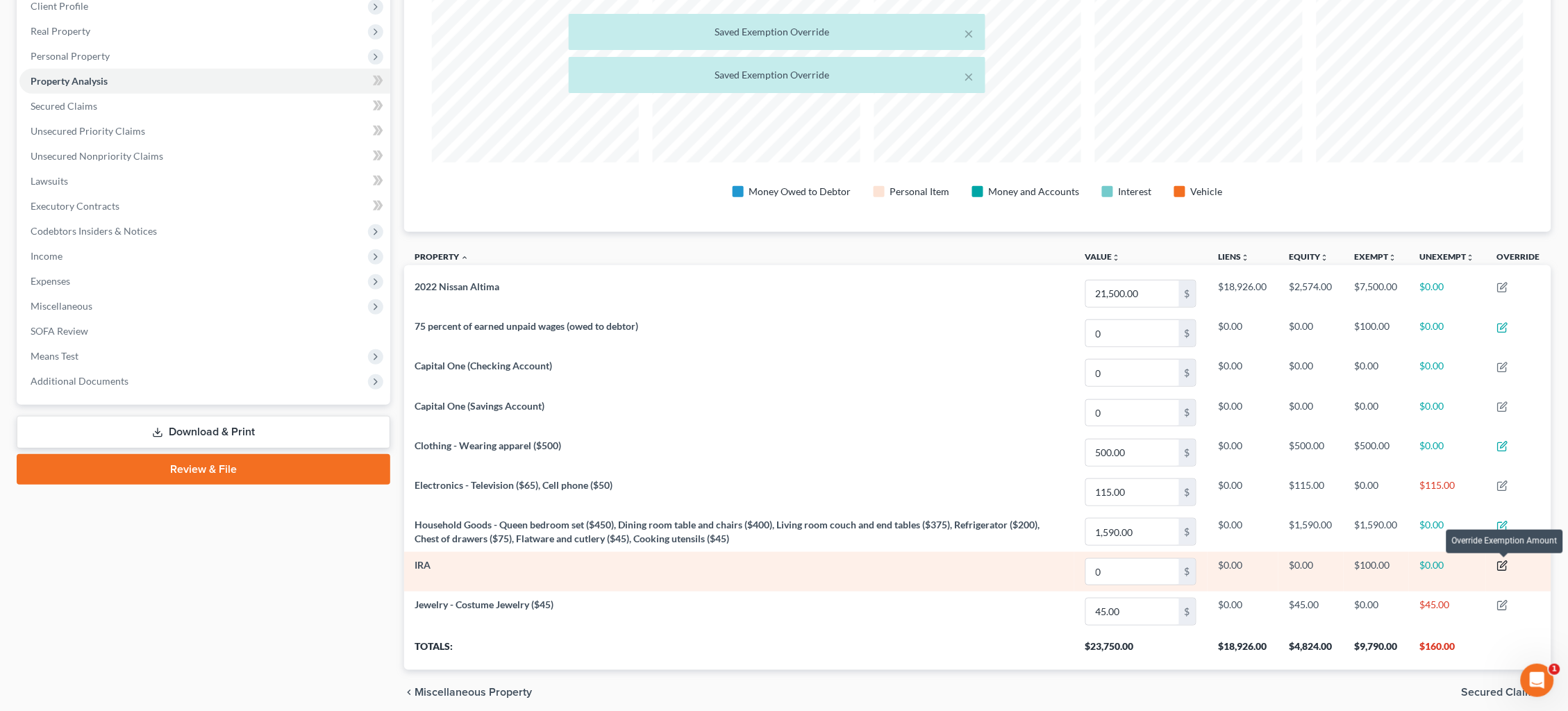
click at [1200, 565] on icon "button" at bounding box center [1503, 566] width 11 height 11
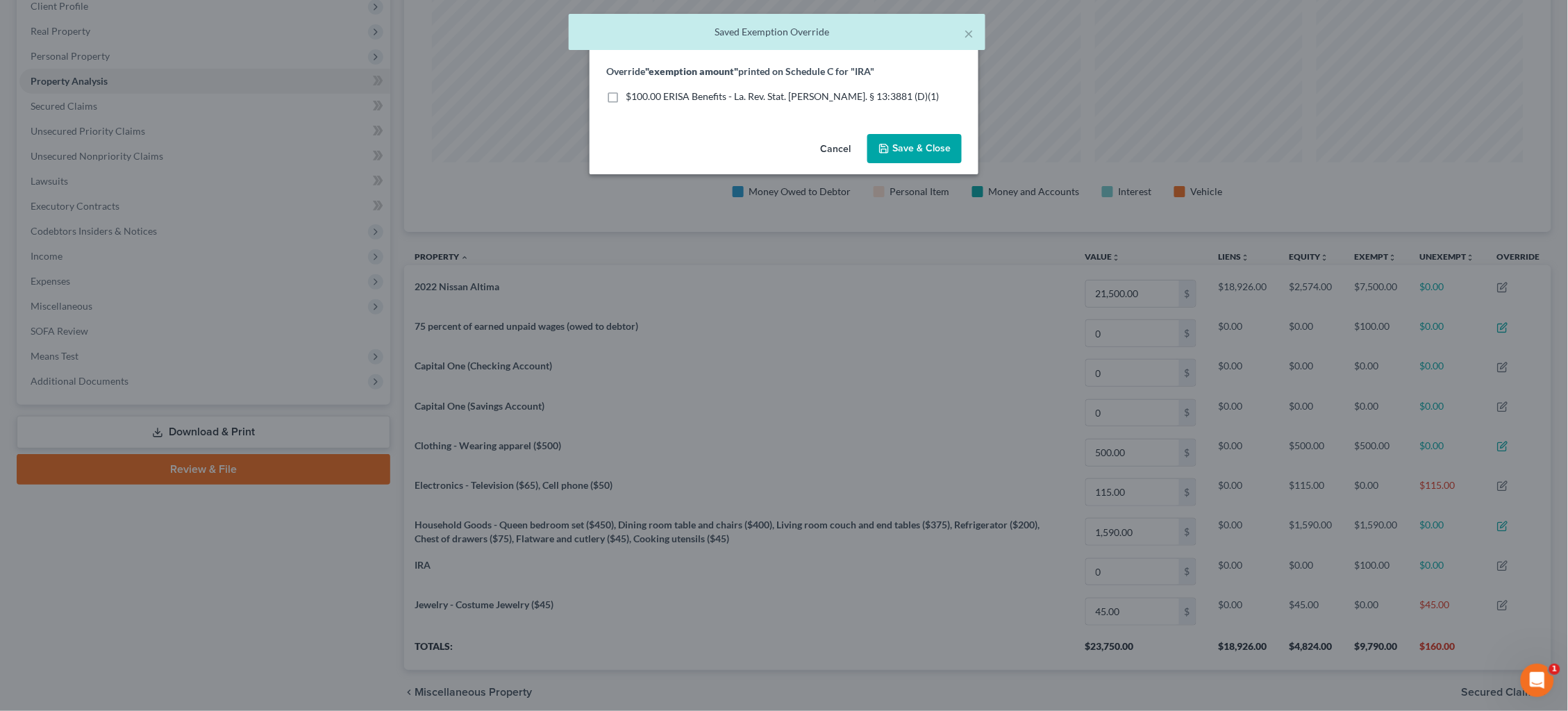
click at [670, 94] on span "$100.00 ERISA Benefits - La. Rev. Stat. Ann. § 13:3881 (D)(1)" at bounding box center [783, 95] width 313 height 12
click at [640, 94] on input "$100.00 ERISA Benefits - La. Rev. Stat. Ann. § 13:3881 (D)(1)" at bounding box center [636, 94] width 9 height 9
checkbox input "true"
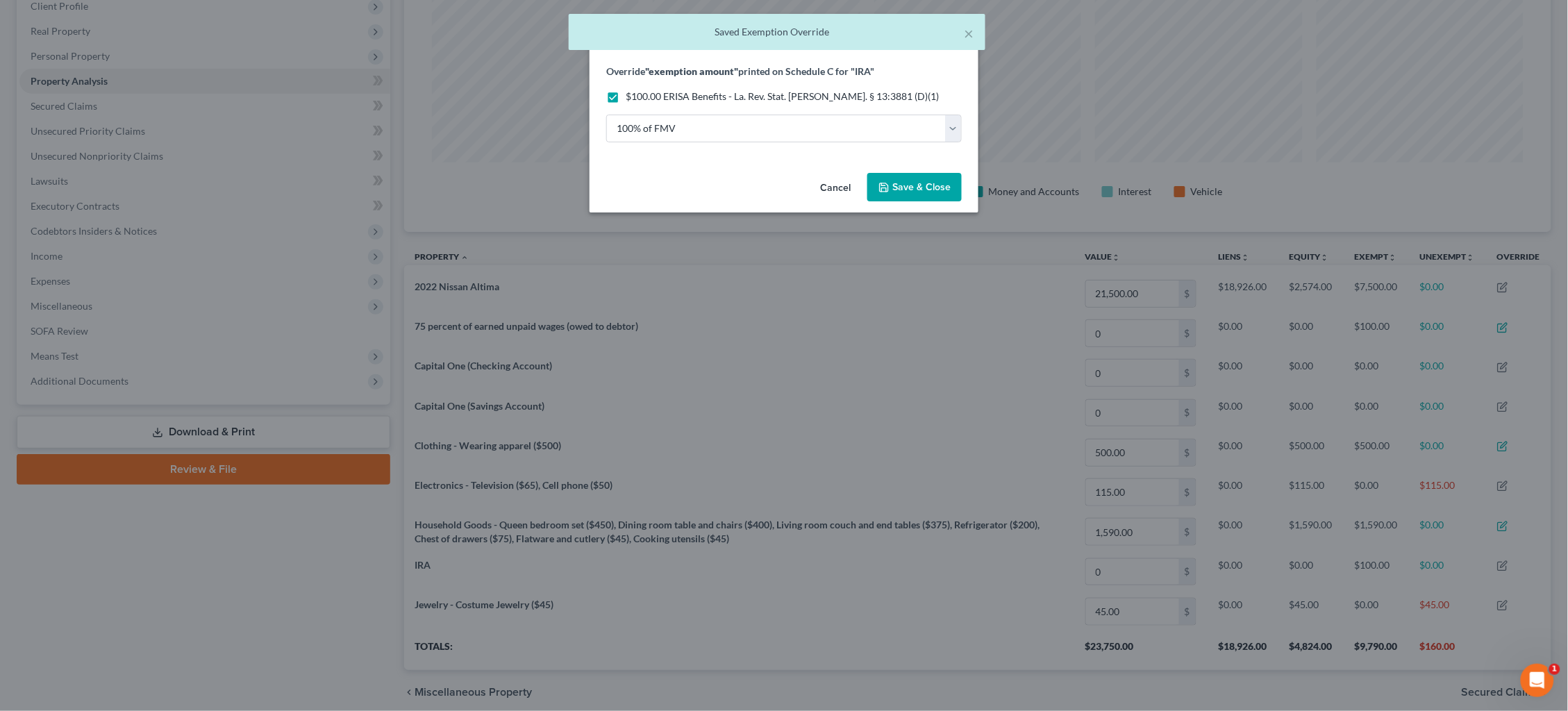
click at [928, 191] on span "Save & Close" at bounding box center [921, 187] width 58 height 12
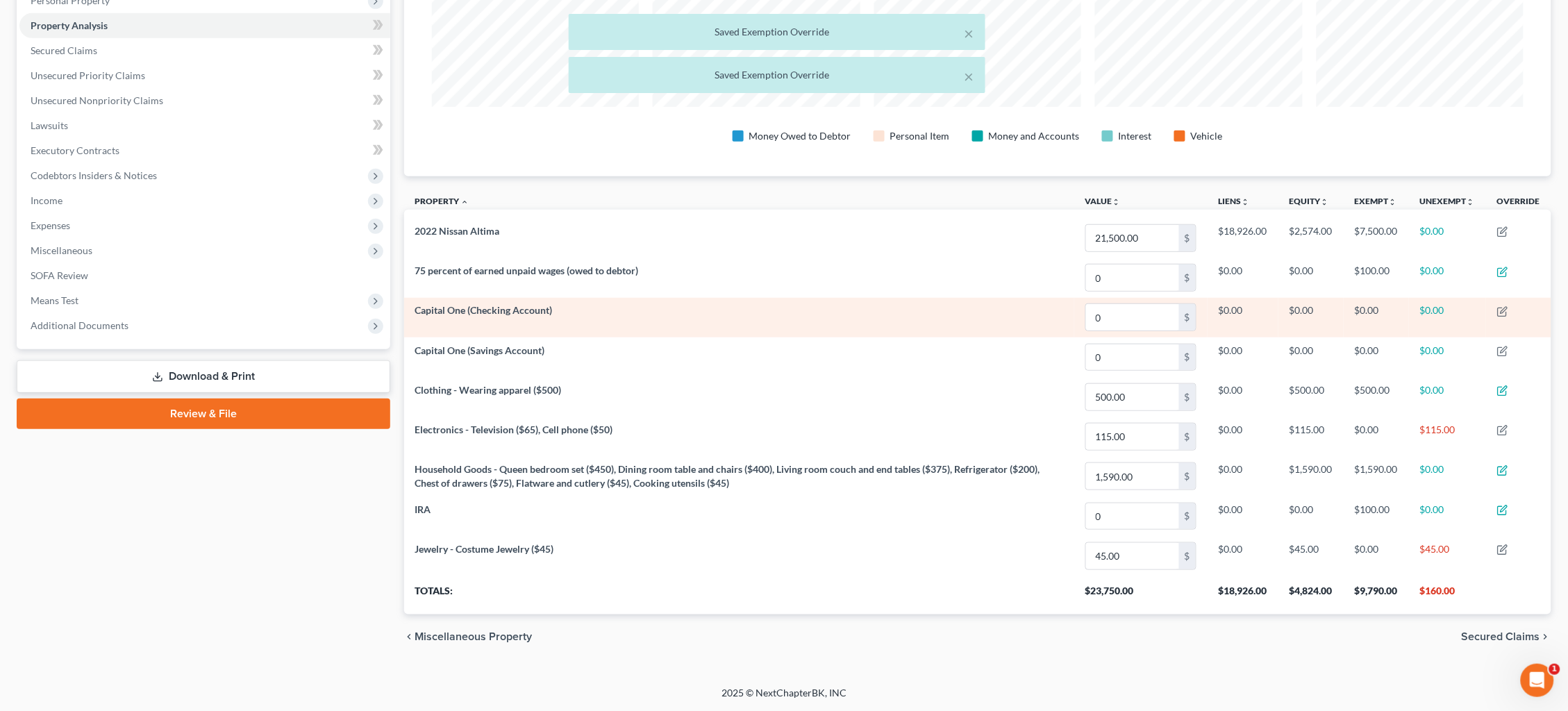
scroll to position [255, 0]
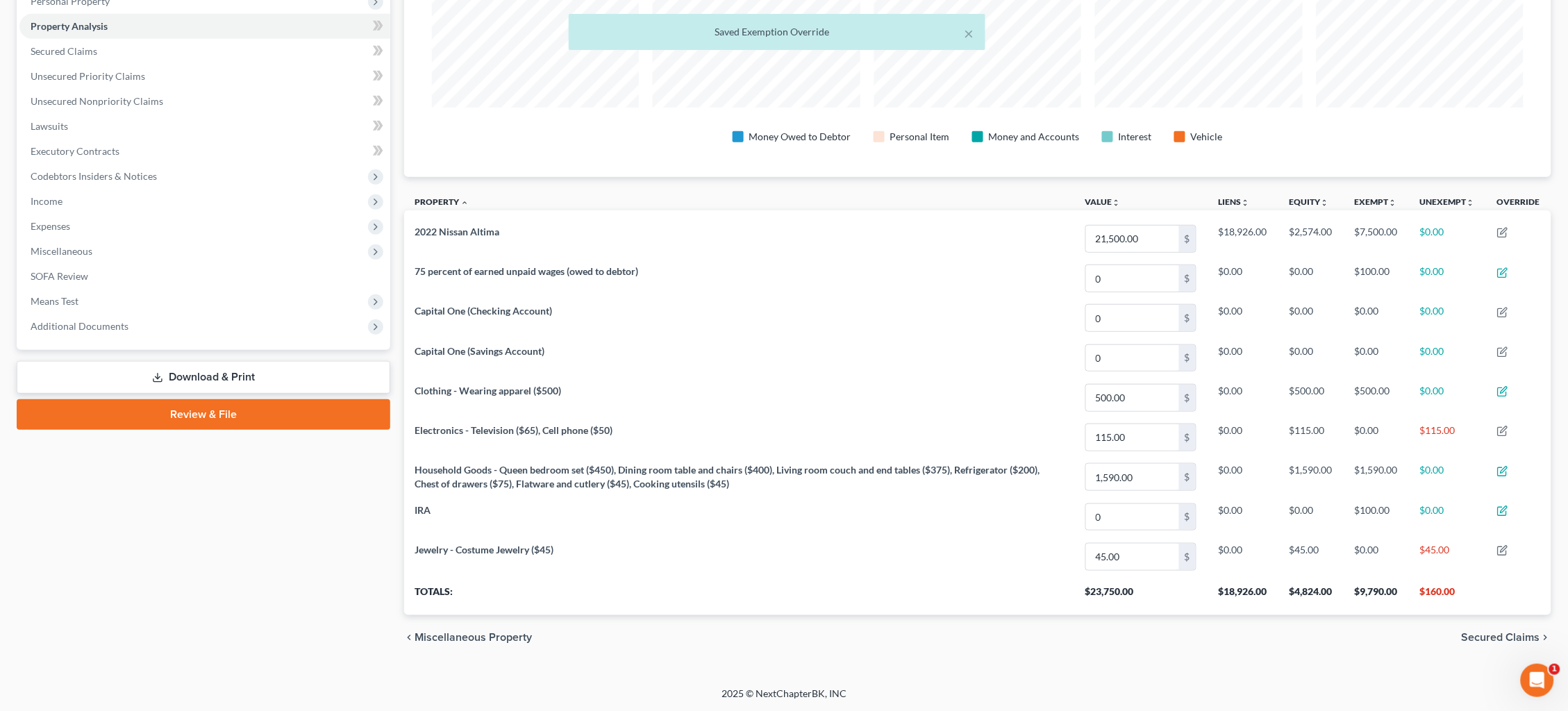
click at [1200, 599] on div "chevron_left Miscellaneous Property Secured Claims chevron_right" at bounding box center [978, 637] width 1148 height 45
click at [1200, 599] on span "Secured Claims" at bounding box center [1501, 637] width 79 height 11
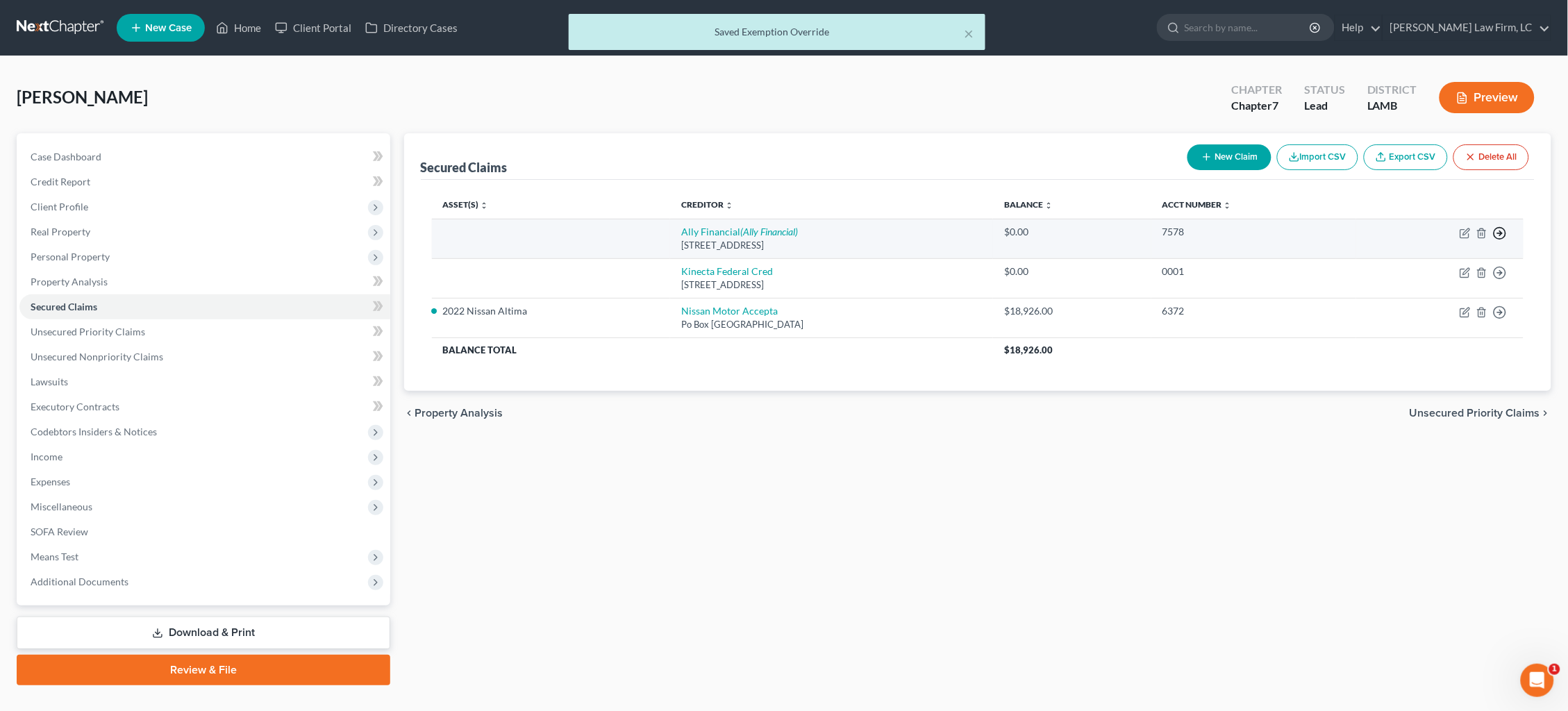
click at [1200, 229] on icon "button" at bounding box center [1500, 233] width 14 height 14
drag, startPoint x: 1452, startPoint y: 259, endPoint x: 1480, endPoint y: 256, distance: 28.2
click at [1200, 259] on link "Move to F" at bounding box center [1437, 266] width 116 height 24
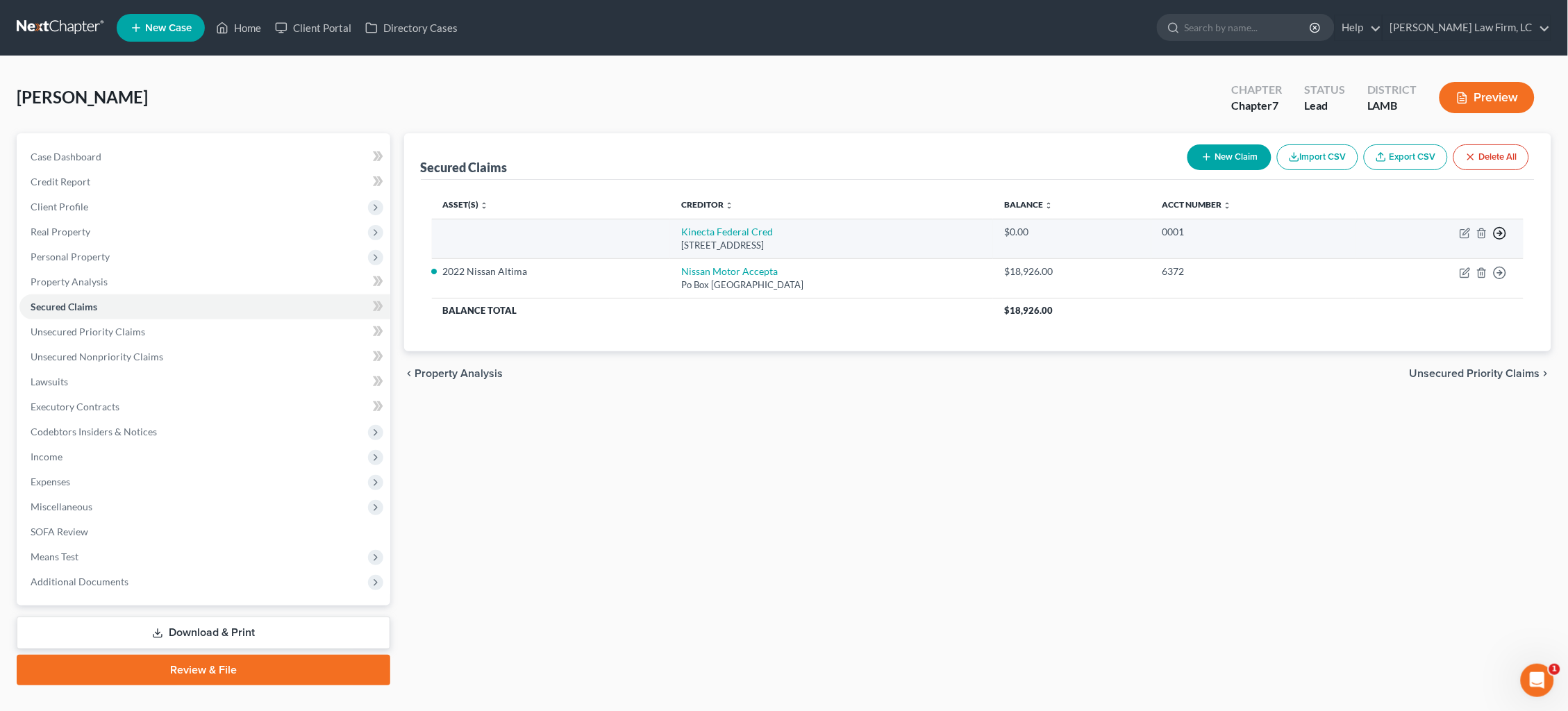
click at [1200, 229] on icon "button" at bounding box center [1500, 233] width 14 height 14
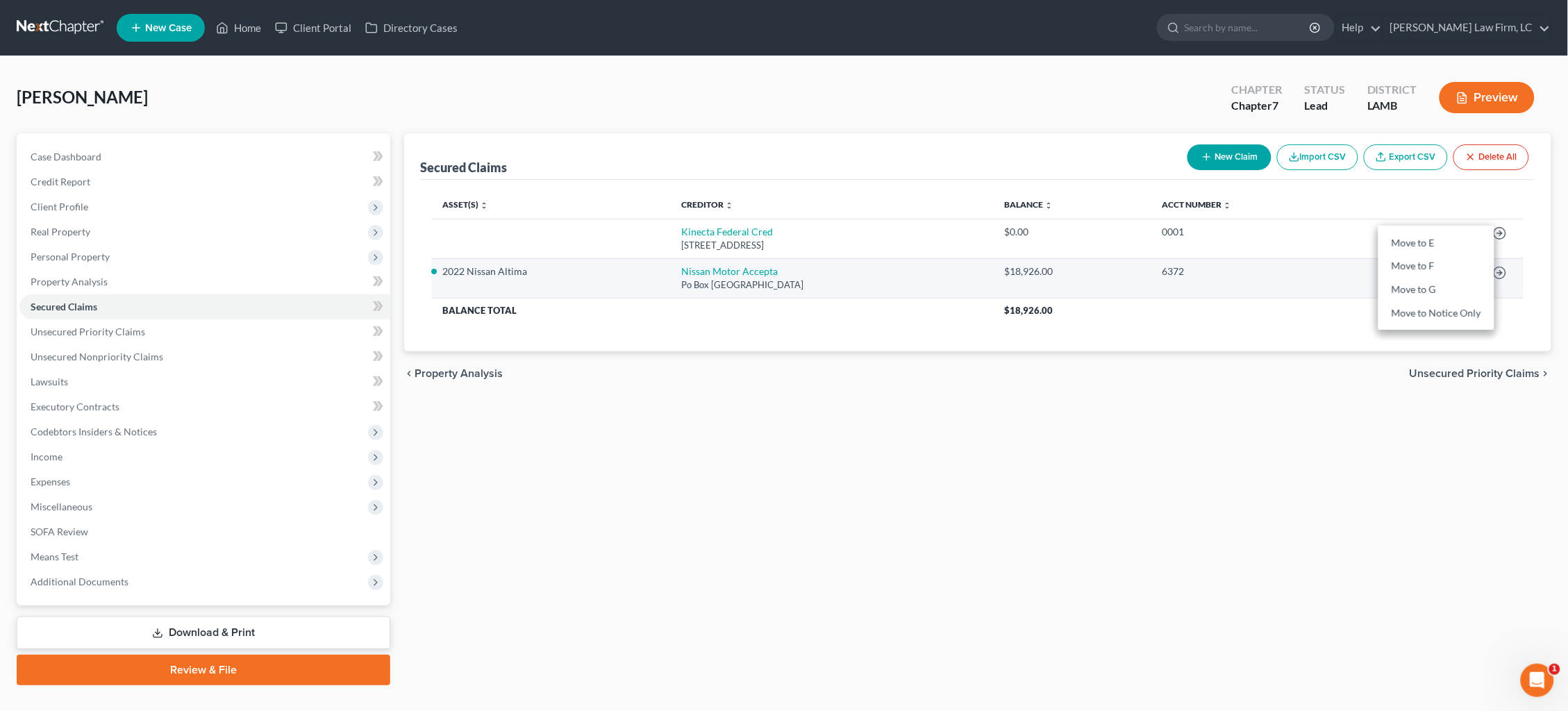
click at [1200, 270] on link "Move to F" at bounding box center [1437, 266] width 116 height 24
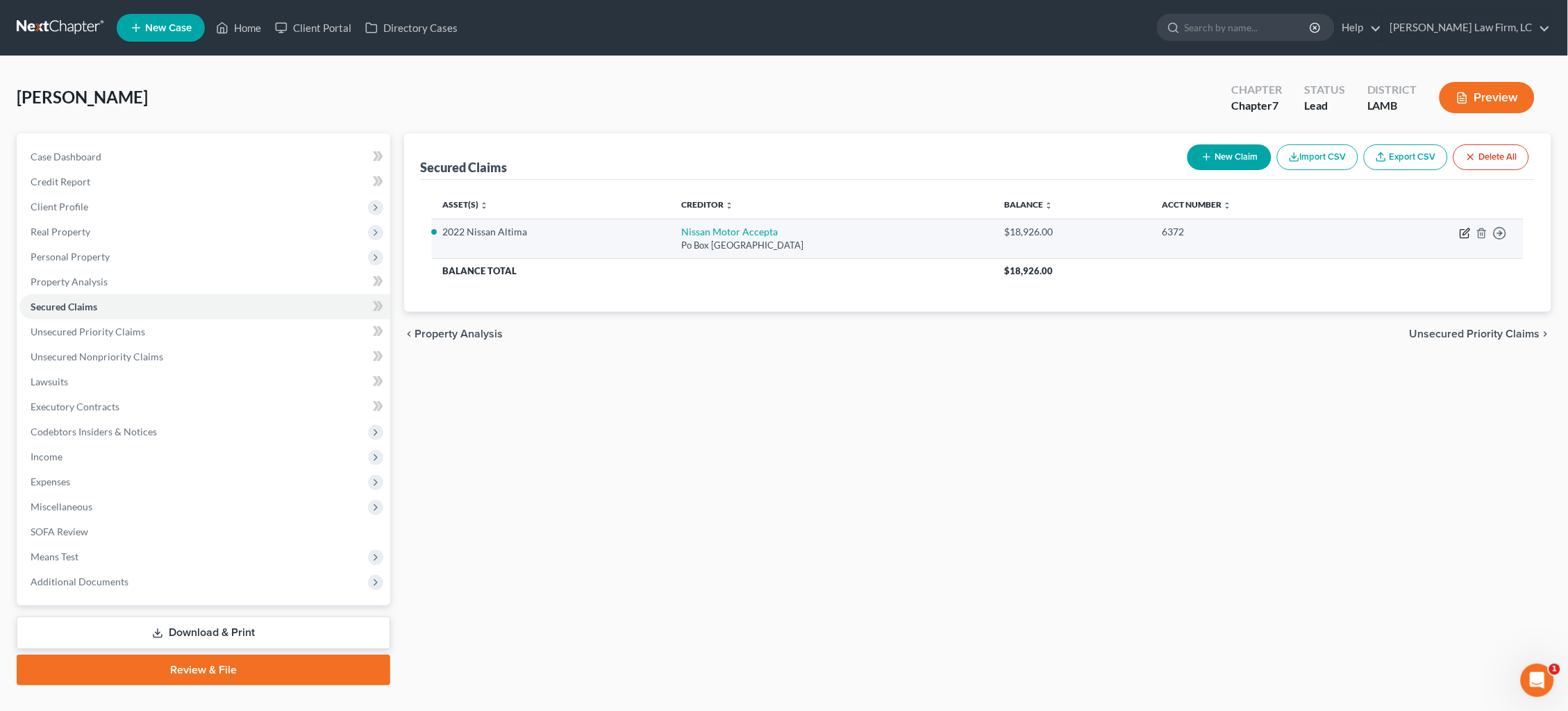
click at [1200, 232] on icon "button" at bounding box center [1465, 233] width 11 height 11
select select "45"
select select "10"
select select "2"
select select "0"
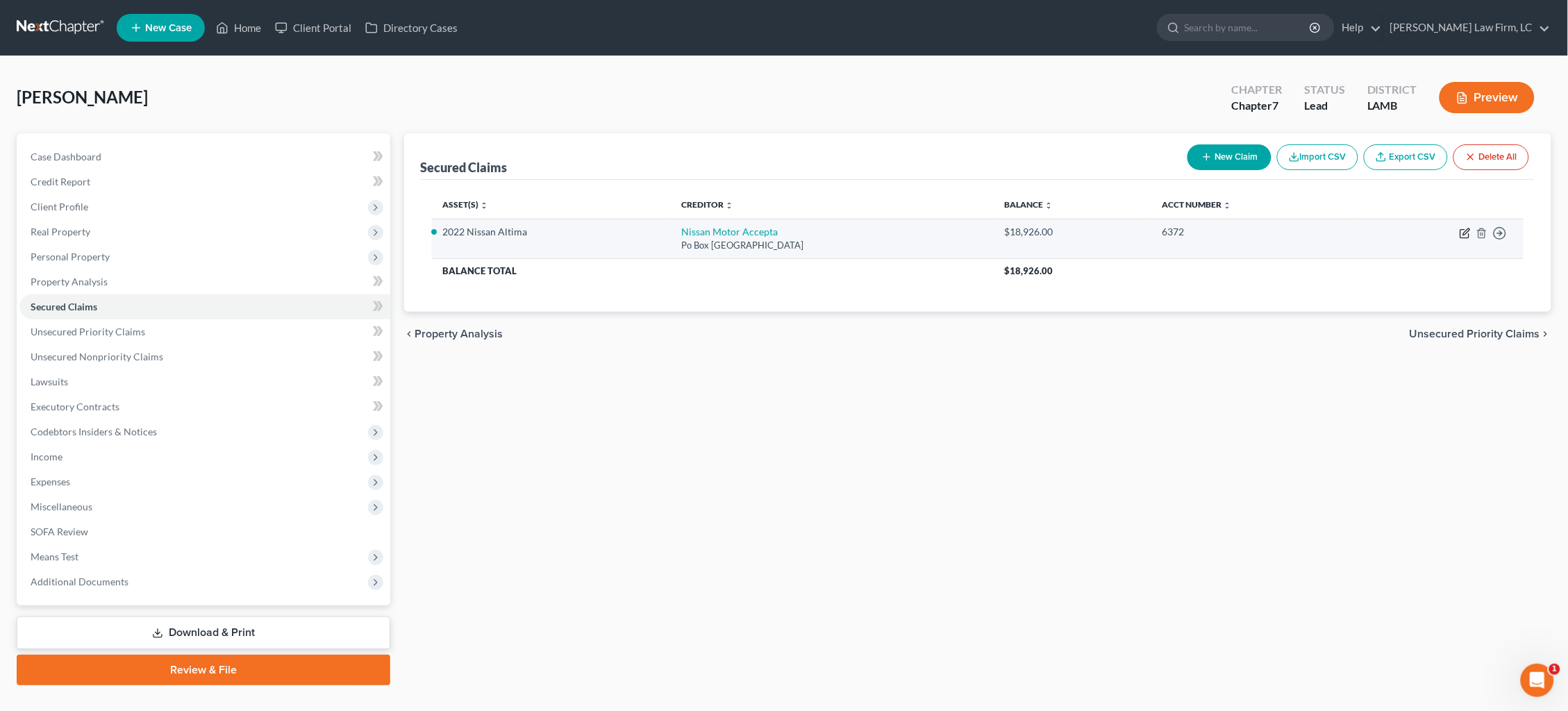
select select "0"
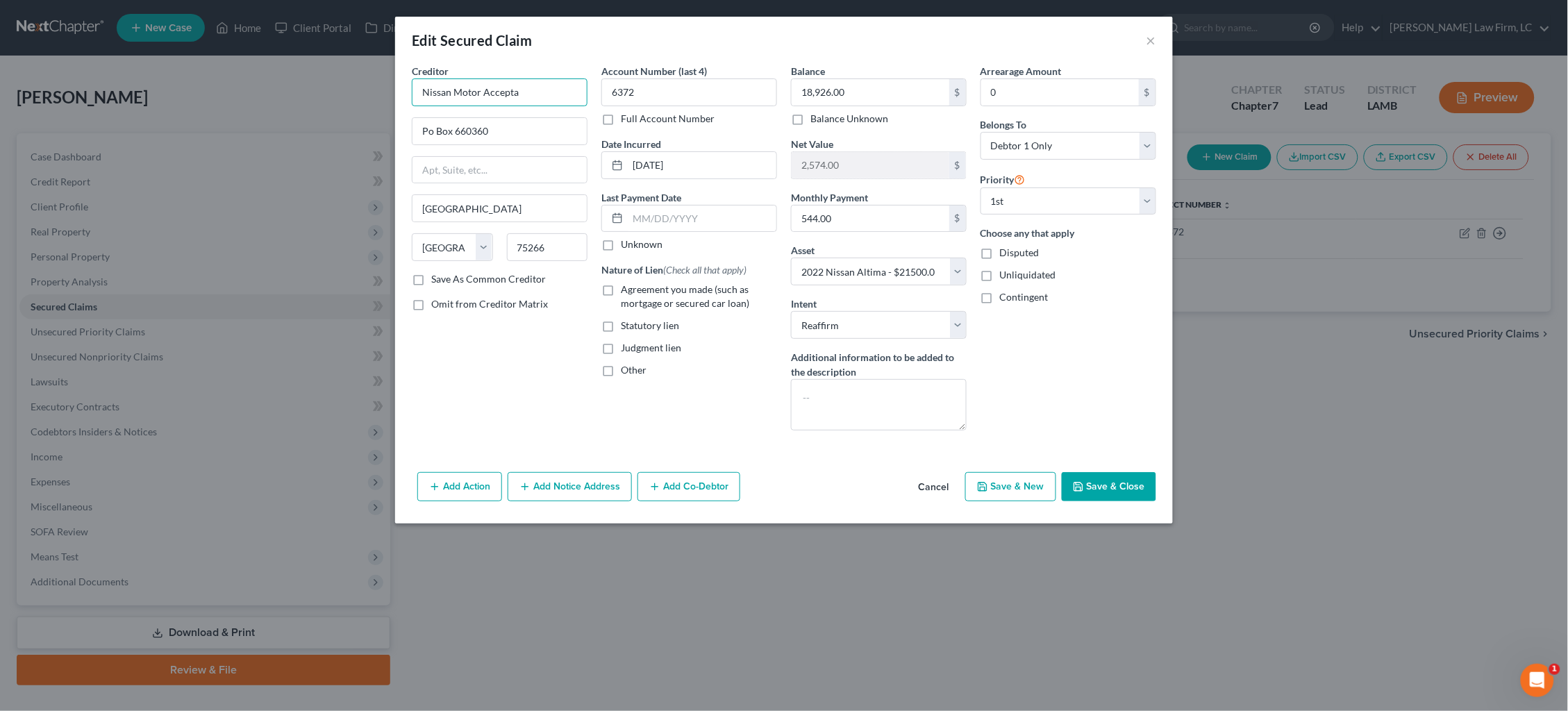
click at [539, 91] on input "Nissan Motor Accepta" at bounding box center [500, 92] width 176 height 28
click at [558, 49] on div "Edit Secured Claim ×" at bounding box center [784, 40] width 778 height 47
click at [552, 94] on input "Nissan Motor Acceptance" at bounding box center [500, 92] width 176 height 28
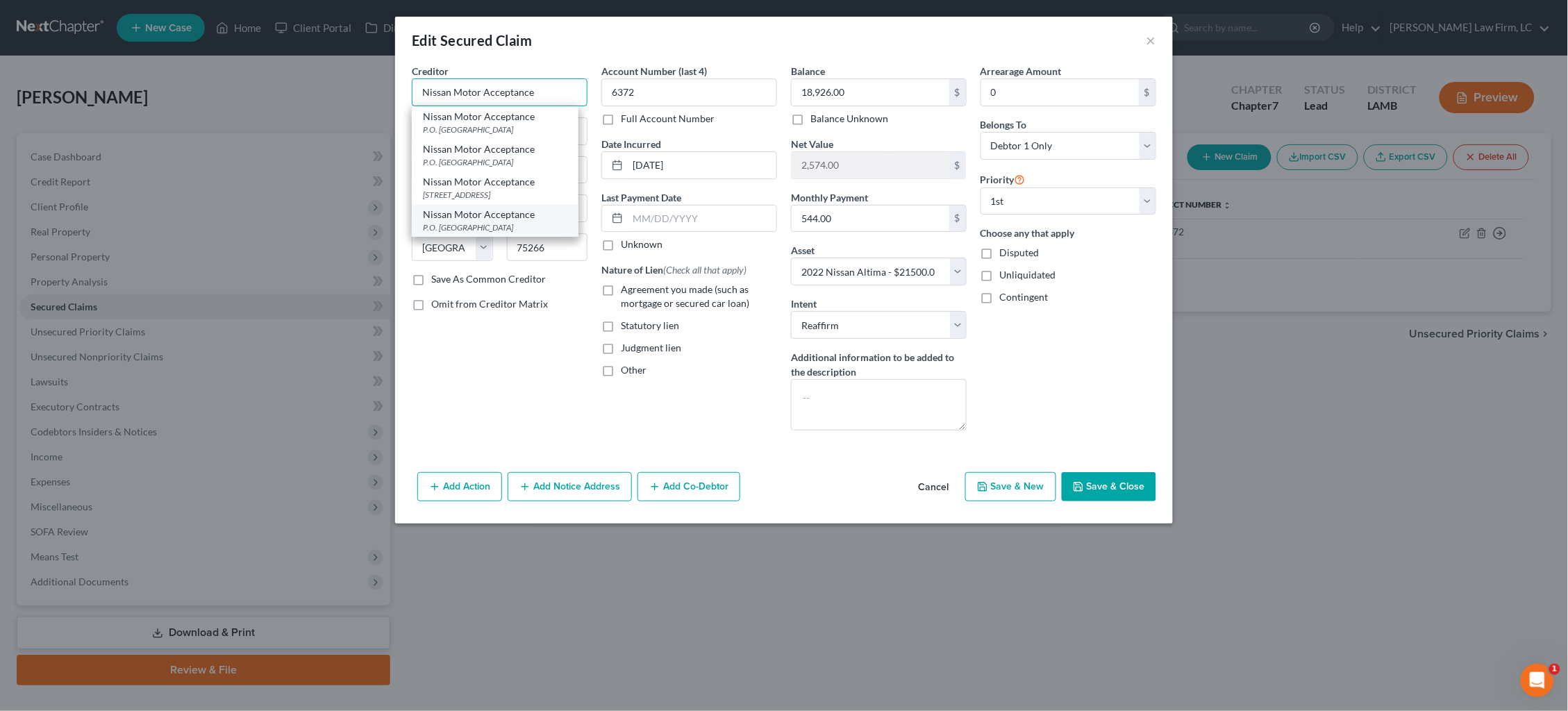
type input "Nissan Motor Acceptance"
click at [484, 221] on div "P.O. Box 660360, Dallas, TX 75266" at bounding box center [496, 227] width 145 height 12
type input "P.O. Box 660360"
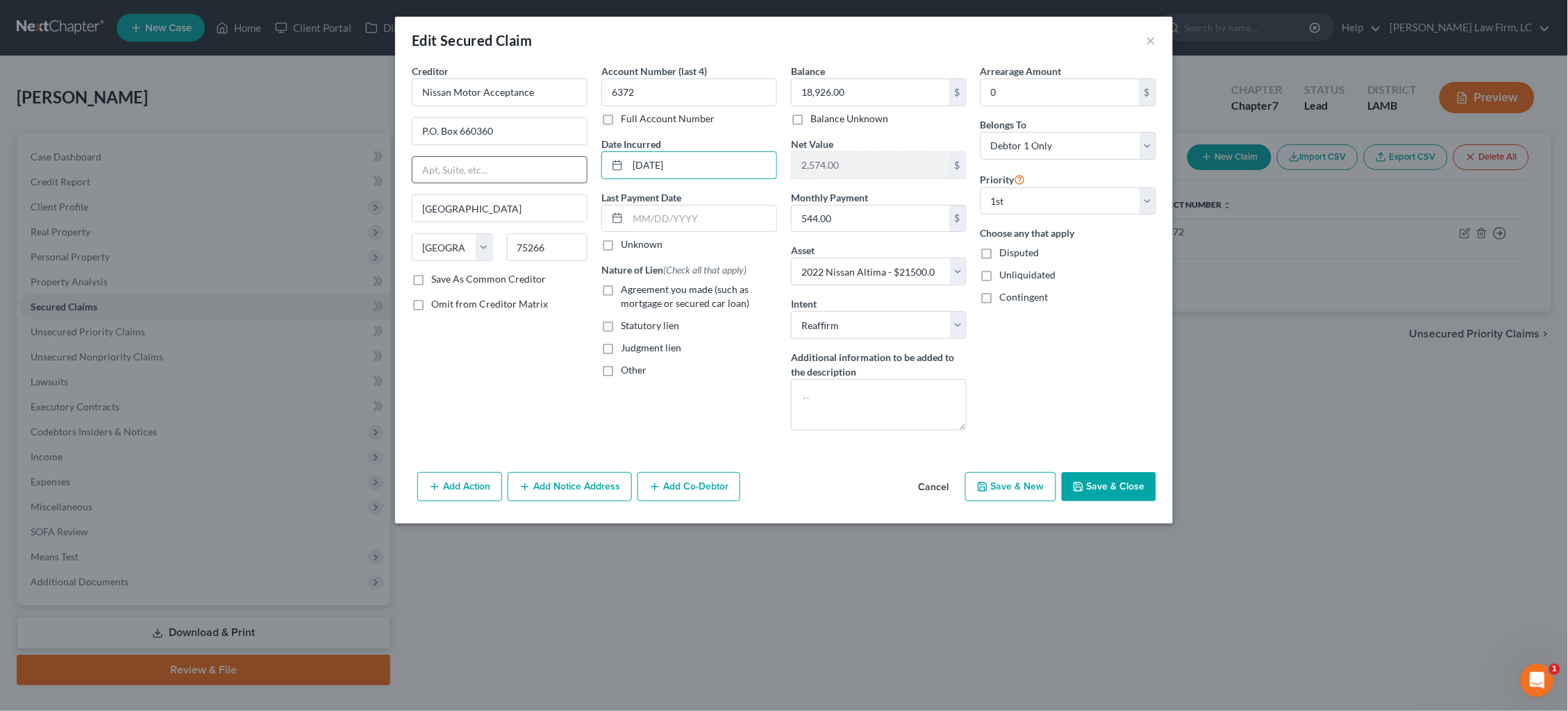
drag, startPoint x: 663, startPoint y: 165, endPoint x: 551, endPoint y: 155, distance: 112.4
click at [551, 155] on div "Creditor * Nissan Motor Acceptance P.O. Box 660360 Dallas State AL AK AR AZ CA …" at bounding box center [784, 252] width 758 height 378
type input "2022"
click at [644, 285] on span "Agreement you made (such as mortgage or secured car loan)" at bounding box center [685, 296] width 129 height 25
click at [636, 285] on input "Agreement you made (such as mortgage or secured car loan)" at bounding box center [630, 286] width 9 height 9
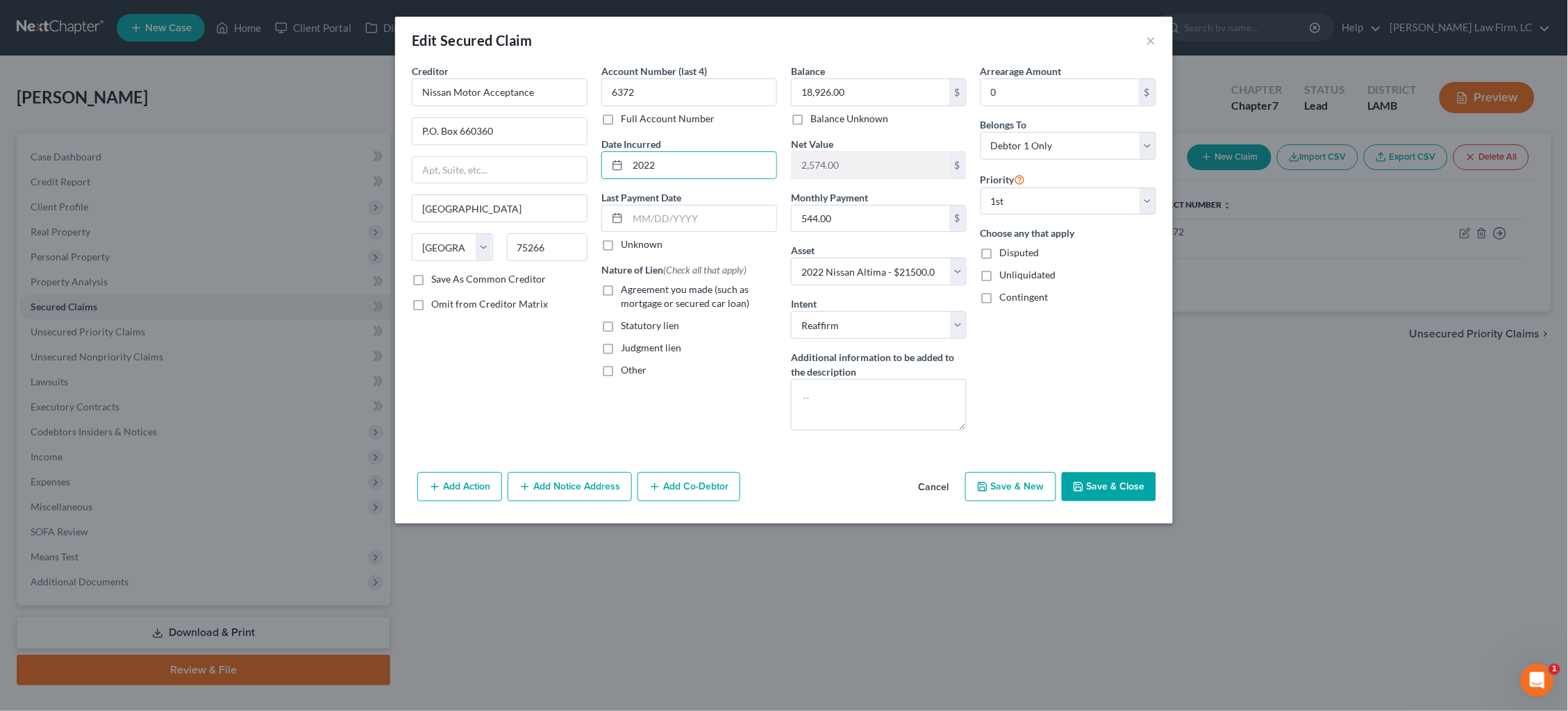
checkbox input "true"
click at [561, 475] on button "Add Notice Address" at bounding box center [570, 487] width 124 height 29
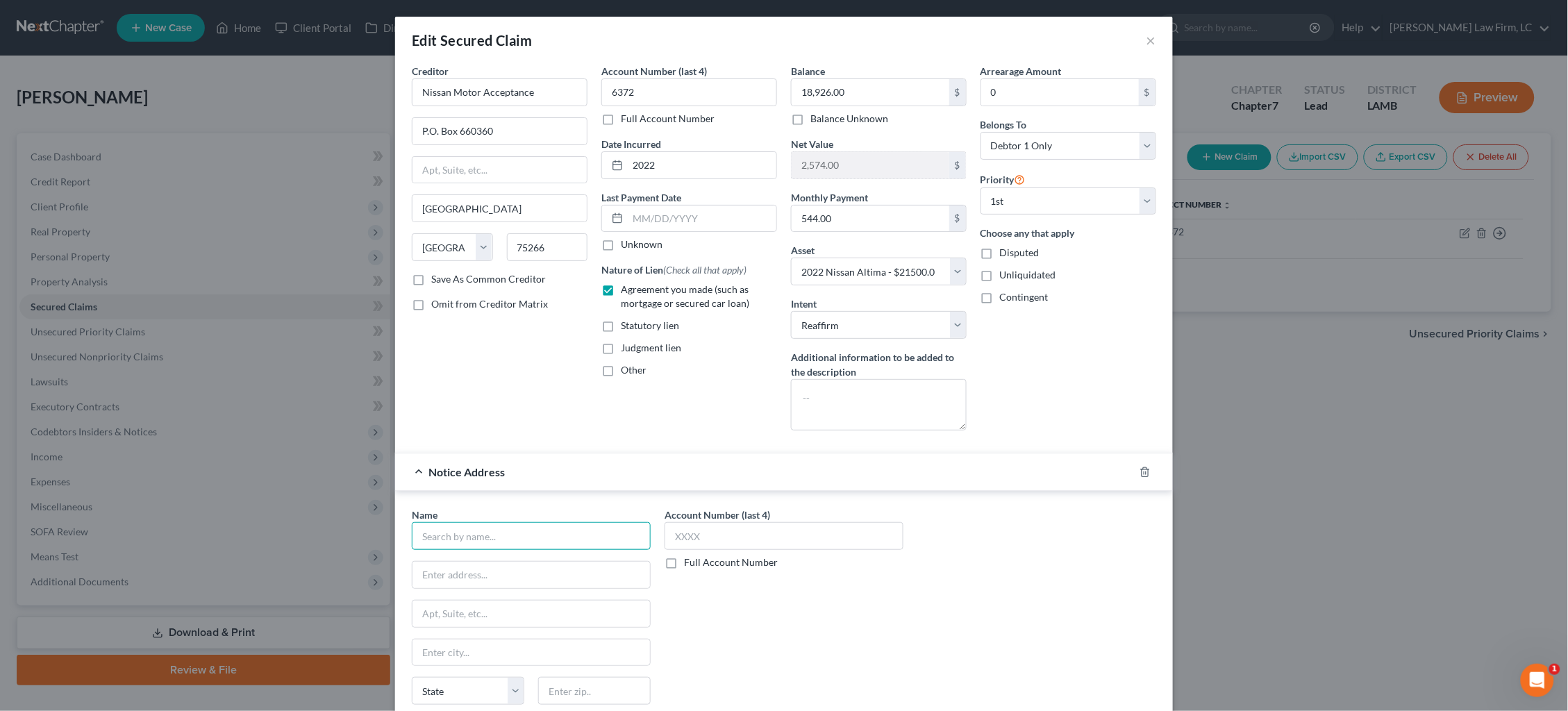
click at [550, 542] on input "text" at bounding box center [531, 535] width 239 height 28
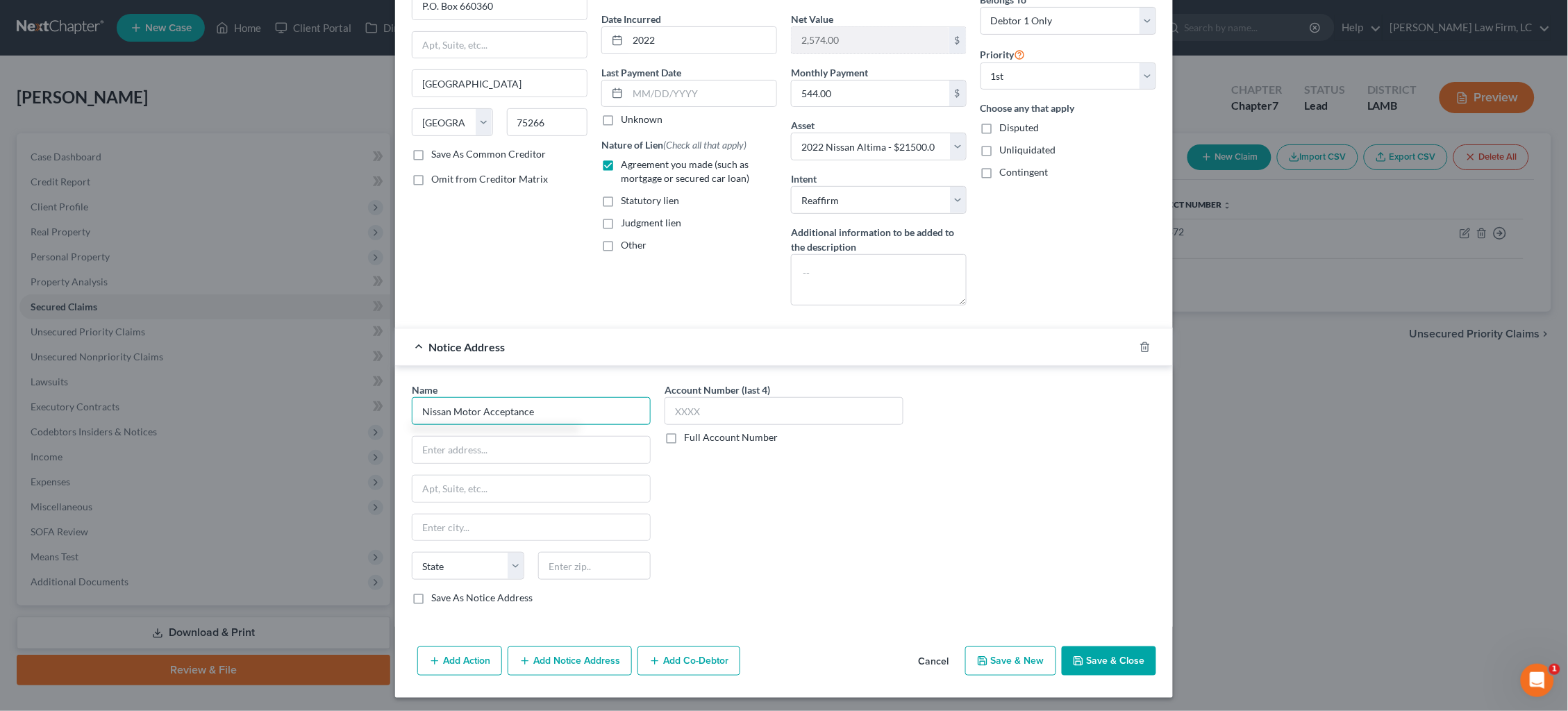
scroll to position [123, 0]
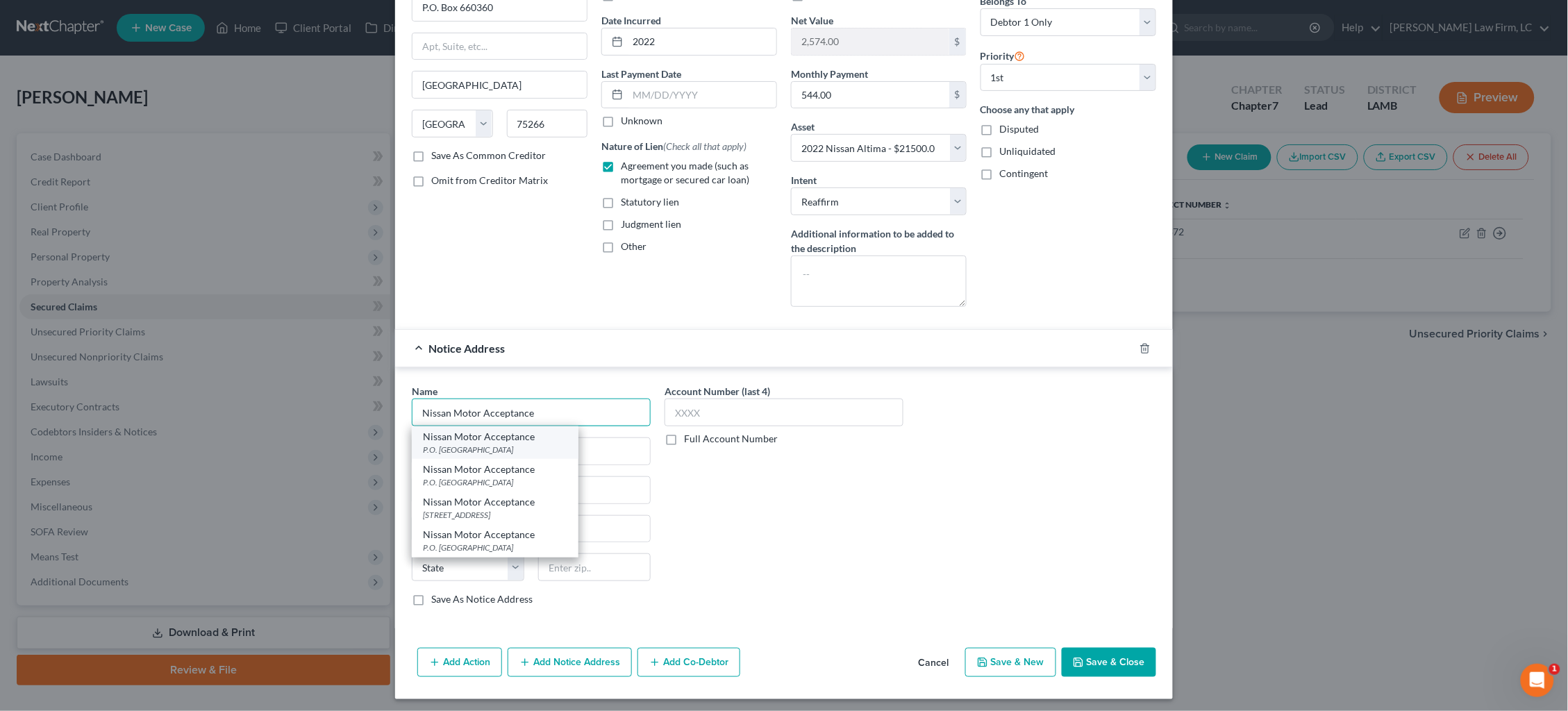
type input "Nissan Motor Acceptance"
click at [522, 444] on div "P.O. Box 660366, Dallas, TX 75266" at bounding box center [496, 449] width 145 height 12
type input "P.O. Box 660366"
type input "Dallas"
select select "45"
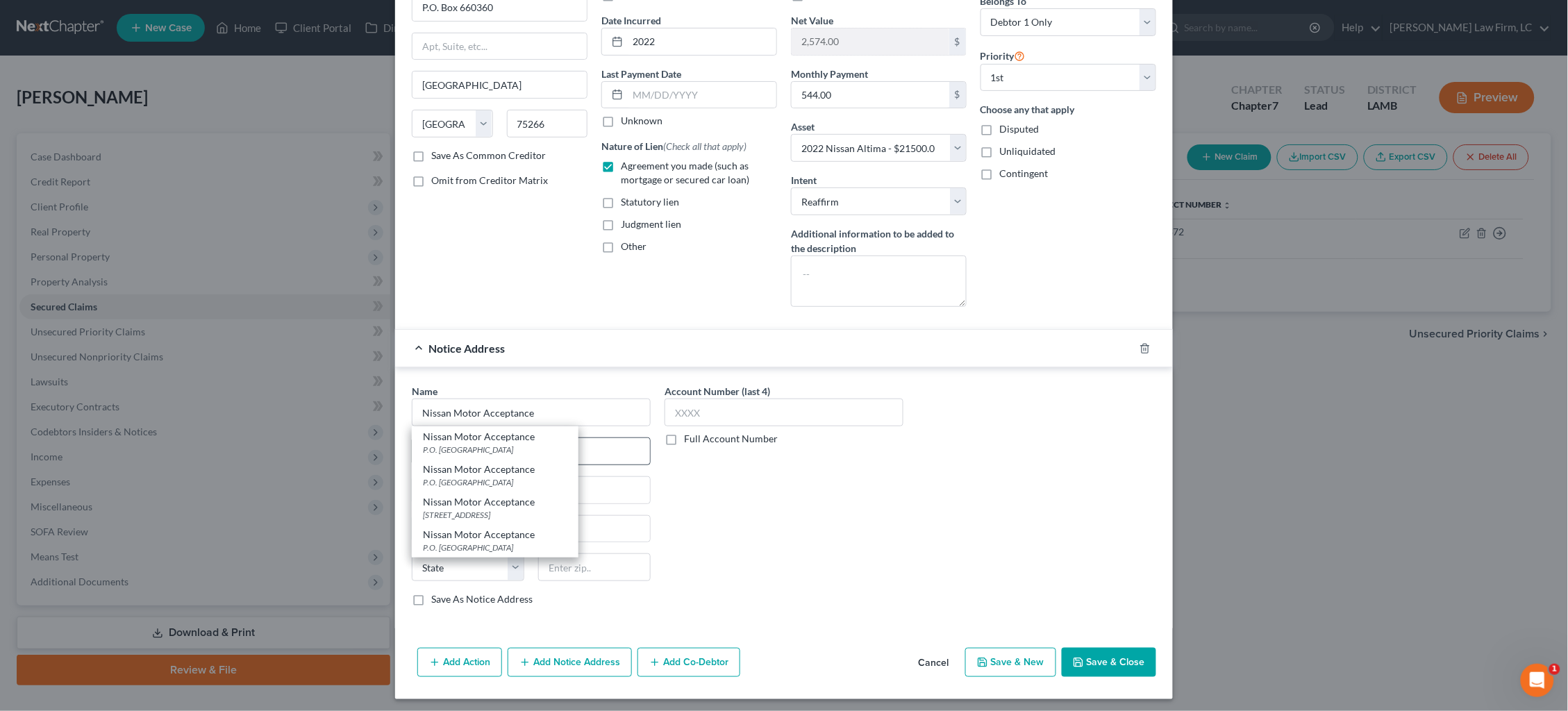
type input "75266"
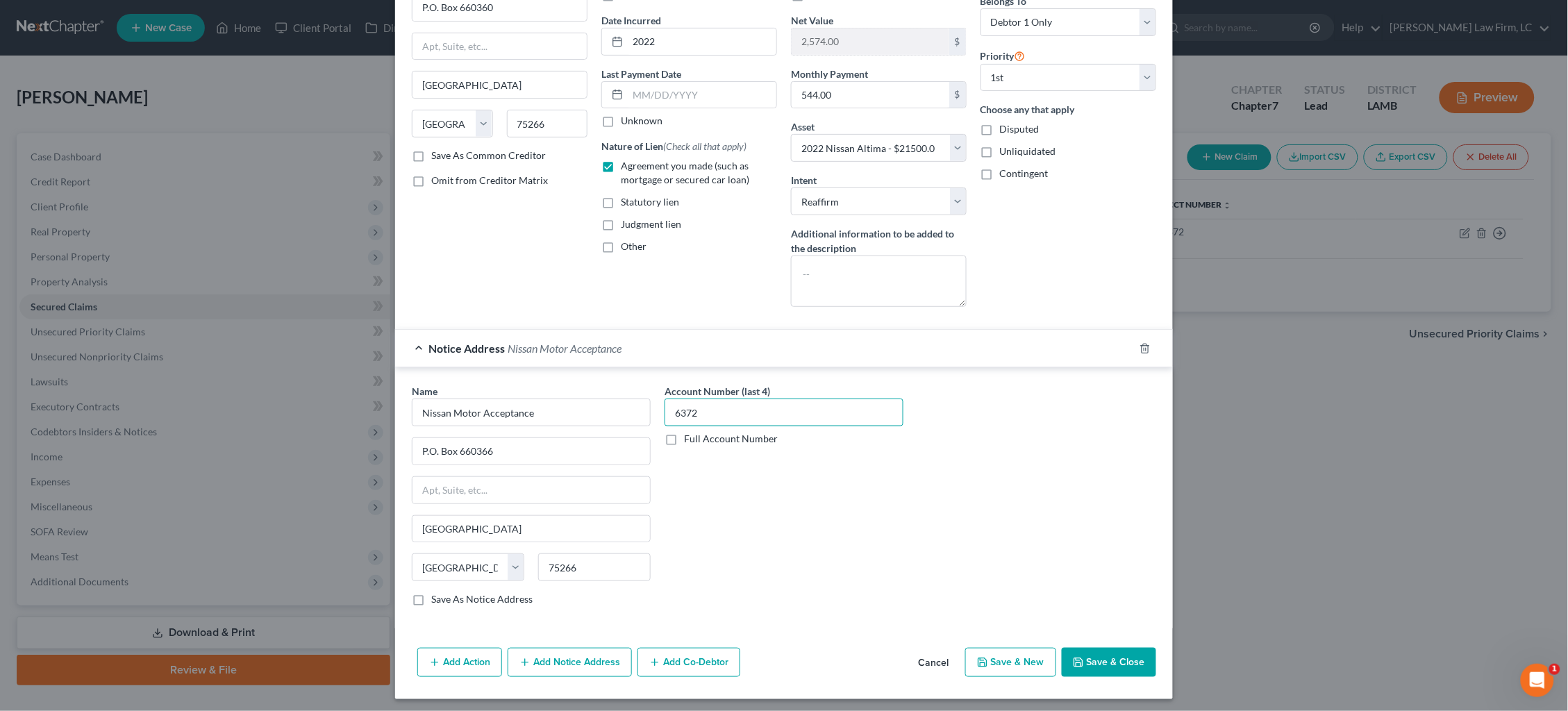
type input "6372"
click at [1118, 599] on button "Save & Close" at bounding box center [1109, 662] width 95 height 29
select select
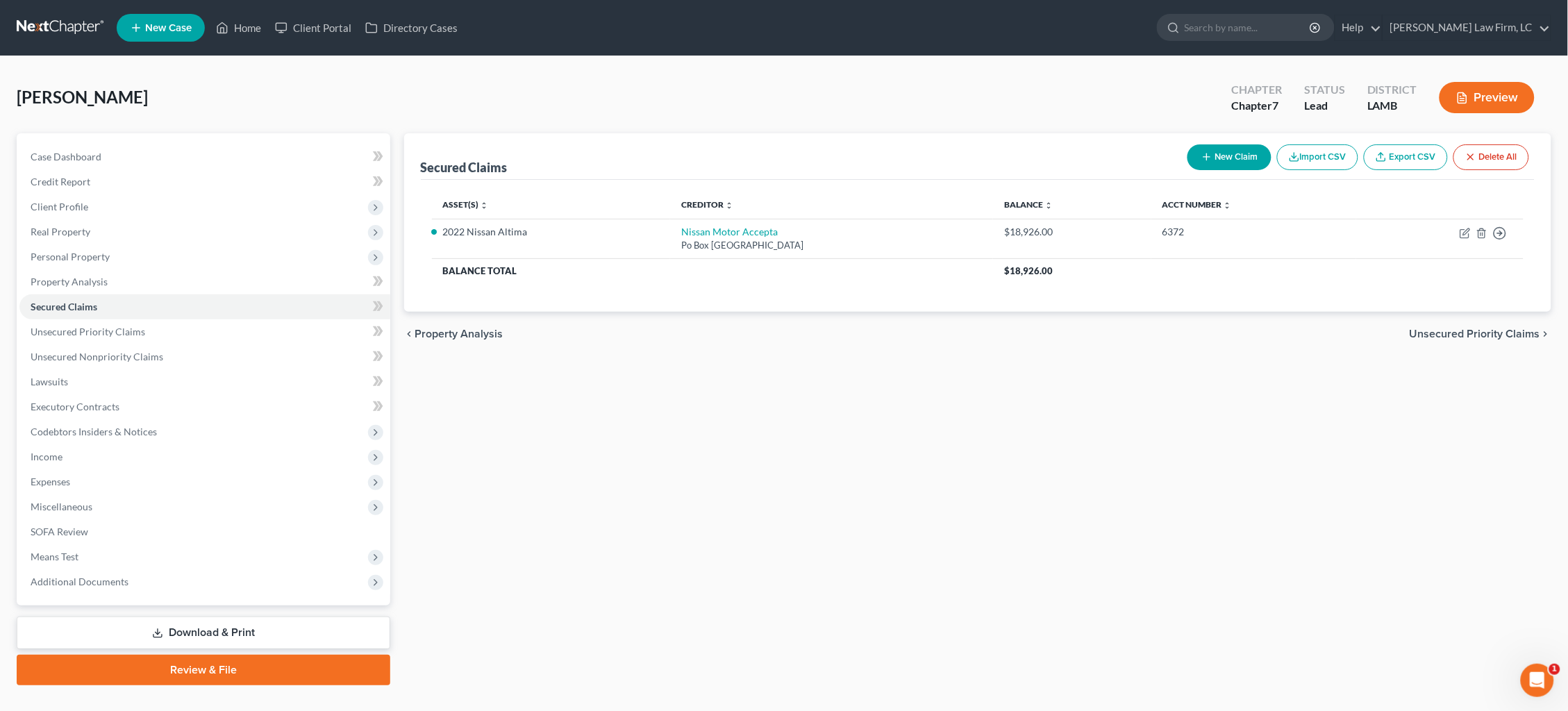
click at [1200, 328] on span "Unsecured Priority Claims" at bounding box center [1475, 334] width 130 height 11
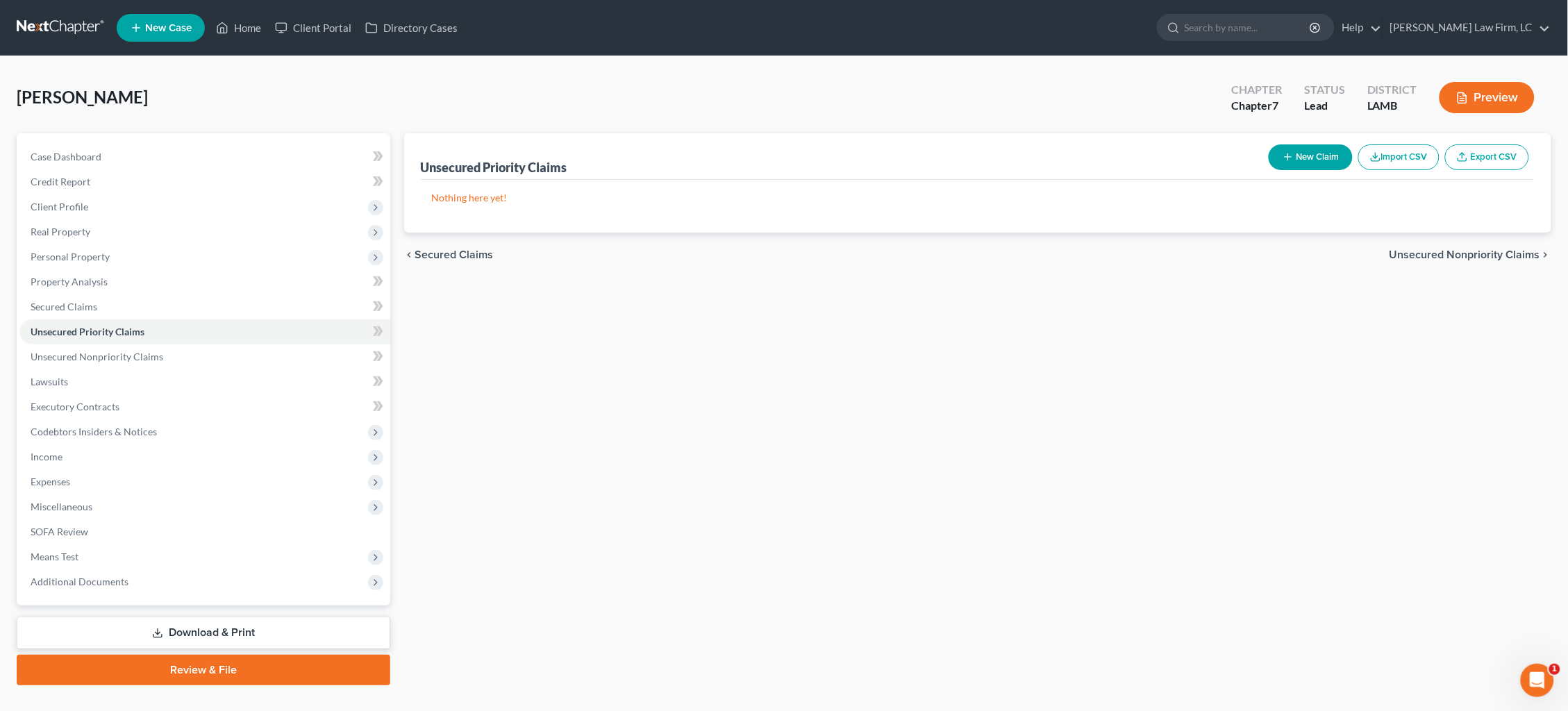
click at [1200, 254] on span "Unsecured Nonpriority Claims" at bounding box center [1465, 254] width 150 height 11
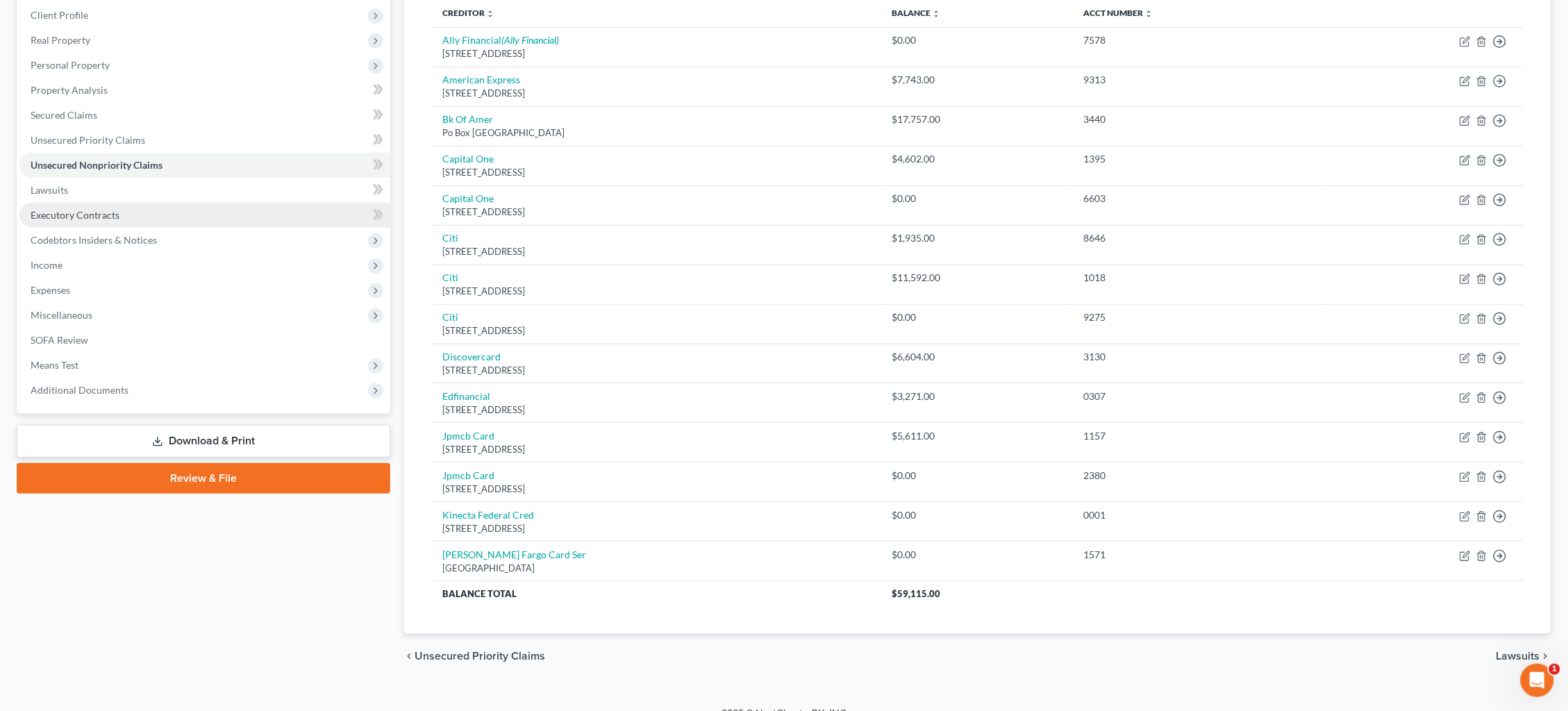
scroll to position [191, 0]
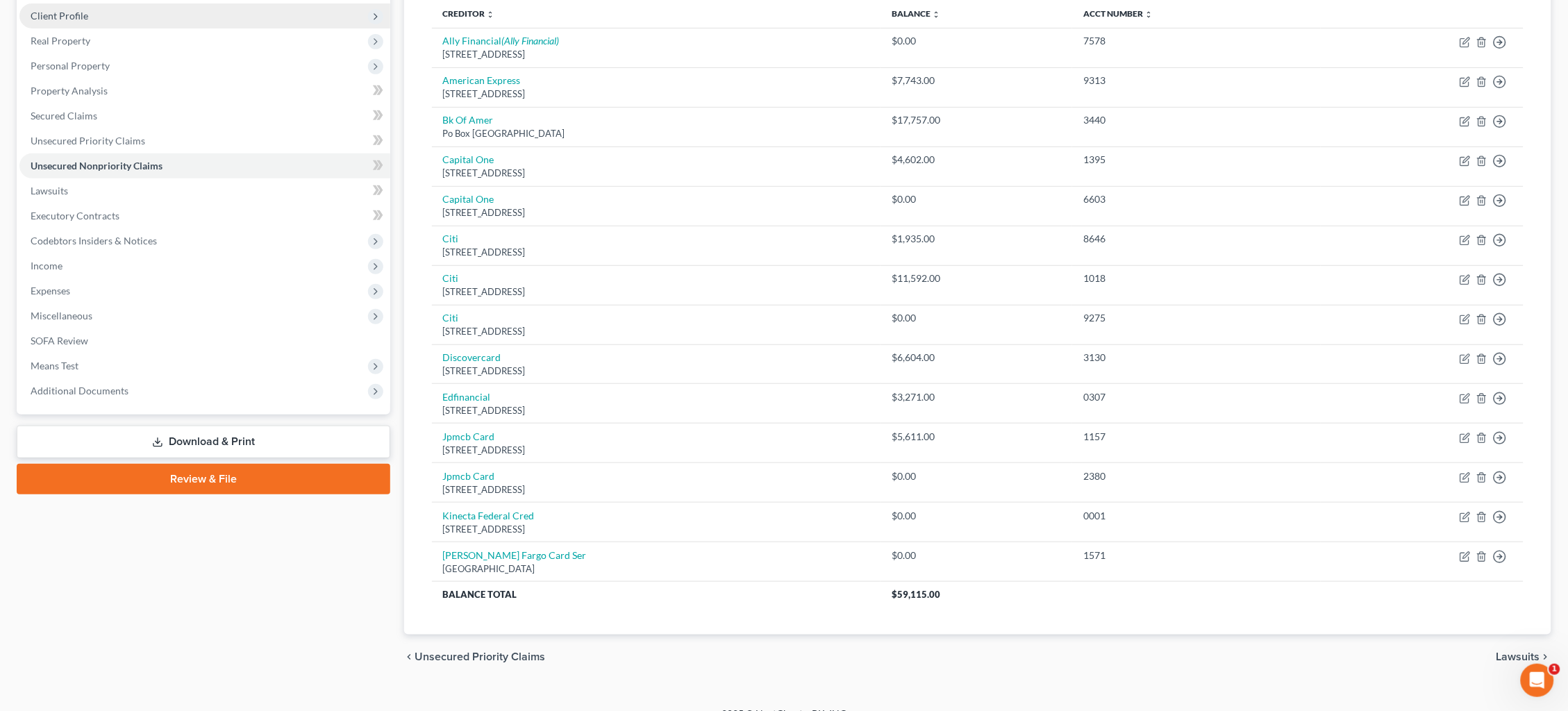
click at [160, 191] on link "Lawsuits" at bounding box center [204, 190] width 371 height 25
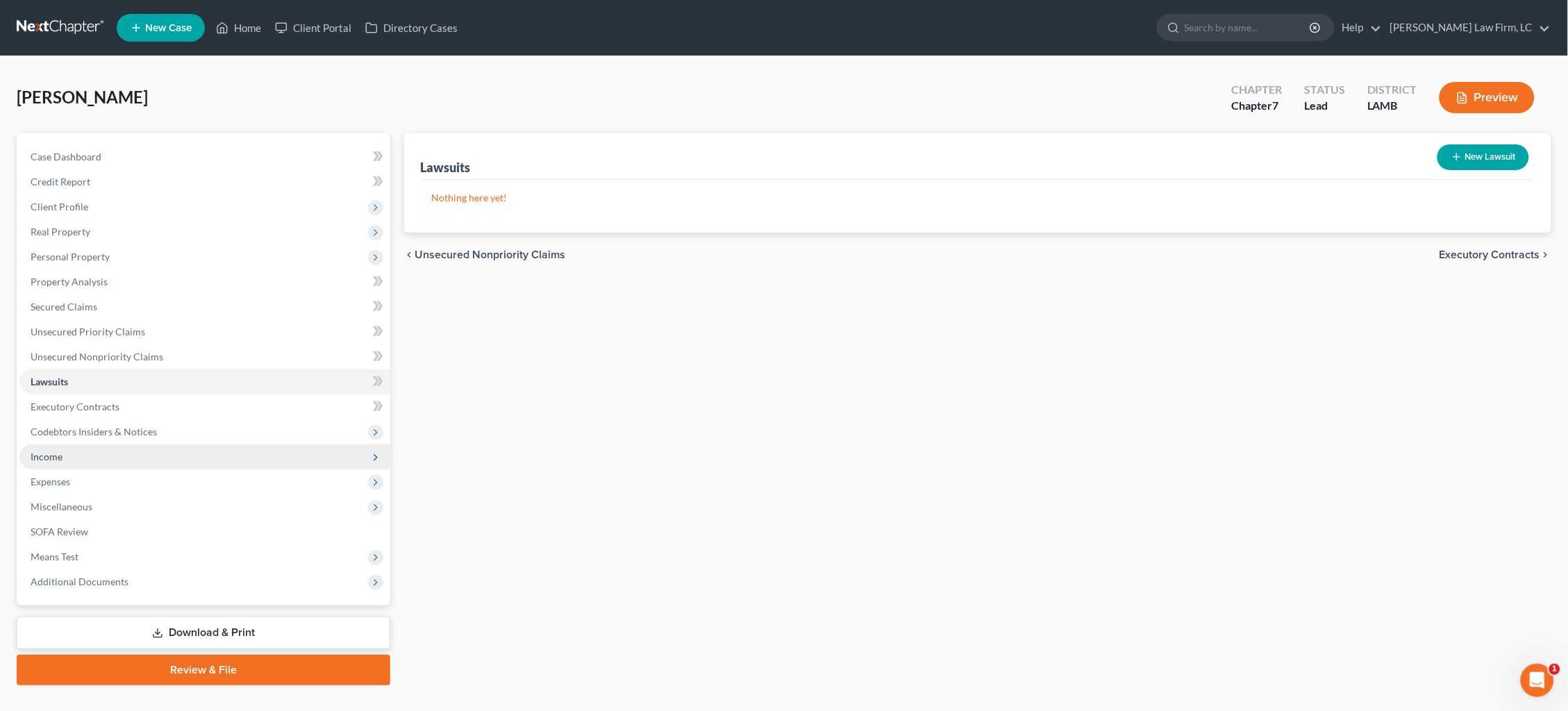
click at [150, 447] on span "Income" at bounding box center [204, 457] width 371 height 25
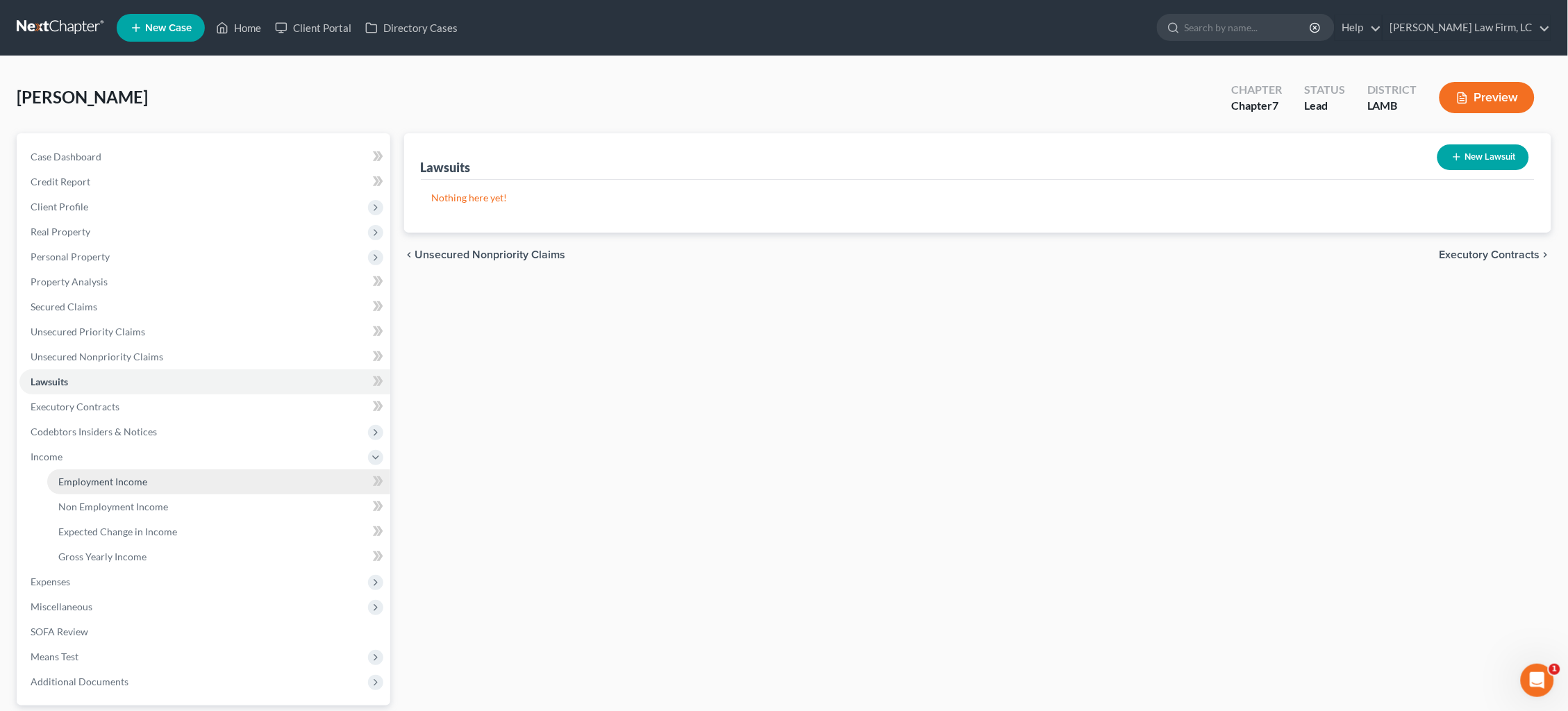
click at [167, 478] on link "Employment Income" at bounding box center [218, 481] width 343 height 25
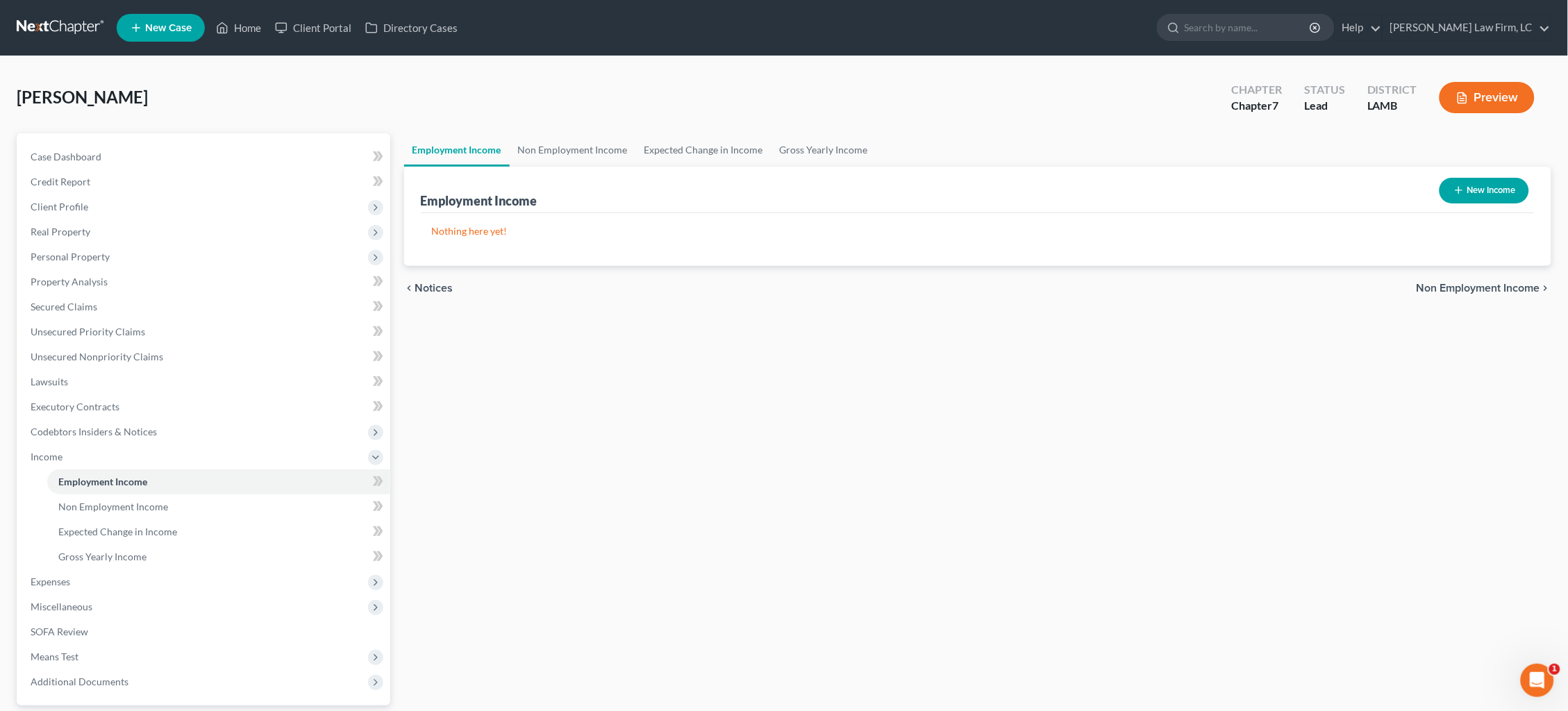
click at [1200, 192] on button "New Income" at bounding box center [1484, 190] width 90 height 25
select select "0"
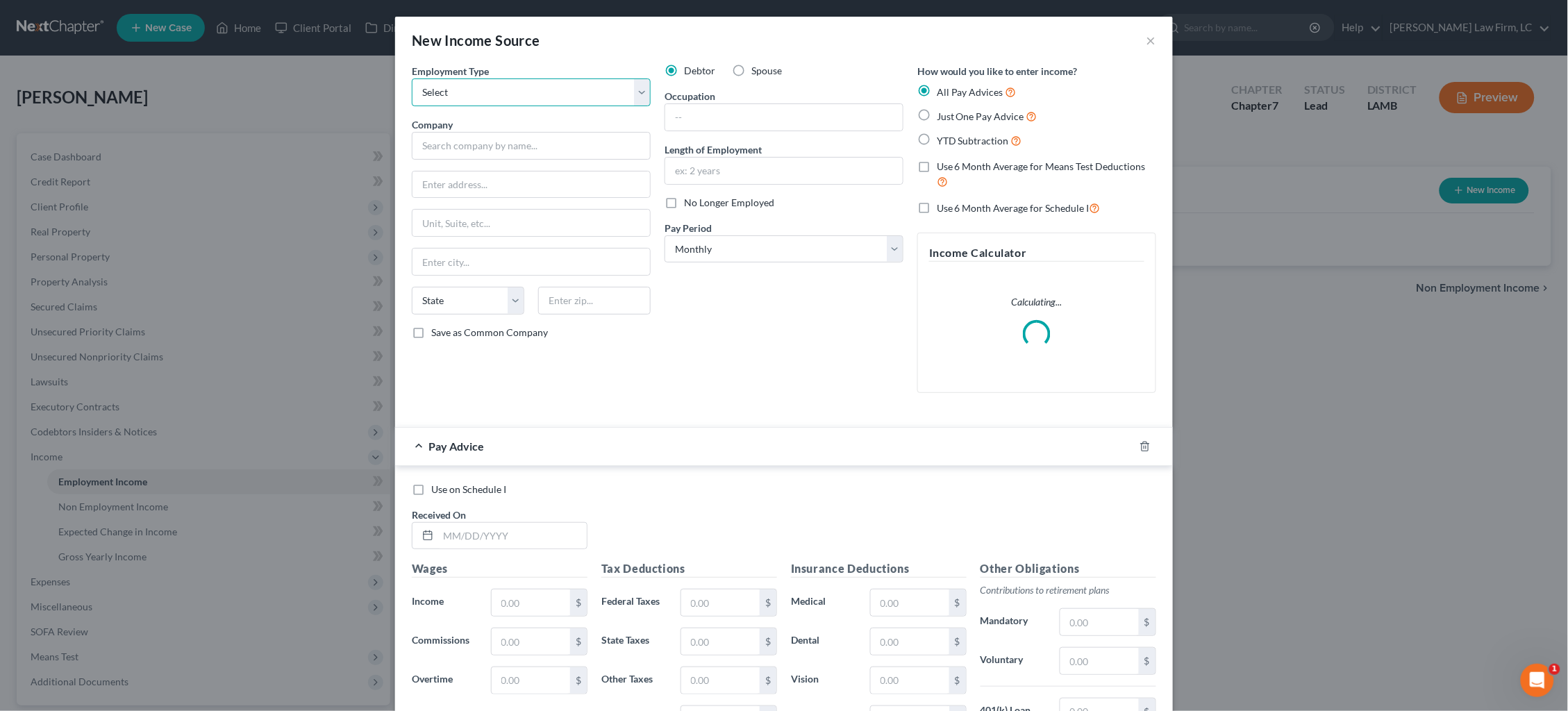
select select "0"
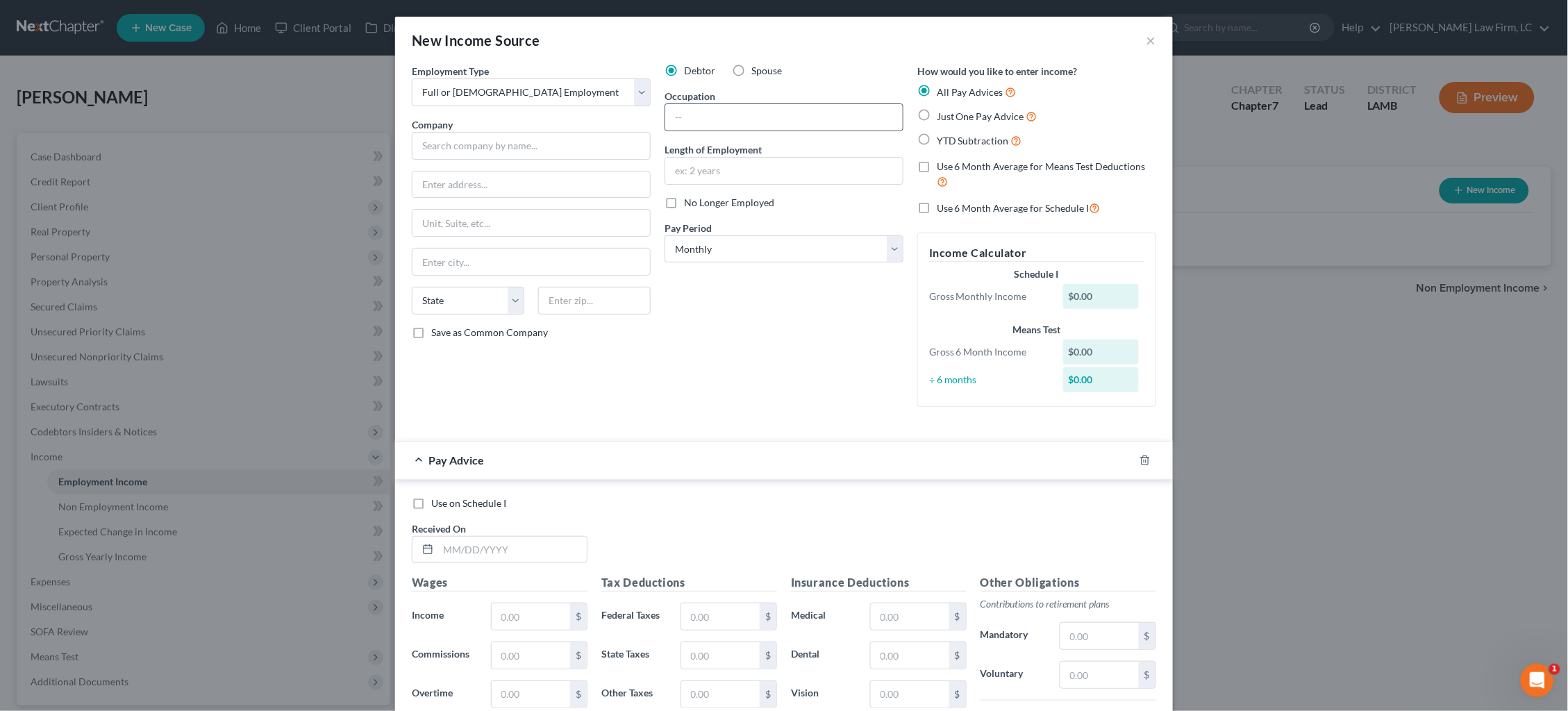
click at [768, 114] on input "text" at bounding box center [784, 117] width 238 height 26
type input "I"
type input "Billing Specialist"
type input "17 years"
click at [539, 141] on input "text" at bounding box center [531, 146] width 239 height 28
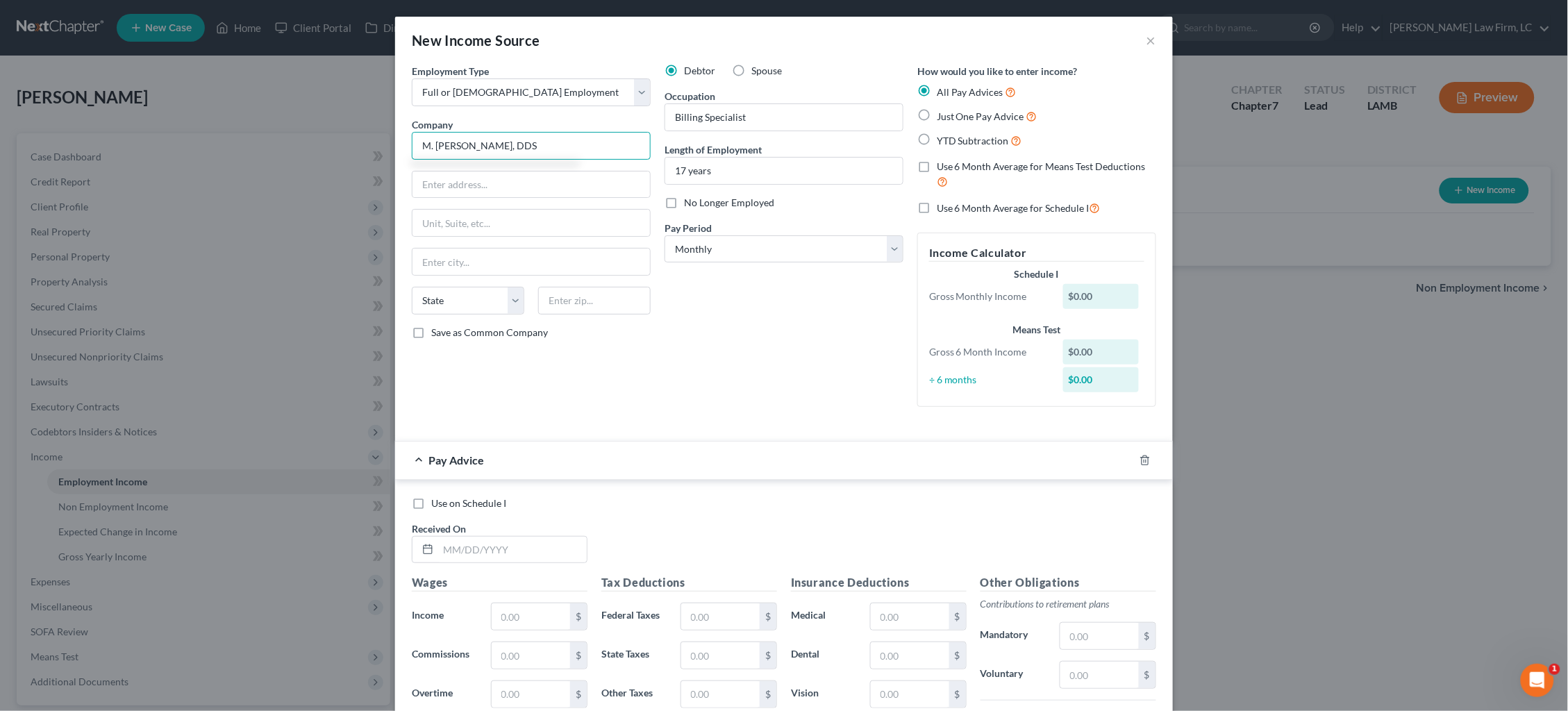
type input "M. Kramer Irby, DDS"
type input "642 Shadows Ln."
type input "Baton Rouge"
select select "19"
type input "70809"
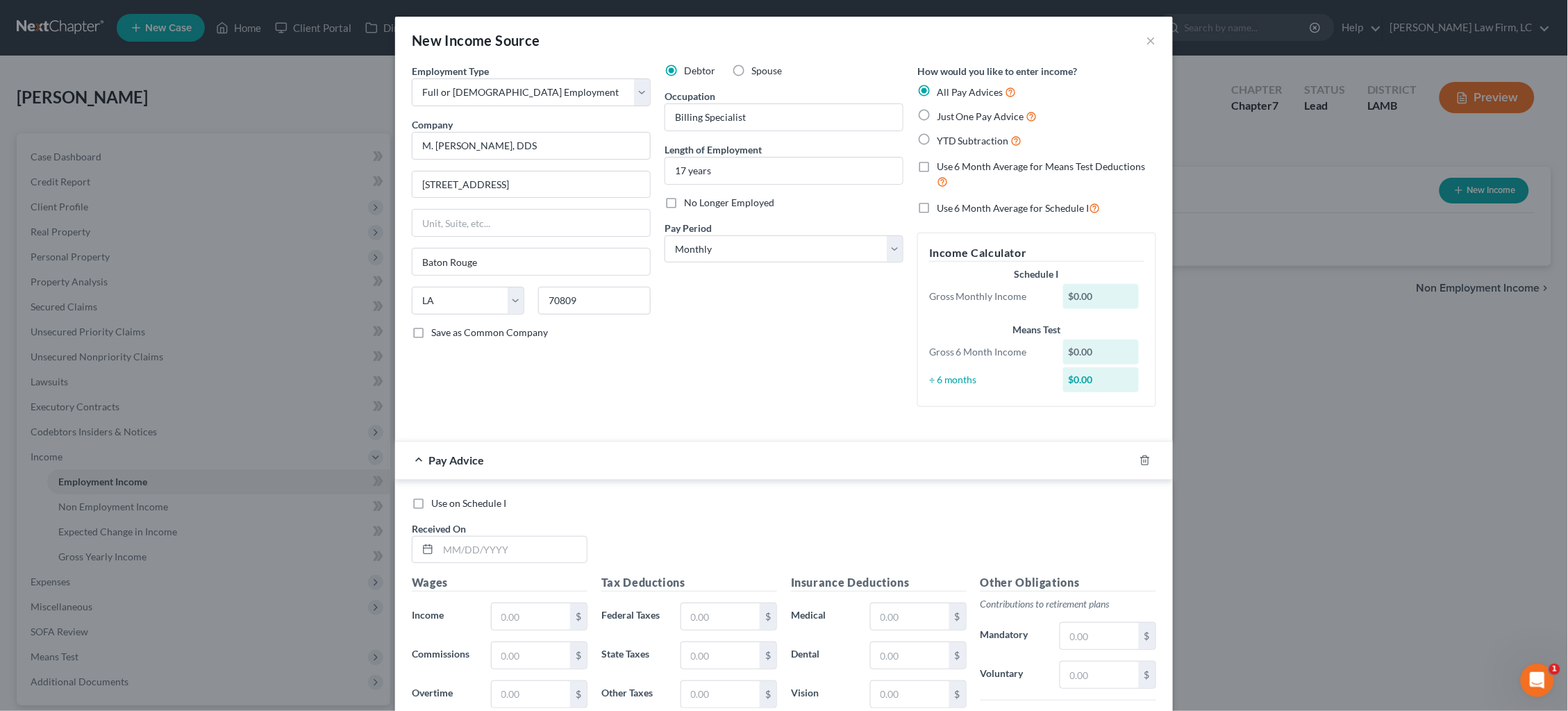
click at [952, 142] on span "YTD Subtraction" at bounding box center [973, 140] width 72 height 12
click at [951, 142] on input "YTD Subtraction" at bounding box center [947, 137] width 9 height 9
radio input "true"
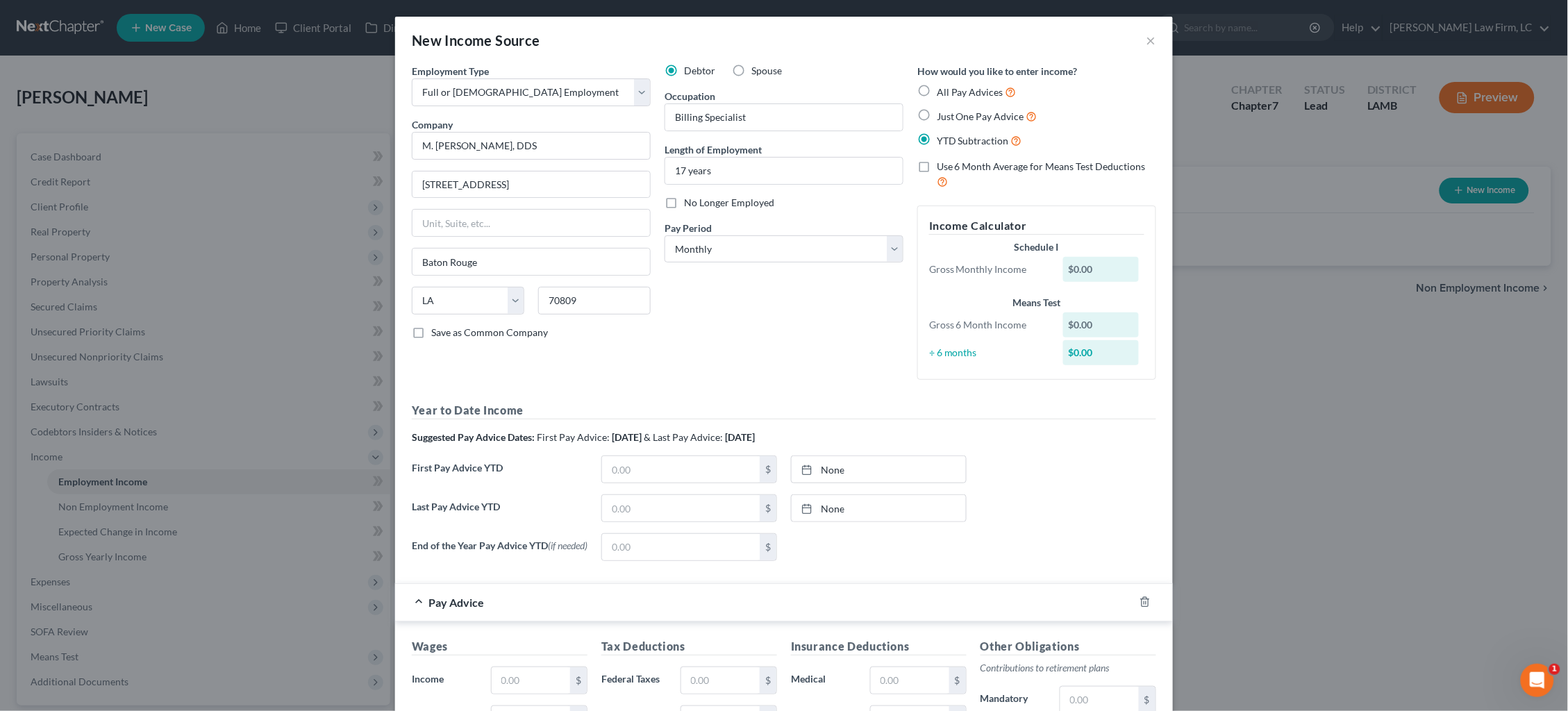
click at [955, 161] on span "Use 6 Month Average for Means Test Deductions" at bounding box center [1041, 166] width 209 height 12
click at [951, 160] on input "Use 6 Month Average for Means Test Deductions" at bounding box center [947, 164] width 9 height 9
checkbox input "true"
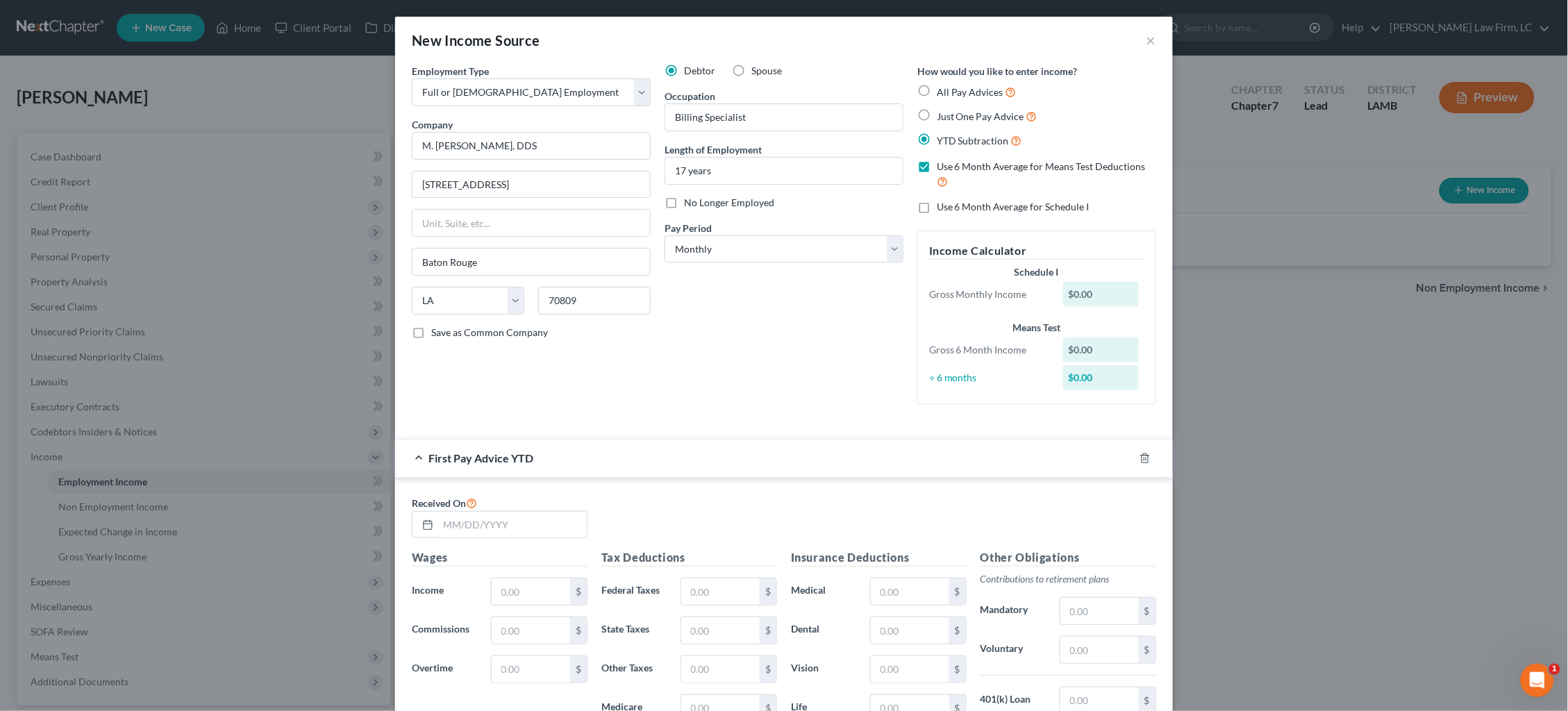
drag, startPoint x: 975, startPoint y: 205, endPoint x: 970, endPoint y: 211, distance: 7.8
click at [974, 205] on span "Use 6 Month Average for Schedule I" at bounding box center [1014, 206] width 153 height 12
click at [951, 205] on input "Use 6 Month Average for Schedule I" at bounding box center [947, 204] width 9 height 9
checkbox input "true"
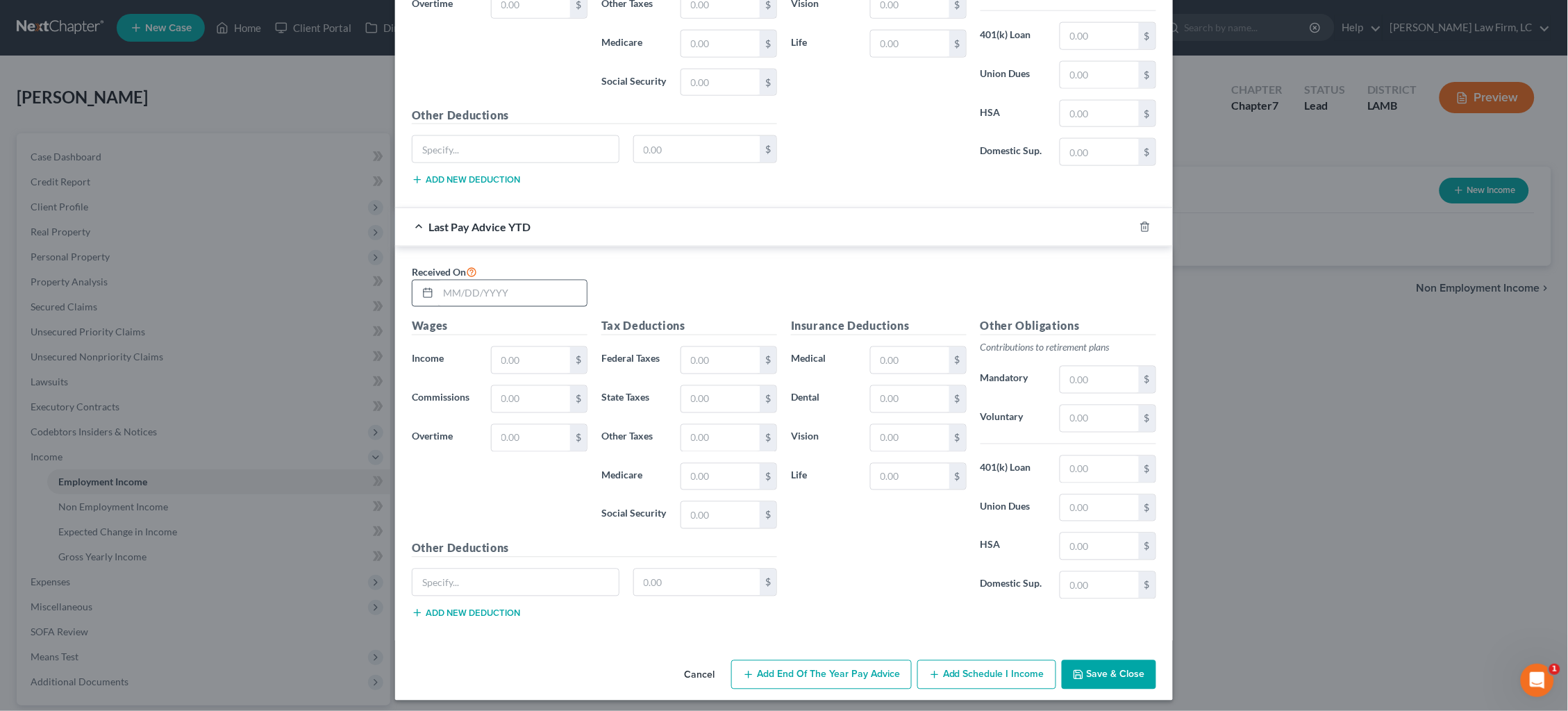
scroll to position [664, 0]
click at [527, 282] on input "text" at bounding box center [512, 294] width 149 height 26
type input "07/31/2025"
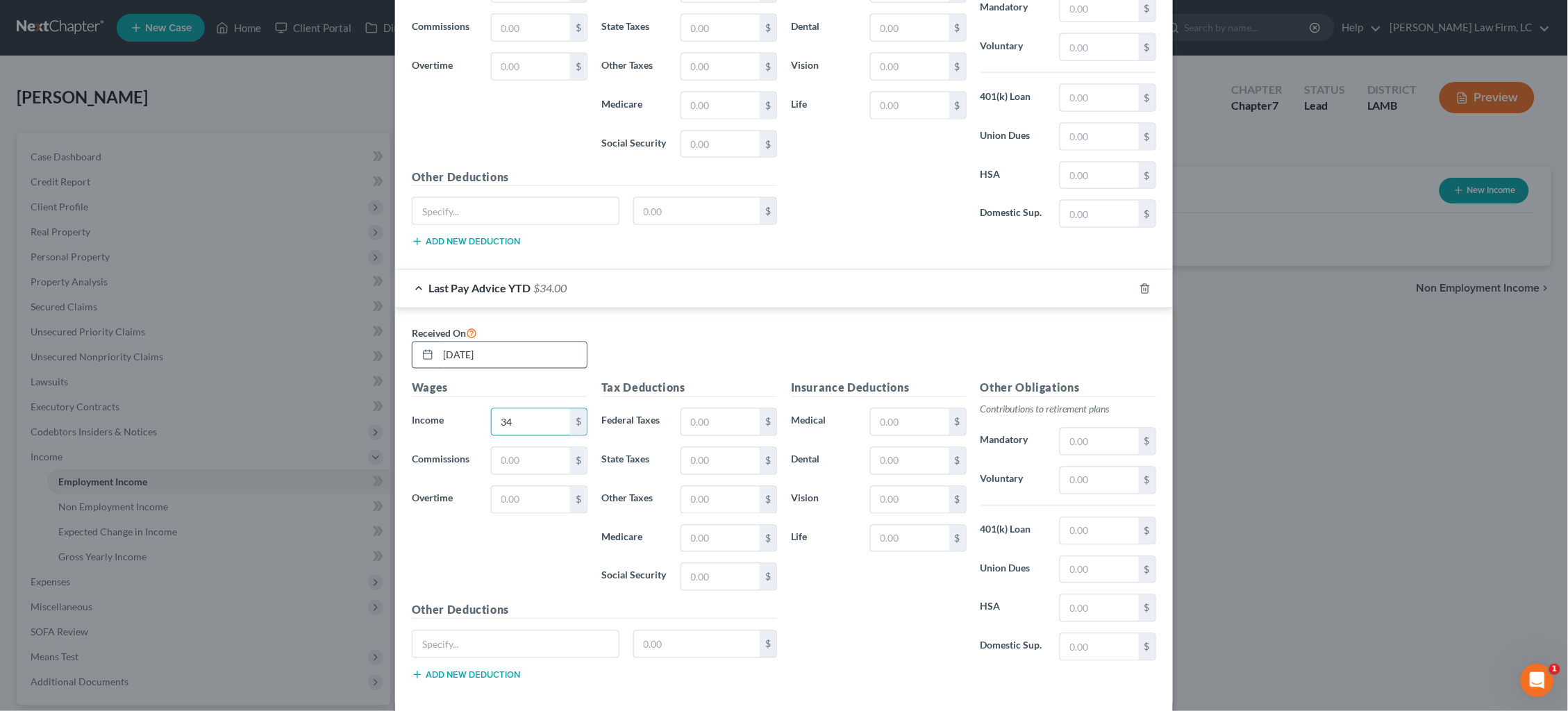
type input "3"
type input "24,469.54"
type input "1,621.22"
type input "721.53"
type input "354.81"
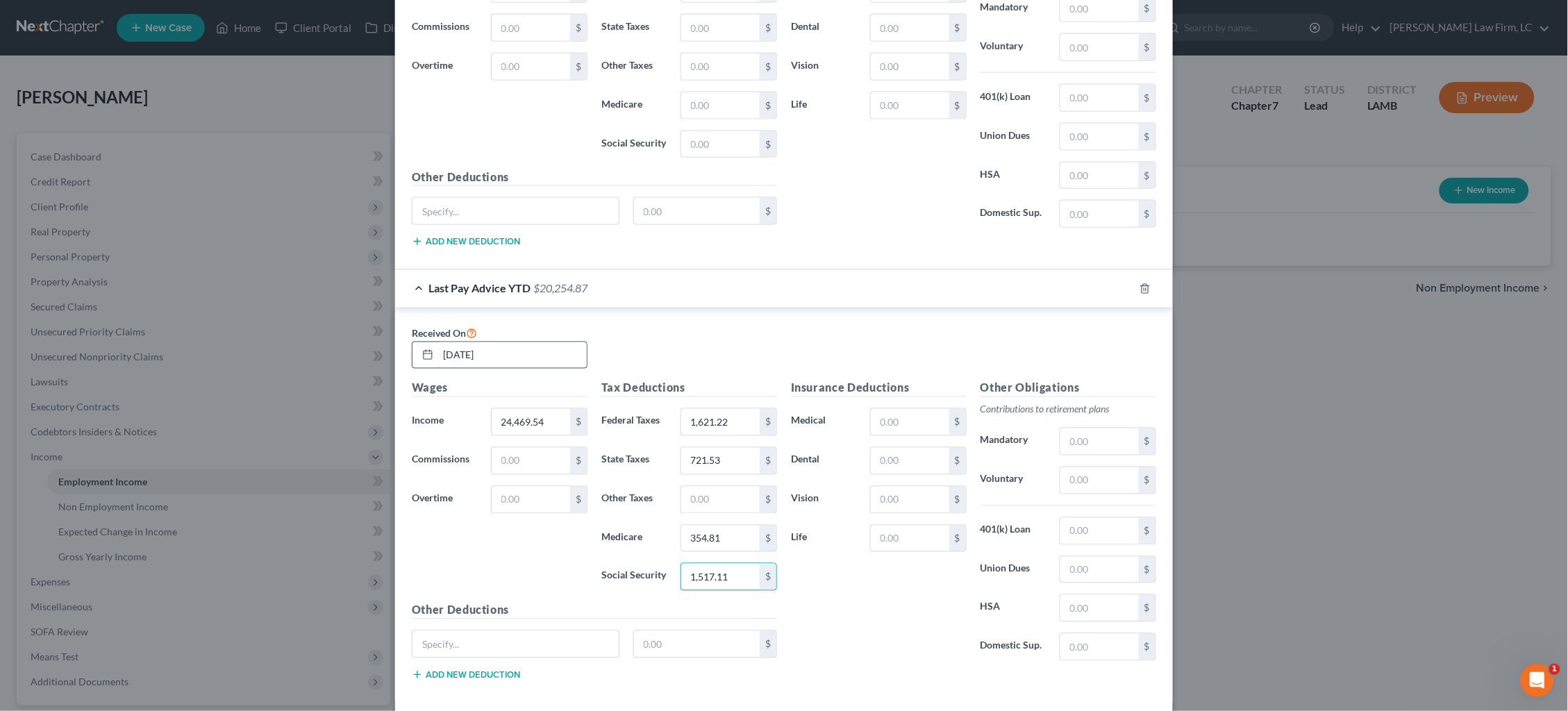
type input "1,517.11"
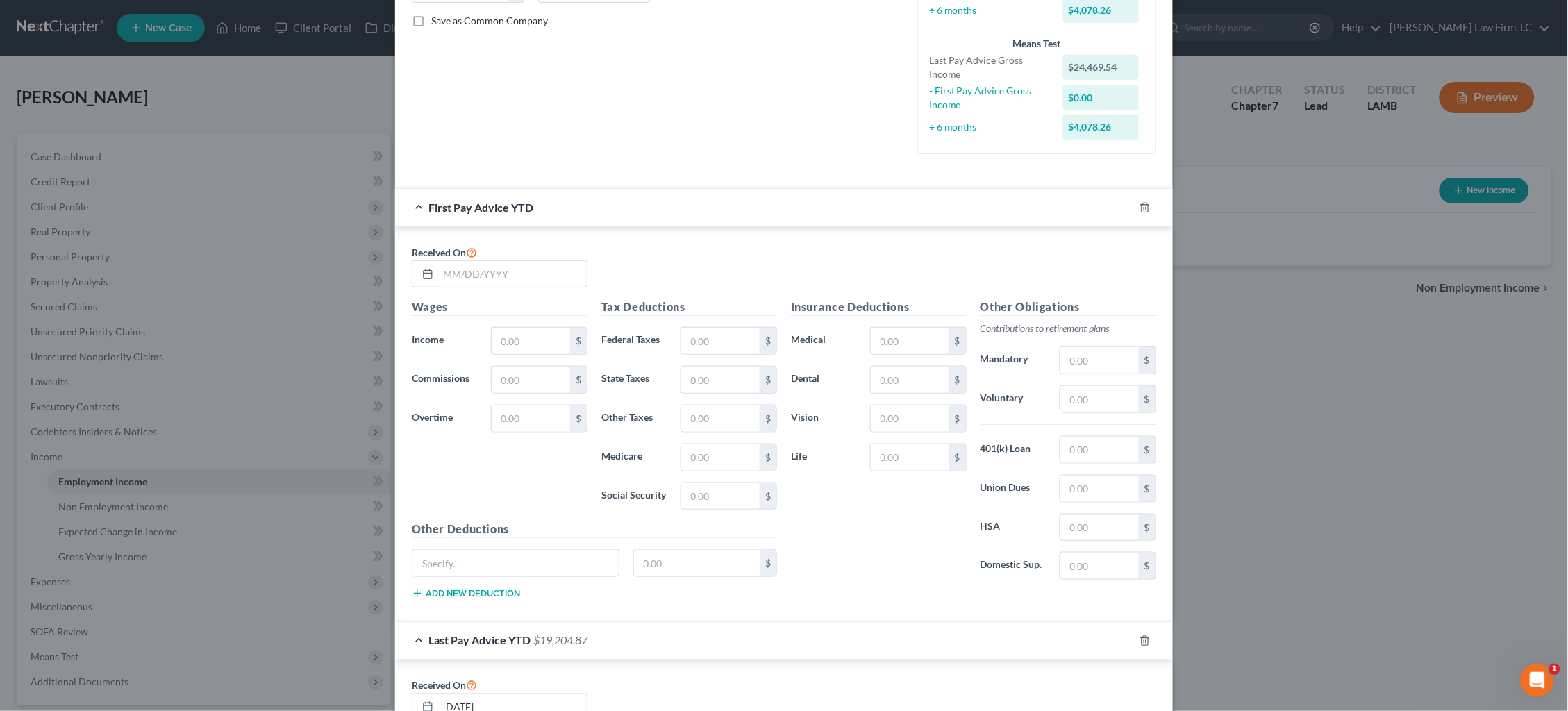
scroll to position [211, 0]
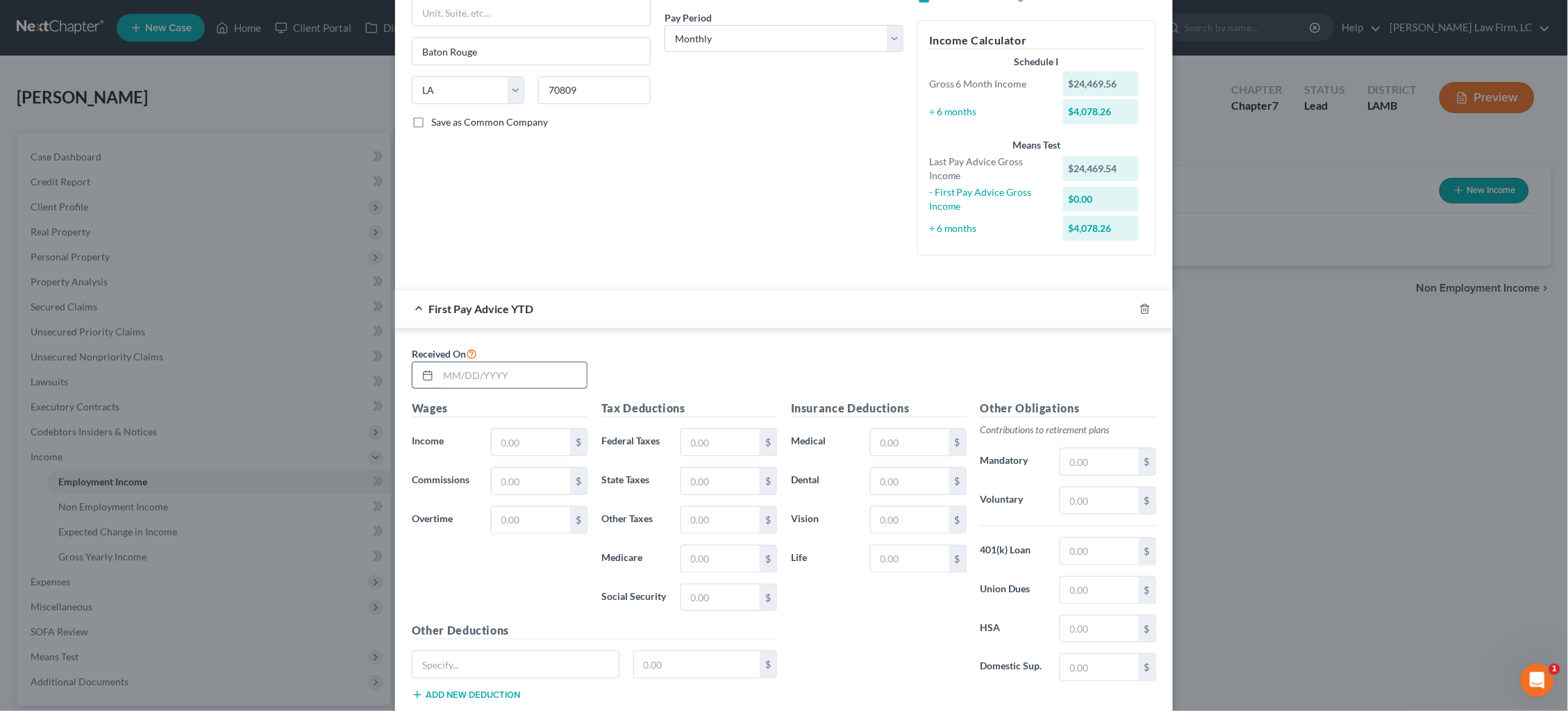
type input "1,050.00"
click at [495, 371] on input "text" at bounding box center [512, 375] width 149 height 26
type input "01/31/2025"
type input "3,351.52"
type input "214.31"
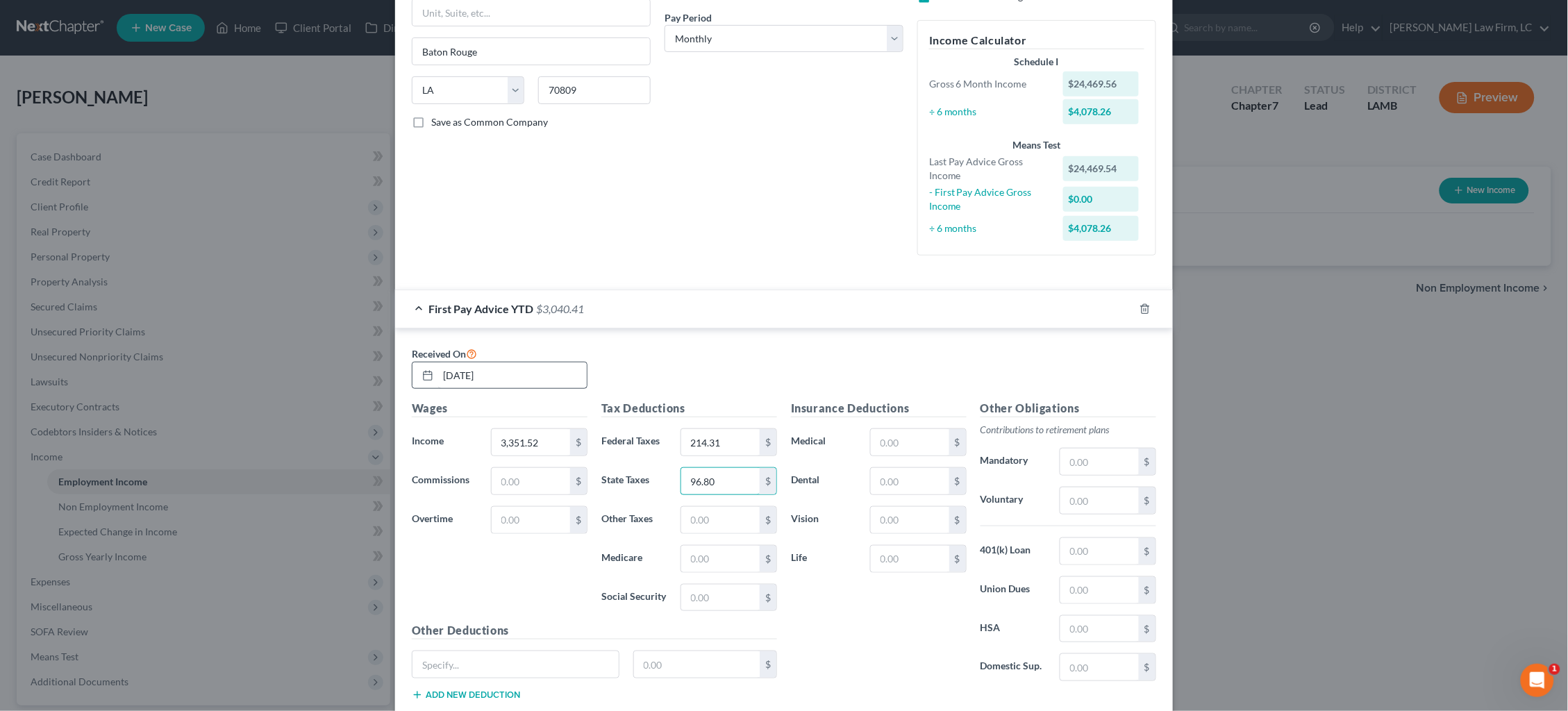
type input "96.80"
type input "48.60"
type input "207.79"
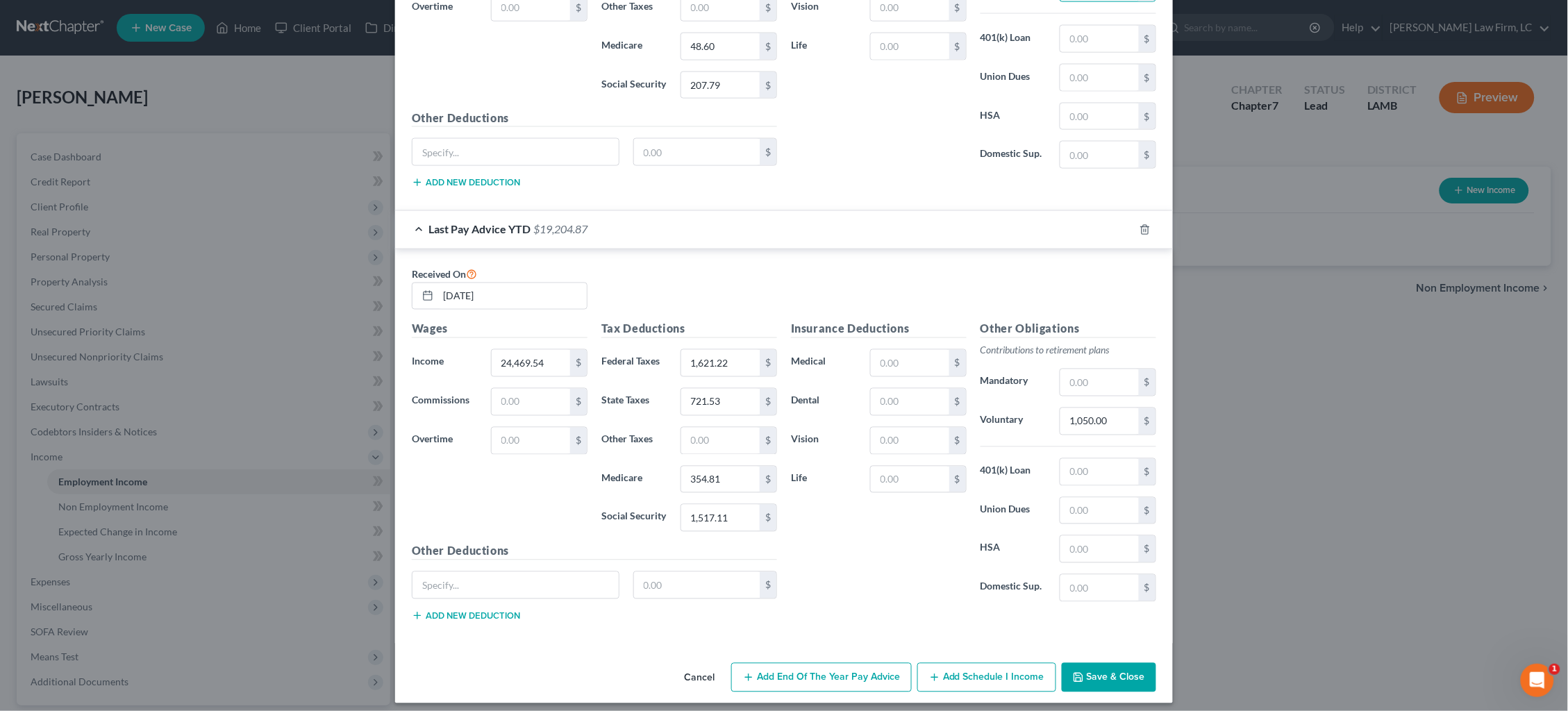
scroll to position [722, 0]
type input "150.00"
click at [1119, 599] on button "Save & Close" at bounding box center [1109, 678] width 95 height 29
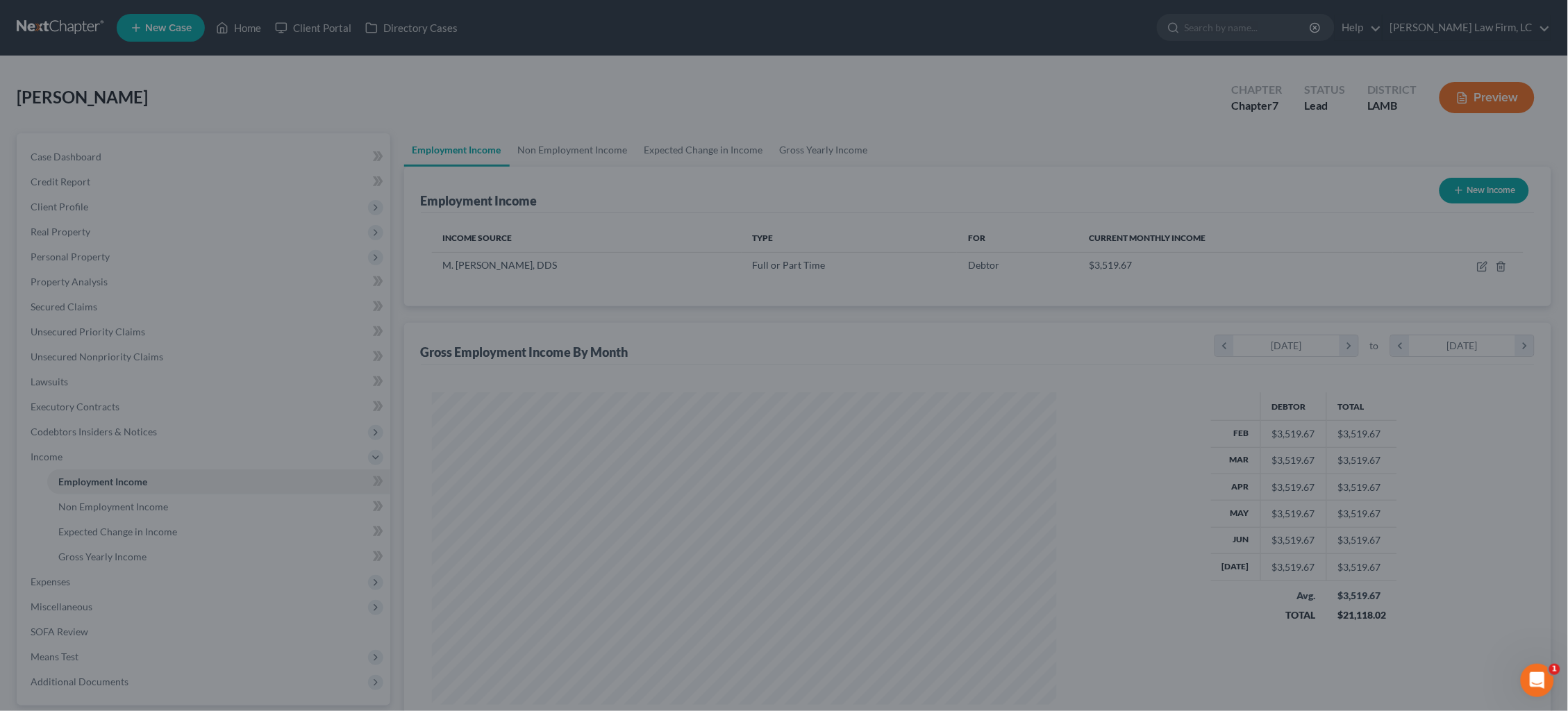
scroll to position [312, 653]
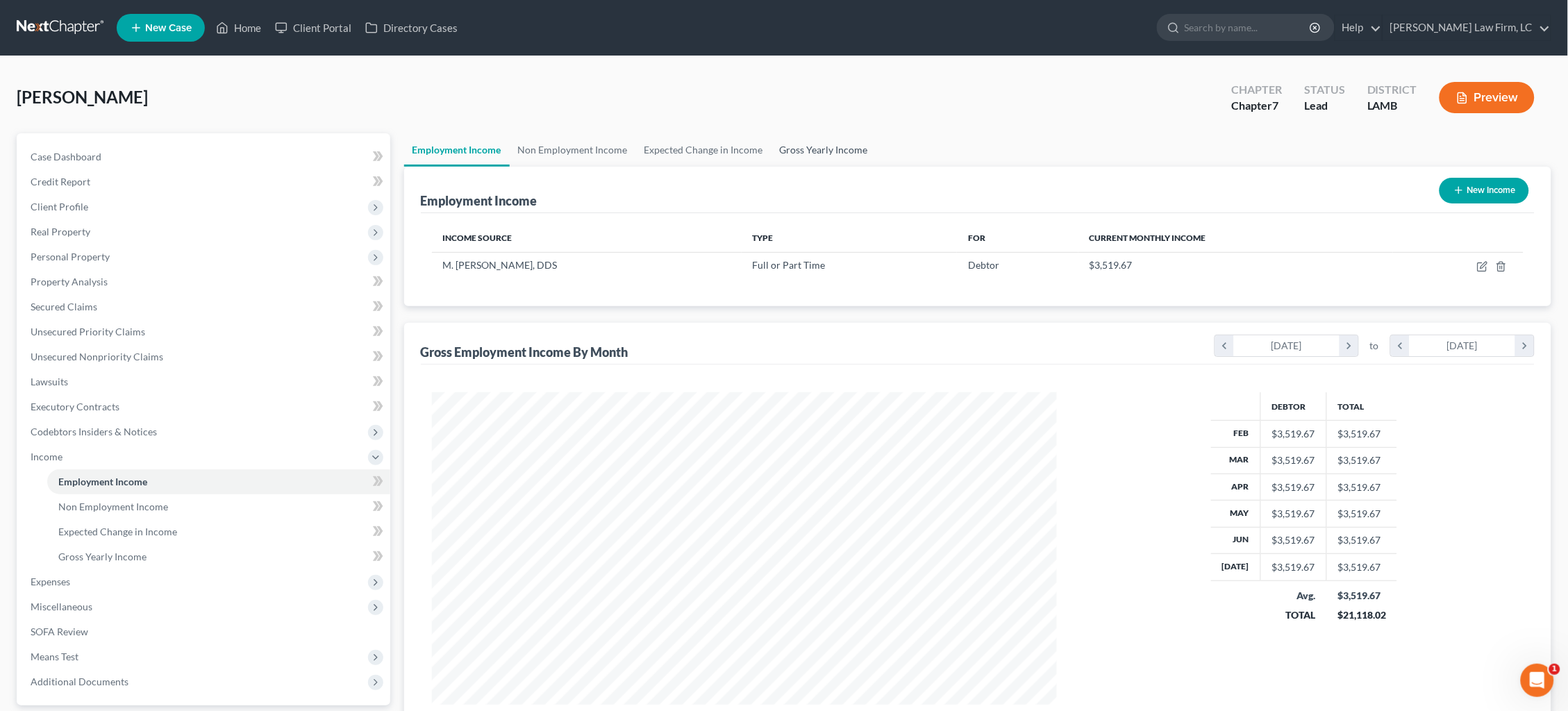
click at [825, 150] on link "Gross Yearly Income" at bounding box center [824, 150] width 105 height 33
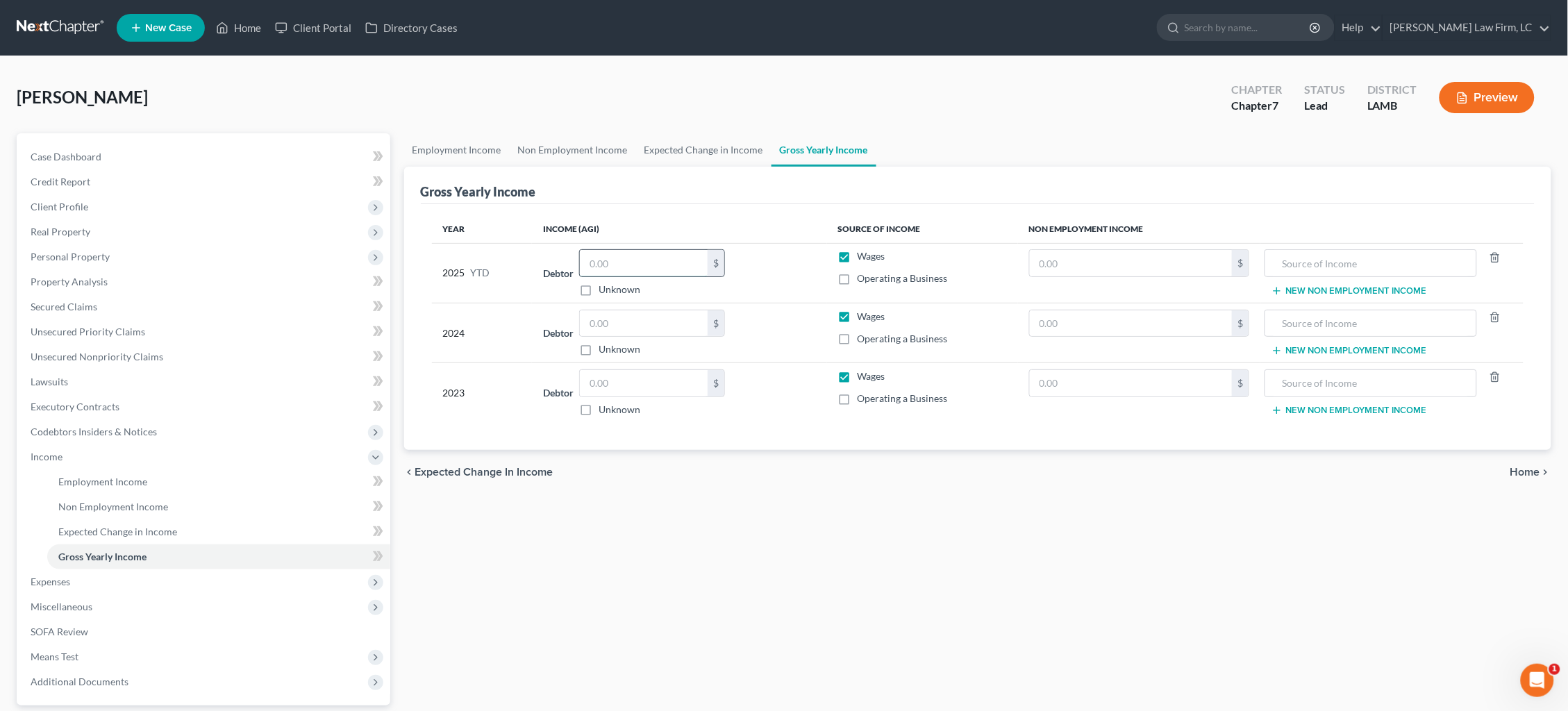
click at [652, 262] on input "text" at bounding box center [644, 262] width 128 height 26
type input "24,469.54"
click at [653, 324] on input "text" at bounding box center [644, 323] width 128 height 26
type input "36,770.00"
click at [684, 369] on td "Debtor $ Unknown Balance Undetermined $ Unknown" at bounding box center [679, 393] width 295 height 60
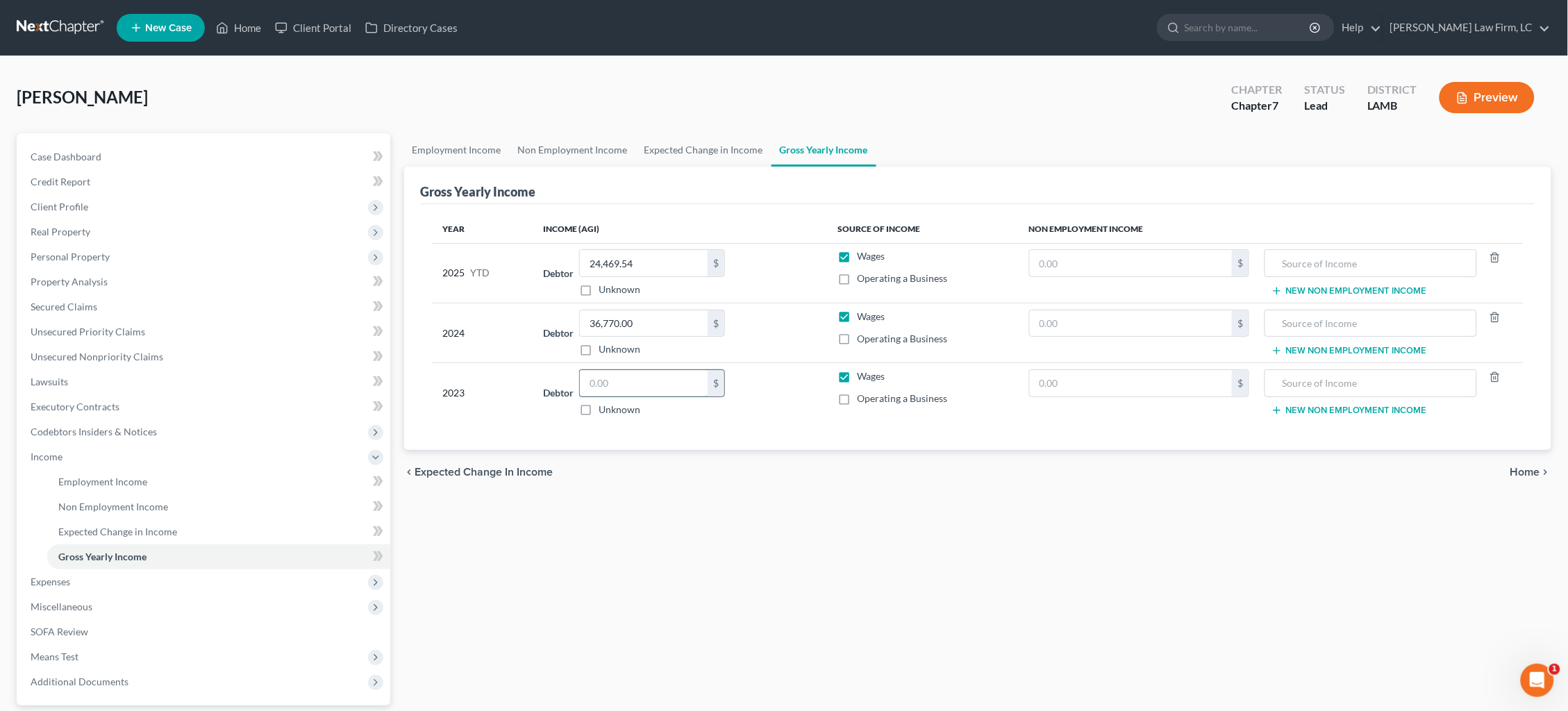
click at [681, 377] on input "text" at bounding box center [644, 383] width 128 height 26
type input "33,587.00"
click at [1200, 472] on span "Home" at bounding box center [1526, 472] width 30 height 11
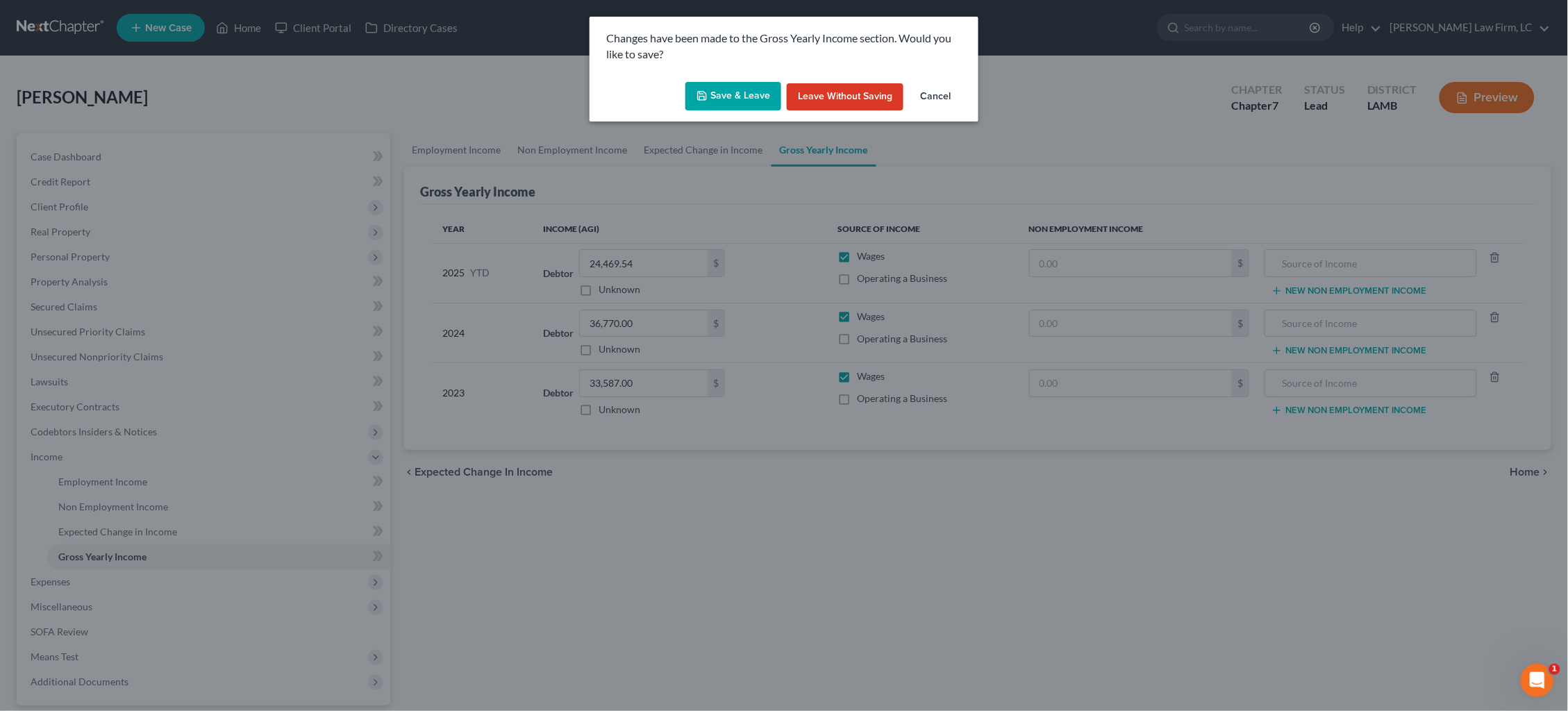
click at [735, 104] on button "Save & Leave" at bounding box center [733, 96] width 95 height 29
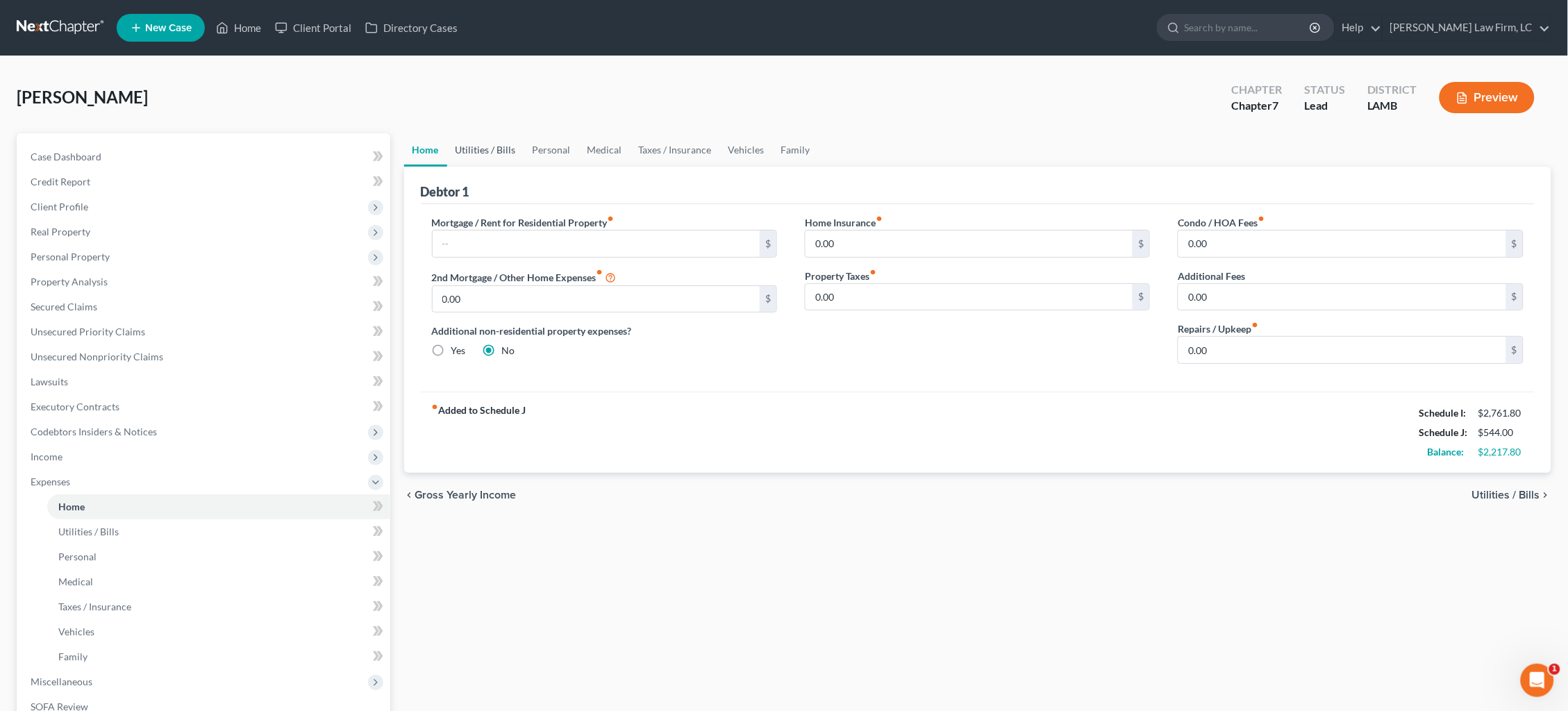
click at [494, 142] on link "Utilities / Bills" at bounding box center [485, 150] width 77 height 33
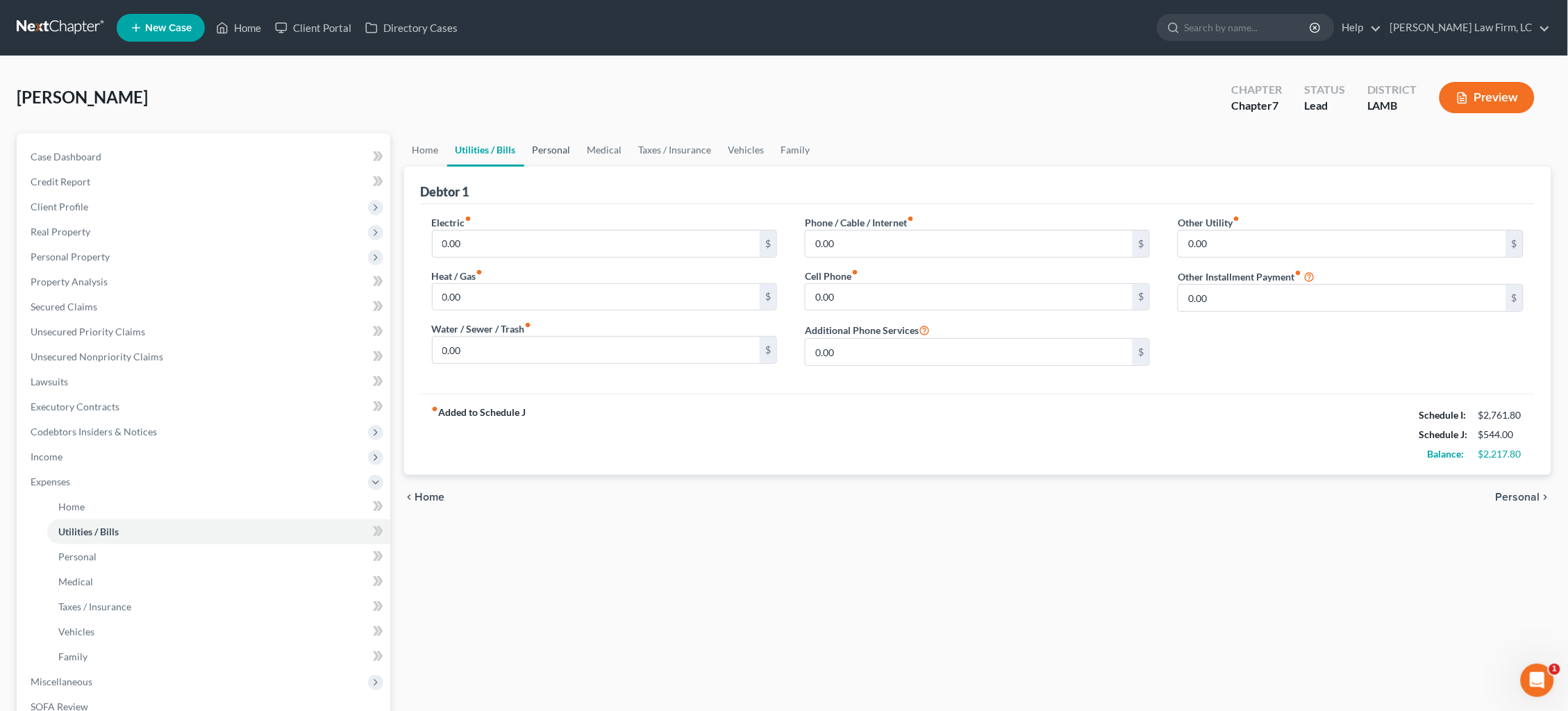
drag, startPoint x: 544, startPoint y: 150, endPoint x: 539, endPoint y: 156, distance: 7.8
click at [544, 150] on link "Personal" at bounding box center [551, 150] width 55 height 33
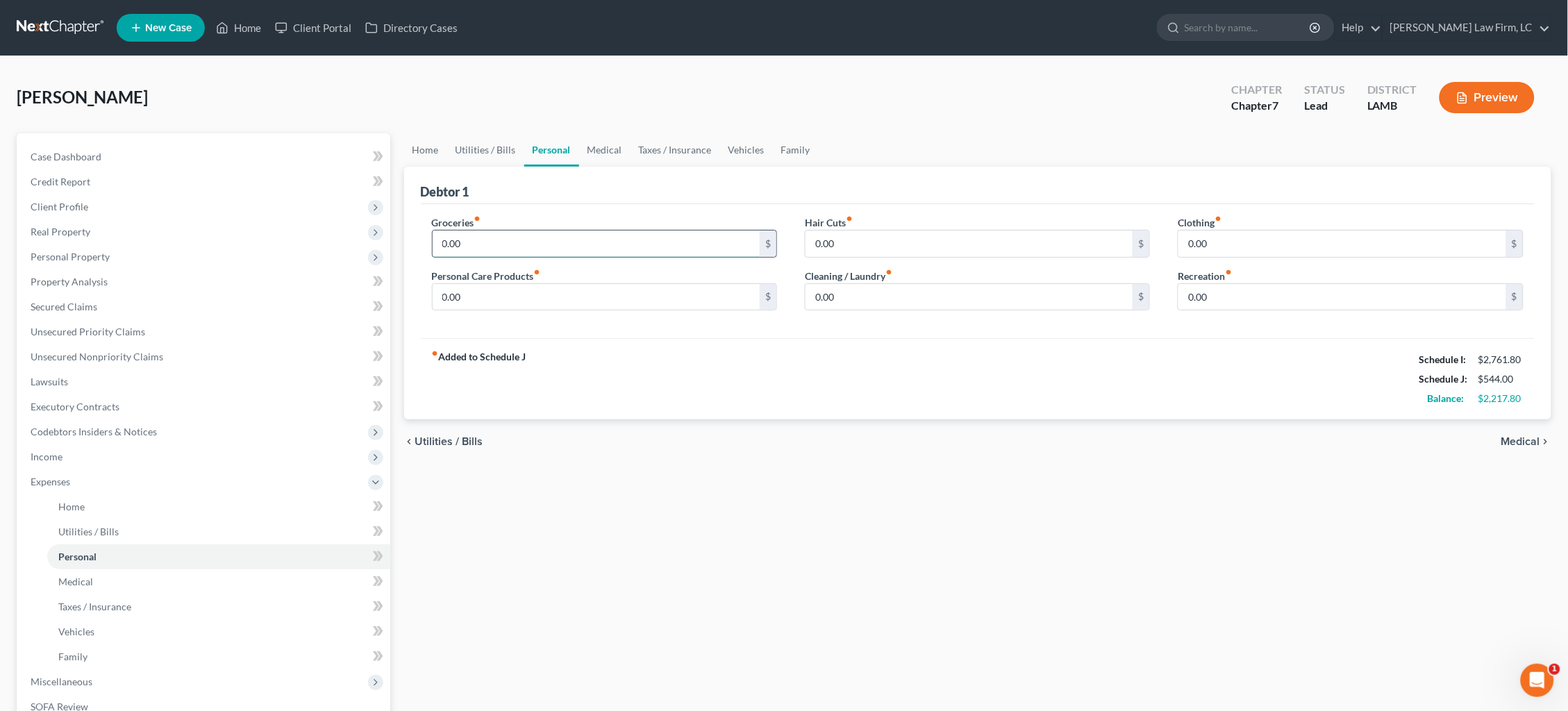
click at [500, 241] on input "0.00" at bounding box center [597, 243] width 328 height 26
click at [383, 254] on div "Petition Navigation Case Dashboard Payments Invoices Payments Payments Credit R…" at bounding box center [784, 497] width 1549 height 727
drag, startPoint x: 459, startPoint y: 247, endPoint x: 372, endPoint y: 247, distance: 87.0
click at [372, 247] on div "Petition Navigation Case Dashboard Payments Invoices Payments Payments Credit R…" at bounding box center [784, 497] width 1549 height 727
type input "542.00"
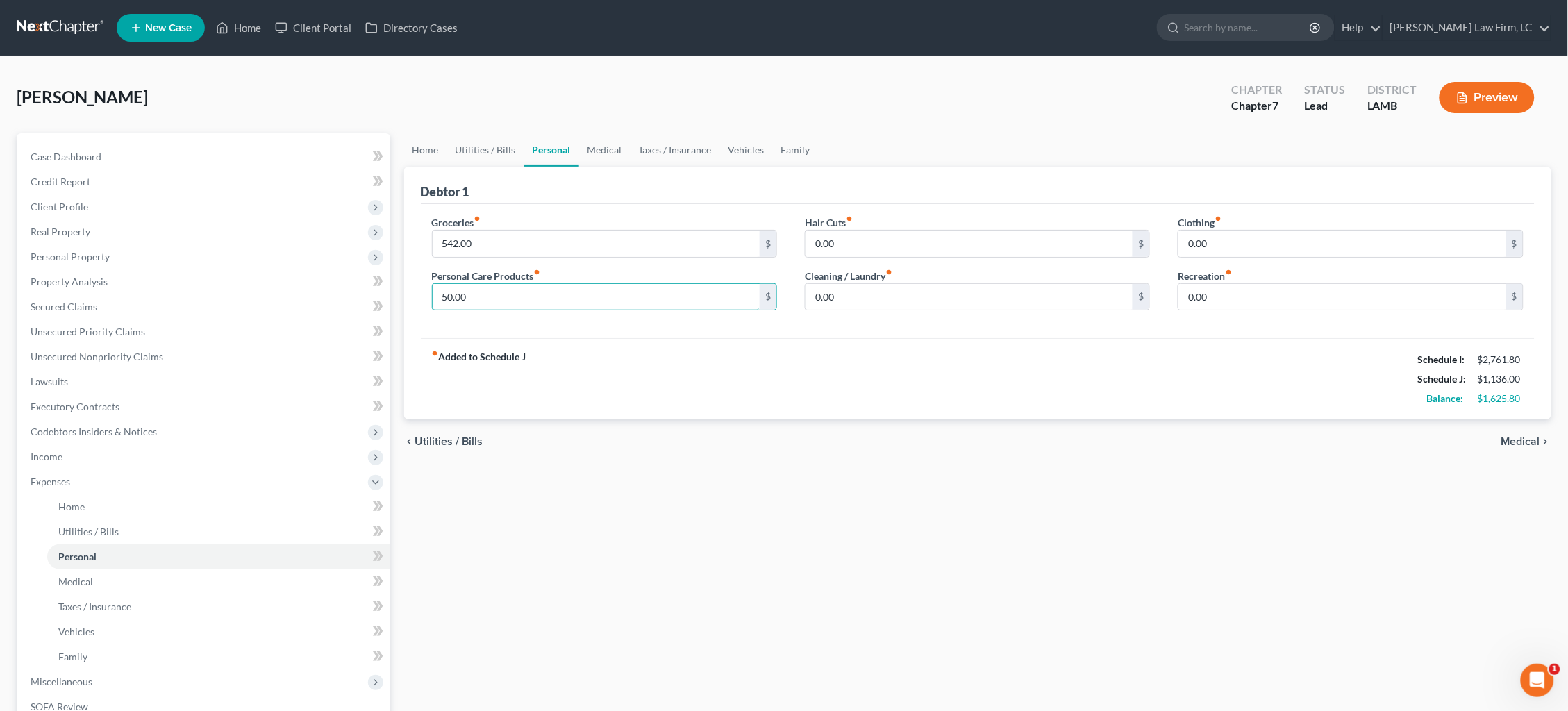
type input "50.00"
type input "93.00"
click at [596, 142] on link "Medical" at bounding box center [605, 150] width 52 height 33
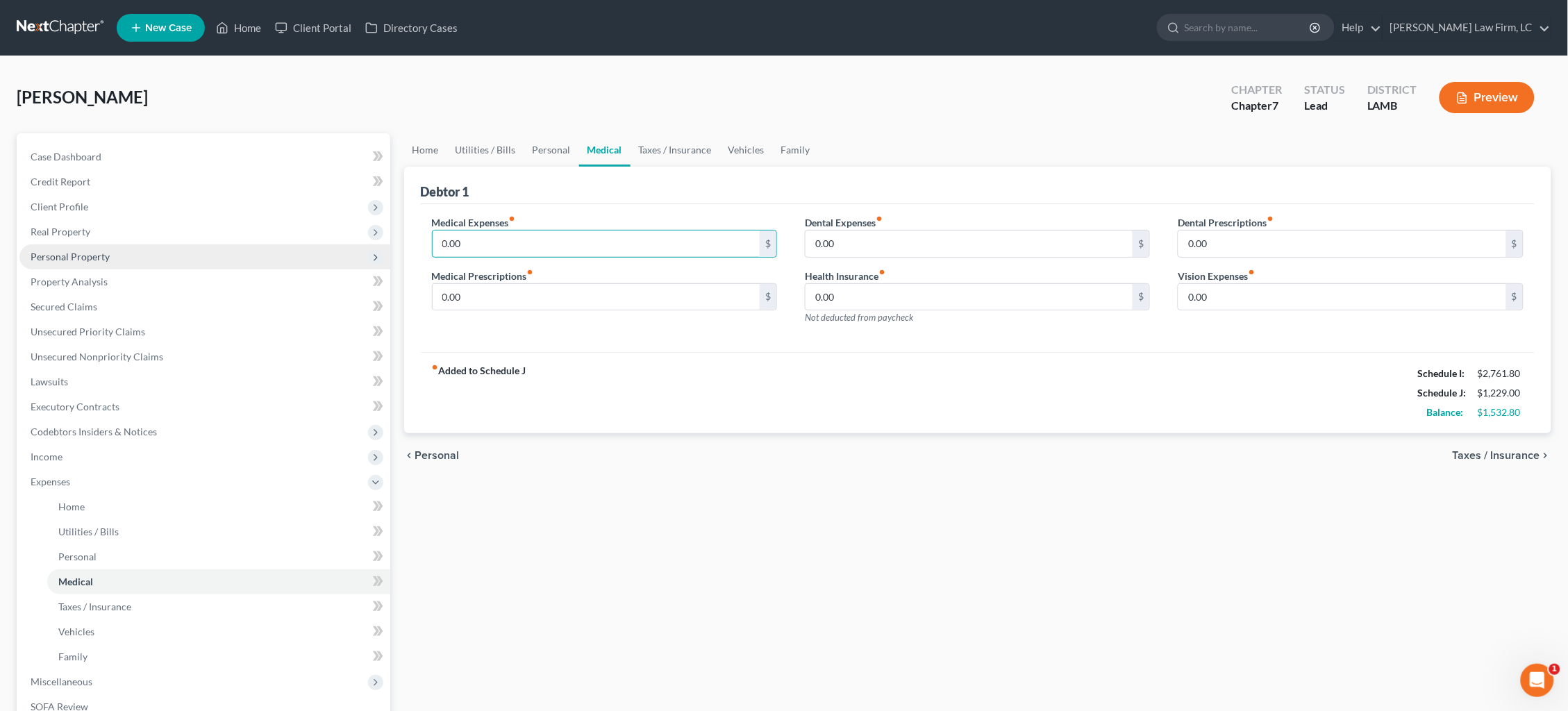
drag, startPoint x: 478, startPoint y: 249, endPoint x: 339, endPoint y: 243, distance: 139.1
click at [339, 243] on div "Petition Navigation Case Dashboard Payments Invoices Payments Payments Credit R…" at bounding box center [784, 497] width 1549 height 727
type input "84.00"
click at [668, 146] on link "Taxes / Insurance" at bounding box center [675, 150] width 90 height 33
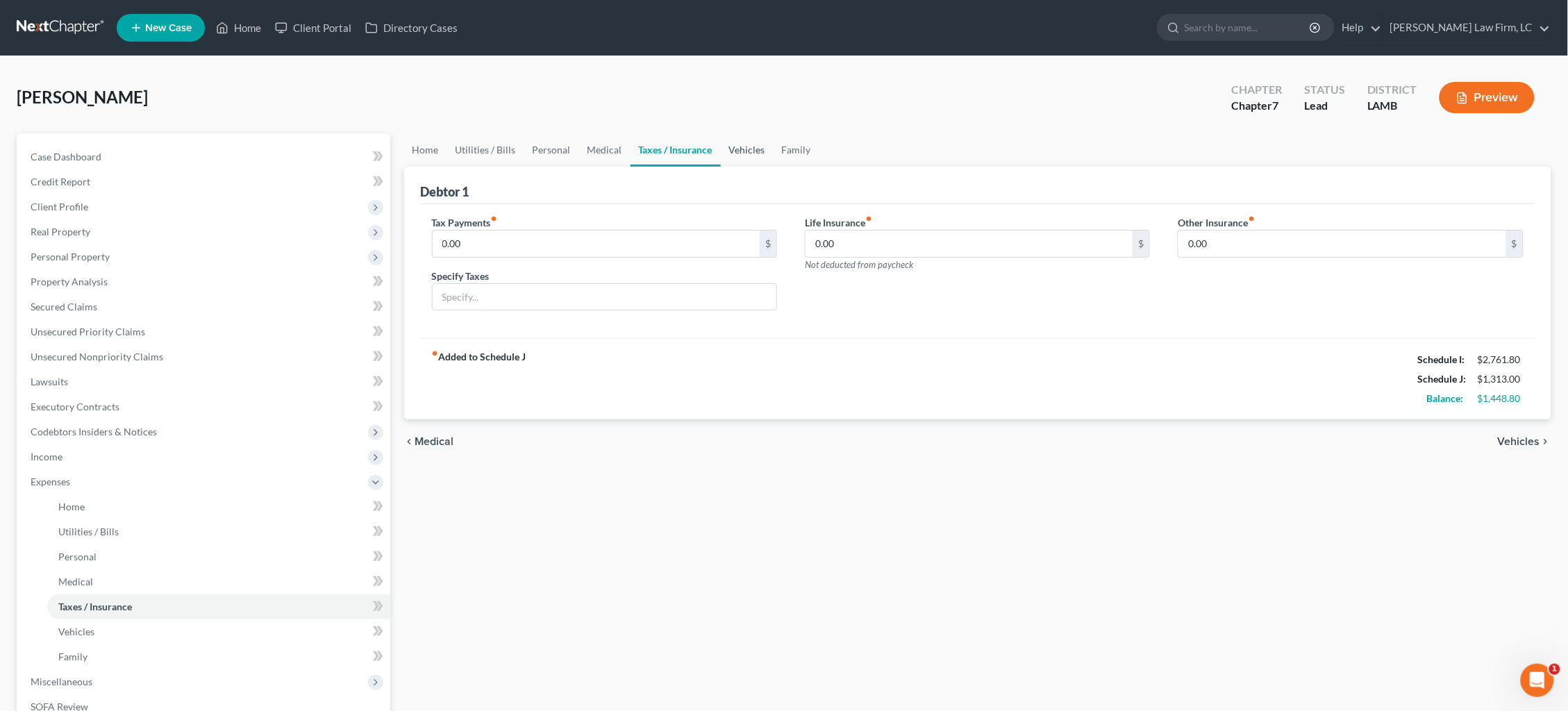
click at [746, 145] on link "Vehicles" at bounding box center [747, 150] width 53 height 33
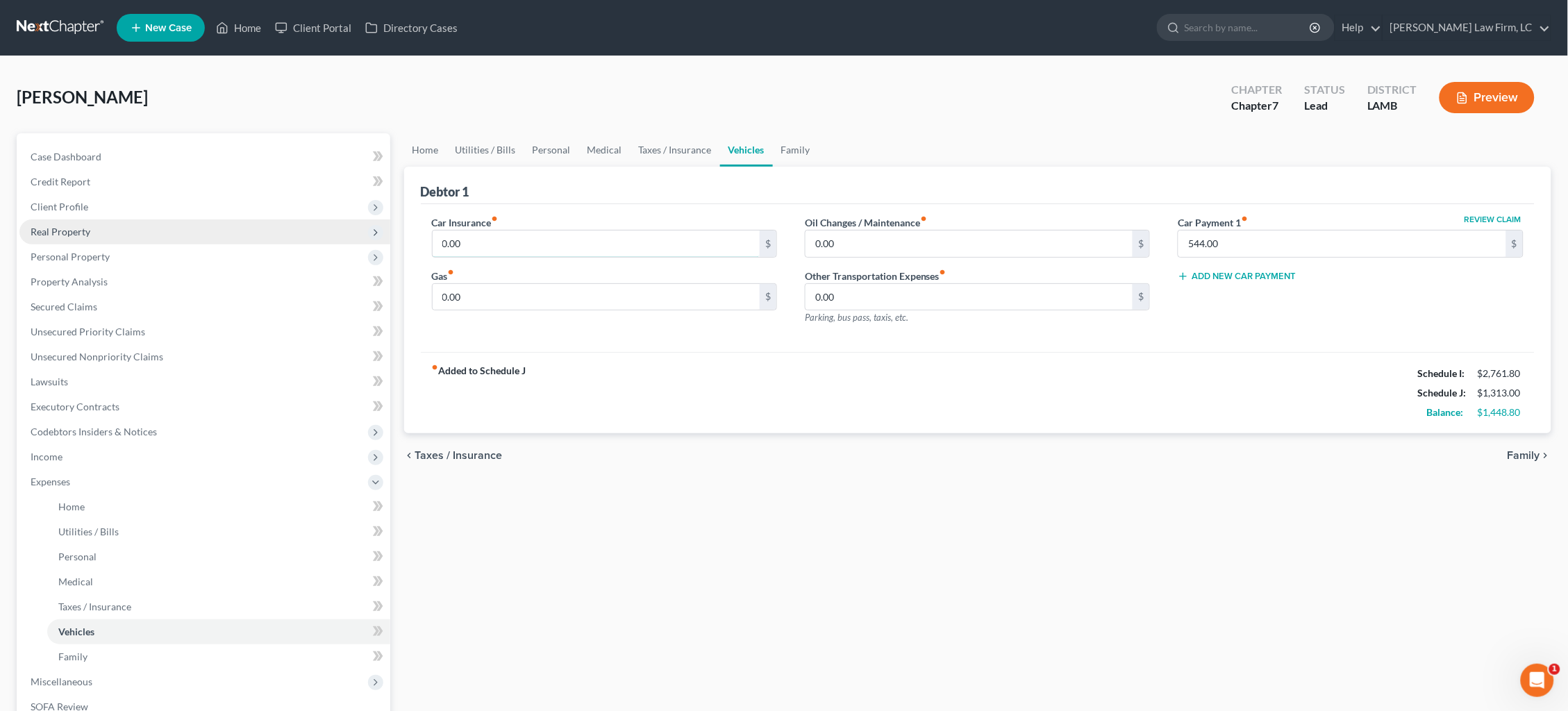
click at [277, 228] on div "Petition Navigation Case Dashboard Payments Invoices Payments Payments Credit R…" at bounding box center [784, 497] width 1549 height 727
type input "154.22"
type input "300.00"
type input "50.00"
click at [559, 151] on link "Personal" at bounding box center [551, 150] width 55 height 33
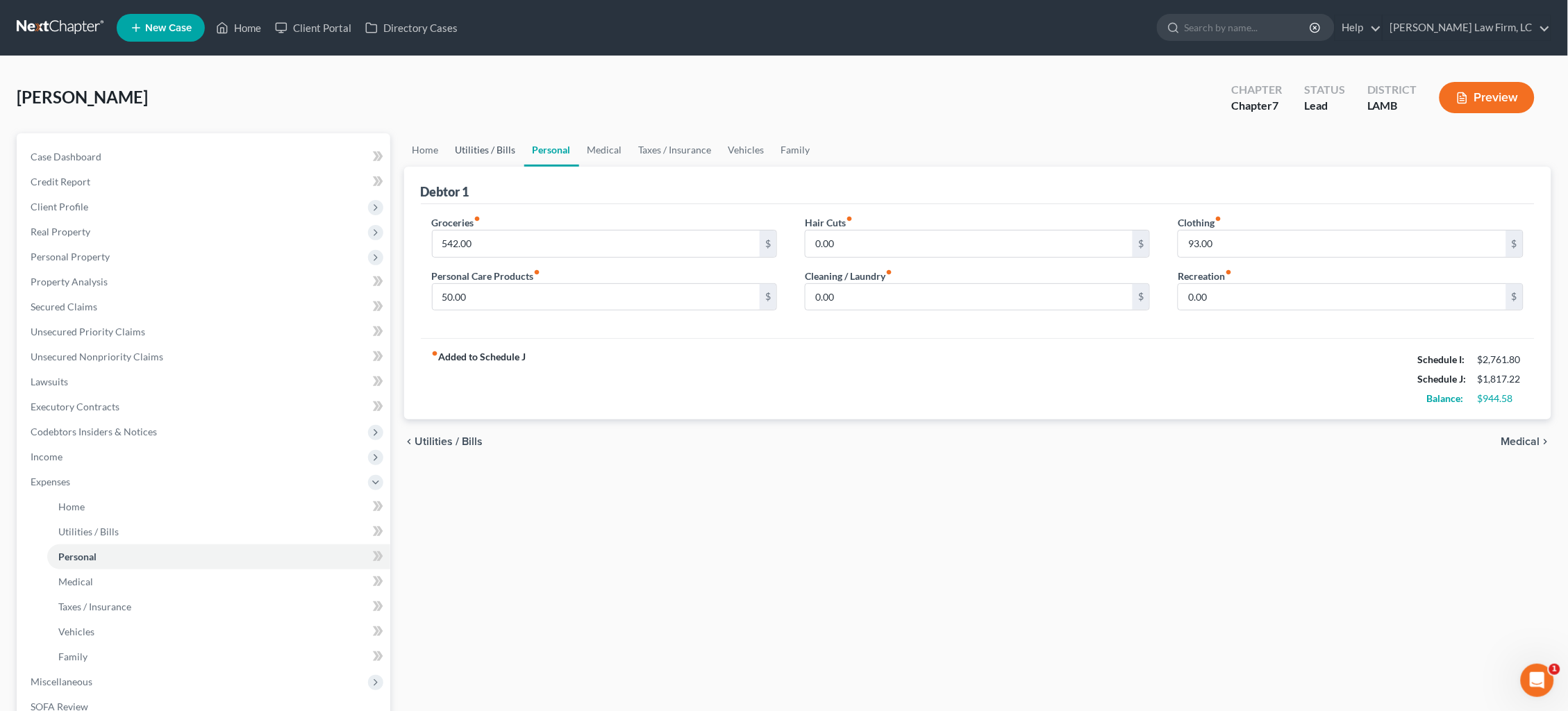
click at [478, 152] on link "Utilities / Bills" at bounding box center [485, 150] width 77 height 33
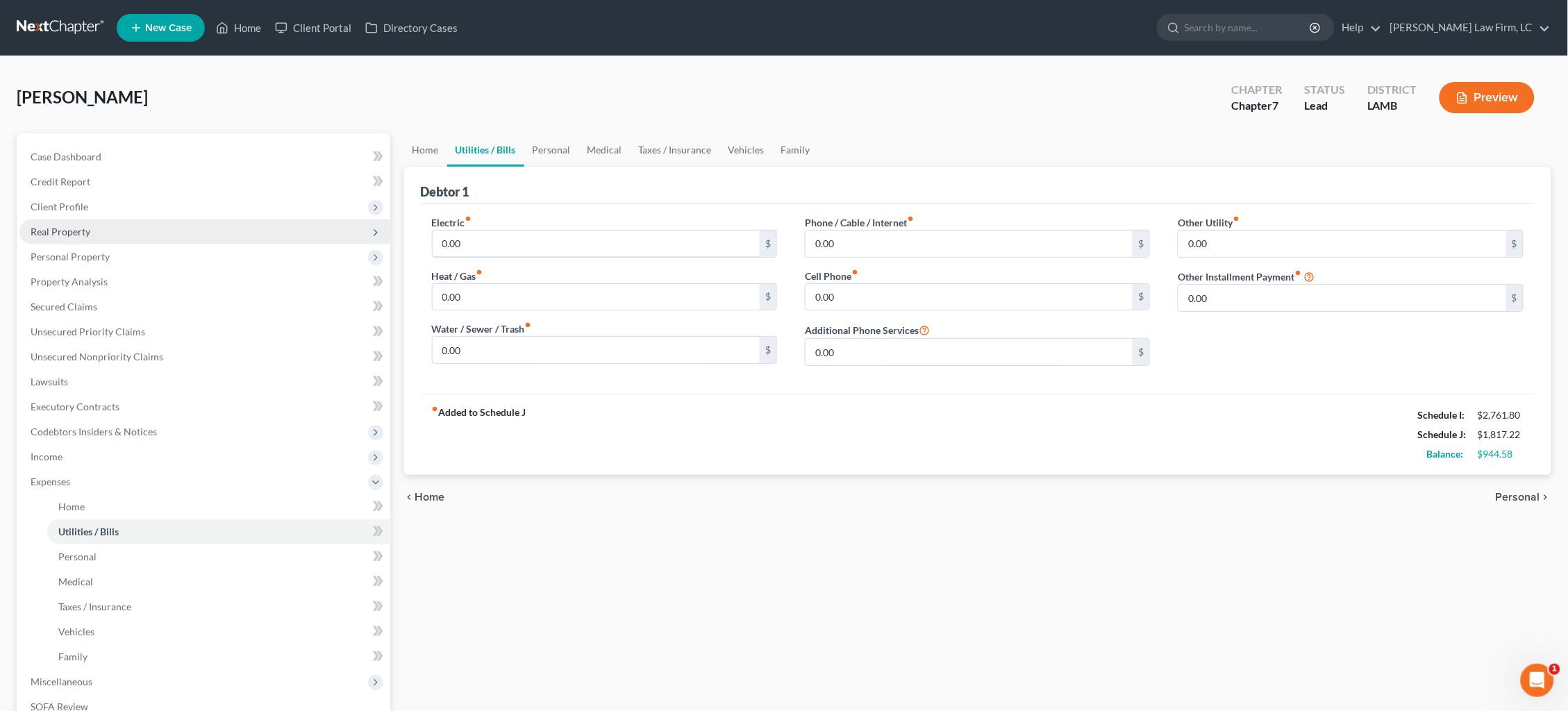
drag, startPoint x: 413, startPoint y: 223, endPoint x: 357, endPoint y: 223, distance: 56.0
click at [357, 223] on div "Petition Navigation Case Dashboard Payments Invoices Payments Payments Credit R…" at bounding box center [784, 497] width 1549 height 727
type input "173.00"
type input "45.00"
drag, startPoint x: 492, startPoint y: 248, endPoint x: 325, endPoint y: 235, distance: 167.5
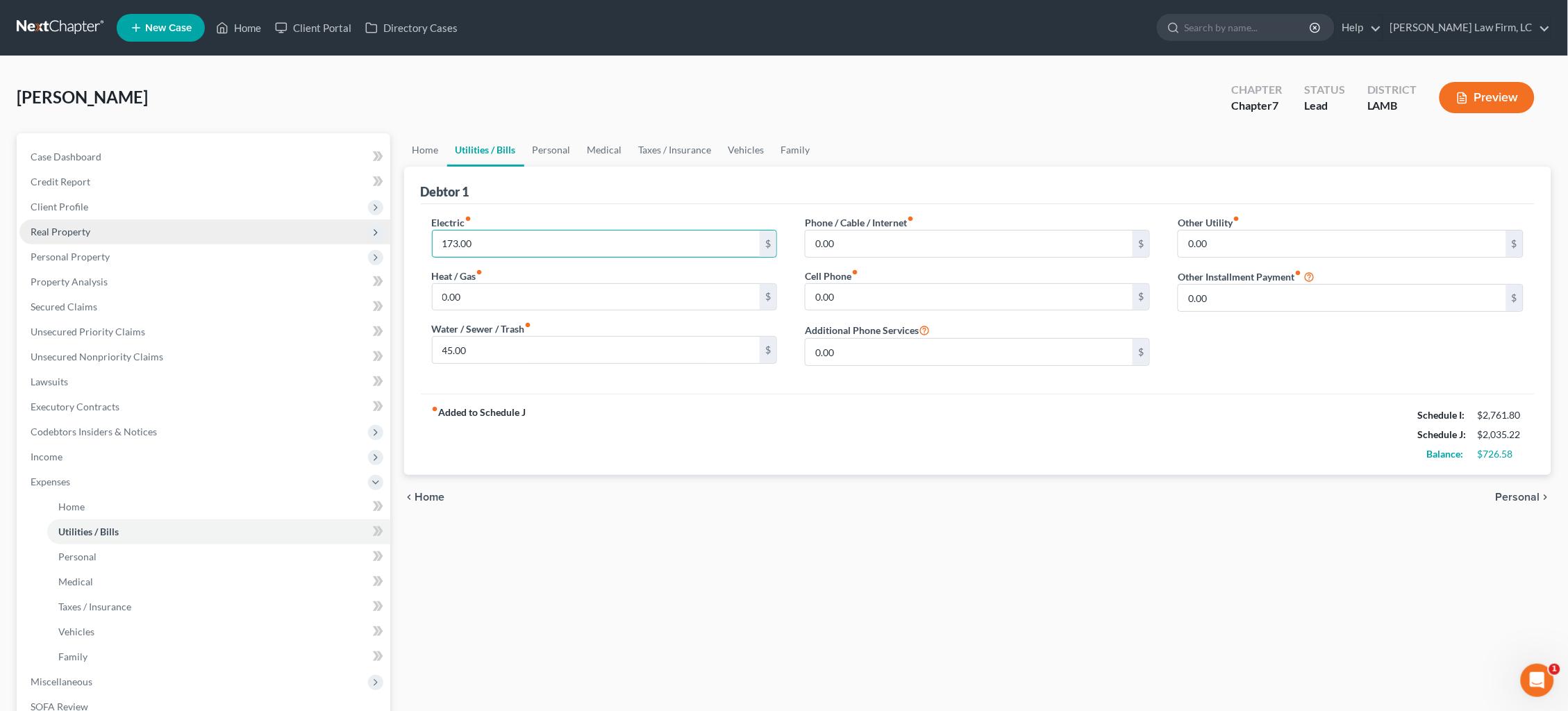
click at [325, 235] on div "Petition Navigation Case Dashboard Payments Invoices Payments Payments Credit R…" at bounding box center [784, 497] width 1549 height 727
type input "195.00"
type input "131.42"
type input "98.35"
click at [558, 150] on link "Personal" at bounding box center [551, 150] width 55 height 33
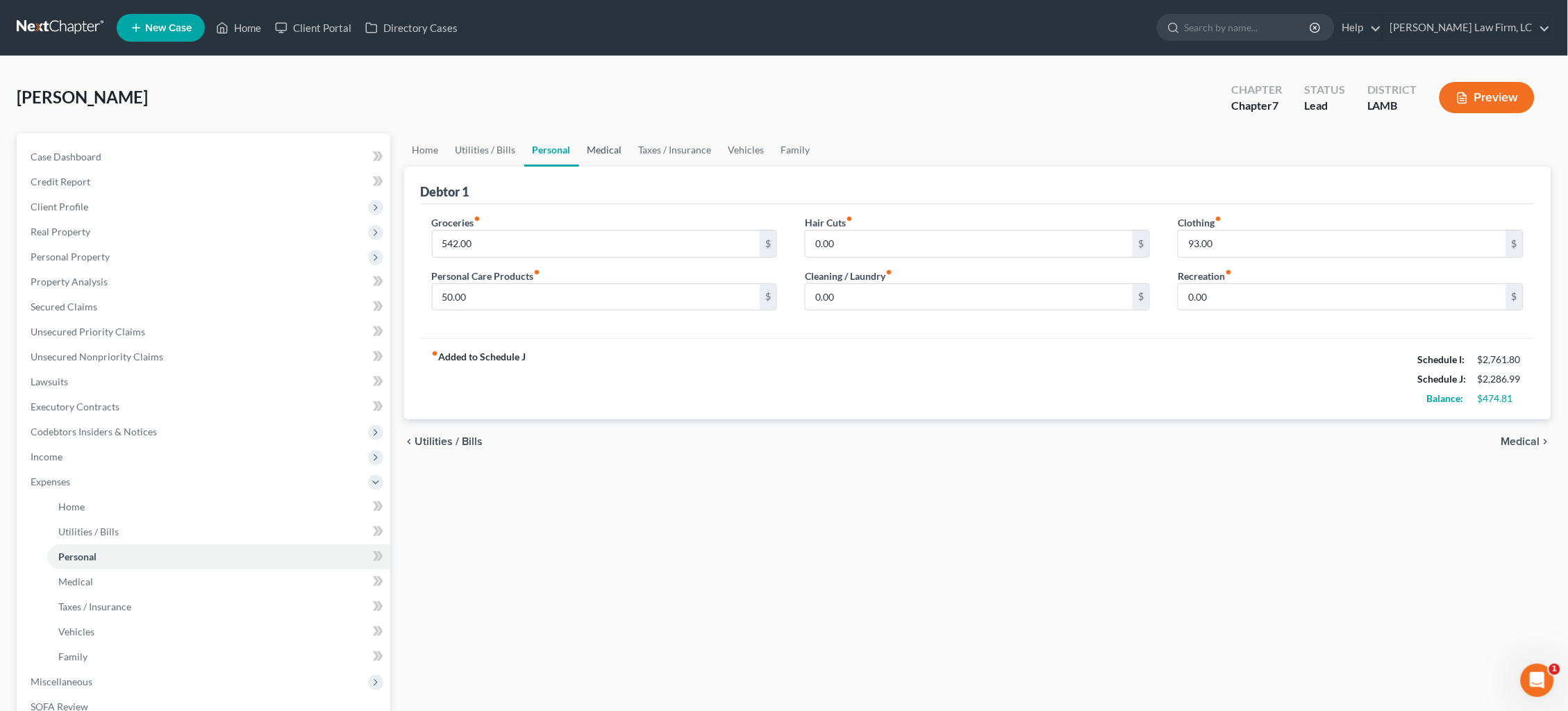
click at [591, 150] on link "Medical" at bounding box center [605, 150] width 52 height 33
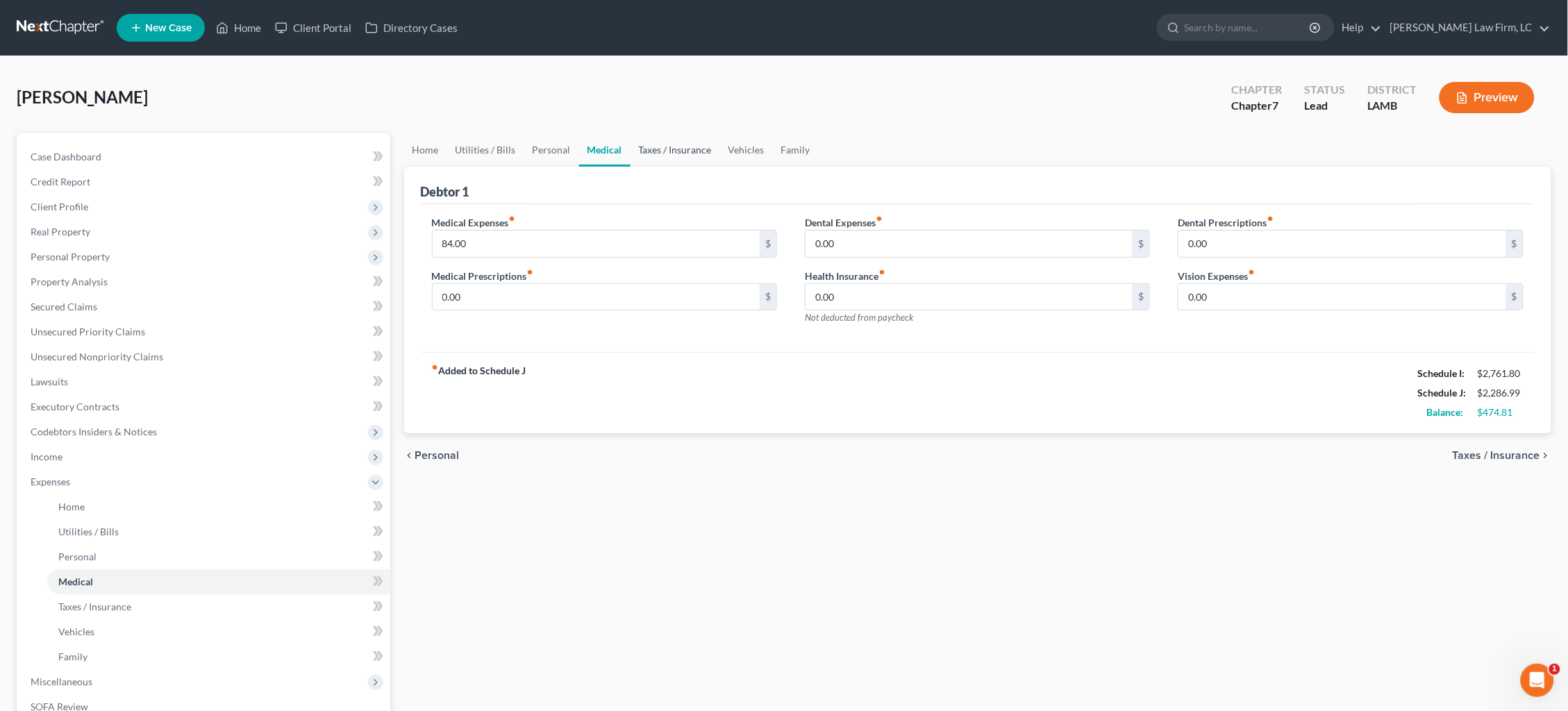
click at [664, 150] on link "Taxes / Insurance" at bounding box center [675, 150] width 90 height 33
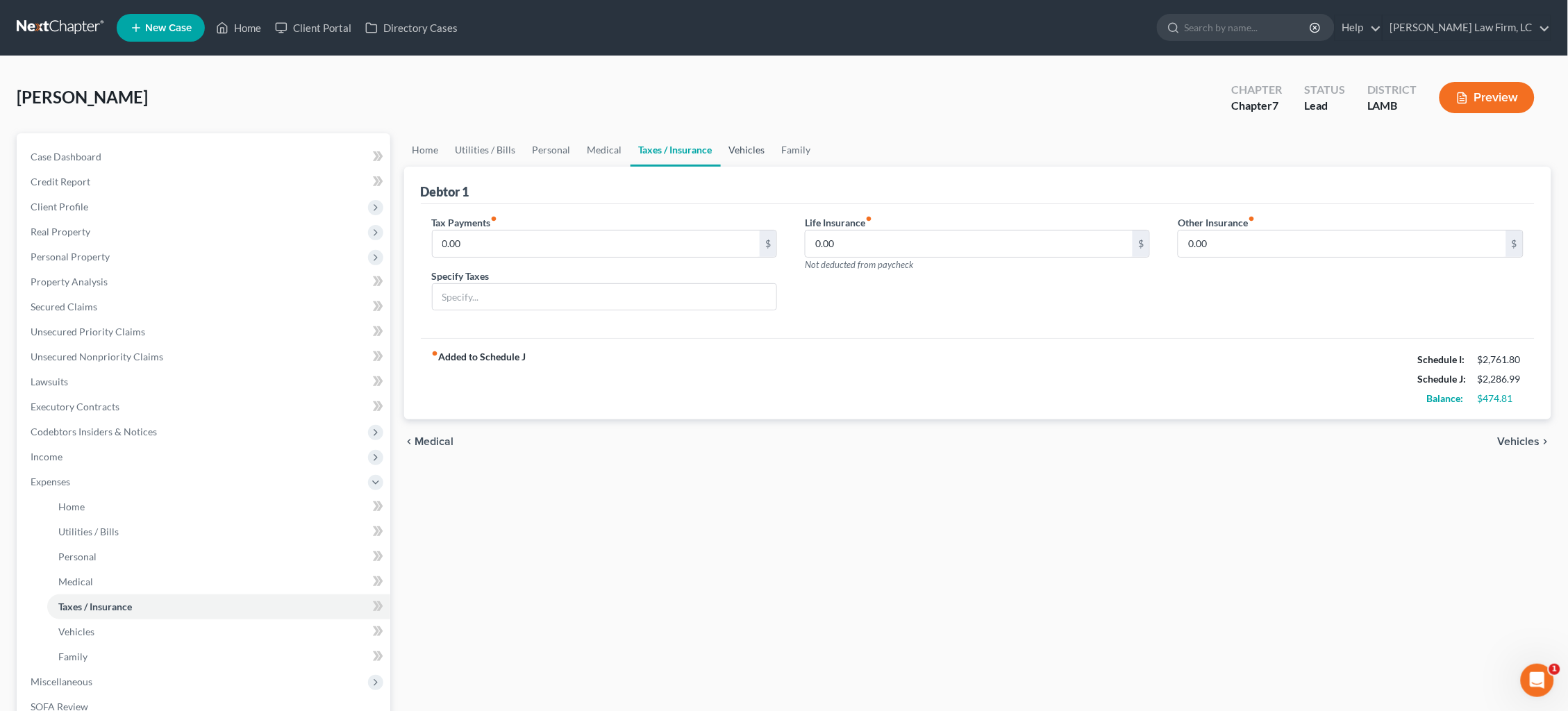
click at [735, 150] on link "Vehicles" at bounding box center [747, 150] width 53 height 33
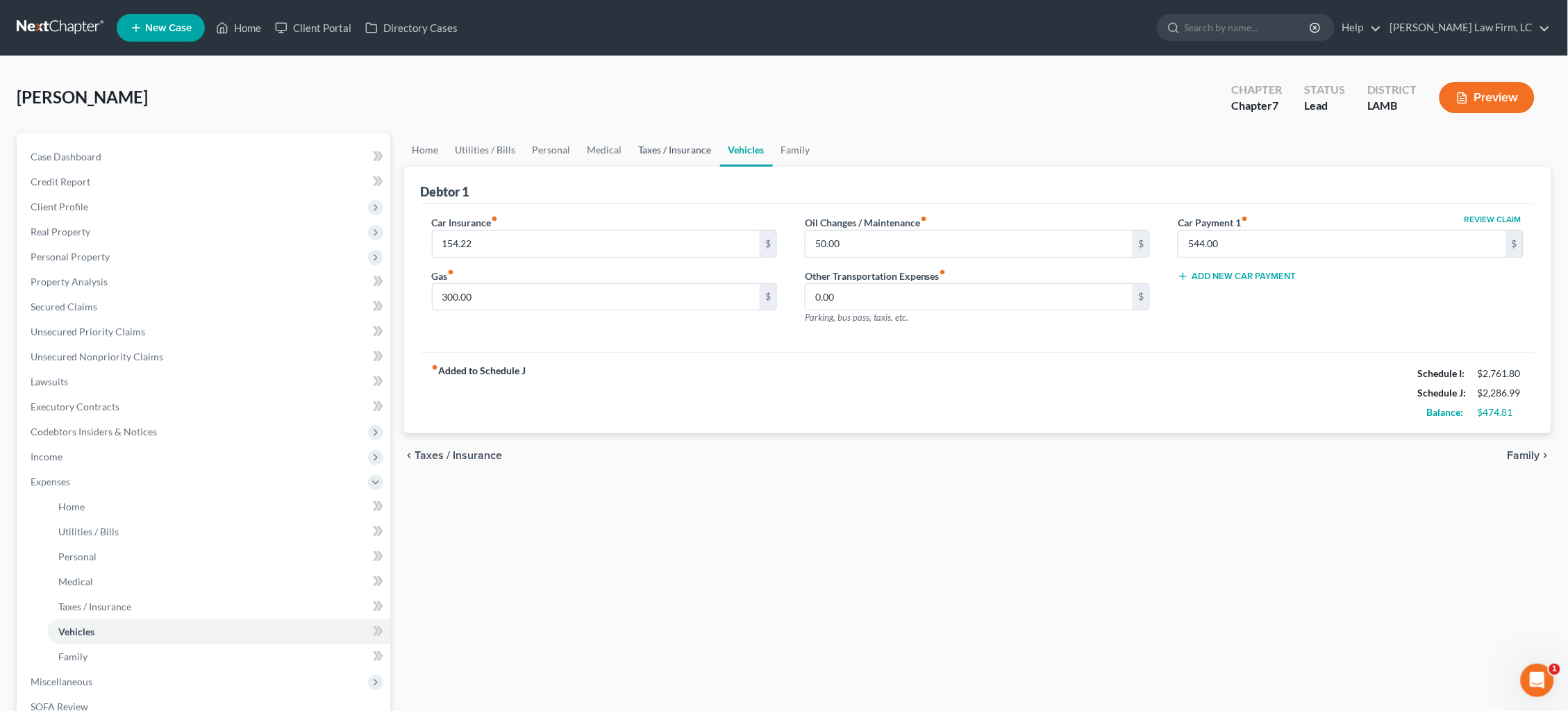
click at [666, 141] on link "Taxes / Insurance" at bounding box center [675, 150] width 90 height 33
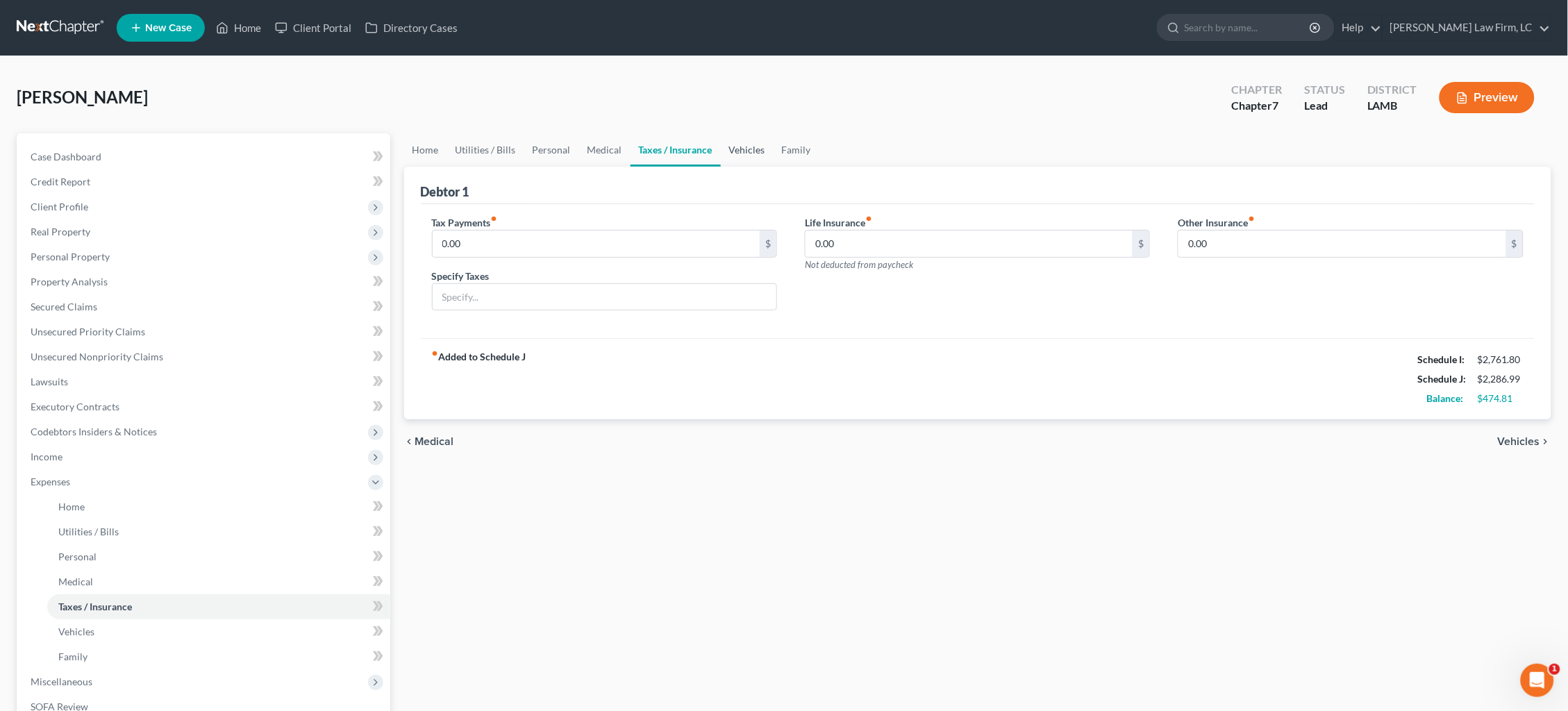
click at [737, 145] on link "Vehicles" at bounding box center [747, 150] width 53 height 33
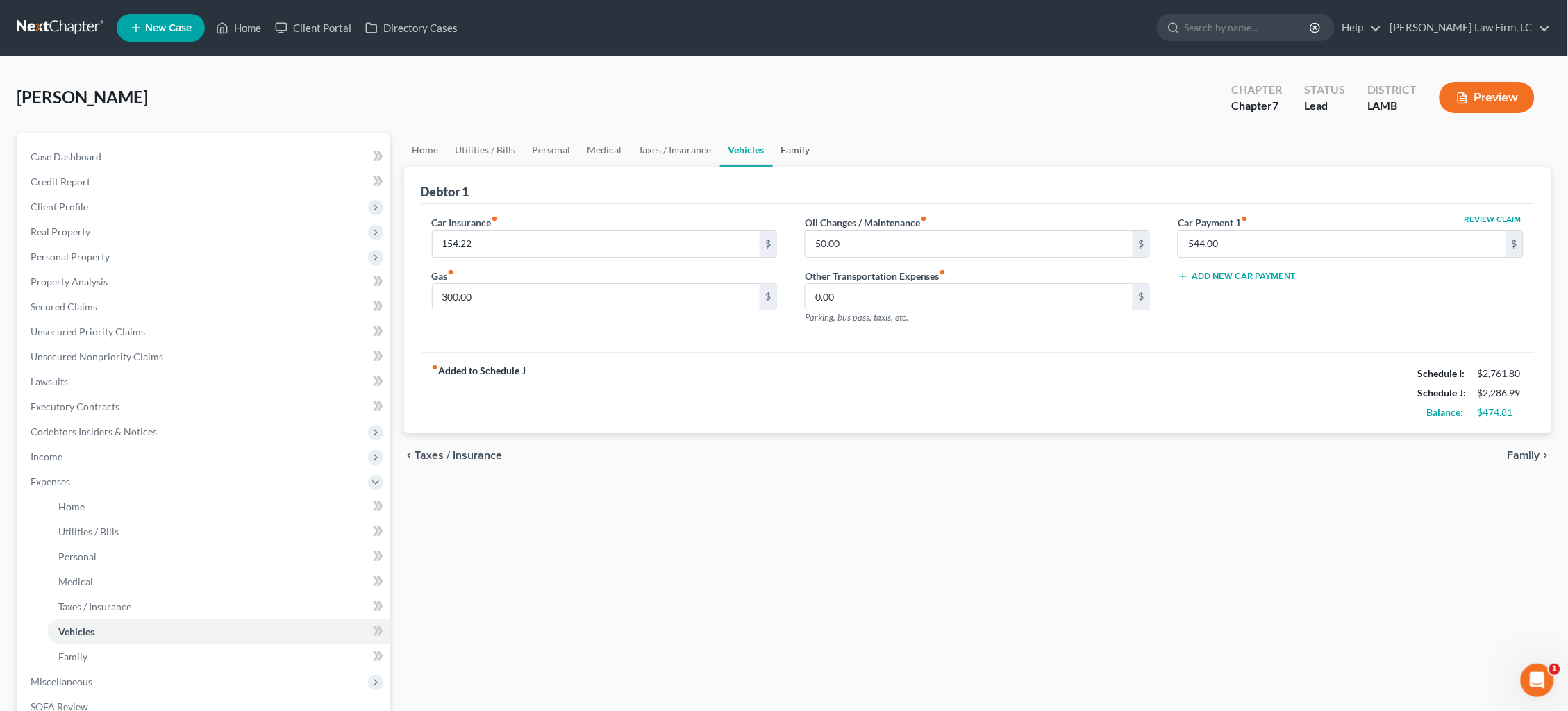
click at [783, 146] on link "Family" at bounding box center [796, 150] width 46 height 33
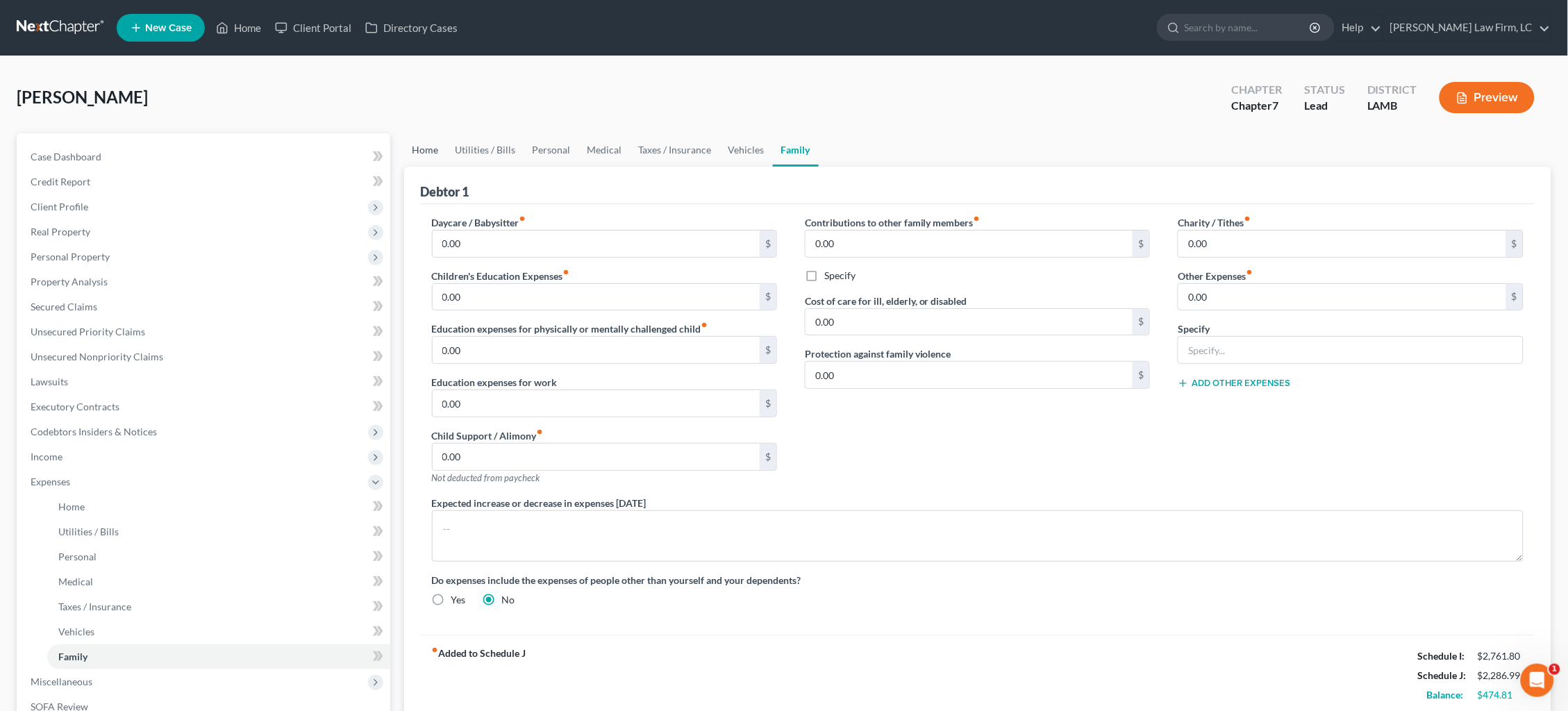
click at [418, 151] on link "Home" at bounding box center [426, 150] width 43 height 33
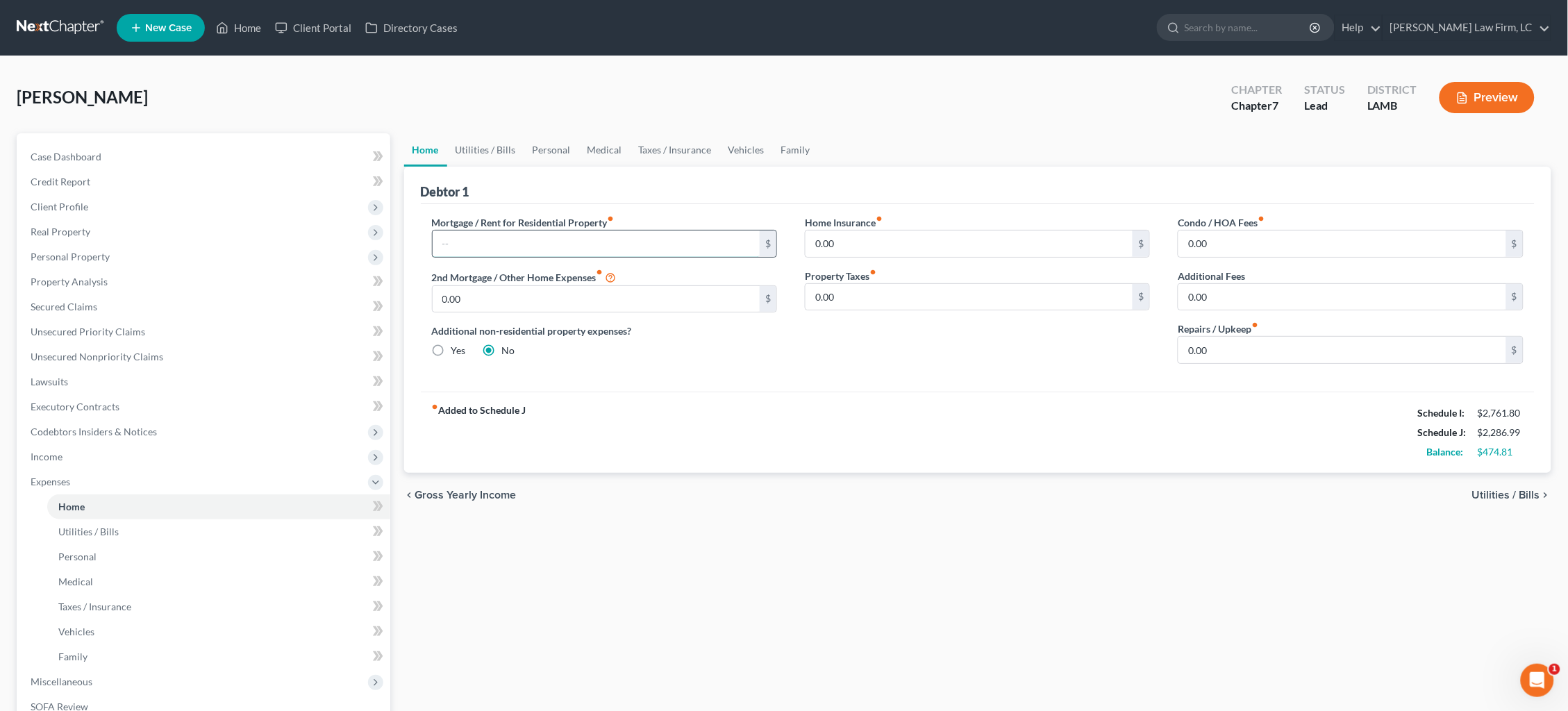
click at [525, 241] on input "text" at bounding box center [597, 243] width 328 height 26
type input "500.00"
click at [1200, 489] on span "Utilities / Bills" at bounding box center [1507, 495] width 68 height 11
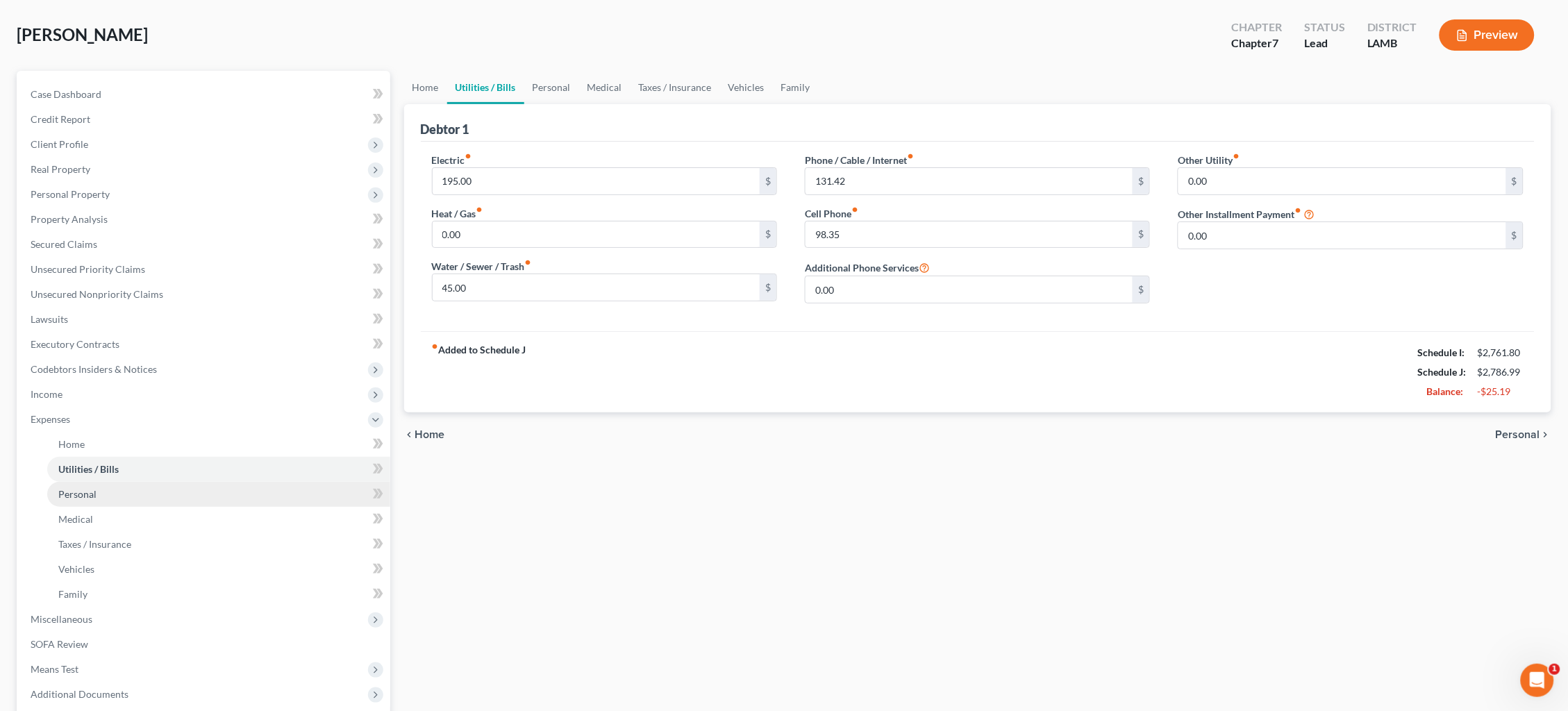
scroll to position [80, 0]
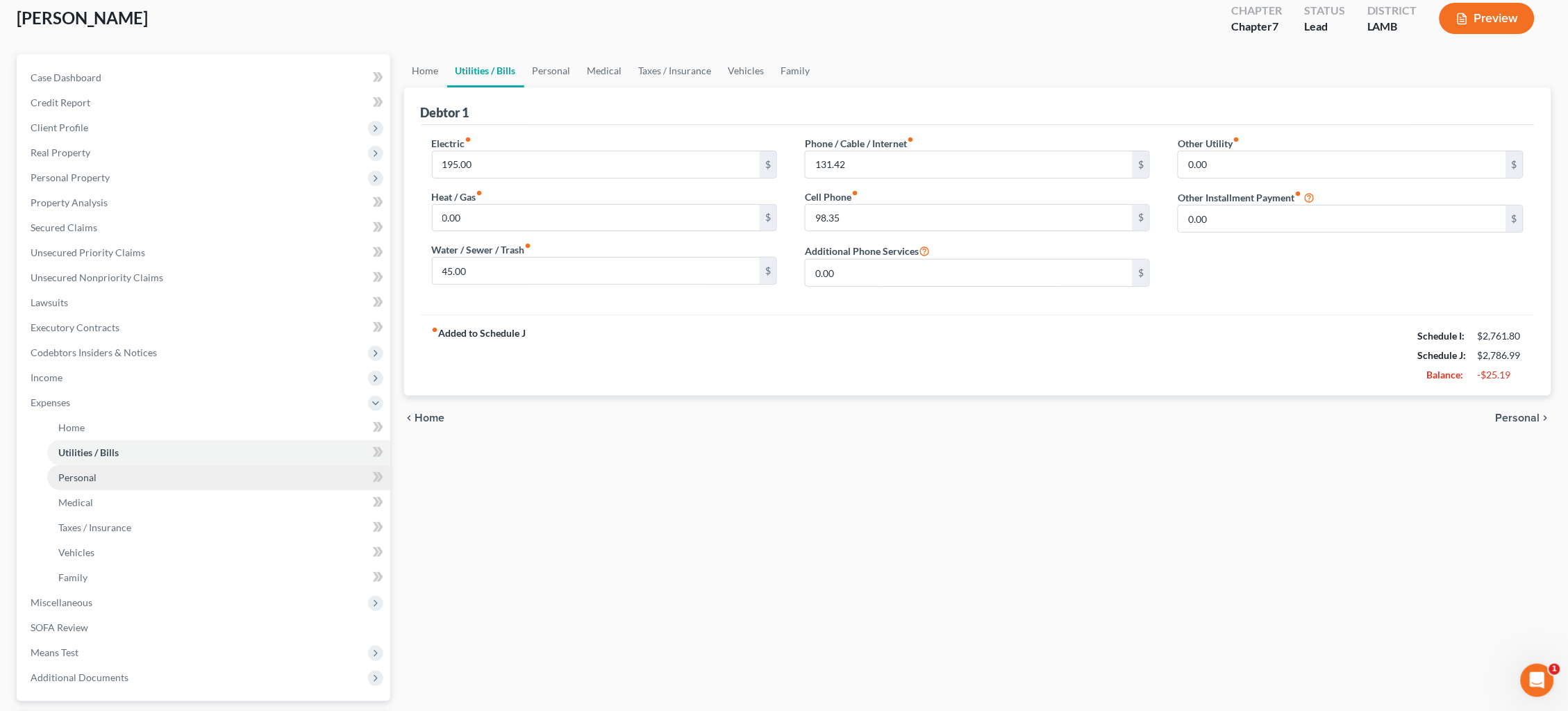
click at [128, 468] on link "Personal" at bounding box center [218, 477] width 343 height 25
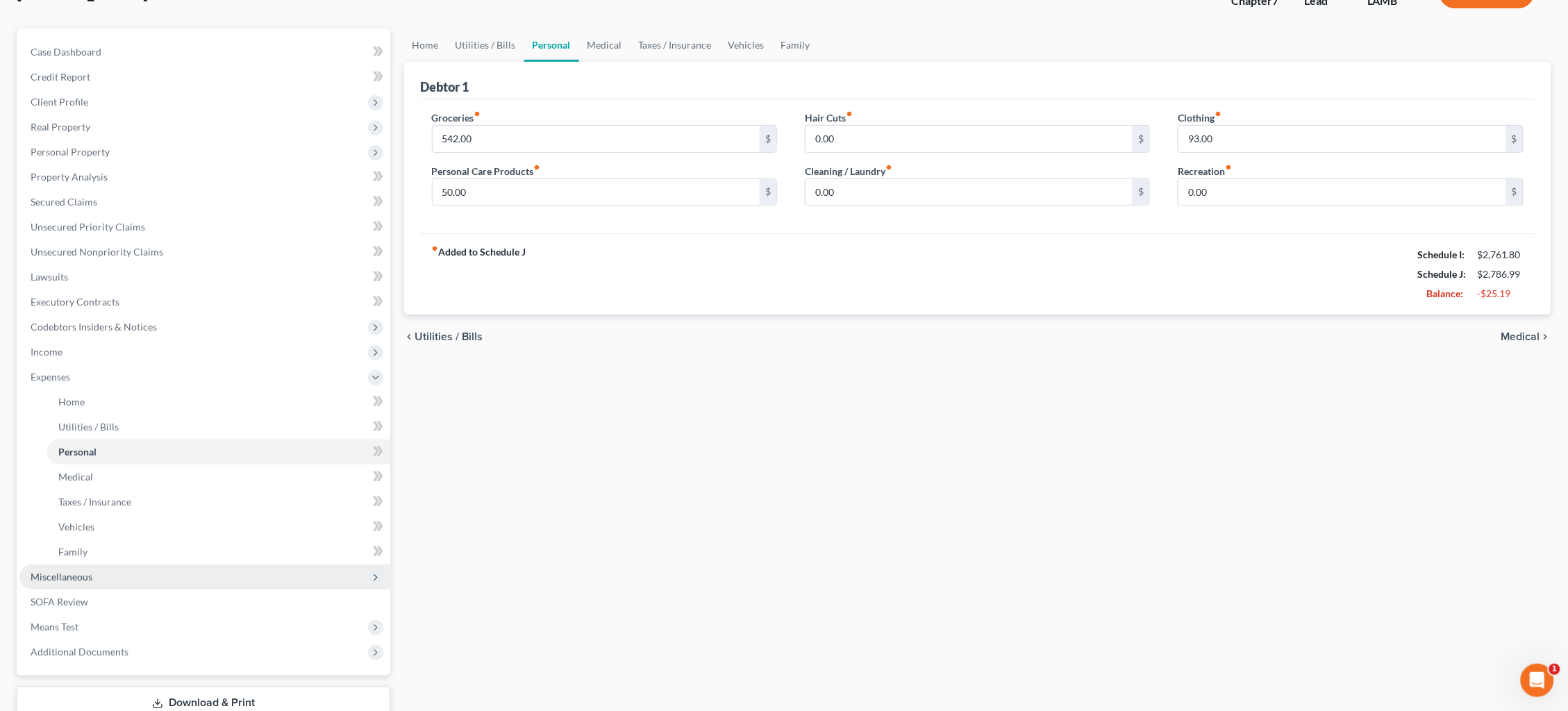
scroll to position [163, 0]
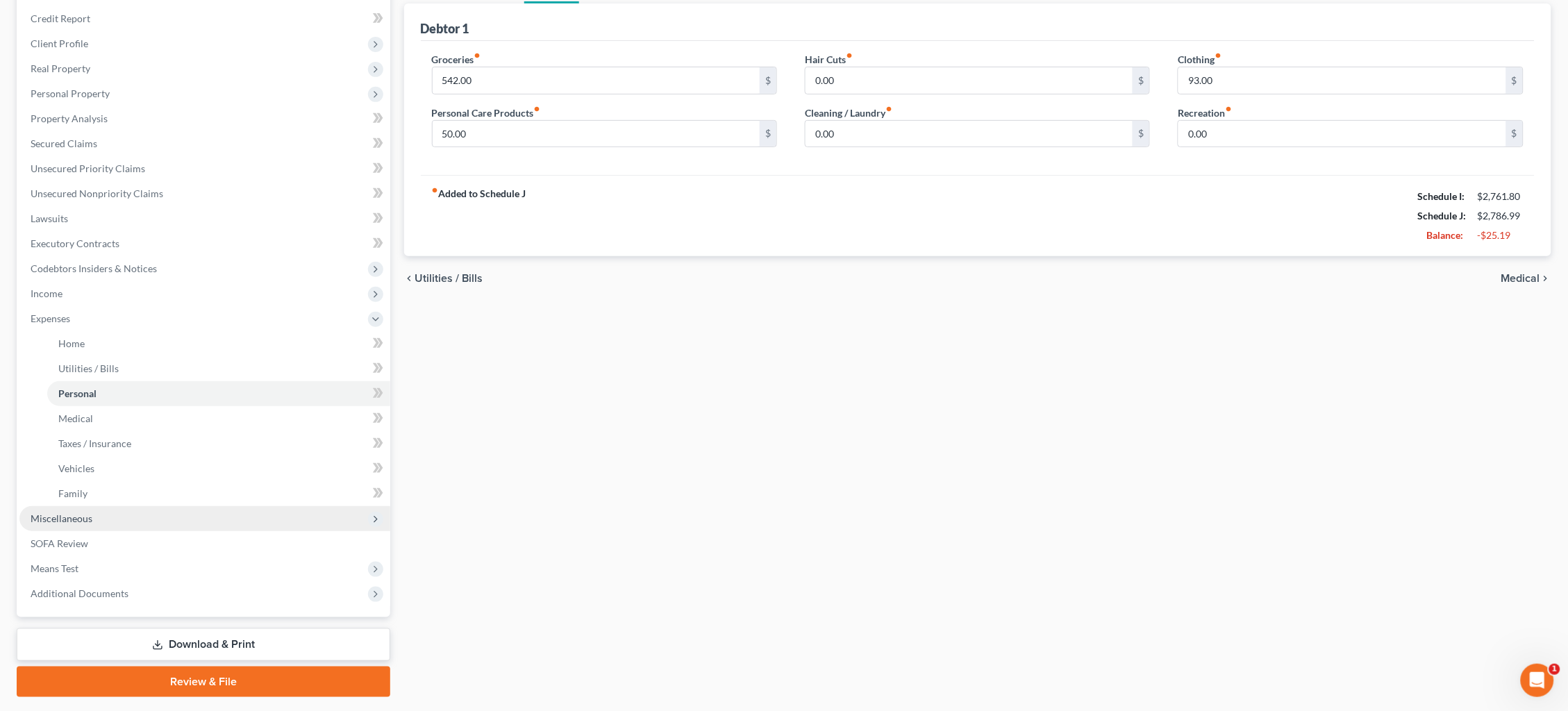
drag, startPoint x: 119, startPoint y: 497, endPoint x: 124, endPoint y: 503, distance: 7.8
click at [119, 506] on span "Miscellaneous" at bounding box center [204, 518] width 371 height 25
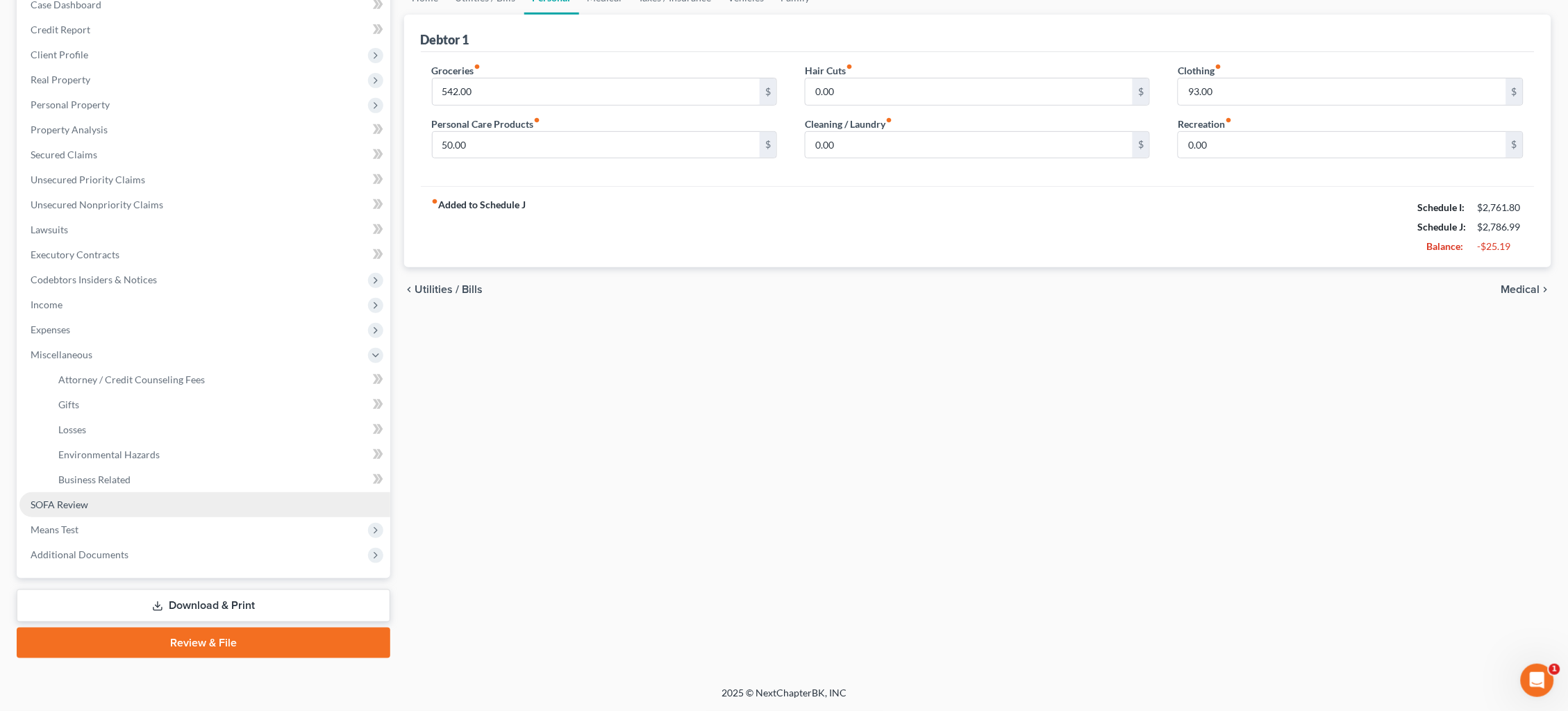
scroll to position [130, 0]
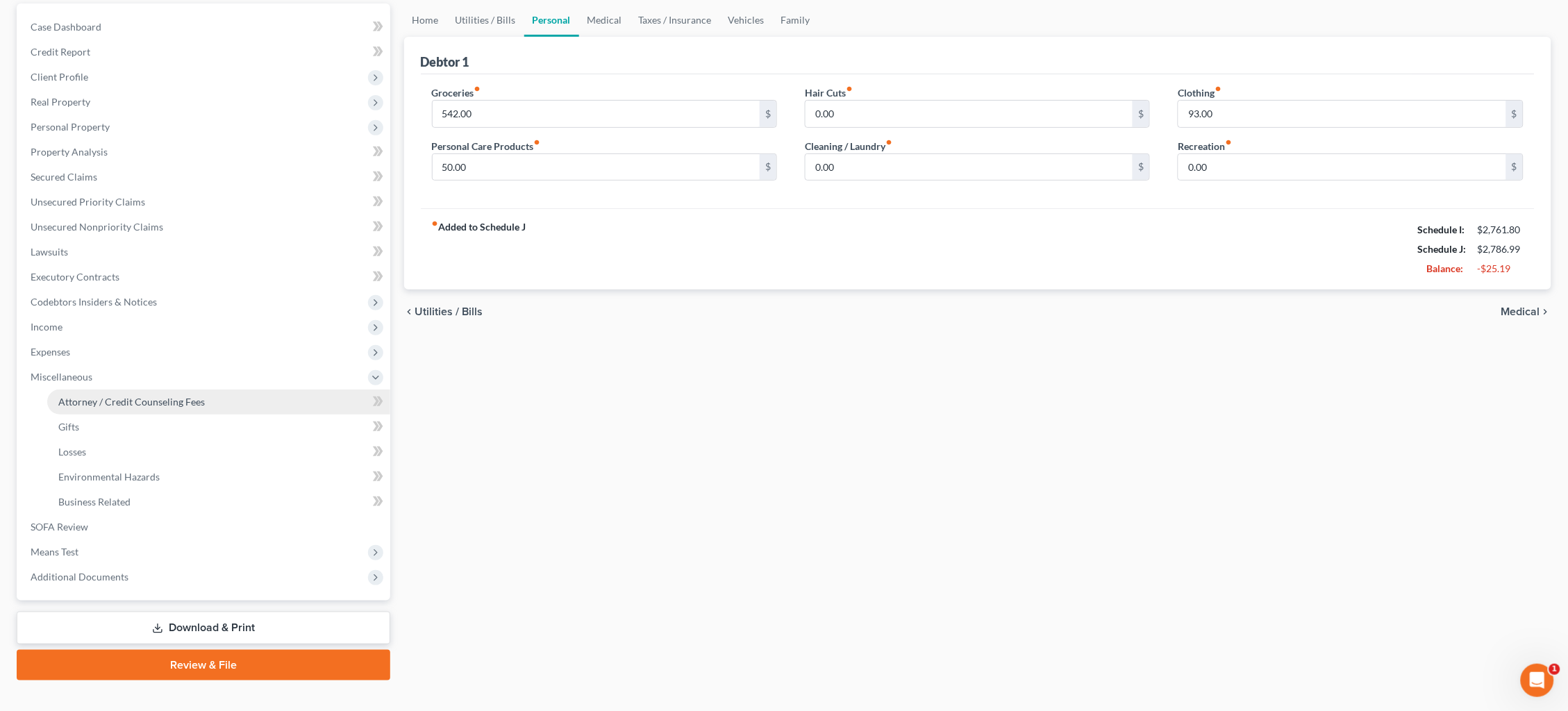
click at [177, 396] on span "Attorney / Credit Counseling Fees" at bounding box center [131, 402] width 146 height 12
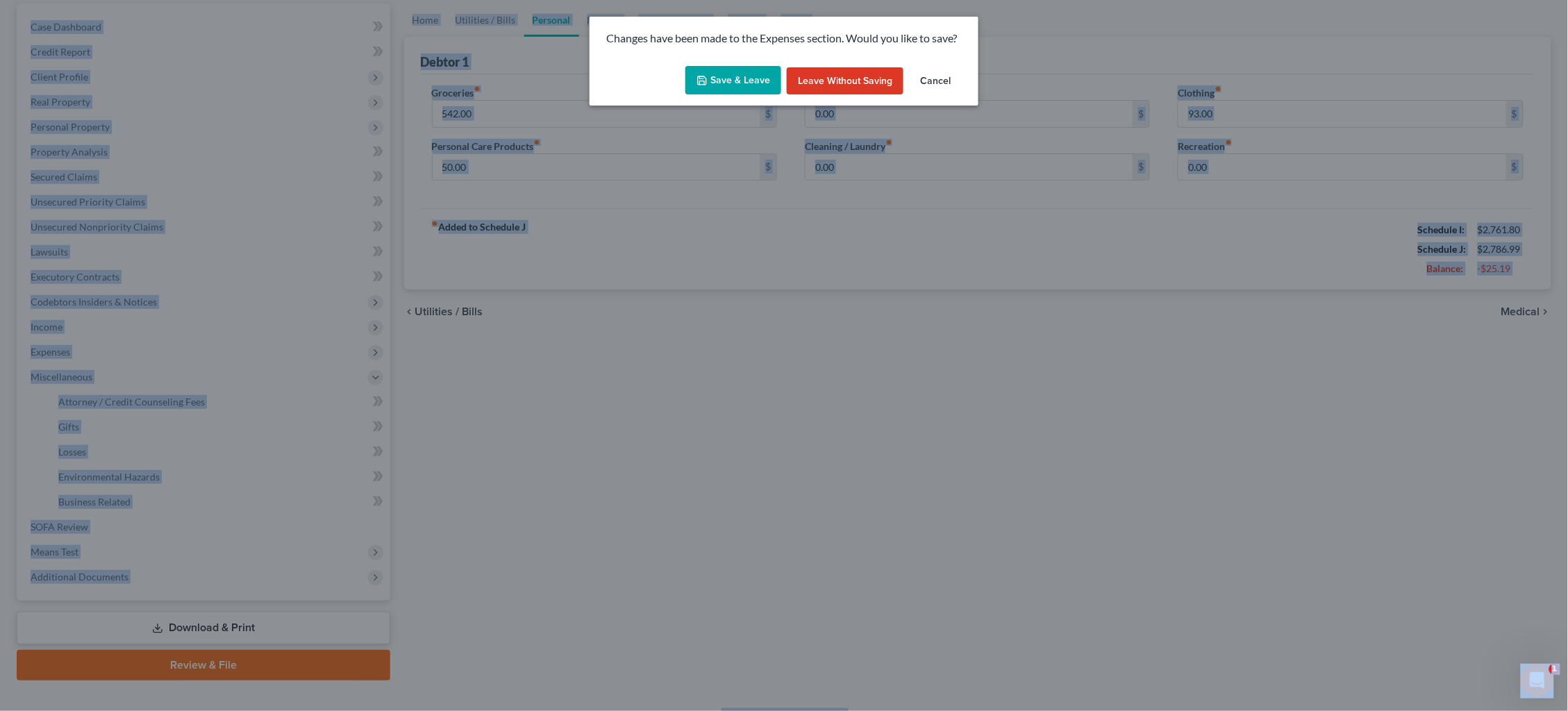
drag, startPoint x: 438, startPoint y: -90, endPoint x: 437, endPoint y: -104, distance: 14.0
click at [437, 0] on html "Home New Case Client Portal Directory Cases Dickson Law Firm, LC dam@dicksonlaw…" at bounding box center [784, 301] width 1568 height 863
click at [727, 80] on button "Save & Leave" at bounding box center [733, 80] width 95 height 29
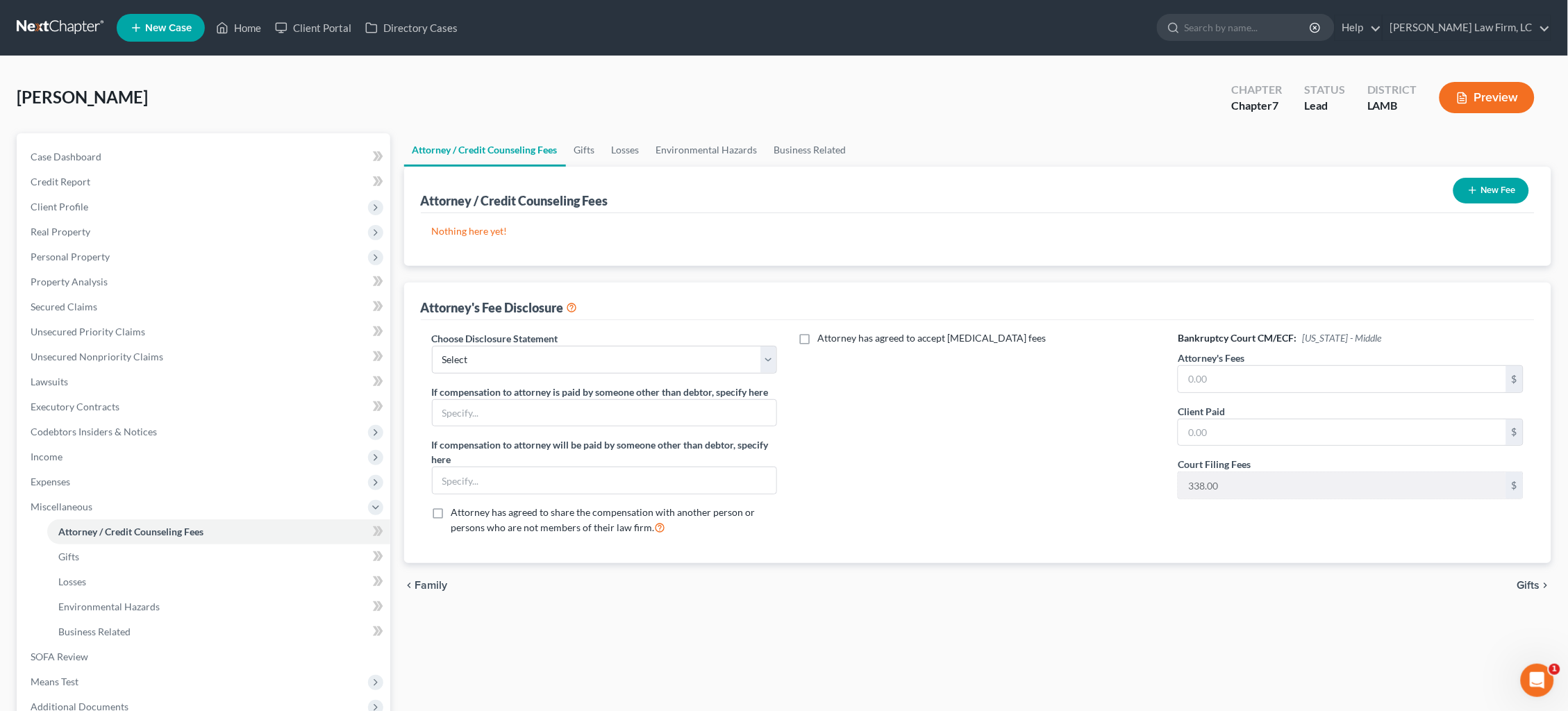
click at [688, 258] on div "Nothing here yet! Attorney / Credit Counselor Fees" at bounding box center [978, 239] width 1115 height 52
click at [1200, 188] on button "New Fee" at bounding box center [1491, 190] width 76 height 25
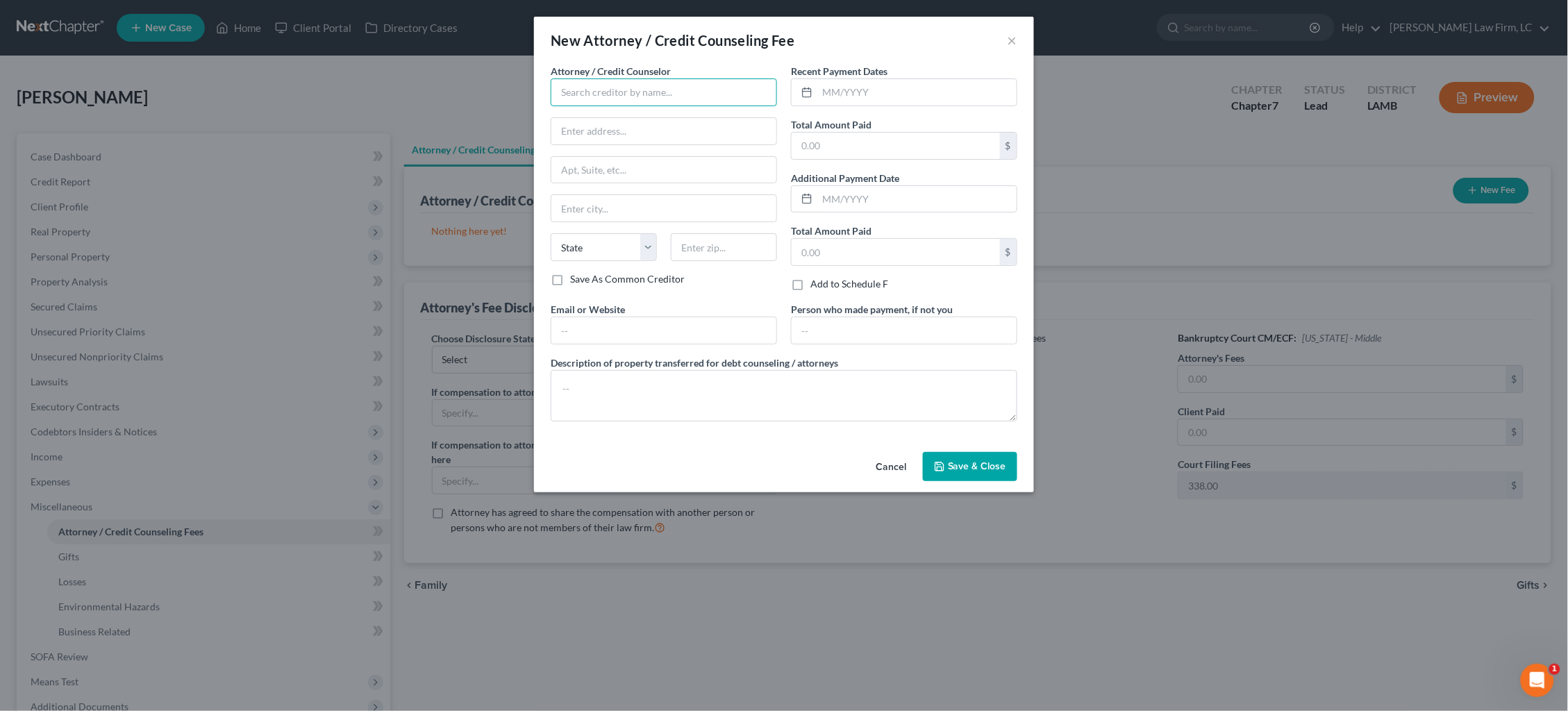
click at [643, 90] on input "text" at bounding box center [663, 92] width 227 height 28
type input "Dickson Law Firm"
click at [645, 113] on div "Dickson Law Firm" at bounding box center [634, 116] width 145 height 14
type input "18405 E. Petroleum Dr."
type input "Suite C"
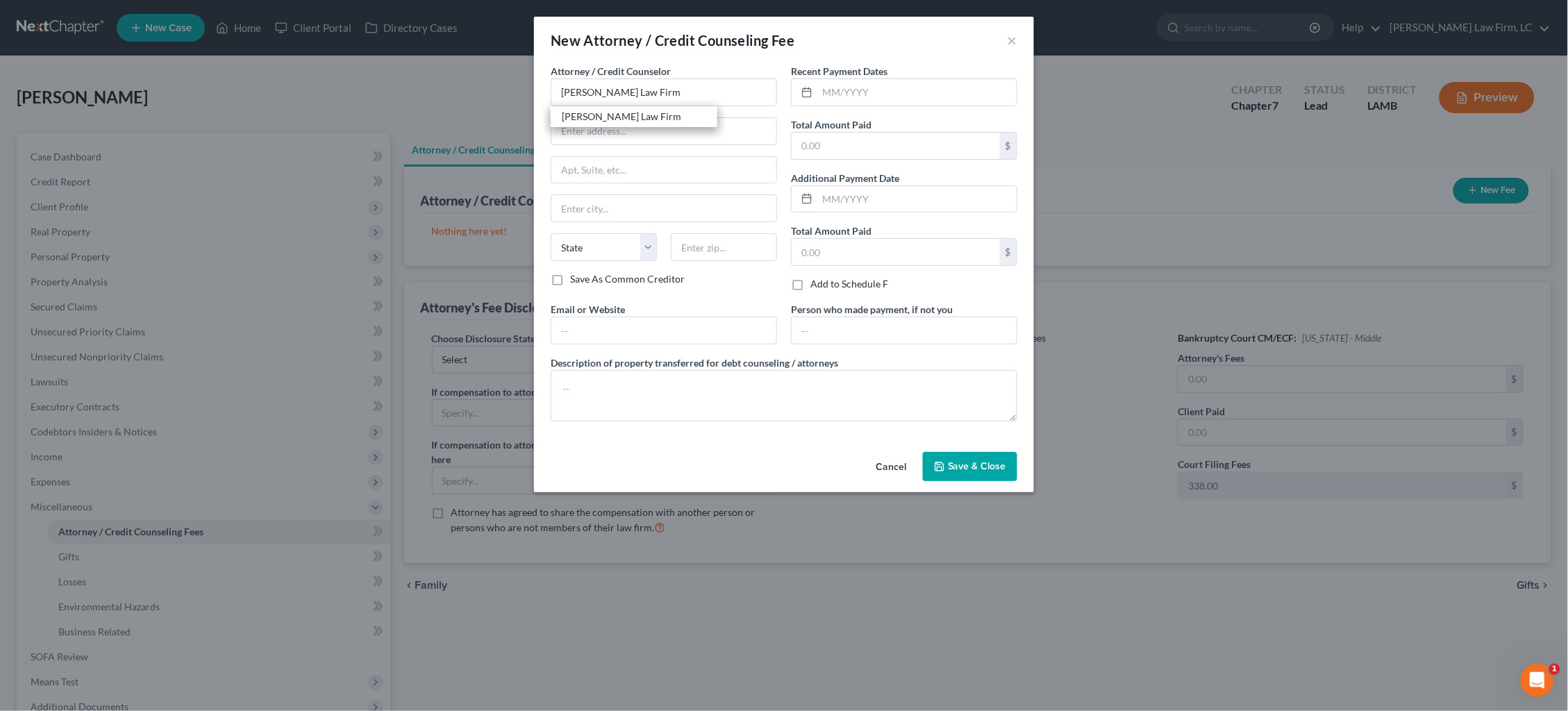
type input "Baton Rouge"
select select "19"
type input "70809"
type input "mdd@dicksonlawfirm.com"
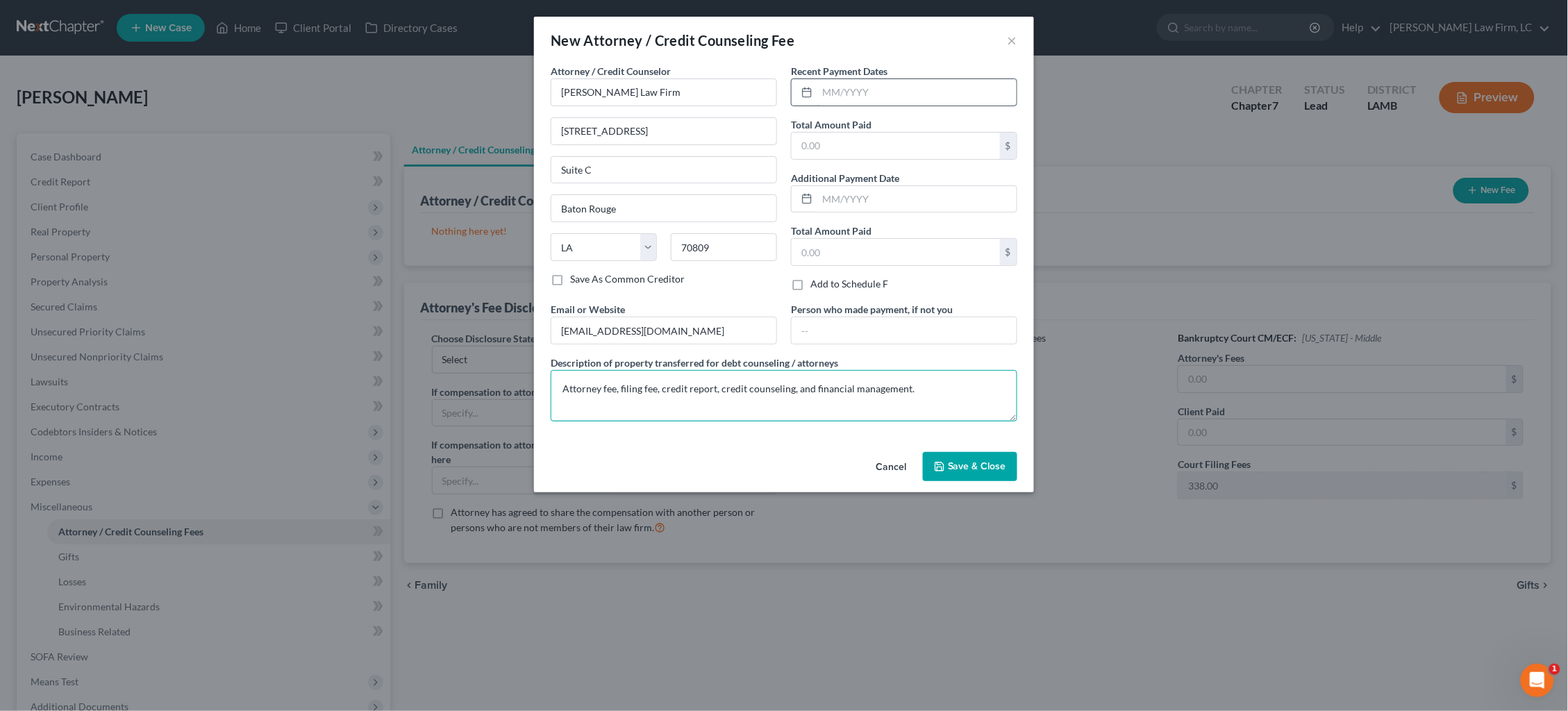
type textarea "Attorney fee, filing fee, credit report, credit counseling, and financial manag…"
click at [848, 90] on input "text" at bounding box center [917, 92] width 200 height 26
type input "08/2025"
click at [842, 144] on input "text" at bounding box center [896, 146] width 208 height 26
type input "2,500.00"
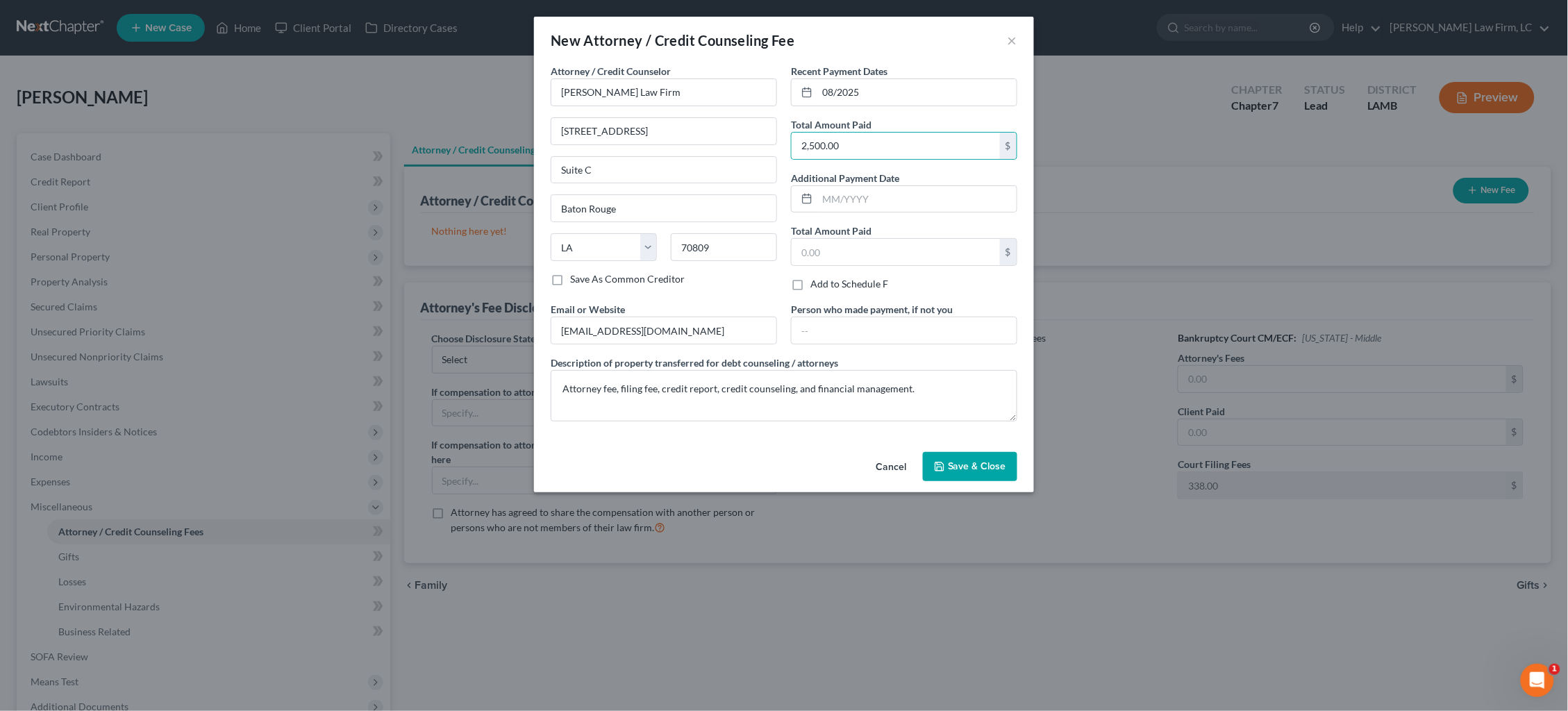
click at [979, 464] on span "Save & Close" at bounding box center [977, 466] width 58 height 12
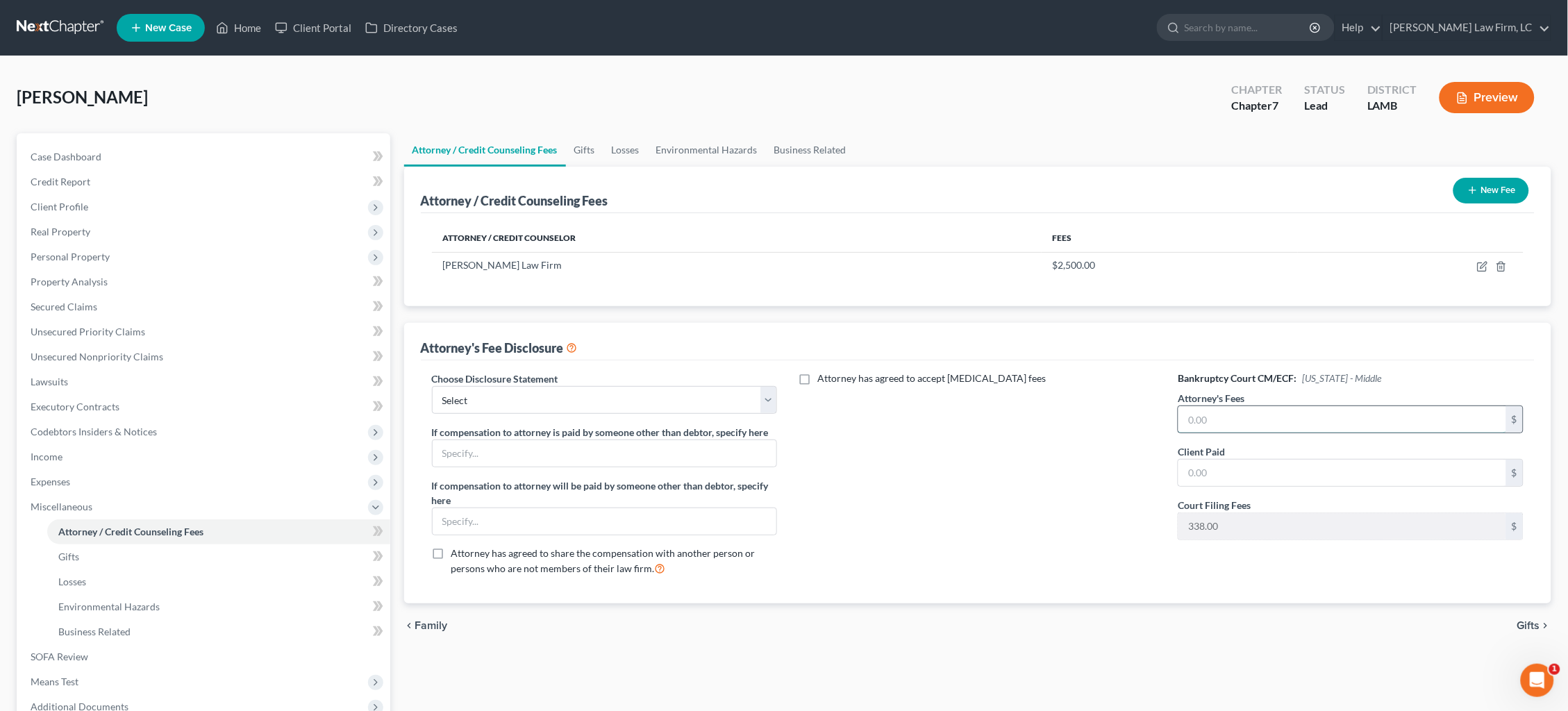
click at [1200, 410] on input "text" at bounding box center [1342, 419] width 328 height 26
type input "2,162.00"
select select "0"
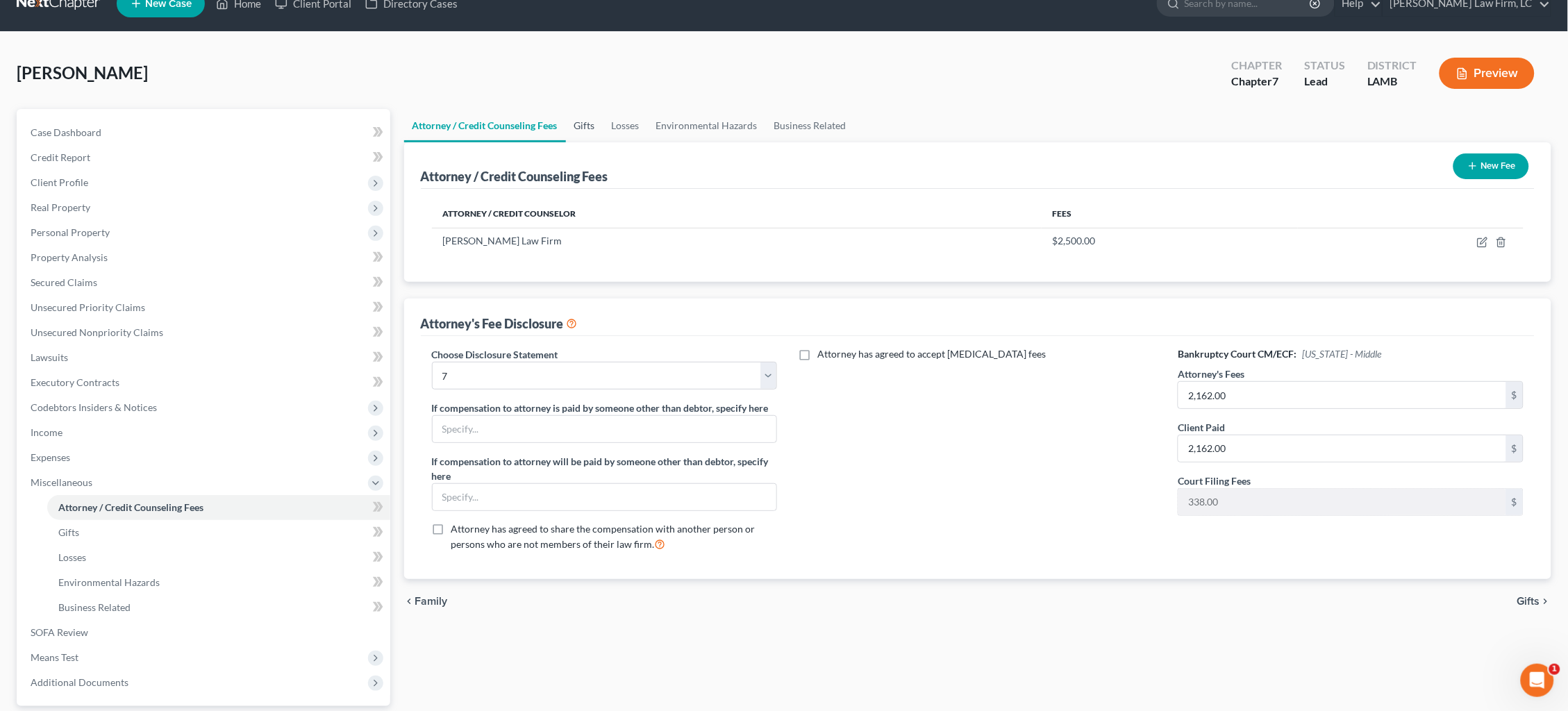
click at [587, 123] on link "Gifts" at bounding box center [584, 126] width 37 height 33
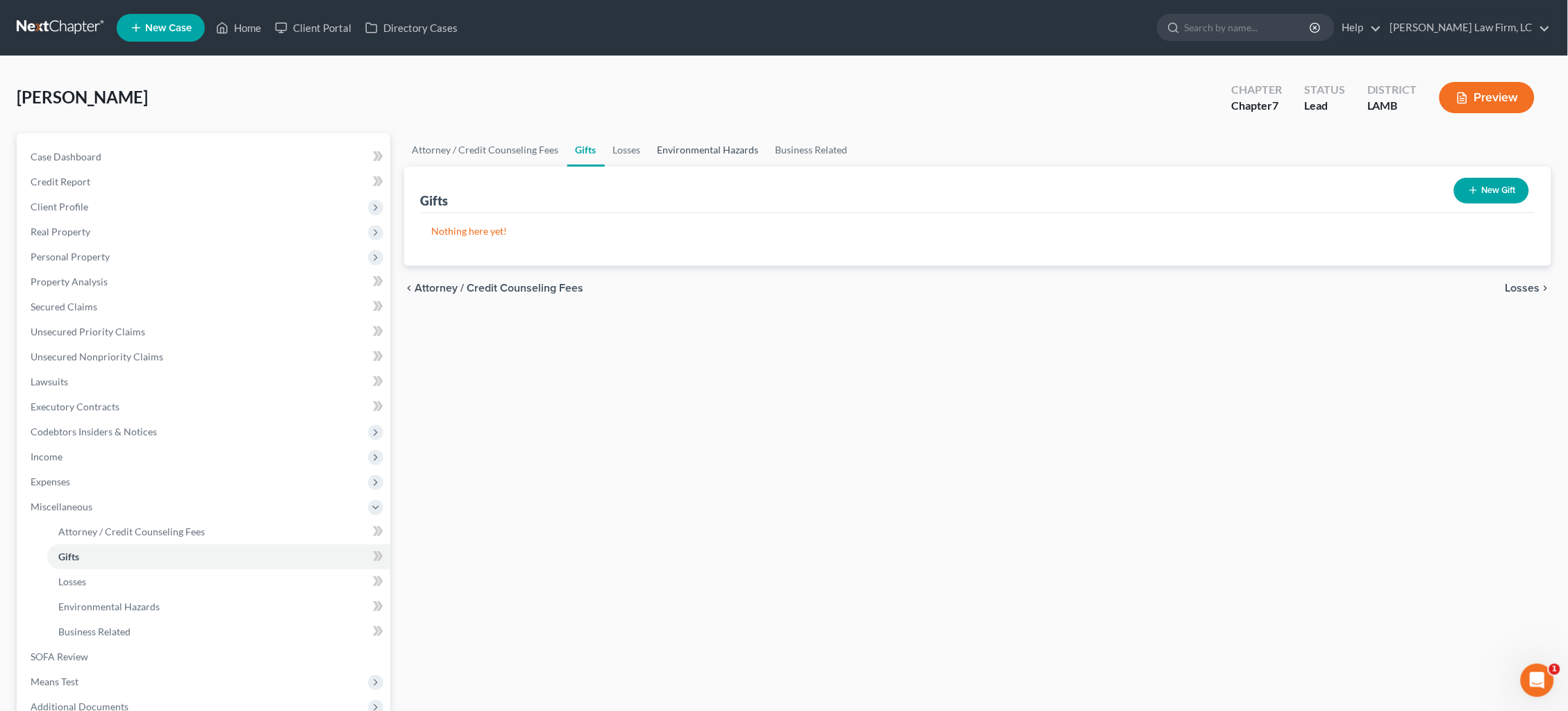
drag, startPoint x: 633, startPoint y: 150, endPoint x: 653, endPoint y: 153, distance: 20.2
click at [633, 150] on link "Losses" at bounding box center [627, 150] width 45 height 33
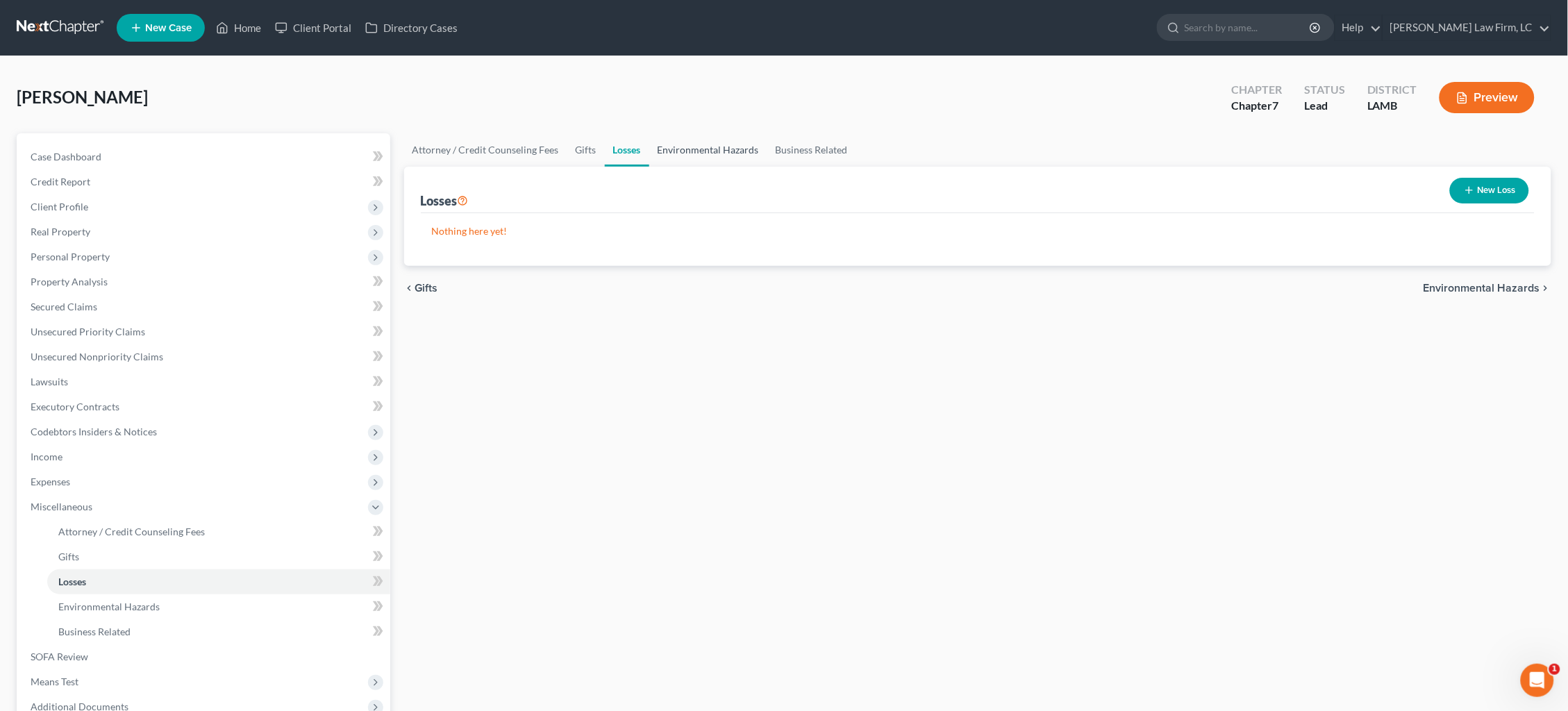
drag, startPoint x: 702, startPoint y: 155, endPoint x: 714, endPoint y: 154, distance: 12.0
click at [702, 155] on link "Environmental Hazards" at bounding box center [708, 150] width 118 height 33
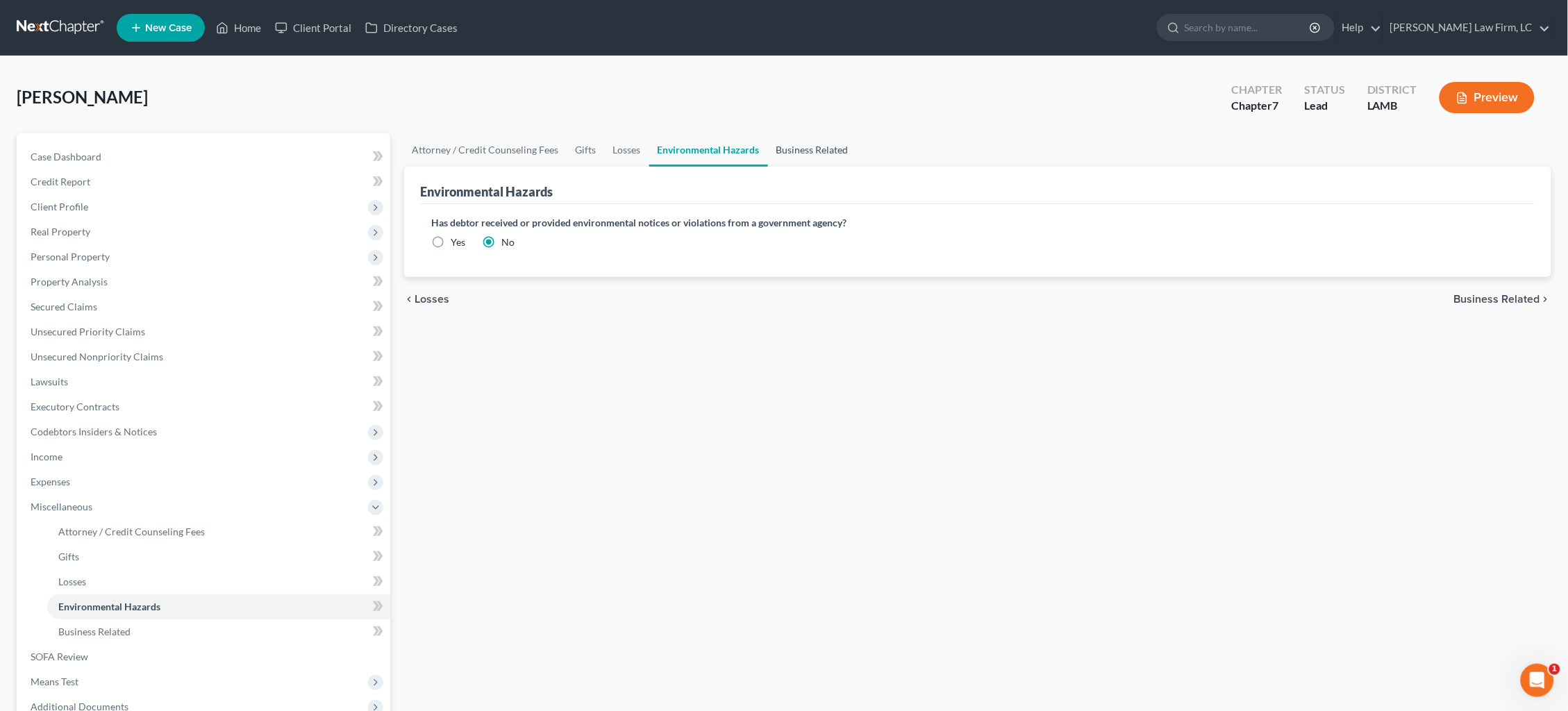
click at [809, 152] on link "Business Related" at bounding box center [813, 150] width 89 height 33
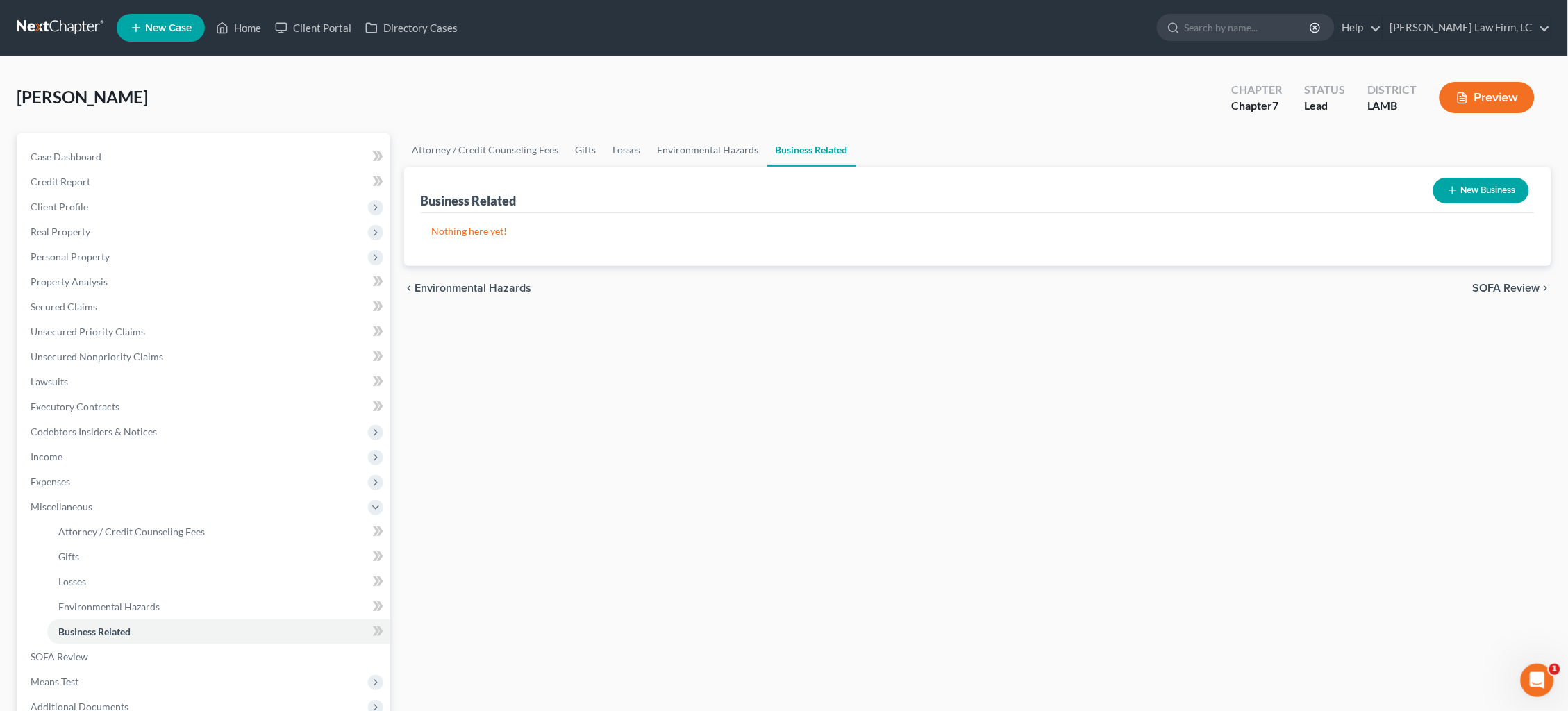
click at [1200, 284] on span "SOFA Review" at bounding box center [1507, 288] width 68 height 11
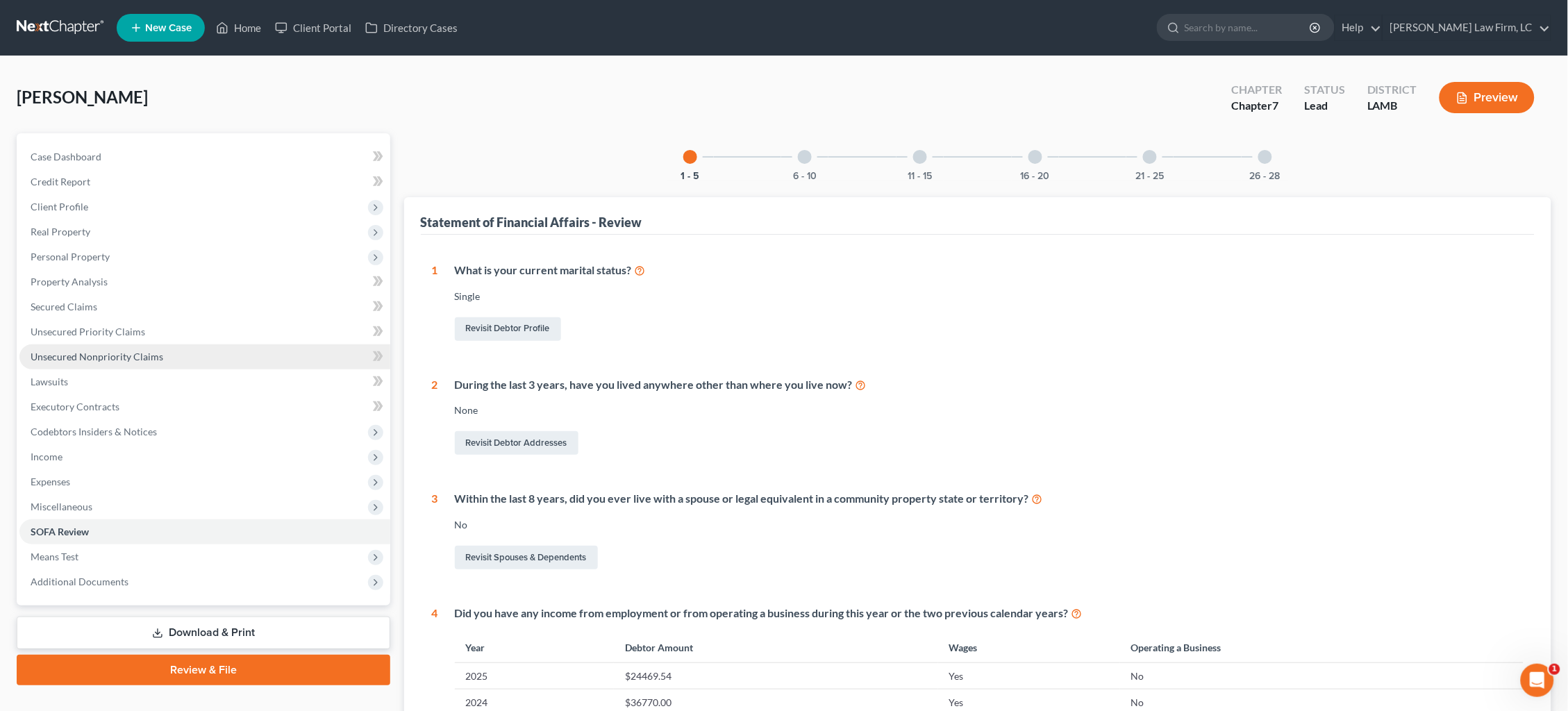
click at [116, 351] on span "Unsecured Nonpriority Claims" at bounding box center [96, 356] width 133 height 12
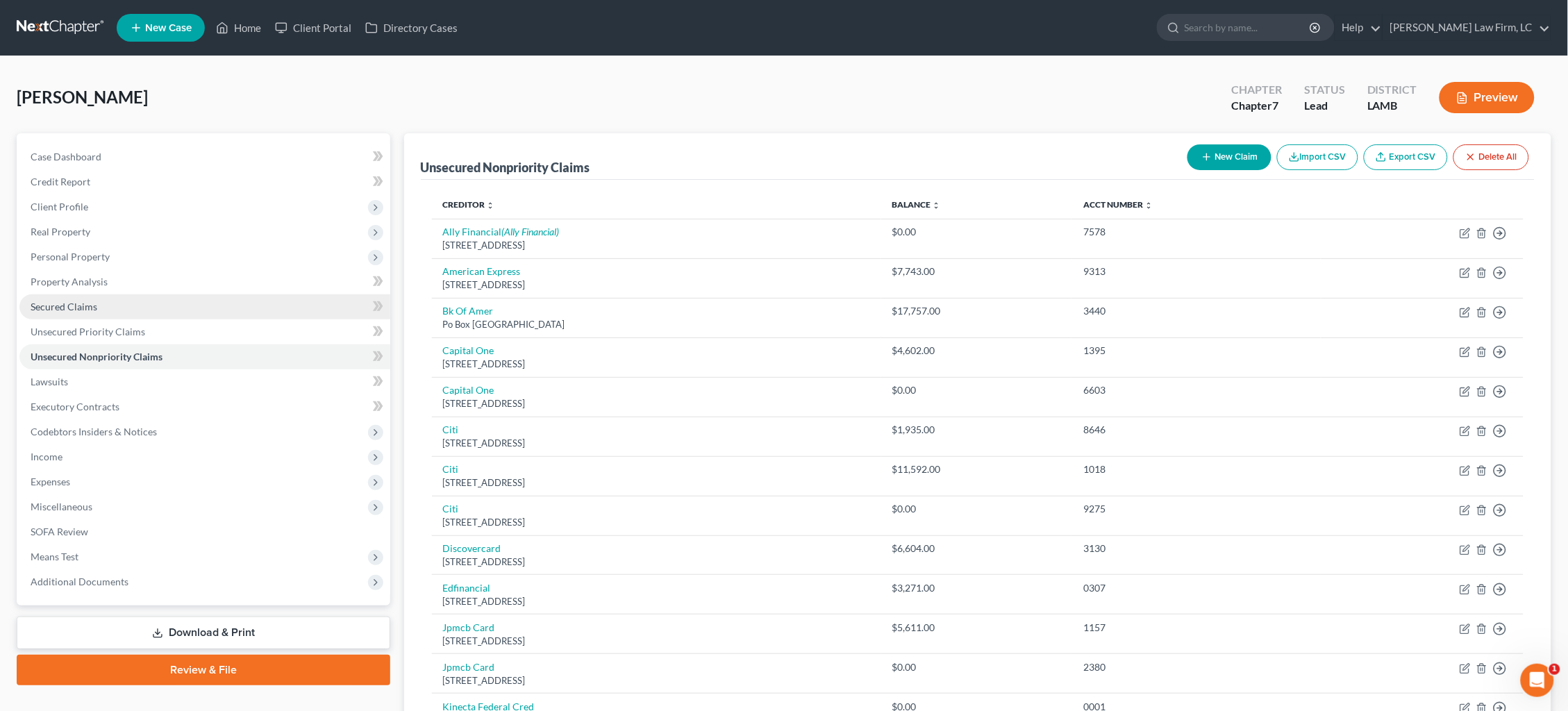
click at [150, 304] on link "Secured Claims" at bounding box center [204, 306] width 371 height 25
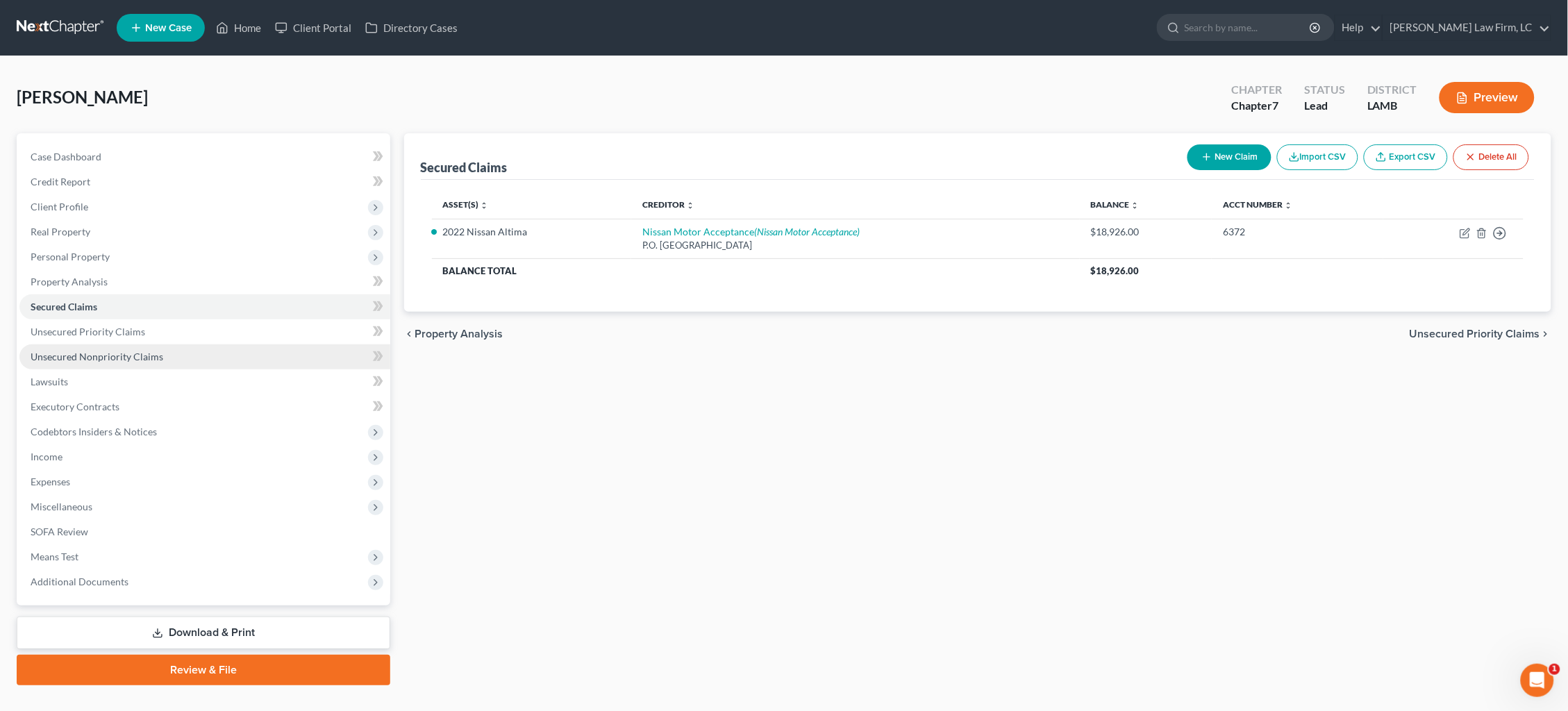
click at [158, 351] on span "Unsecured Nonpriority Claims" at bounding box center [96, 356] width 133 height 12
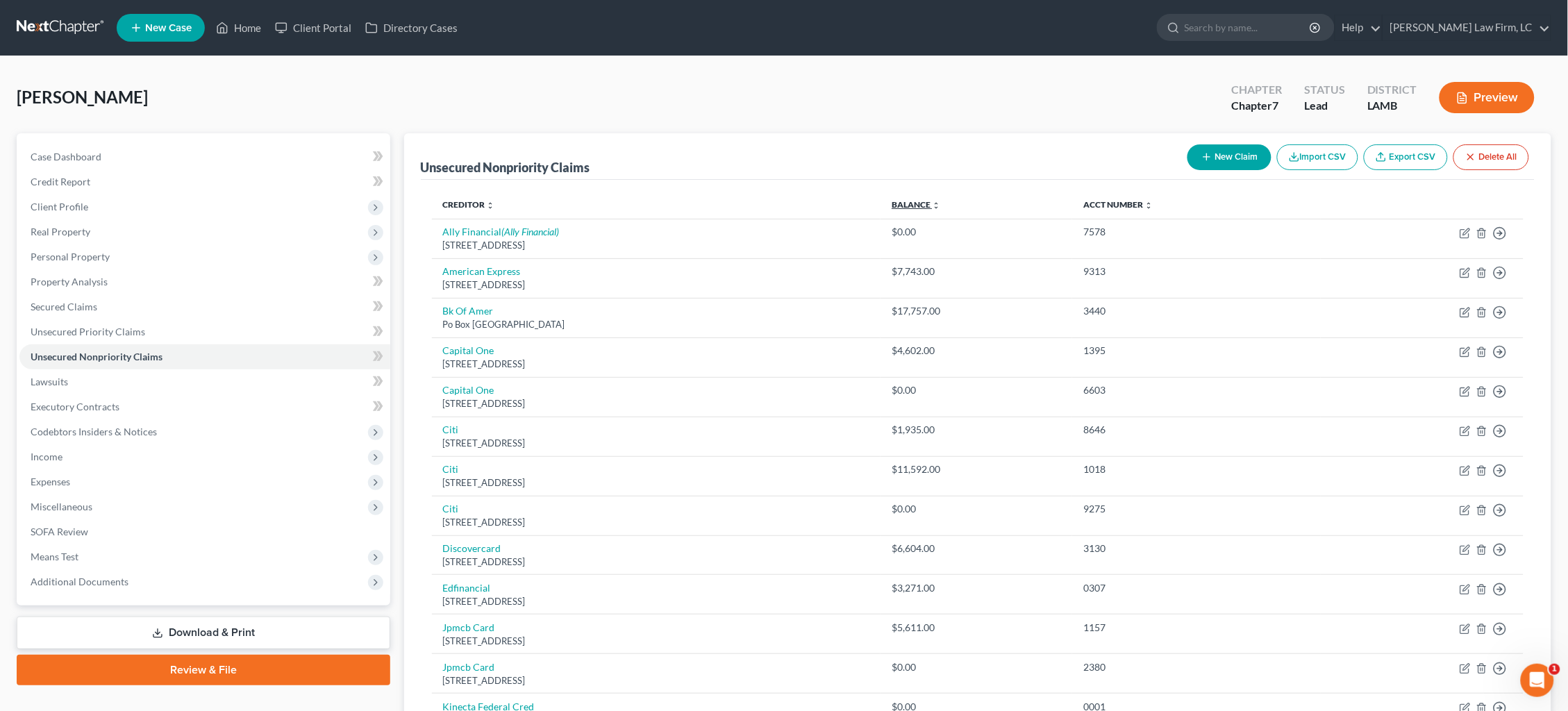
click at [940, 205] on link "Balance expand_more expand_less unfold_more" at bounding box center [916, 204] width 49 height 10
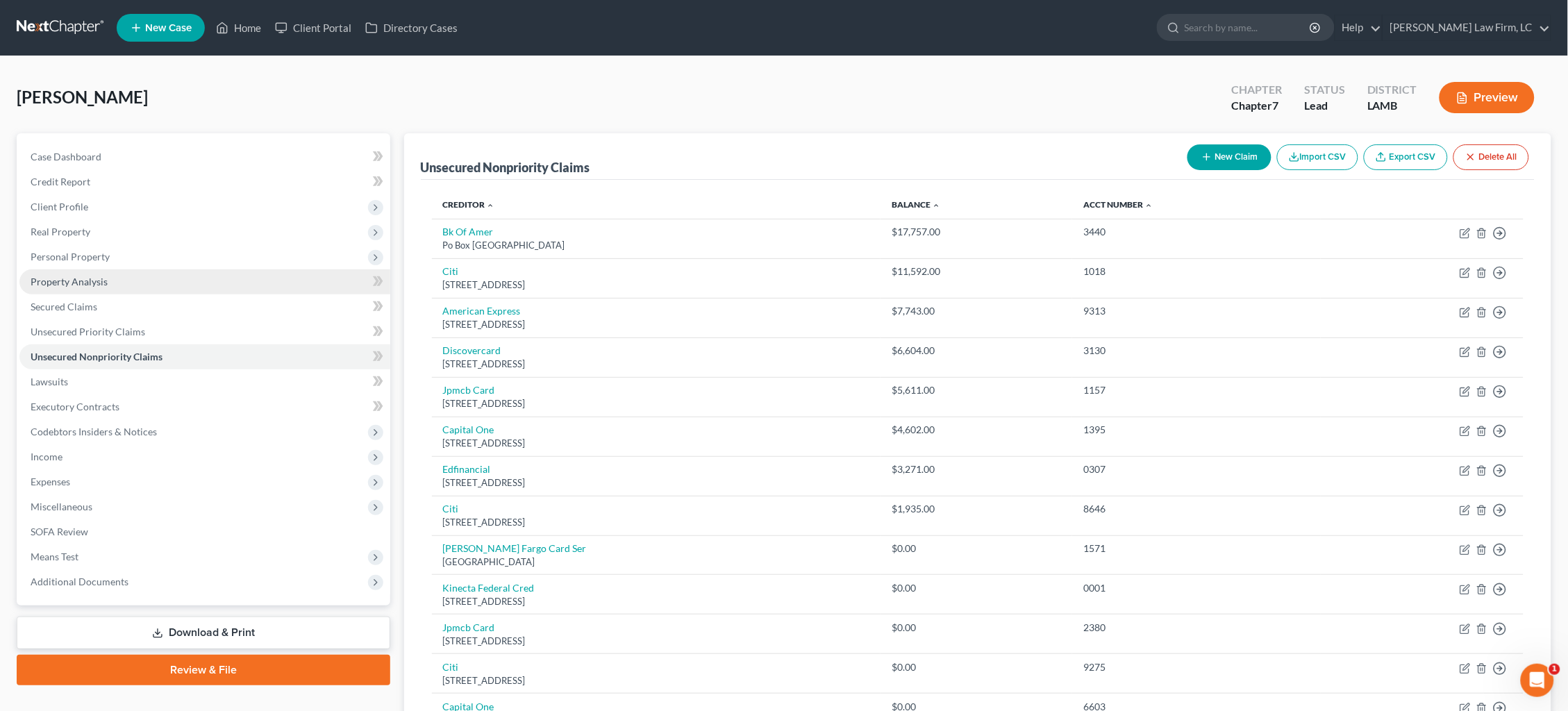
click at [149, 280] on link "Property Analysis" at bounding box center [204, 282] width 371 height 25
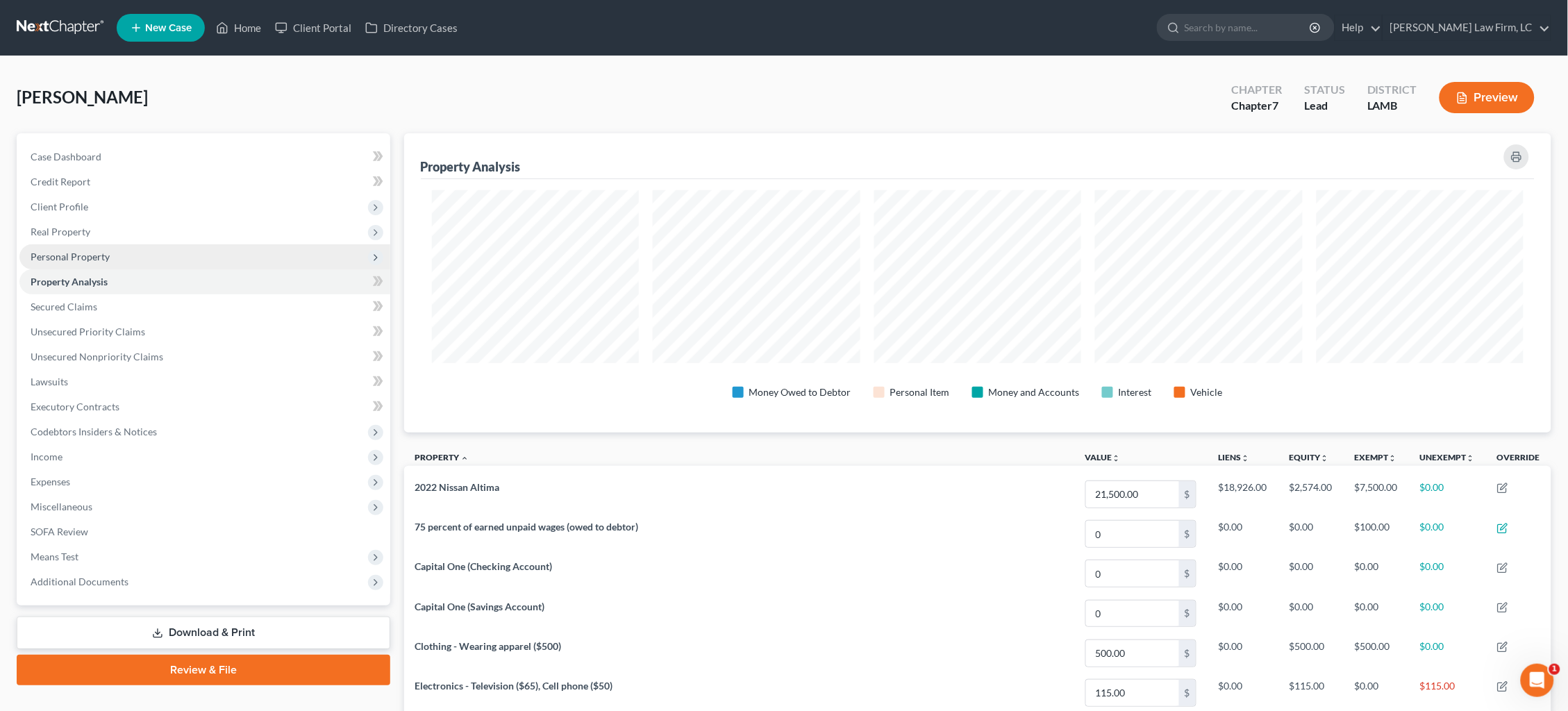
scroll to position [298, 1147]
click at [147, 257] on span "Personal Property" at bounding box center [204, 256] width 371 height 25
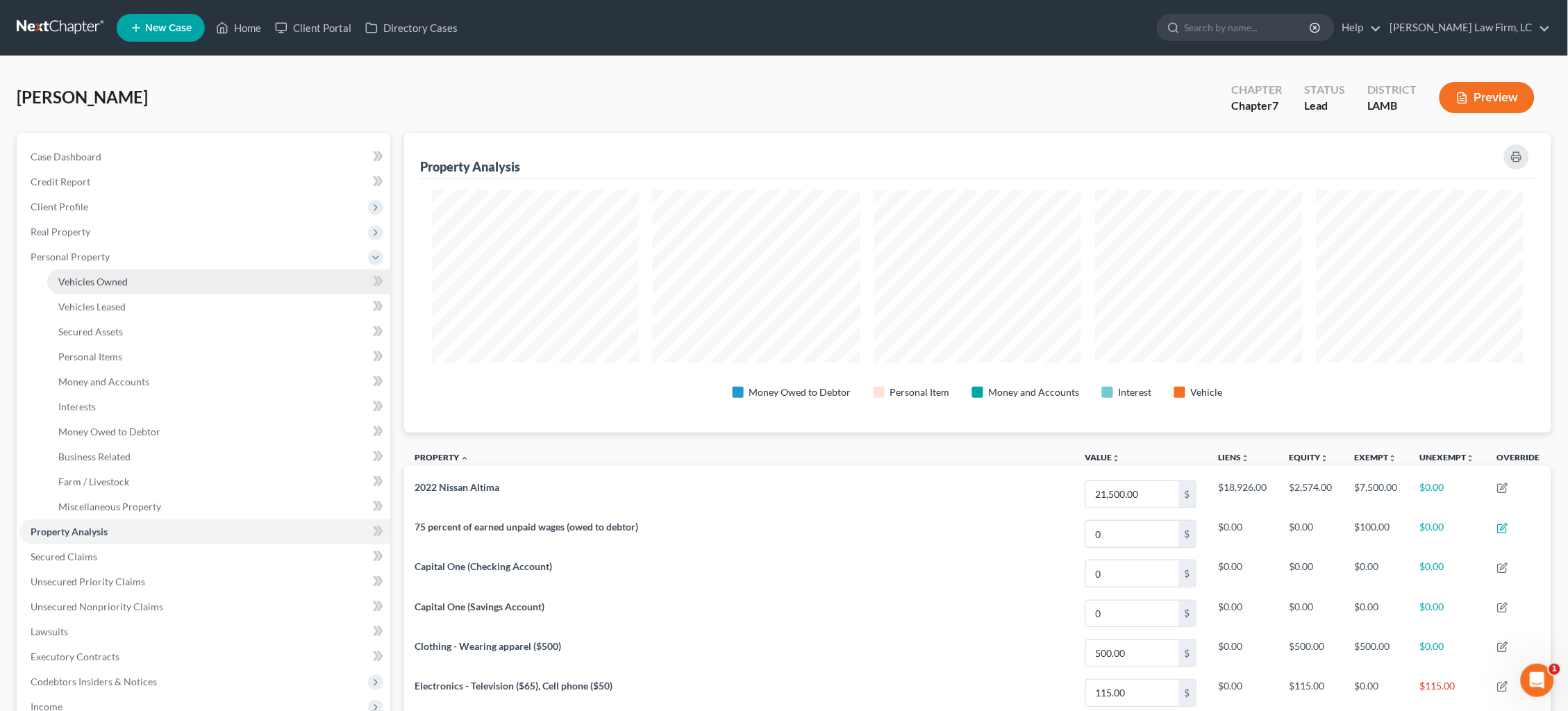
click at [150, 272] on link "Vehicles Owned" at bounding box center [218, 282] width 343 height 25
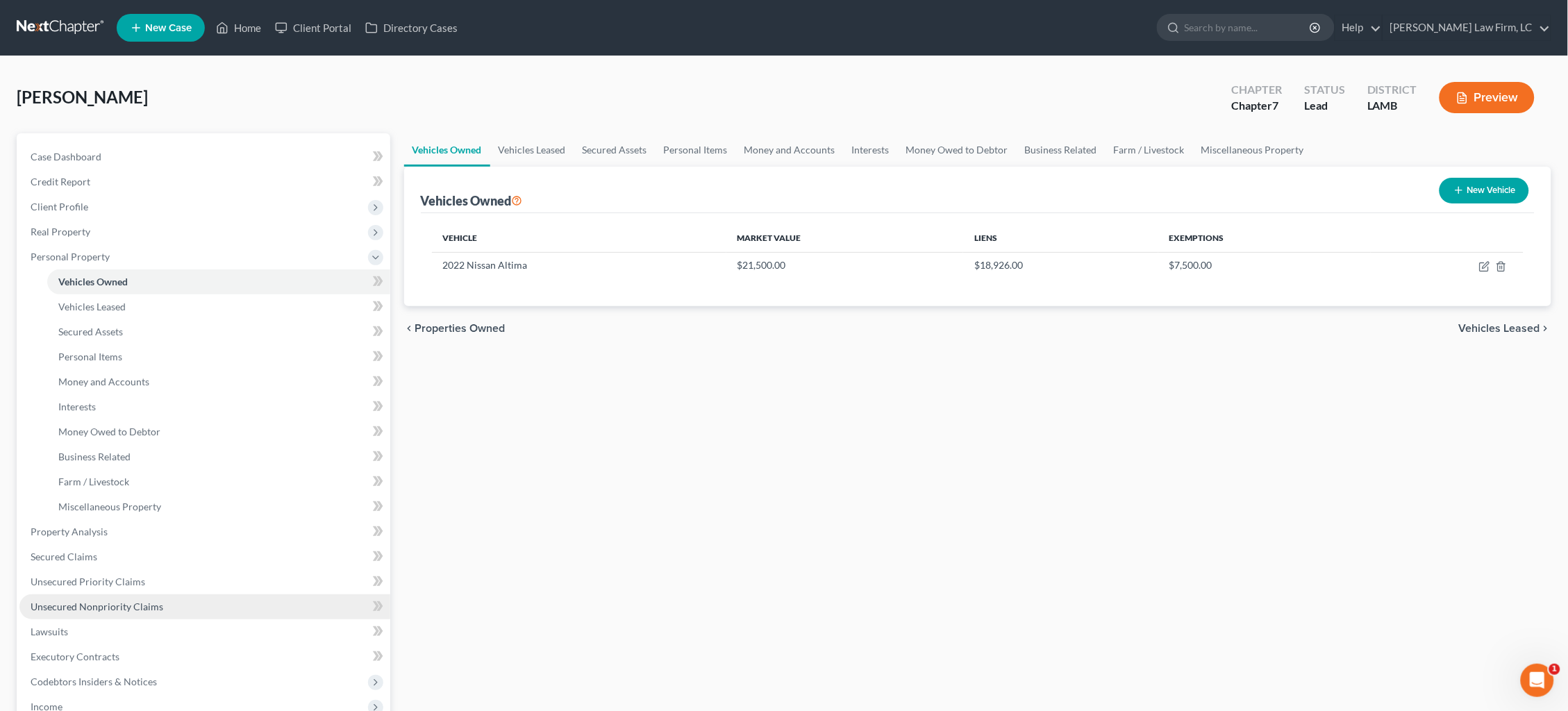
click at [164, 594] on link "Unsecured Nonpriority Claims" at bounding box center [204, 606] width 371 height 25
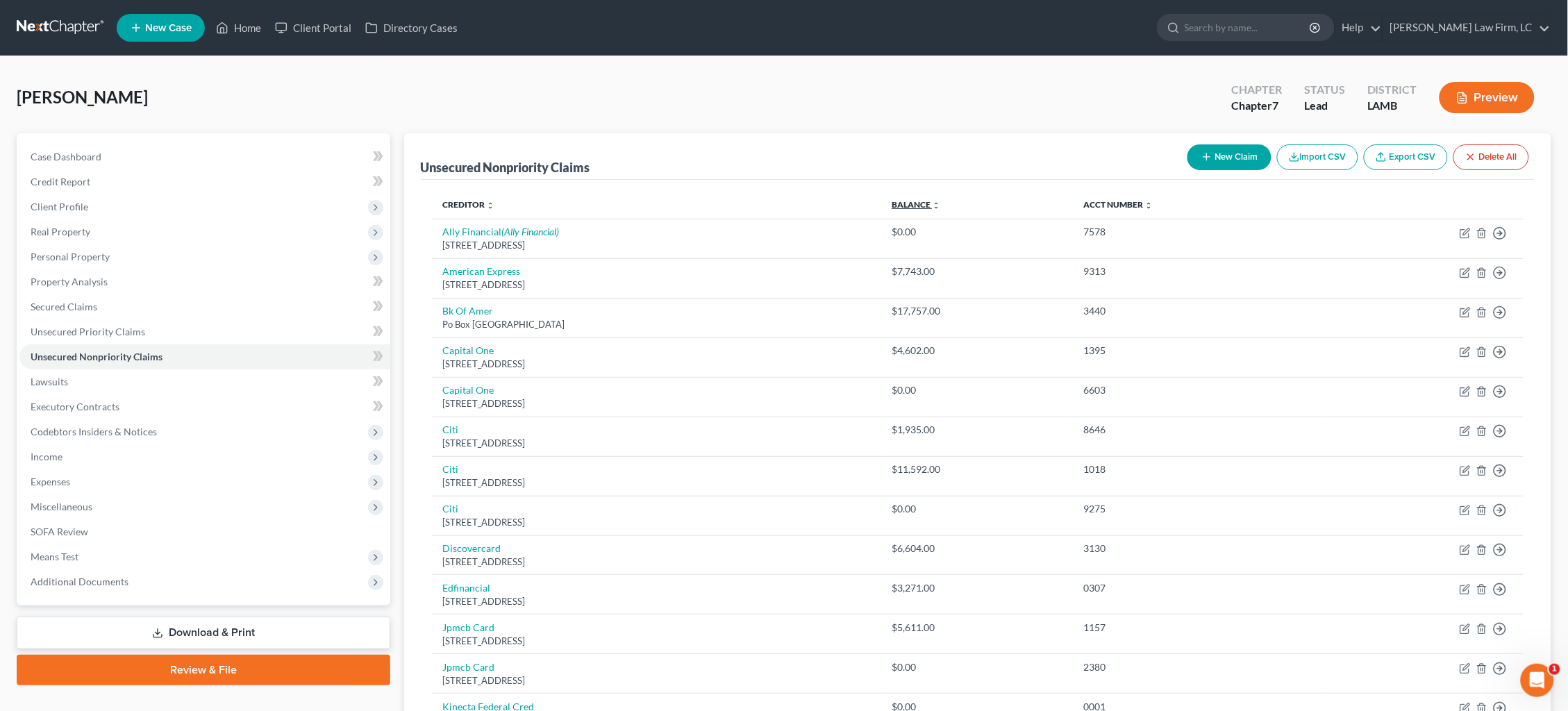
click at [940, 207] on link "Balance expand_more expand_less unfold_more" at bounding box center [916, 204] width 49 height 10
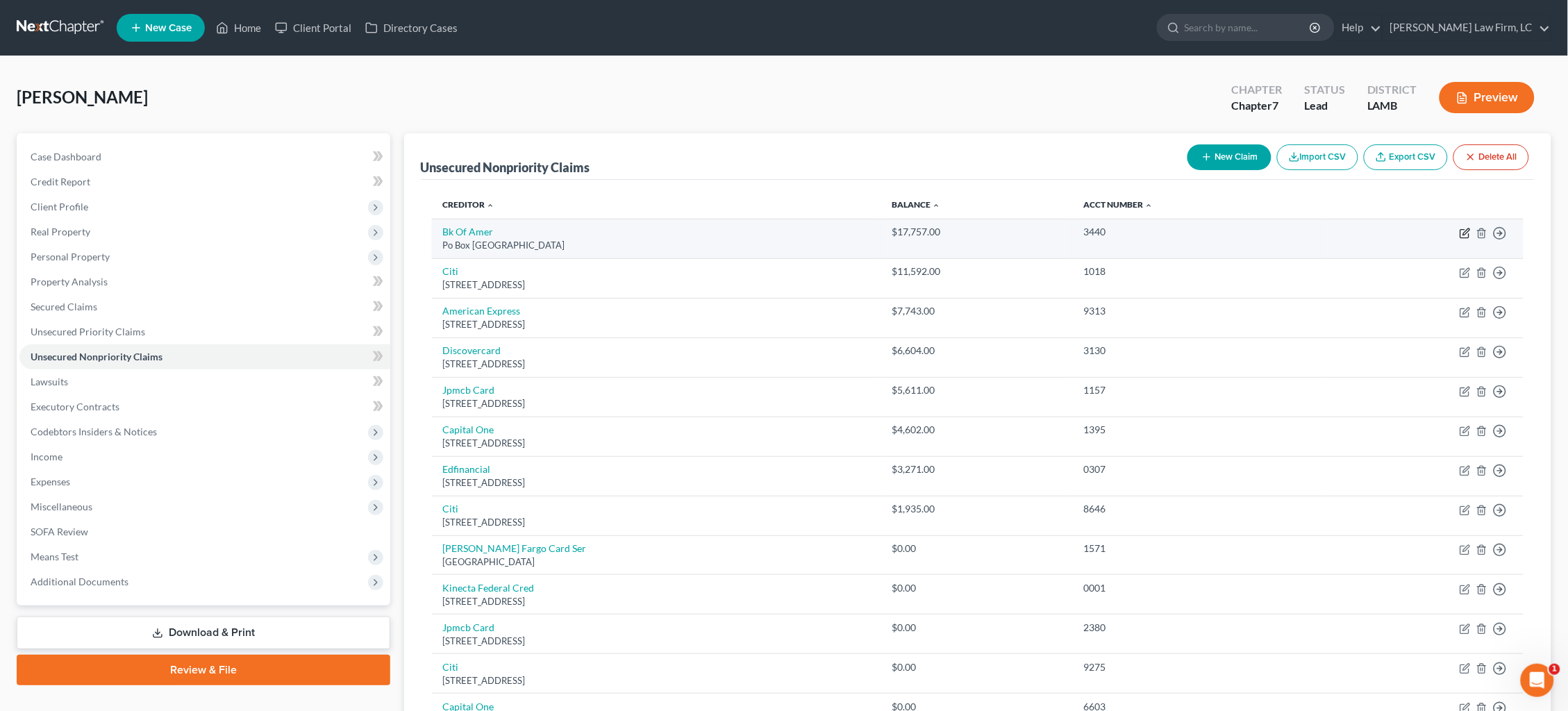
click at [1200, 232] on icon "button" at bounding box center [1466, 231] width 6 height 6
select select "45"
select select "2"
select select "0"
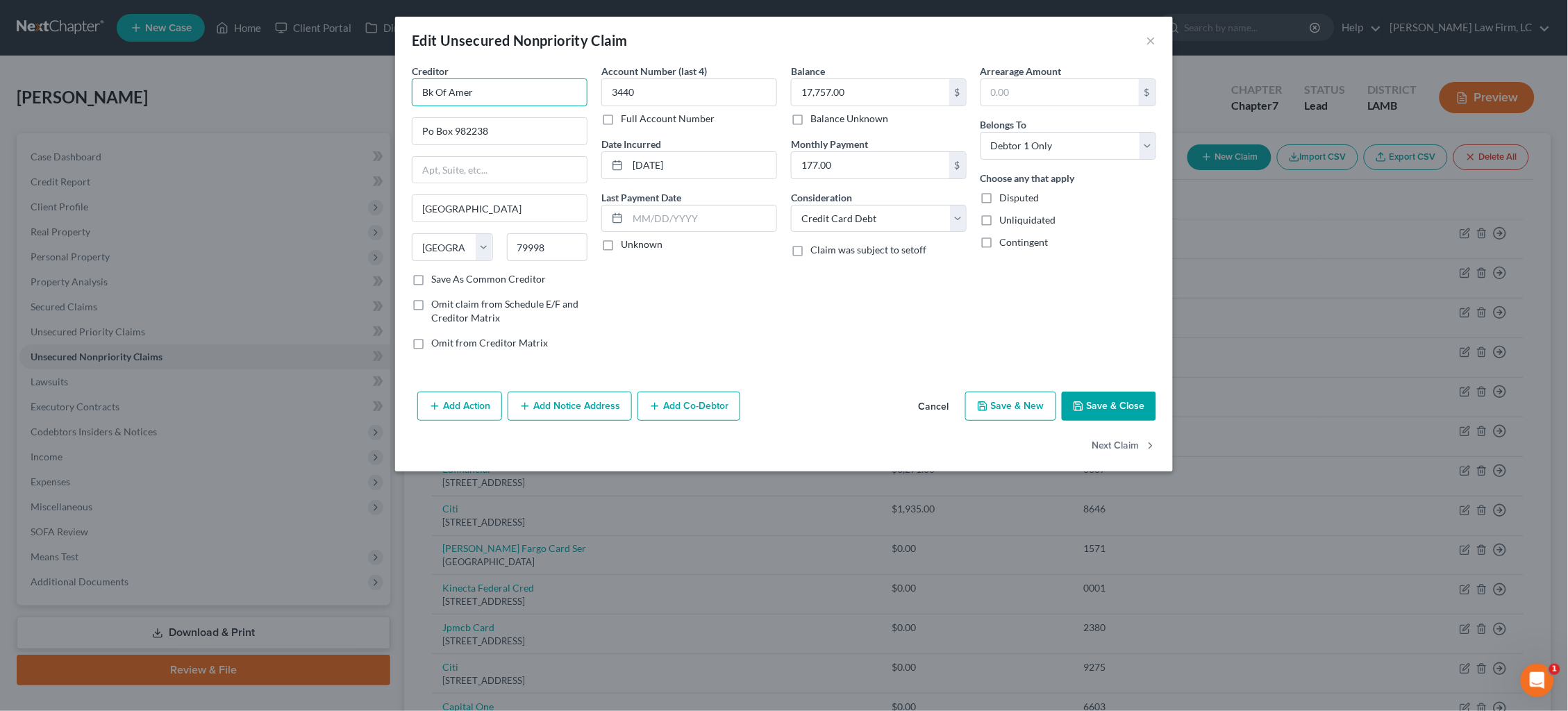
drag, startPoint x: 530, startPoint y: 94, endPoint x: 177, endPoint y: 89, distance: 353.0
click at [177, 89] on div "Edit Unsecured Nonpriority Claim × Creditor * Bk Of Amer Po Box 982238 El Paso …" at bounding box center [784, 356] width 1568 height 711
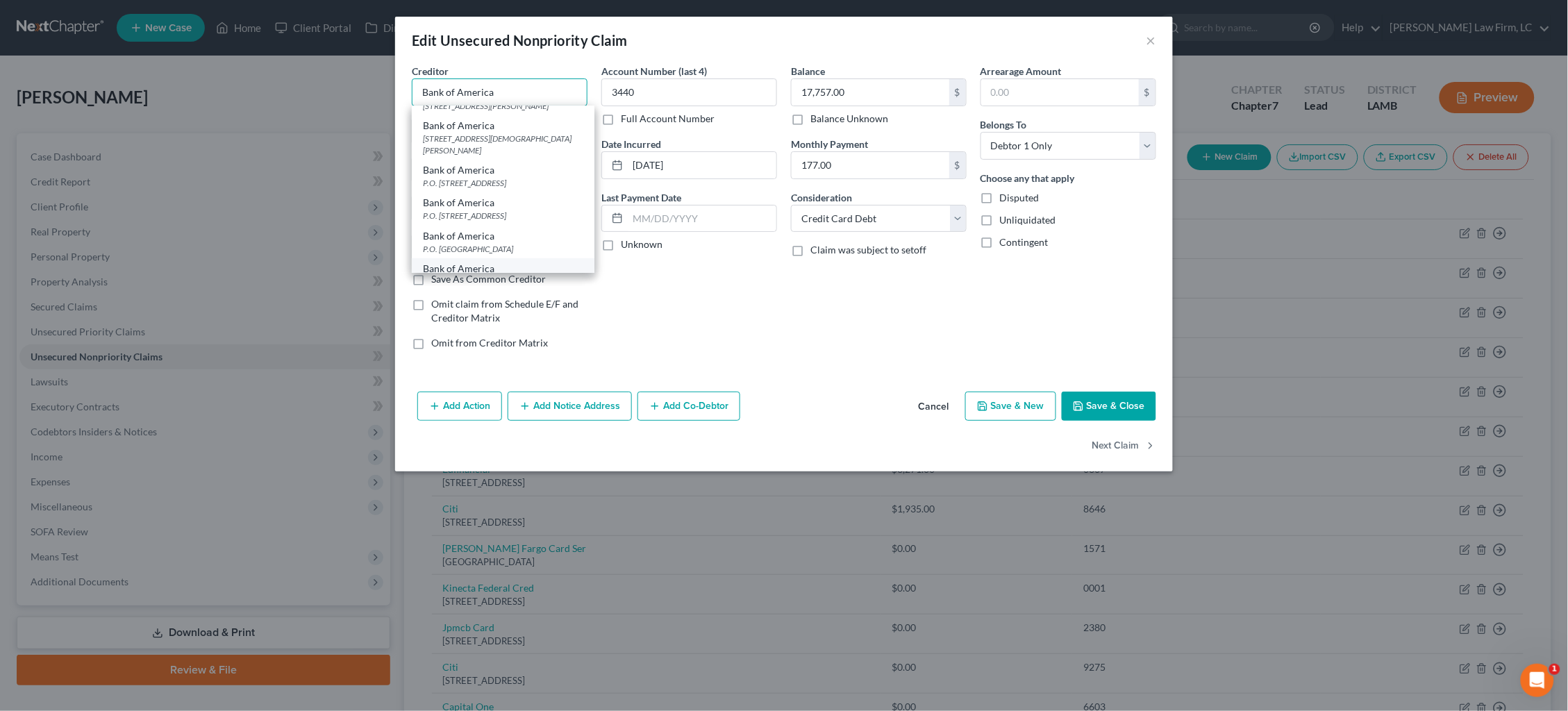
scroll to position [285, 0]
type input "Bank of America"
click at [495, 262] on div "Bank of America" at bounding box center [504, 269] width 161 height 14
type input "P.O. Box 982238"
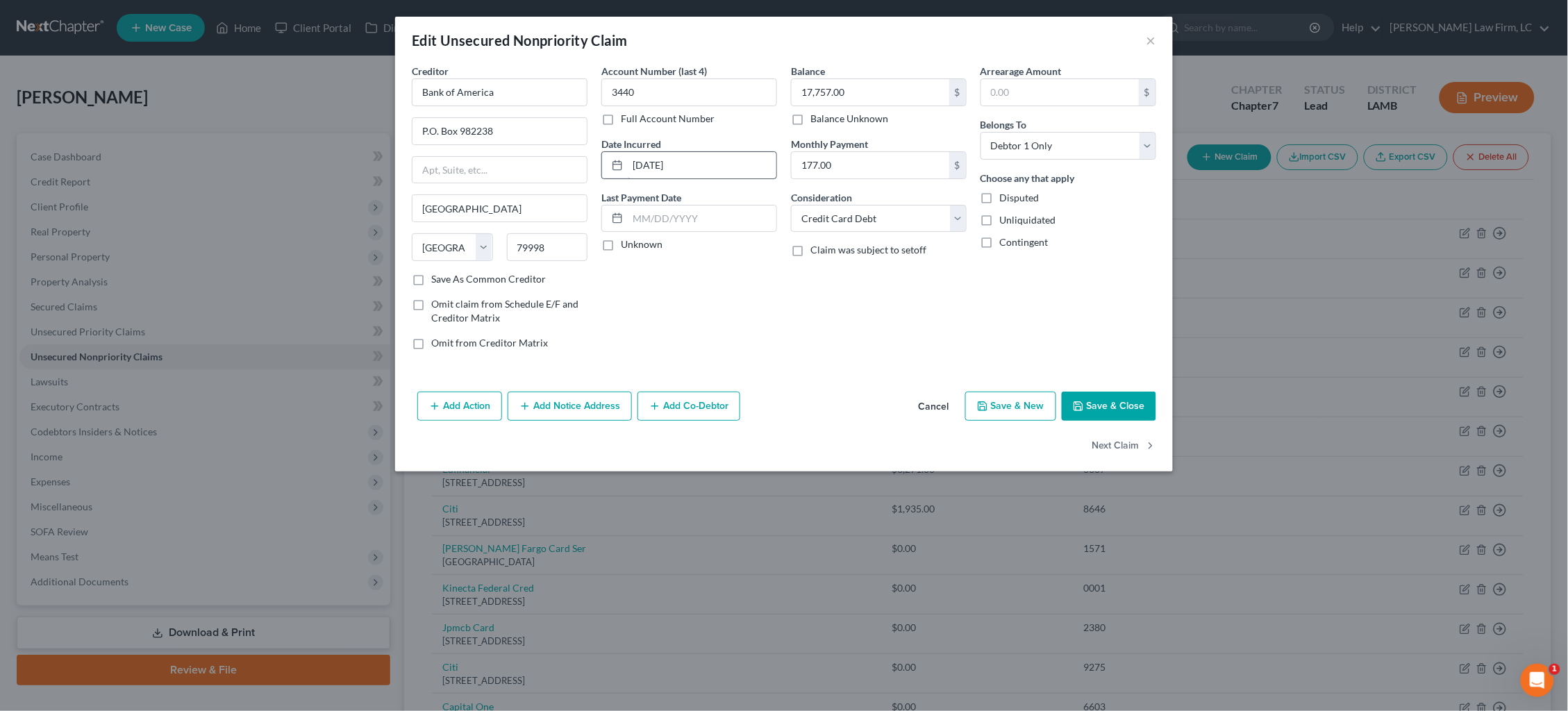
scroll to position [0, 0]
drag, startPoint x: 663, startPoint y: 165, endPoint x: 539, endPoint y: 161, distance: 124.1
click at [543, 161] on div "Creditor * Bank of America P.O. Box 982238 El Paso State AL AK AR AZ CA CO CT D…" at bounding box center [784, 212] width 758 height 297
type input "2018"
click at [577, 403] on button "Add Notice Address" at bounding box center [570, 406] width 124 height 29
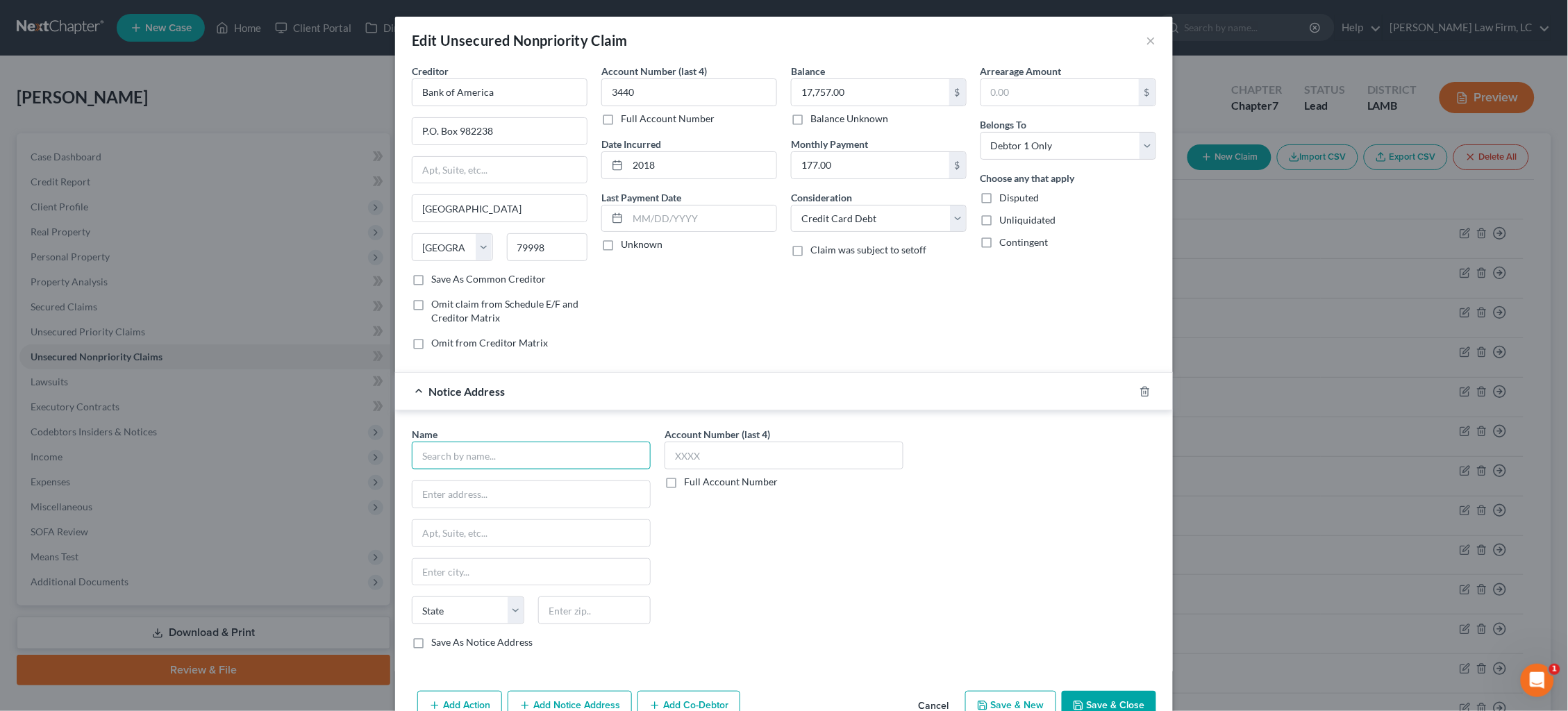
click at [561, 441] on input "text" at bounding box center [531, 455] width 239 height 28
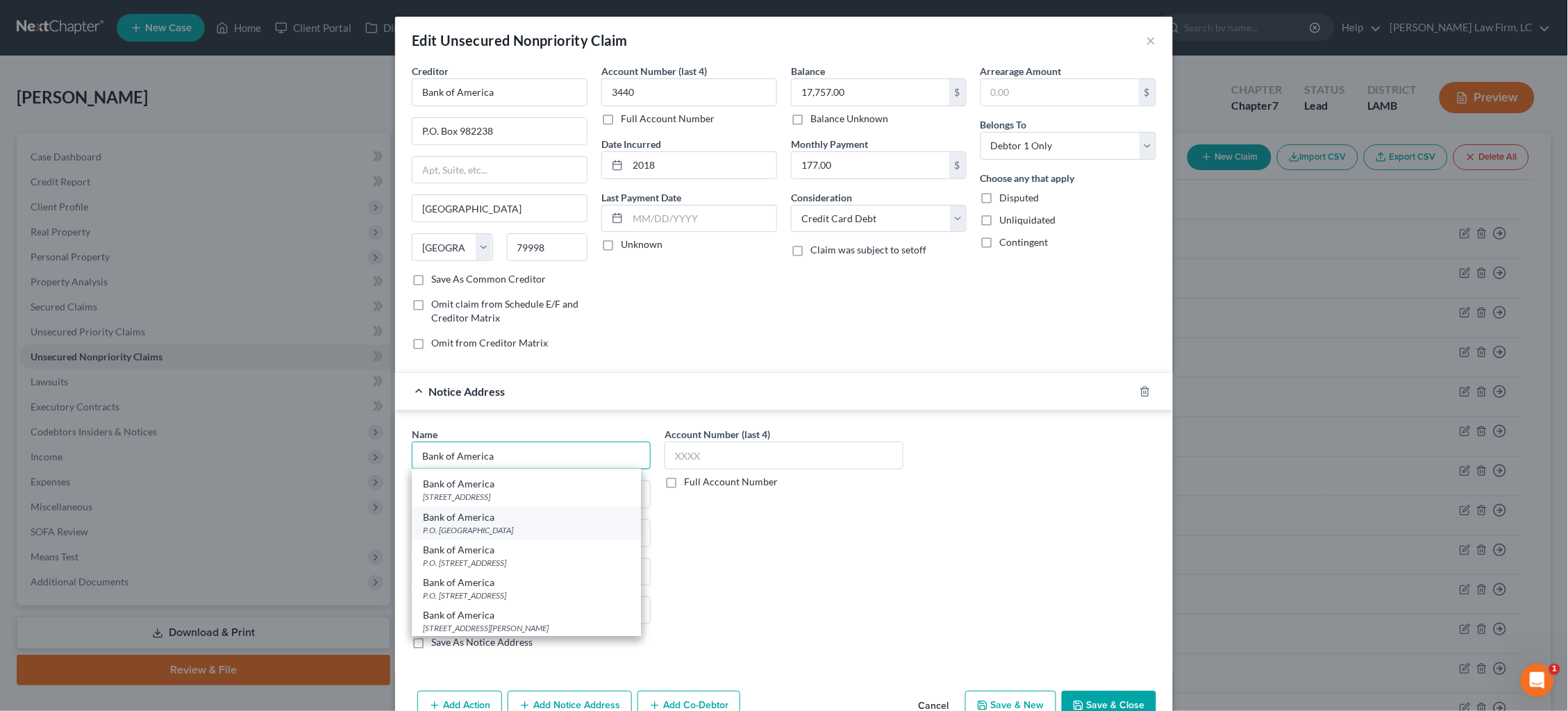
scroll to position [95, 0]
type input "Bank of America"
click at [539, 556] on div "P.O. Box 982236, El Paso, TX 79998" at bounding box center [527, 561] width 207 height 12
type input "P.O. Box 982236"
type input "El Paso"
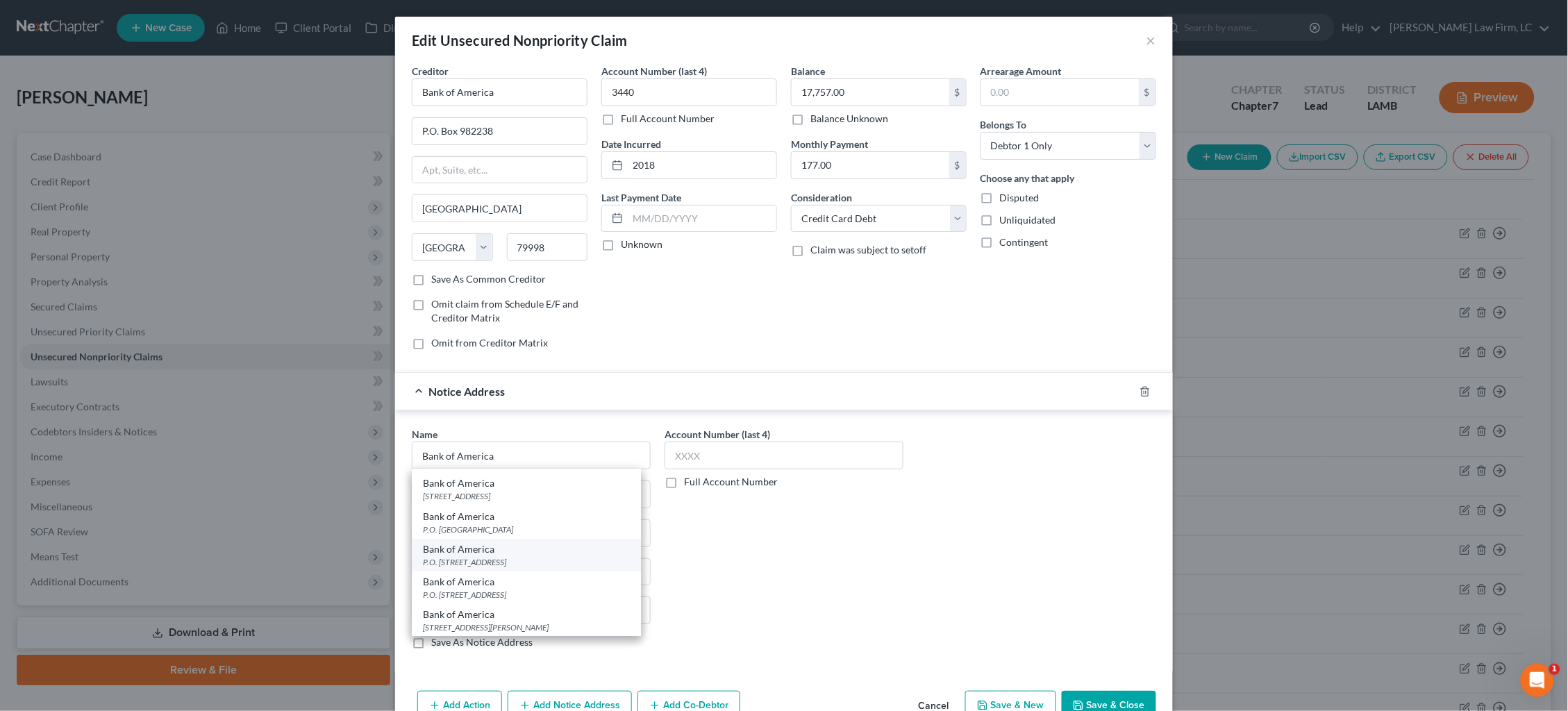
select select "45"
type input "79998"
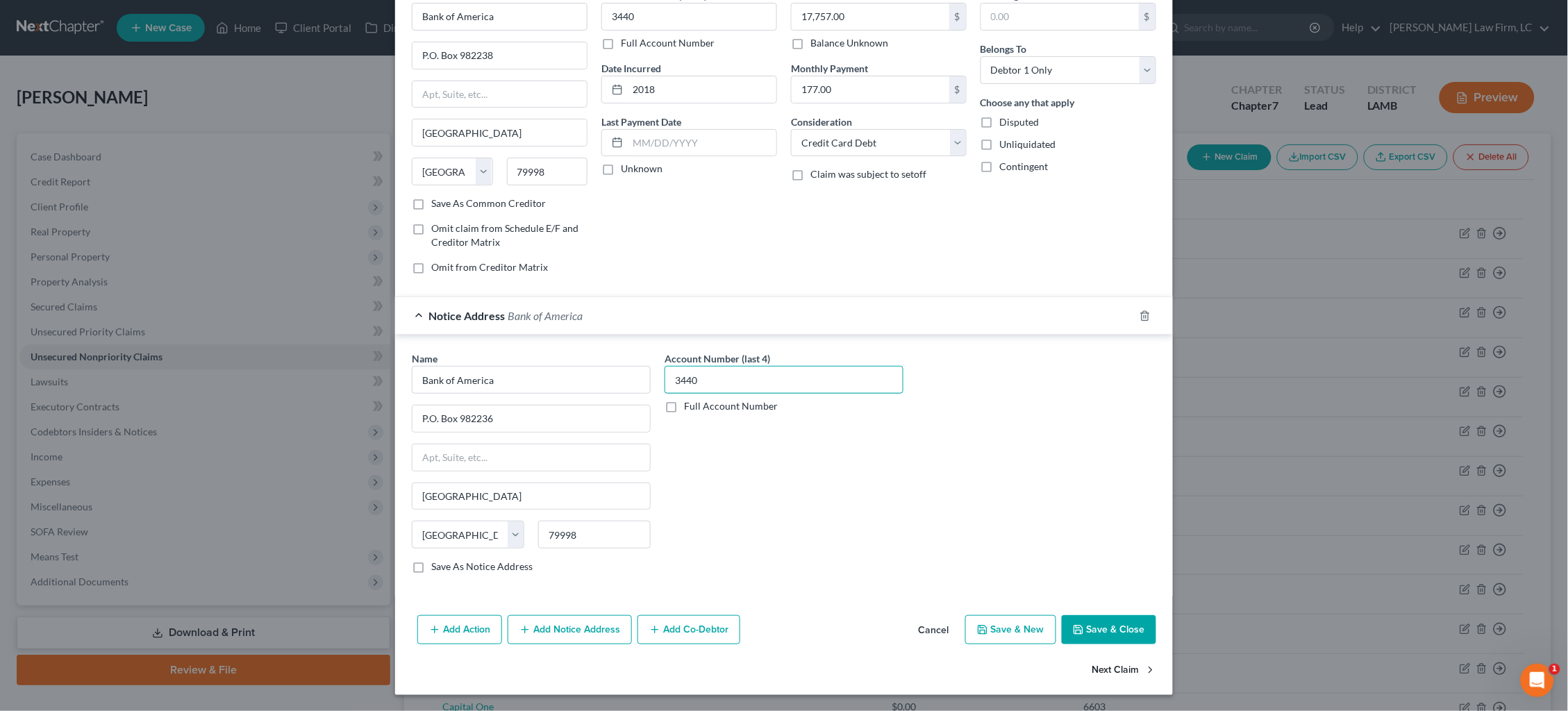
scroll to position [75, 0]
type input "3440"
click at [1113, 599] on button "Next Claim" at bounding box center [1124, 670] width 64 height 29
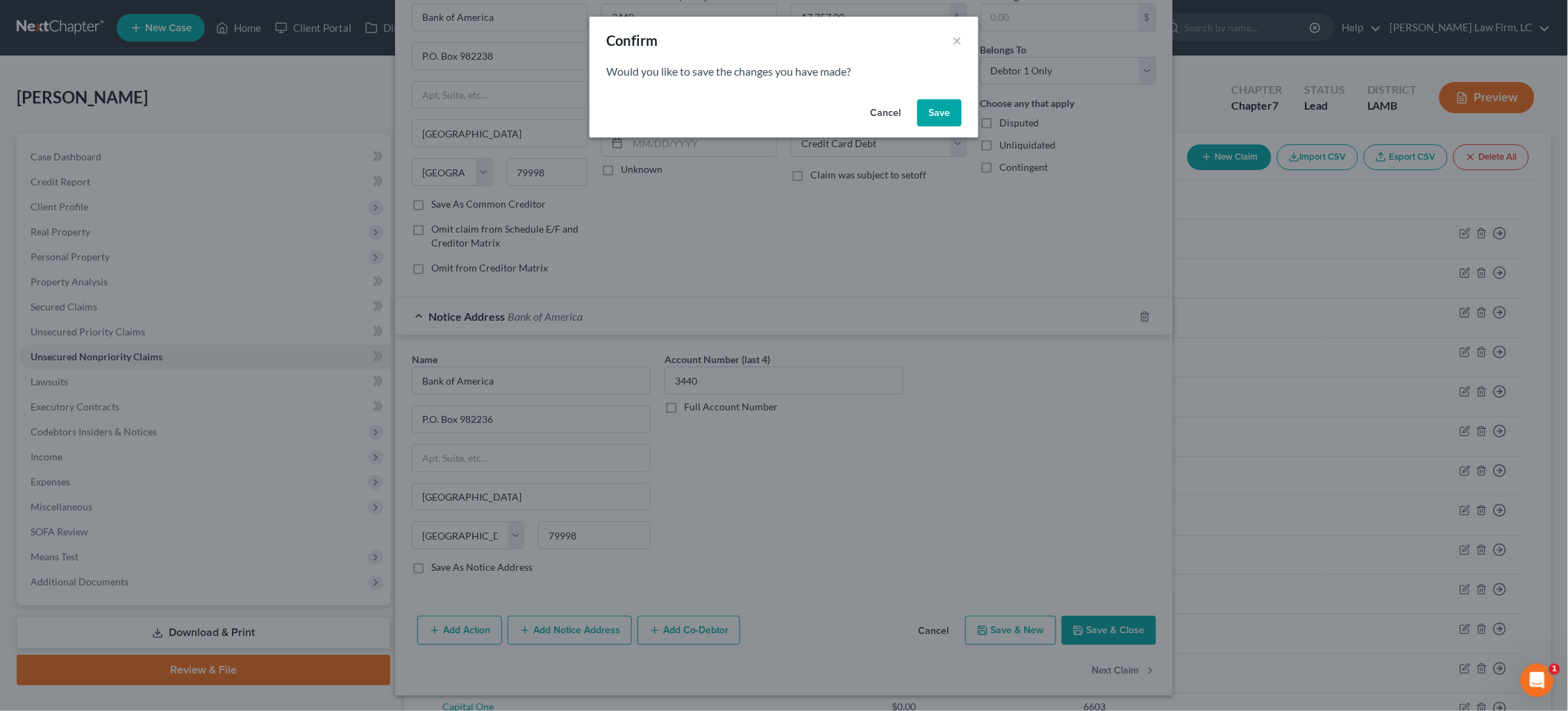
drag, startPoint x: 934, startPoint y: 111, endPoint x: 920, endPoint y: 126, distance: 20.5
click at [934, 111] on button "Save" at bounding box center [940, 113] width 45 height 28
type input "0"
select select "43"
select select "2"
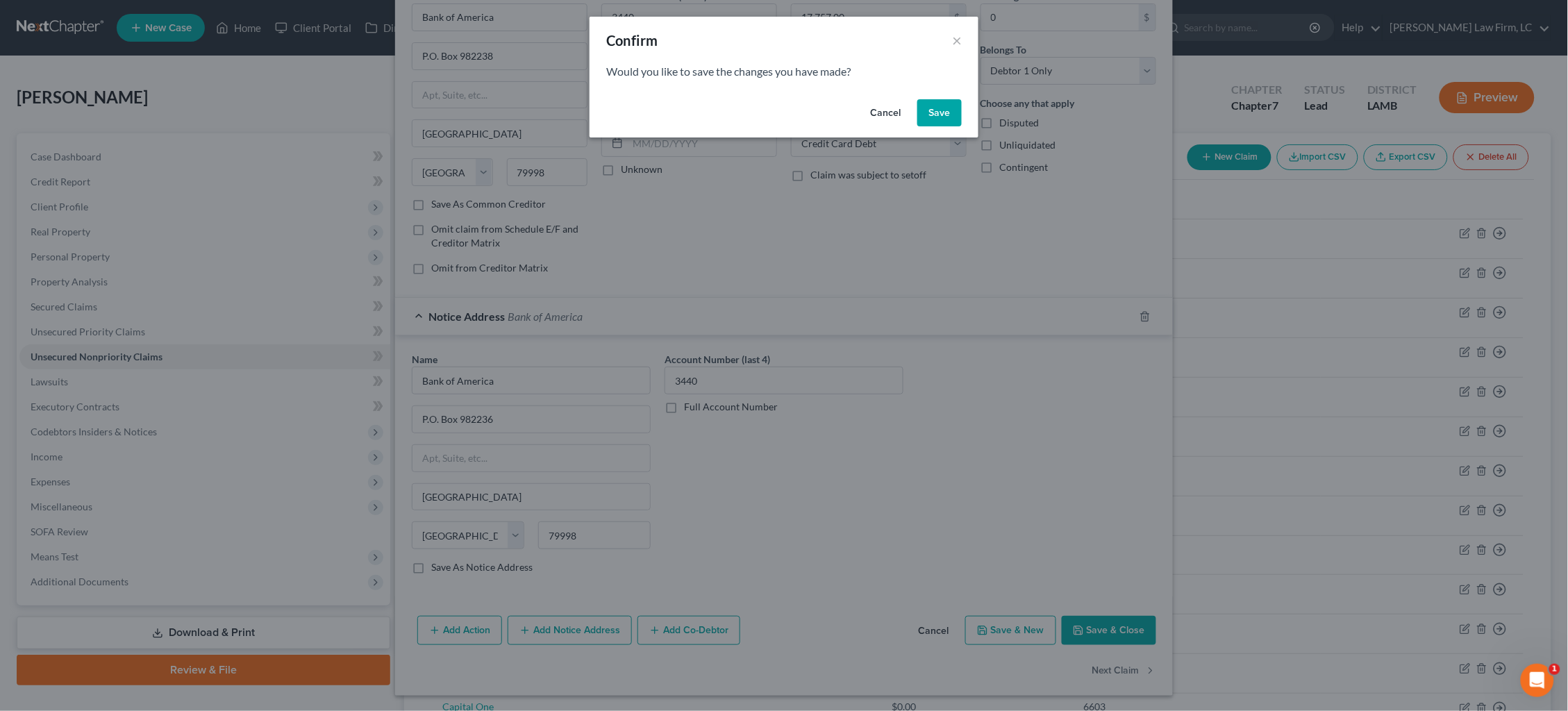
select select "0"
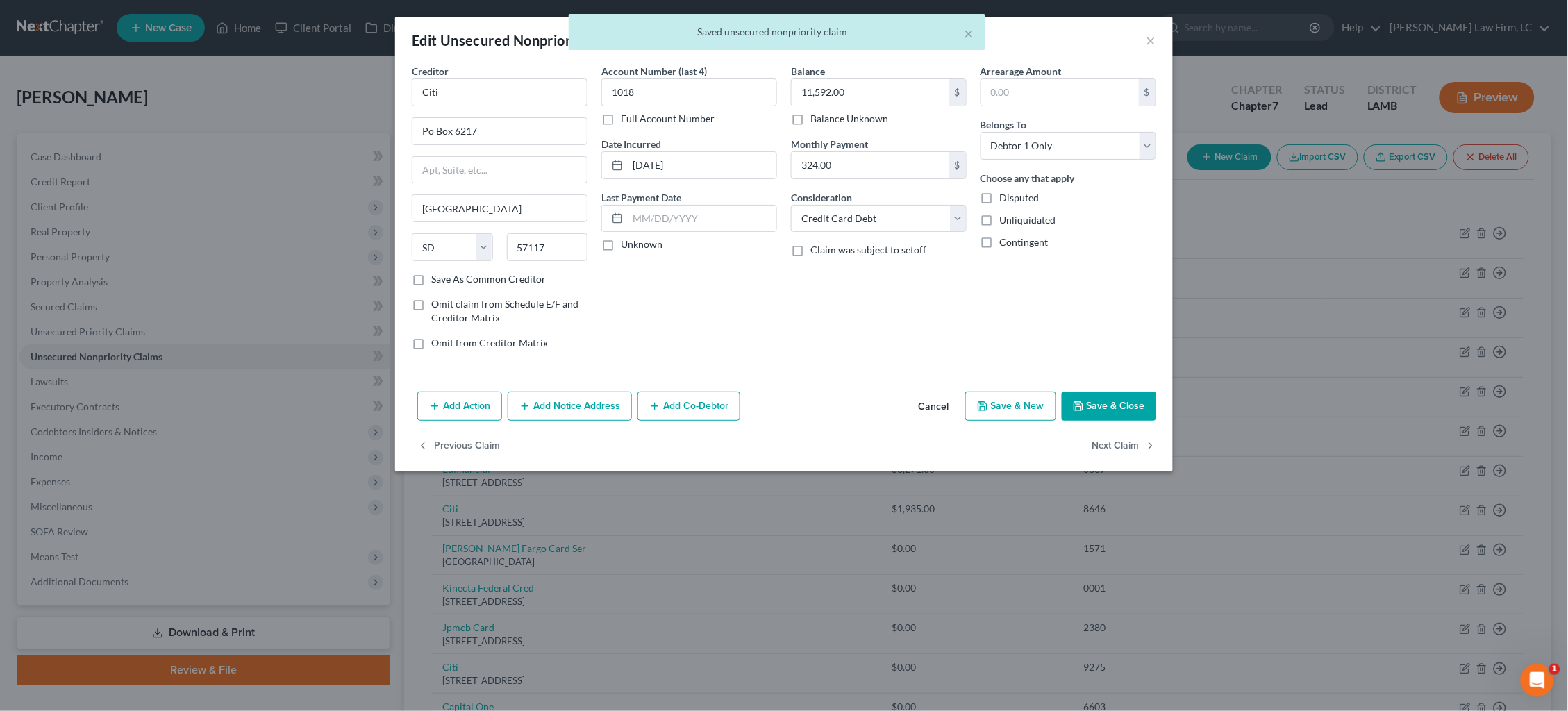
scroll to position [0, 0]
click at [463, 98] on input "Citi" at bounding box center [500, 92] width 176 height 28
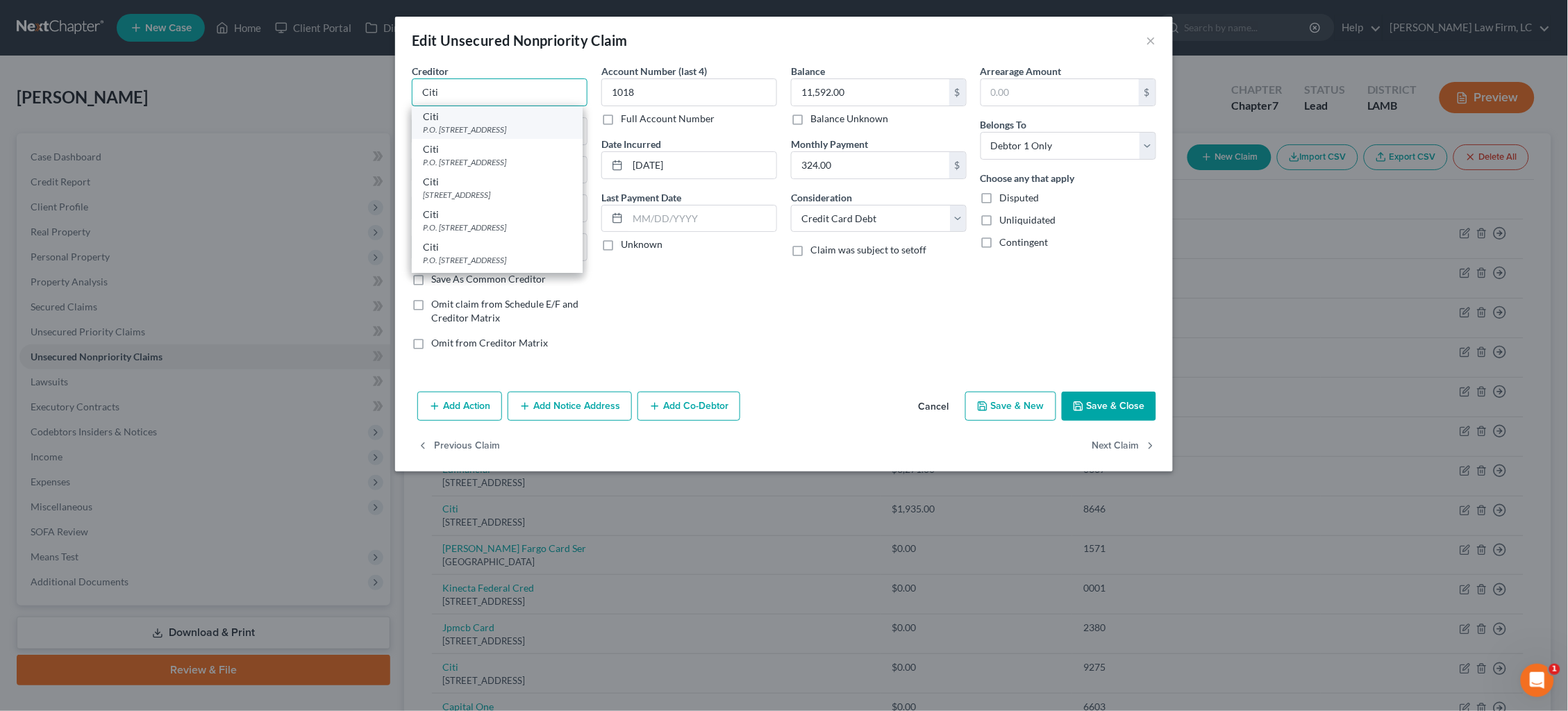
type input "Citi"
click at [531, 128] on div "P.O. Box 6217, Sioux Falls, SD 57117" at bounding box center [497, 129] width 149 height 12
type input "P.O. Box 6217"
click at [663, 163] on input "09-25-2015" at bounding box center [702, 165] width 149 height 26
type input "2015"
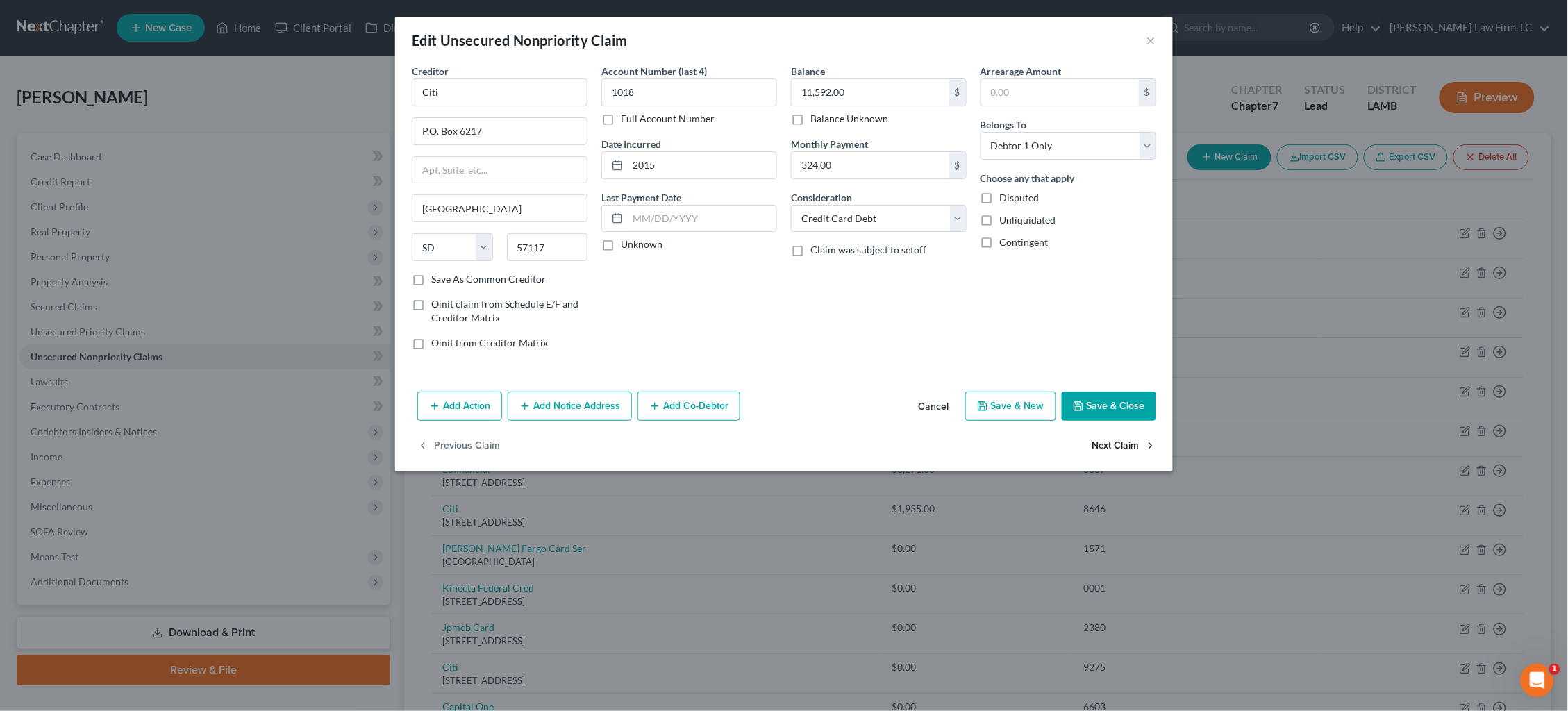
click at [1121, 443] on button "Next Claim" at bounding box center [1124, 446] width 64 height 29
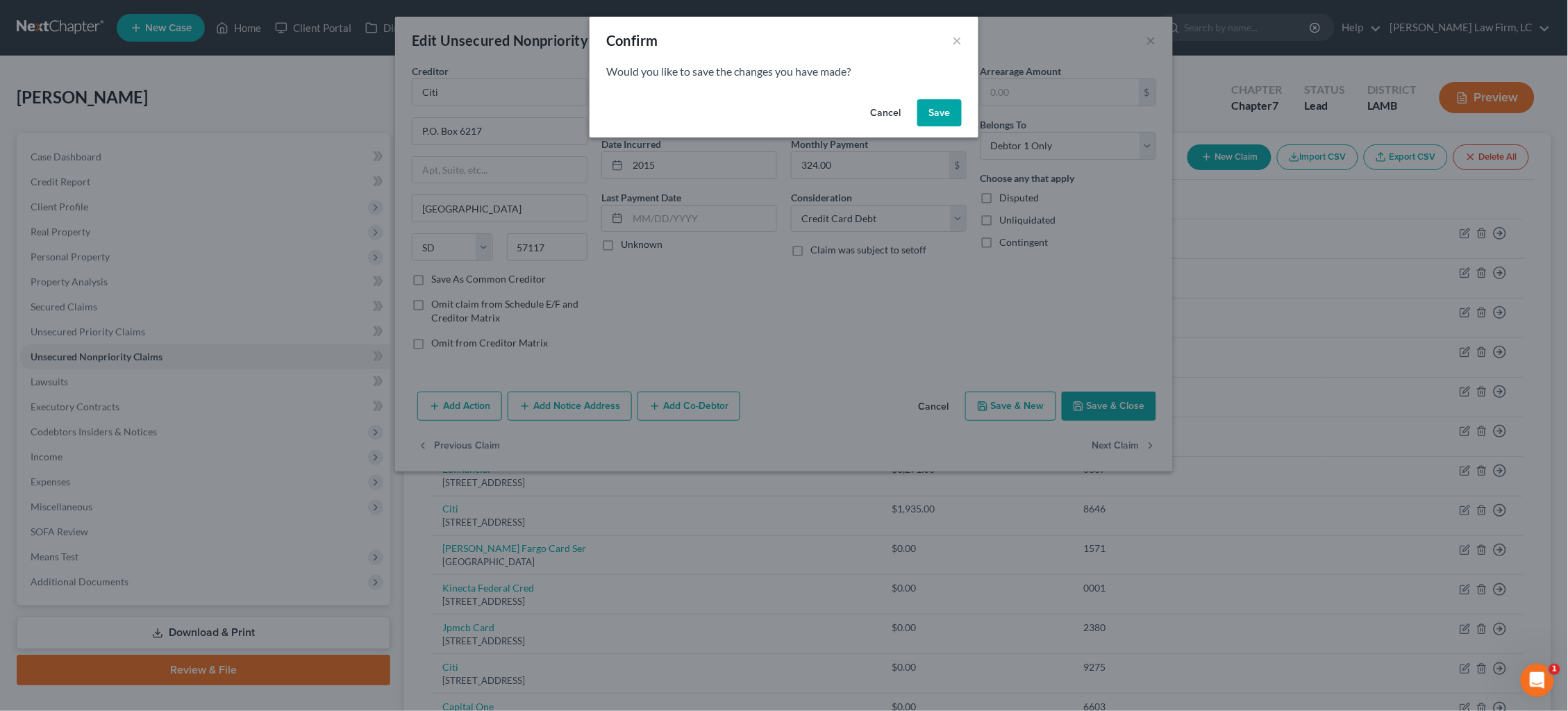
click at [936, 117] on button "Save" at bounding box center [940, 113] width 45 height 28
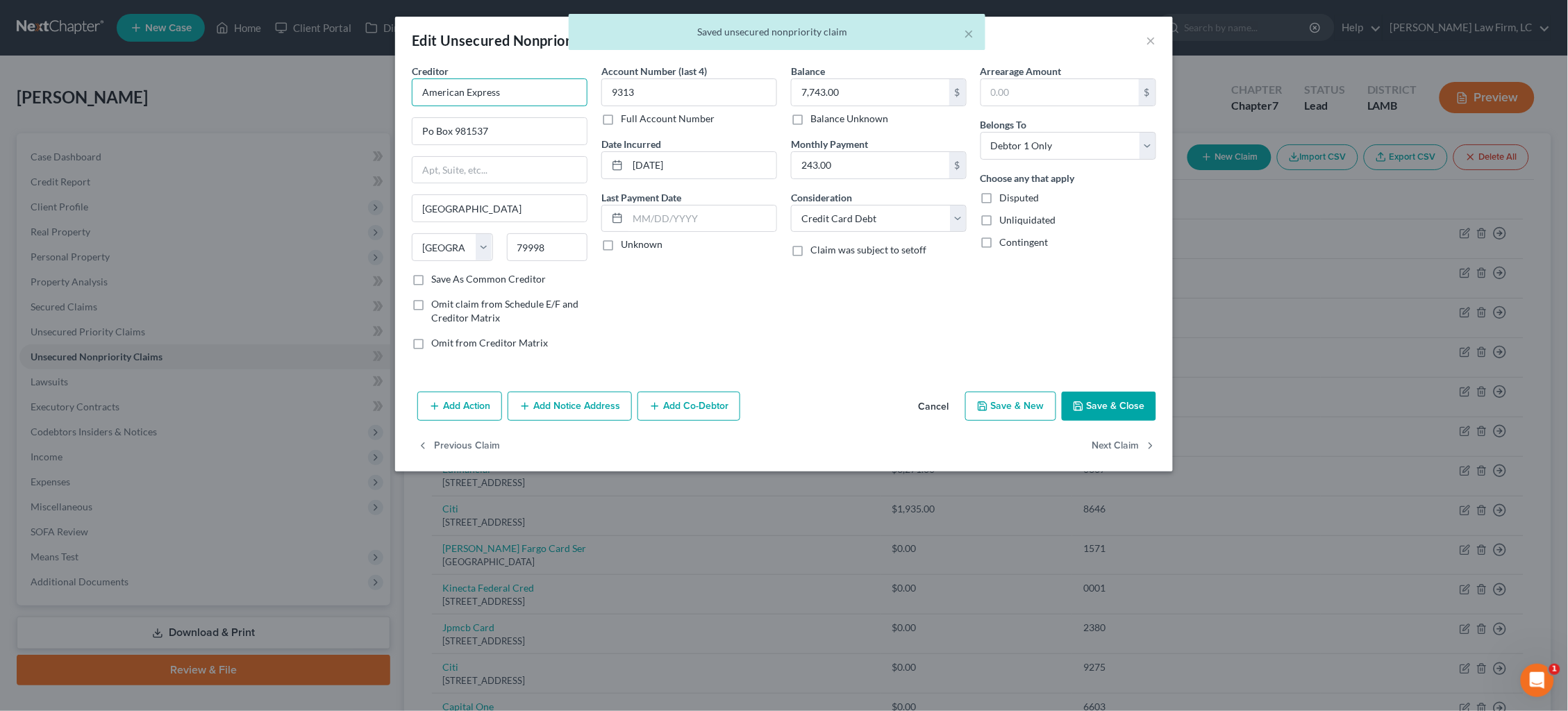
click at [526, 95] on input "American Express" at bounding box center [500, 92] width 176 height 28
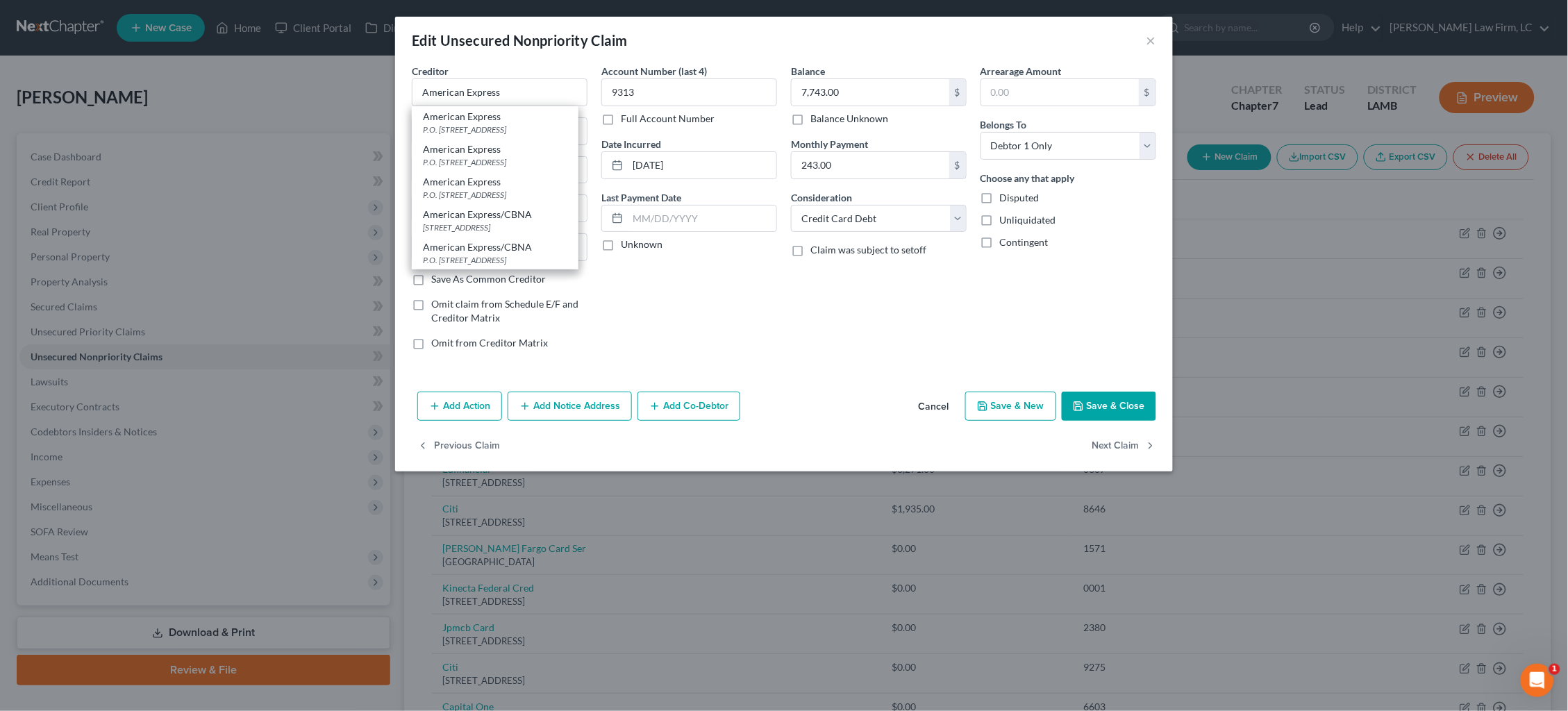
click at [522, 191] on div "P.O. Box 981537, El Paso, TX 79998" at bounding box center [496, 194] width 145 height 12
drag, startPoint x: 663, startPoint y: 165, endPoint x: 582, endPoint y: 154, distance: 81.7
click at [582, 154] on div "Creditor * American Express P.O. Box 981537 El Paso State AL AK AR AZ CA CO CT …" at bounding box center [784, 212] width 758 height 297
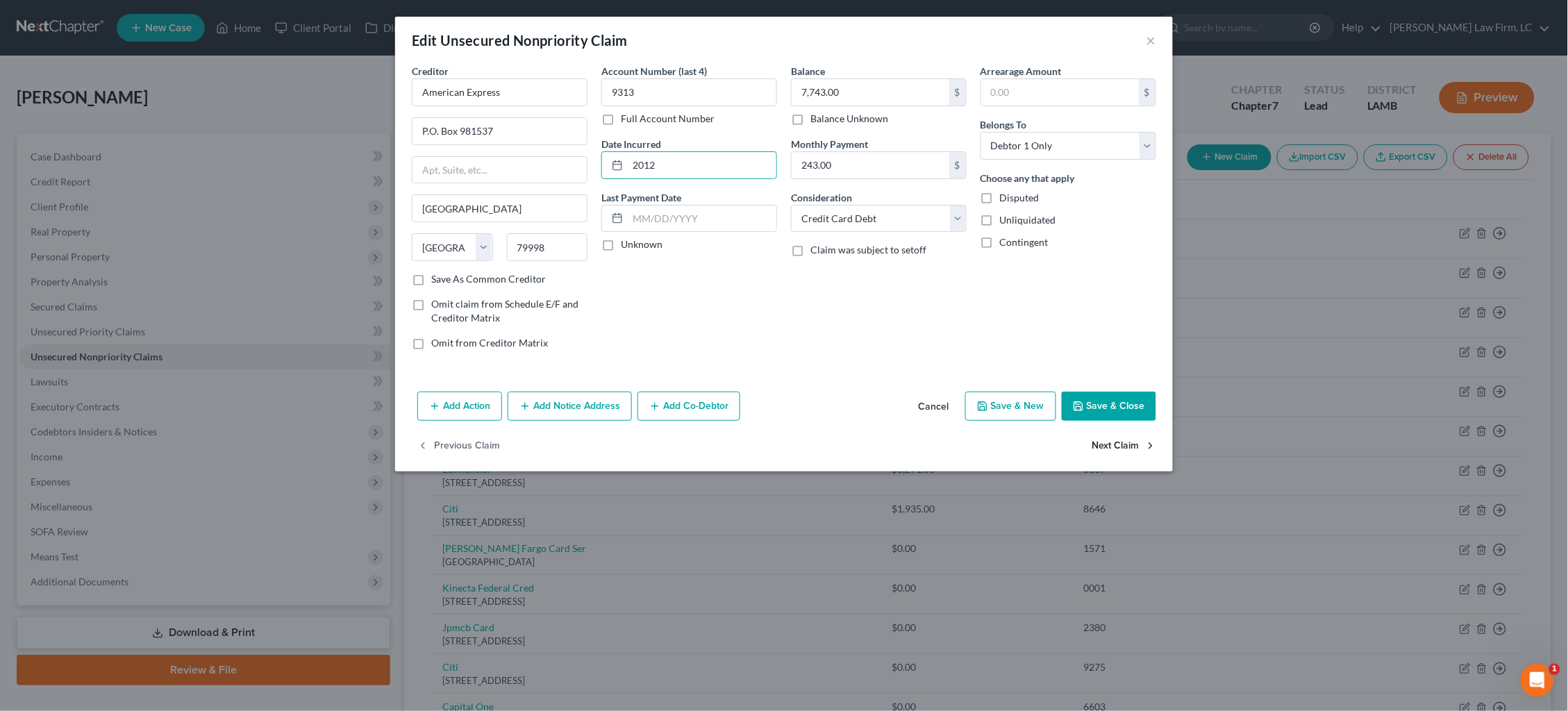
click at [1117, 444] on button "Next Claim" at bounding box center [1124, 446] width 64 height 29
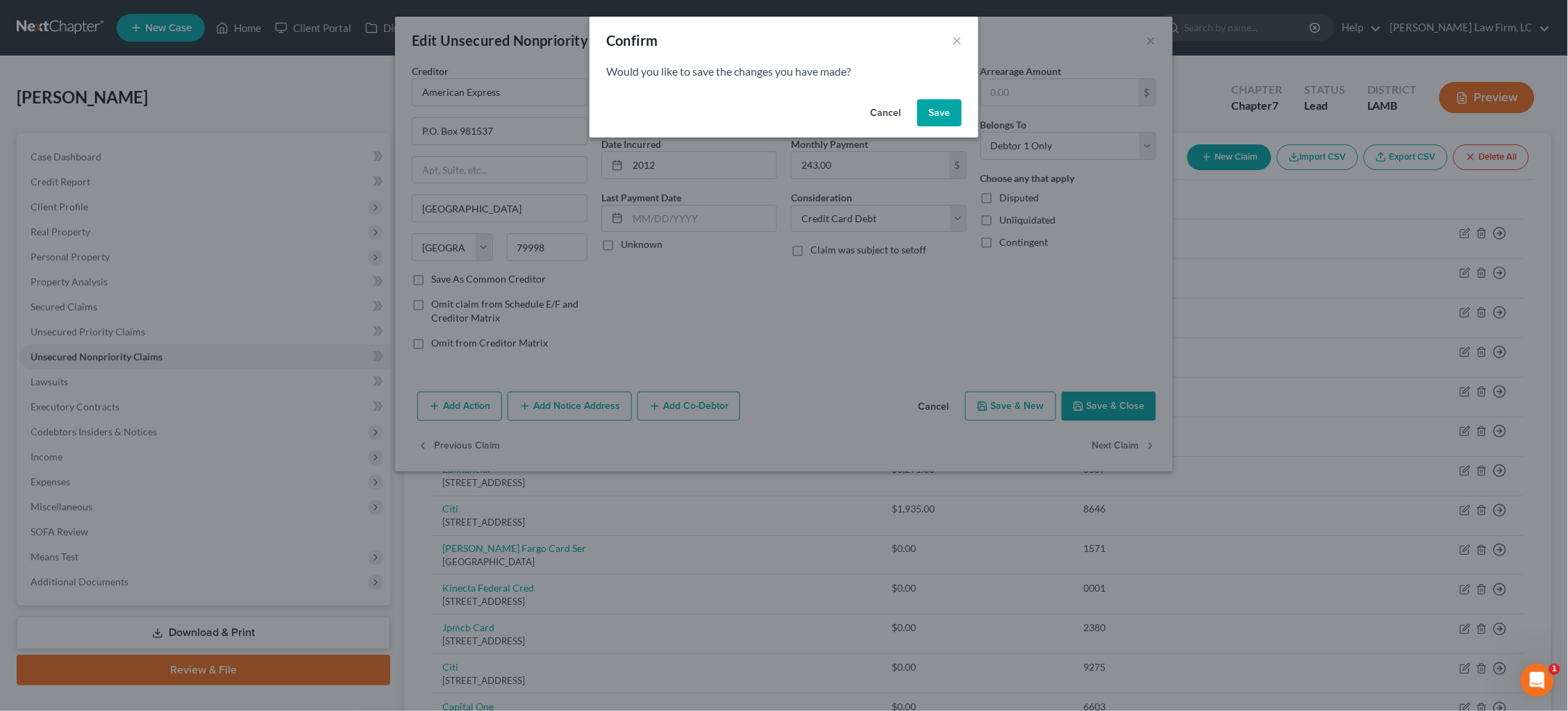
click at [936, 110] on button "Save" at bounding box center [940, 113] width 45 height 28
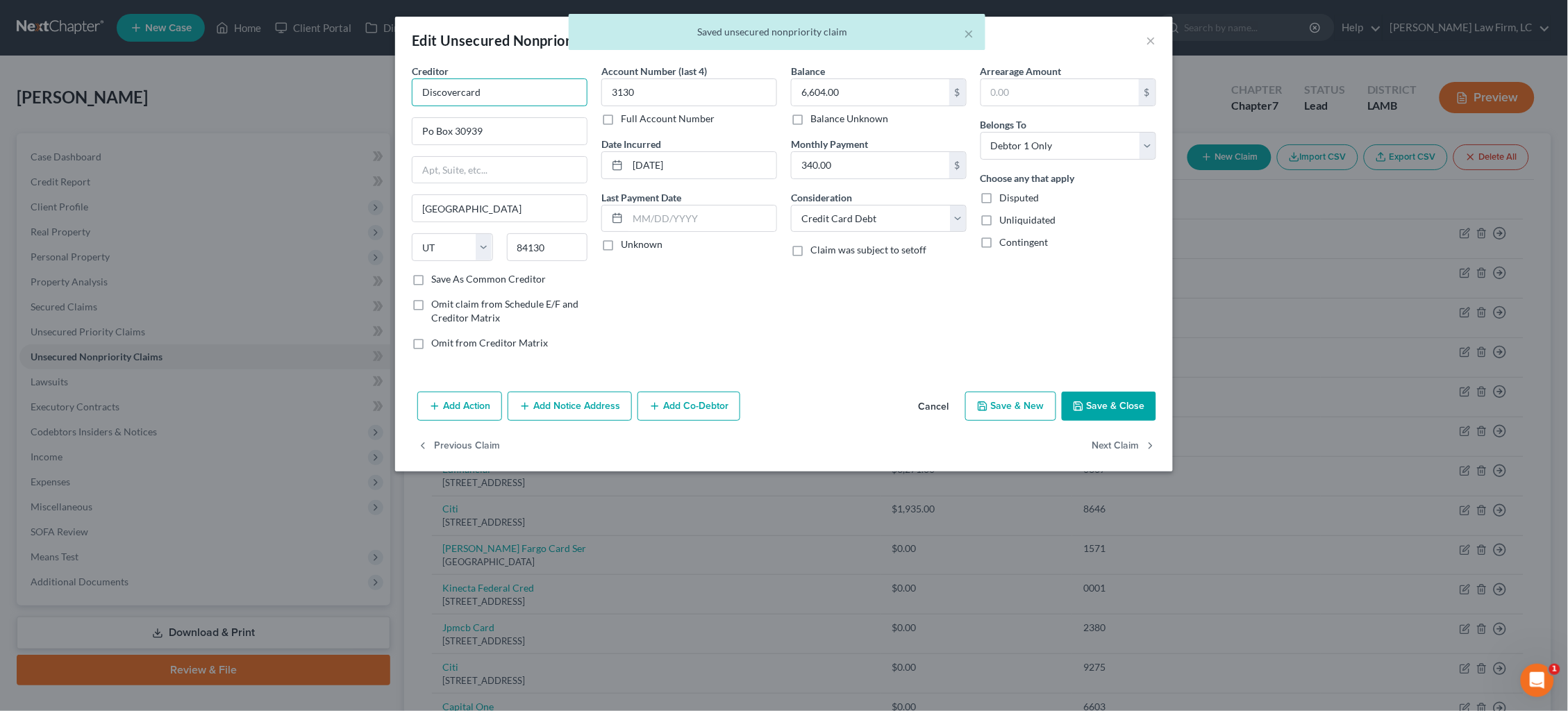
click at [513, 88] on input "Discovercard" at bounding box center [500, 92] width 176 height 28
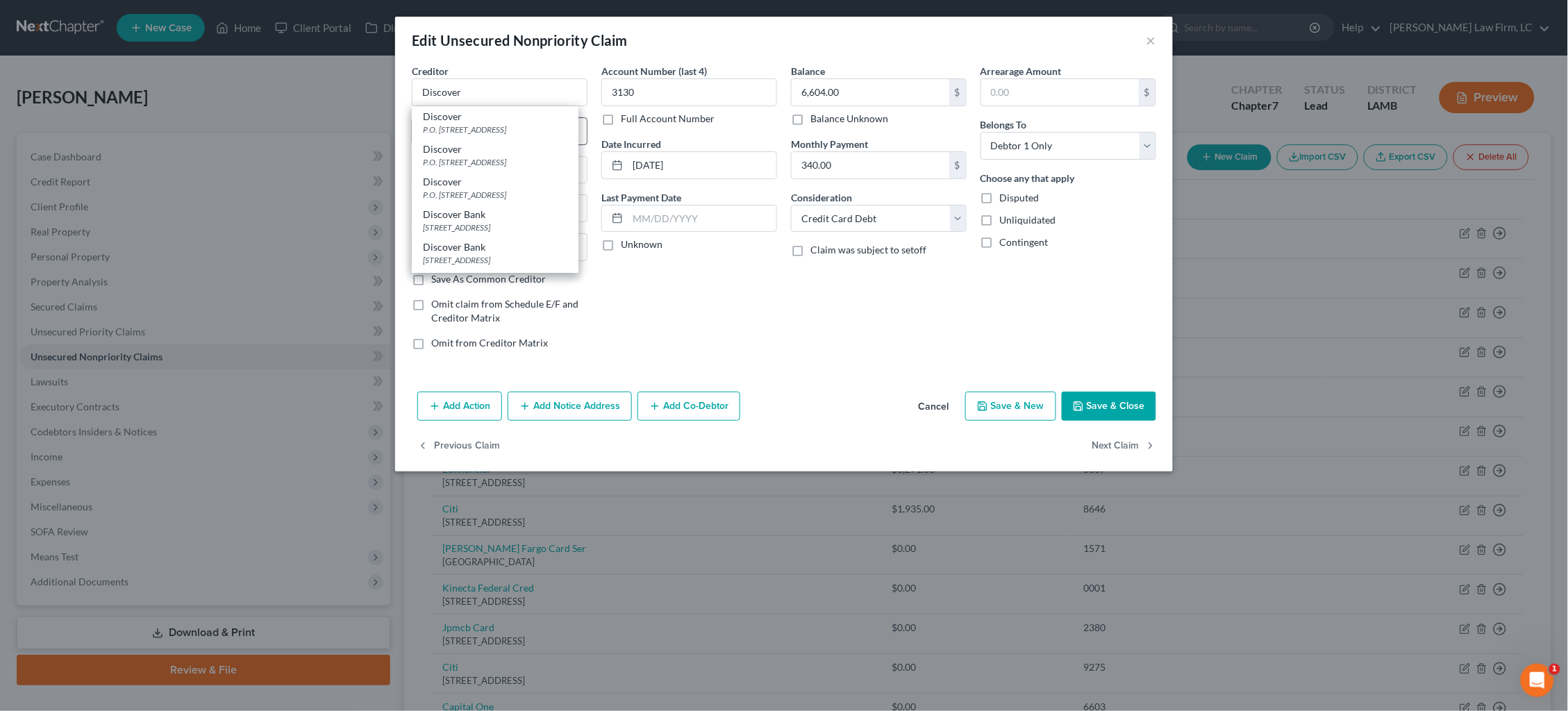
drag, startPoint x: 512, startPoint y: 123, endPoint x: 521, endPoint y: 128, distance: 10.3
click at [511, 123] on div "P.O. Box 30939, Salt Lake City, UT 84130" at bounding box center [496, 129] width 145 height 12
drag, startPoint x: 663, startPoint y: 165, endPoint x: 596, endPoint y: 159, distance: 67.3
click at [596, 160] on div "Account Number (last 4) 3130 Full Account Number Date Incurred 06-20-2014 Last …" at bounding box center [689, 212] width 189 height 297
click at [1106, 441] on button "Next Claim" at bounding box center [1124, 446] width 64 height 29
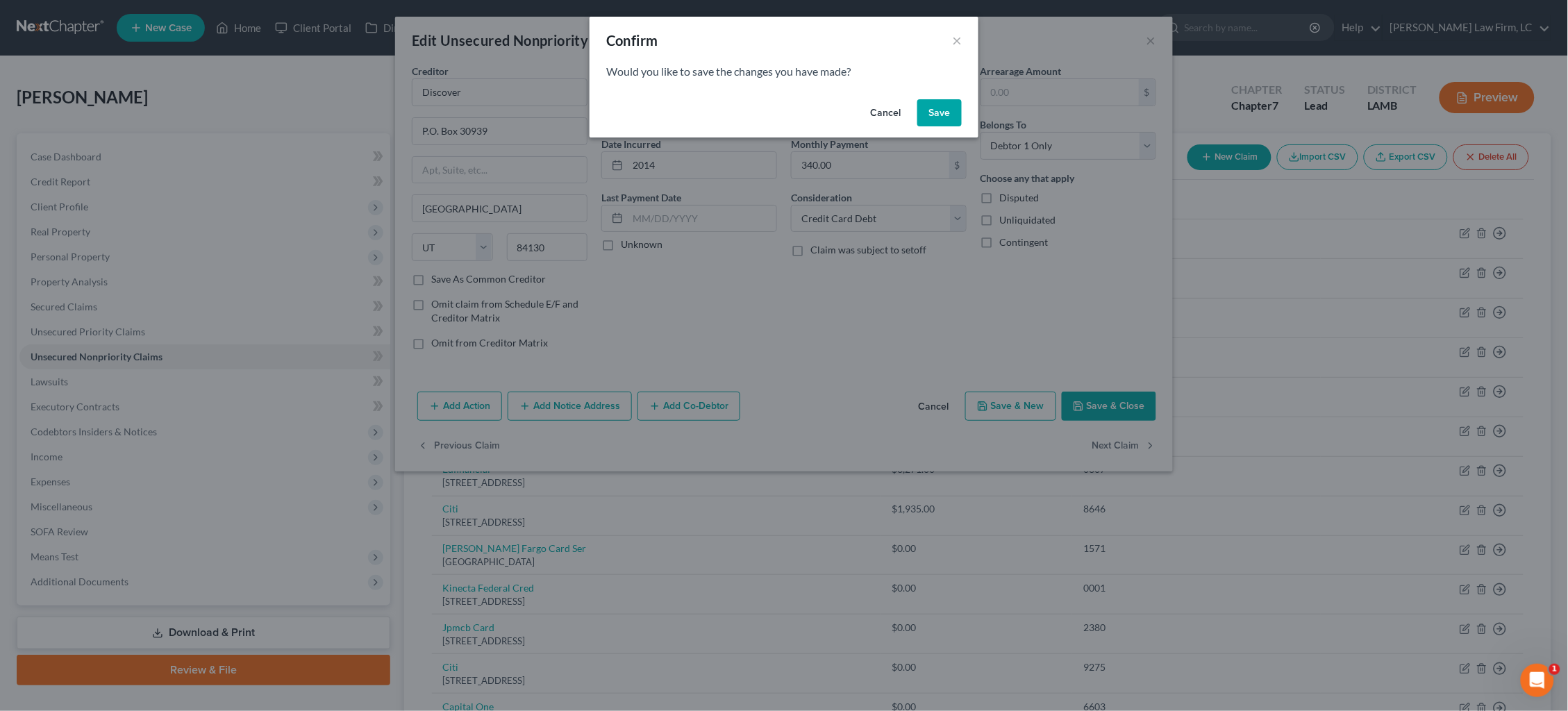
click at [948, 115] on button "Save" at bounding box center [940, 113] width 45 height 28
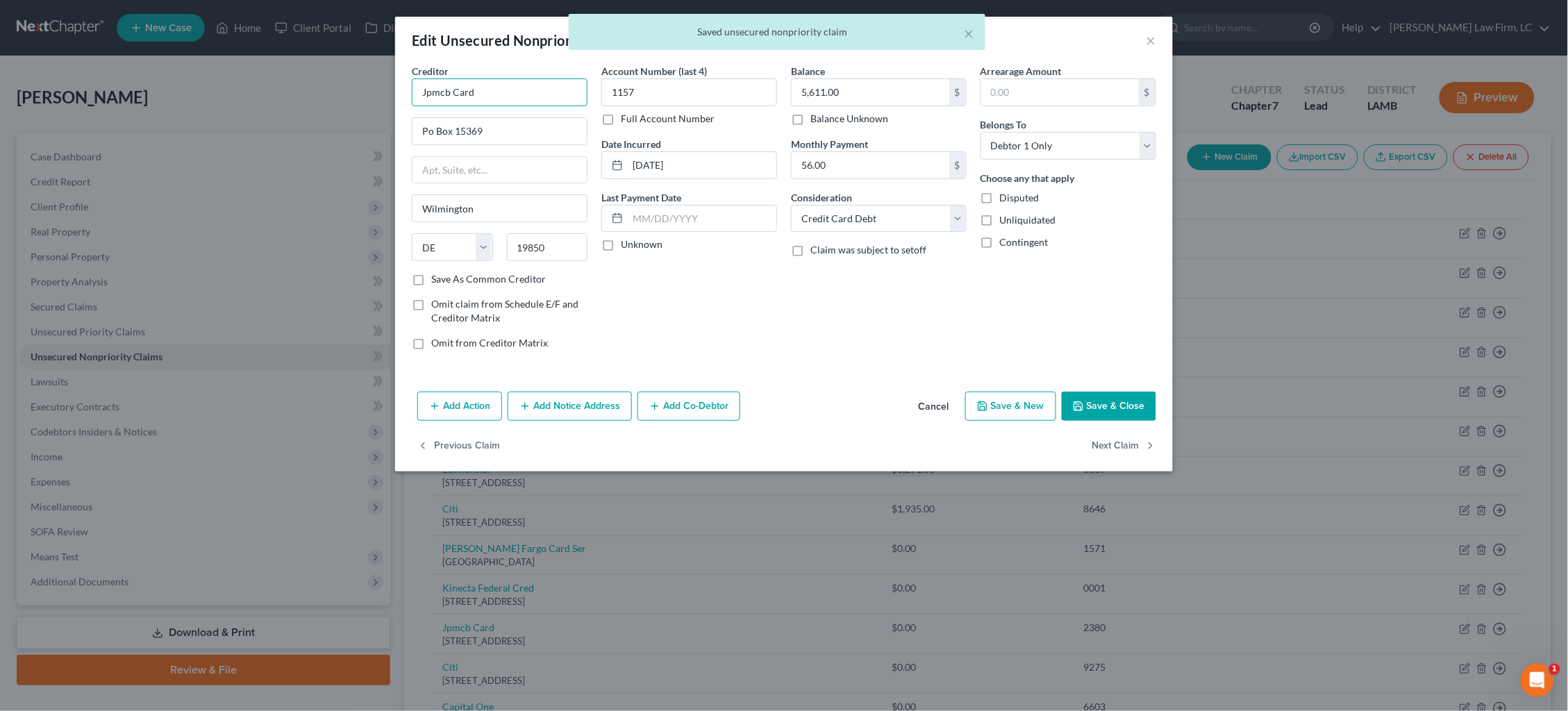
drag, startPoint x: 512, startPoint y: 94, endPoint x: 305, endPoint y: 70, distance: 208.4
click at [305, 70] on div "Edit Unsecured Nonpriority Claim × Creditor * Jpmcb Card Po Box 15369 Wilmingto…" at bounding box center [784, 356] width 1568 height 711
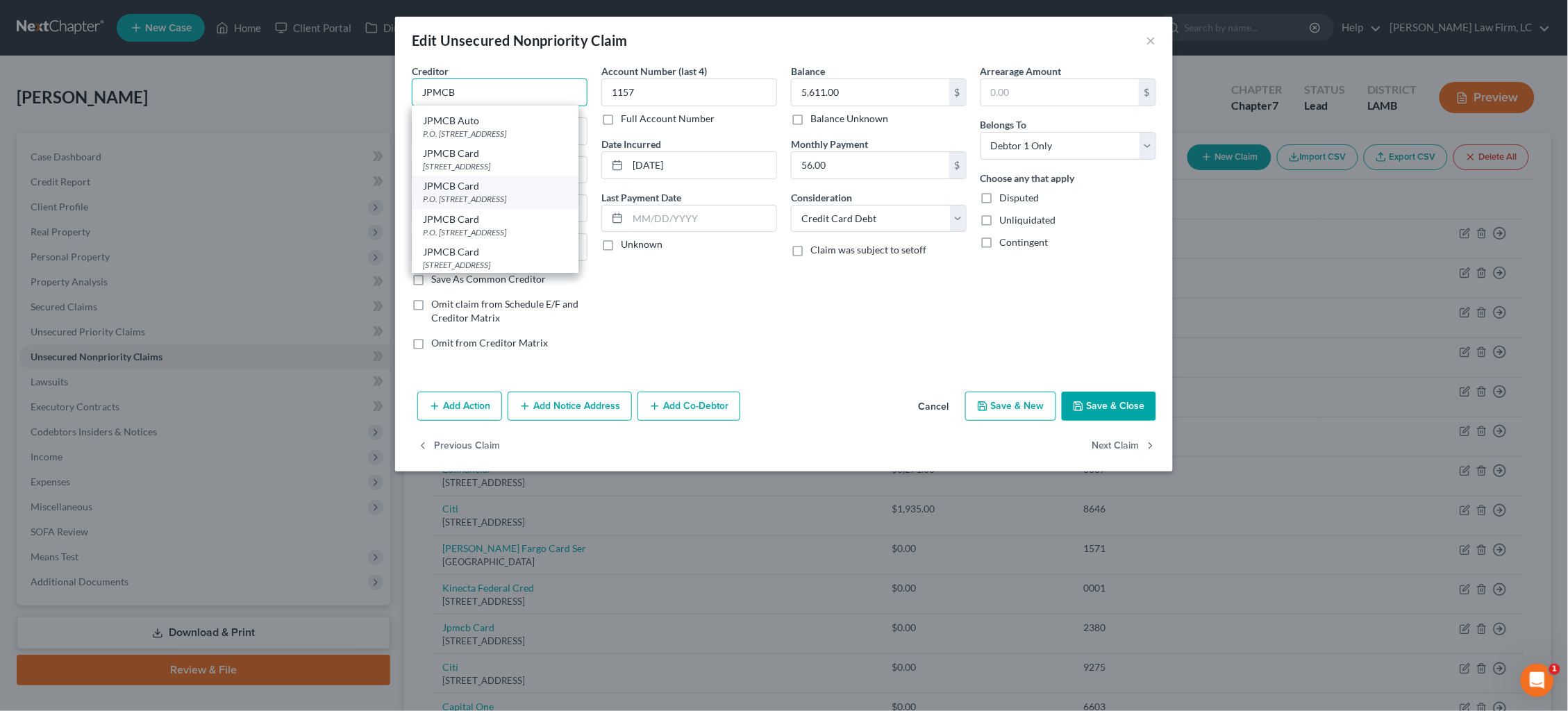
scroll to position [112, 0]
click at [498, 208] on div "P.O. Box 15369, Wilmington, DE 19850" at bounding box center [496, 214] width 145 height 12
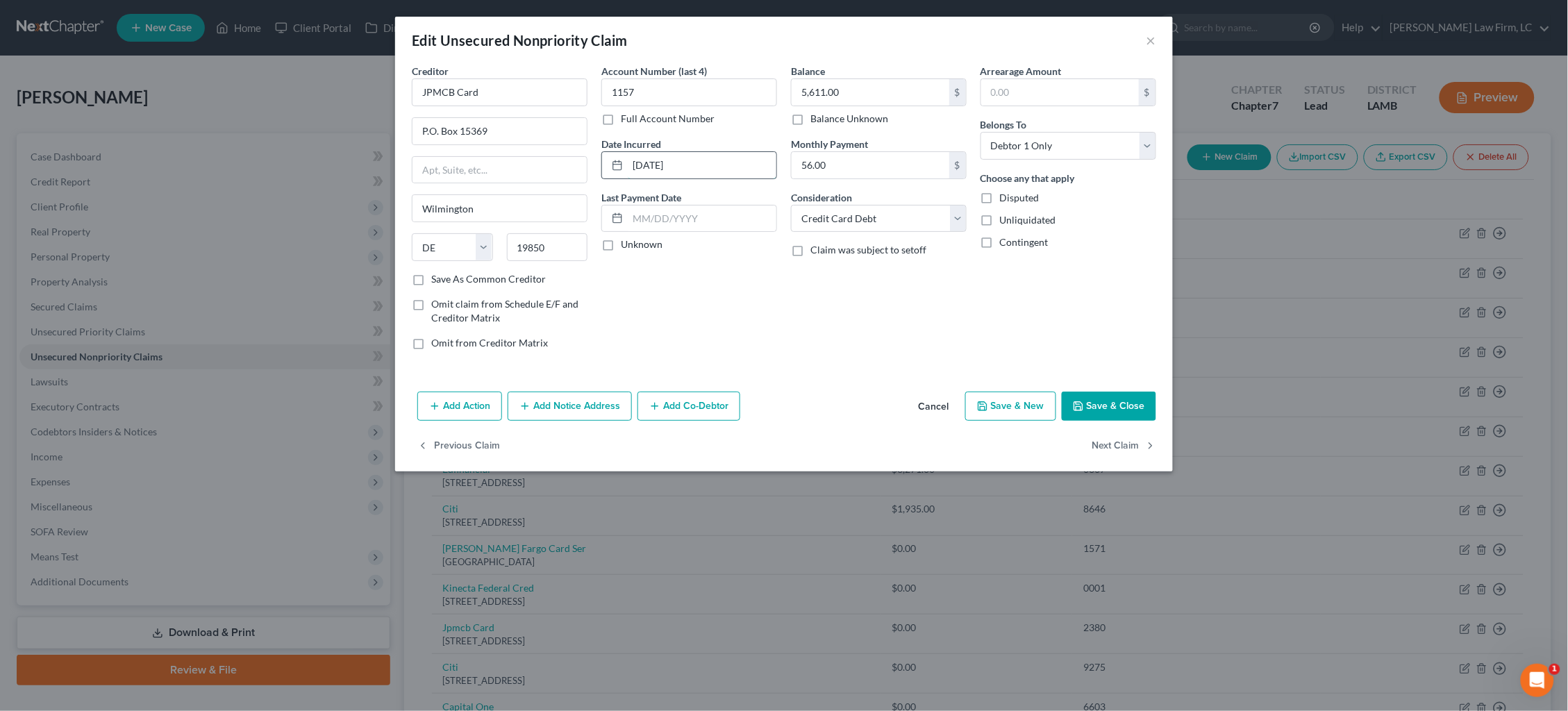
click at [663, 162] on input "10-25-2024" at bounding box center [702, 165] width 149 height 26
click at [1123, 451] on button "Next Claim" at bounding box center [1124, 446] width 64 height 29
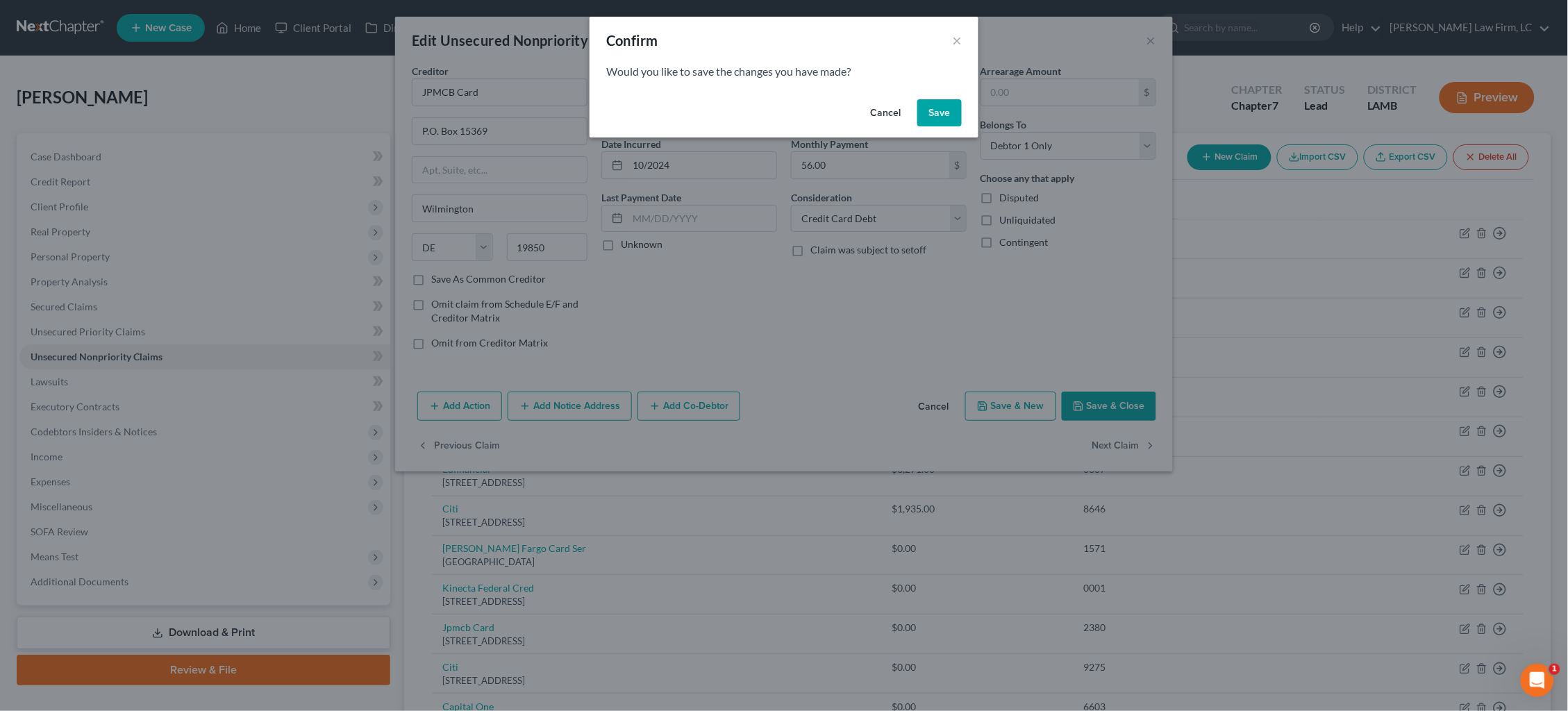
click at [943, 106] on button "Save" at bounding box center [940, 113] width 45 height 28
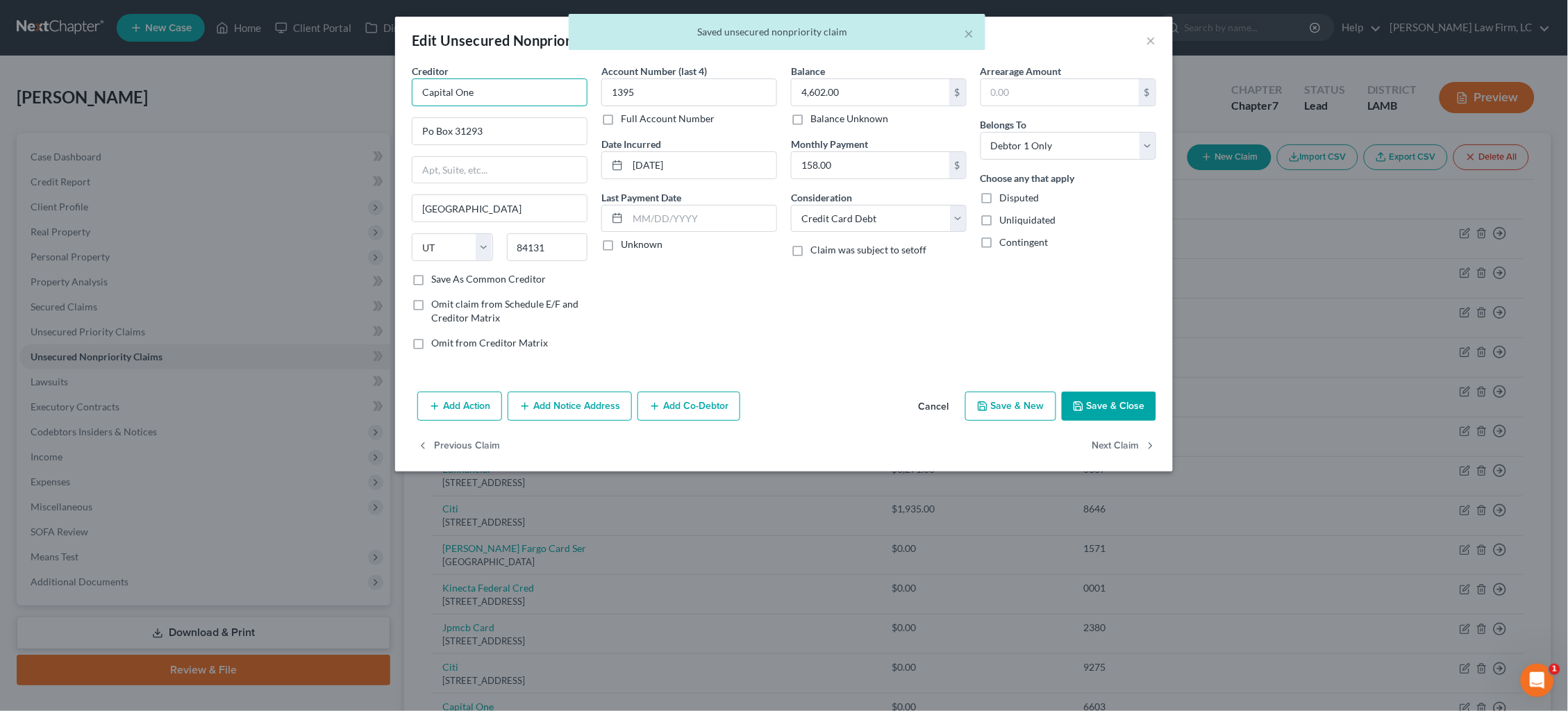
click at [489, 98] on input "Capital One" at bounding box center [500, 92] width 176 height 28
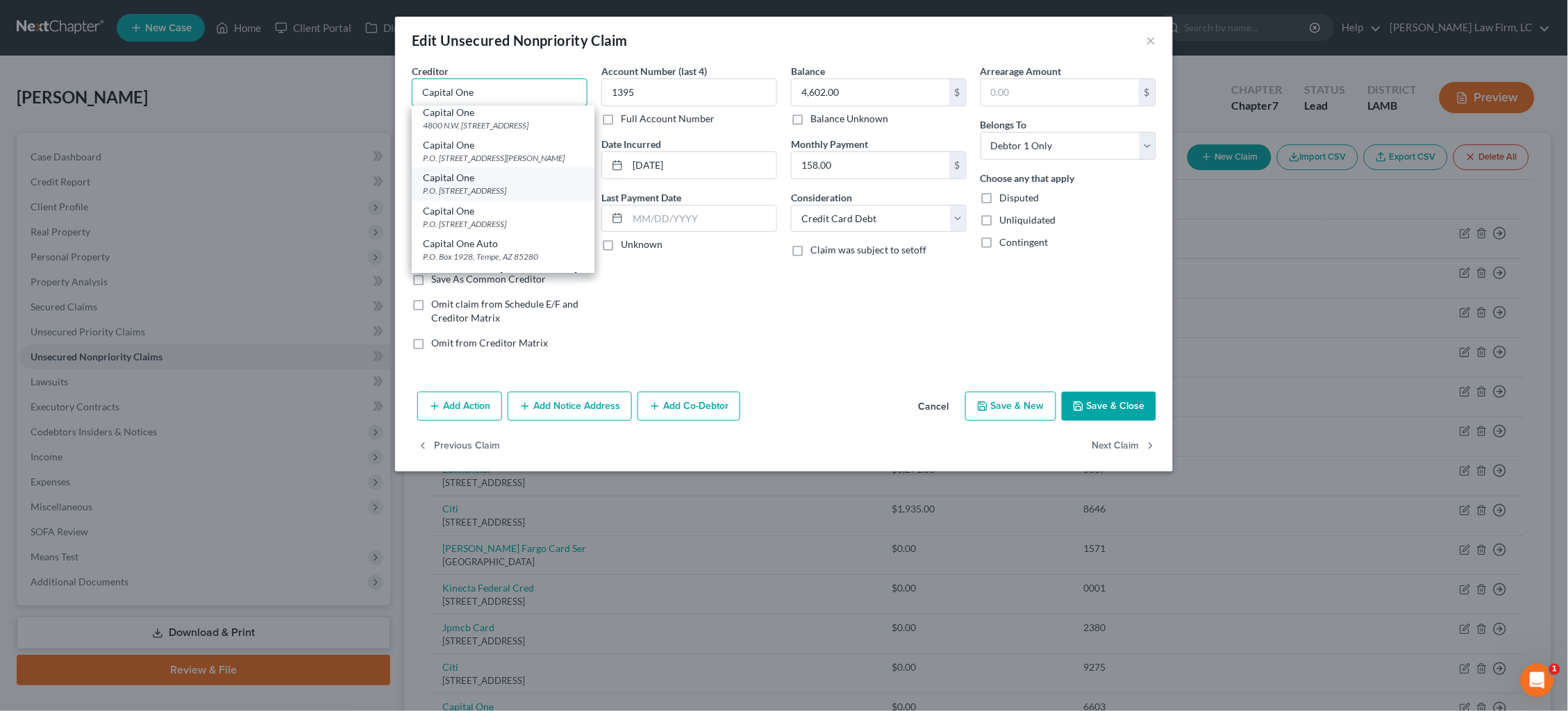
scroll to position [336, 0]
click at [531, 179] on div "P.O. Box 31293, Salt Lake City, UT 84131" at bounding box center [504, 185] width 161 height 12
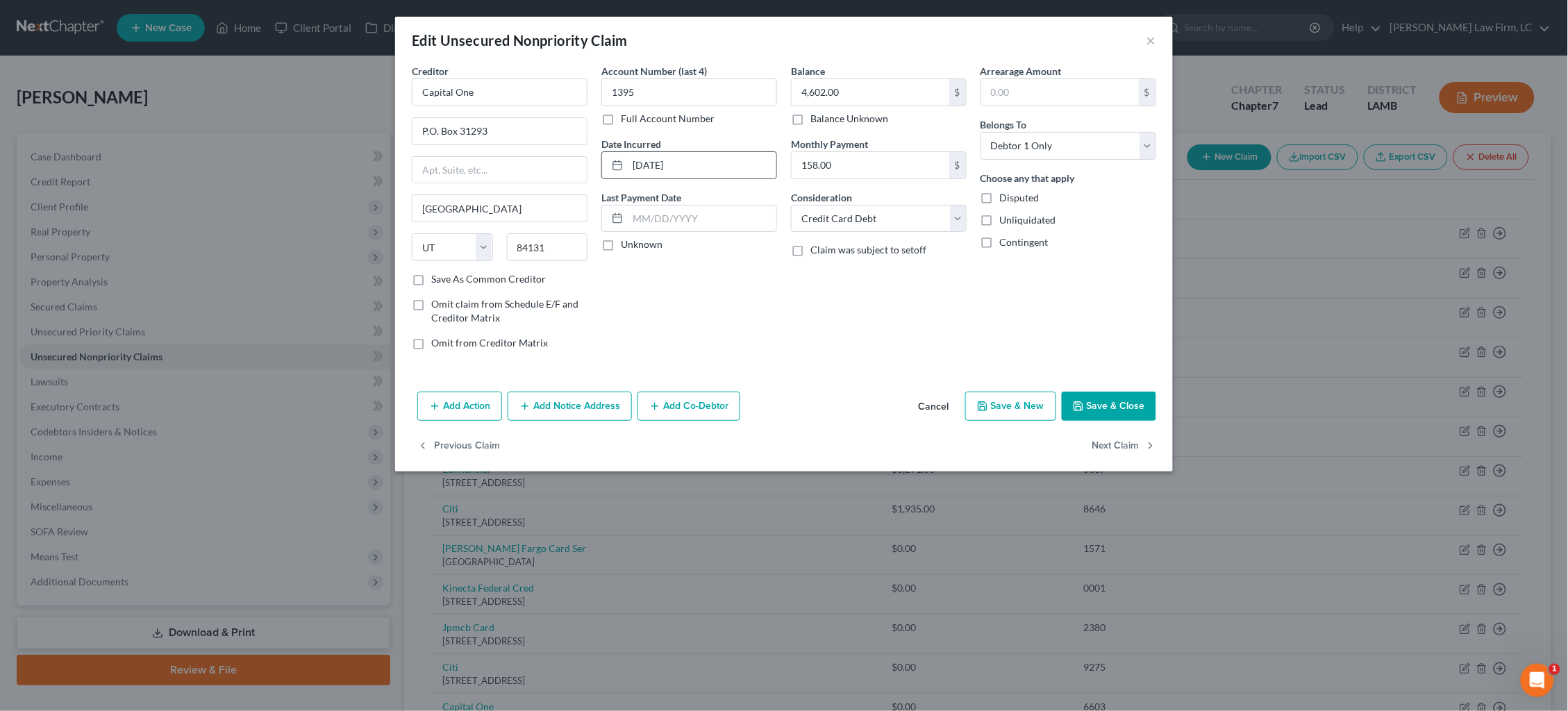
scroll to position [0, 0]
drag, startPoint x: 663, startPoint y: 164, endPoint x: 551, endPoint y: 153, distance: 112.5
click at [551, 153] on div "Creditor * Capital One P.O. Box 31293 Salt Lake City State AL AK AR AZ CA CO CT…" at bounding box center [784, 212] width 758 height 297
click at [1140, 448] on button "Next Claim" at bounding box center [1124, 446] width 64 height 29
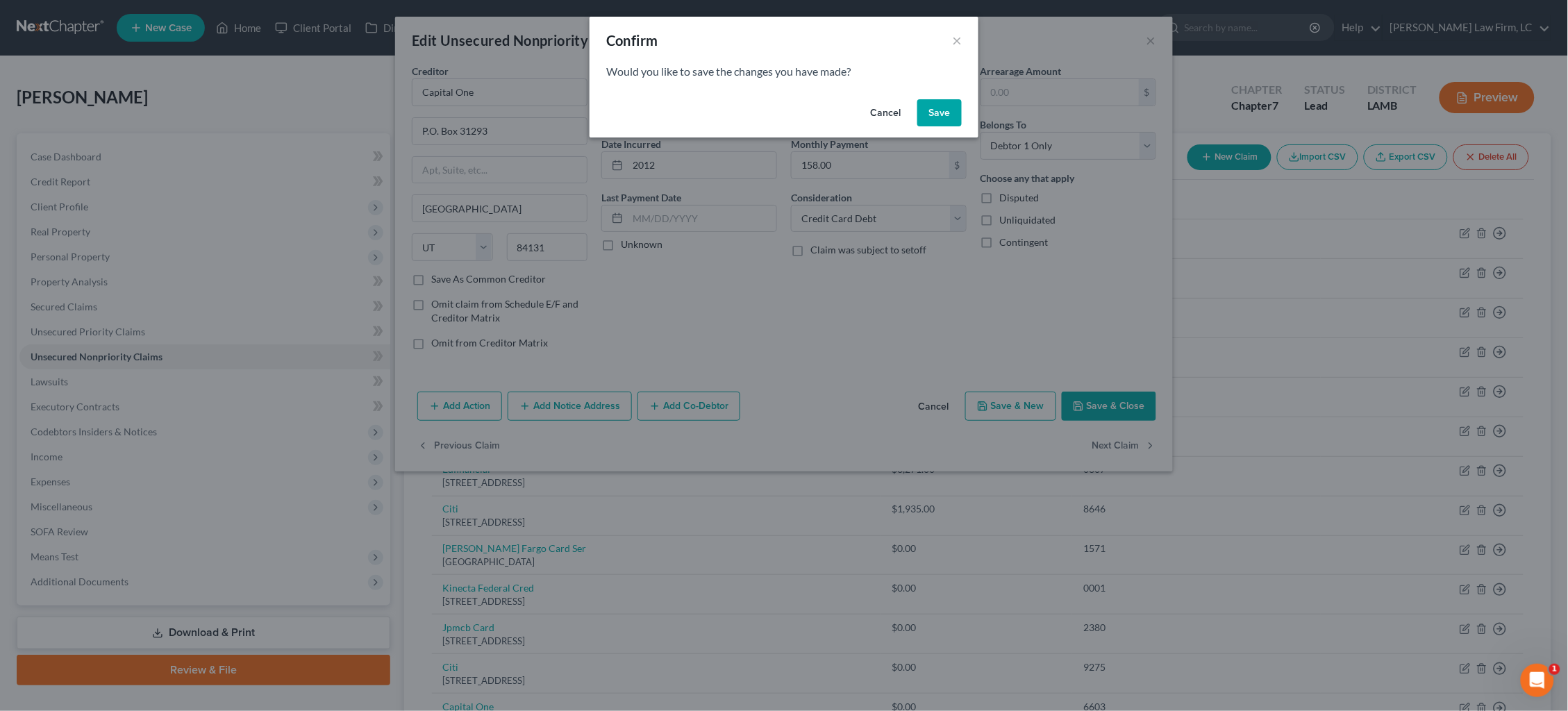
click at [933, 116] on button "Save" at bounding box center [940, 113] width 45 height 28
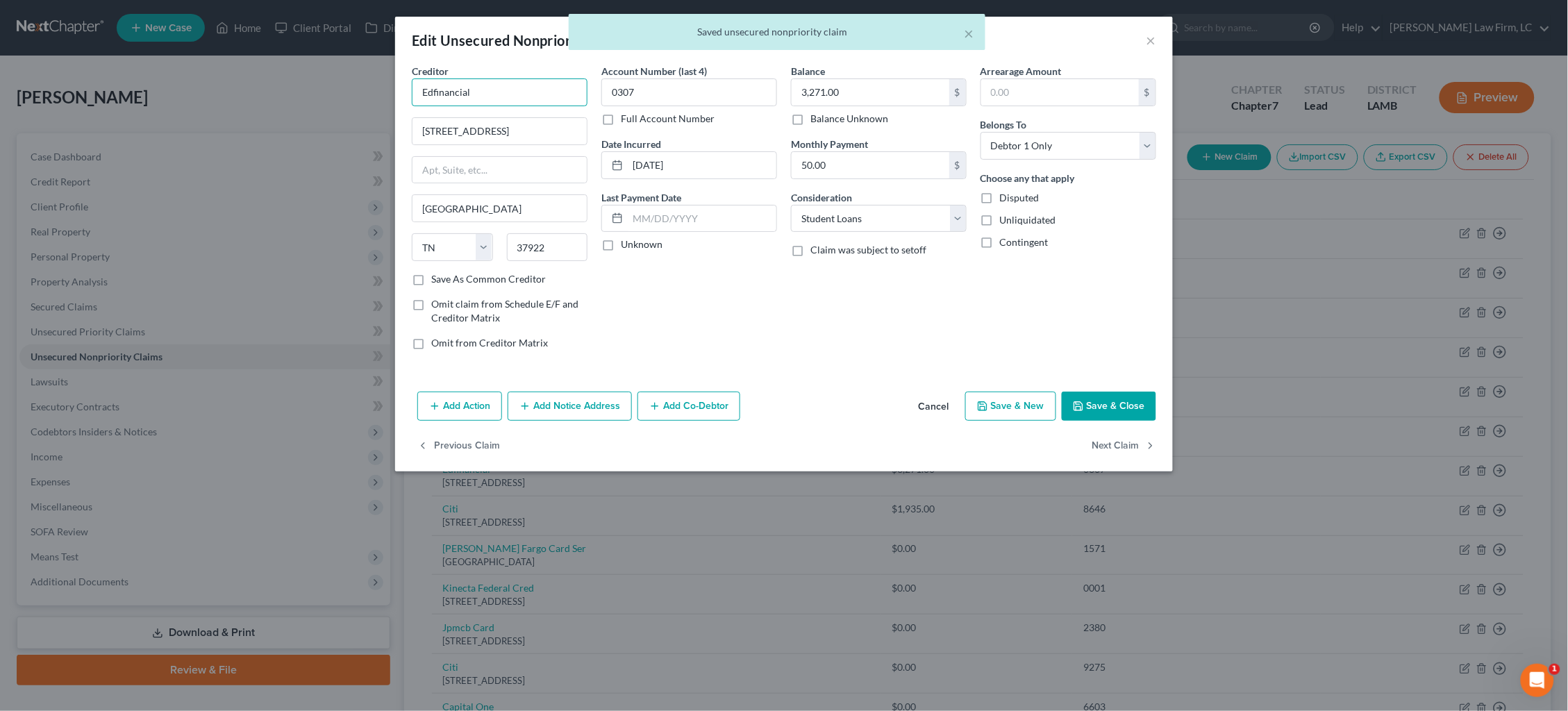
click at [504, 95] on input "Edfinancial" at bounding box center [500, 92] width 176 height 28
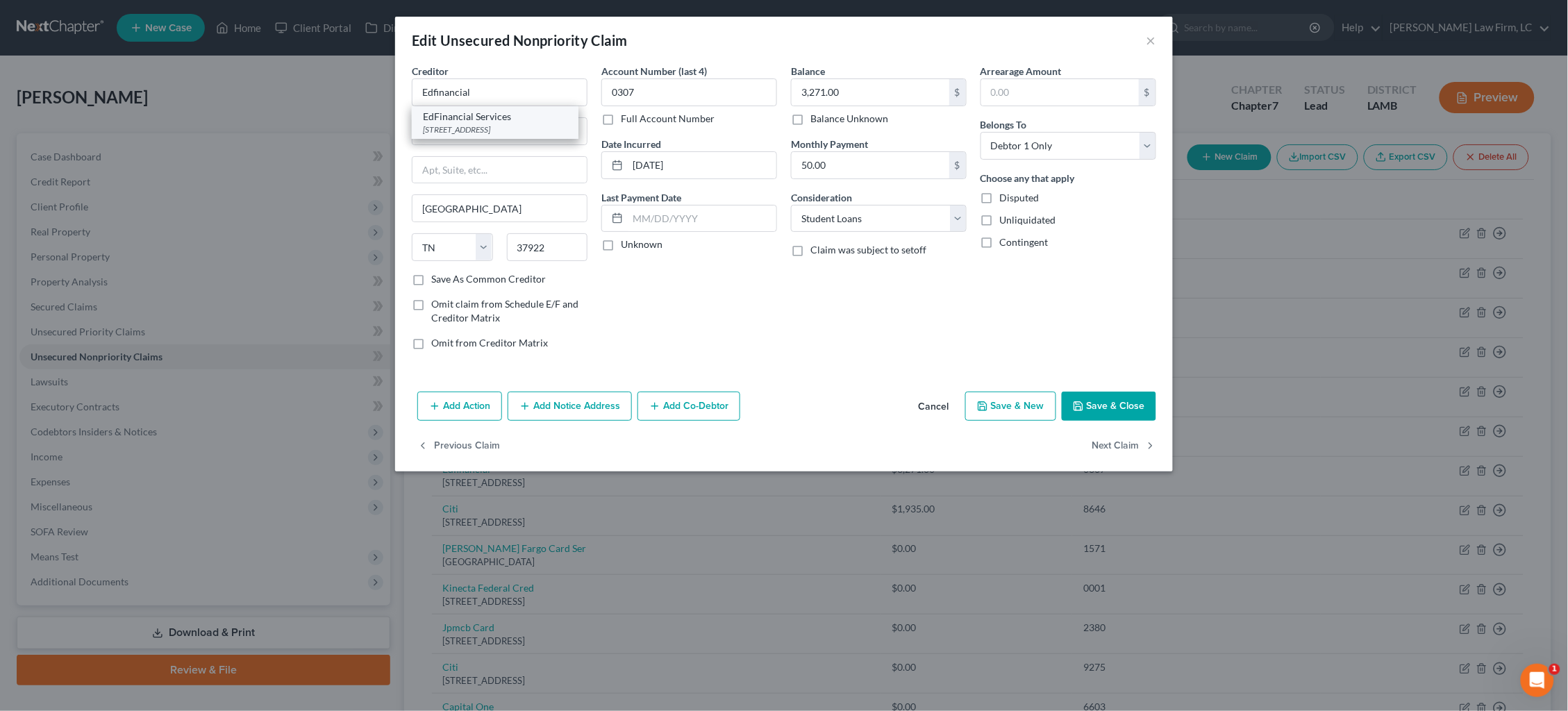
click at [531, 126] on div "120 N. Seven Oaks Dr., Knoxville, TN 37922" at bounding box center [496, 129] width 145 height 12
drag, startPoint x: 653, startPoint y: 165, endPoint x: 598, endPoint y: 162, distance: 55.1
click at [598, 163] on div "Account Number (last 4) 0307 Full Account Number Date Incurred 06-21-2019 Last …" at bounding box center [689, 212] width 189 height 297
click at [1103, 436] on button "Next Claim" at bounding box center [1124, 446] width 64 height 29
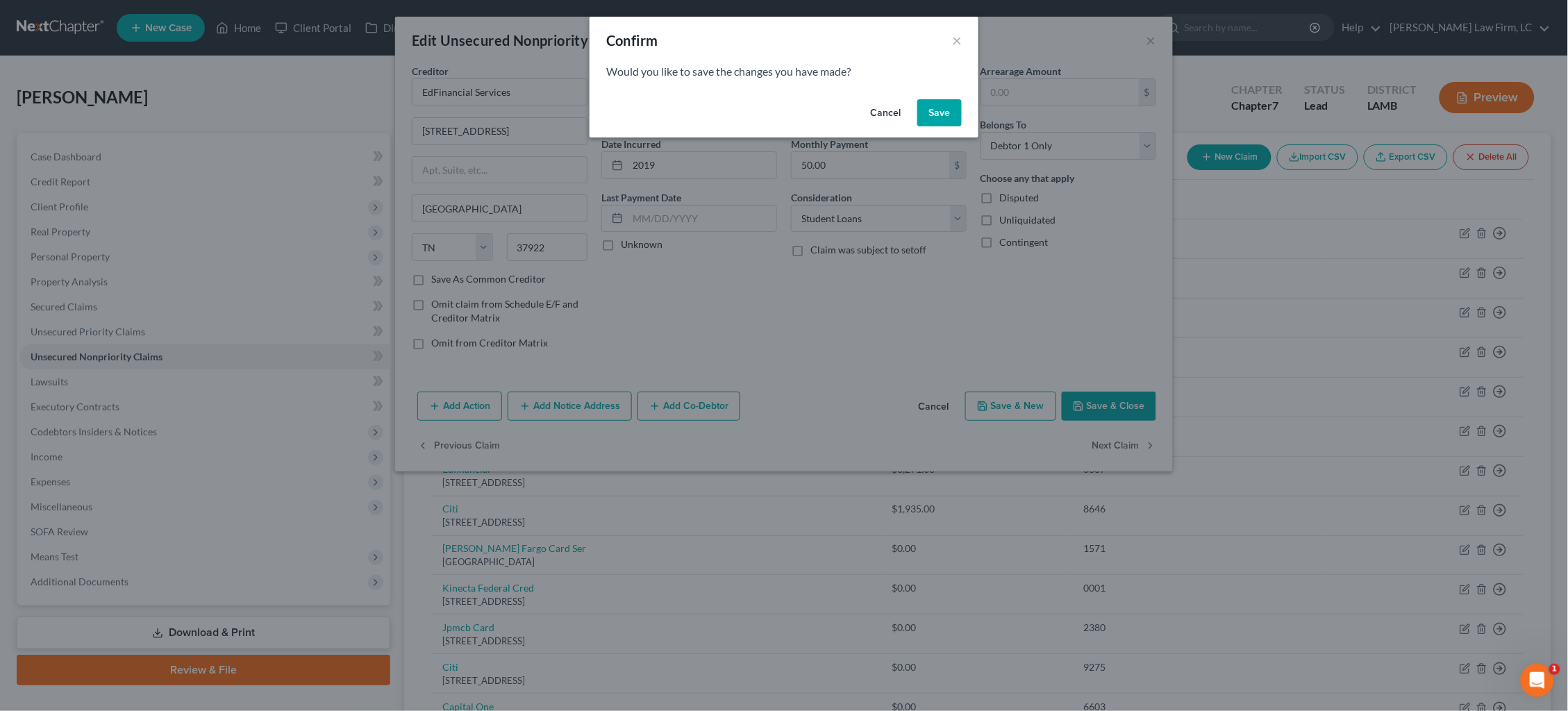
click at [947, 118] on button "Save" at bounding box center [940, 113] width 45 height 28
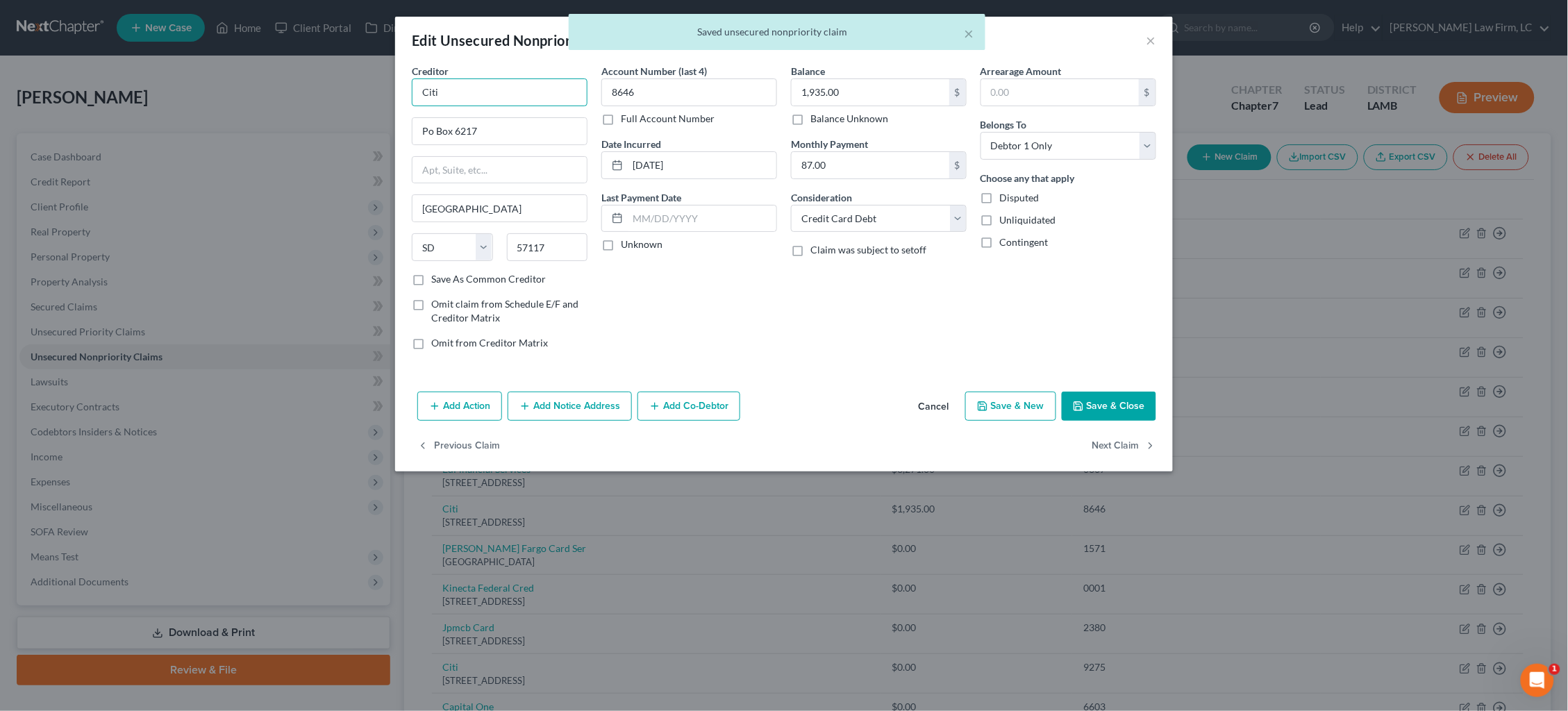
click at [538, 82] on input "Citi" at bounding box center [500, 92] width 176 height 28
click at [535, 96] on input "Citi" at bounding box center [500, 92] width 176 height 28
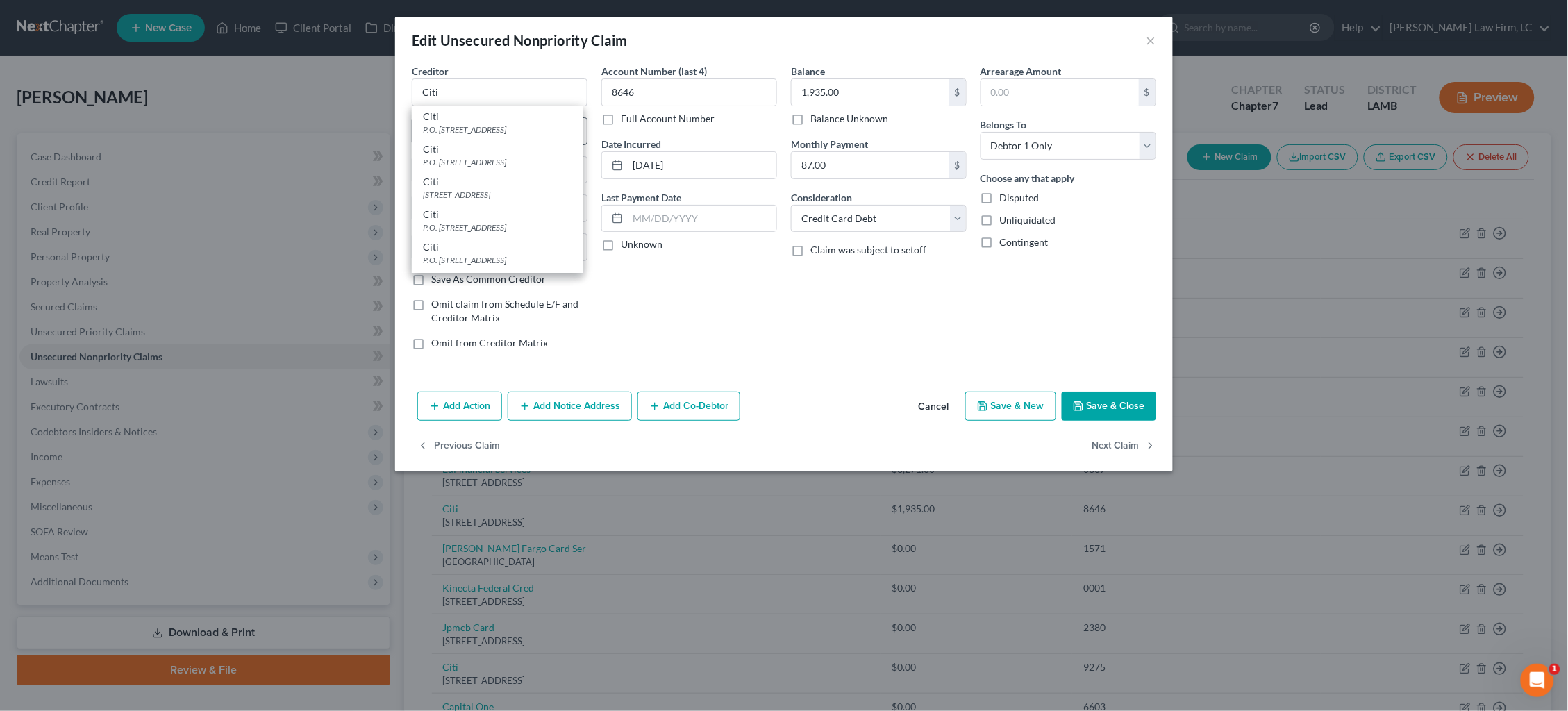
click at [535, 124] on div "P.O. Box 6217, Sioux Falls, SD 57117" at bounding box center [497, 129] width 149 height 12
drag, startPoint x: 663, startPoint y: 161, endPoint x: 589, endPoint y: 165, distance: 74.1
click at [595, 165] on div "Account Number (last 4) 8646 Full Account Number Date Incurred 11-24-2023 Last …" at bounding box center [689, 212] width 189 height 297
click at [1113, 443] on button "Next Claim" at bounding box center [1124, 446] width 64 height 29
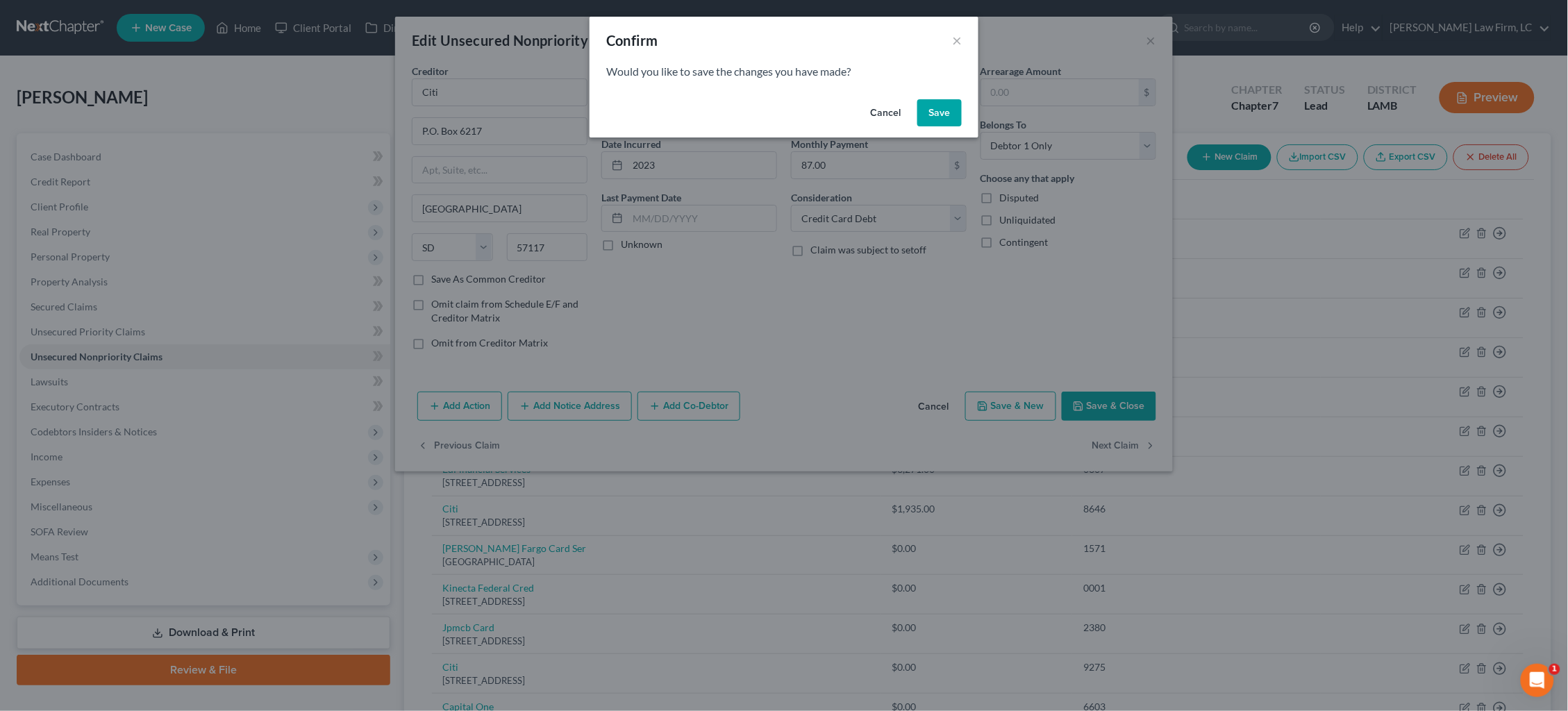
click at [937, 105] on button "Save" at bounding box center [940, 113] width 45 height 28
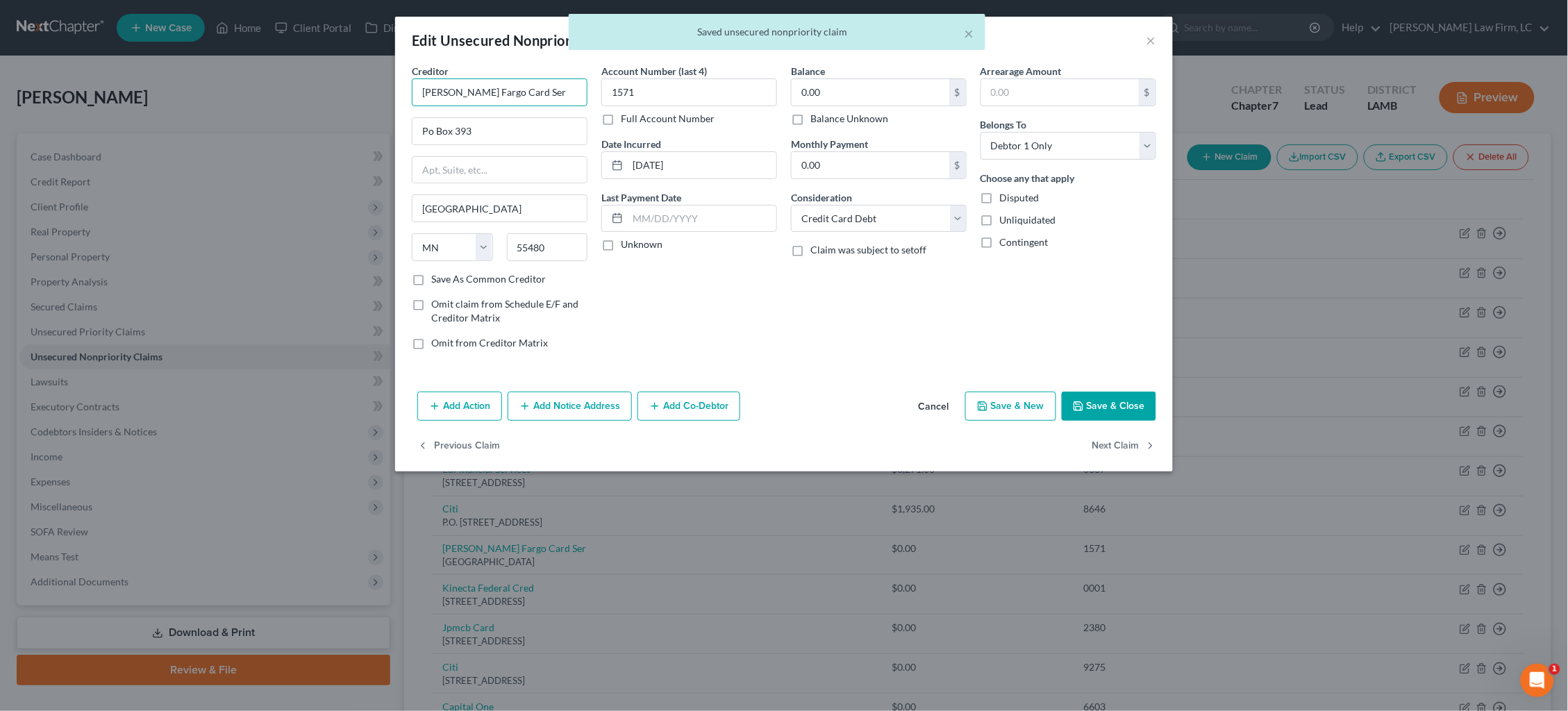
click at [527, 91] on input "Wells Fargo Card Ser" at bounding box center [500, 92] width 176 height 28
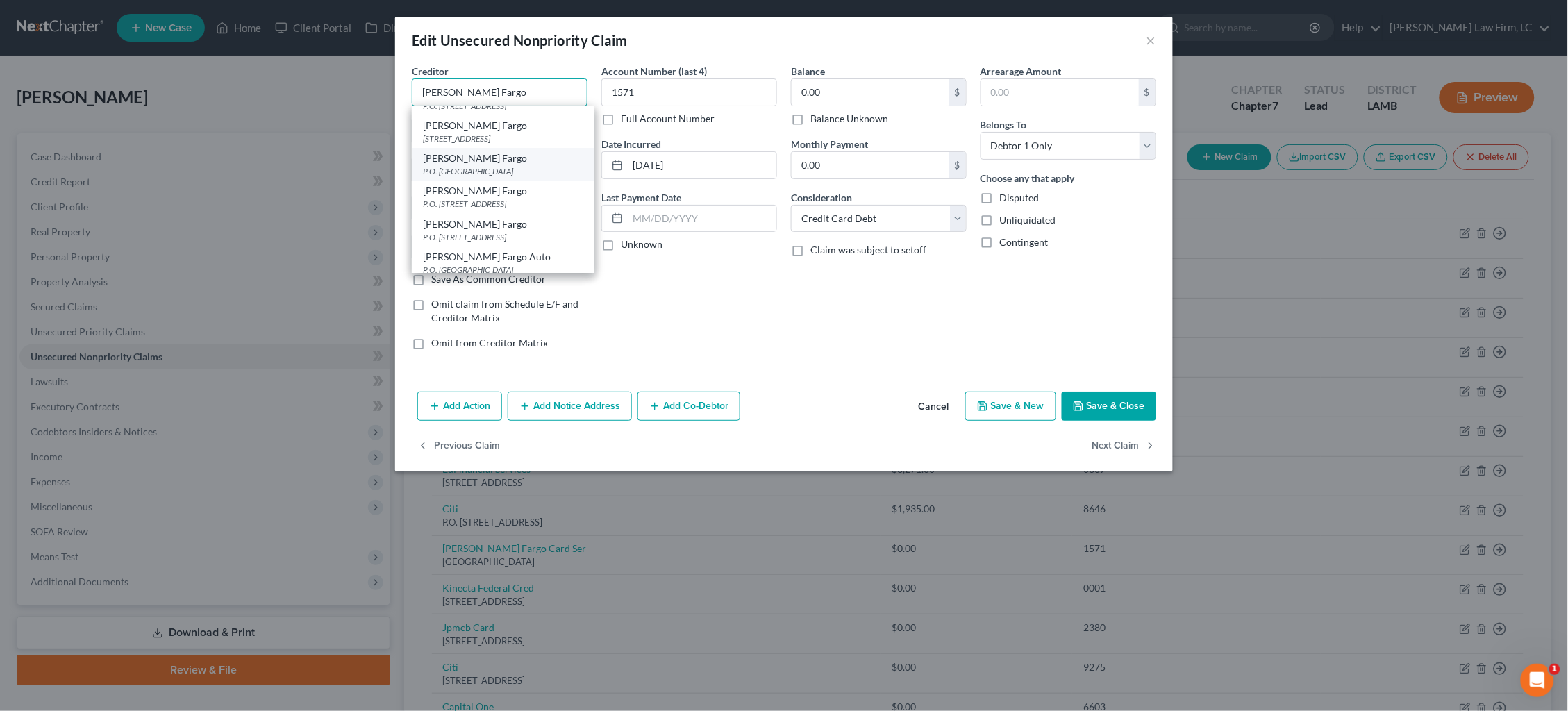
scroll to position [94, 0]
click at [1150, 41] on button "×" at bounding box center [1151, 40] width 10 height 17
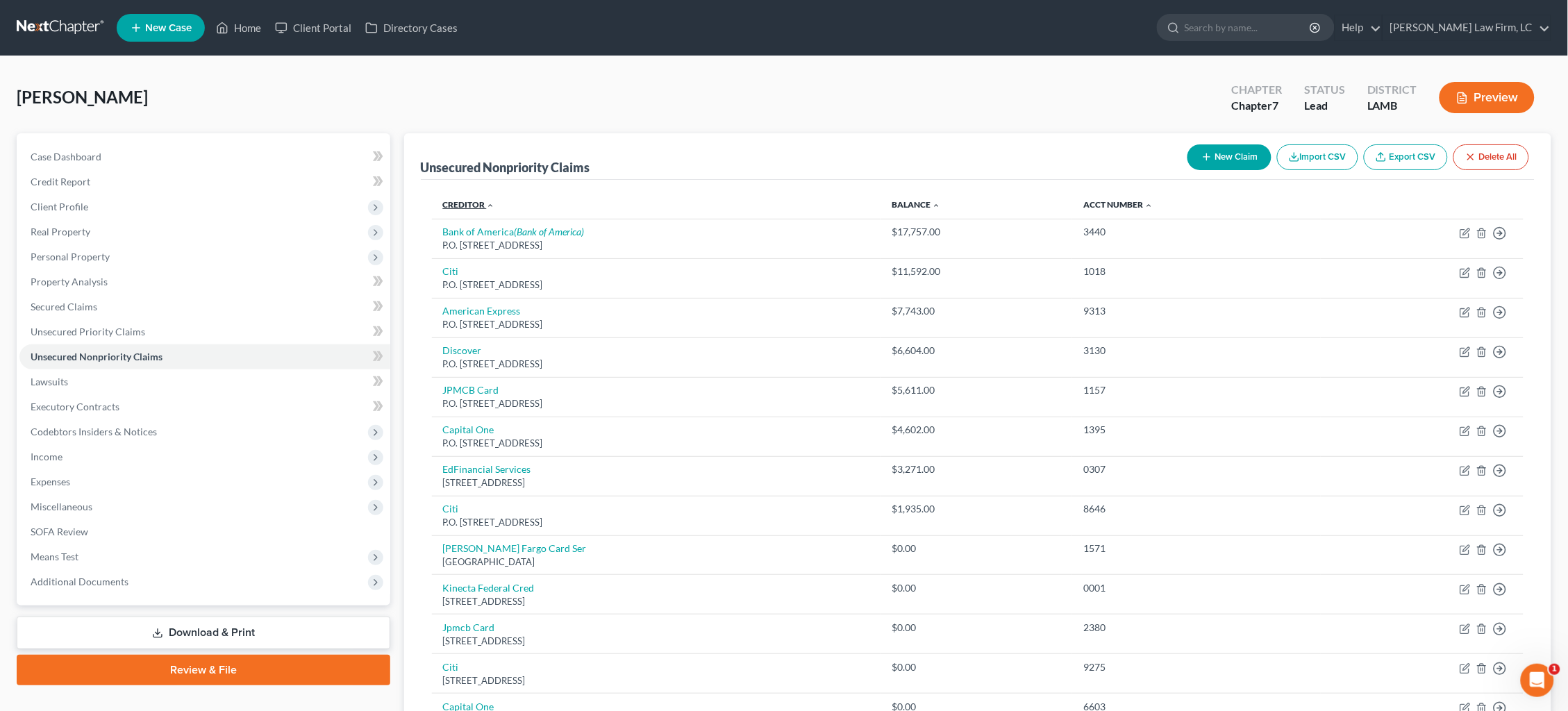
scroll to position [0, 0]
click at [457, 203] on link "Creditor expand_more expand_less unfold_more" at bounding box center [469, 204] width 52 height 10
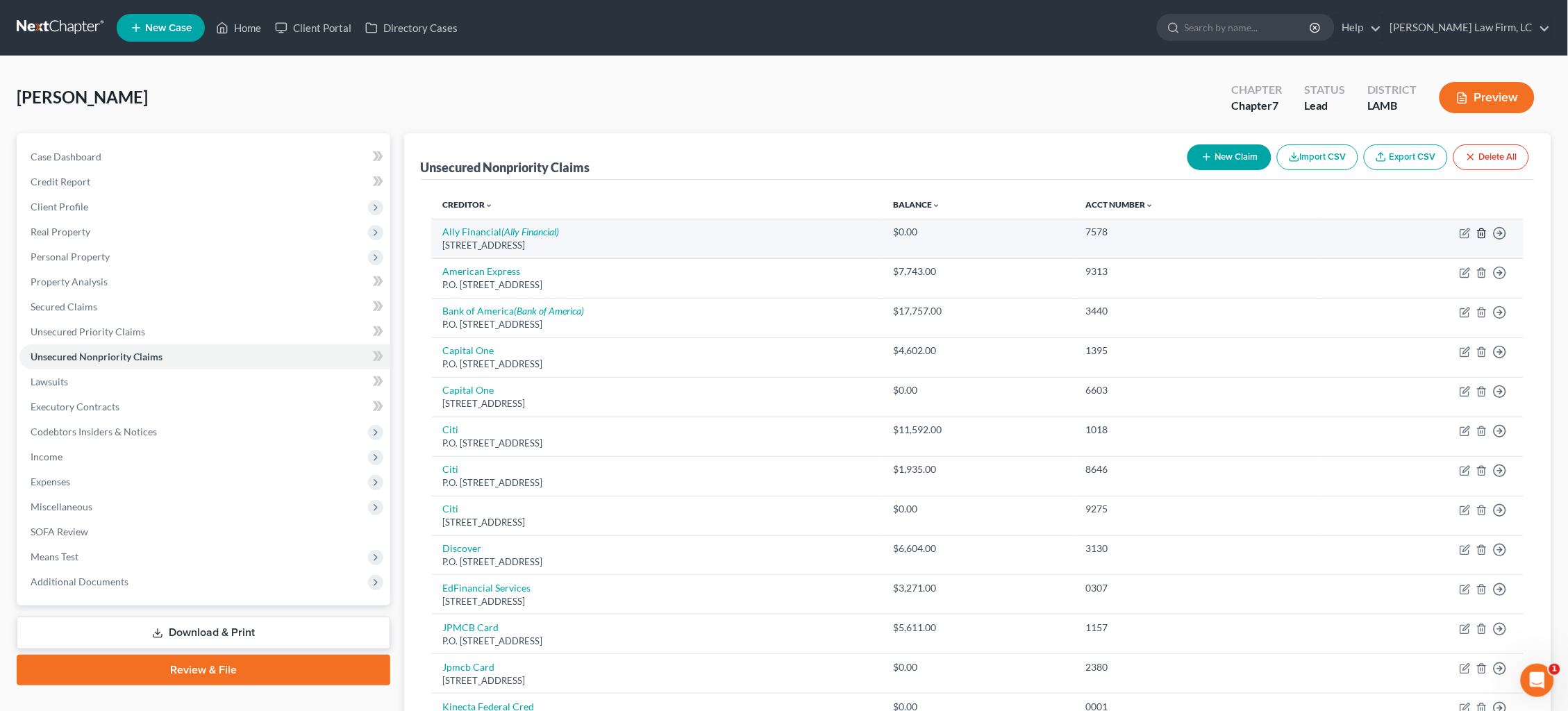
click at [1200, 234] on icon "button" at bounding box center [1482, 233] width 11 height 11
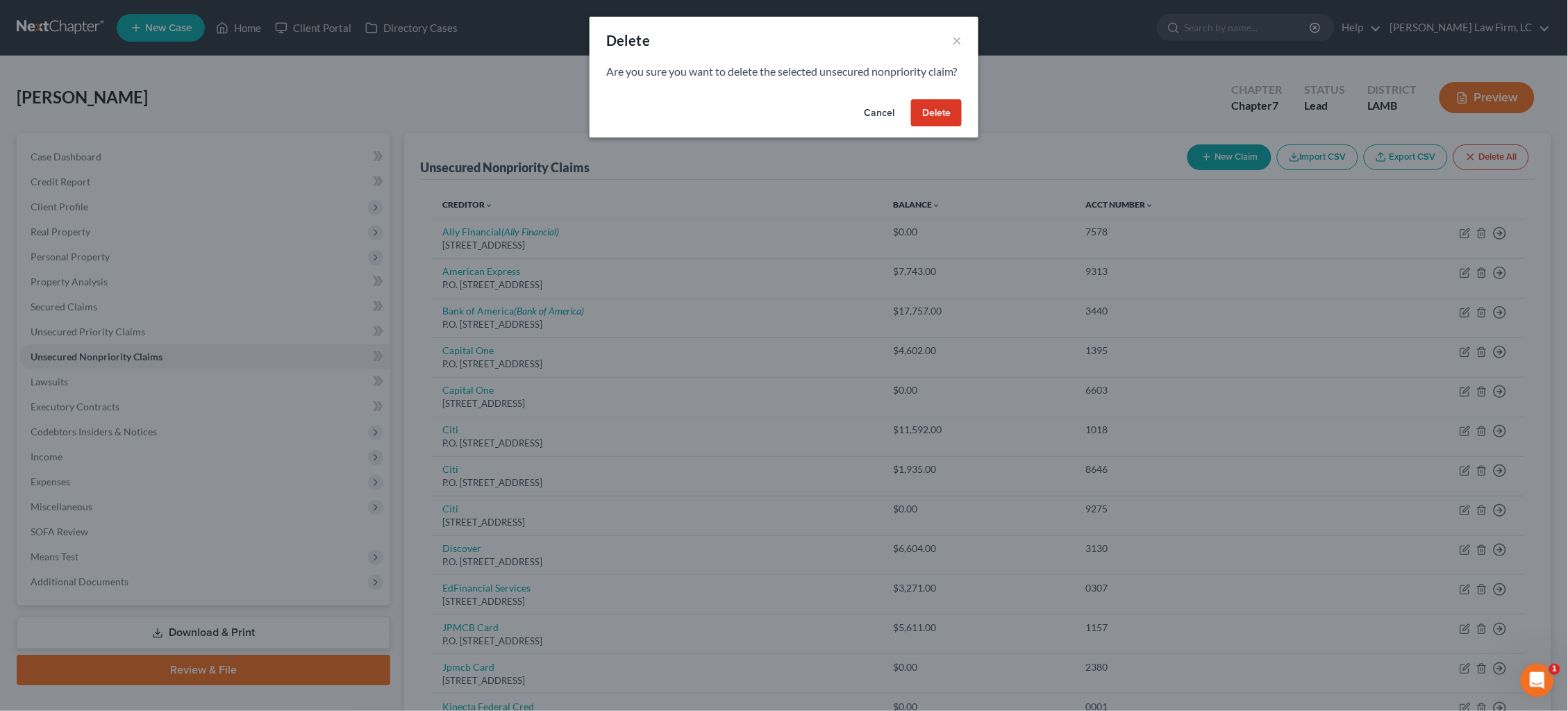
click at [933, 127] on button "Delete" at bounding box center [936, 113] width 51 height 28
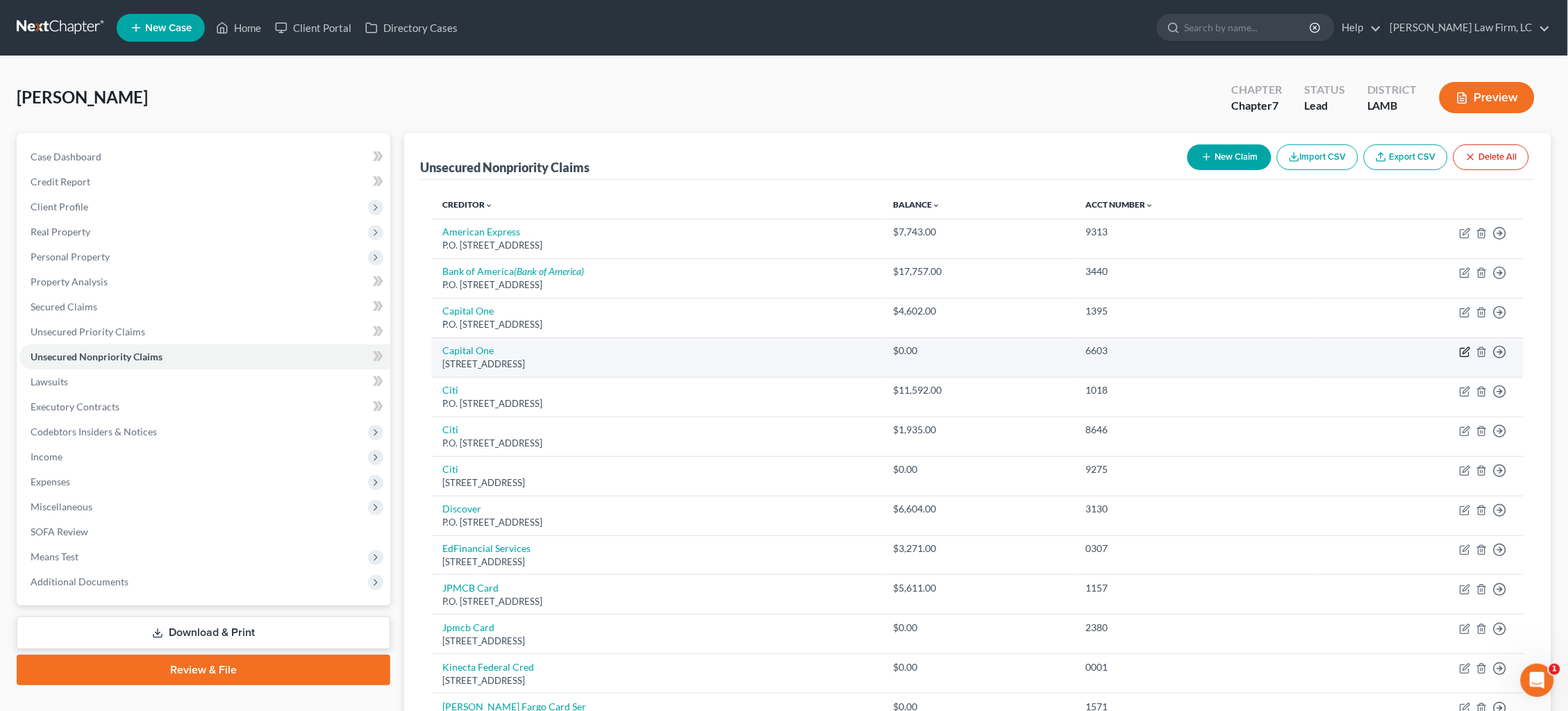
click at [1200, 349] on icon "button" at bounding box center [1465, 352] width 11 height 11
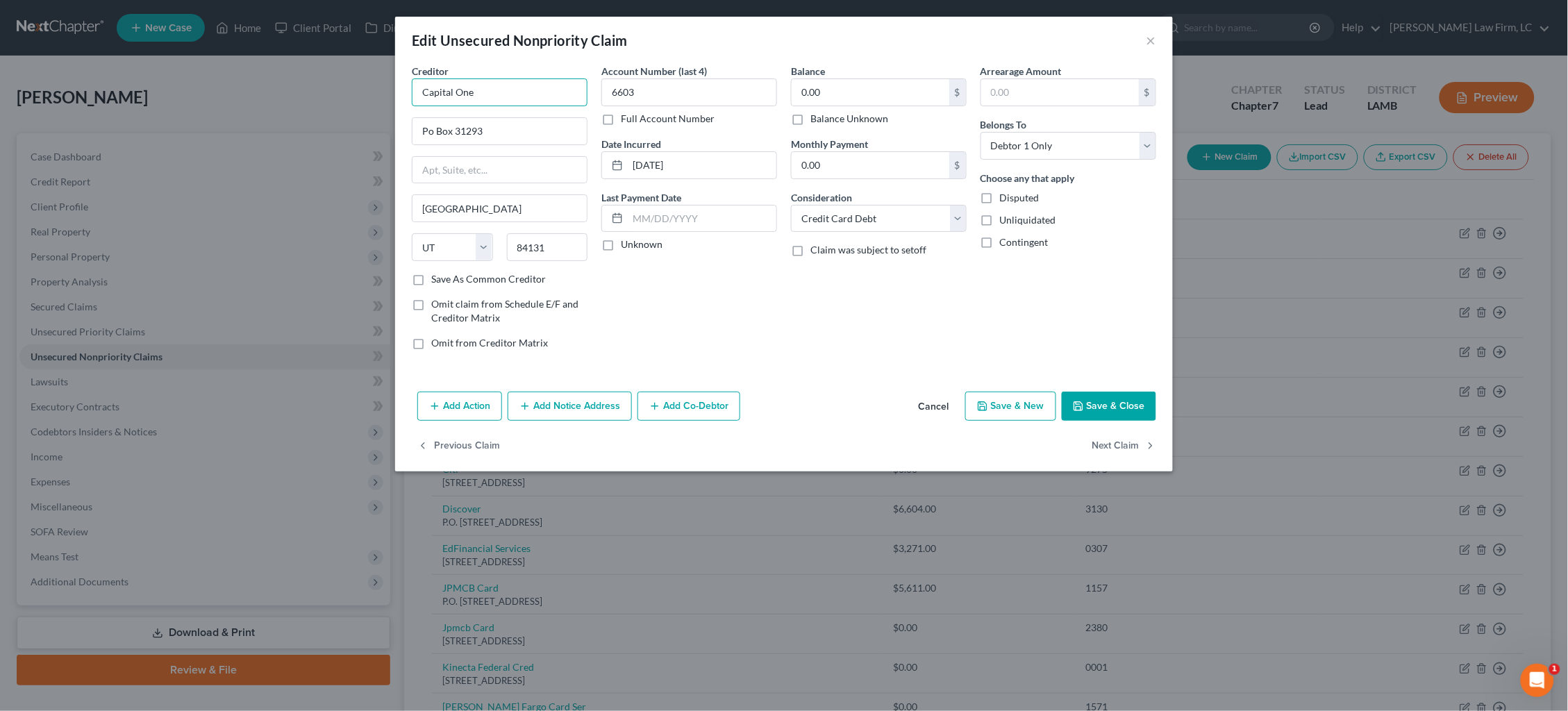
click at [525, 91] on input "Capital One" at bounding box center [500, 92] width 176 height 28
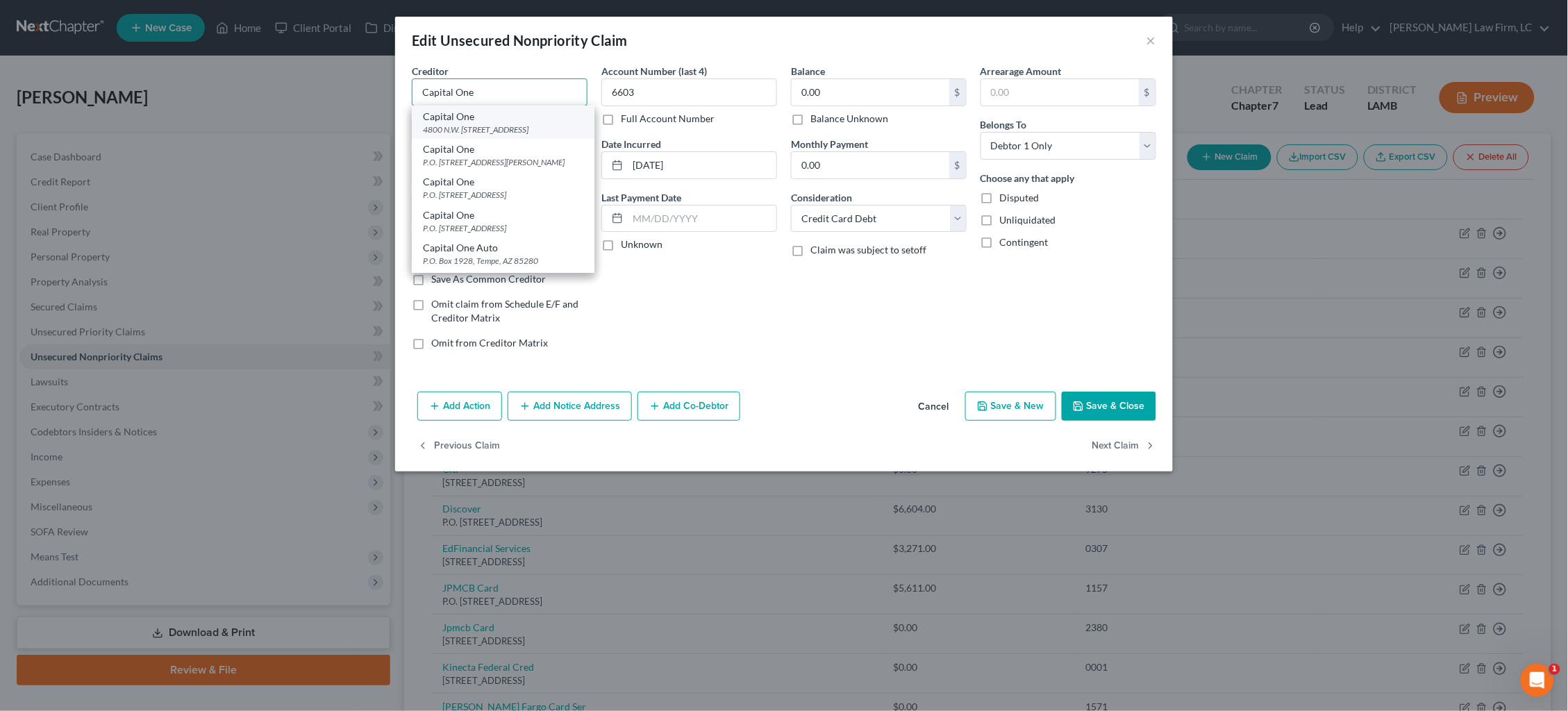
scroll to position [328, 0]
drag, startPoint x: 526, startPoint y: 175, endPoint x: 553, endPoint y: 174, distance: 27.0
click at [526, 188] on div "P.O. Box 31293, Salt Lake City, UT 84131" at bounding box center [504, 194] width 161 height 12
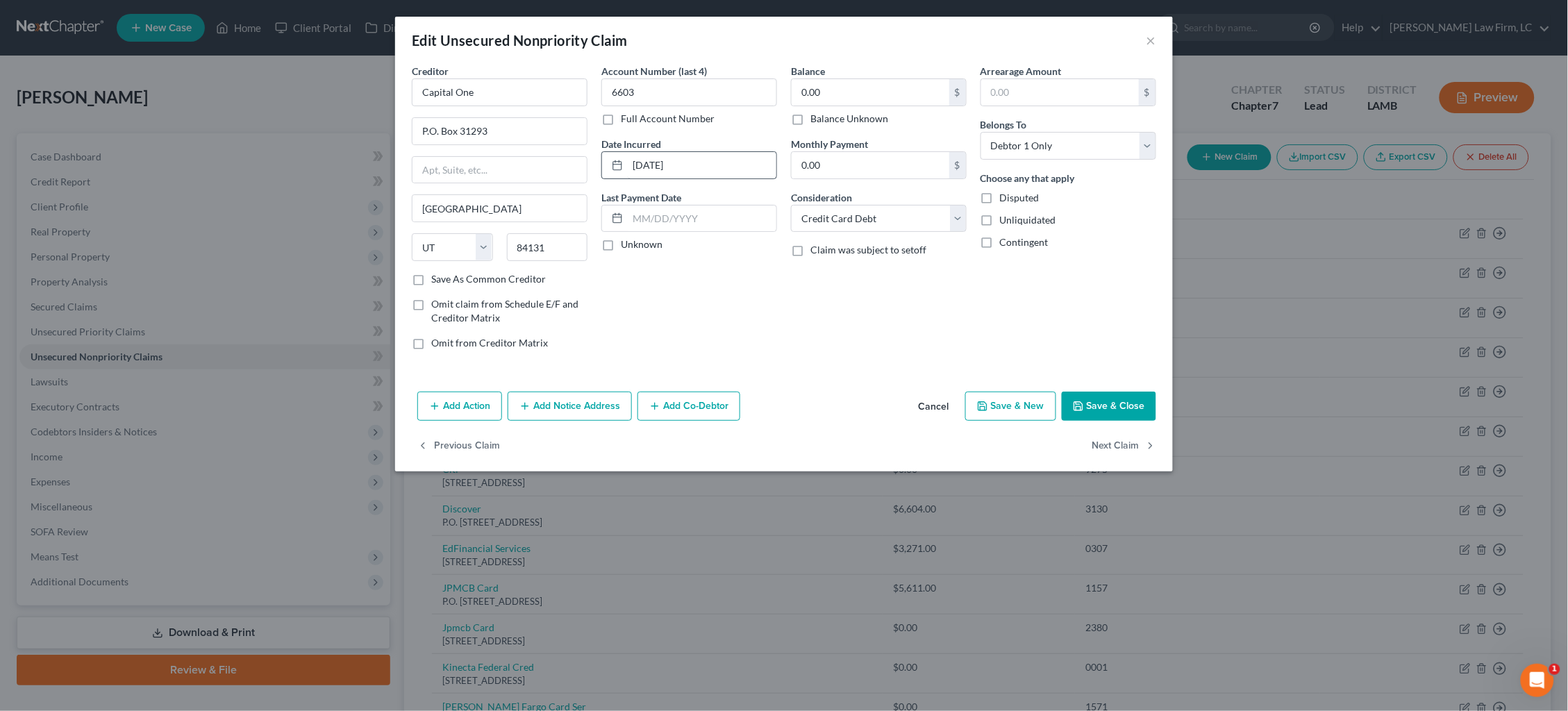
scroll to position [0, 0]
drag, startPoint x: 659, startPoint y: 163, endPoint x: 595, endPoint y: 174, distance: 64.9
click at [595, 174] on div "Account Number (last 4) 6603 Full Account Number Date Incurred 03-18-2011 Last …" at bounding box center [689, 212] width 189 height 297
click at [666, 168] on input "03-18-2011" at bounding box center [702, 165] width 149 height 26
drag, startPoint x: 660, startPoint y: 162, endPoint x: 587, endPoint y: 166, distance: 73.1
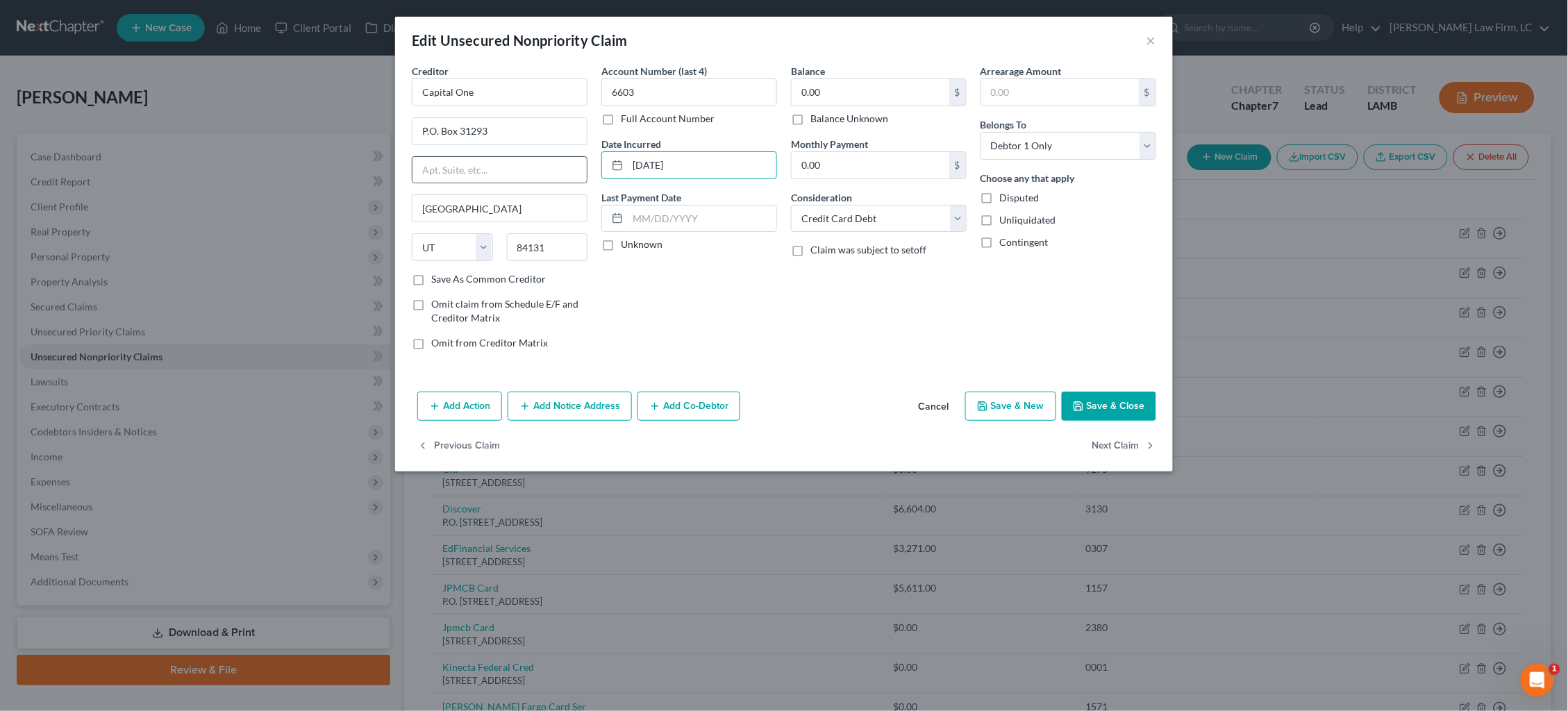
click at [587, 166] on div "Creditor * Capital One P.O. Box 31293 Salt Lake City State AL AK AR AZ CA CO CT…" at bounding box center [784, 212] width 758 height 297
click at [844, 113] on label "Balance Unknown" at bounding box center [850, 118] width 78 height 14
click at [825, 113] on input "Balance Unknown" at bounding box center [820, 116] width 9 height 9
click at [1103, 401] on button "Save & Close" at bounding box center [1109, 406] width 95 height 29
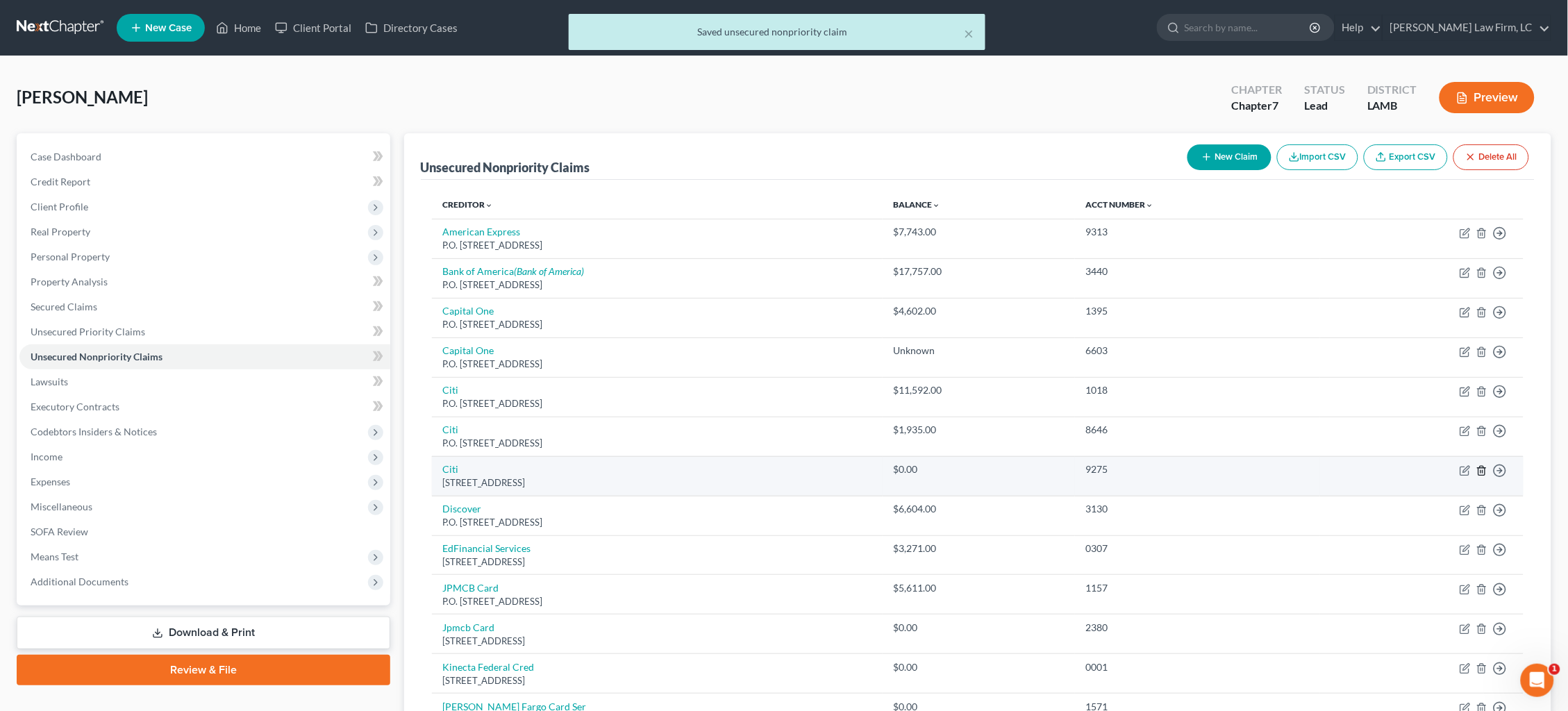
click at [1200, 465] on icon "button" at bounding box center [1482, 471] width 11 height 11
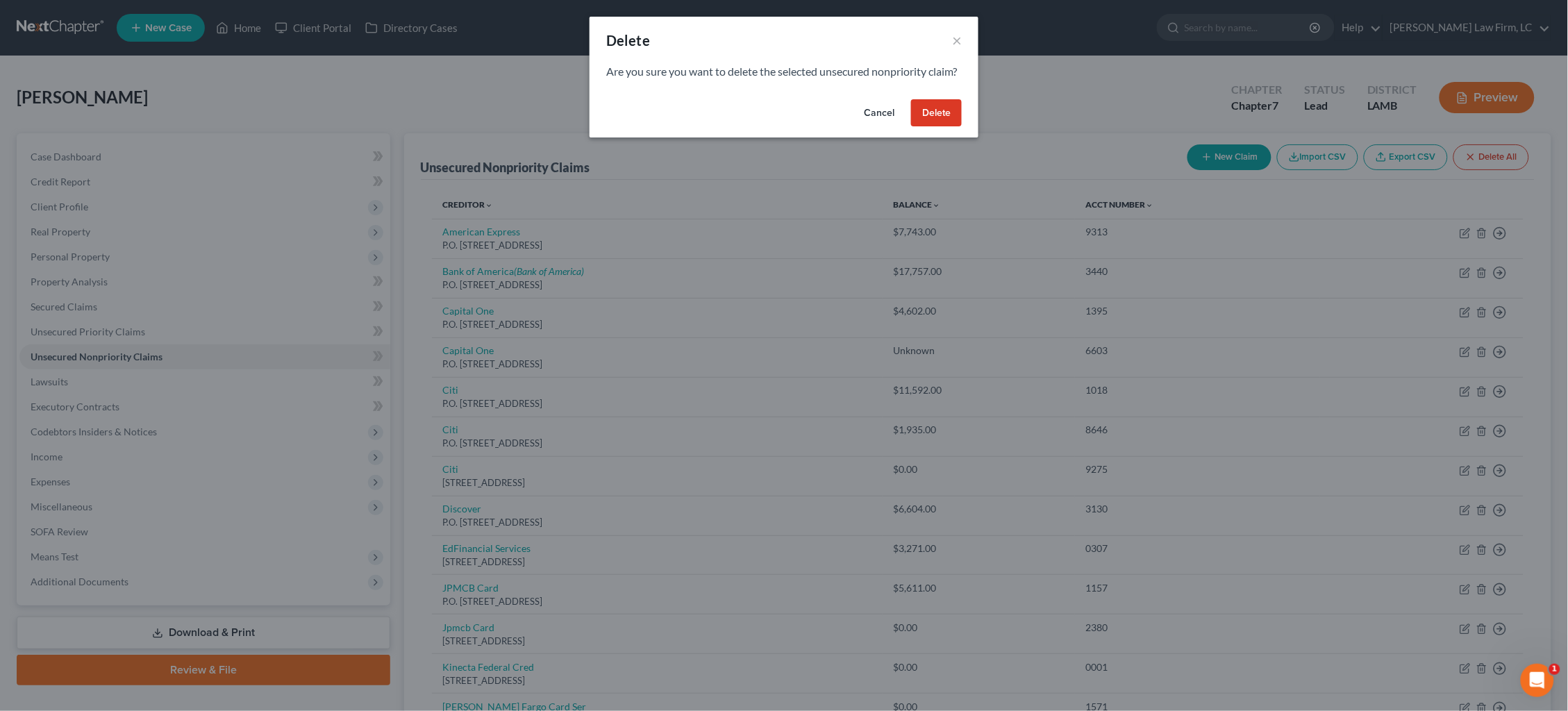
click at [922, 127] on button "Delete" at bounding box center [936, 113] width 51 height 28
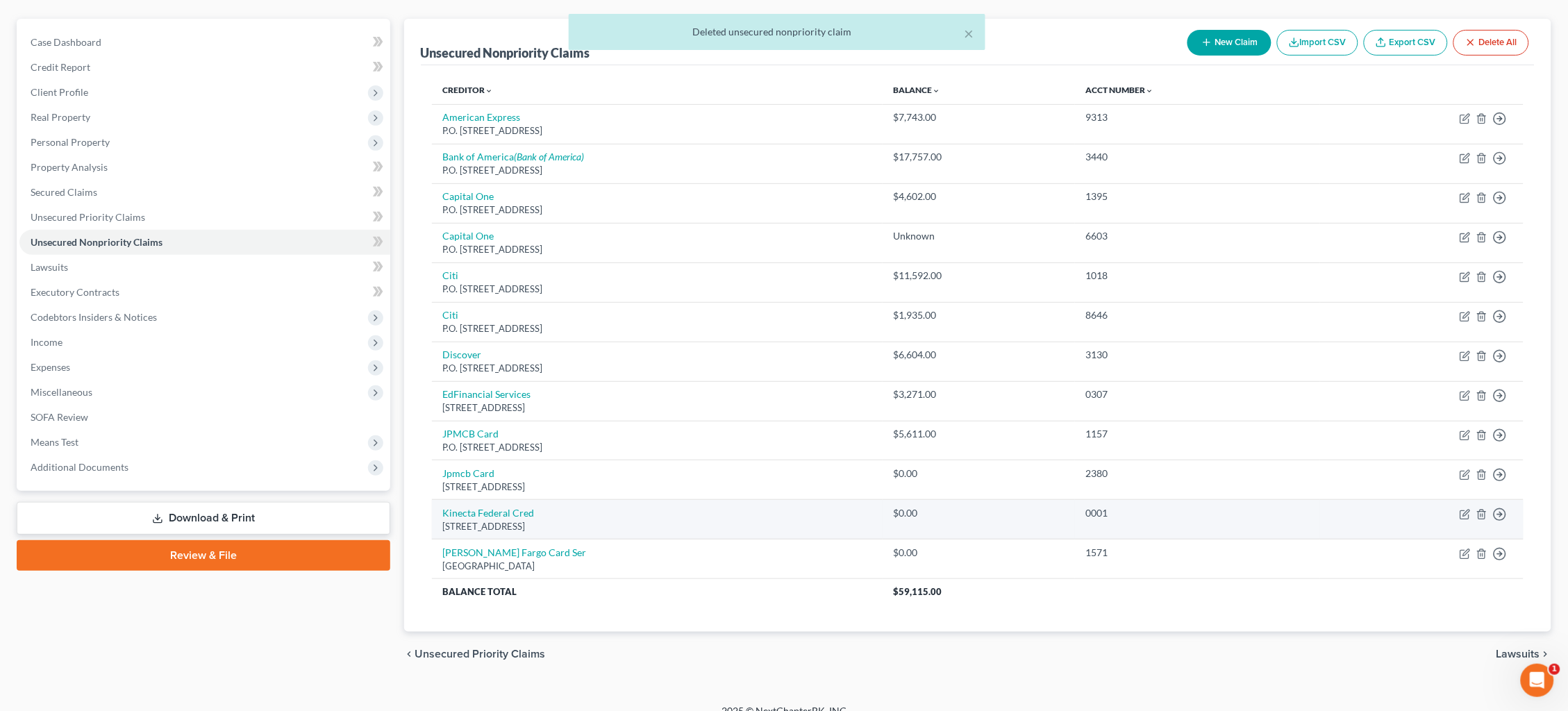
scroll to position [114, 0]
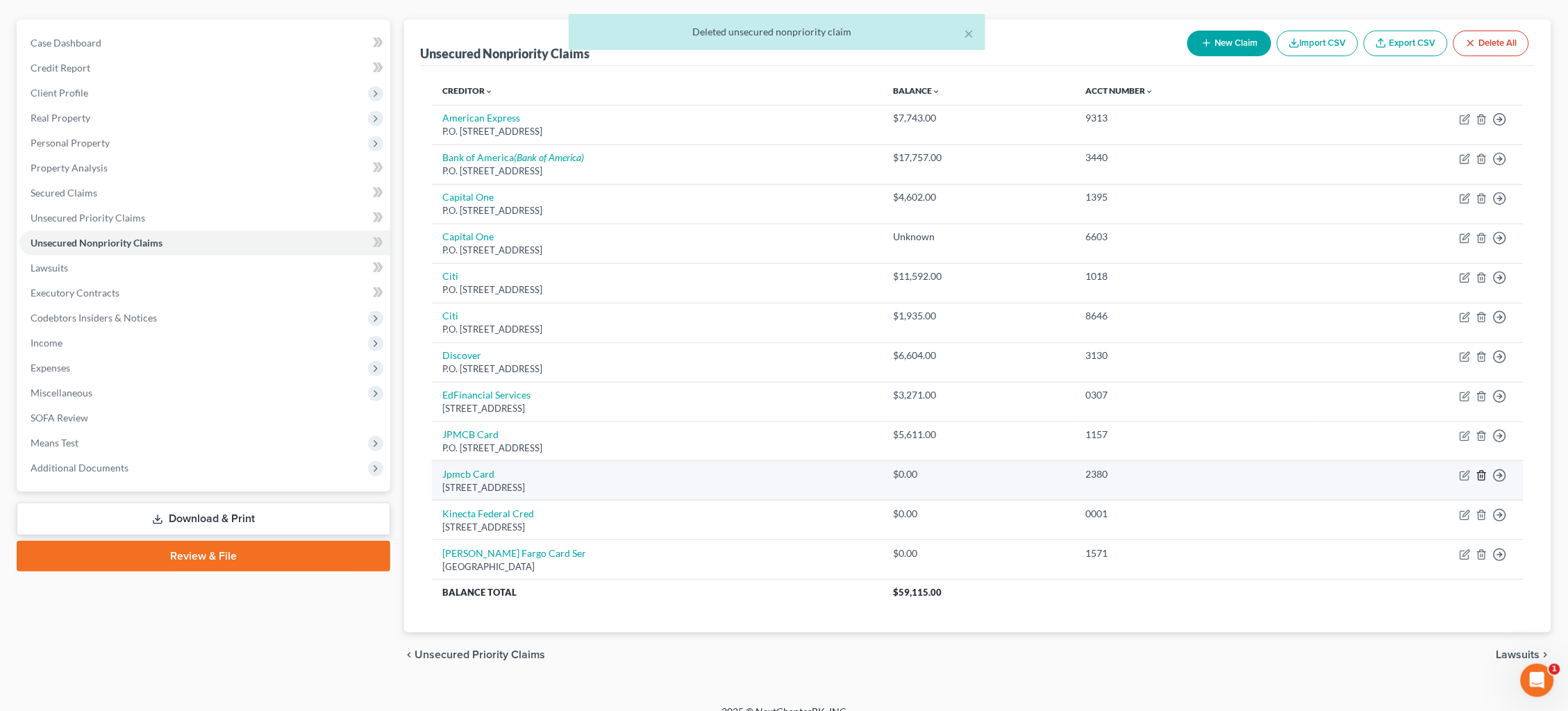
click at [1200, 470] on icon "button" at bounding box center [1482, 476] width 11 height 11
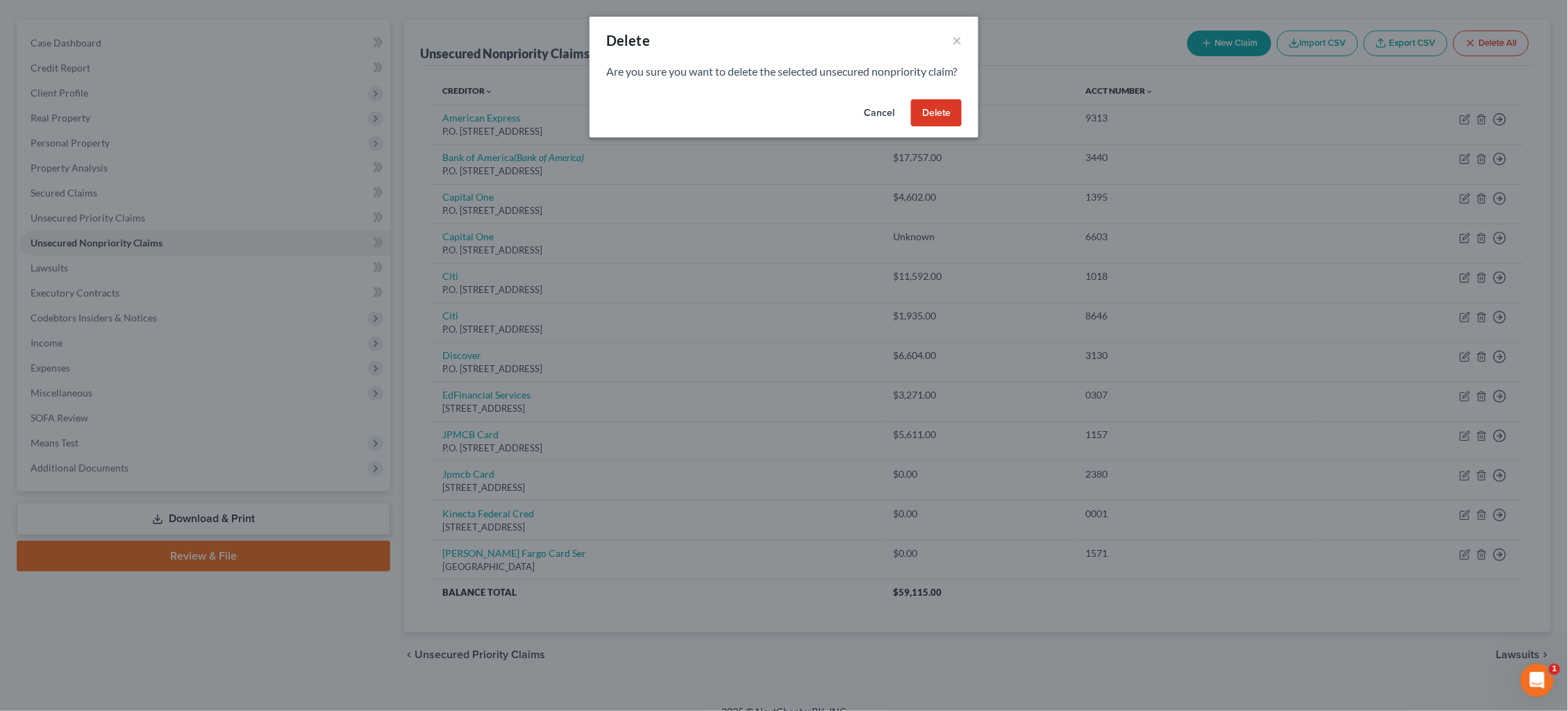
click at [932, 127] on button "Delete" at bounding box center [936, 113] width 51 height 28
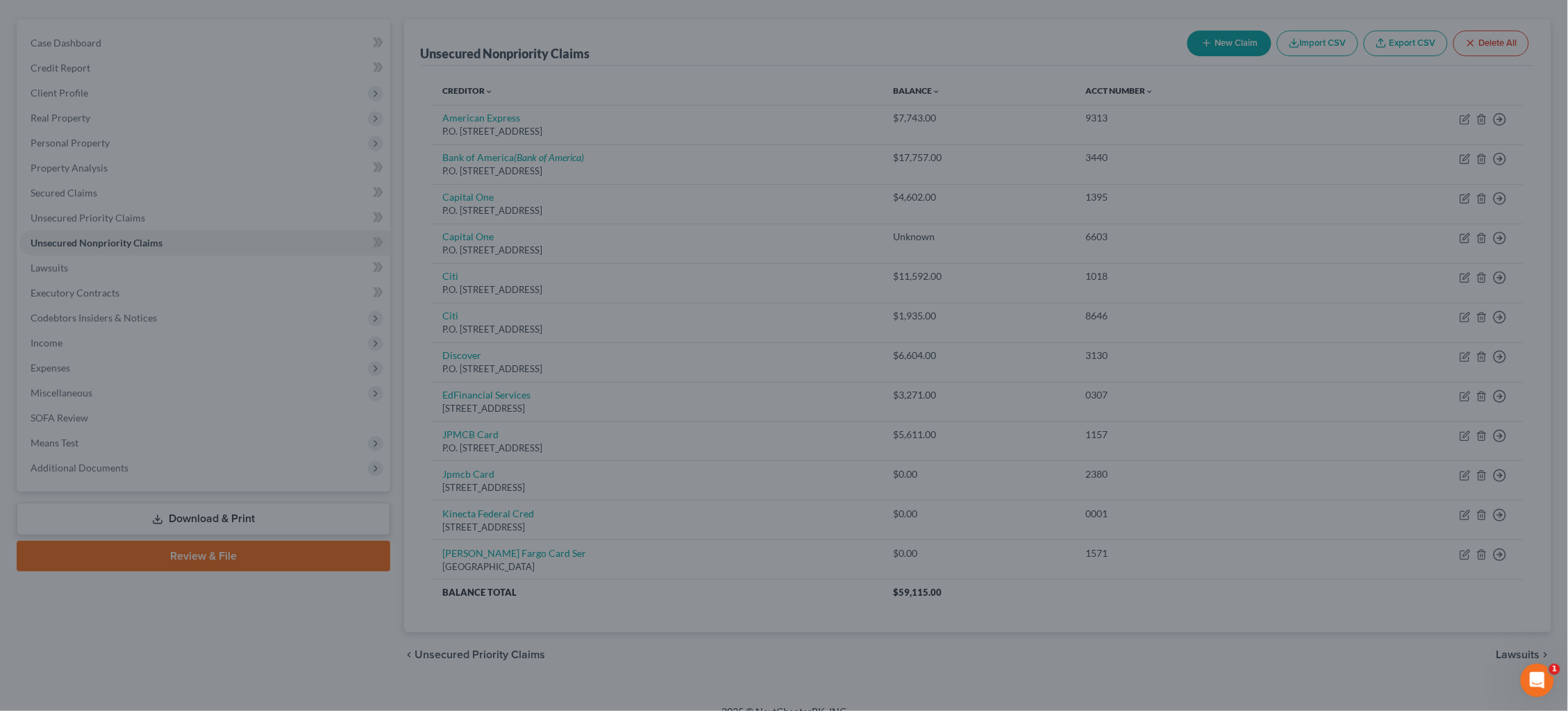
scroll to position [76, 0]
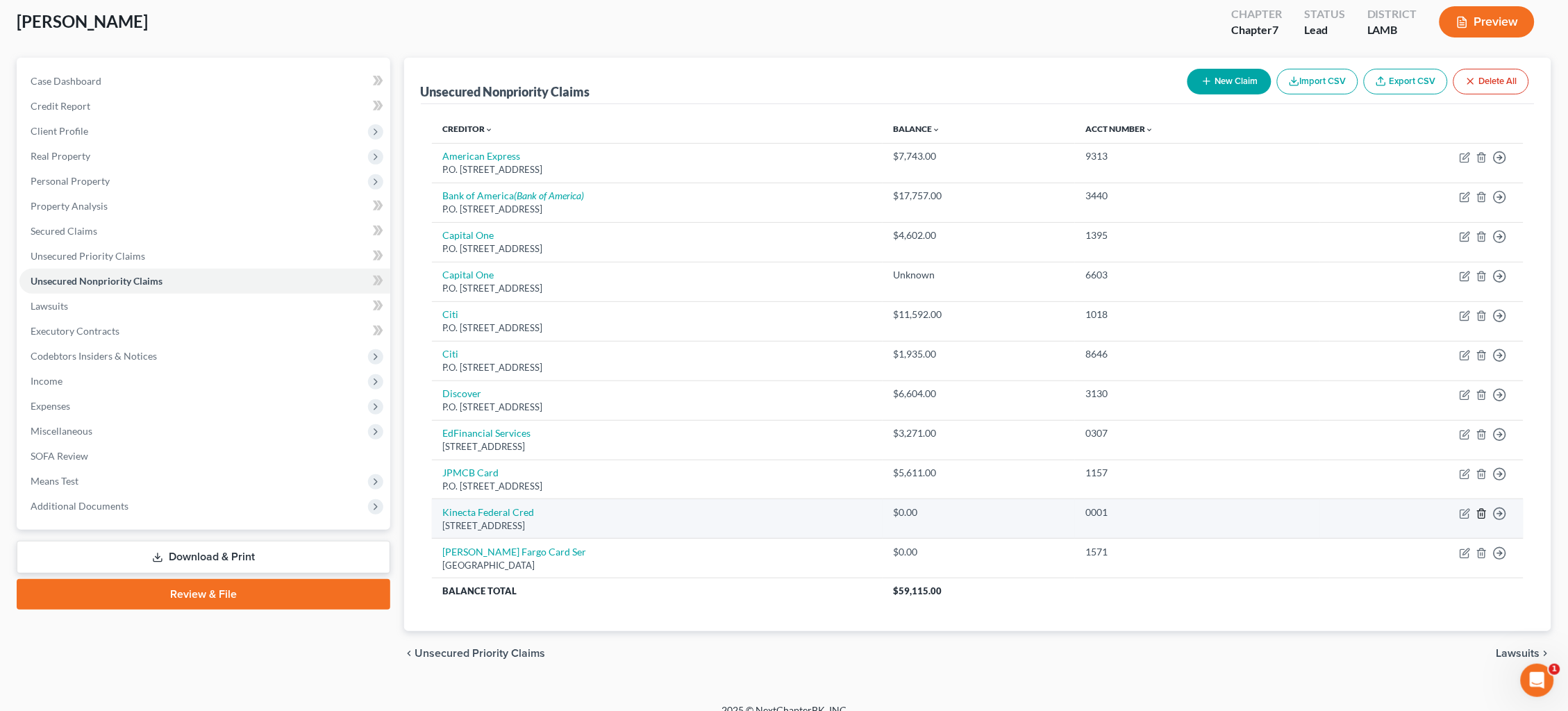
click at [1200, 508] on icon "button" at bounding box center [1482, 514] width 11 height 11
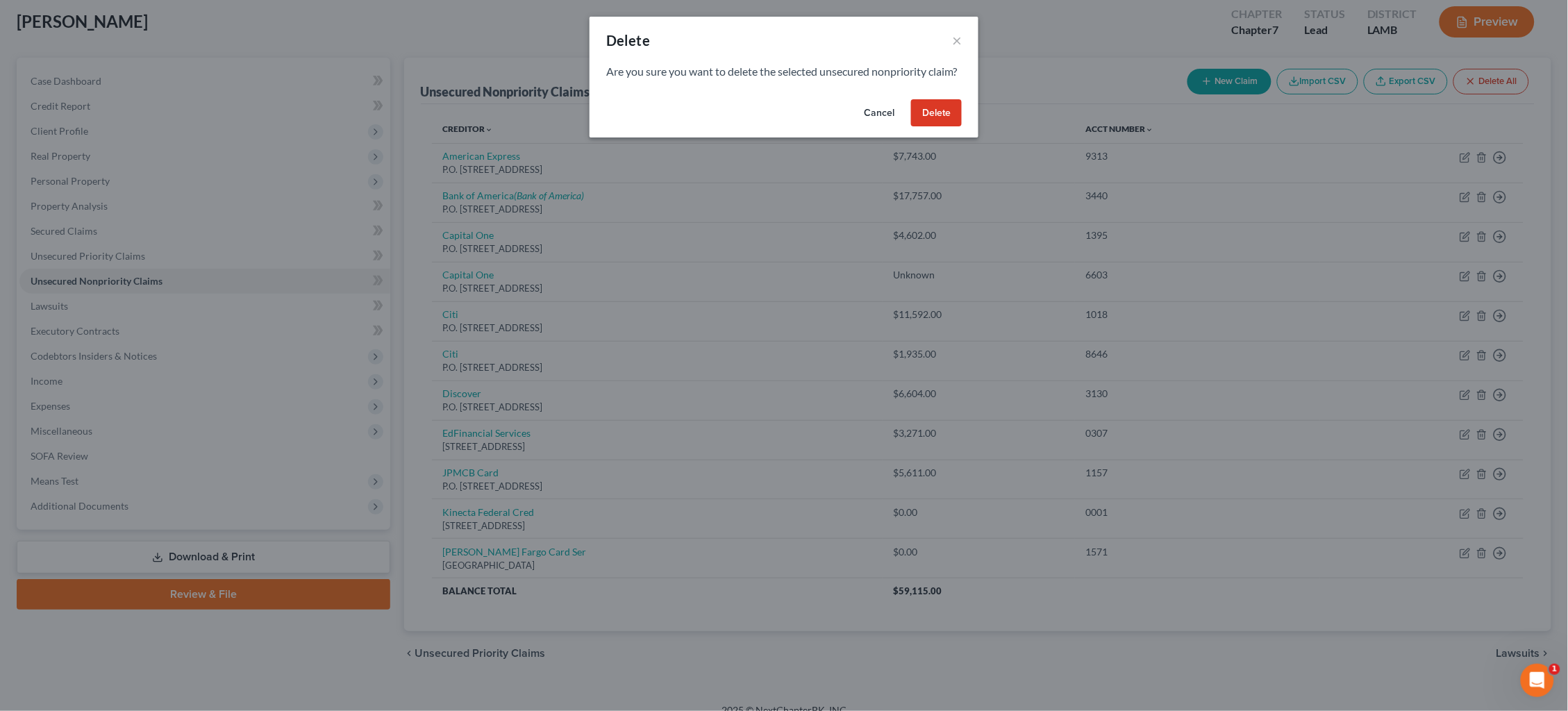
click at [923, 122] on button "Delete" at bounding box center [936, 113] width 51 height 28
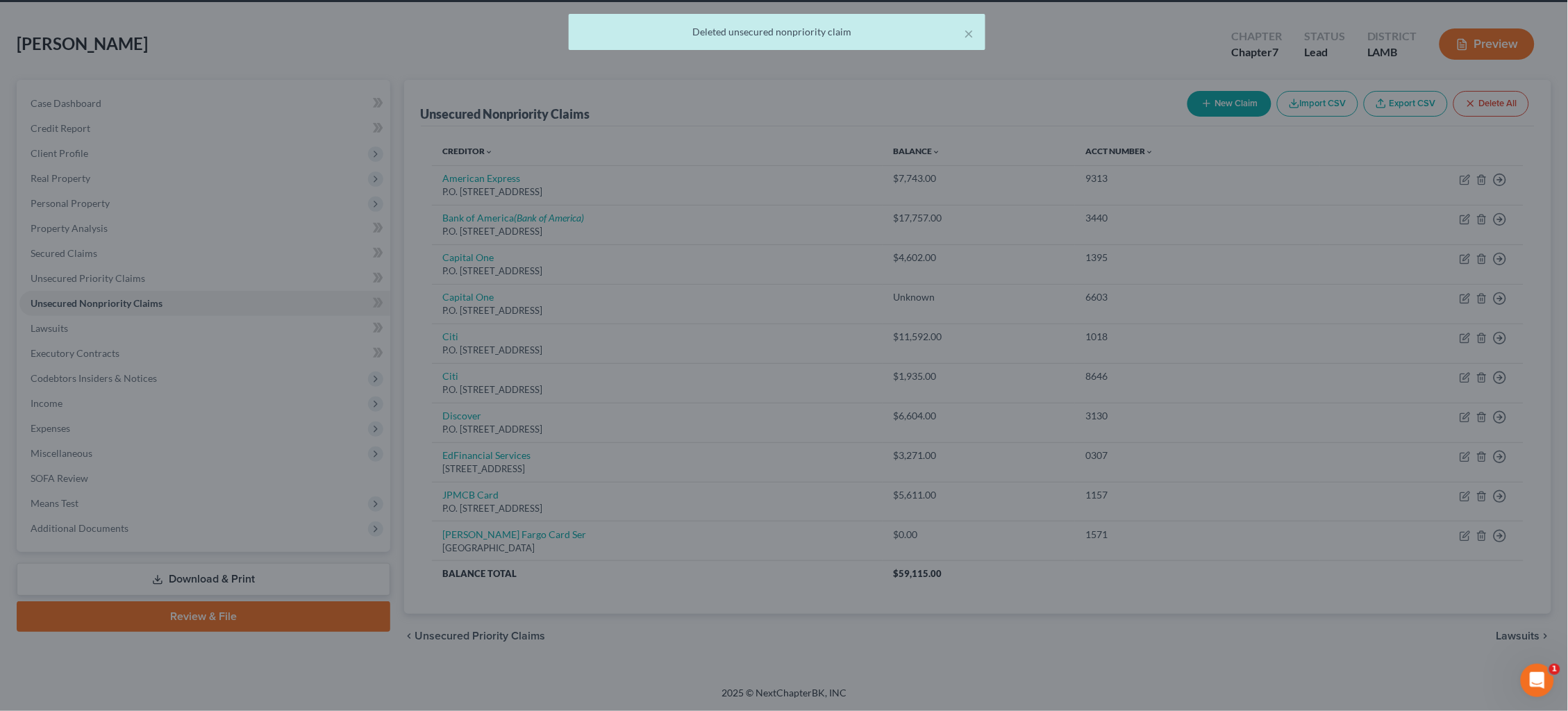
scroll to position [37, 0]
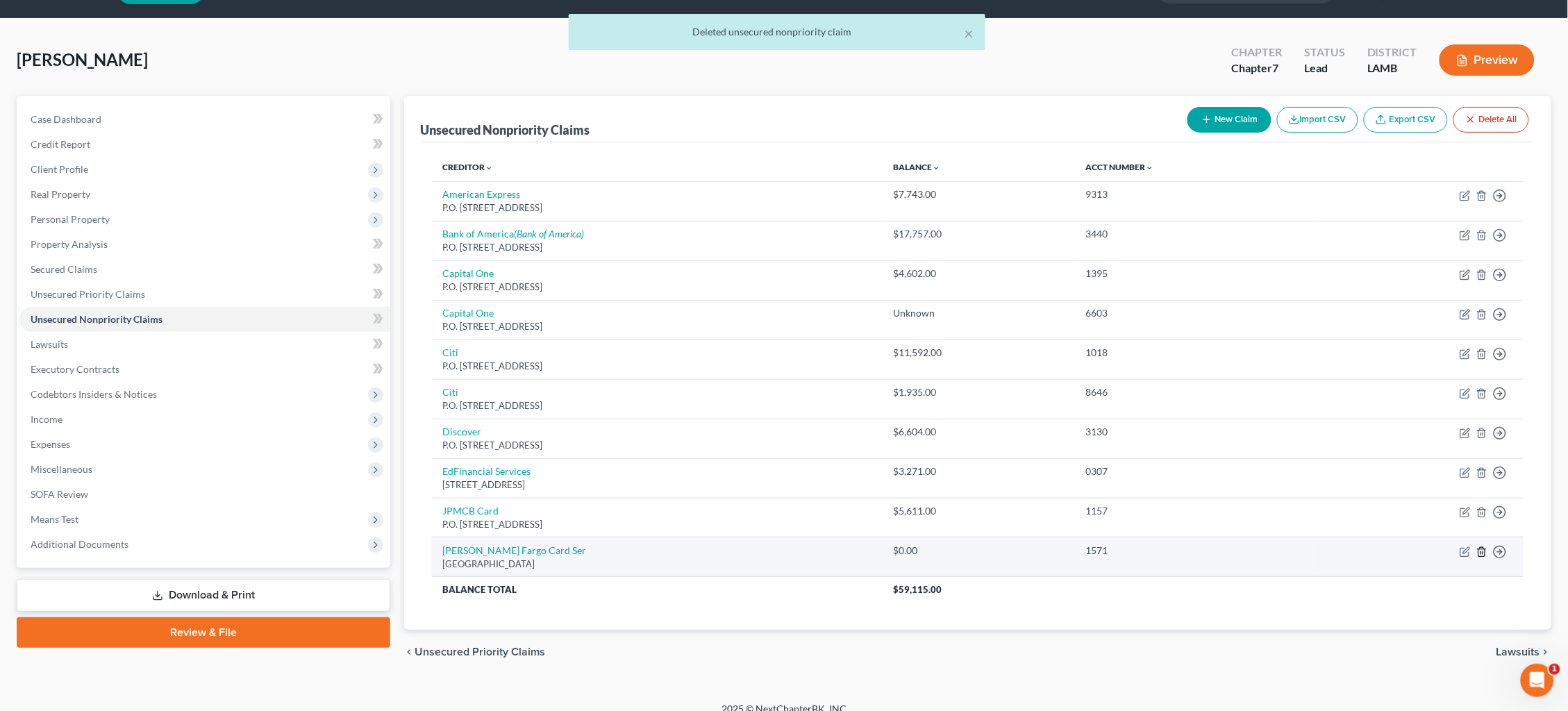
click at [1200, 546] on icon "button" at bounding box center [1482, 552] width 11 height 11
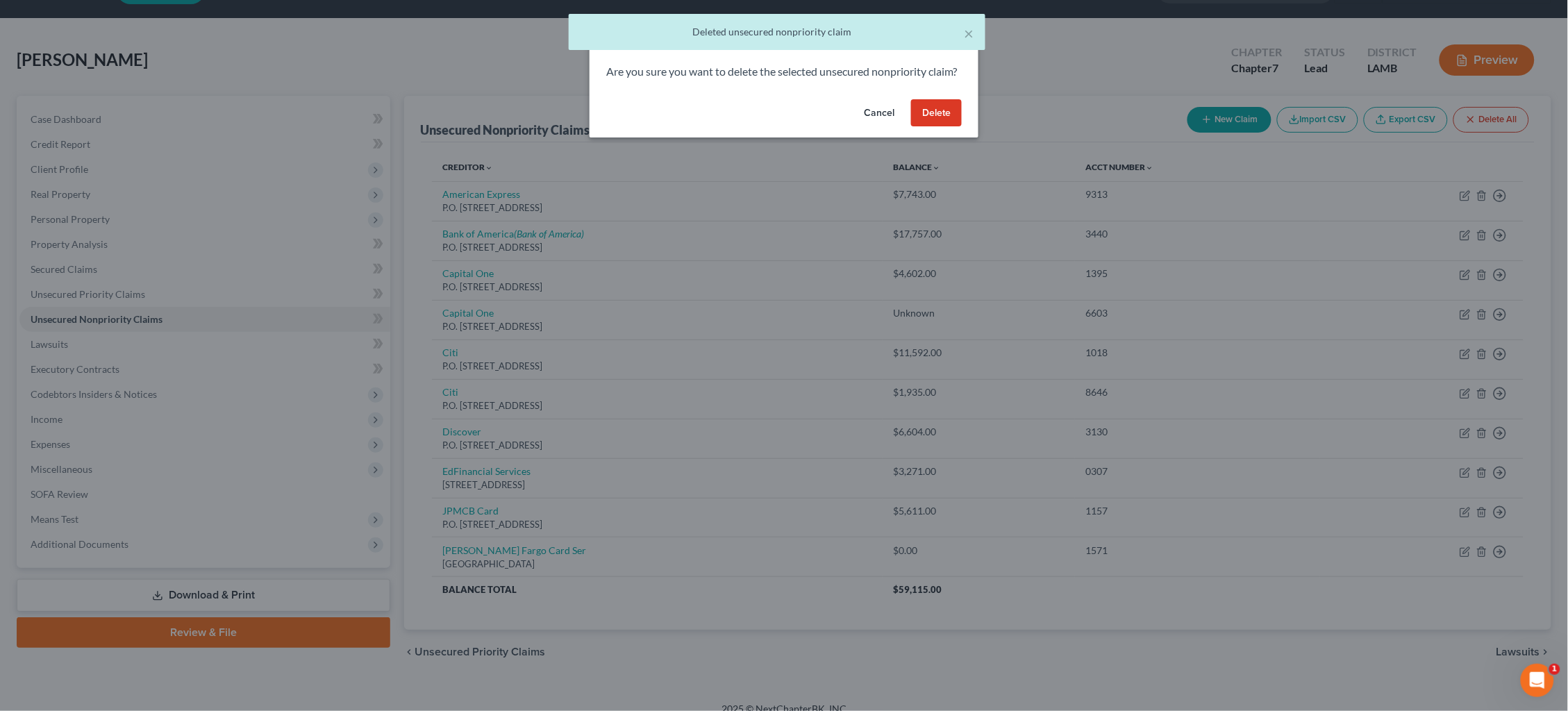
click at [939, 127] on button "Delete" at bounding box center [936, 113] width 51 height 28
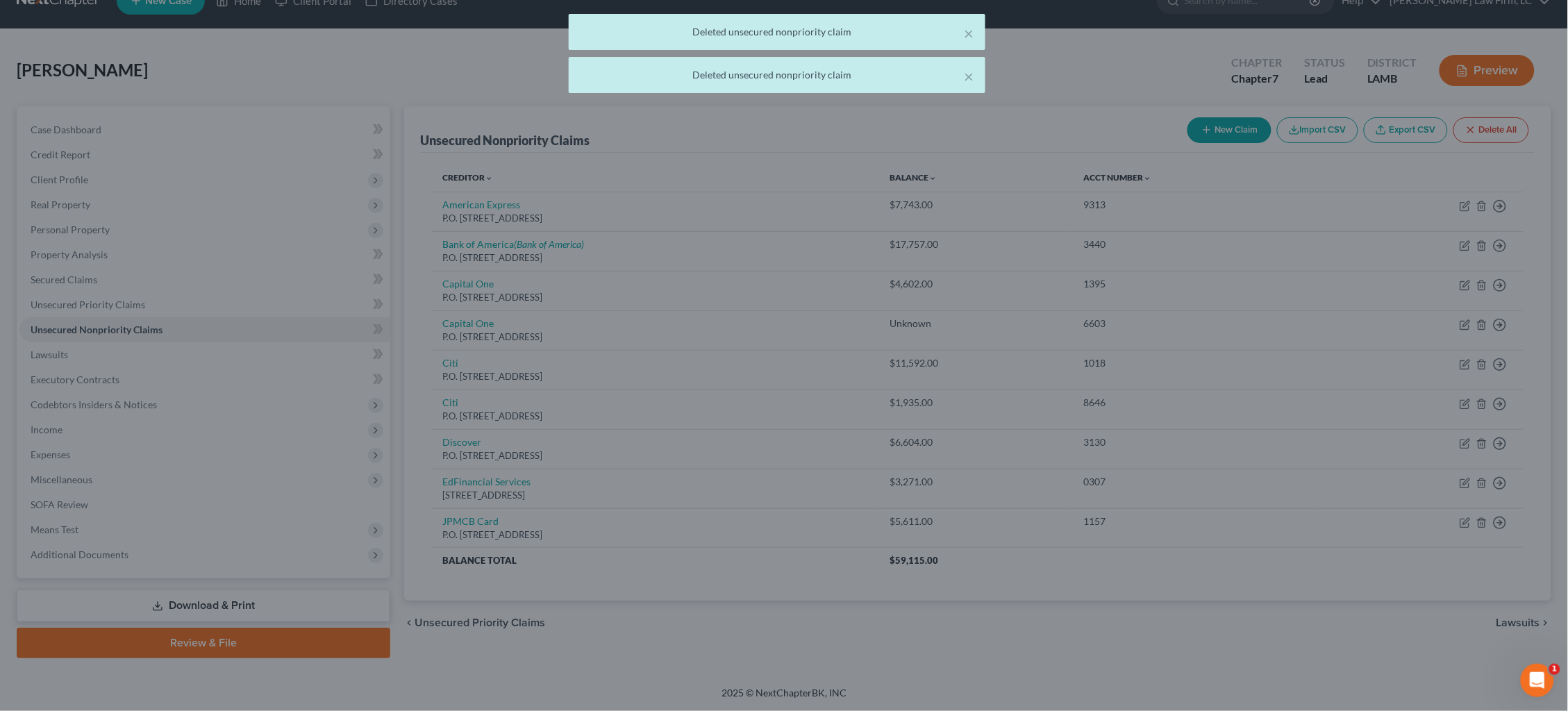
scroll to position [8, 0]
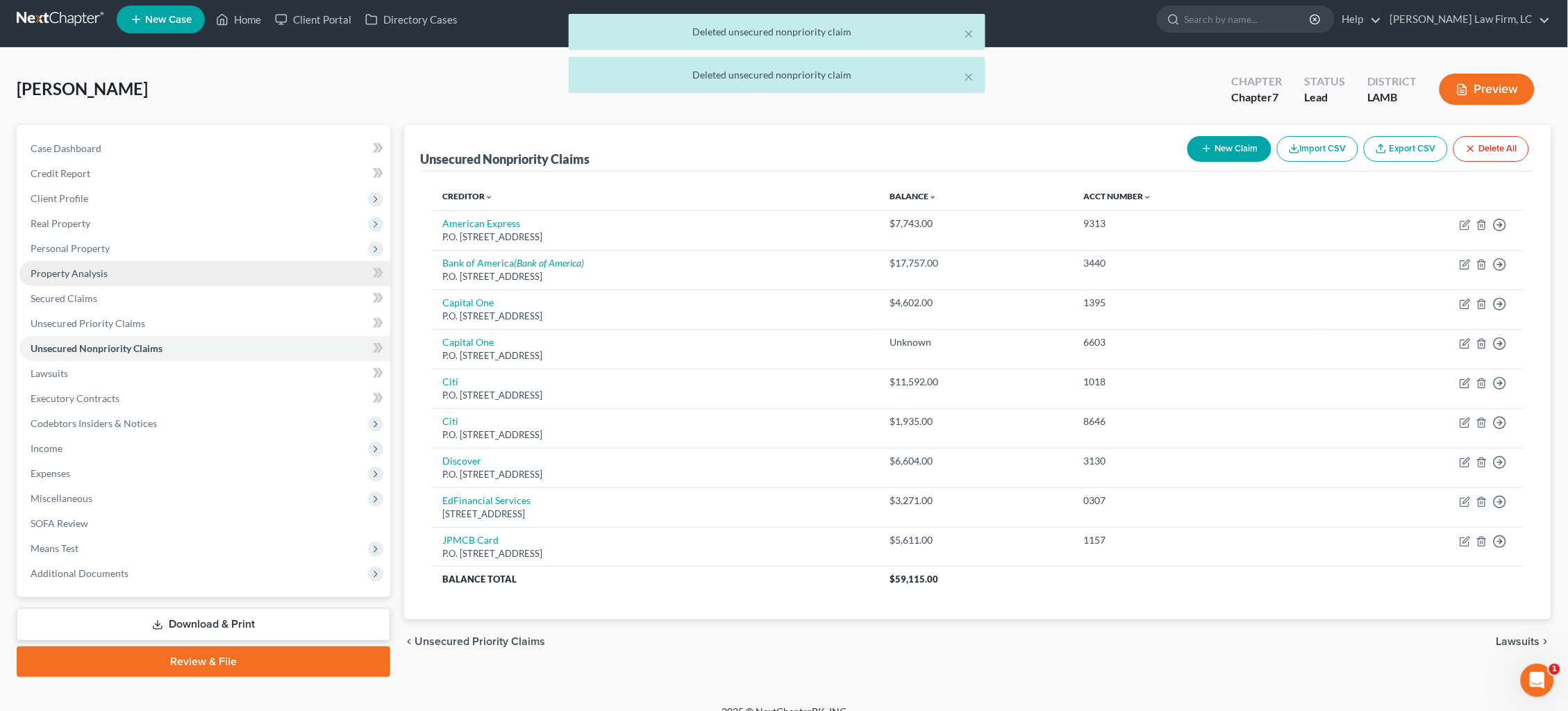
click at [100, 267] on span "Property Analysis" at bounding box center [68, 273] width 77 height 12
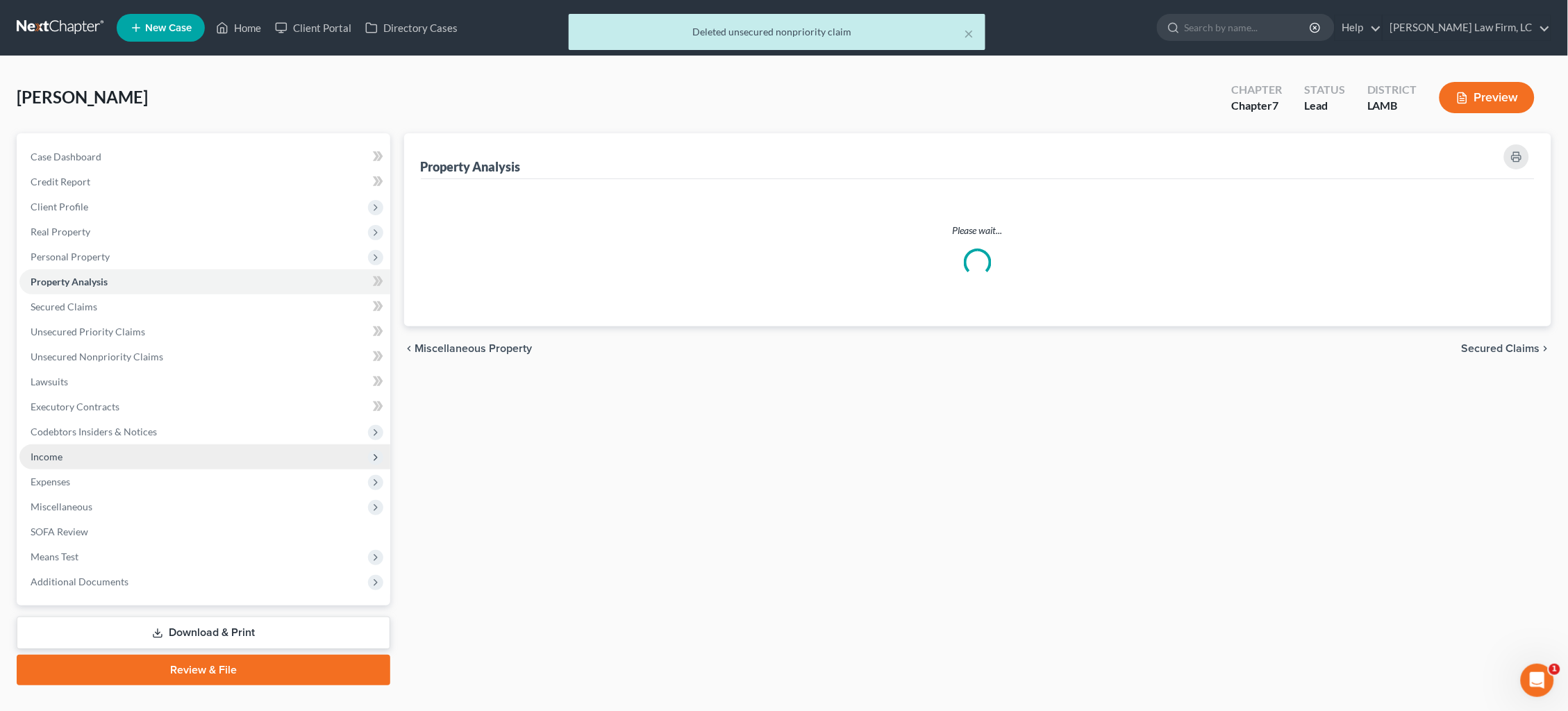
click at [98, 449] on span "Income" at bounding box center [204, 457] width 371 height 25
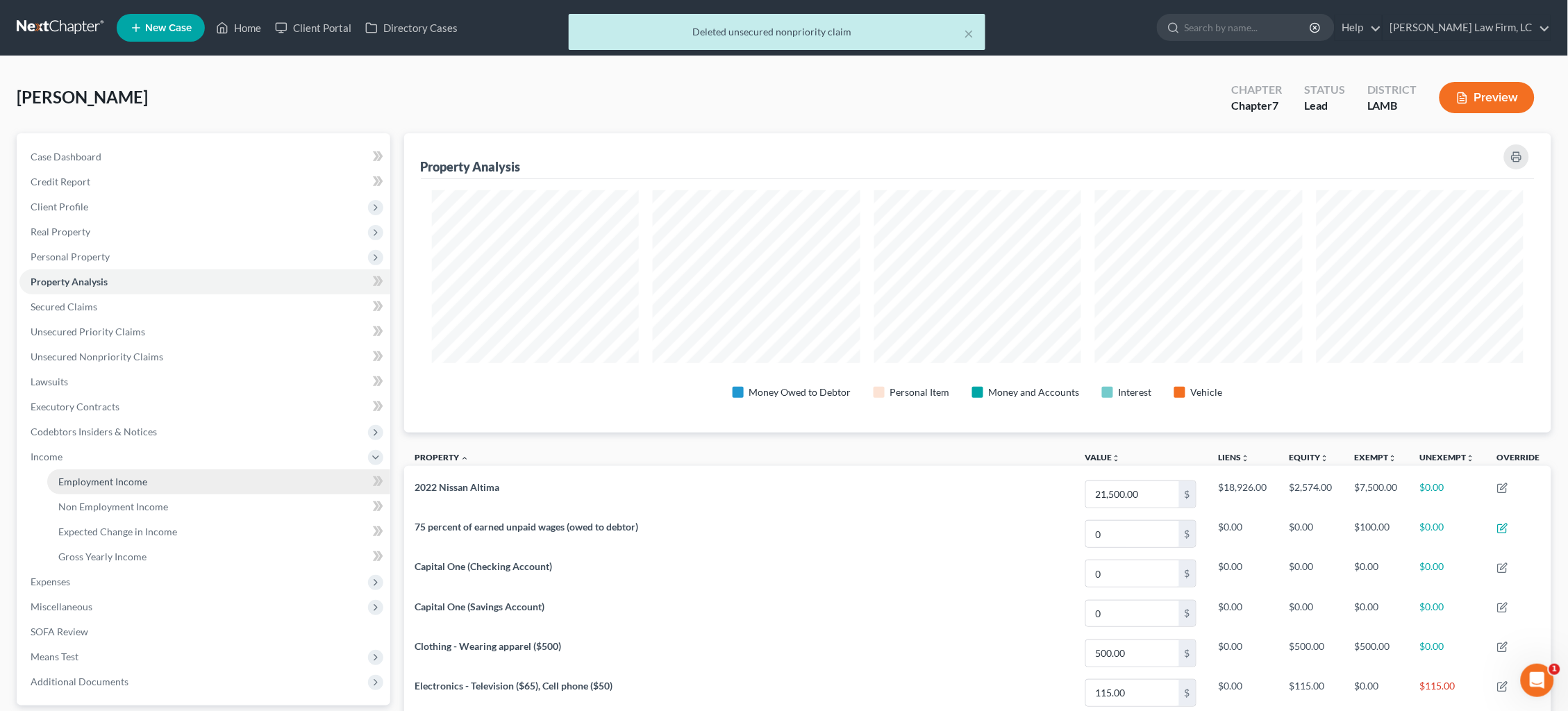
scroll to position [298, 1147]
click at [129, 476] on span "Employment Income" at bounding box center [103, 481] width 89 height 12
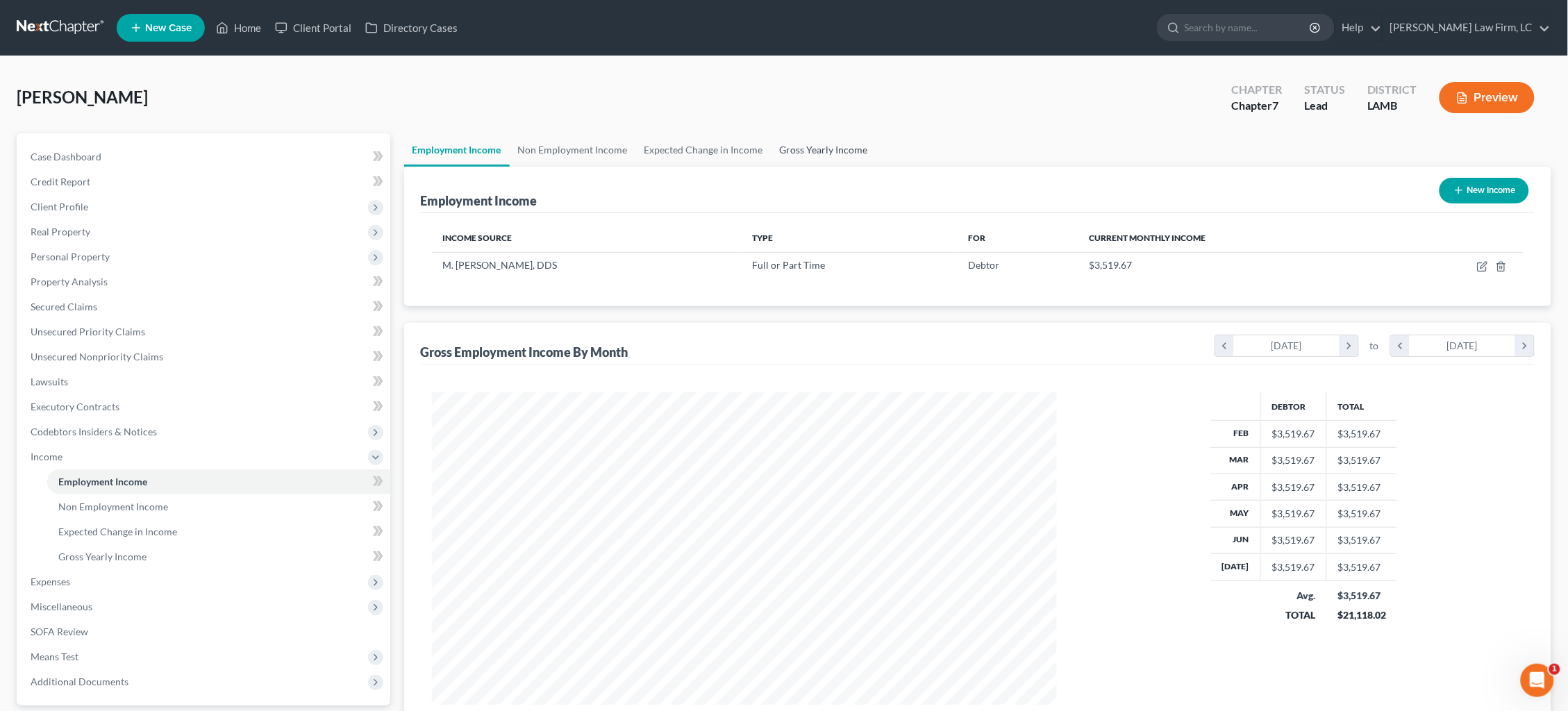
click at [816, 145] on link "Gross Yearly Income" at bounding box center [824, 150] width 105 height 33
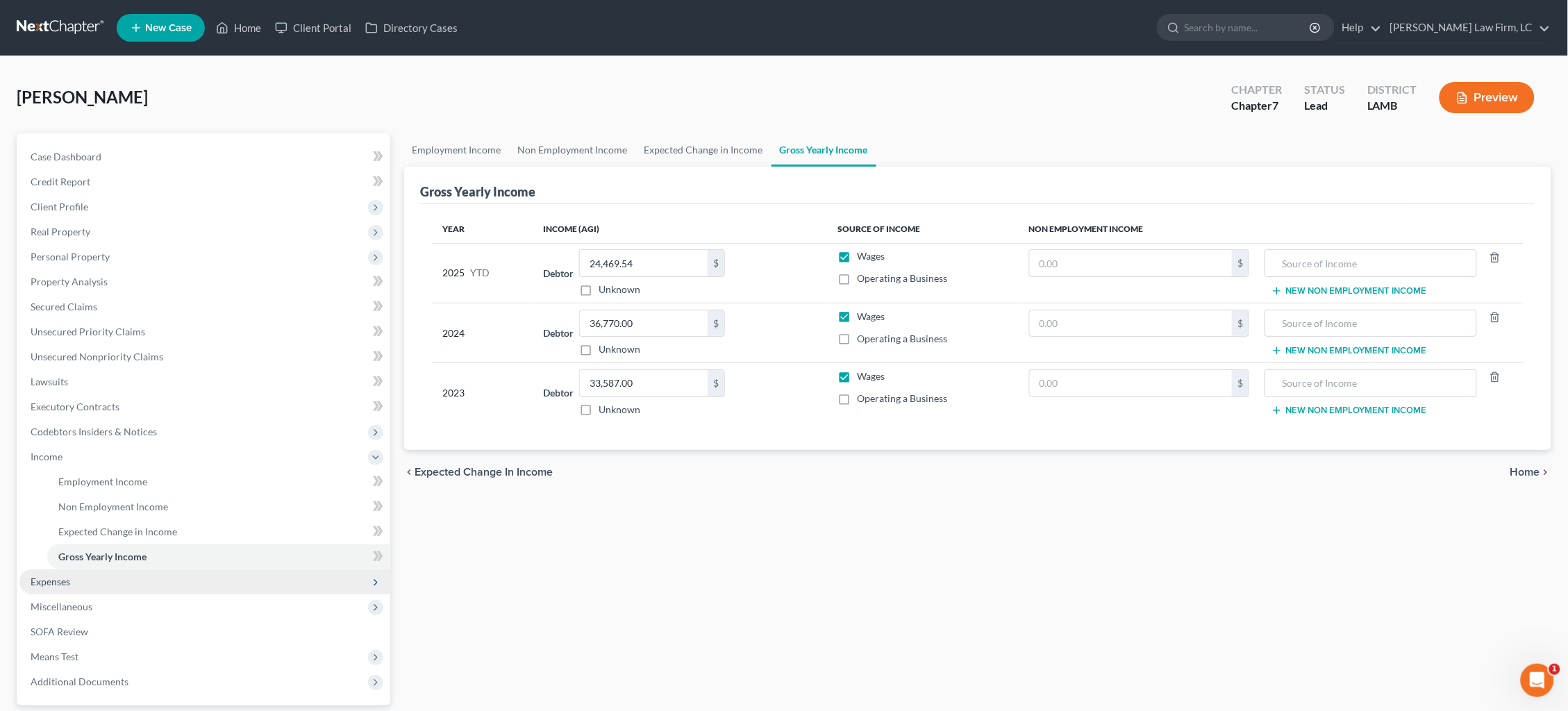
click at [183, 569] on span "Expenses" at bounding box center [204, 581] width 371 height 25
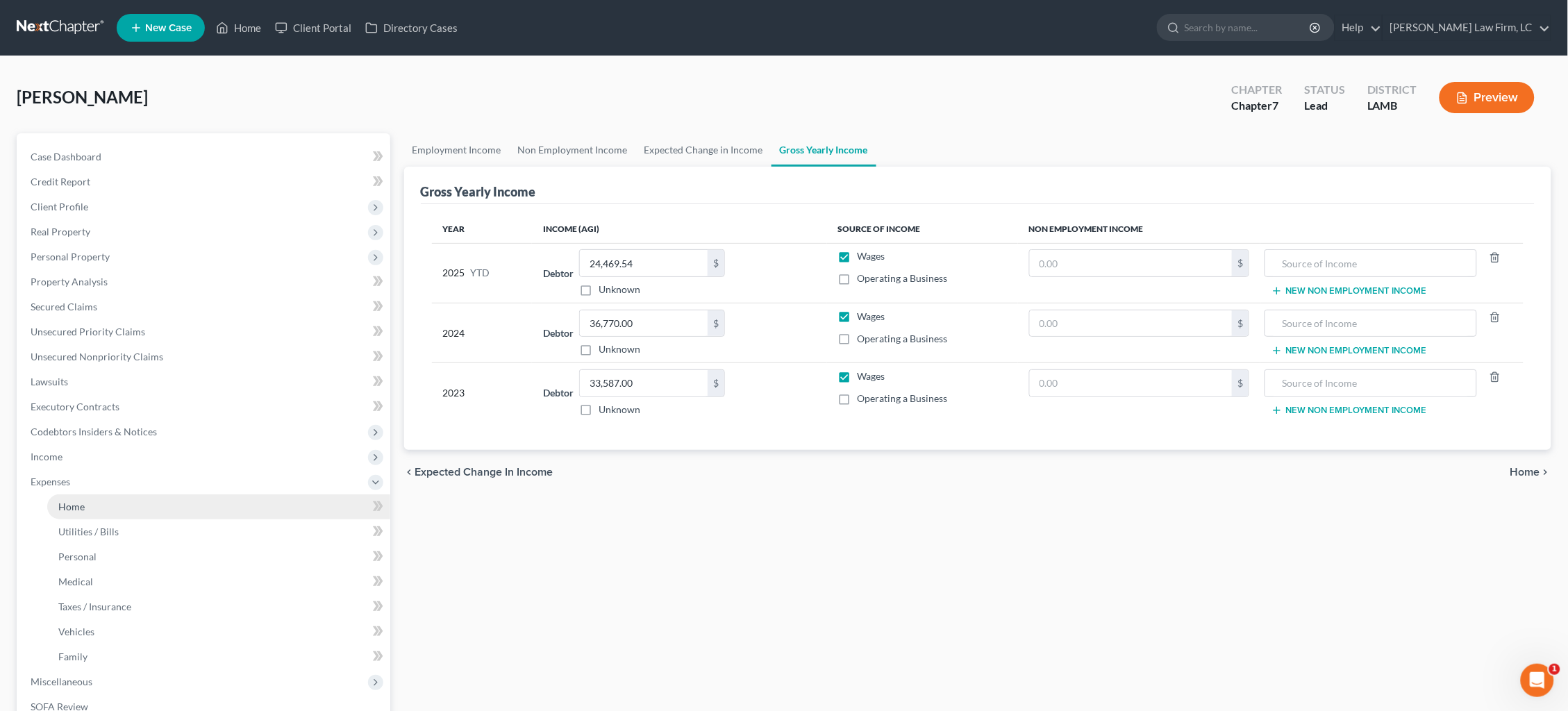
click at [180, 500] on link "Home" at bounding box center [218, 507] width 343 height 25
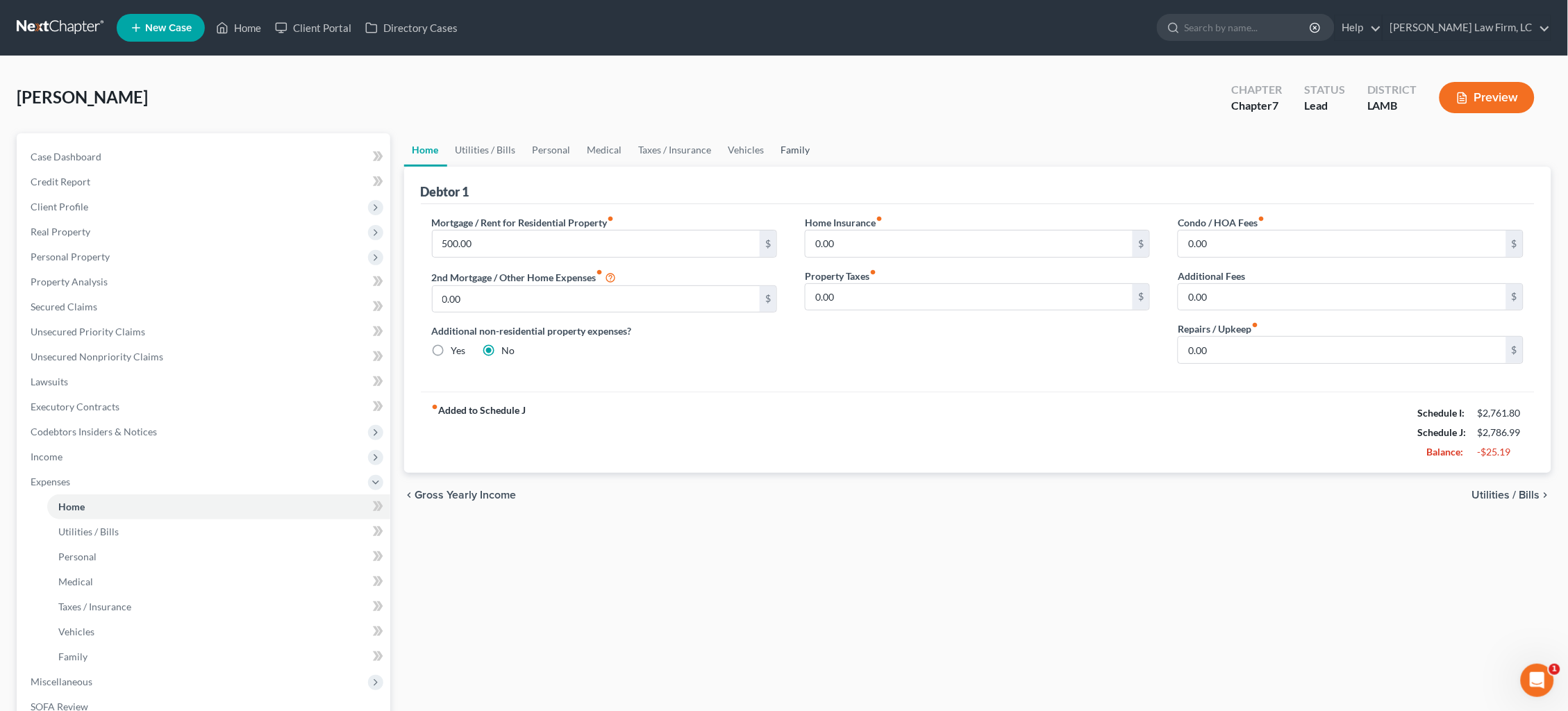
click at [797, 150] on link "Family" at bounding box center [796, 150] width 46 height 33
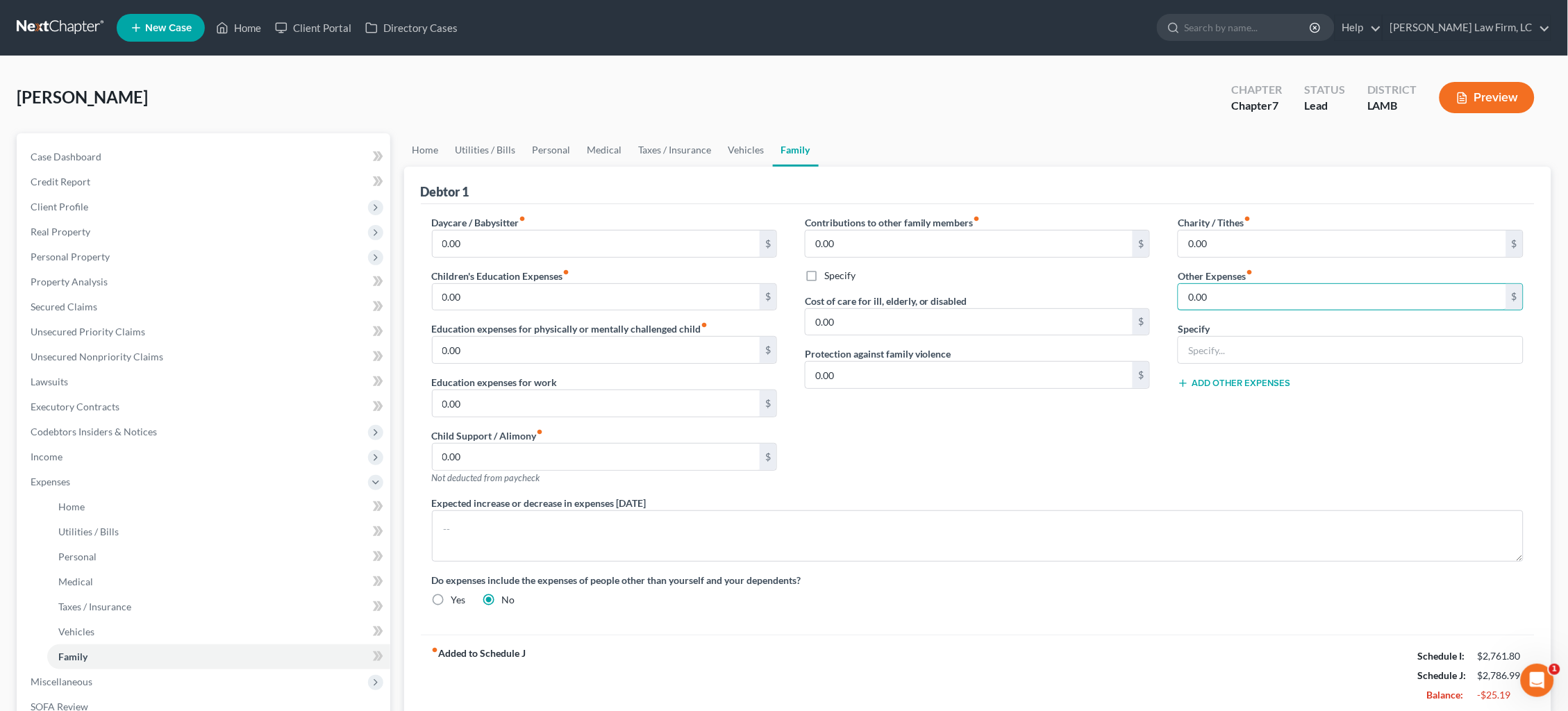
drag, startPoint x: 1188, startPoint y: 298, endPoint x: 1078, endPoint y: 297, distance: 110.0
click at [1078, 297] on div "Daycare / Babysitter fiber_manual_record 0.00 $ Children's Education Expenses f…" at bounding box center [979, 417] width 1120 height 402
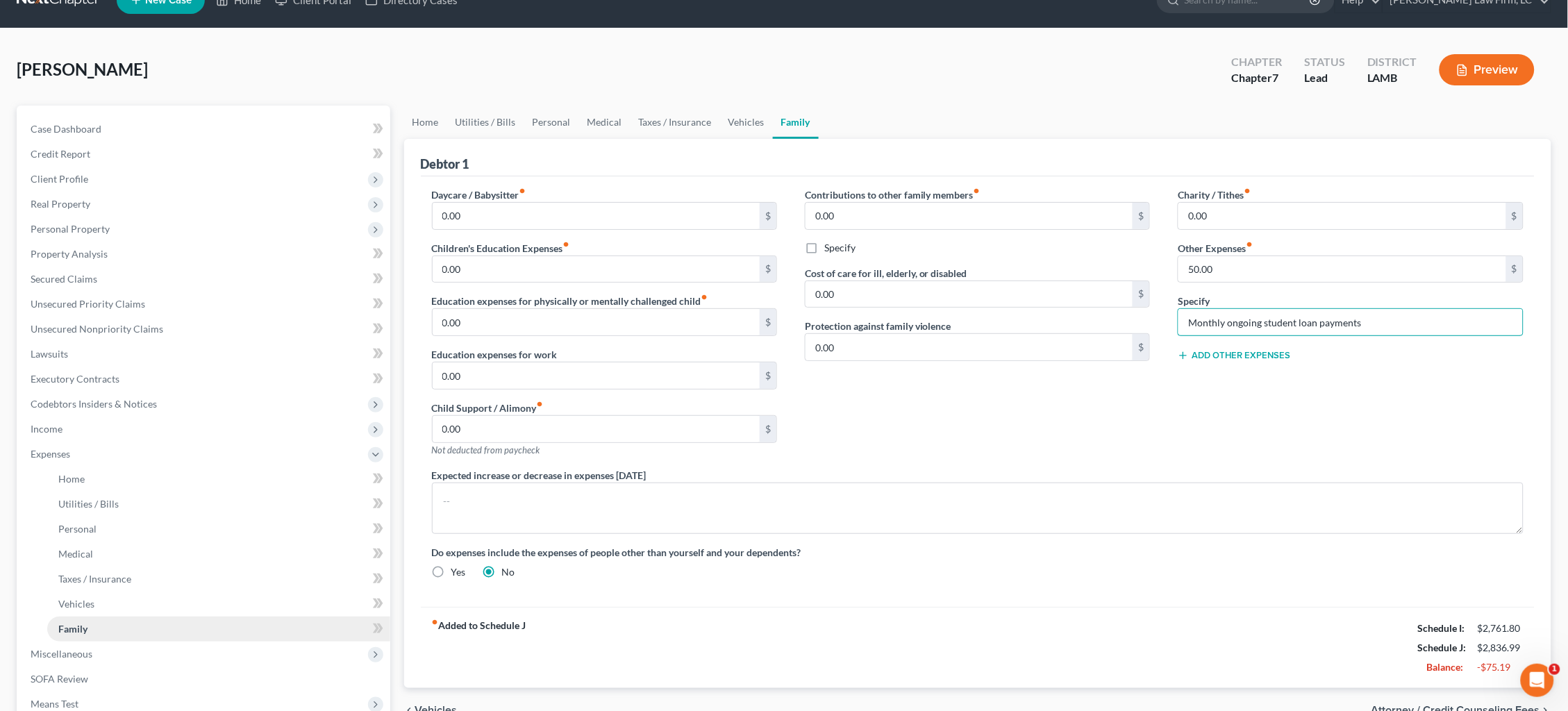
scroll to position [33, 0]
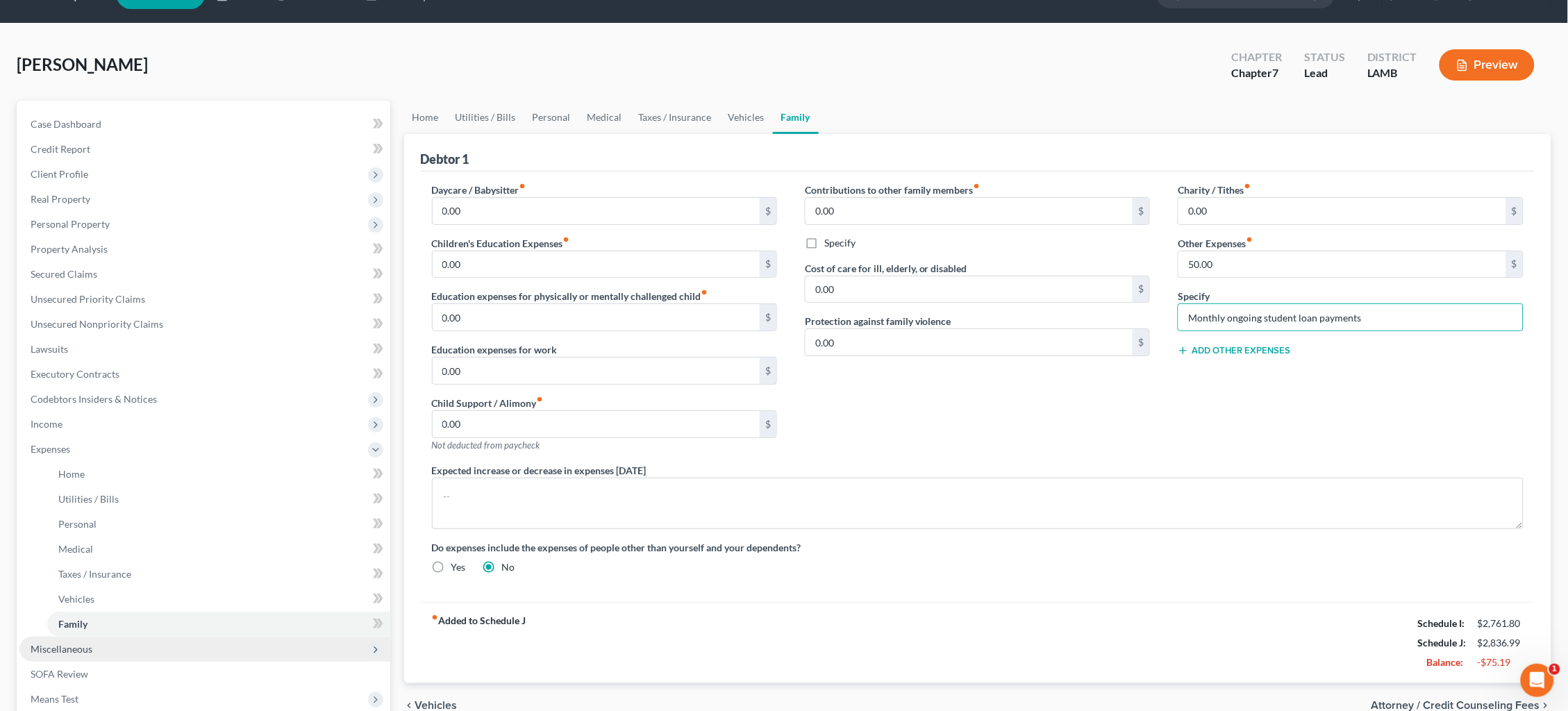
click at [183, 599] on span "Miscellaneous" at bounding box center [204, 649] width 371 height 25
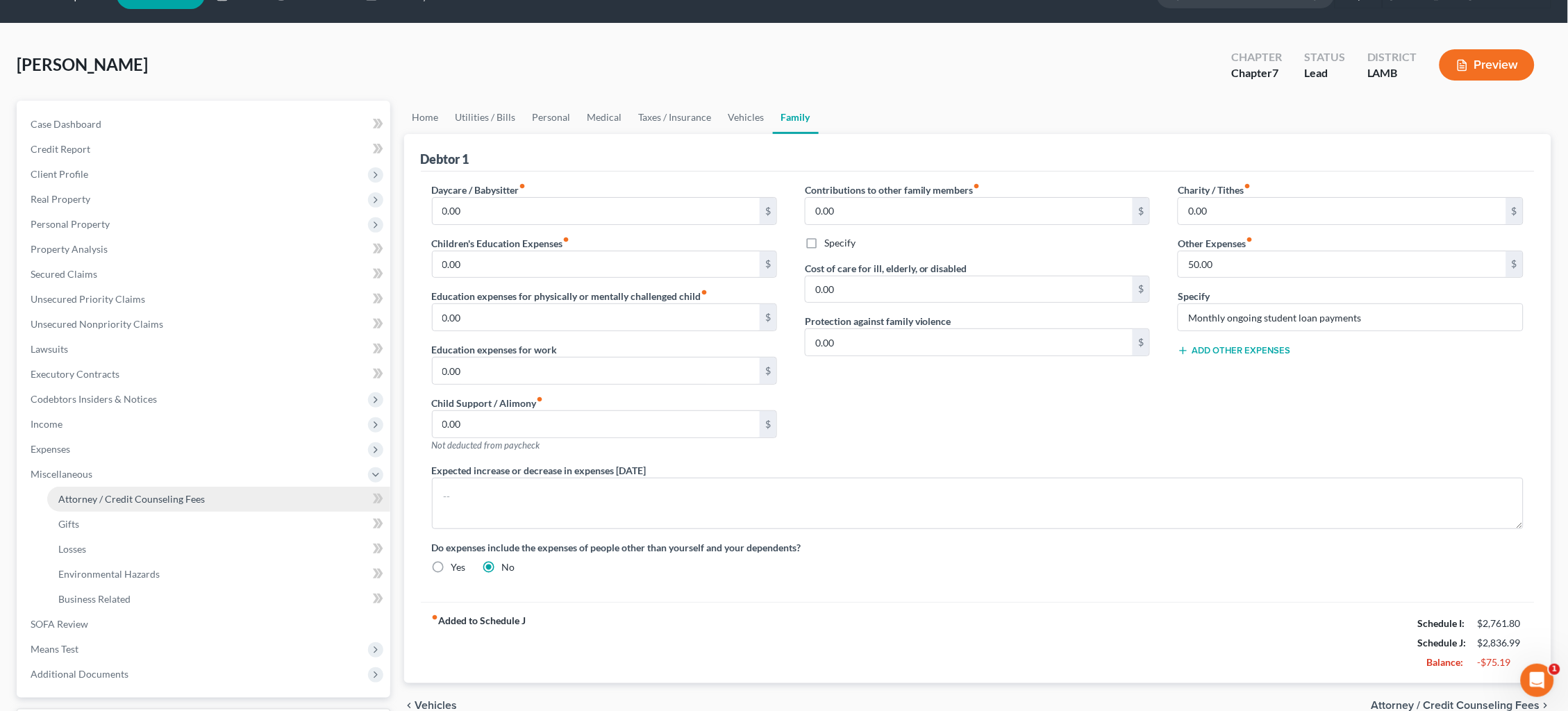
click at [189, 493] on span "Attorney / Credit Counseling Fees" at bounding box center [131, 499] width 146 height 12
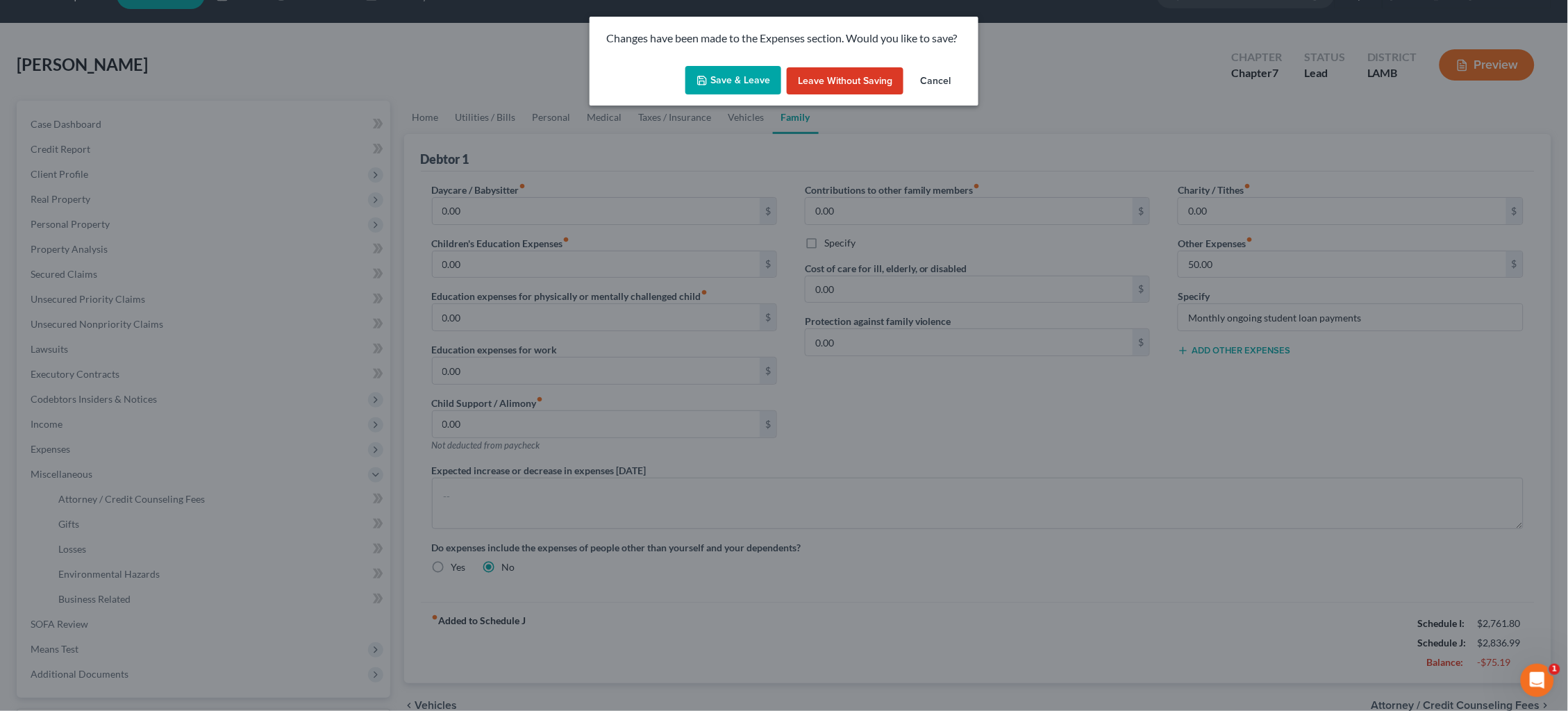
click at [749, 80] on button "Save & Leave" at bounding box center [733, 80] width 95 height 29
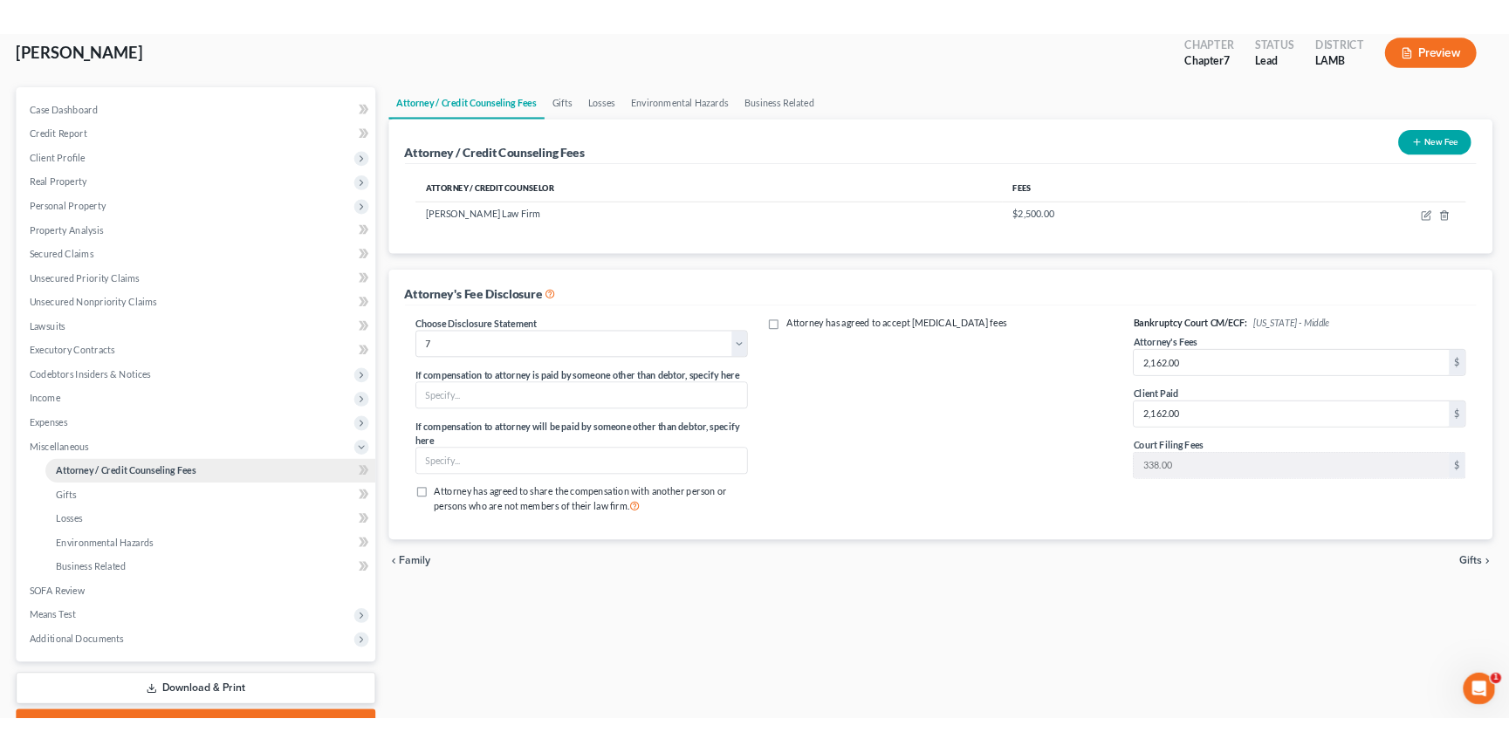
scroll to position [107, 0]
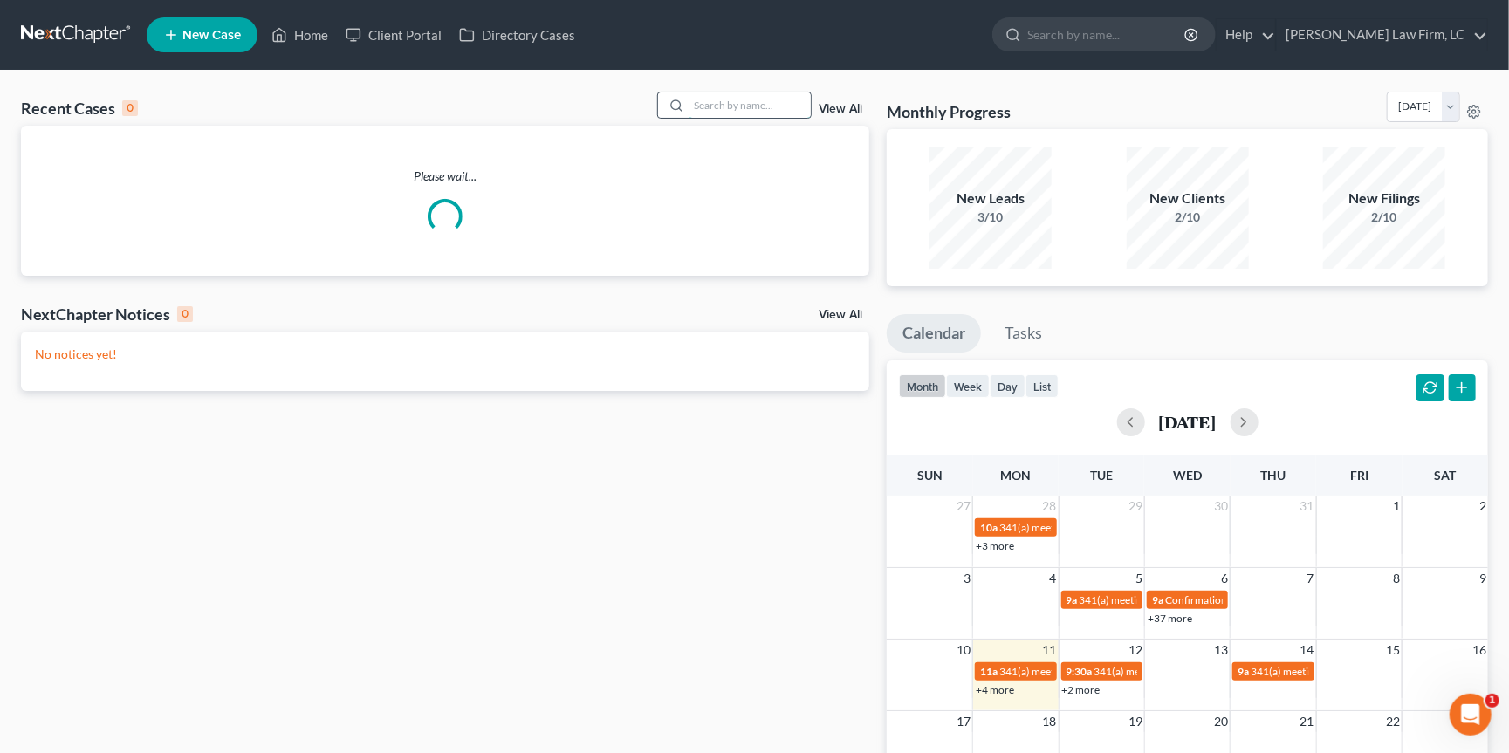
click at [736, 97] on input "search" at bounding box center [750, 105] width 122 height 25
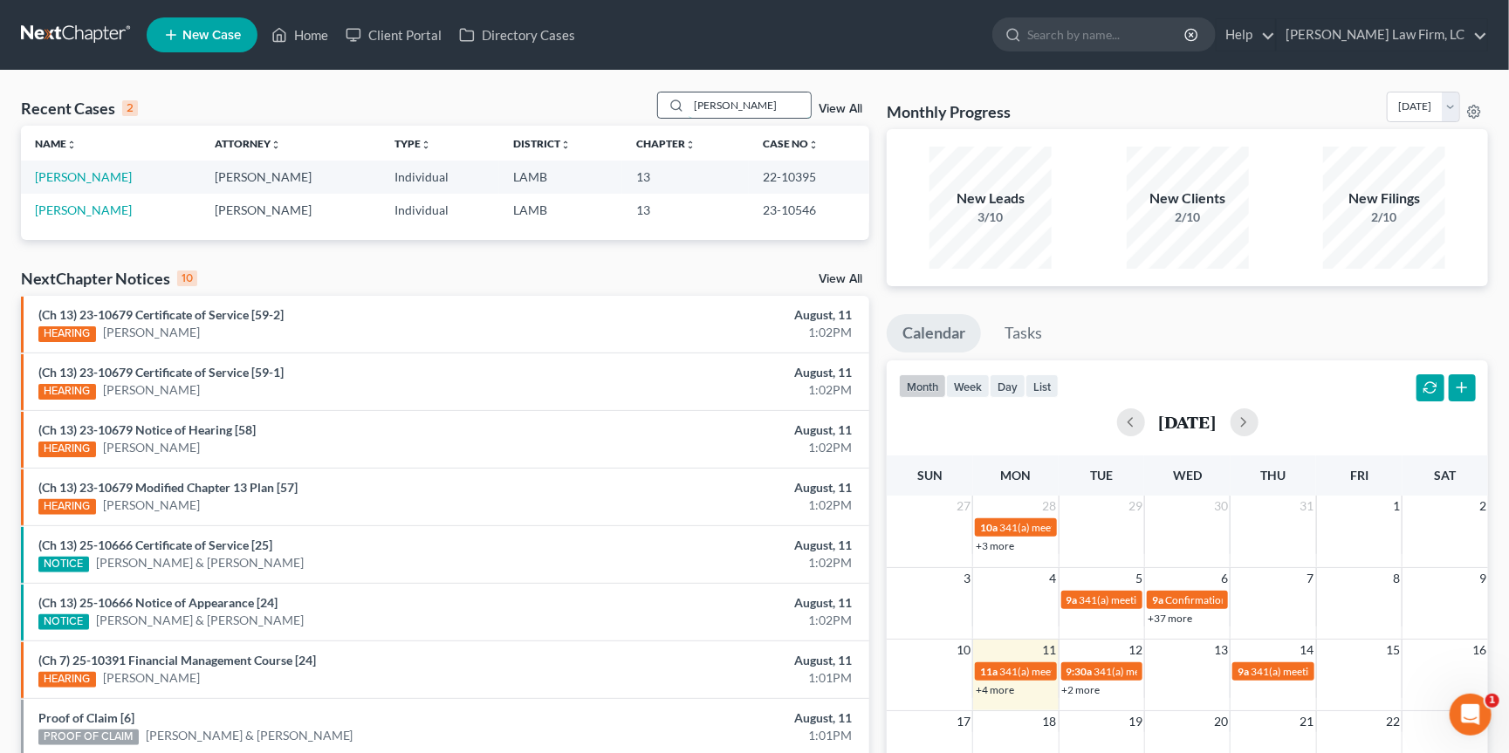
type input "[PERSON_NAME]"
drag, startPoint x: 736, startPoint y: 97, endPoint x: 91, endPoint y: 178, distance: 650.2
click at [90, 178] on link "[PERSON_NAME]" at bounding box center [83, 176] width 97 height 15
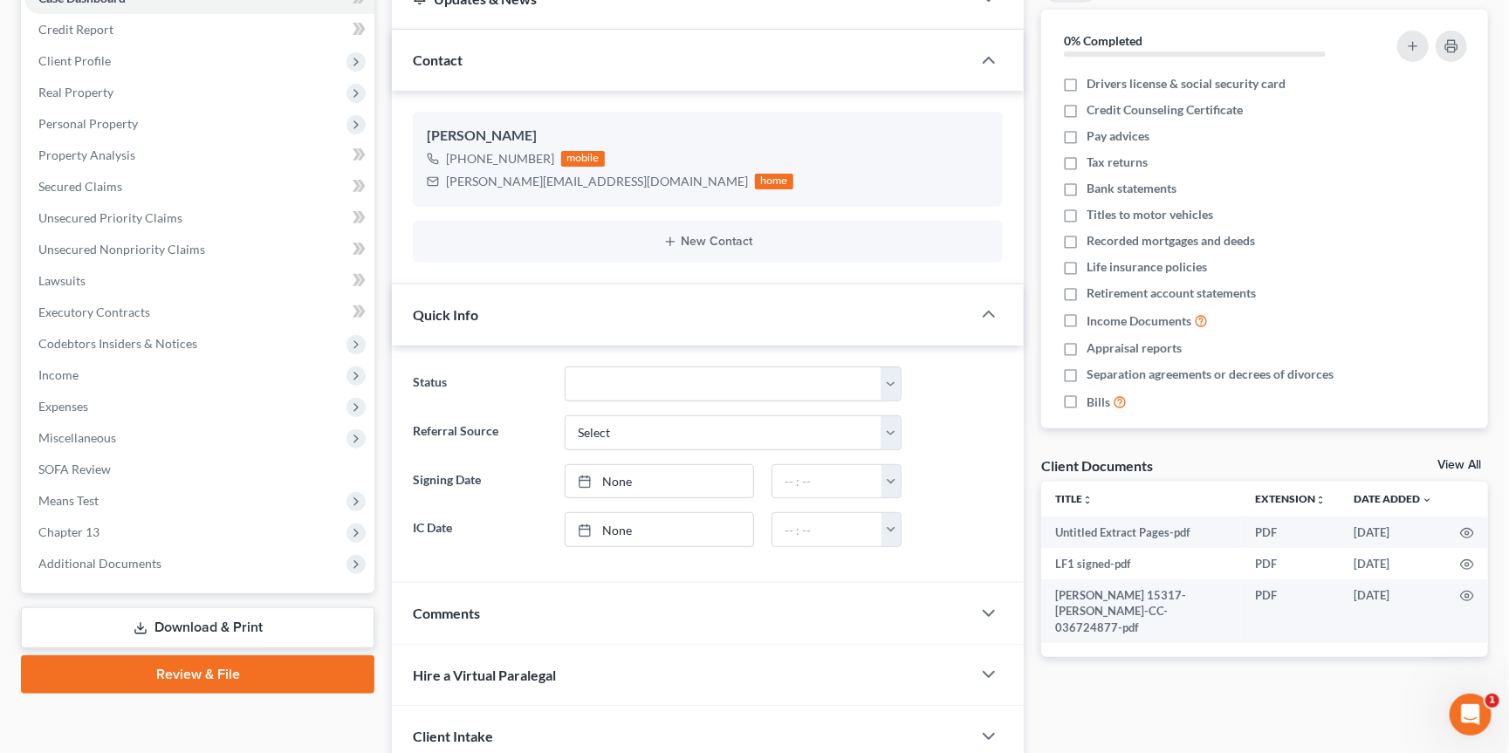
scroll to position [237, 0]
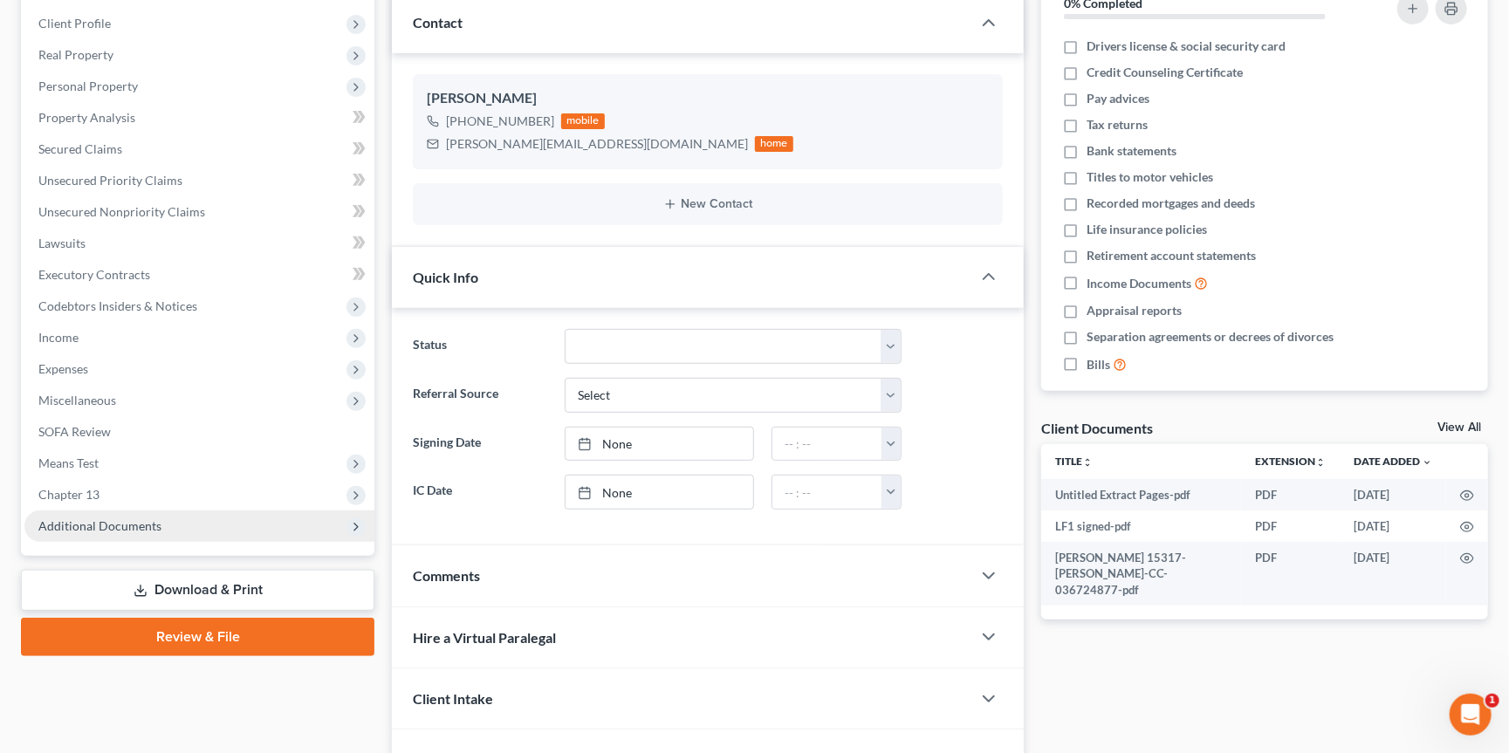
click at [130, 519] on span "Additional Documents" at bounding box center [99, 526] width 123 height 15
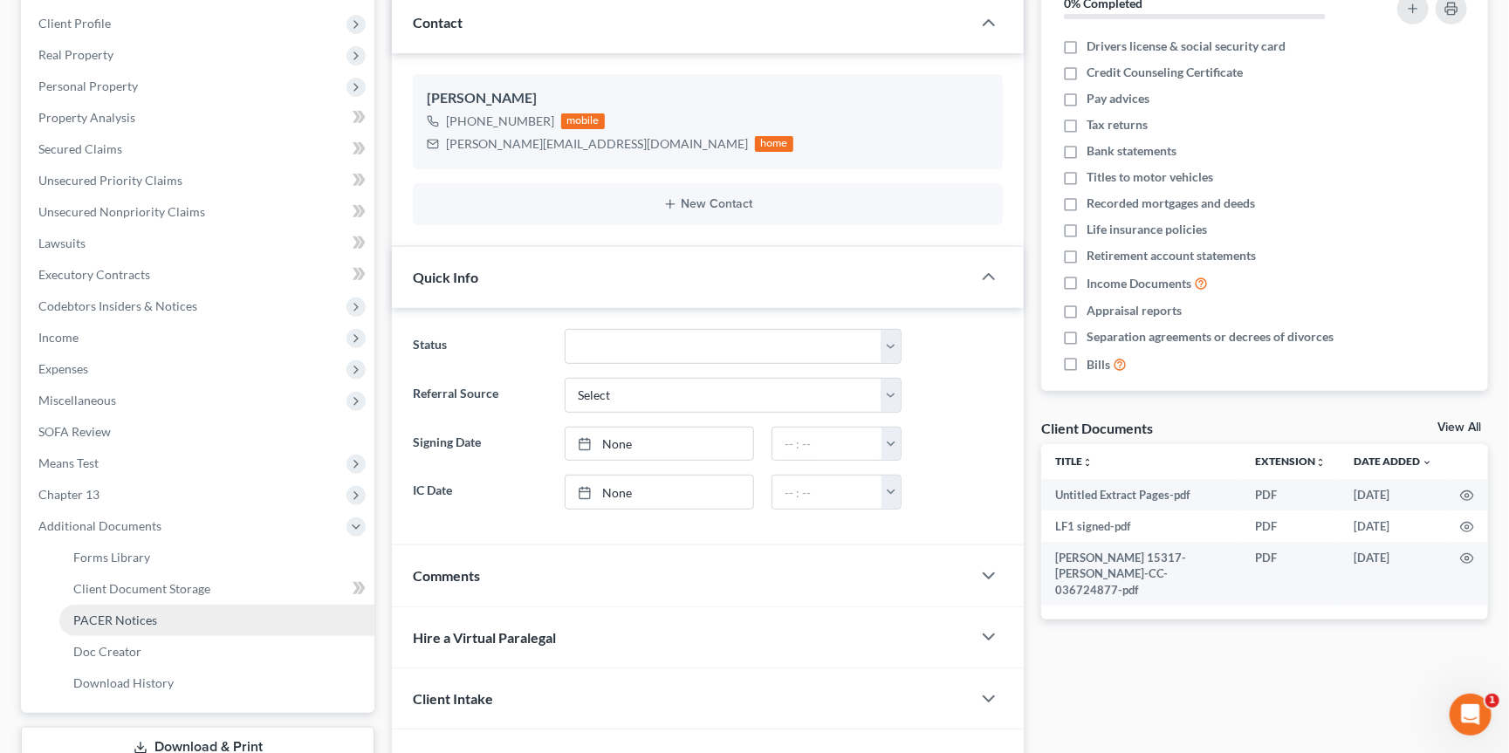
click at [132, 613] on span "PACER Notices" at bounding box center [115, 620] width 84 height 15
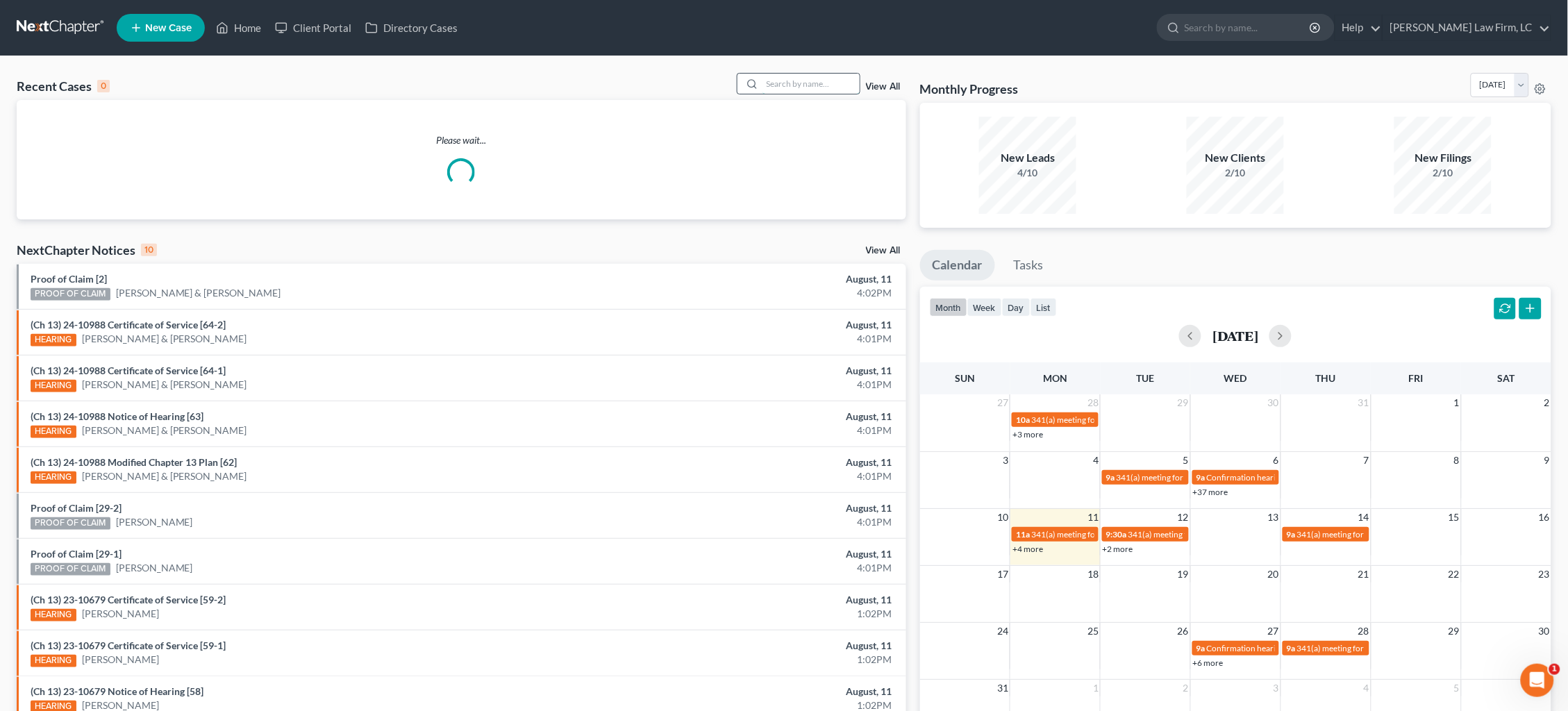
click at [794, 83] on input "search" at bounding box center [811, 84] width 97 height 20
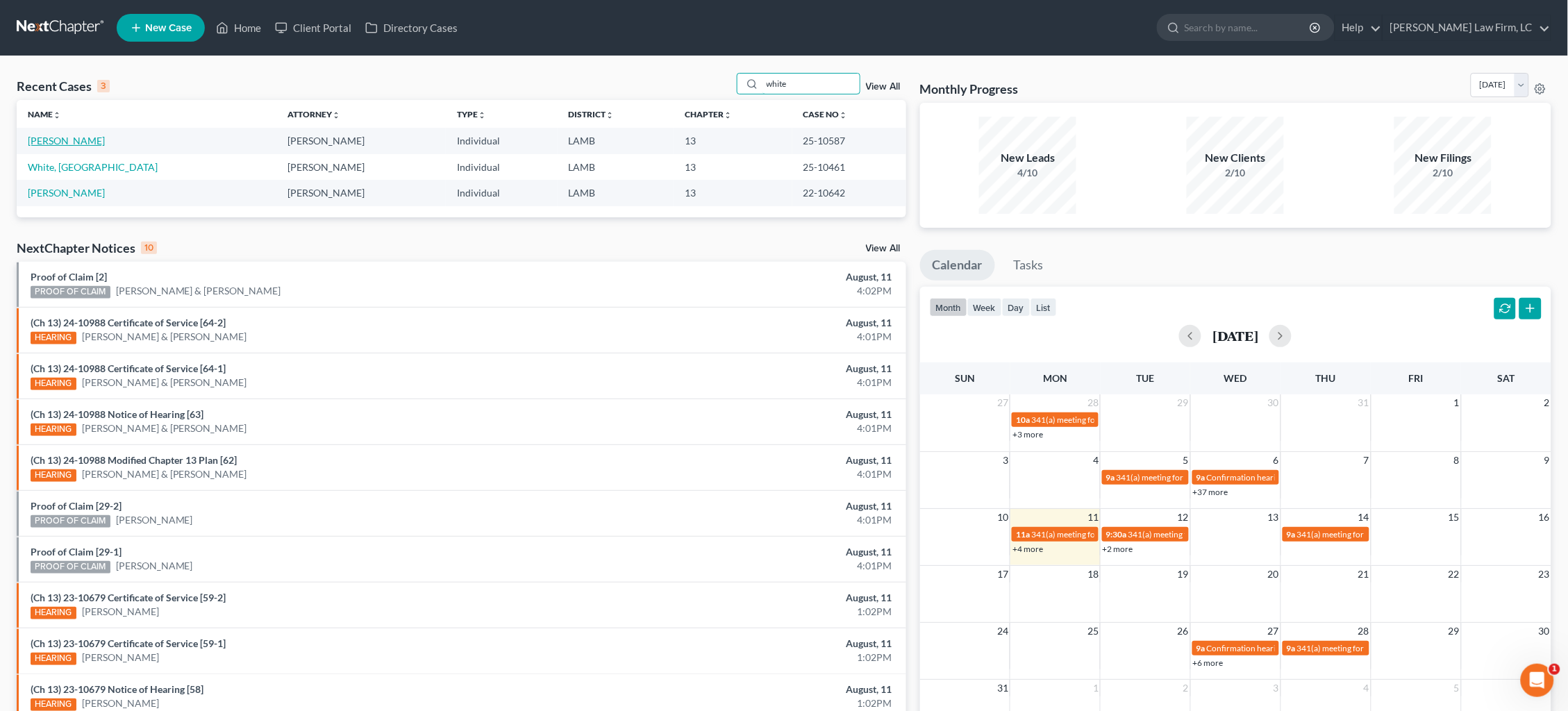
type input "white"
click at [56, 142] on link "[PERSON_NAME]" at bounding box center [66, 140] width 77 height 12
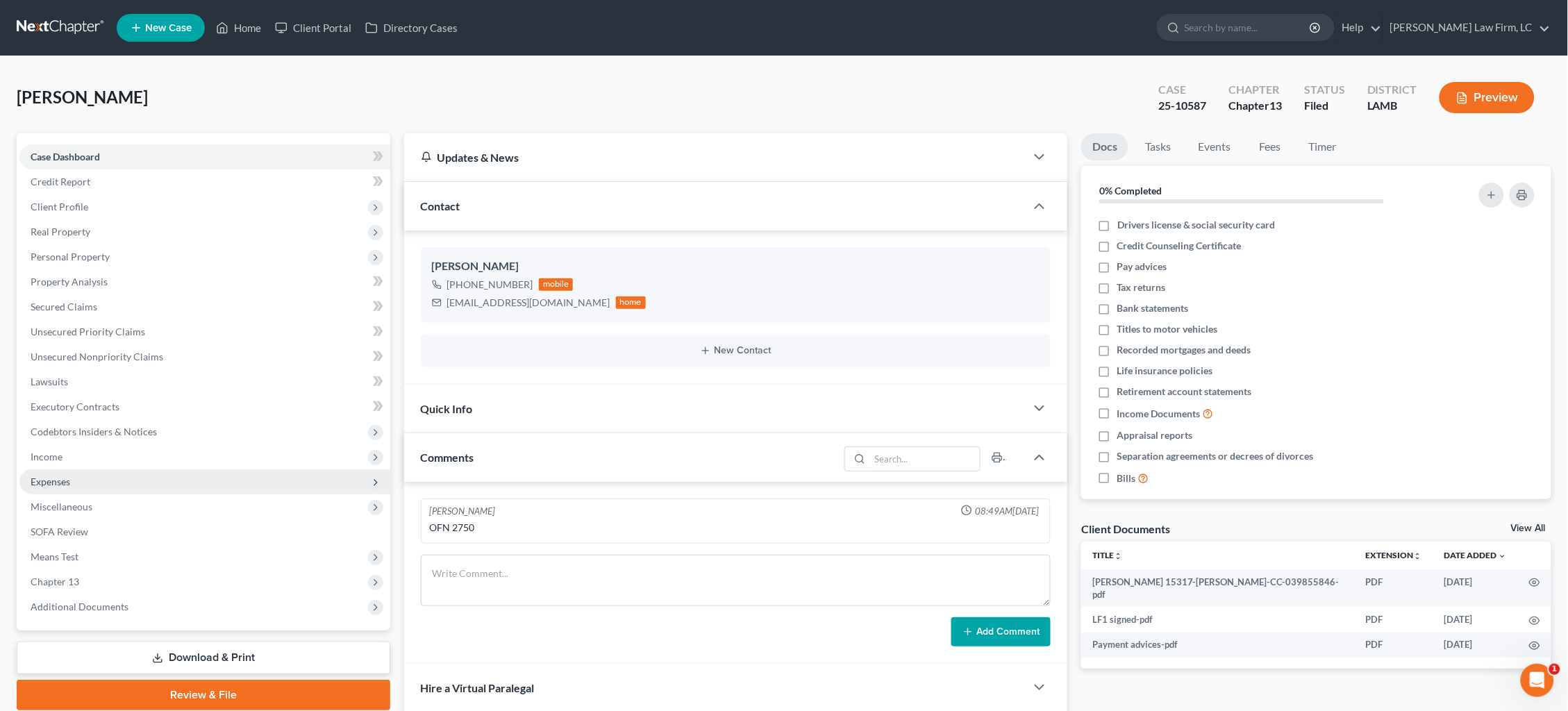
click at [76, 469] on span "Expenses" at bounding box center [204, 481] width 371 height 25
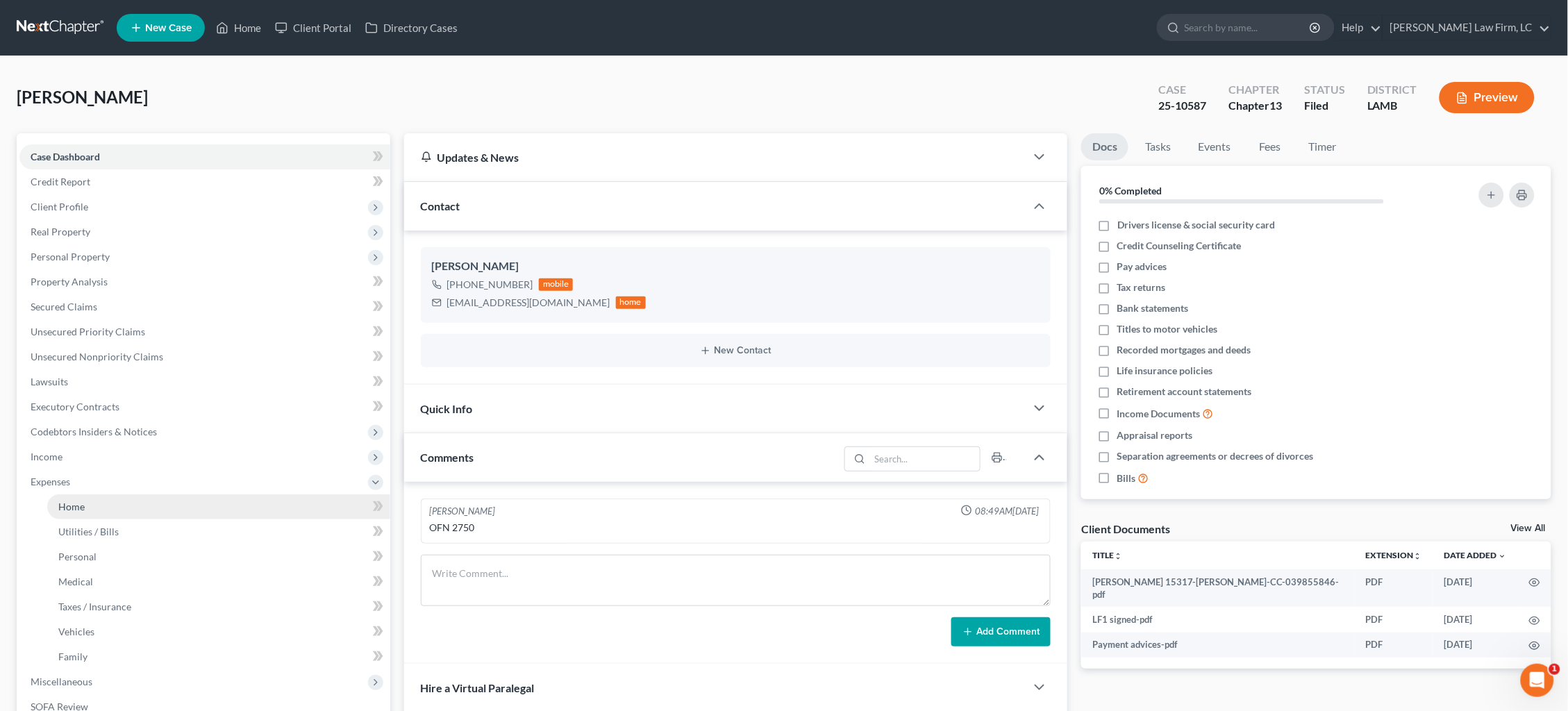
click at [91, 495] on link "Home" at bounding box center [218, 507] width 343 height 25
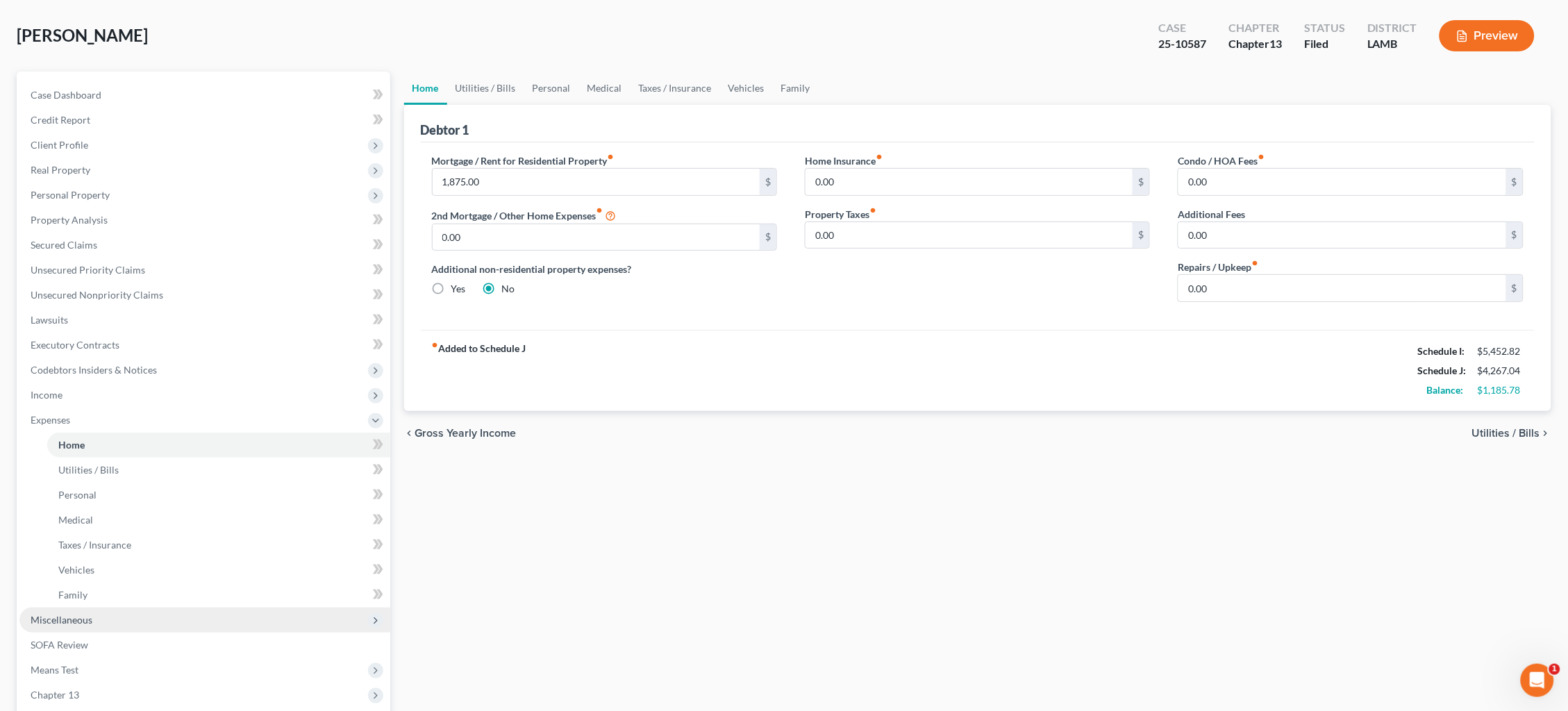
scroll to position [63, 0]
click at [484, 91] on link "Utilities / Bills" at bounding box center [485, 87] width 77 height 33
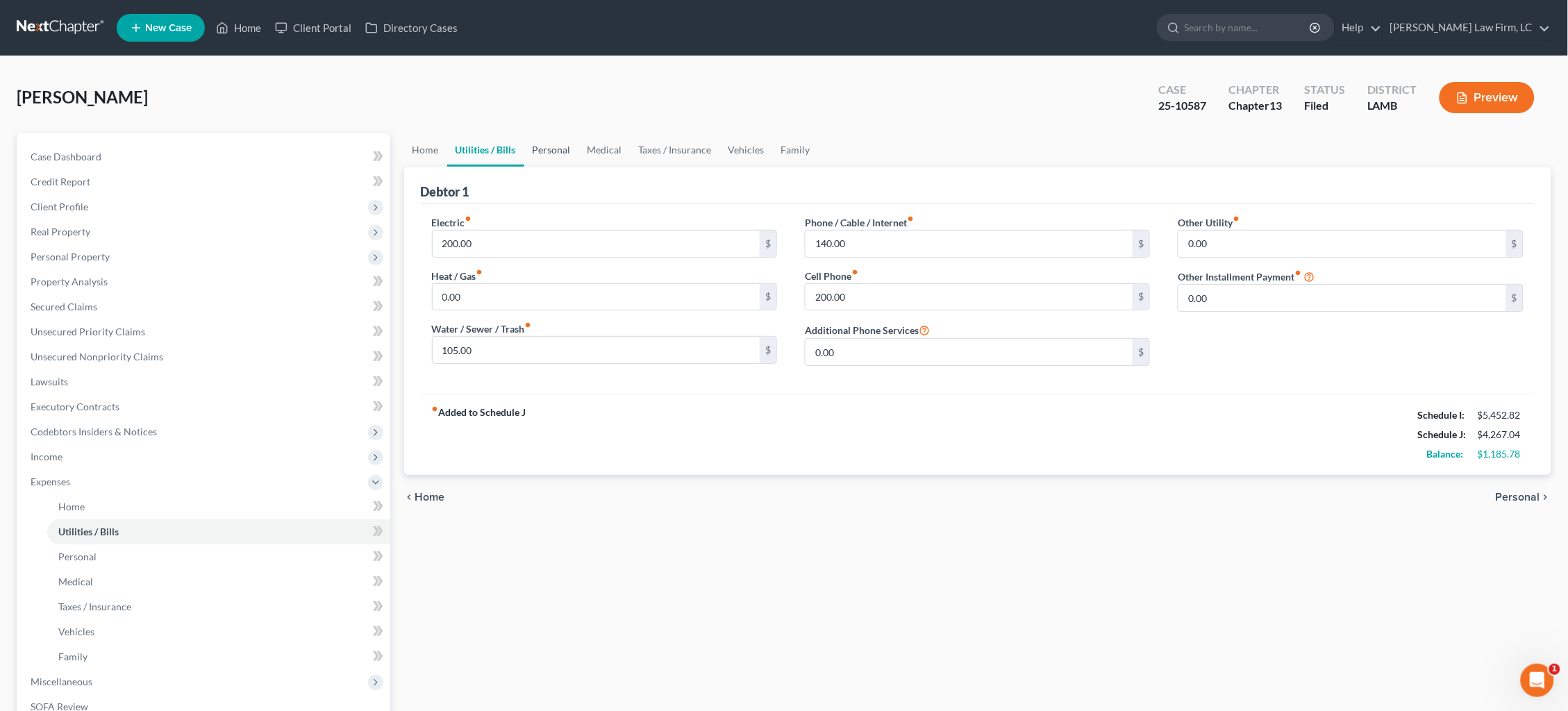
click at [535, 145] on link "Personal" at bounding box center [551, 150] width 55 height 33
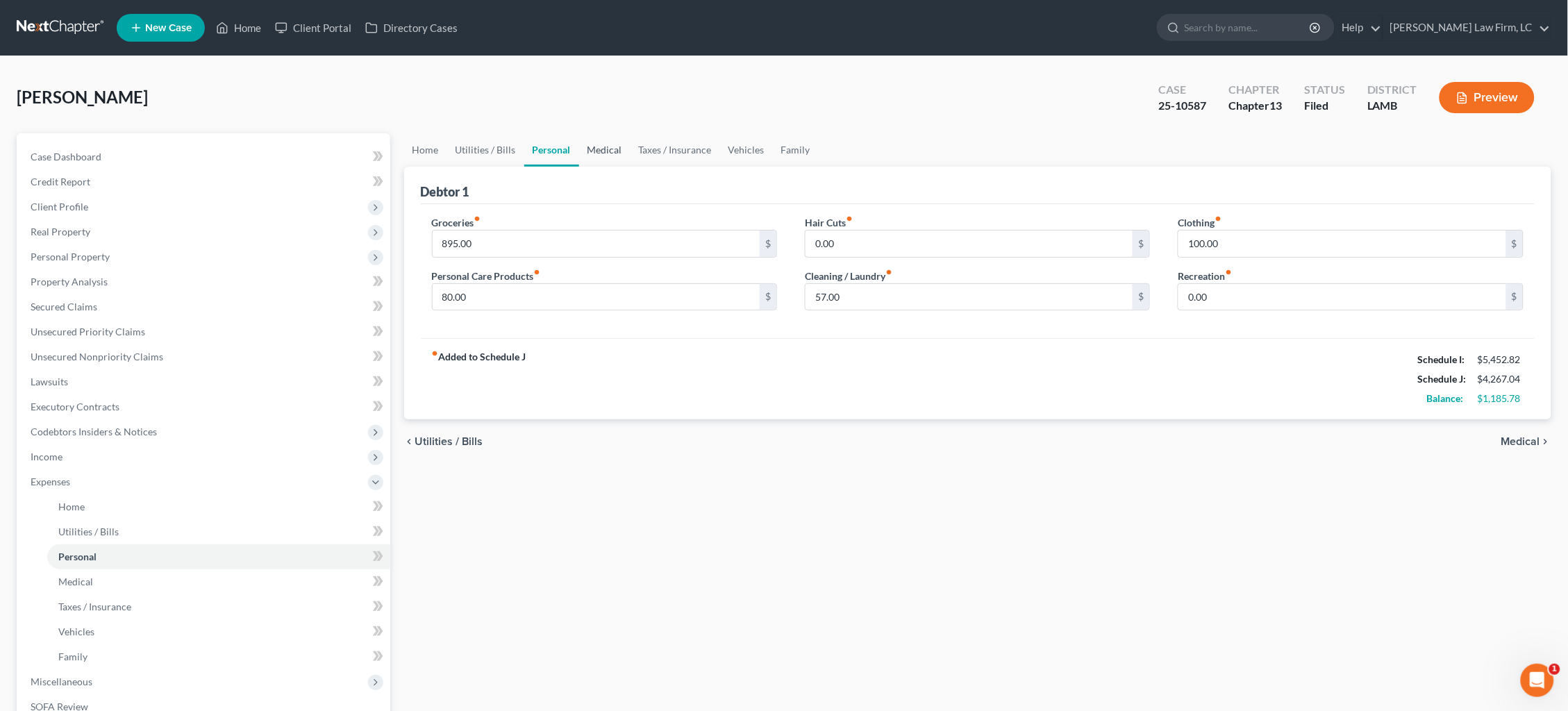
click at [609, 153] on link "Medical" at bounding box center [605, 150] width 52 height 33
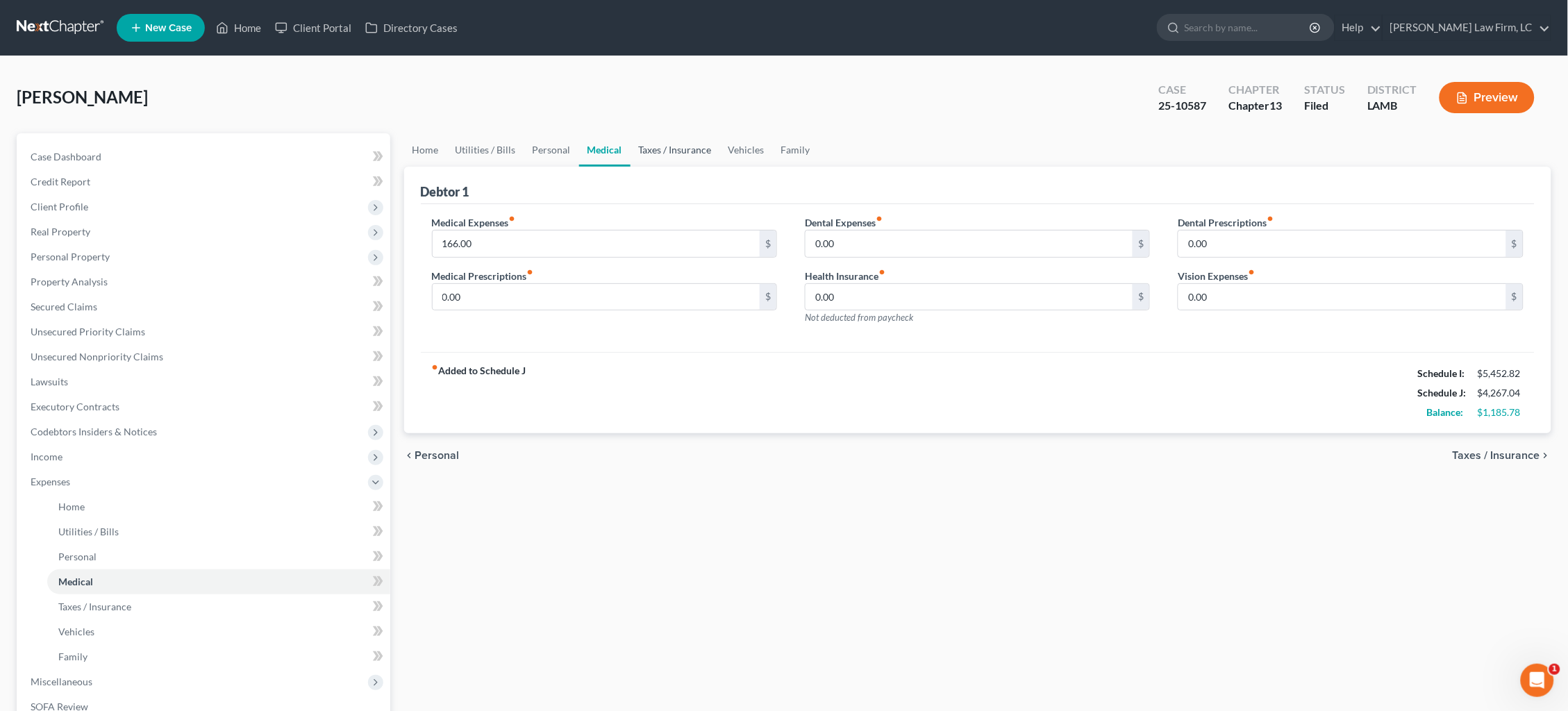
click at [654, 150] on link "Taxes / Insurance" at bounding box center [675, 150] width 90 height 33
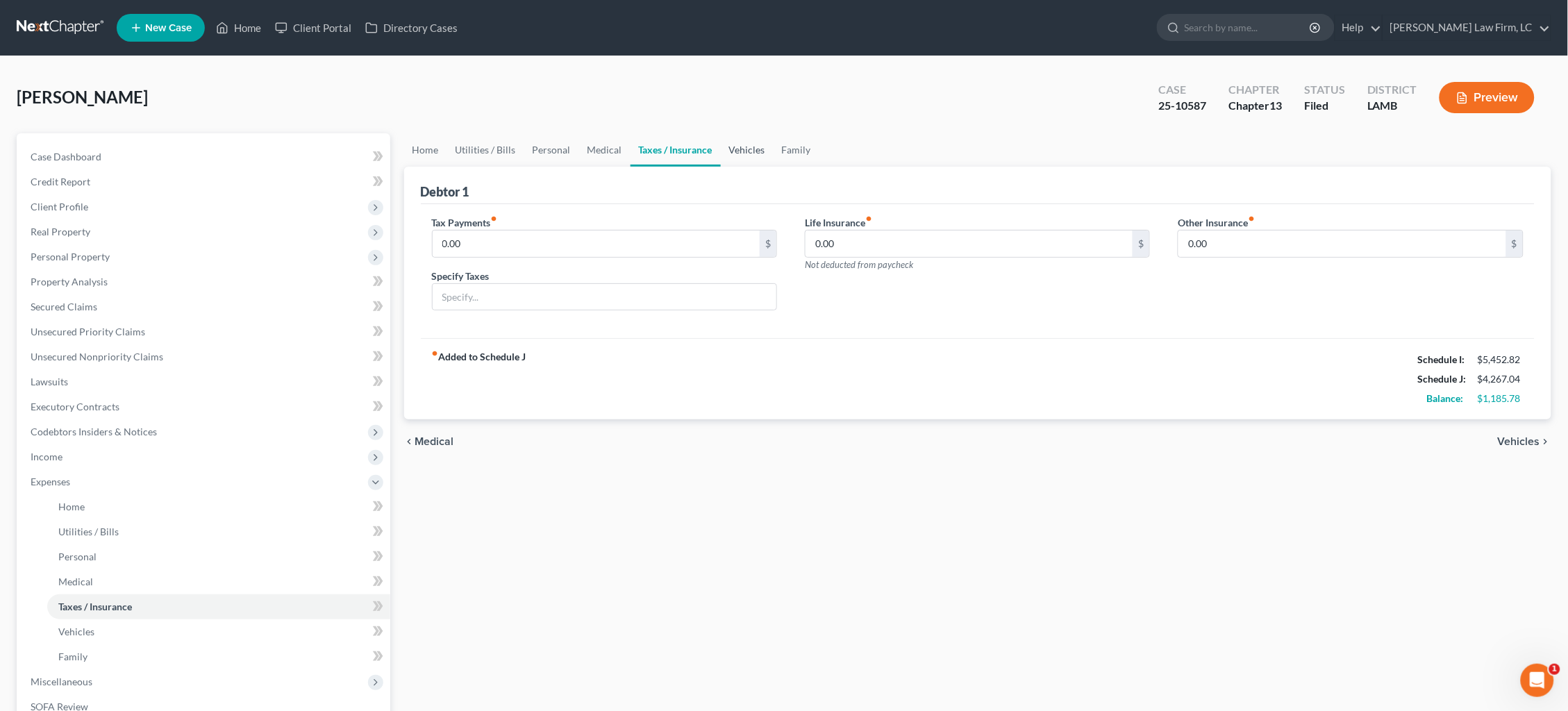
click at [723, 146] on link "Vehicles" at bounding box center [747, 150] width 53 height 33
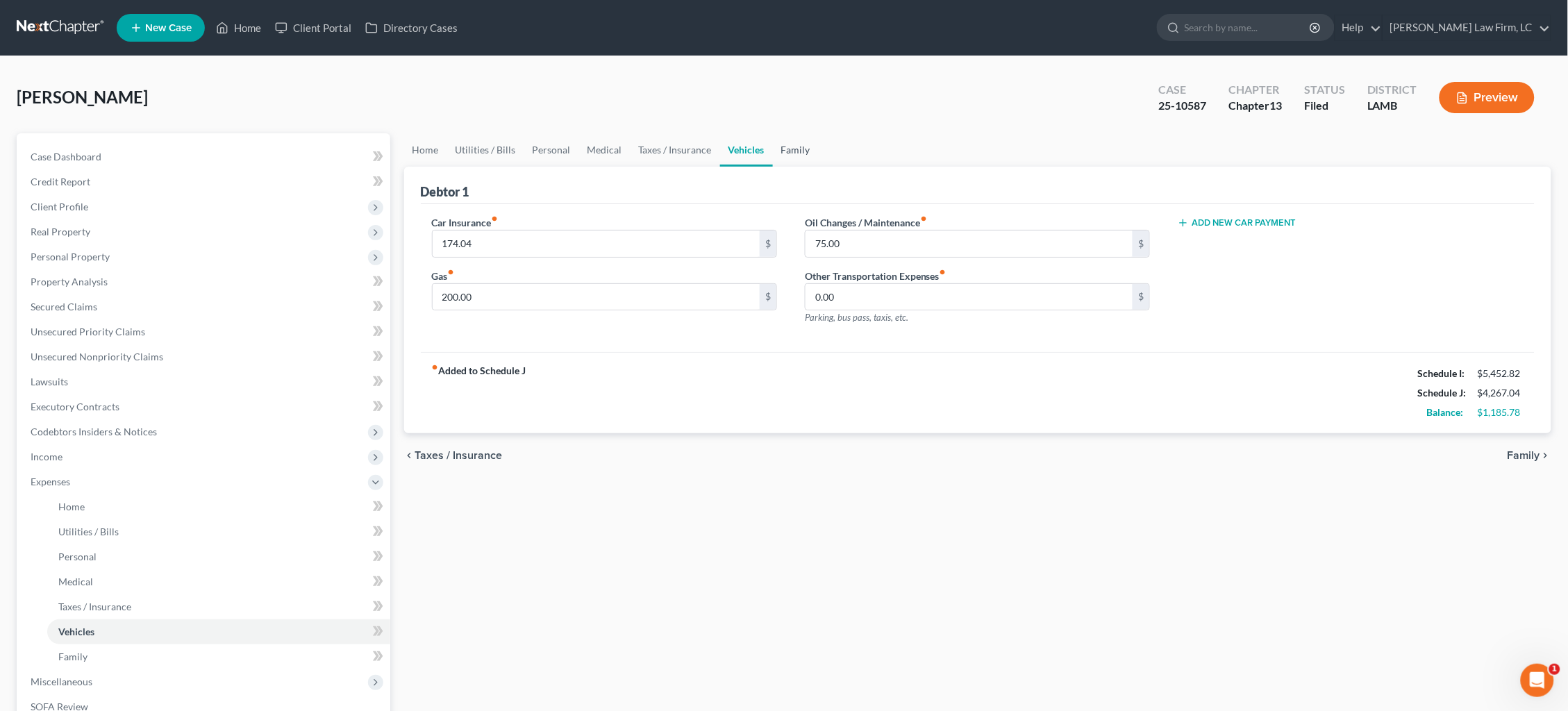
click at [788, 149] on link "Family" at bounding box center [796, 150] width 46 height 33
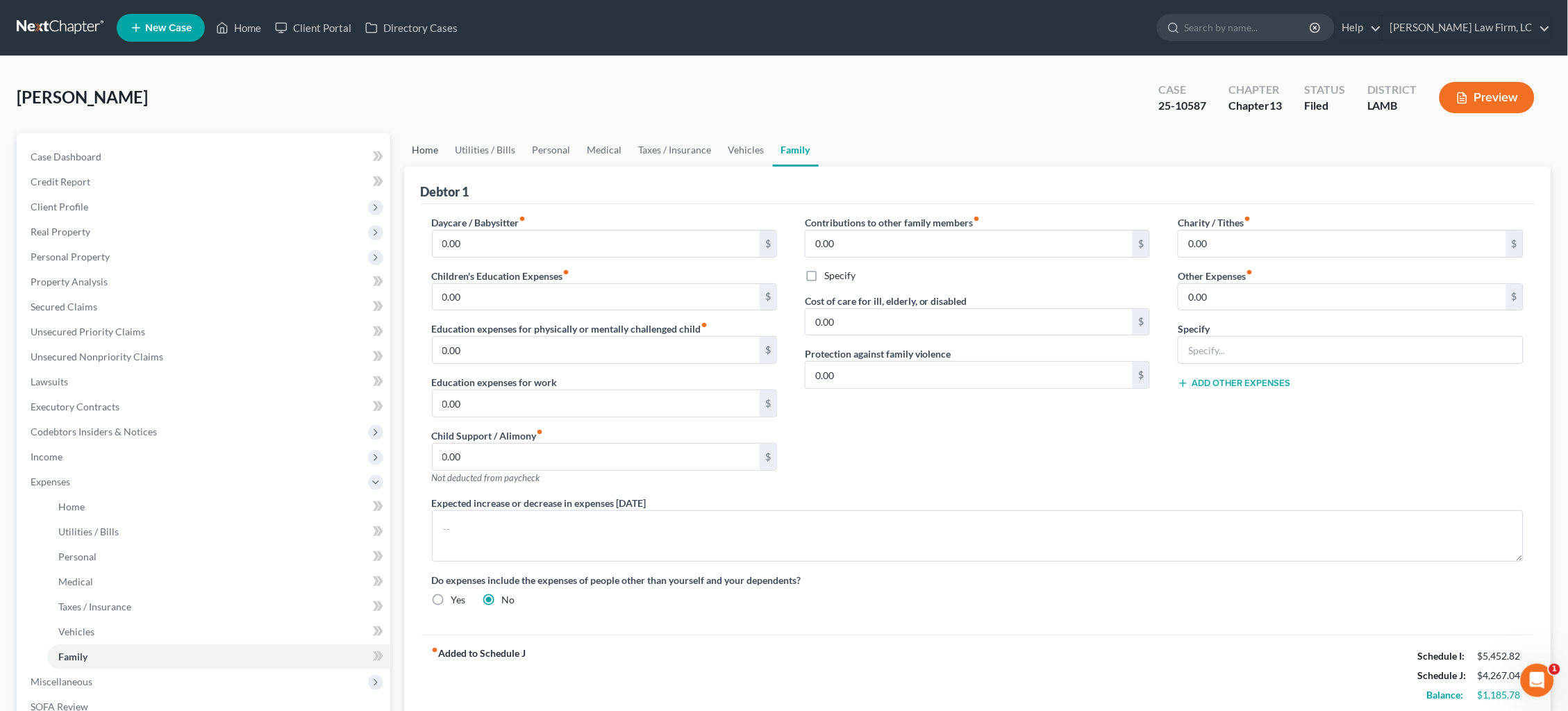
click at [425, 153] on link "Home" at bounding box center [426, 150] width 43 height 33
